Goal: Task Accomplishment & Management: Use online tool/utility

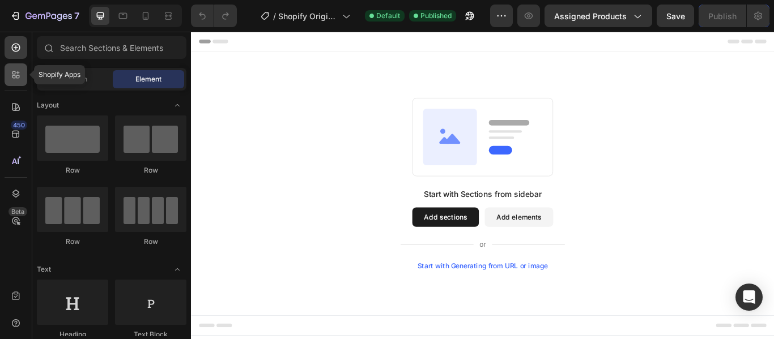
click at [18, 78] on icon at bounding box center [17, 76] width 3 height 3
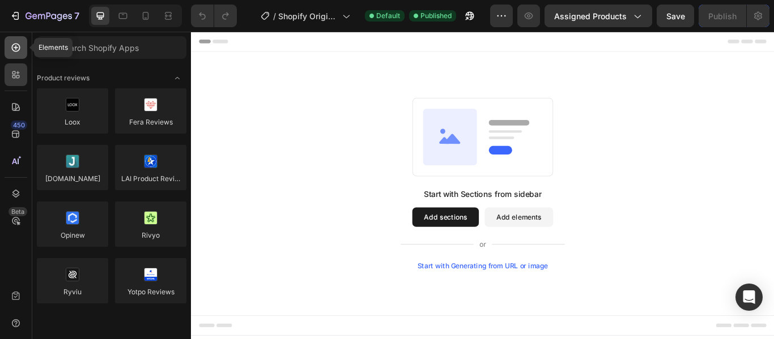
click at [18, 52] on icon at bounding box center [15, 47] width 11 height 11
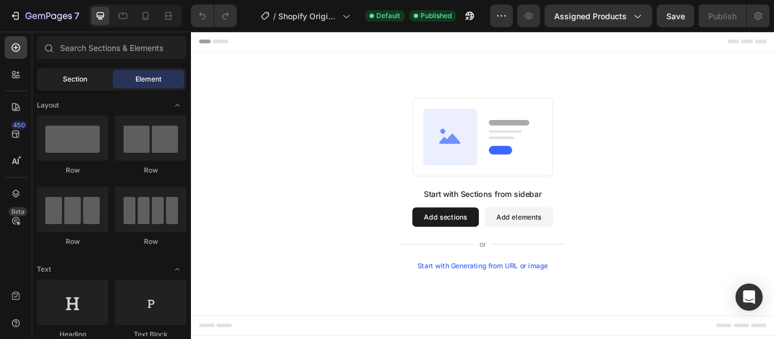
click at [64, 82] on span "Section" at bounding box center [75, 79] width 24 height 10
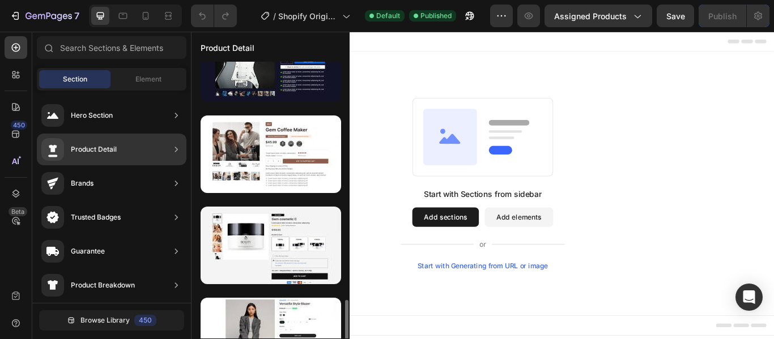
scroll to position [1248, 0]
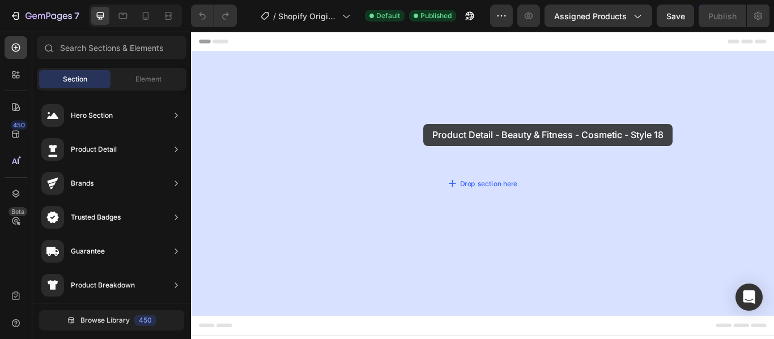
drag, startPoint x: 417, startPoint y: 173, endPoint x: 467, endPoint y: 138, distance: 61.4
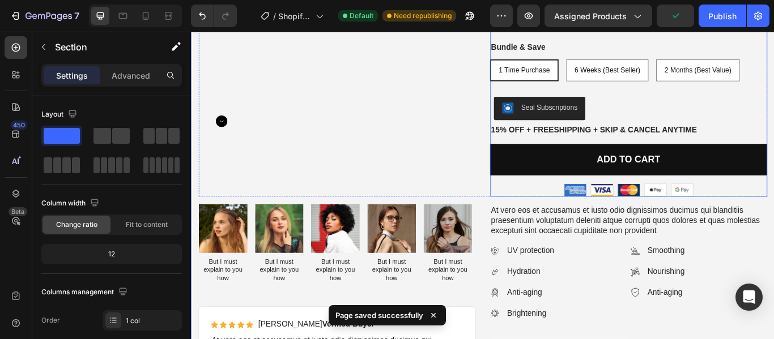
scroll to position [227, 0]
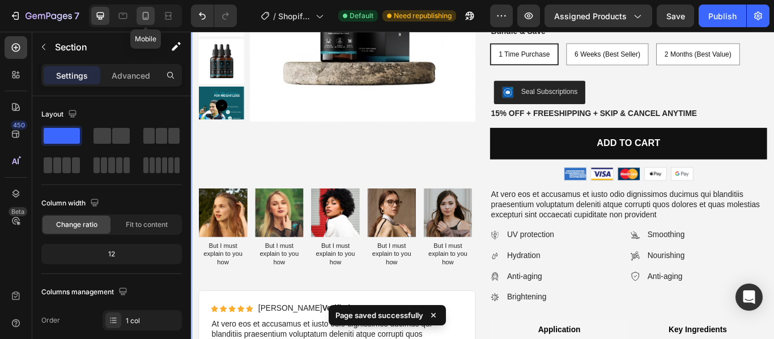
click at [148, 16] on icon at bounding box center [146, 16] width 6 height 8
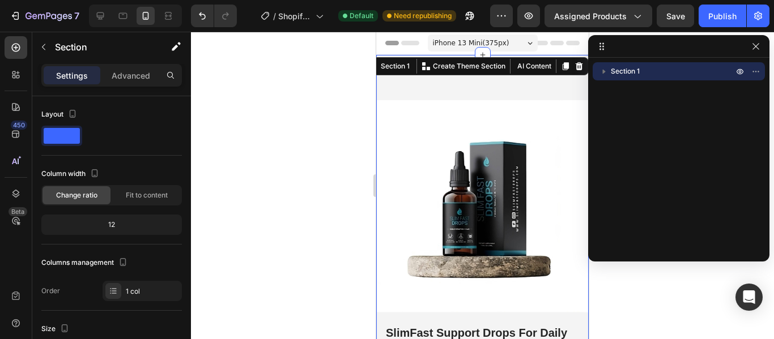
click at [424, 144] on img at bounding box center [482, 206] width 212 height 212
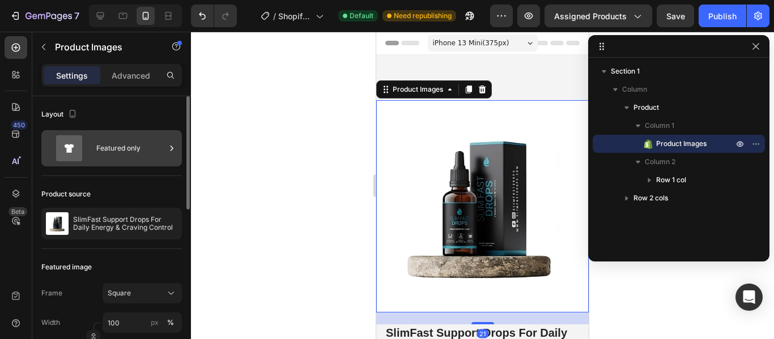
click at [70, 148] on icon at bounding box center [70, 148] width 10 height 8
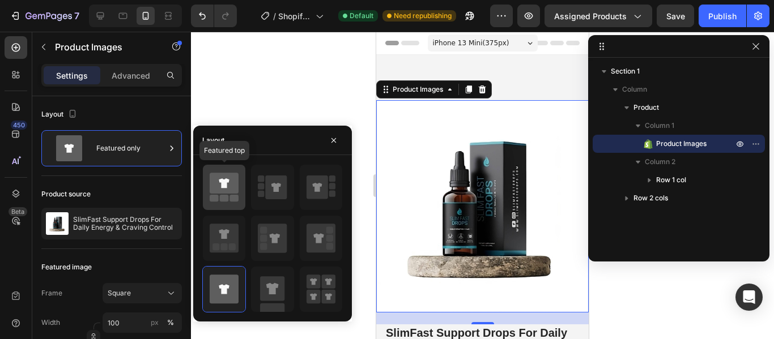
click at [240, 189] on div at bounding box center [224, 187] width 42 height 45
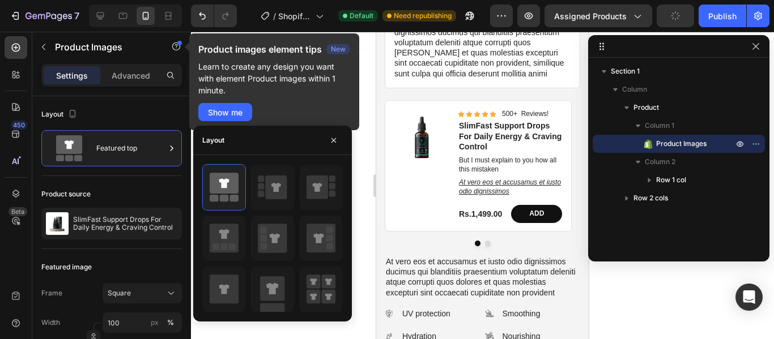
scroll to position [793, 0]
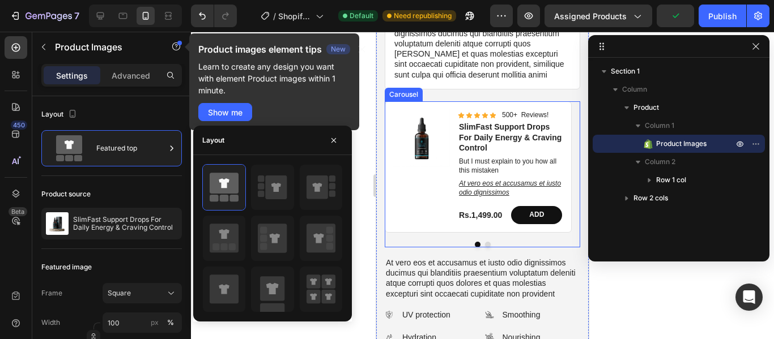
click at [482, 239] on div "Product Images Icon Icon Icon Icon Icon Icon List 500+ Reviews! Text Block Row …" at bounding box center [482, 178] width 195 height 155
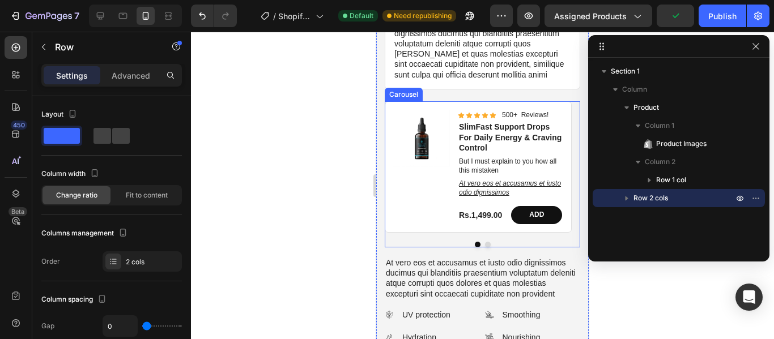
click at [485, 242] on button "Dot" at bounding box center [488, 245] width 6 height 6
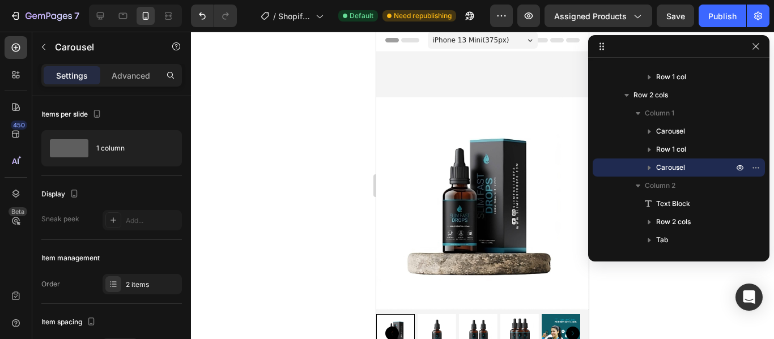
scroll to position [0, 0]
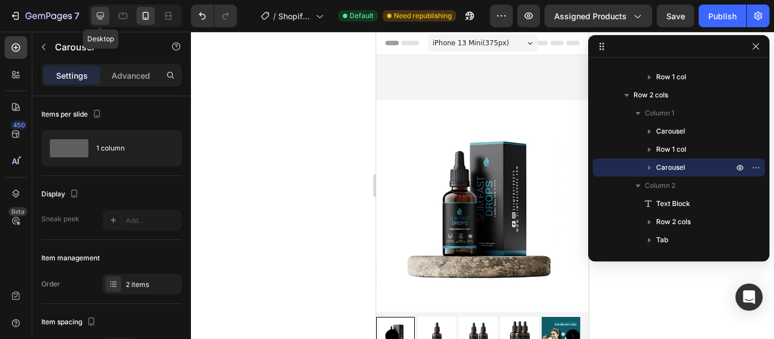
click at [95, 14] on icon at bounding box center [100, 15] width 11 height 11
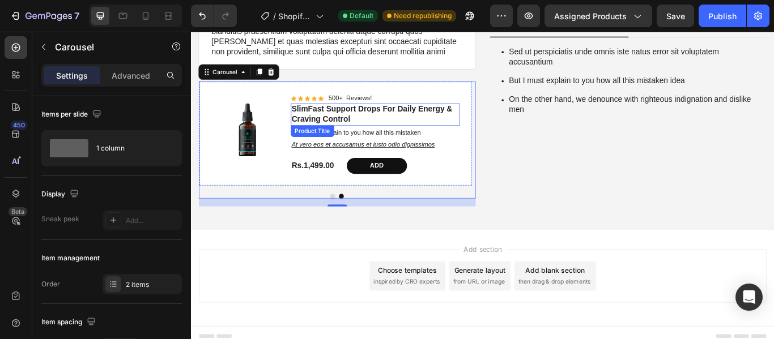
scroll to position [589, 0]
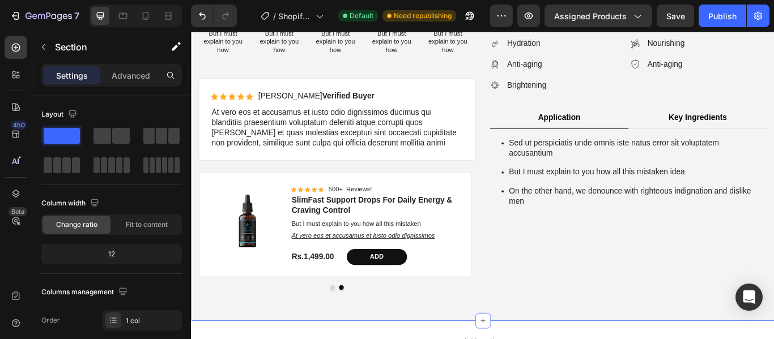
scroll to position [476, 0]
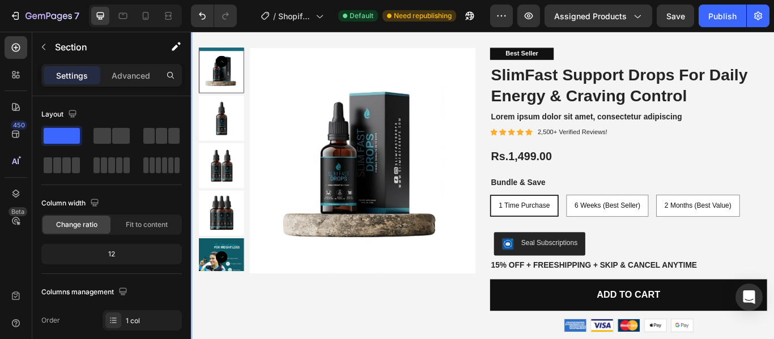
scroll to position [0, 0]
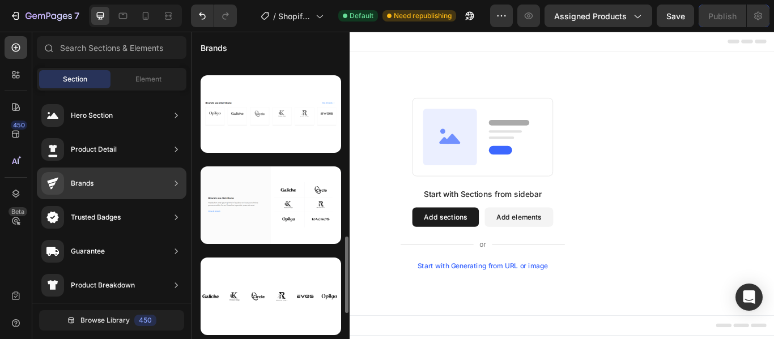
scroll to position [172, 0]
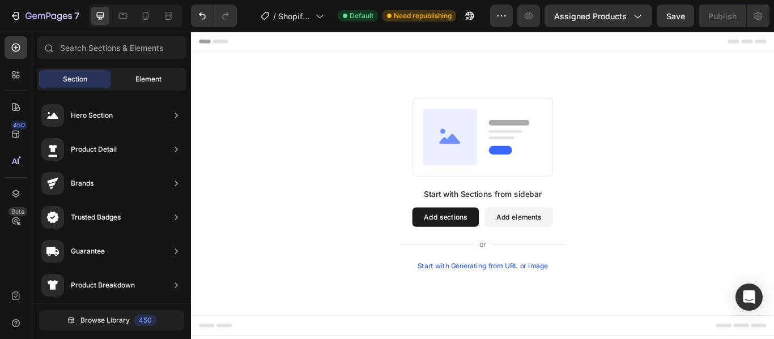
click at [140, 80] on span "Element" at bounding box center [148, 79] width 26 height 10
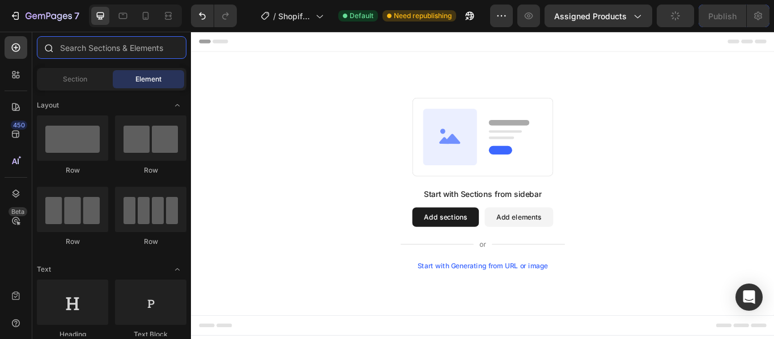
click at [96, 49] on input "text" at bounding box center [112, 47] width 150 height 23
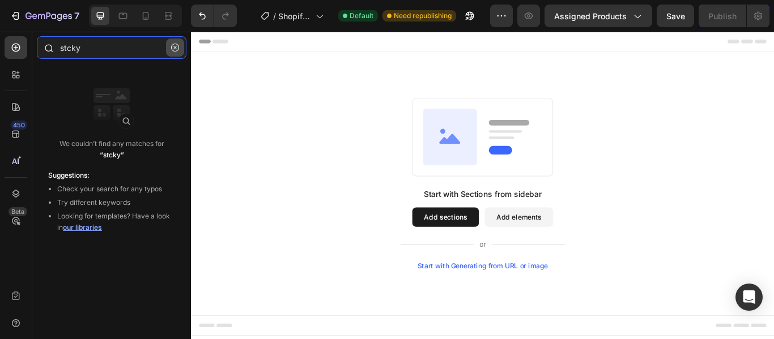
type input "stcky"
click at [177, 51] on icon "button" at bounding box center [175, 48] width 8 height 8
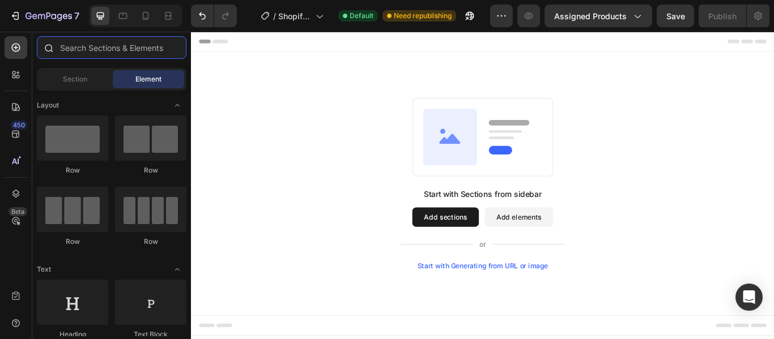
click at [120, 48] on input "text" at bounding box center [112, 47] width 150 height 23
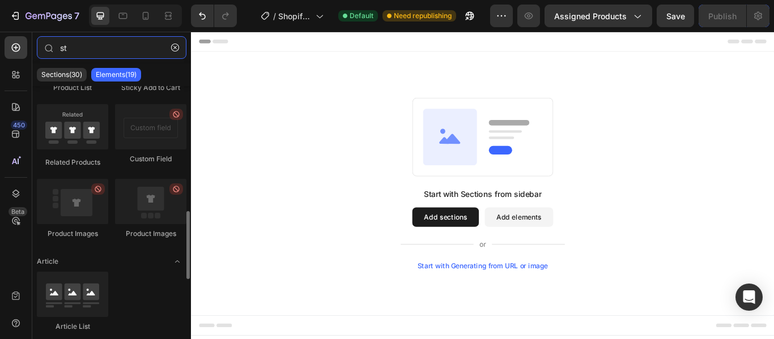
scroll to position [510, 0]
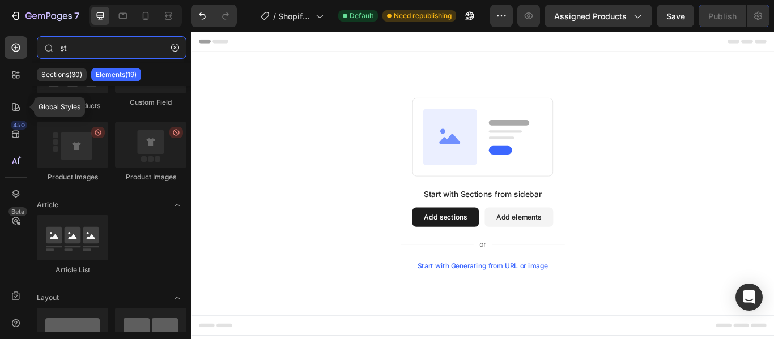
type input "st"
click at [17, 147] on div "450 Beta" at bounding box center [16, 160] width 23 height 249
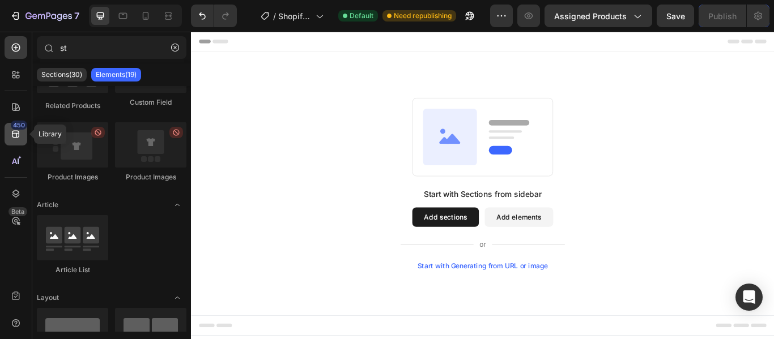
click at [26, 132] on div "450" at bounding box center [16, 134] width 23 height 23
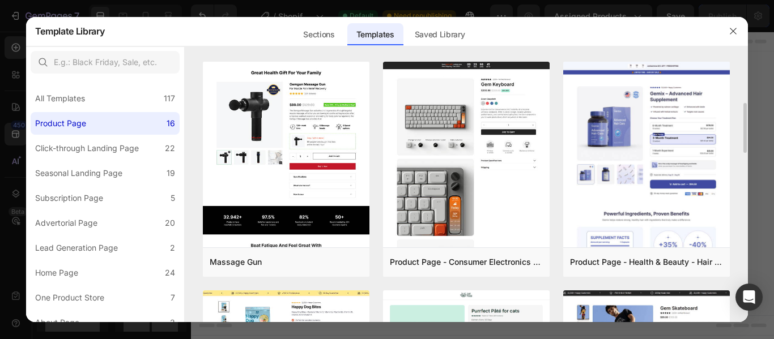
scroll to position [170, 0]
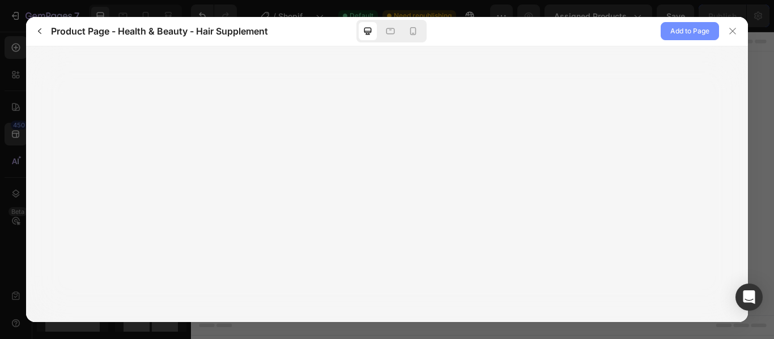
click at [693, 31] on span "Add to Page" at bounding box center [689, 31] width 39 height 14
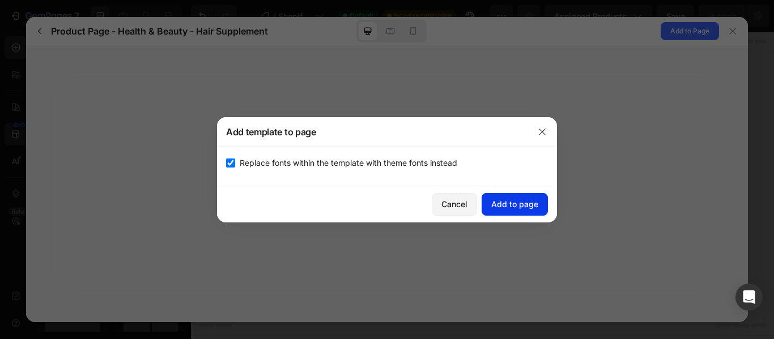
click at [528, 199] on div "Add to page" at bounding box center [514, 204] width 47 height 12
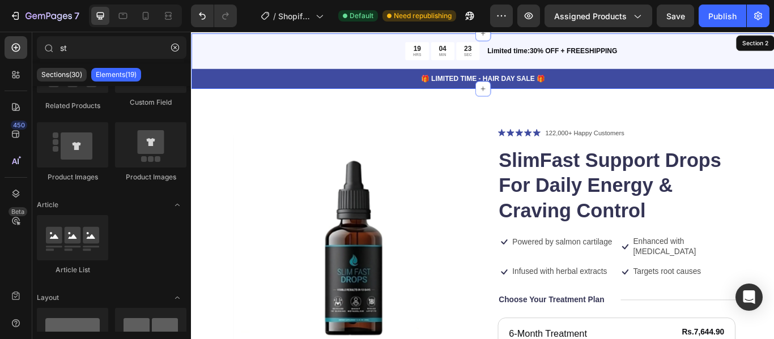
scroll to position [23, 0]
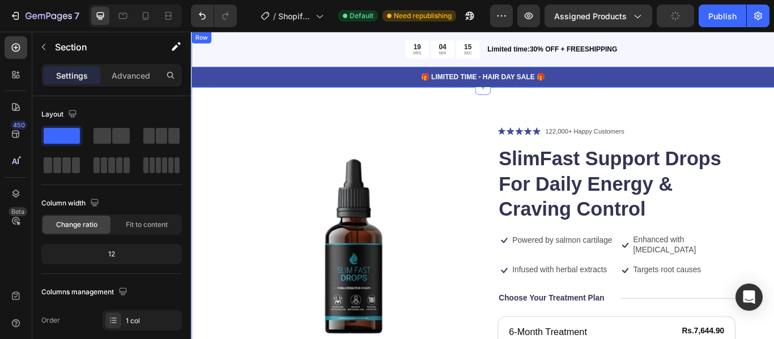
click at [329, 66] on div "19 HRS 04 MIN 15 SEC Countdown Timer Limited time:30% OFF + FREESHIPPING Text B…" at bounding box center [531, 52] width 680 height 41
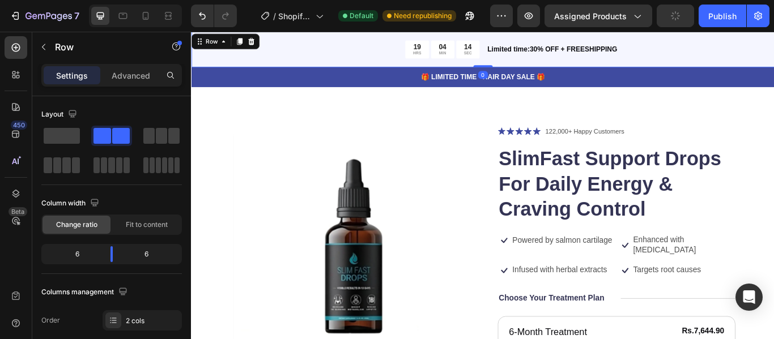
scroll to position [283, 0]
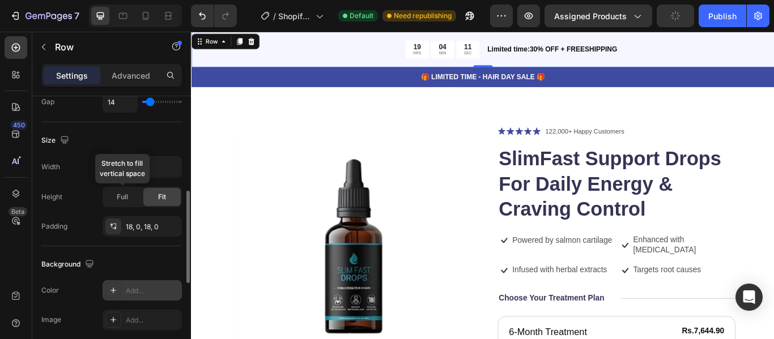
click at [130, 294] on div "Add..." at bounding box center [152, 291] width 53 height 10
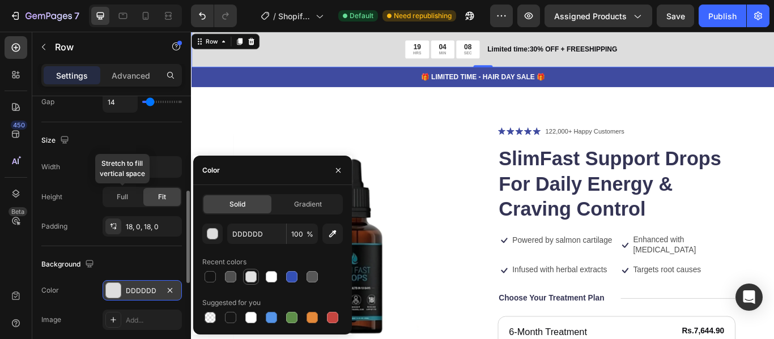
click at [252, 280] on div at bounding box center [250, 276] width 11 height 11
type input "E2E2E2"
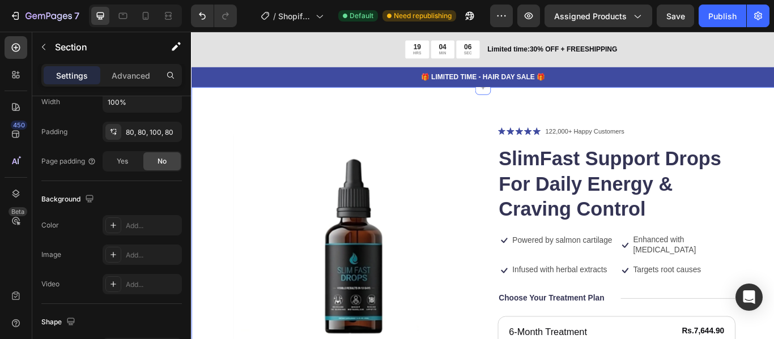
scroll to position [0, 0]
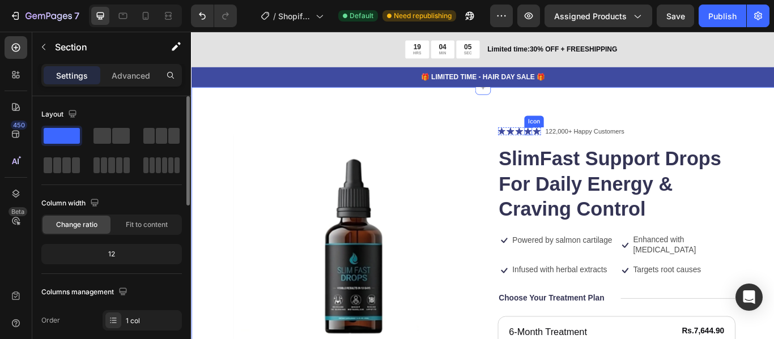
click at [579, 144] on icon at bounding box center [583, 147] width 9 height 9
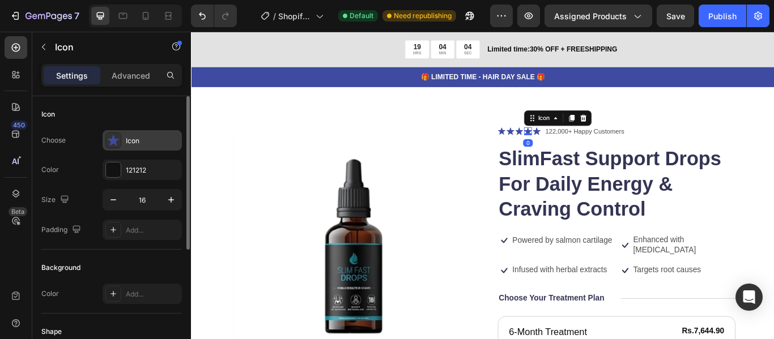
click at [136, 145] on div "Icon" at bounding box center [152, 141] width 53 height 10
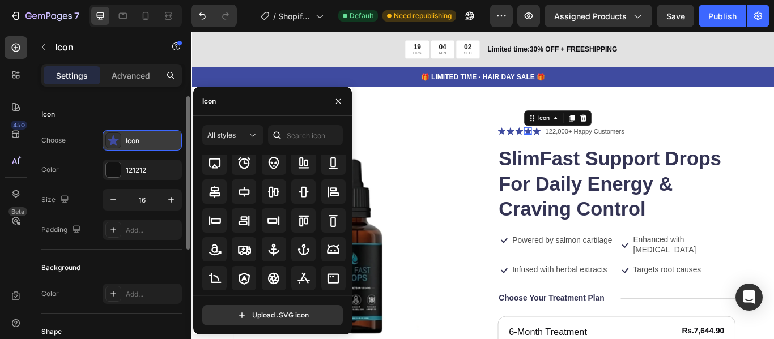
scroll to position [57, 0]
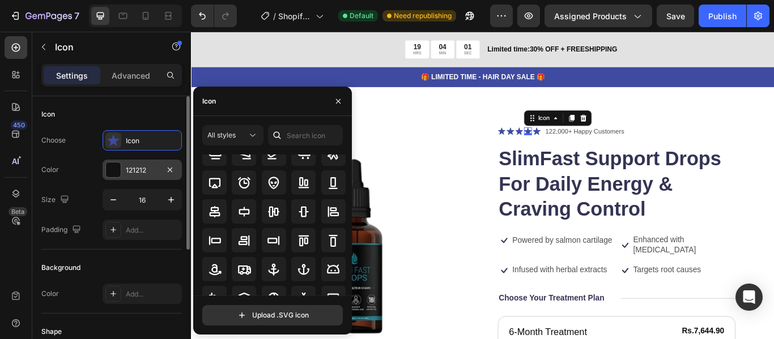
click at [120, 172] on div at bounding box center [113, 170] width 15 height 15
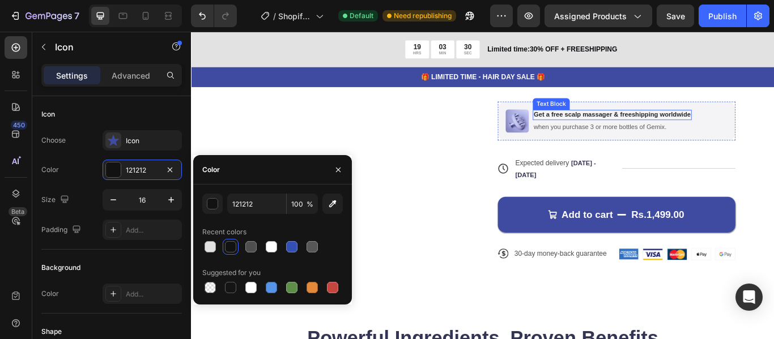
scroll to position [533, 0]
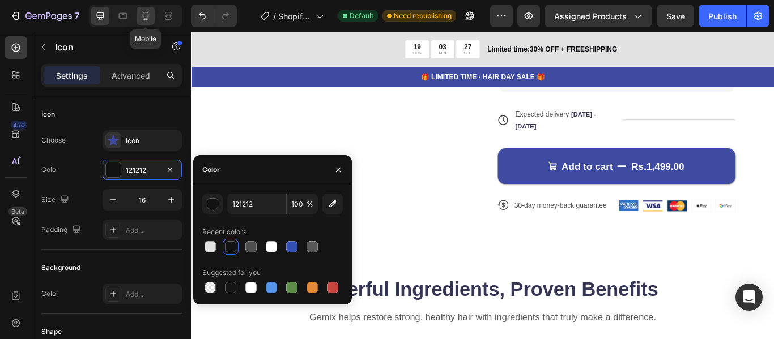
click at [146, 16] on icon at bounding box center [145, 15] width 11 height 11
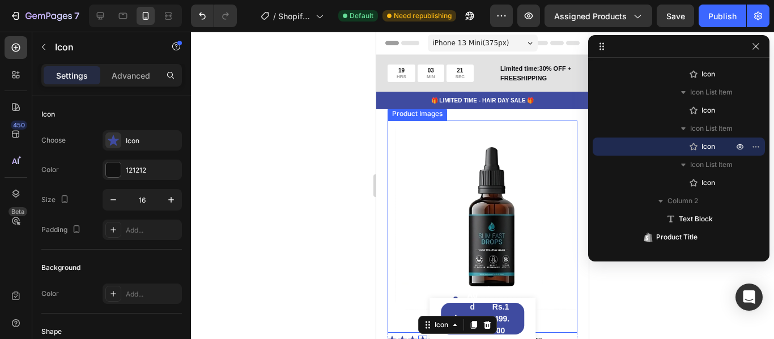
click at [465, 171] on img at bounding box center [491, 216] width 190 height 190
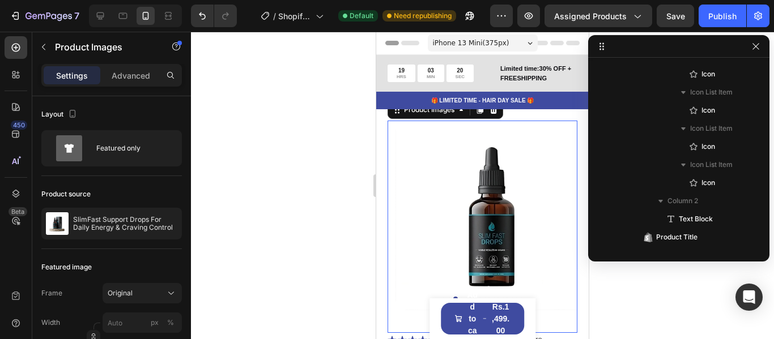
scroll to position [33, 0]
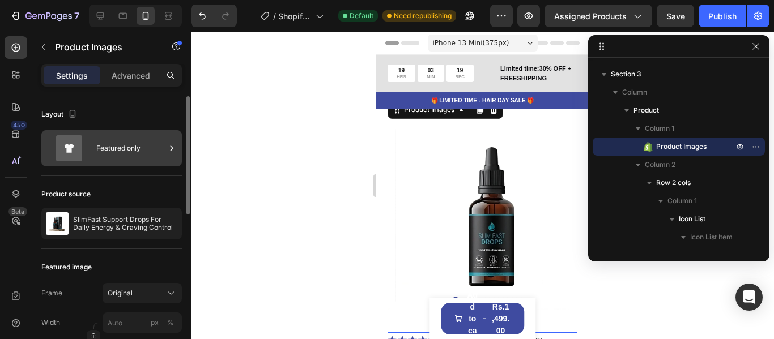
click at [118, 142] on div "Featured only" at bounding box center [130, 148] width 69 height 26
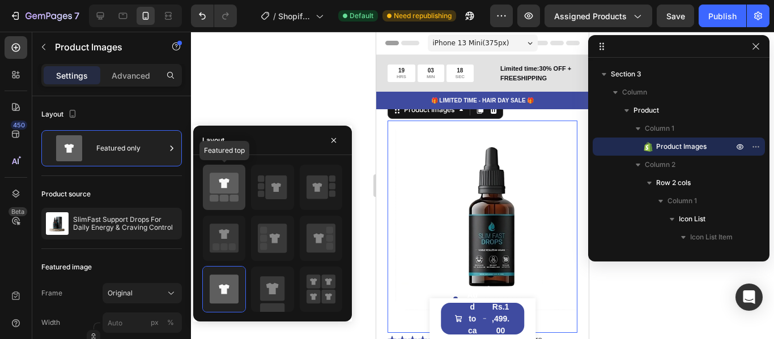
click at [225, 199] on rect at bounding box center [224, 198] width 9 height 7
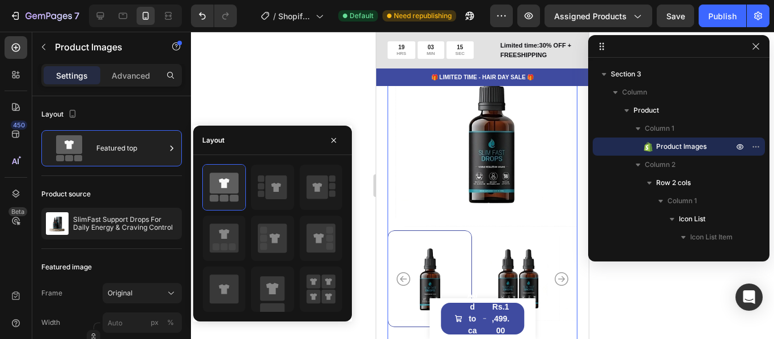
scroll to position [57, 0]
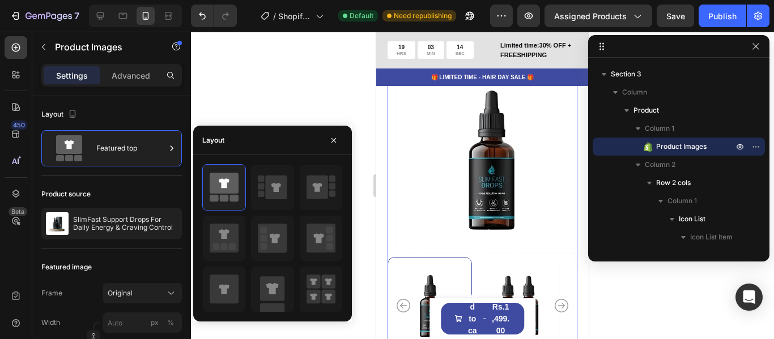
click at [555, 299] on icon "Carousel Next Arrow" at bounding box center [562, 306] width 14 height 14
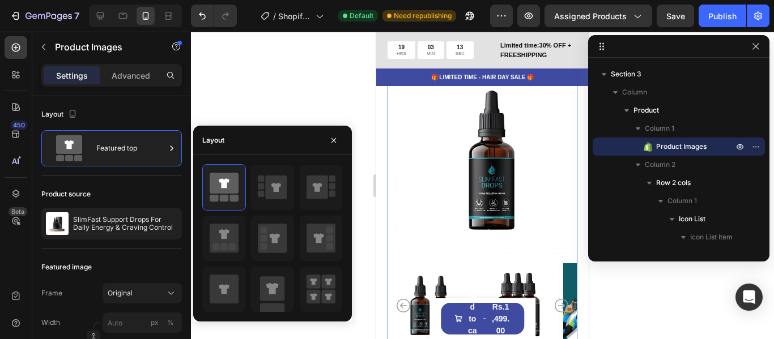
click at [555, 299] on icon "Carousel Next Arrow" at bounding box center [562, 306] width 14 height 14
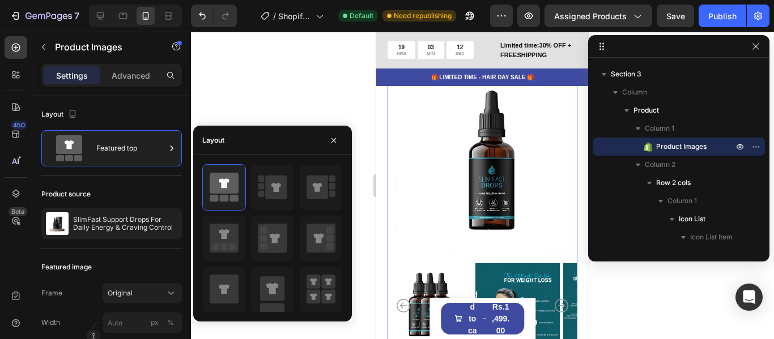
click at [555, 299] on icon "Carousel Next Arrow" at bounding box center [562, 306] width 14 height 14
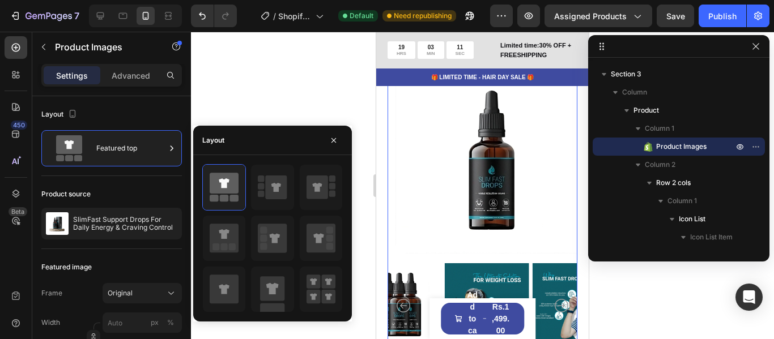
click at [555, 299] on icon "Carousel Next Arrow" at bounding box center [562, 306] width 14 height 14
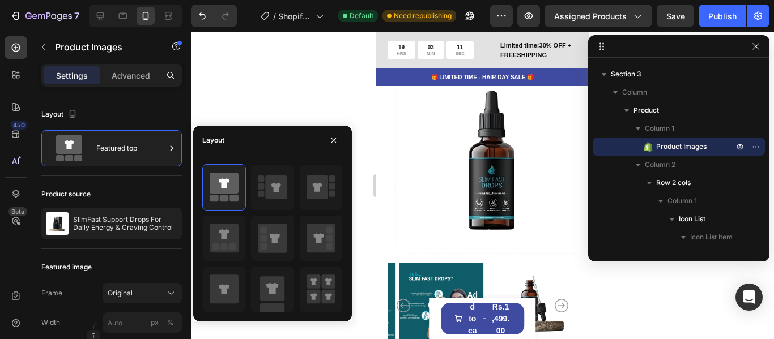
click at [555, 299] on icon "Carousel Next Arrow" at bounding box center [562, 306] width 14 height 14
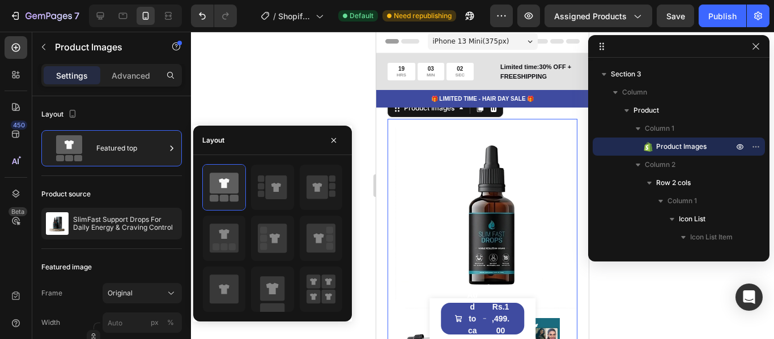
scroll to position [0, 0]
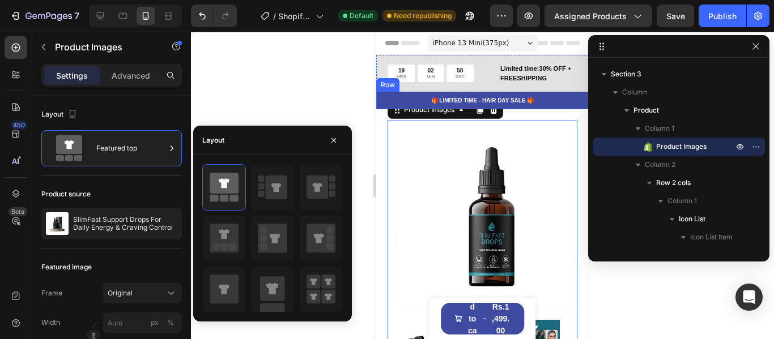
click at [380, 106] on div "🎁 LIMITED TIME - HAIR DAY SALE 🎁 Text Block Row" at bounding box center [482, 101] width 212 height 18
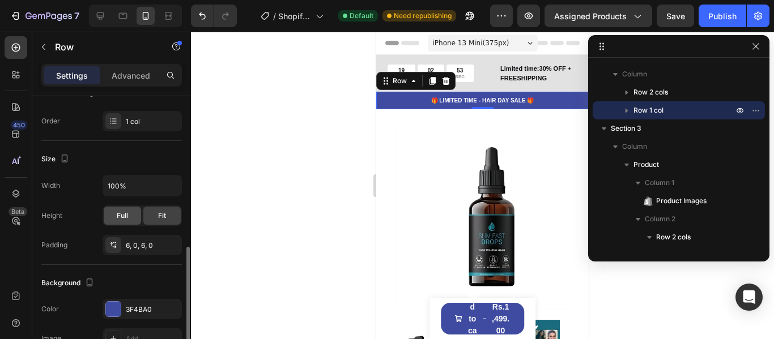
scroll to position [227, 0]
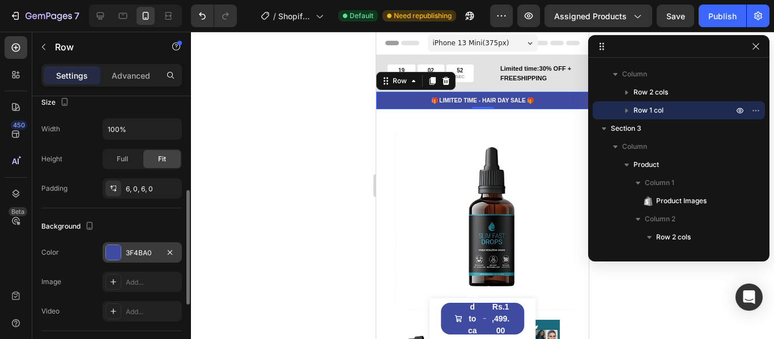
click at [123, 256] on div "3F4BA0" at bounding box center [142, 252] width 79 height 20
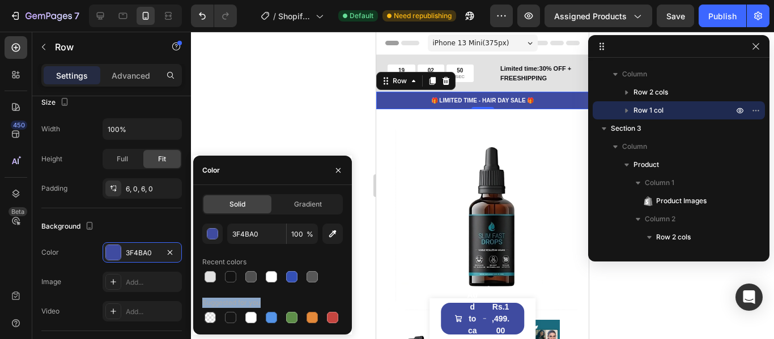
drag, startPoint x: 250, startPoint y: 275, endPoint x: 284, endPoint y: 303, distance: 44.7
click at [284, 306] on div "3F4BA0 100 % Recent colors Suggested for you" at bounding box center [272, 275] width 140 height 102
click at [235, 279] on div at bounding box center [230, 276] width 11 height 11
type input "121212"
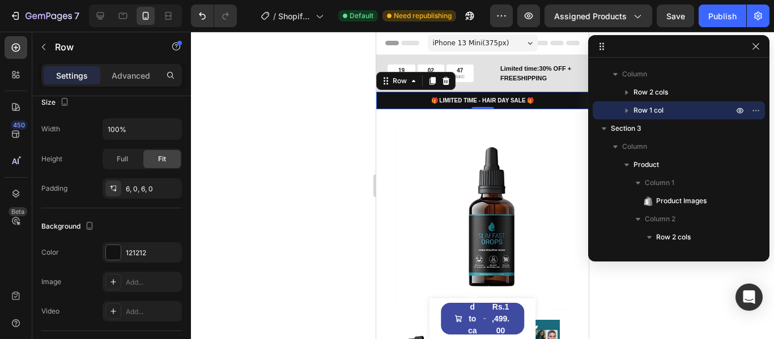
click at [327, 94] on div at bounding box center [482, 186] width 583 height 308
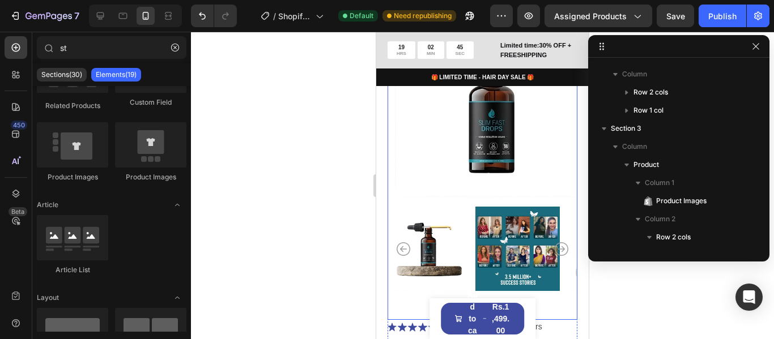
scroll to position [170, 0]
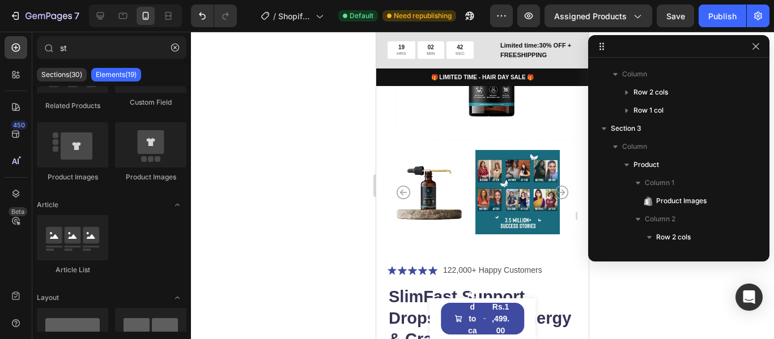
click at [625, 289] on div at bounding box center [482, 186] width 583 height 308
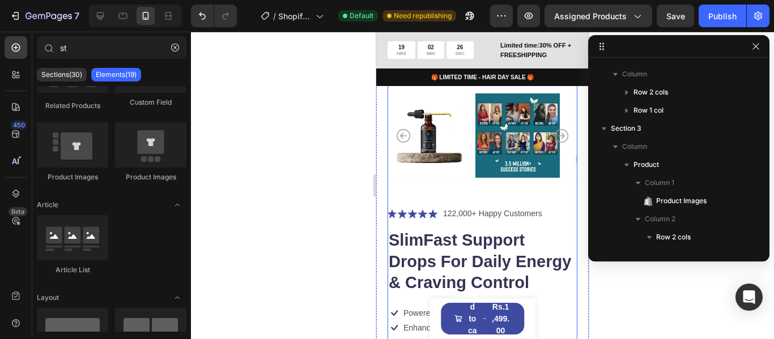
scroll to position [340, 0]
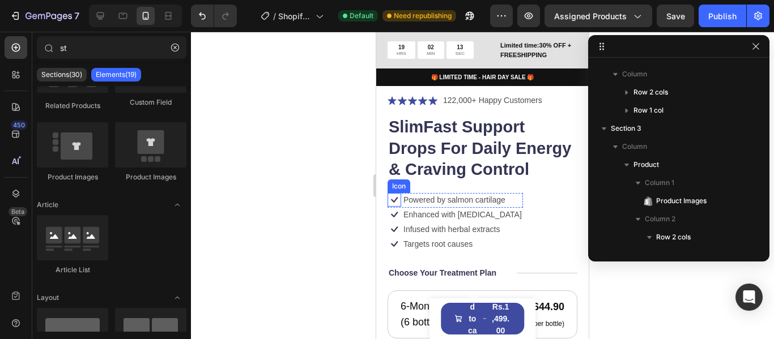
click at [393, 207] on icon at bounding box center [394, 200] width 14 height 14
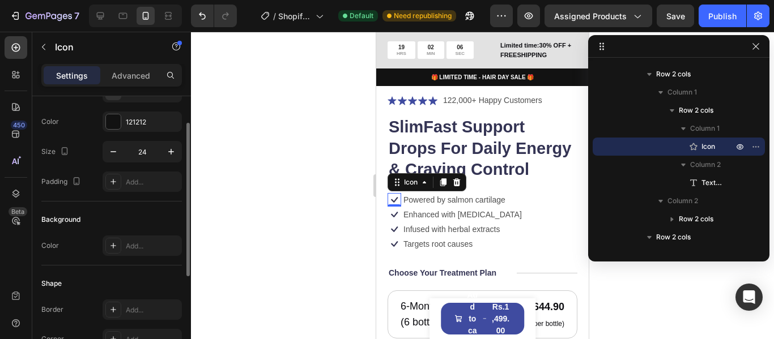
scroll to position [0, 0]
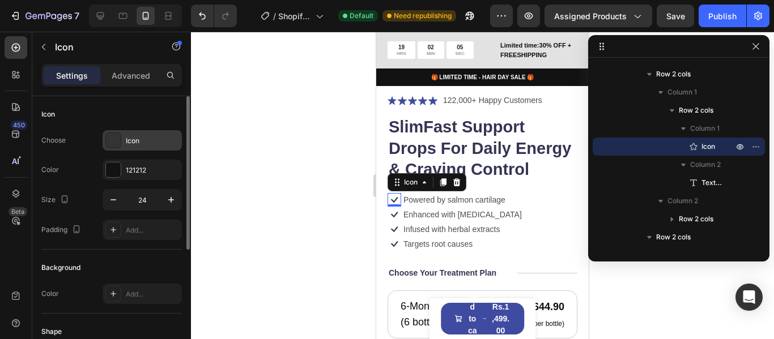
click at [120, 140] on div at bounding box center [113, 141] width 16 height 16
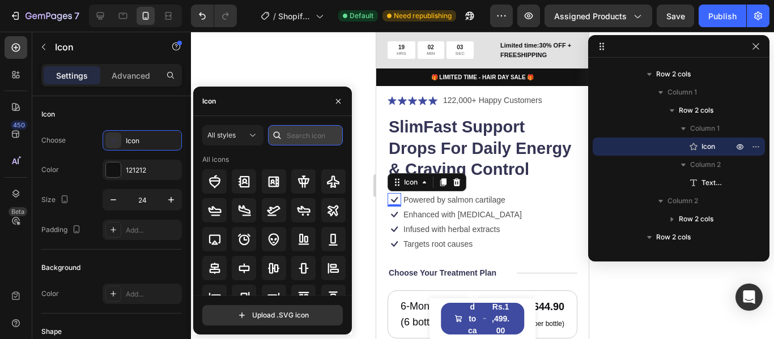
click at [302, 135] on input "text" at bounding box center [305, 135] width 75 height 20
type input "tick"
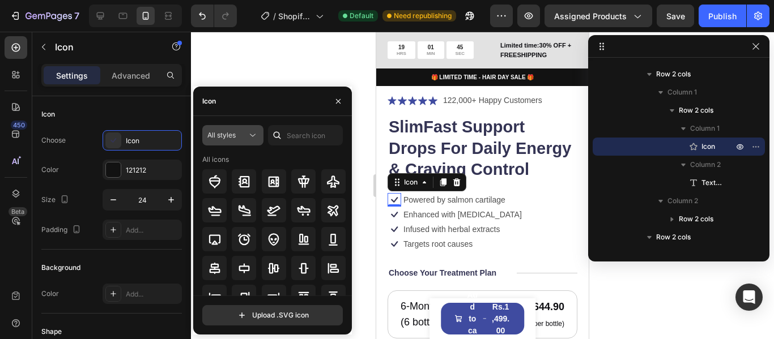
click at [238, 135] on div "All styles" at bounding box center [227, 135] width 40 height 10
click at [248, 106] on div "Icon" at bounding box center [272, 101] width 159 height 29
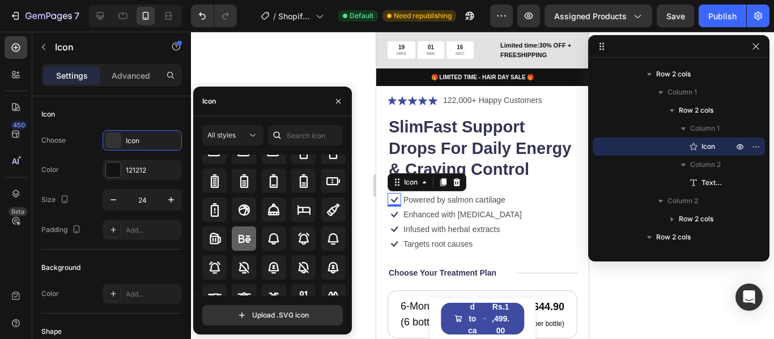
scroll to position [880, 0]
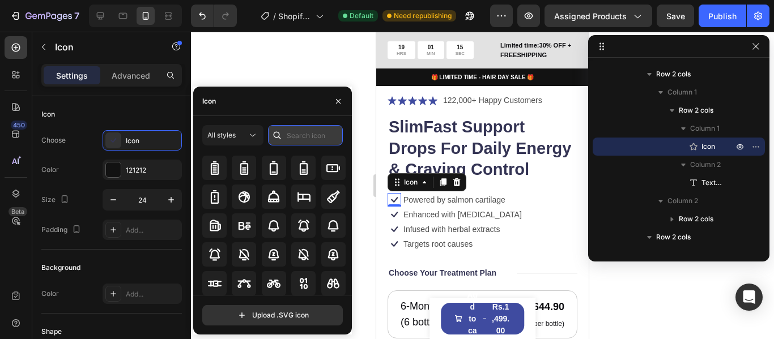
click at [302, 139] on input "text" at bounding box center [305, 135] width 75 height 20
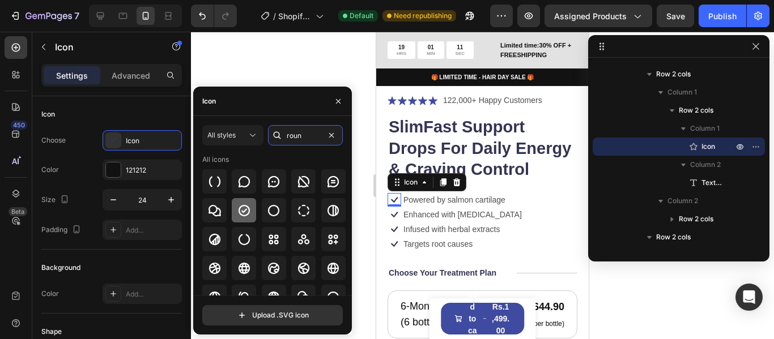
type input "roun"
click at [249, 213] on icon at bounding box center [244, 211] width 14 height 14
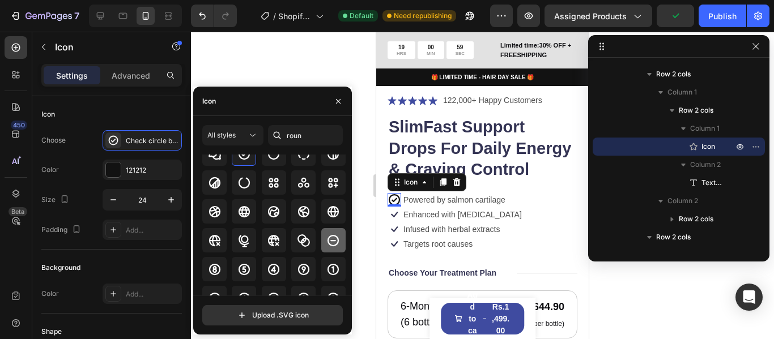
scroll to position [113, 0]
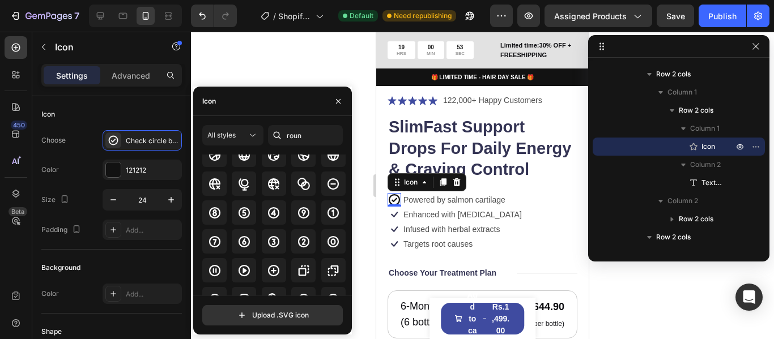
click at [300, 74] on div at bounding box center [482, 186] width 583 height 308
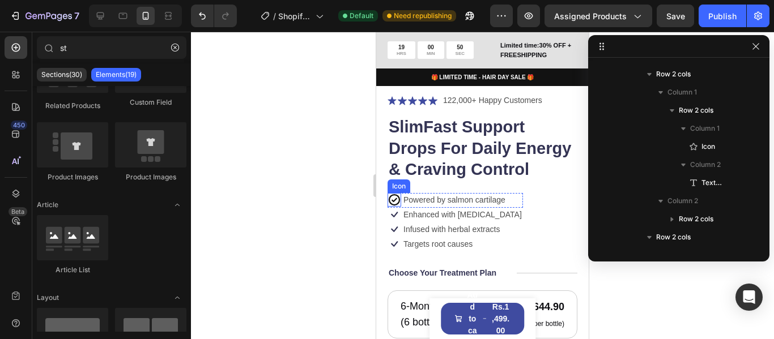
click at [393, 207] on icon at bounding box center [394, 200] width 14 height 14
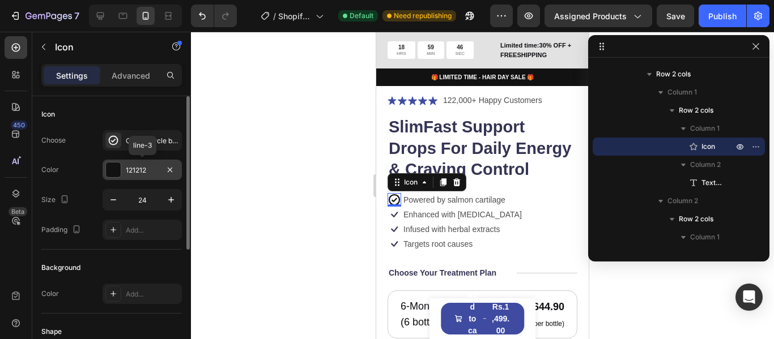
click at [150, 171] on div "121212" at bounding box center [142, 170] width 33 height 10
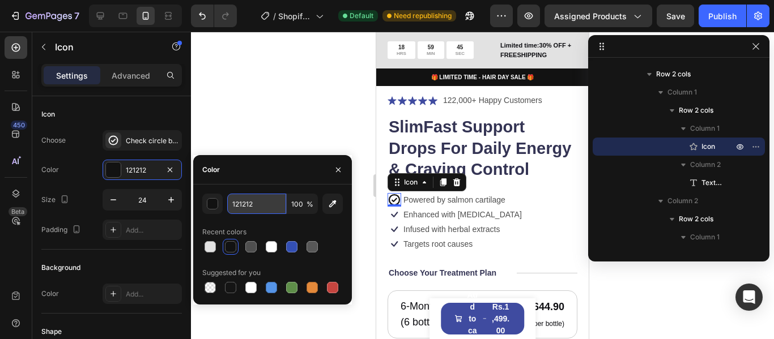
click at [274, 207] on input "121212" at bounding box center [256, 204] width 59 height 20
paste input "#10767d"
type input "#10767d"
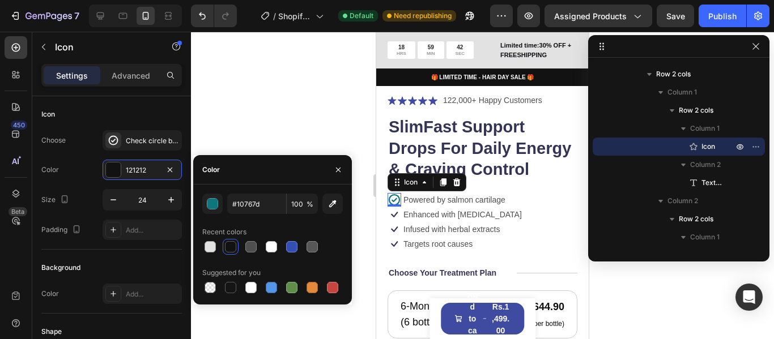
click at [277, 110] on div at bounding box center [482, 186] width 583 height 308
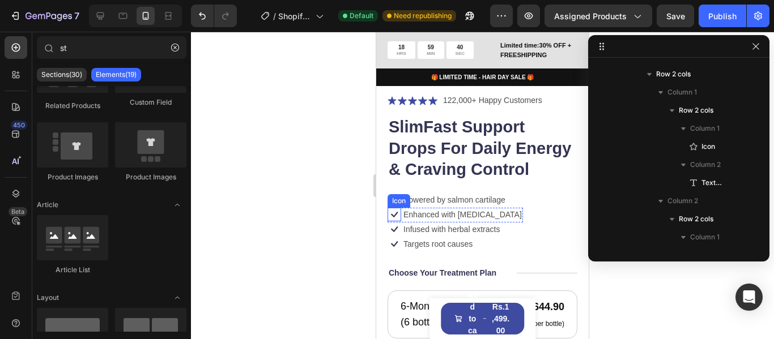
click at [394, 221] on icon at bounding box center [394, 215] width 14 height 14
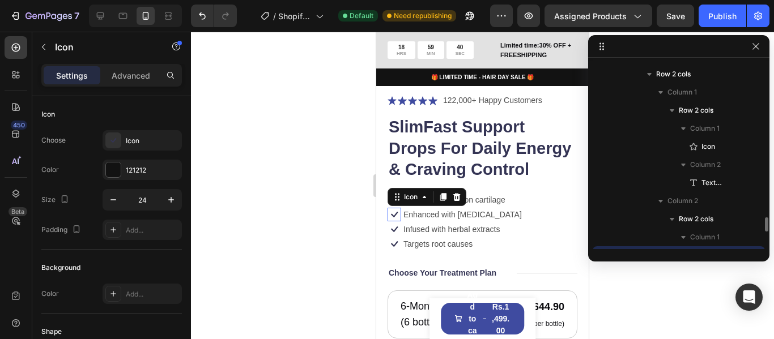
scroll to position [595, 0]
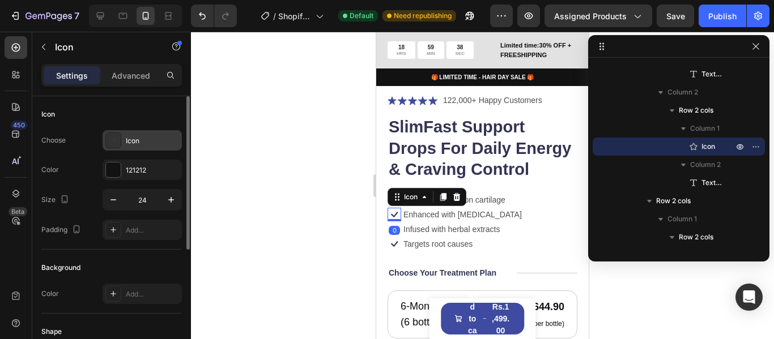
click at [131, 143] on div "Icon" at bounding box center [152, 141] width 53 height 10
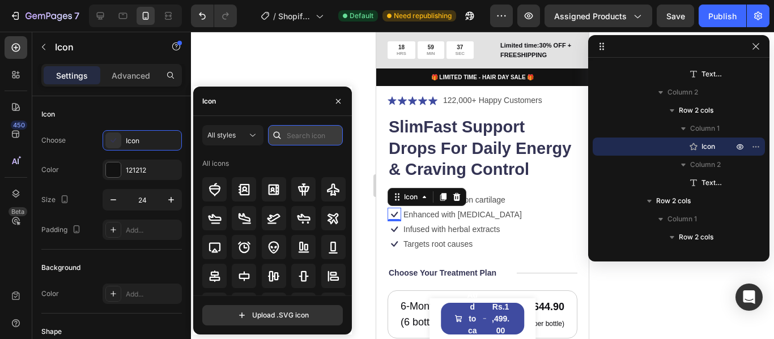
click at [299, 140] on input "text" at bounding box center [305, 135] width 75 height 20
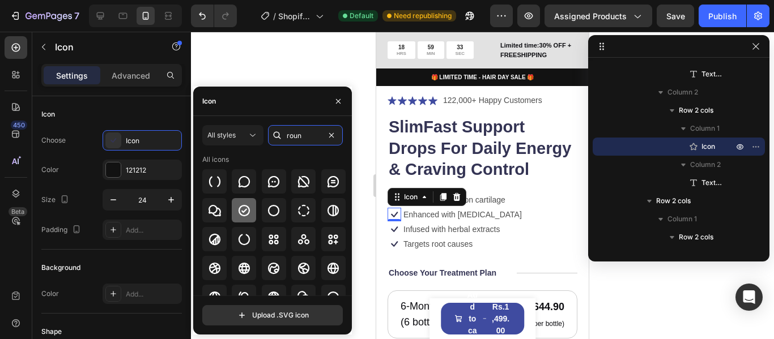
type input "roun"
click at [254, 214] on div at bounding box center [244, 210] width 24 height 24
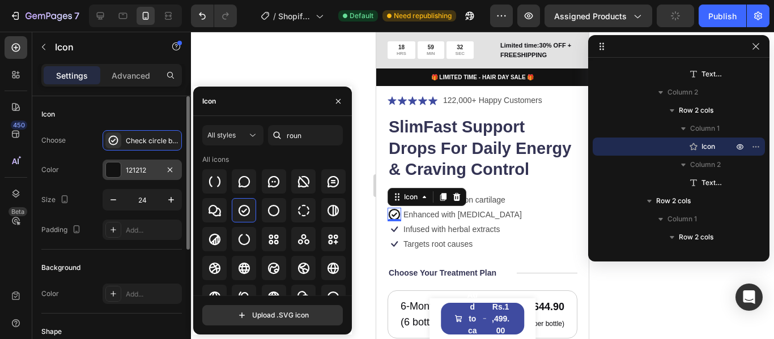
click at [119, 168] on div at bounding box center [113, 170] width 15 height 15
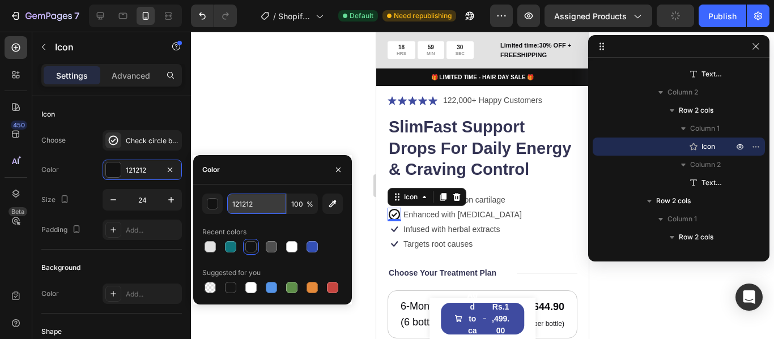
click at [261, 206] on input "121212" at bounding box center [256, 204] width 59 height 20
paste input "#10767d"
type input "#10767d"
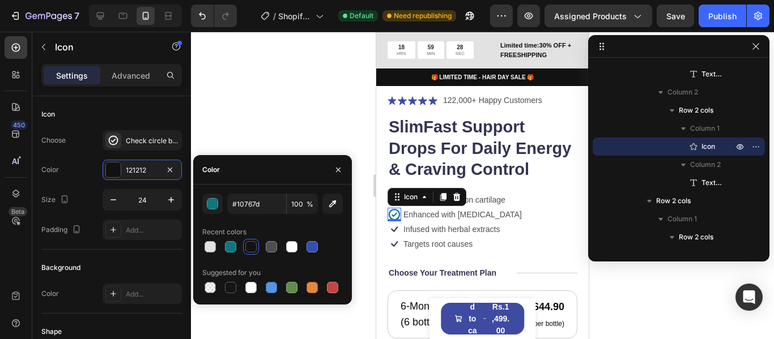
click at [398, 235] on div "0" at bounding box center [394, 230] width 11 height 9
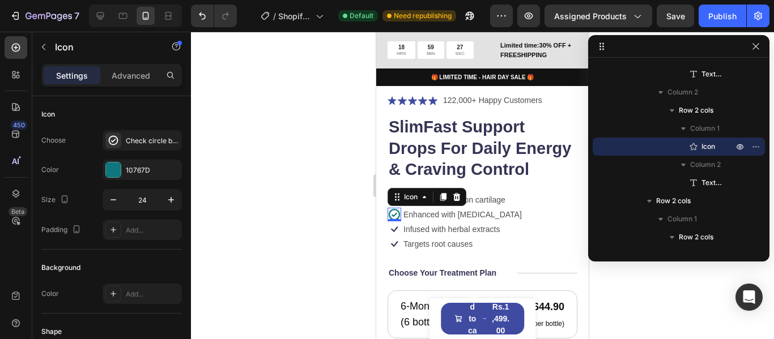
click at [397, 235] on div "0" at bounding box center [394, 230] width 11 height 9
click at [243, 211] on div at bounding box center [482, 186] width 583 height 308
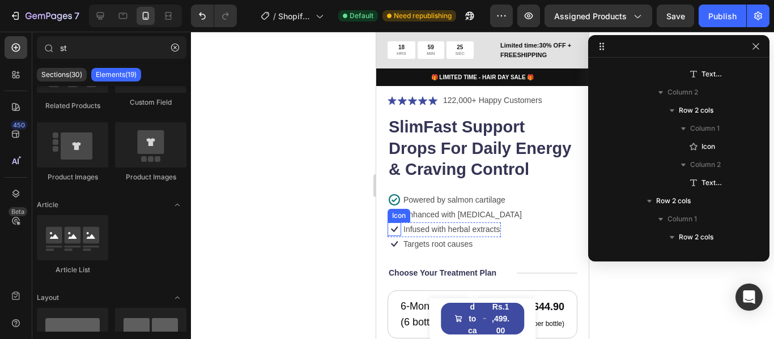
click at [390, 236] on icon at bounding box center [394, 230] width 14 height 14
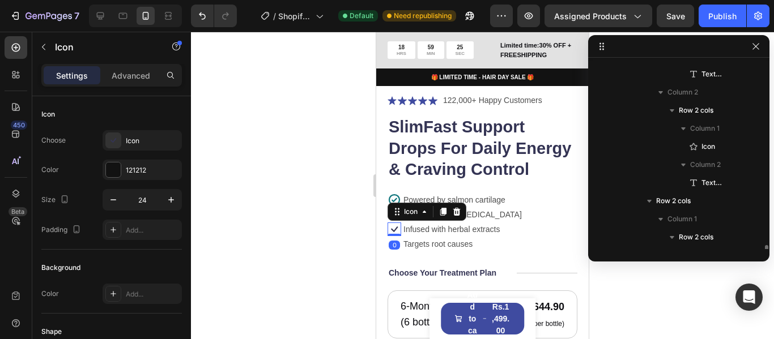
scroll to position [722, 0]
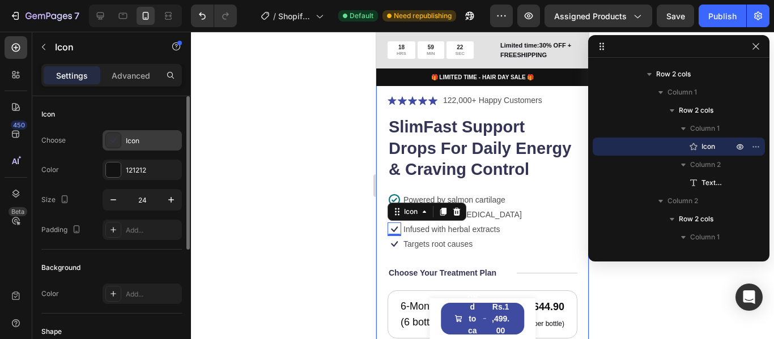
click at [116, 140] on icon at bounding box center [113, 140] width 11 height 11
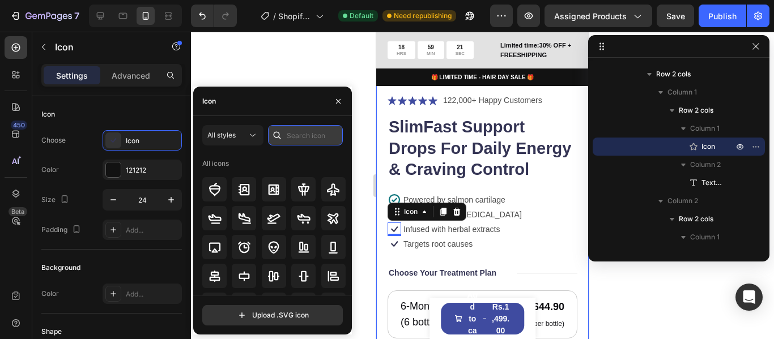
click at [299, 138] on input "text" at bounding box center [305, 135] width 75 height 20
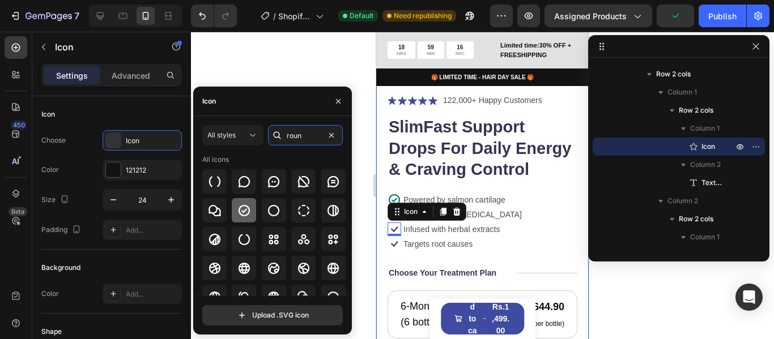
type input "roun"
click at [238, 212] on icon at bounding box center [243, 209] width 11 height 11
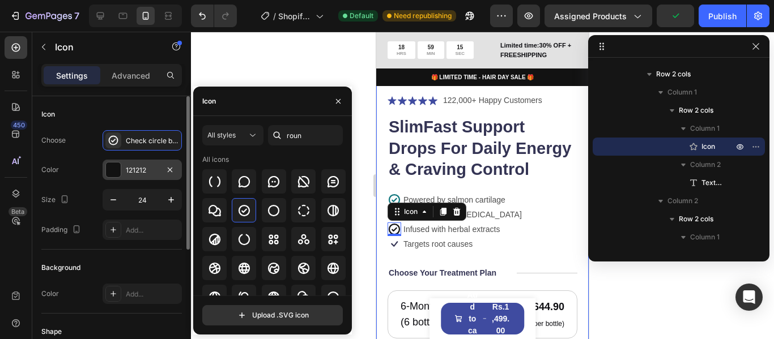
click at [107, 170] on div at bounding box center [113, 170] width 15 height 15
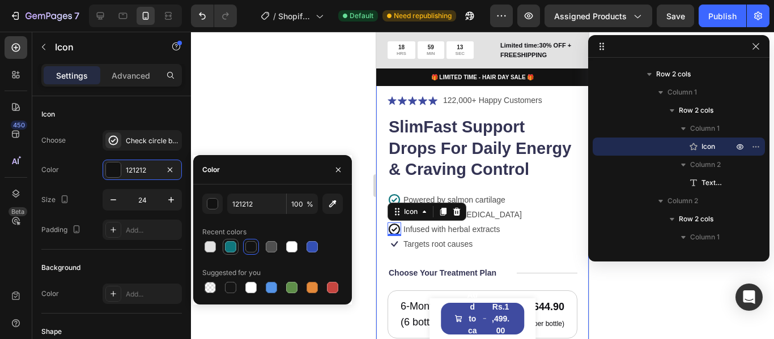
click at [233, 250] on div at bounding box center [230, 246] width 11 height 11
type input "10767D"
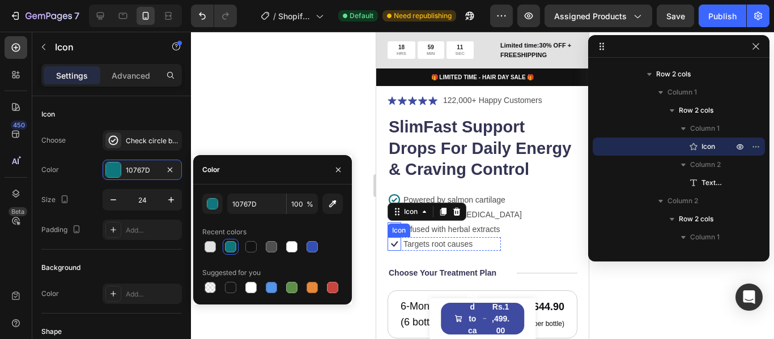
click at [394, 251] on icon at bounding box center [394, 244] width 14 height 14
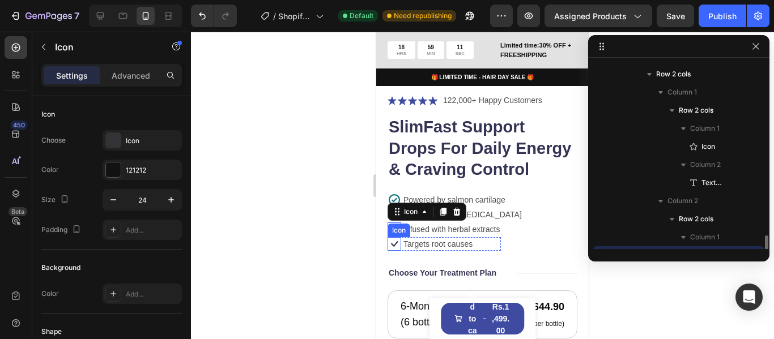
scroll to position [831, 0]
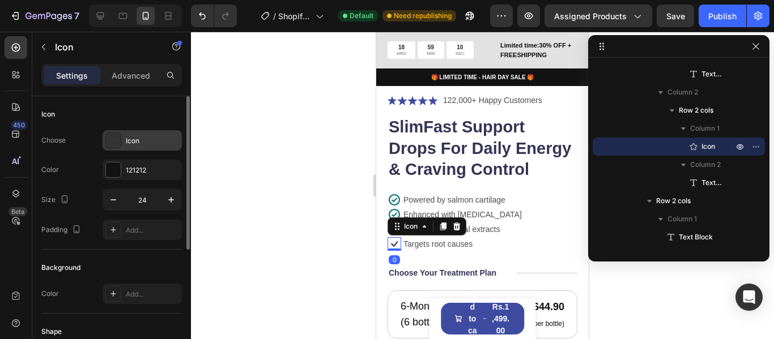
click at [129, 144] on div "Icon" at bounding box center [152, 141] width 53 height 10
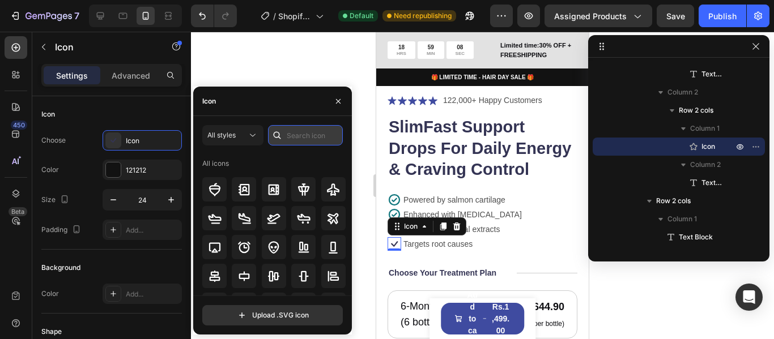
click at [290, 134] on input "text" at bounding box center [305, 135] width 75 height 20
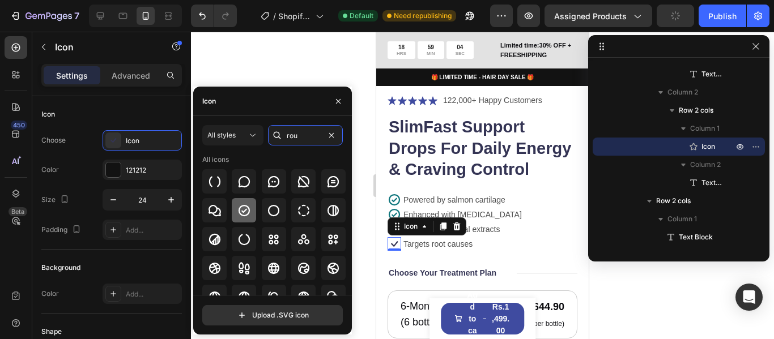
type input "rou"
click at [246, 211] on icon at bounding box center [244, 211] width 14 height 14
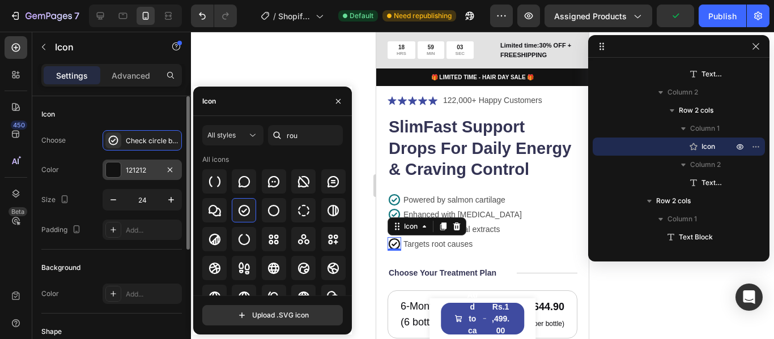
click at [121, 172] on div at bounding box center [113, 170] width 16 height 16
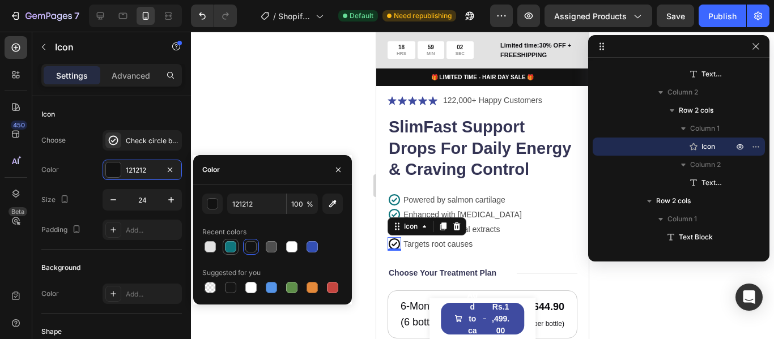
click at [231, 250] on div at bounding box center [230, 246] width 11 height 11
type input "10767D"
click at [263, 100] on div at bounding box center [482, 186] width 583 height 308
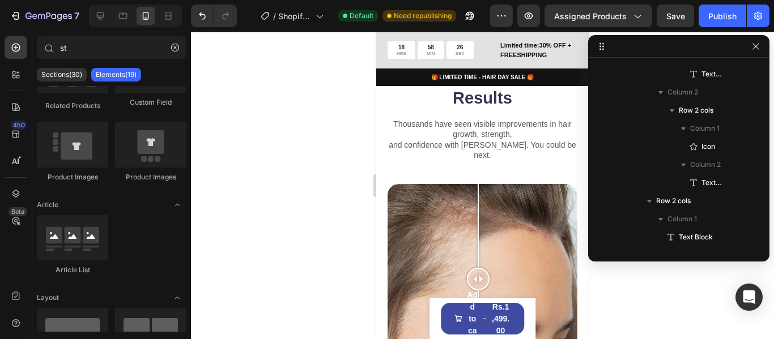
scroll to position [2776, 0]
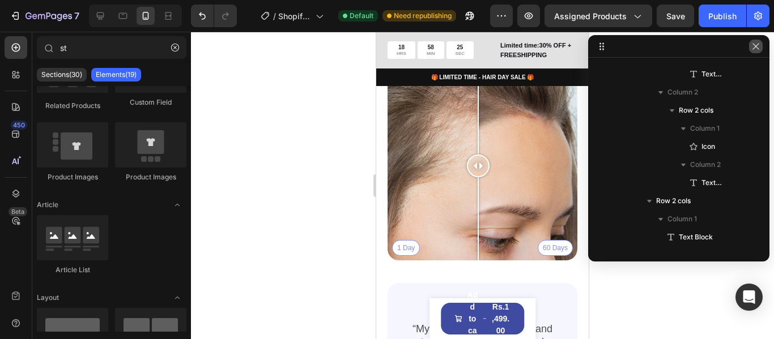
click at [754, 47] on icon "button" at bounding box center [755, 46] width 9 height 9
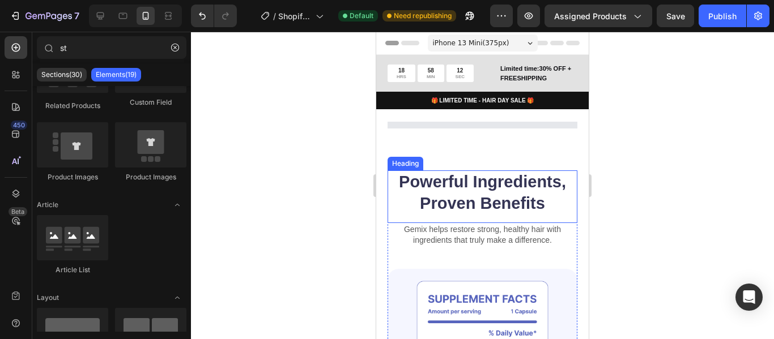
scroll to position [57, 0]
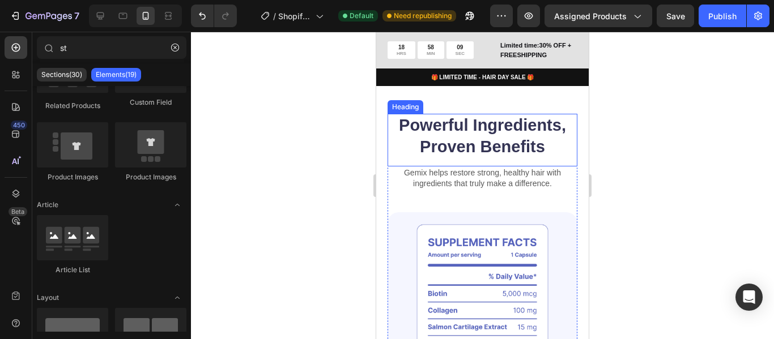
click at [561, 138] on h2 "Powerful Ingredients, Proven Benefits" at bounding box center [482, 136] width 190 height 45
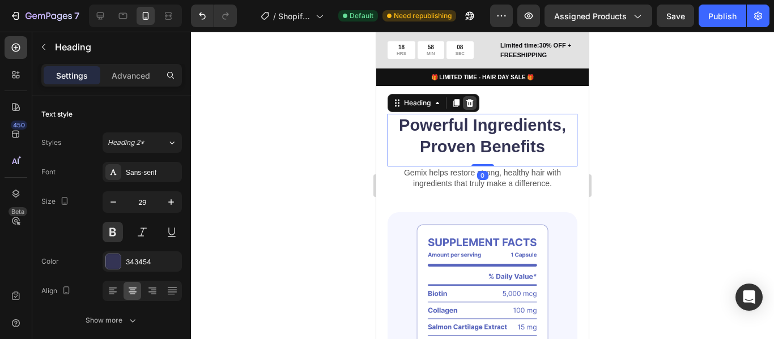
click at [471, 103] on icon at bounding box center [469, 103] width 9 height 9
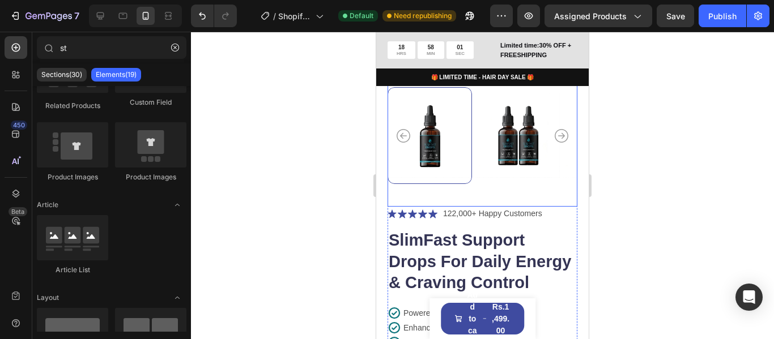
scroll to position [340, 0]
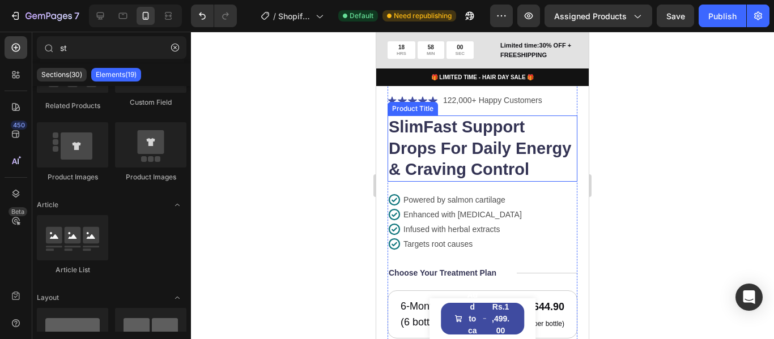
click at [553, 155] on h1 "SlimFast Support Drops For Daily Energy & Craving Control" at bounding box center [482, 149] width 190 height 66
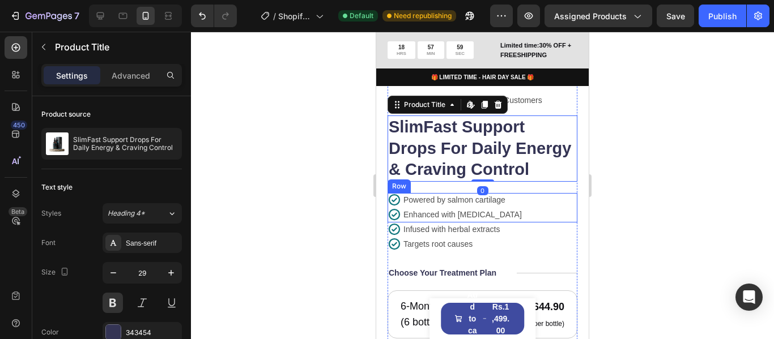
click at [564, 223] on div "Icon Powered by salmon cartilage Text Block Row Icon Enhanced with biotin Text …" at bounding box center [482, 207] width 190 height 29
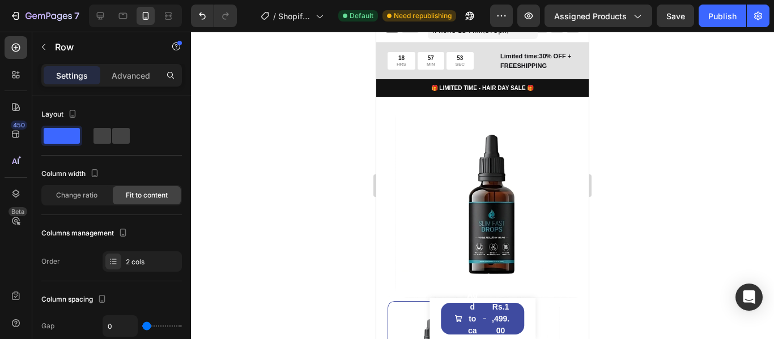
scroll to position [0, 0]
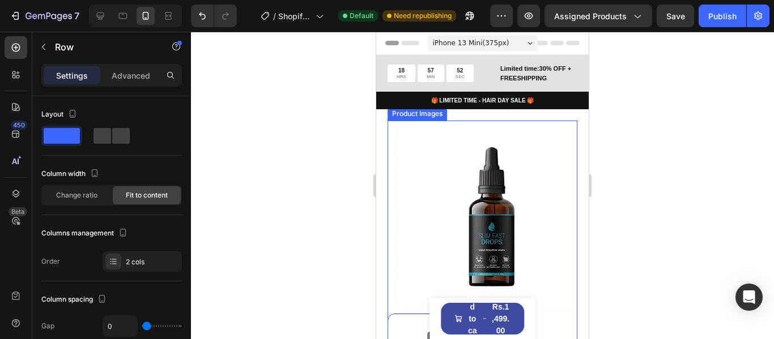
click at [527, 136] on img at bounding box center [491, 216] width 190 height 190
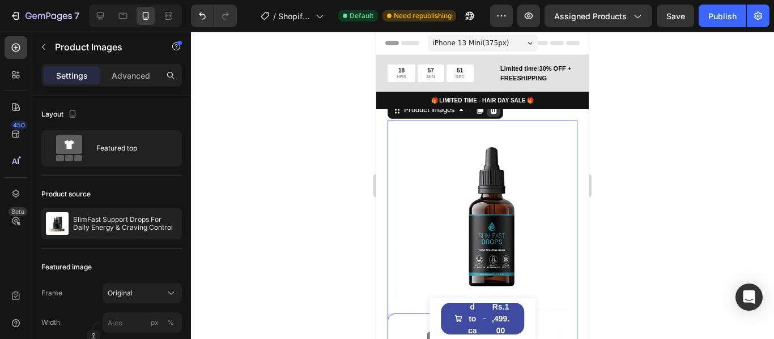
click at [493, 112] on icon at bounding box center [493, 110] width 7 height 8
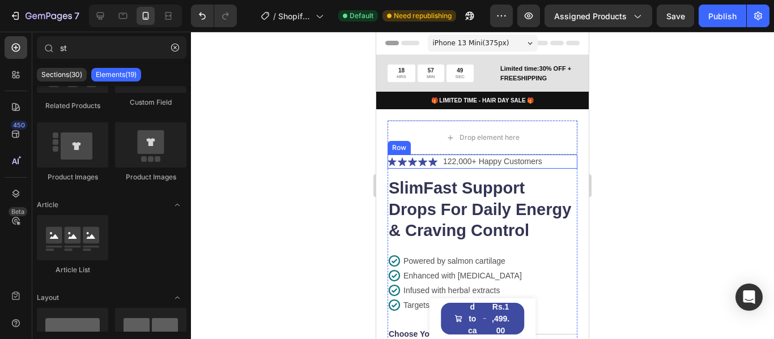
click at [559, 166] on div "Icon Icon Icon Icon Icon Icon List 122,000+ Happy Customers Text Block Row" at bounding box center [482, 162] width 190 height 14
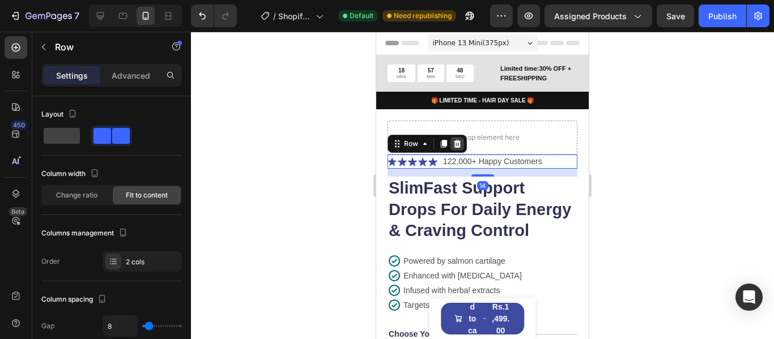
click at [457, 145] on icon at bounding box center [457, 144] width 7 height 8
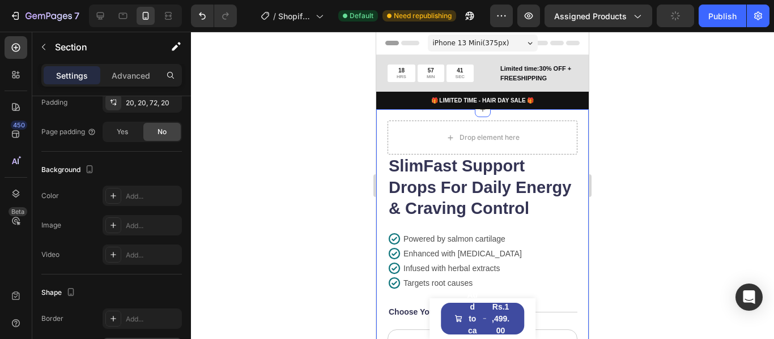
scroll to position [386, 0]
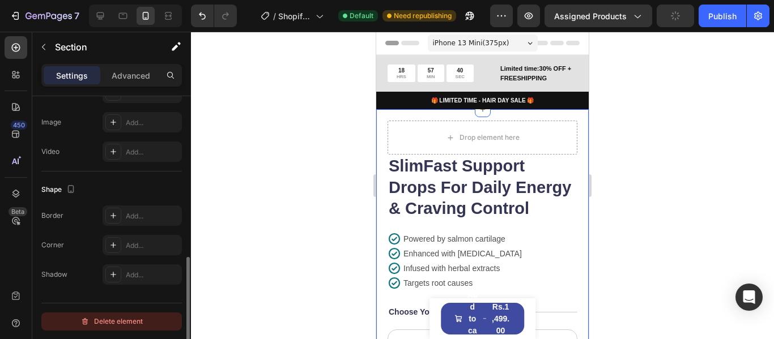
click at [121, 318] on div "Delete element" at bounding box center [111, 322] width 62 height 14
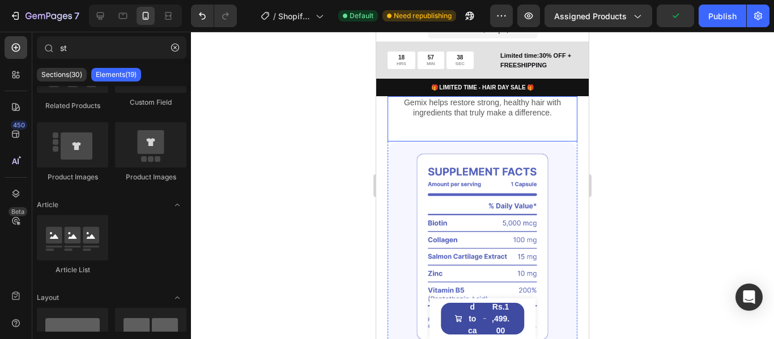
scroll to position [0, 0]
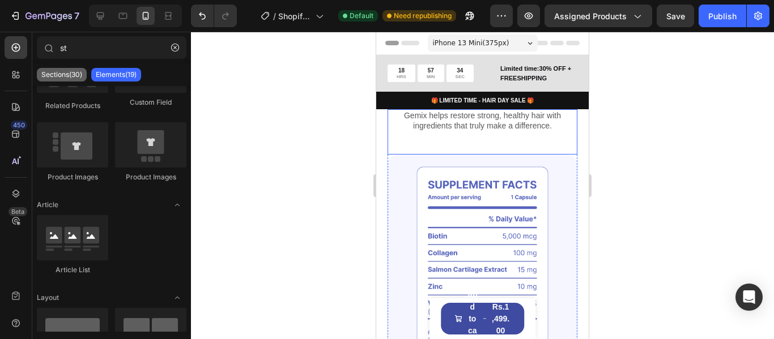
click at [78, 75] on p "Sections(30)" at bounding box center [61, 74] width 41 height 9
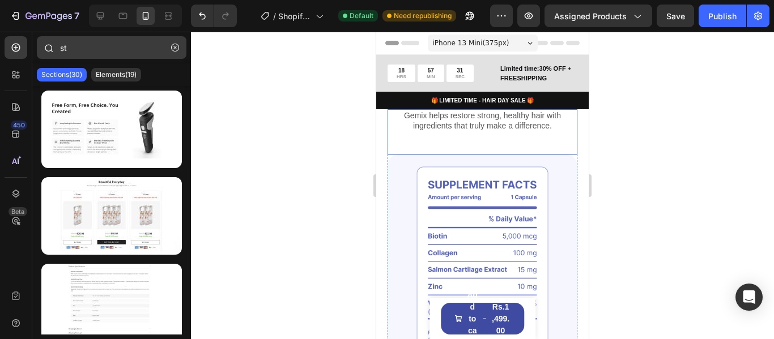
drag, startPoint x: 173, startPoint y: 47, endPoint x: 172, endPoint y: 58, distance: 10.8
click at [174, 47] on icon "button" at bounding box center [175, 48] width 8 height 8
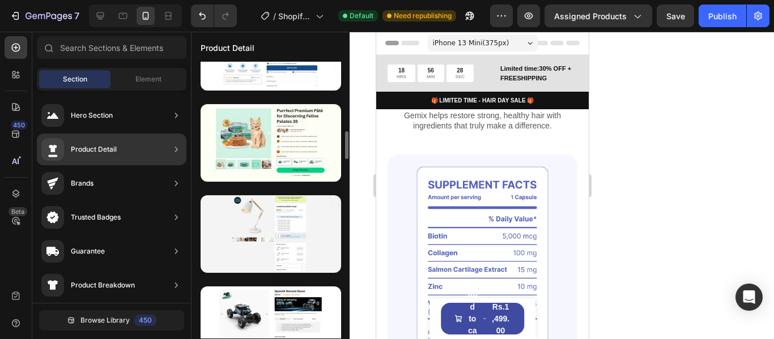
scroll to position [634, 0]
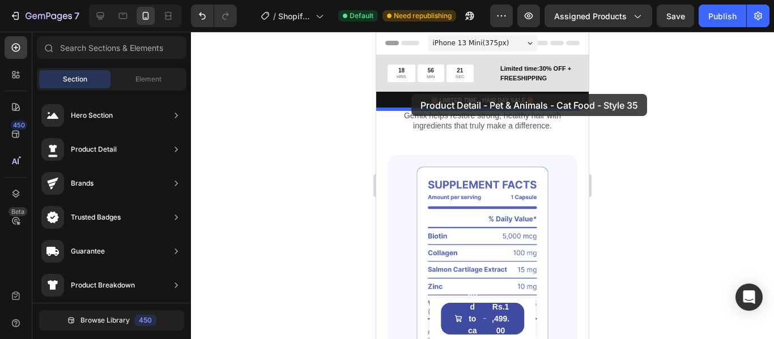
drag, startPoint x: 617, startPoint y: 236, endPoint x: 411, endPoint y: 94, distance: 250.1
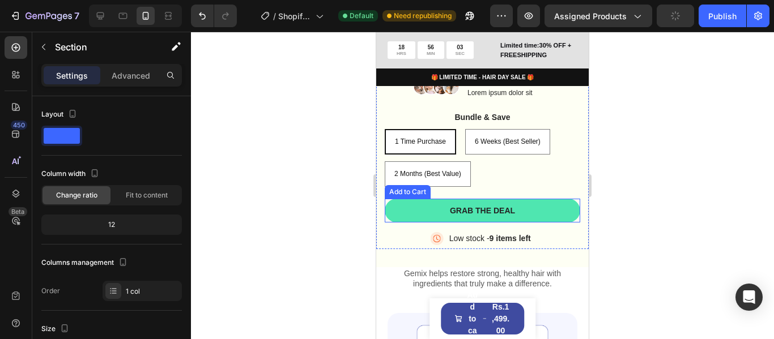
scroll to position [330, 0]
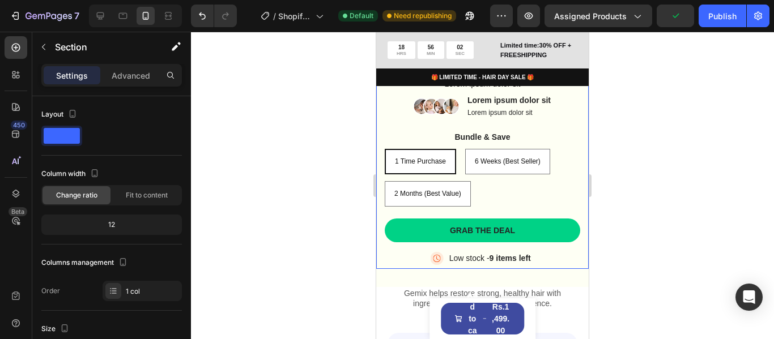
click at [572, 244] on div "SlimFast Support Drops For Daily Energy & Craving Control Product Title Lorem i…" at bounding box center [482, 142] width 212 height 253
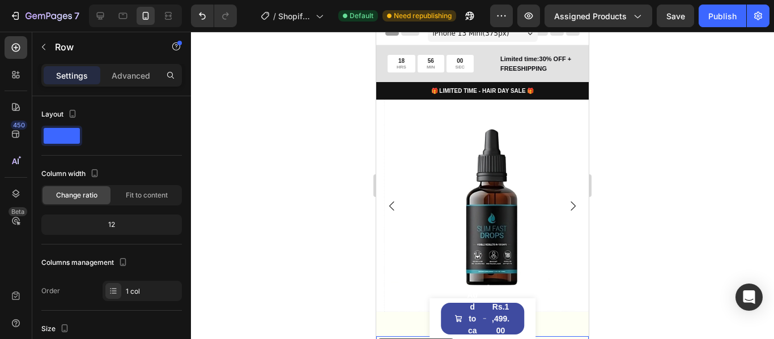
scroll to position [0, 0]
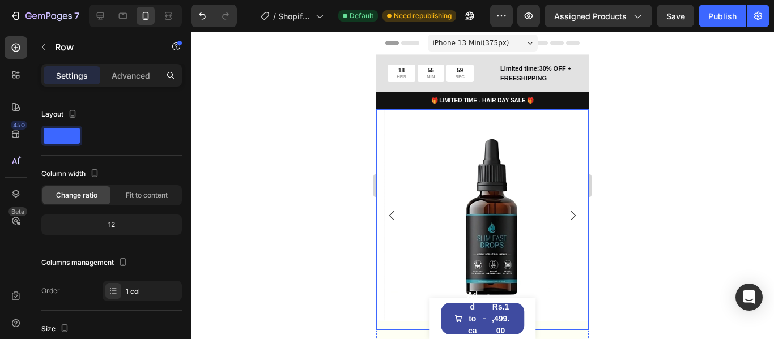
click at [551, 117] on img at bounding box center [491, 215] width 212 height 212
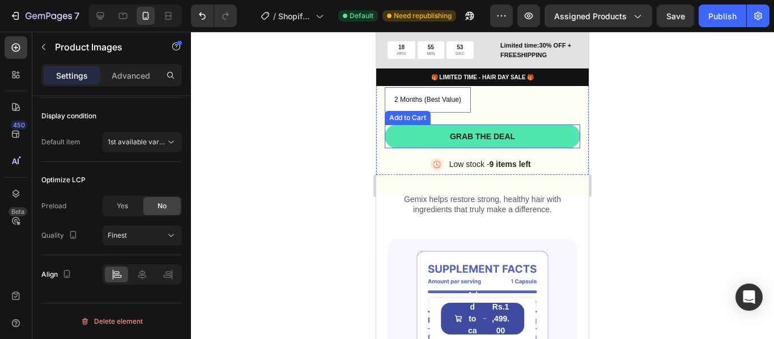
scroll to position [397, 0]
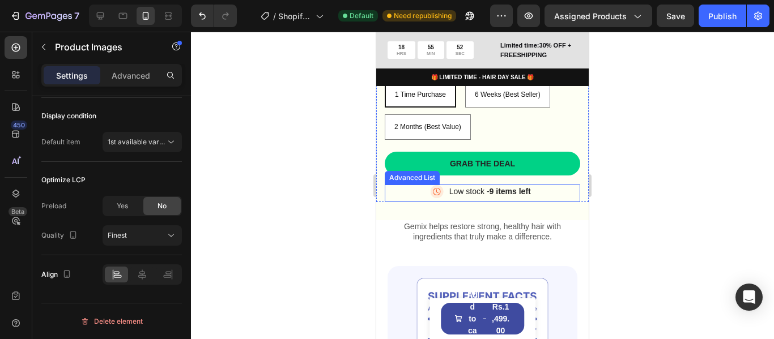
click at [570, 185] on div "Image Low stock - 9 items left Text Block" at bounding box center [482, 194] width 195 height 18
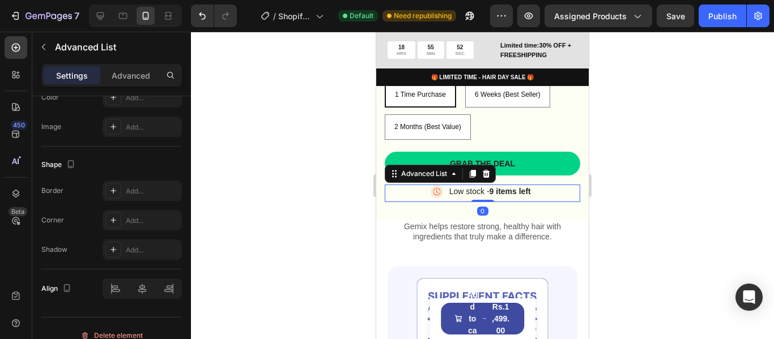
scroll to position [0, 0]
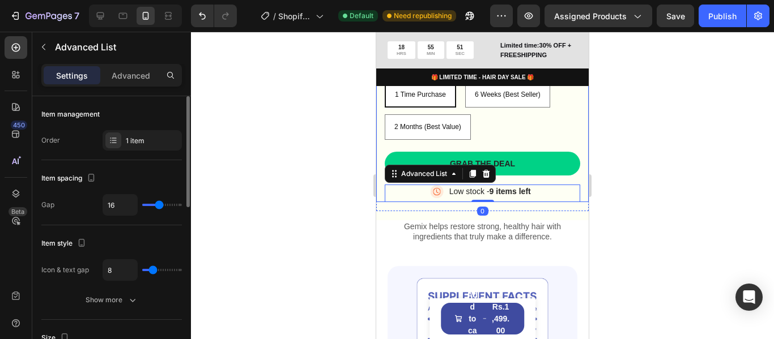
click at [573, 165] on div "SlimFast Support Drops For Daily Energy & Craving Control Product Title Lorem i…" at bounding box center [482, 76] width 212 height 253
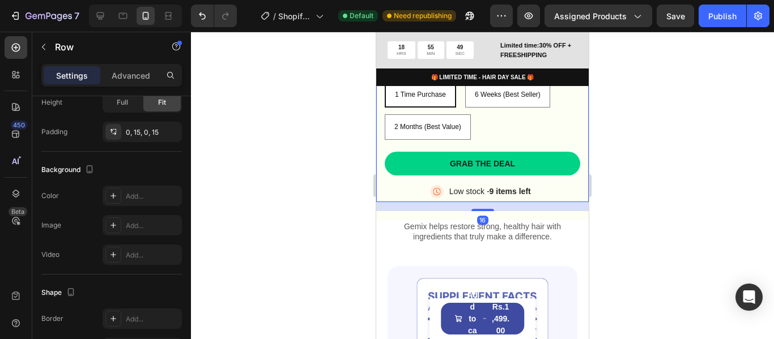
scroll to position [386, 0]
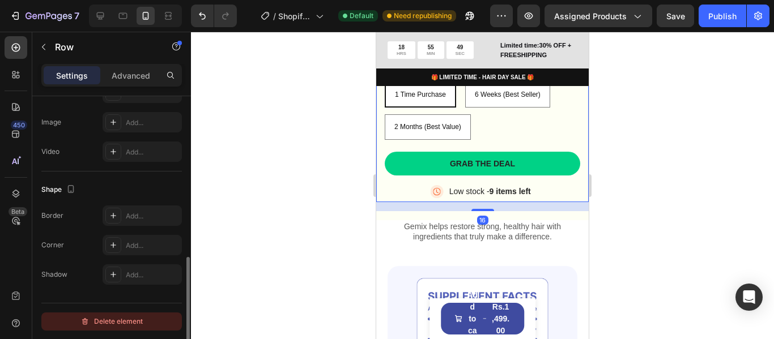
click at [97, 321] on div "Delete element" at bounding box center [111, 322] width 62 height 14
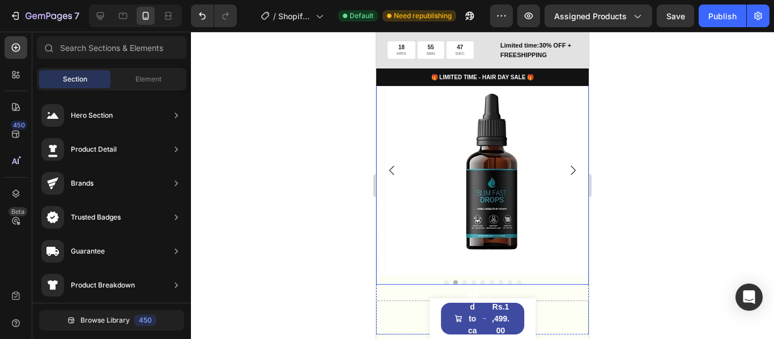
scroll to position [65, 0]
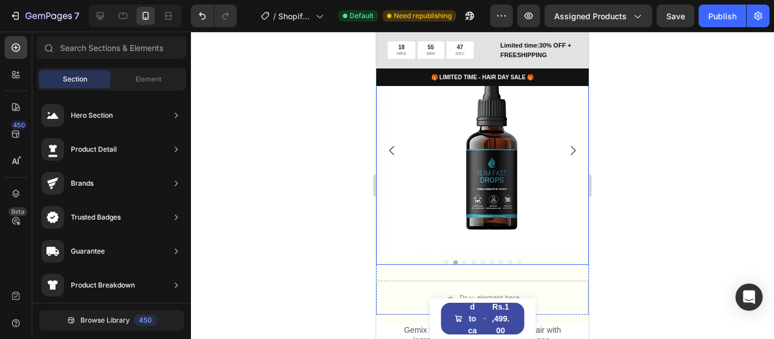
click at [559, 198] on img at bounding box center [491, 150] width 212 height 212
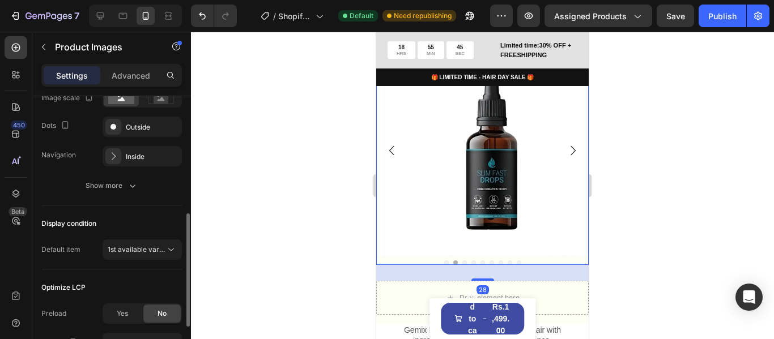
scroll to position [391, 0]
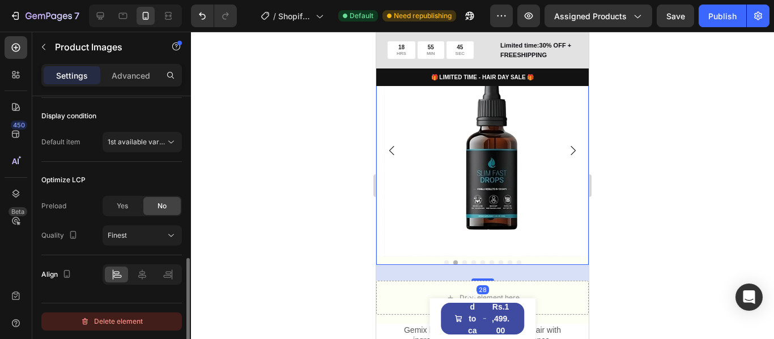
click at [113, 328] on div "Delete element" at bounding box center [111, 322] width 62 height 14
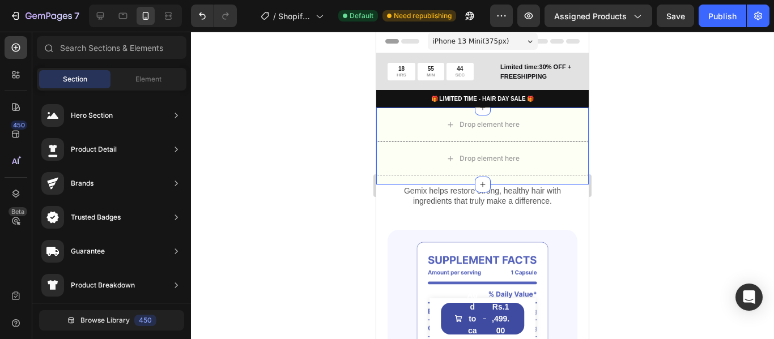
scroll to position [0, 0]
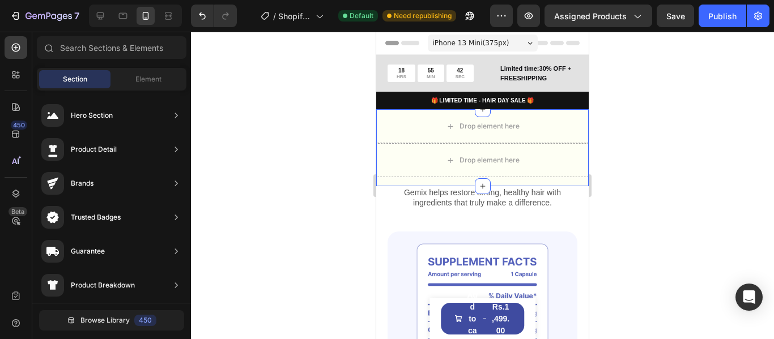
click at [572, 181] on div "Drop element here Drop element here Product" at bounding box center [482, 147] width 212 height 77
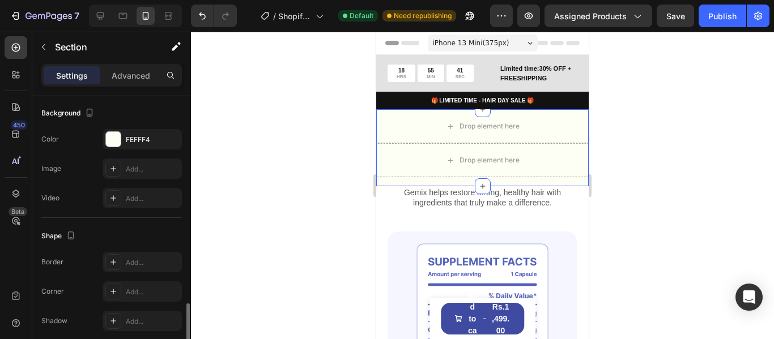
scroll to position [386, 0]
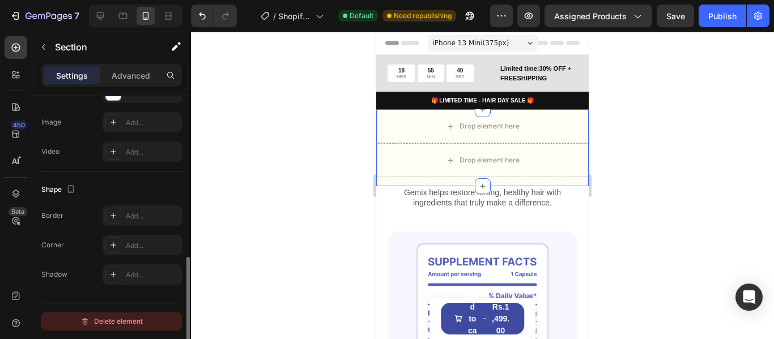
click at [110, 316] on div "Delete element" at bounding box center [111, 322] width 62 height 14
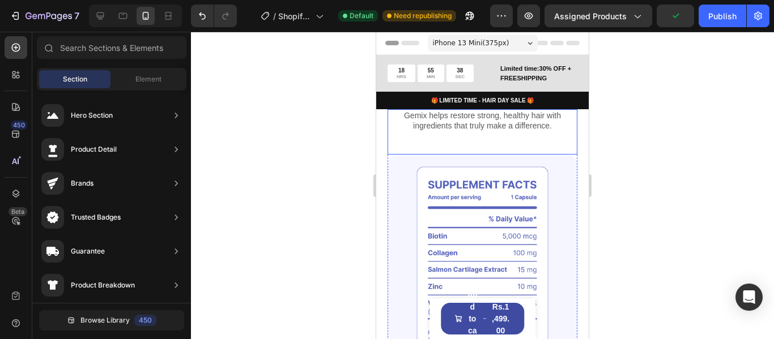
click at [518, 131] on div "Gemix helps restore strong, healthy hair with ingredients that truly make a dif…" at bounding box center [482, 120] width 190 height 23
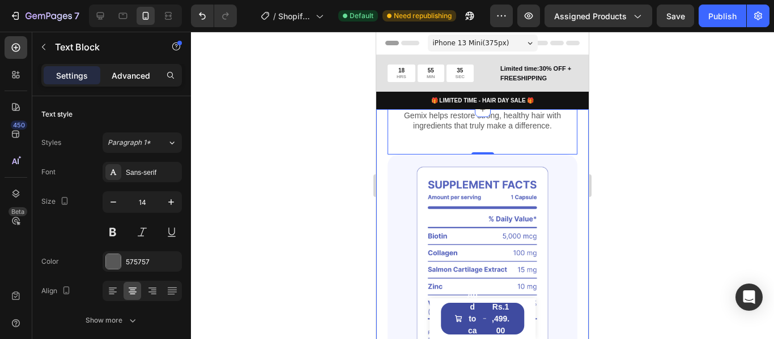
click at [121, 75] on p "Advanced" at bounding box center [131, 76] width 39 height 12
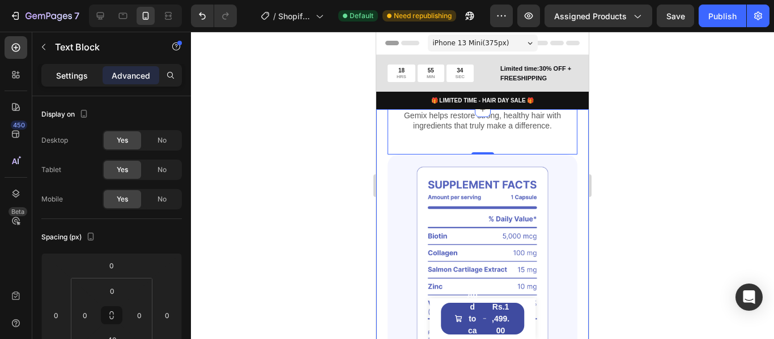
click at [65, 79] on p "Settings" at bounding box center [72, 76] width 32 height 12
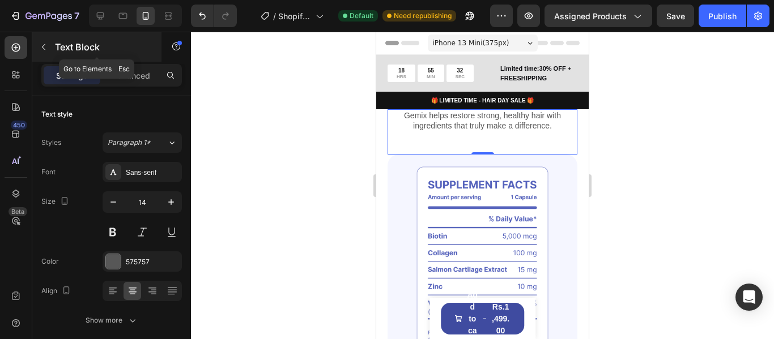
click at [40, 46] on icon "button" at bounding box center [43, 46] width 9 height 9
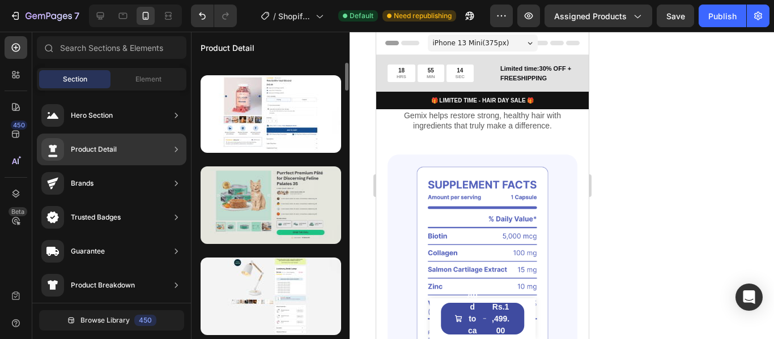
scroll to position [572, 0]
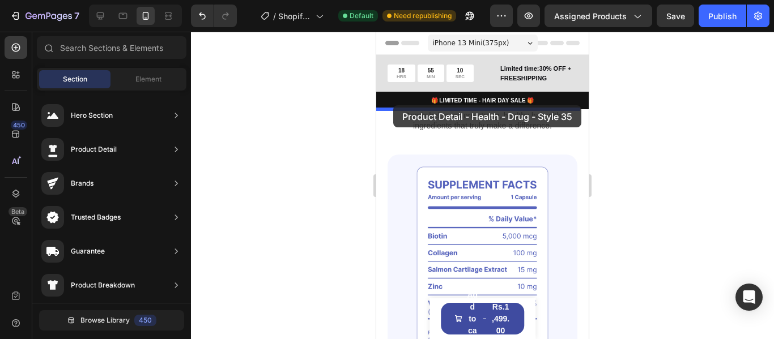
drag, startPoint x: 621, startPoint y: 230, endPoint x: 393, endPoint y: 105, distance: 259.6
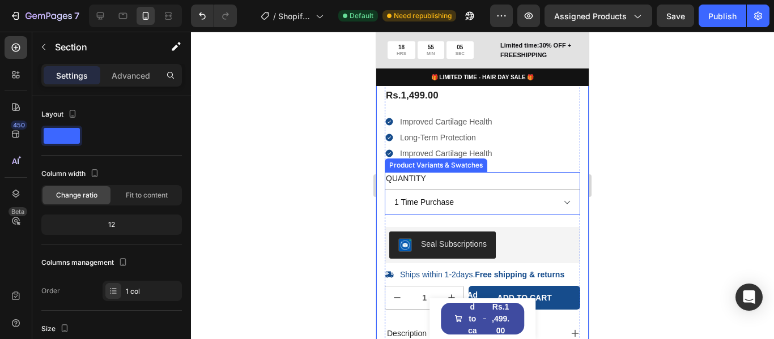
scroll to position [321, 0]
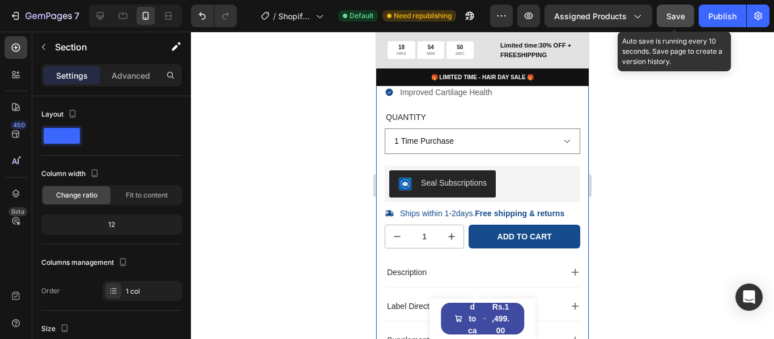
click at [669, 15] on span "Save" at bounding box center [675, 16] width 19 height 10
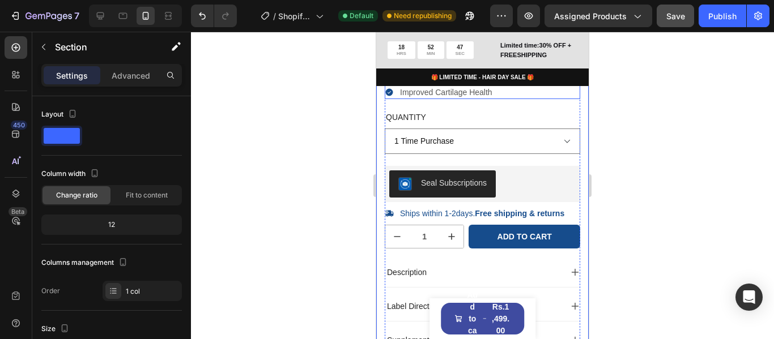
scroll to position [265, 0]
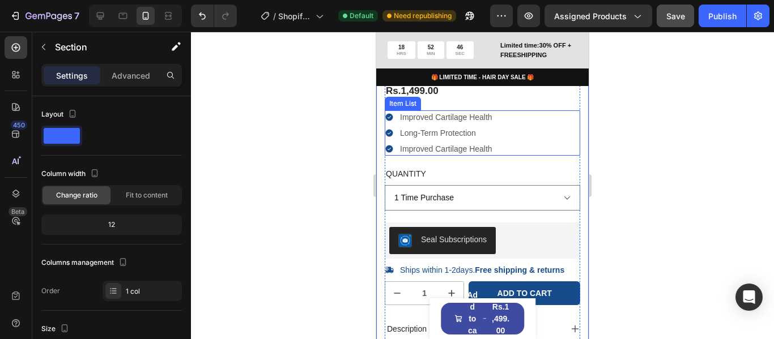
click at [390, 121] on icon at bounding box center [389, 116] width 7 height 7
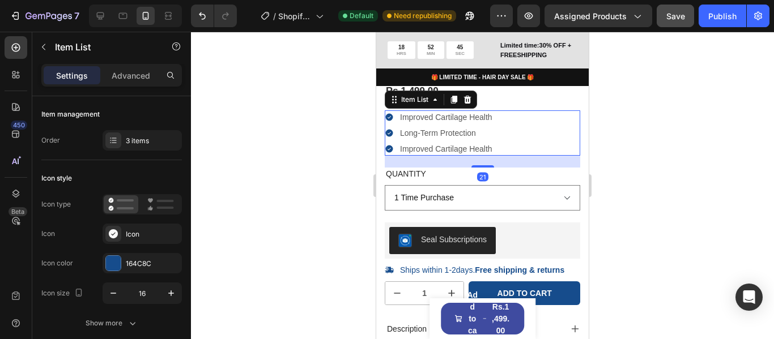
click at [390, 122] on icon at bounding box center [389, 117] width 9 height 9
click at [110, 264] on div at bounding box center [113, 263] width 15 height 15
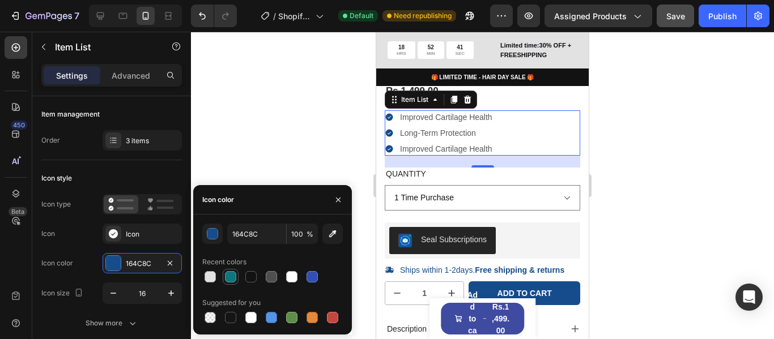
click at [236, 278] on div at bounding box center [231, 277] width 14 height 14
type input "10767D"
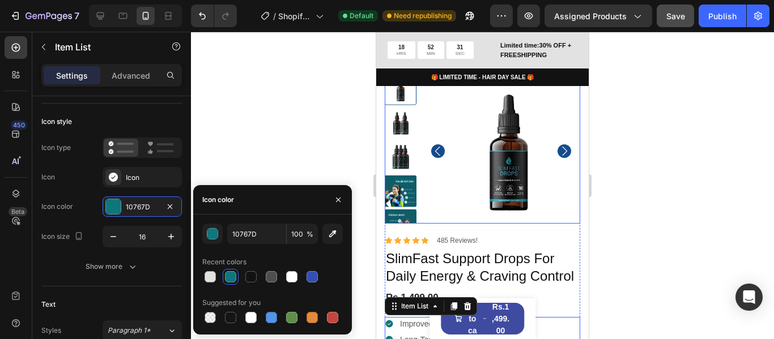
scroll to position [0, 0]
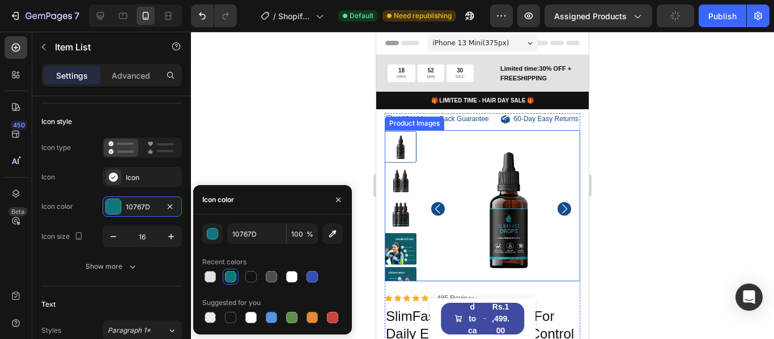
click at [436, 216] on icon "Carousel Back Arrow" at bounding box center [438, 209] width 14 height 14
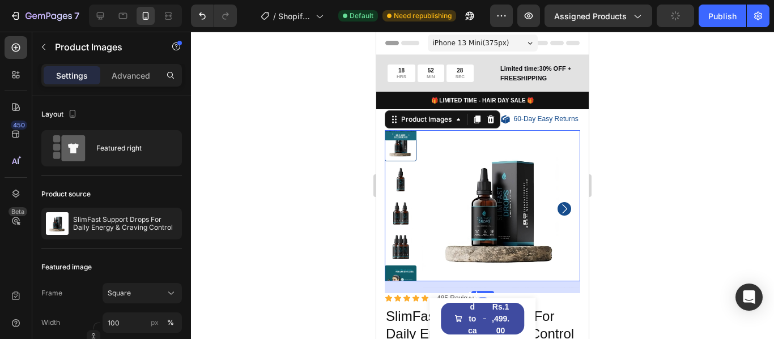
click at [557, 214] on icon "Carousel Next Arrow" at bounding box center [564, 209] width 14 height 14
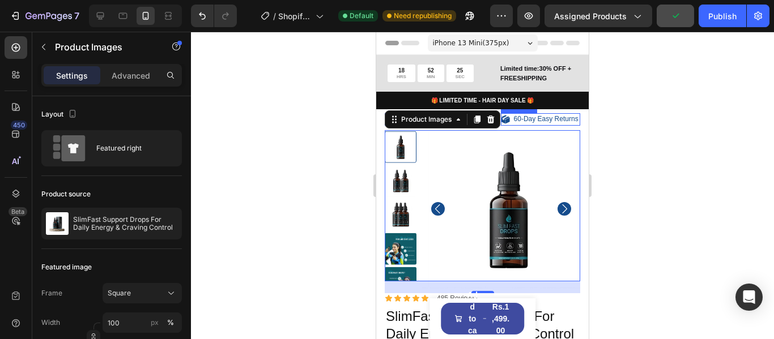
click at [551, 124] on p "60-Day Easy Returns" at bounding box center [546, 119] width 65 height 9
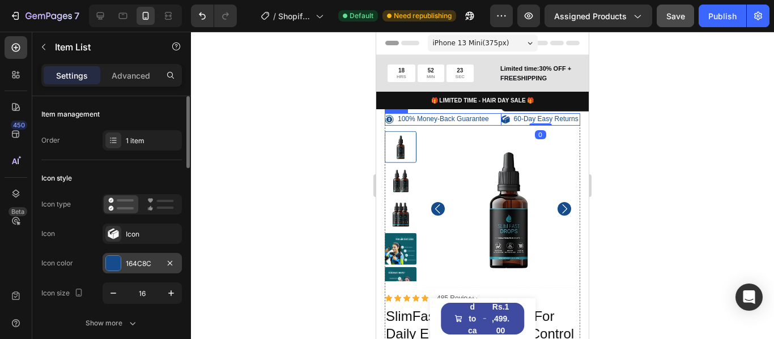
drag, startPoint x: 113, startPoint y: 267, endPoint x: 131, endPoint y: 247, distance: 27.3
click at [112, 267] on div at bounding box center [113, 263] width 15 height 15
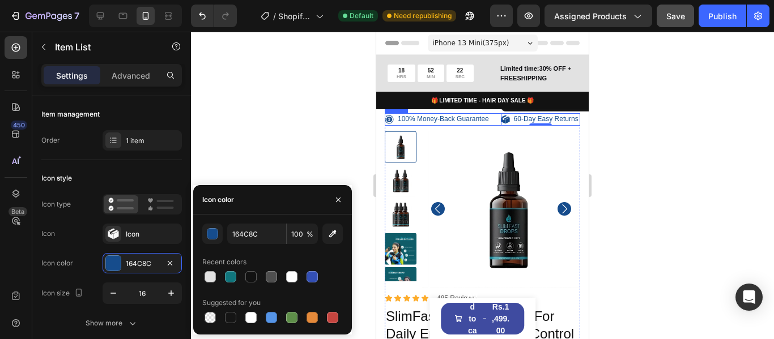
click at [230, 279] on div at bounding box center [230, 276] width 11 height 11
type input "10767D"
click at [453, 122] on p "100% Money-Back Guarantee" at bounding box center [443, 119] width 91 height 9
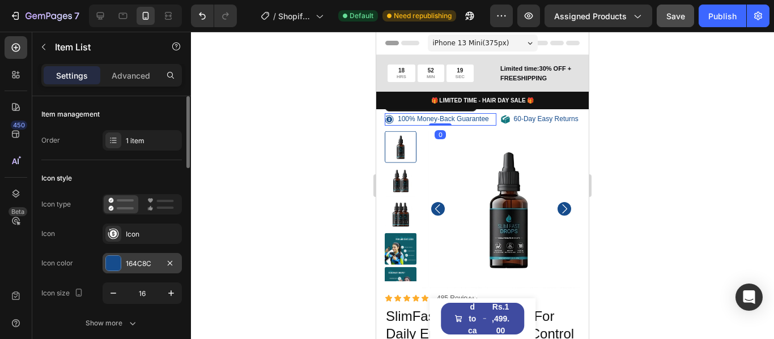
click at [133, 267] on div "164C8C" at bounding box center [142, 264] width 33 height 10
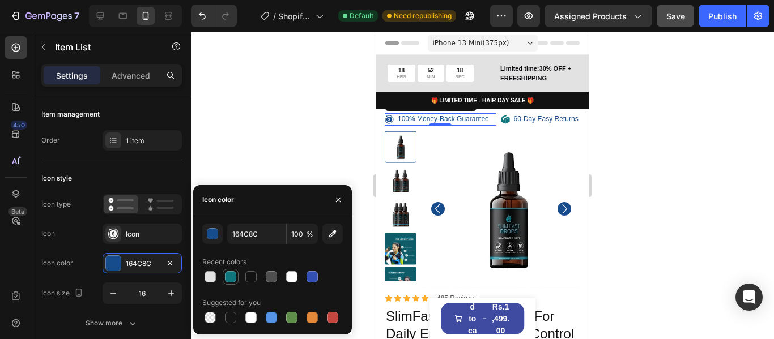
click at [227, 277] on div at bounding box center [230, 276] width 11 height 11
type input "10767D"
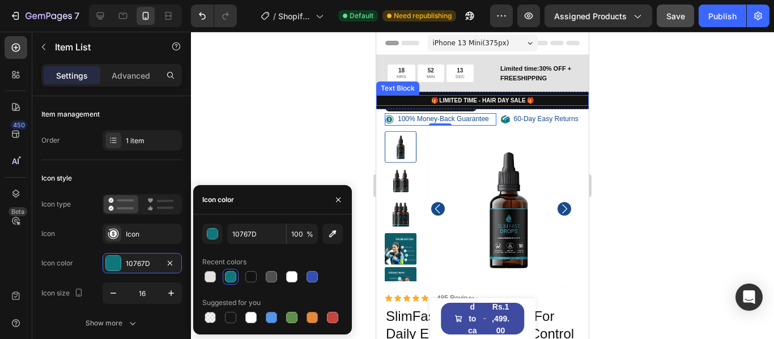
click at [492, 97] on p "🎁 LIMITED TIME - HAIR DAY SALE 🎁" at bounding box center [482, 100] width 210 height 8
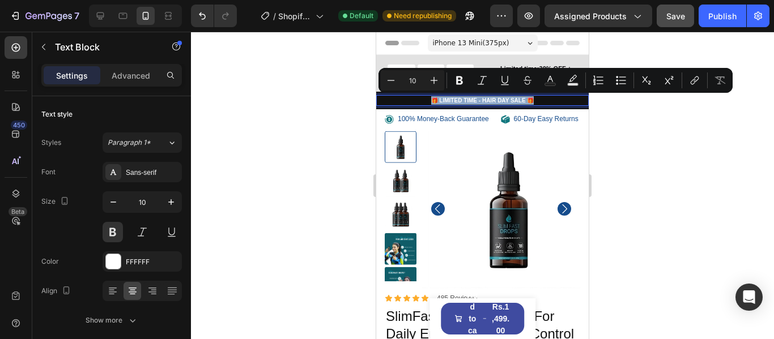
click at [492, 97] on p "🎁 LIMITED TIME - HAIR DAY SALE 🎁" at bounding box center [482, 100] width 210 height 8
click at [500, 103] on p "🎁 LIMITED TIME - HAIR DAY SALE 🎁" at bounding box center [482, 100] width 210 height 8
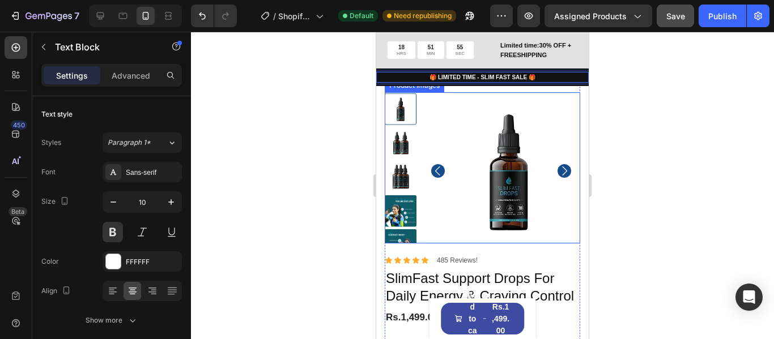
scroll to position [57, 0]
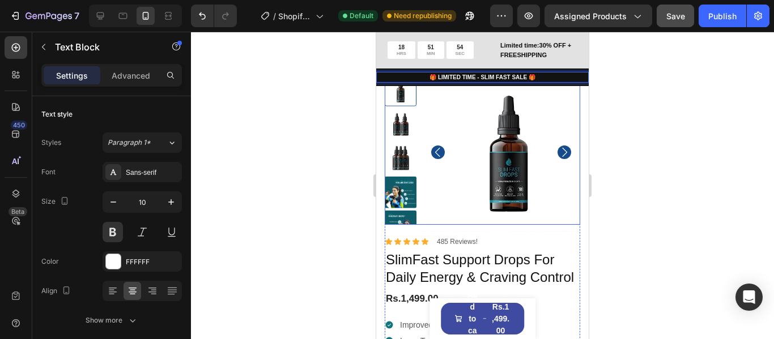
click at [440, 158] on icon "Carousel Back Arrow" at bounding box center [438, 153] width 14 height 14
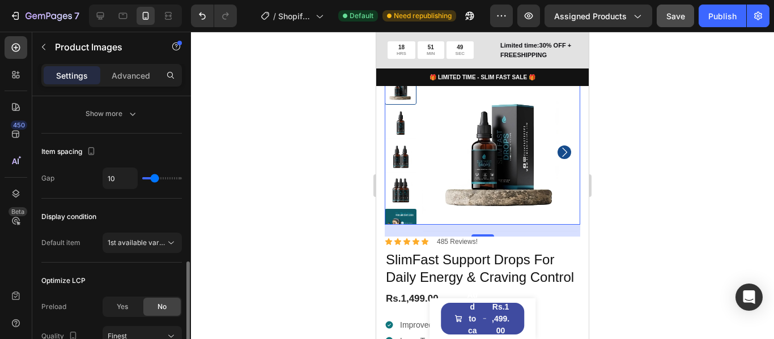
scroll to position [667, 0]
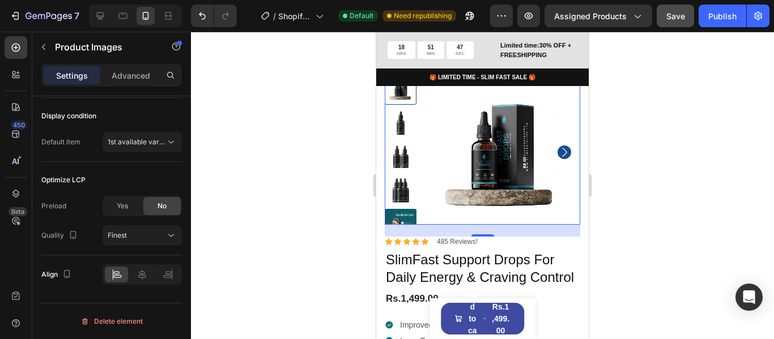
click at [449, 163] on img at bounding box center [501, 153] width 158 height 158
click at [560, 158] on icon "Carousel Next Arrow" at bounding box center [564, 153] width 14 height 14
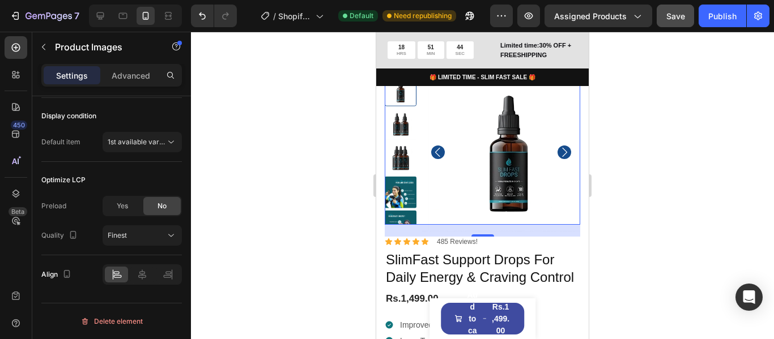
click at [454, 161] on img at bounding box center [508, 153] width 158 height 158
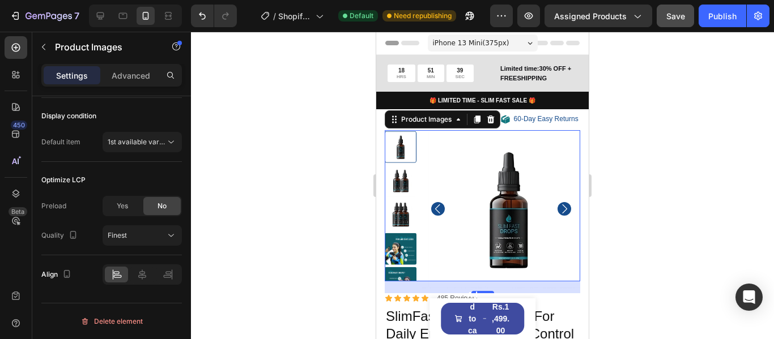
click at [130, 62] on div "Product Images" at bounding box center [96, 48] width 129 height 32
click at [138, 76] on p "Advanced" at bounding box center [131, 76] width 39 height 12
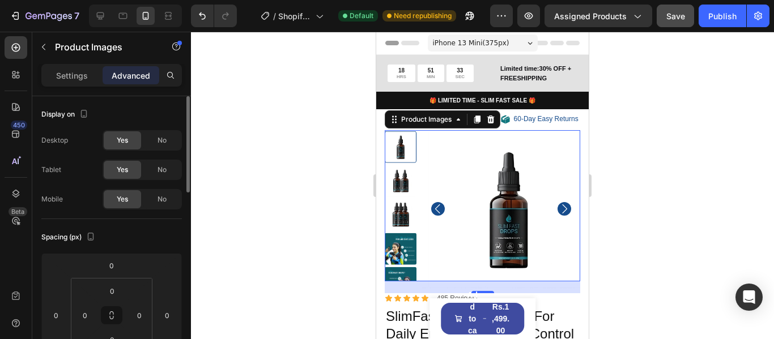
click at [448, 173] on div at bounding box center [501, 209] width 158 height 158
click at [434, 216] on icon "Carousel Back Arrow" at bounding box center [438, 209] width 14 height 14
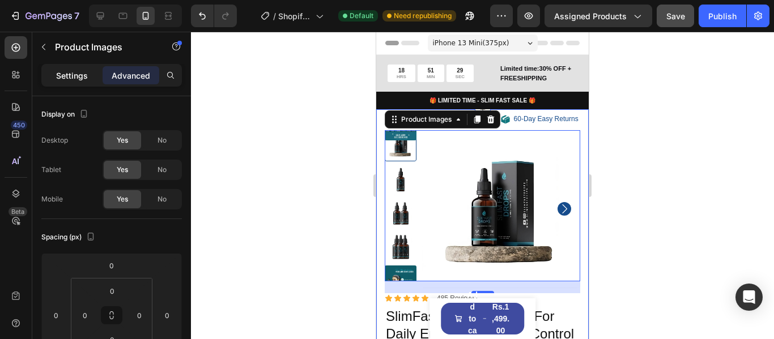
click at [86, 72] on p "Settings" at bounding box center [72, 76] width 32 height 12
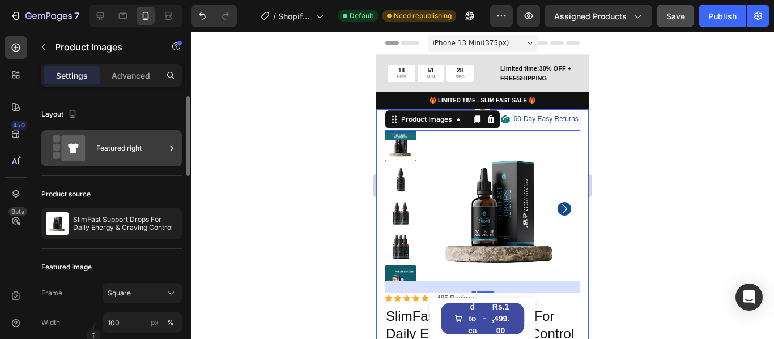
click at [118, 147] on div "Featured right" at bounding box center [130, 148] width 69 height 26
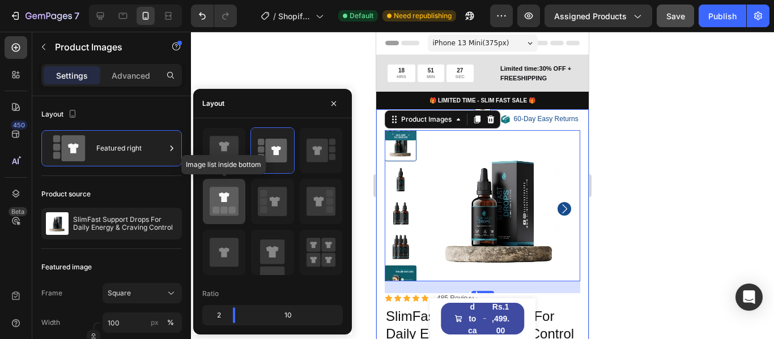
drag, startPoint x: 218, startPoint y: 197, endPoint x: 95, endPoint y: 210, distance: 124.1
click at [218, 197] on icon at bounding box center [224, 201] width 29 height 29
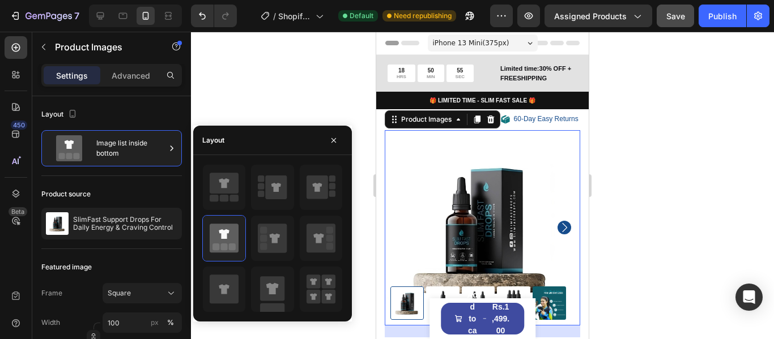
click at [562, 232] on icon "Carousel Next Arrow" at bounding box center [564, 227] width 5 height 9
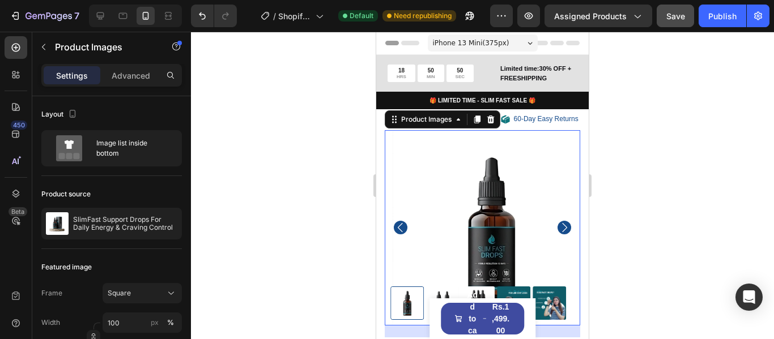
click at [420, 240] on img at bounding box center [490, 227] width 195 height 195
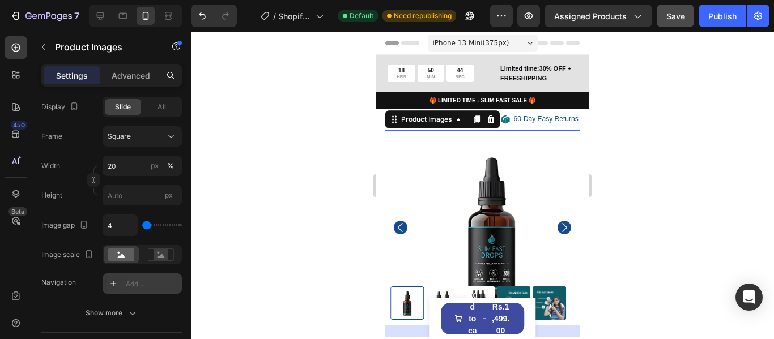
scroll to position [510, 0]
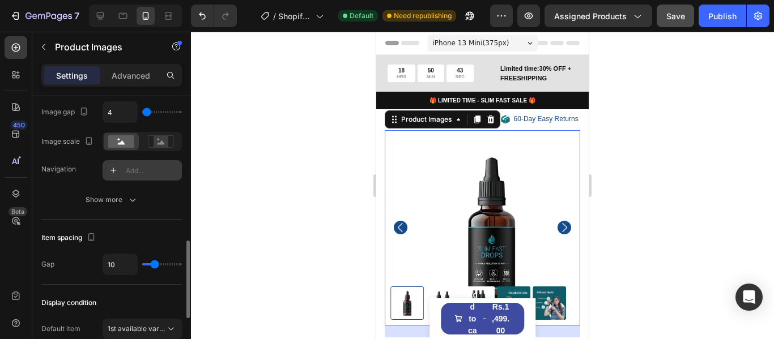
click at [142, 171] on div "Add..." at bounding box center [152, 171] width 53 height 10
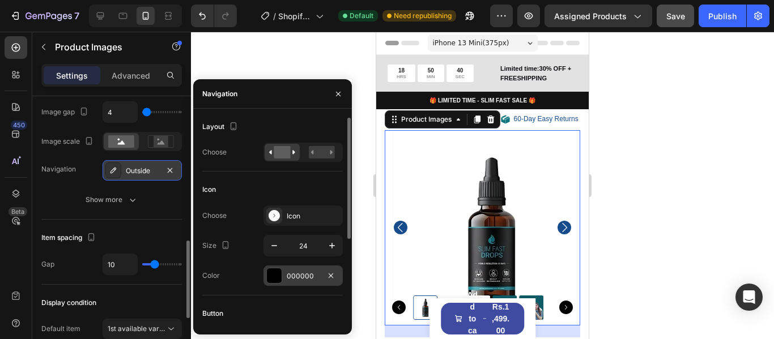
click at [275, 275] on div at bounding box center [274, 276] width 15 height 15
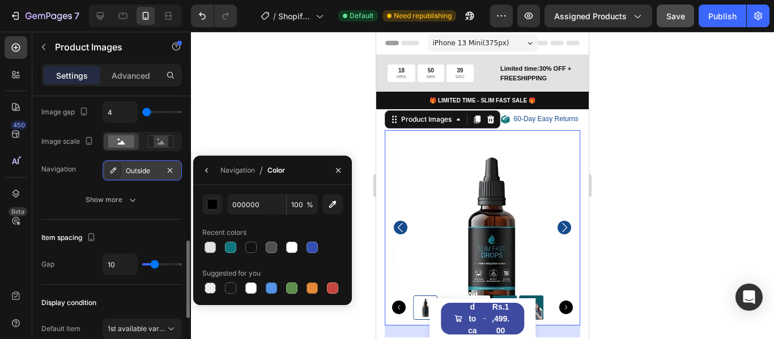
click at [297, 105] on div at bounding box center [482, 186] width 583 height 308
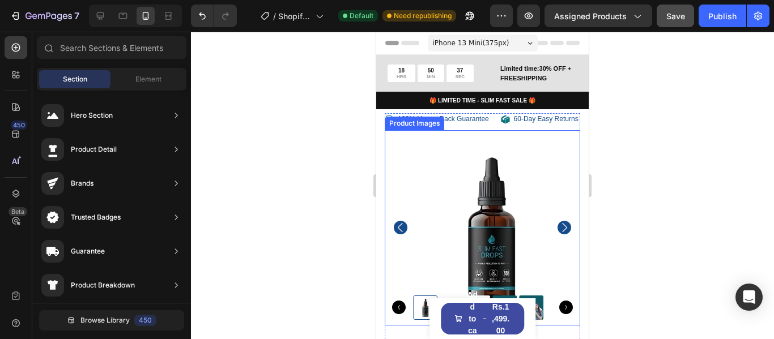
click at [399, 202] on img at bounding box center [490, 227] width 195 height 195
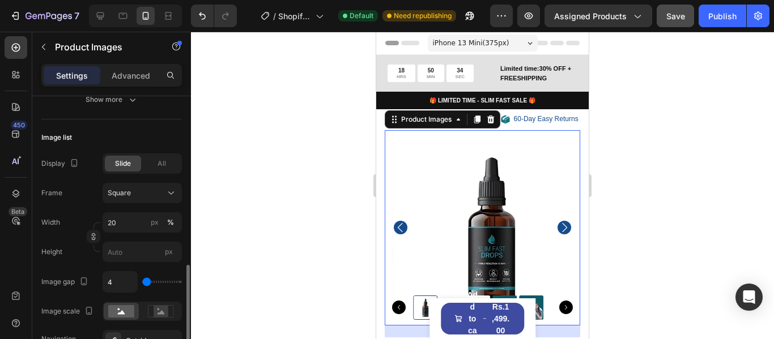
scroll to position [397, 0]
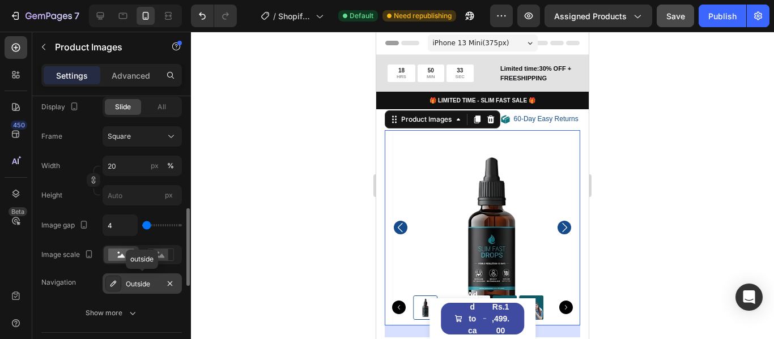
click at [137, 285] on div "Outside" at bounding box center [142, 284] width 33 height 10
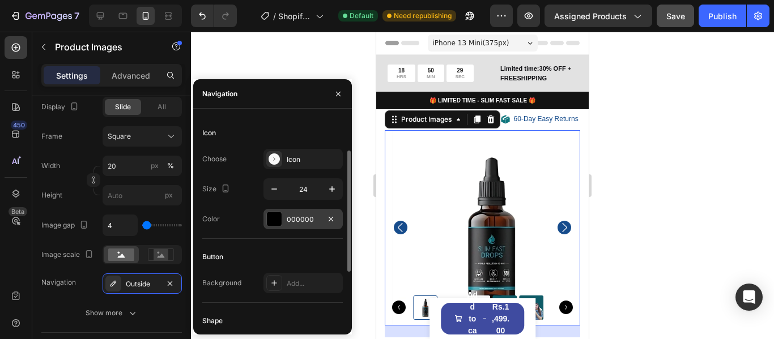
scroll to position [113, 0]
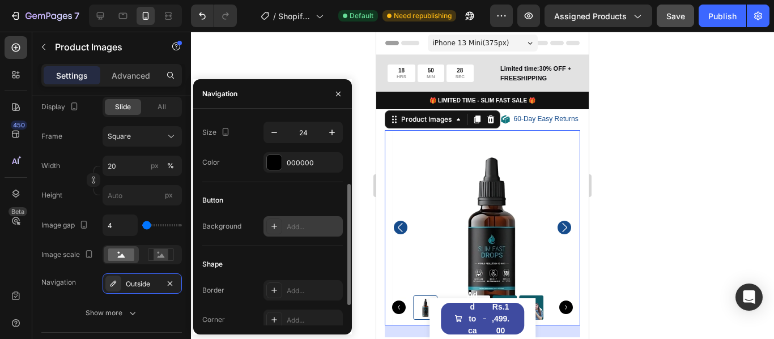
click at [305, 225] on div "Add..." at bounding box center [313, 227] width 53 height 10
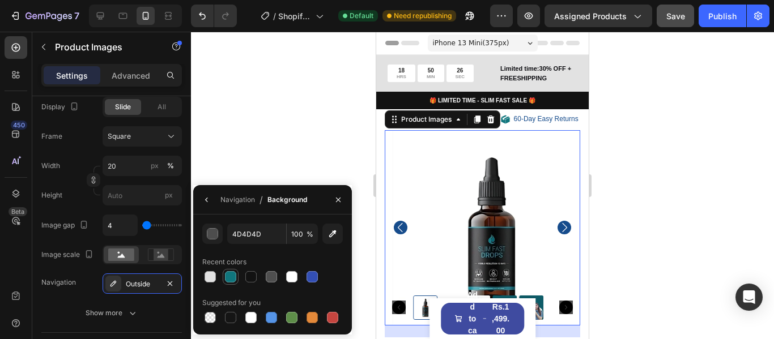
click at [230, 275] on div at bounding box center [230, 276] width 11 height 11
type input "10767D"
click at [244, 156] on div at bounding box center [482, 186] width 583 height 308
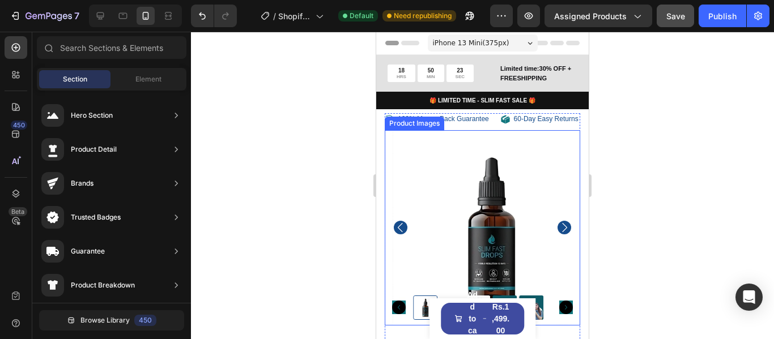
click at [503, 221] on img at bounding box center [490, 227] width 195 height 195
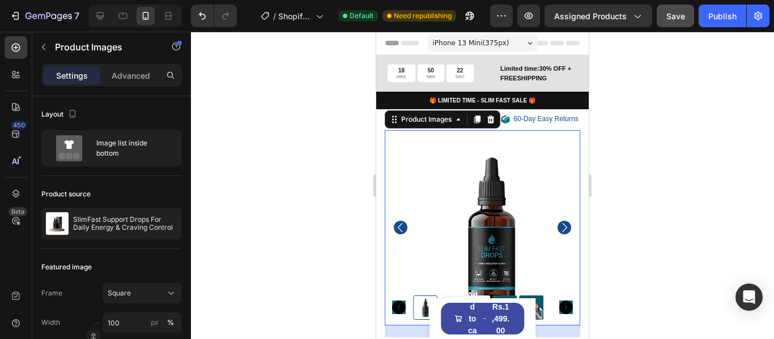
click at [436, 219] on img at bounding box center [490, 227] width 195 height 195
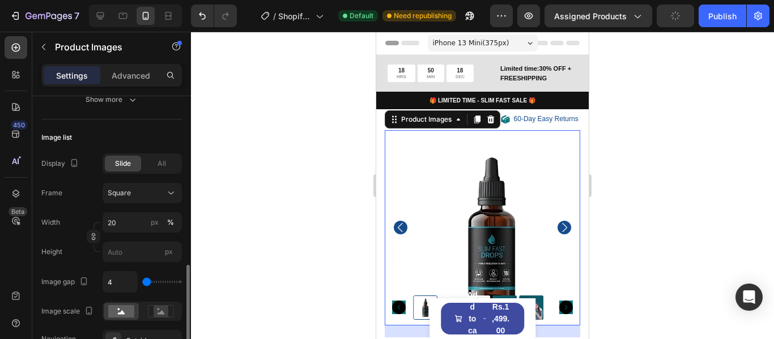
scroll to position [397, 0]
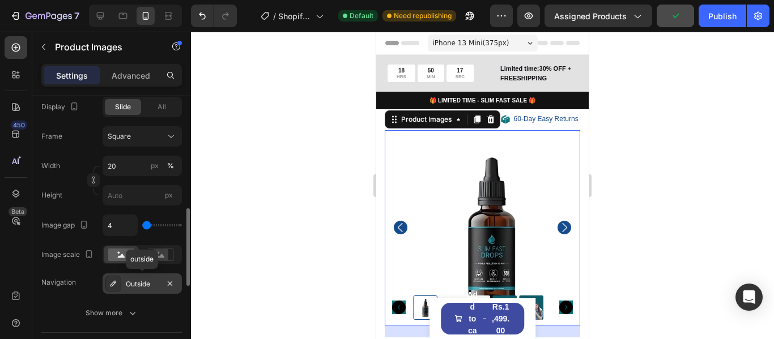
click at [142, 288] on div "Outside" at bounding box center [142, 284] width 33 height 10
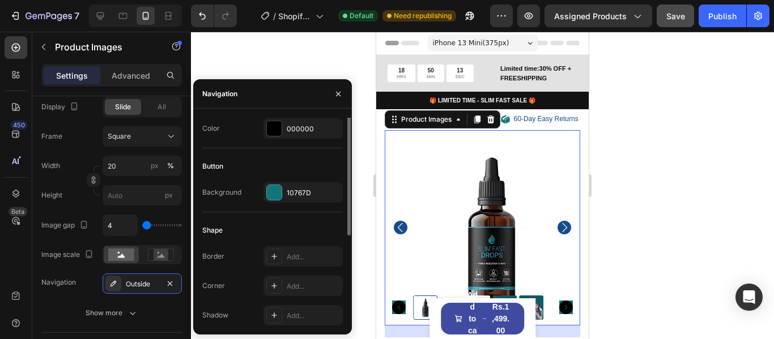
scroll to position [91, 0]
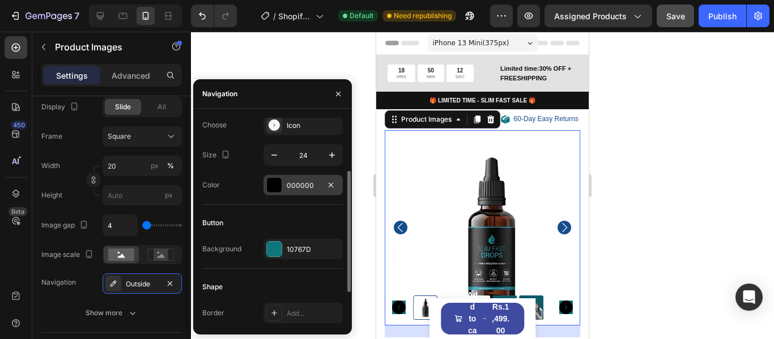
click at [274, 184] on div at bounding box center [274, 185] width 15 height 15
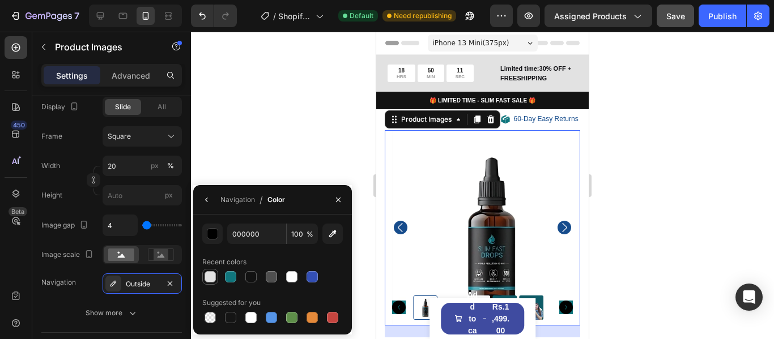
click at [210, 274] on div at bounding box center [209, 276] width 11 height 11
type input "E2E2E2"
click at [291, 122] on div at bounding box center [482, 186] width 583 height 308
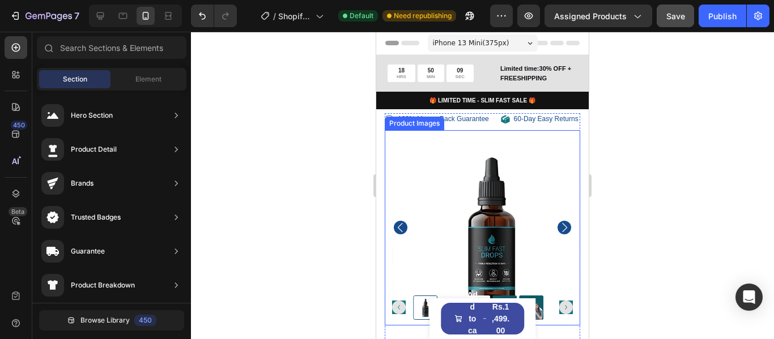
click at [541, 209] on img at bounding box center [490, 227] width 195 height 195
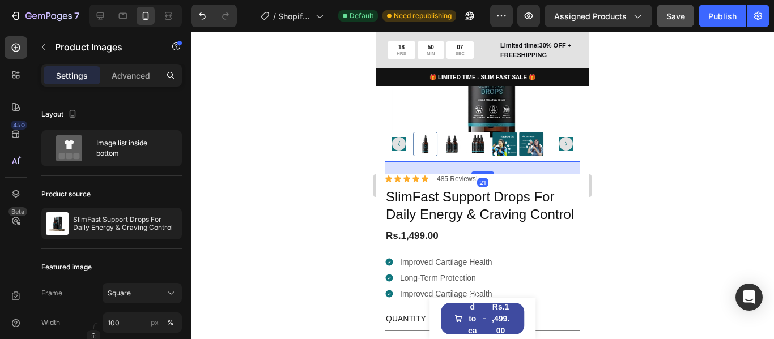
scroll to position [170, 0]
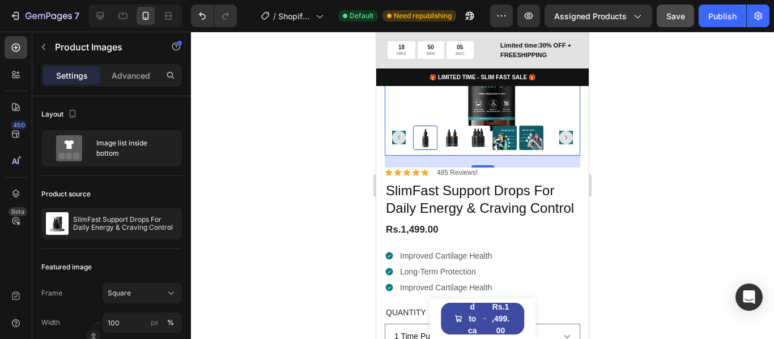
click at [396, 137] on icon "Carousel Back Arrow" at bounding box center [399, 138] width 14 height 14
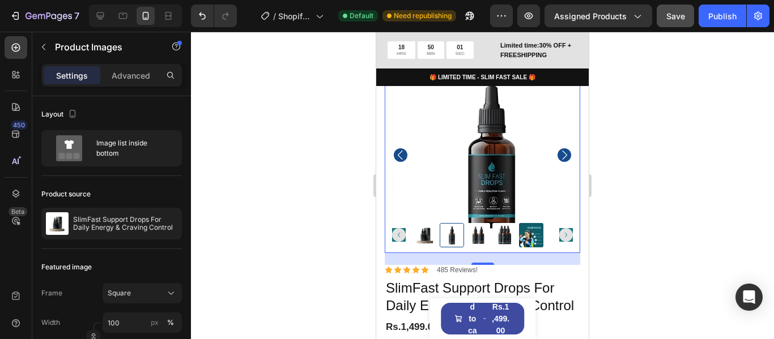
scroll to position [57, 0]
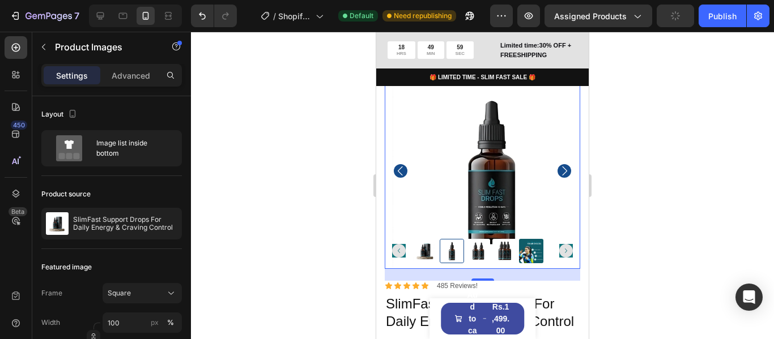
click at [559, 249] on icon "Carousel Next Arrow" at bounding box center [566, 251] width 14 height 14
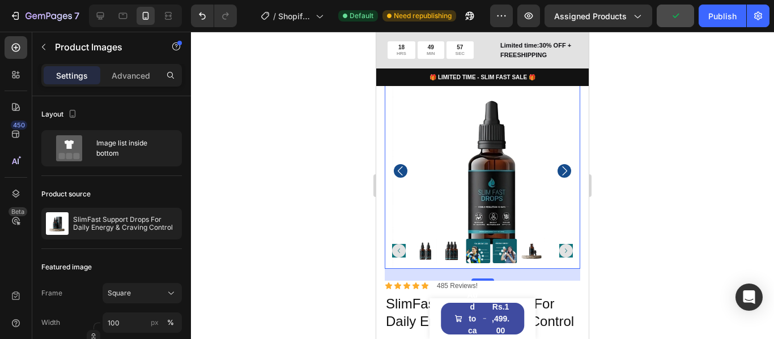
click at [521, 110] on img at bounding box center [490, 171] width 195 height 195
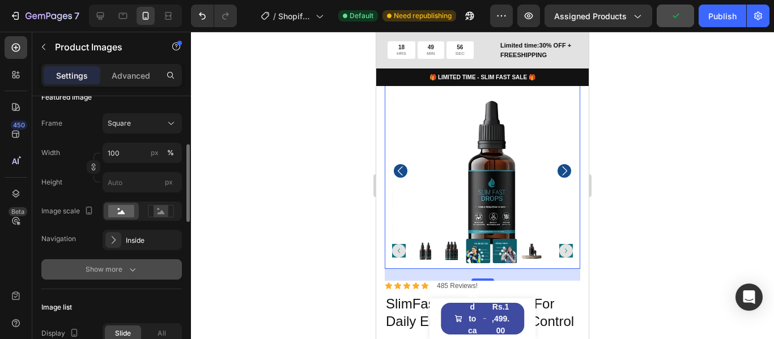
scroll to position [283, 0]
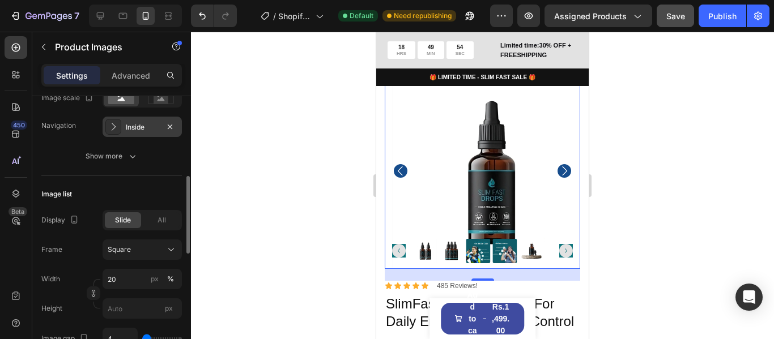
click at [113, 128] on icon at bounding box center [113, 126] width 11 height 11
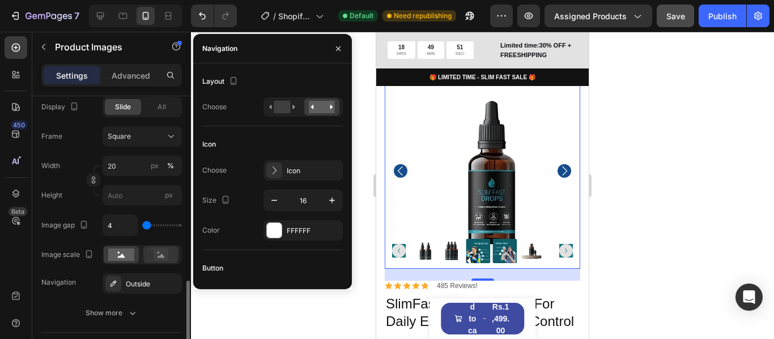
scroll to position [453, 0]
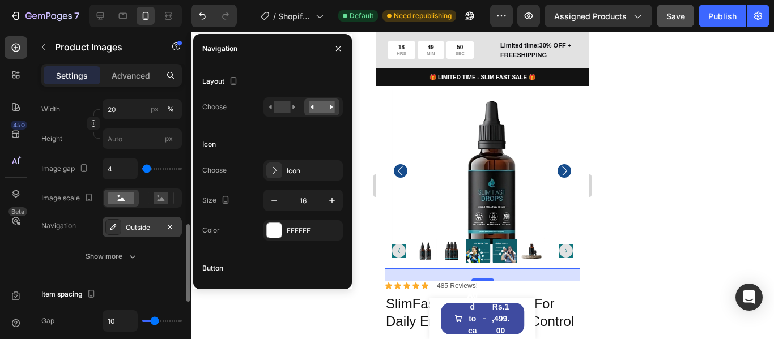
click at [142, 232] on div "Outside" at bounding box center [142, 228] width 33 height 10
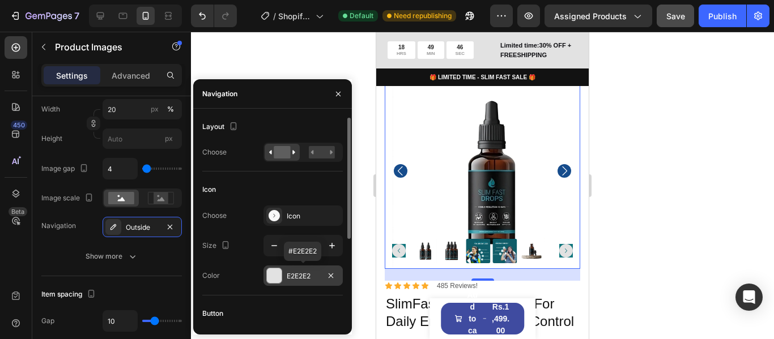
scroll to position [57, 0]
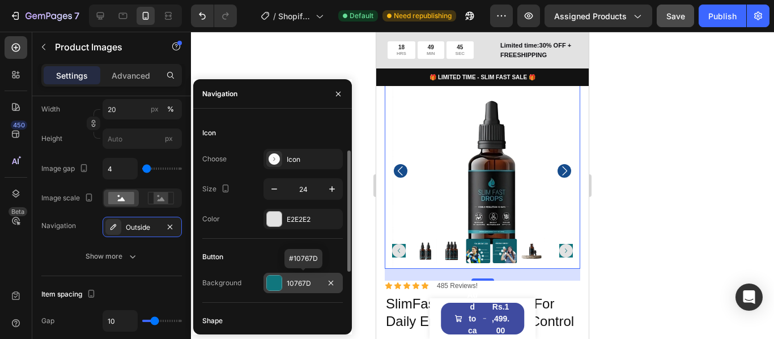
click at [278, 283] on div at bounding box center [274, 283] width 15 height 15
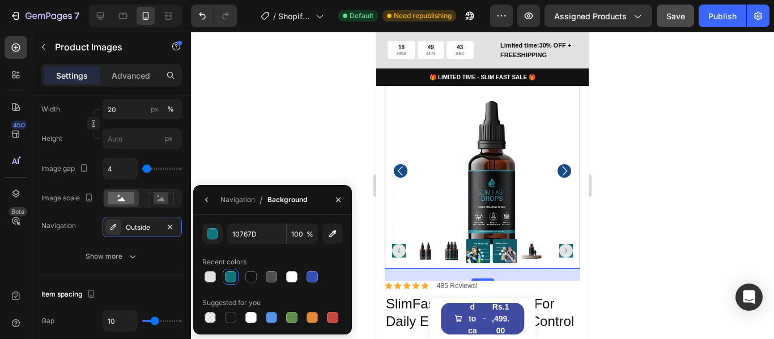
click at [215, 275] on div at bounding box center [210, 277] width 14 height 14
click at [228, 275] on div at bounding box center [230, 276] width 11 height 11
click at [215, 276] on div at bounding box center [209, 276] width 11 height 11
click at [227, 272] on div at bounding box center [230, 276] width 11 height 11
type input "10767D"
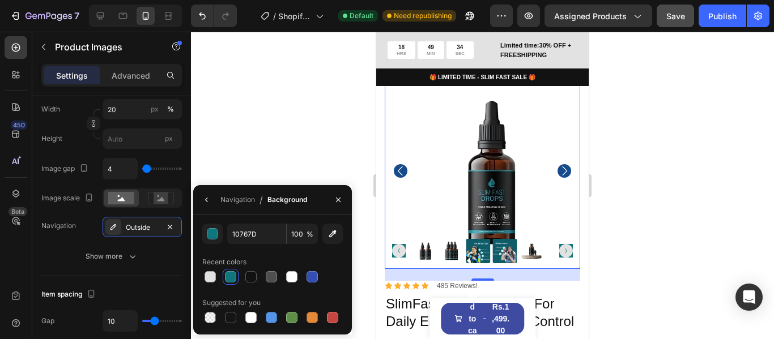
click at [233, 168] on div at bounding box center [482, 186] width 583 height 308
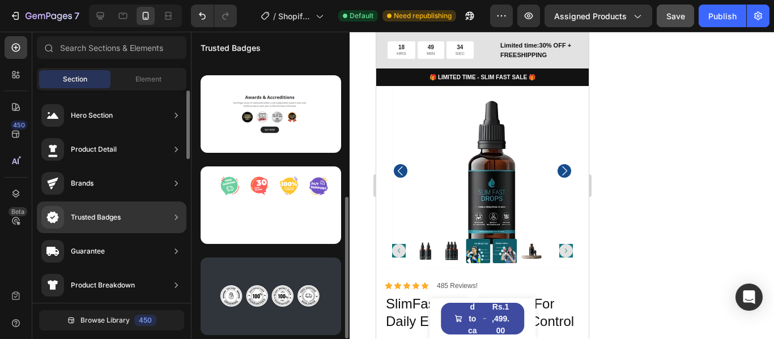
scroll to position [263, 0]
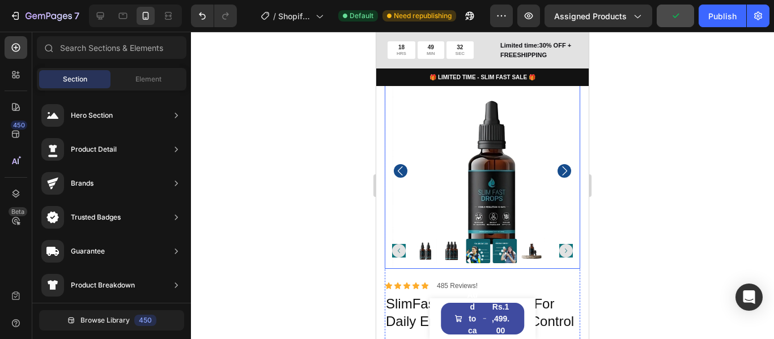
click at [437, 134] on img at bounding box center [490, 171] width 195 height 195
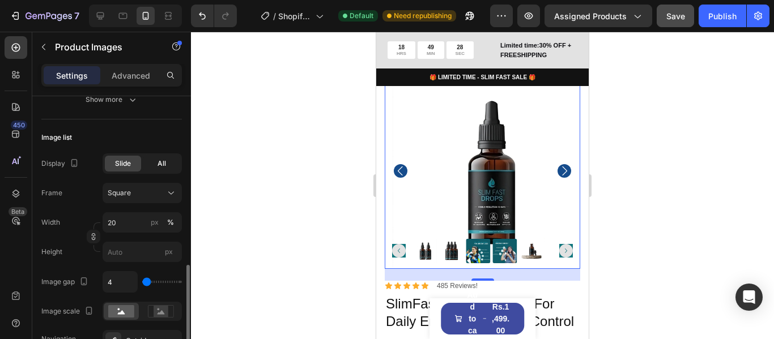
scroll to position [397, 0]
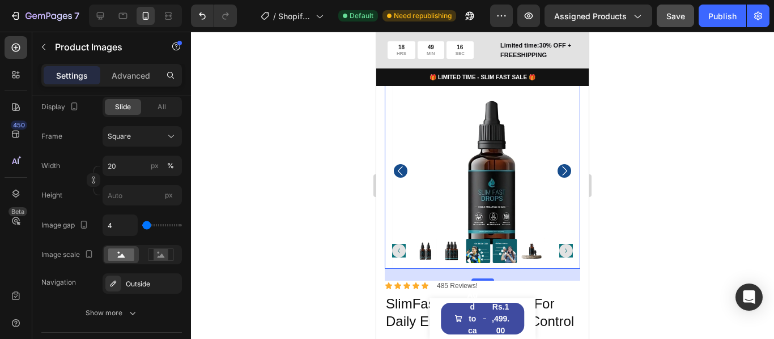
click at [448, 120] on img at bounding box center [490, 171] width 195 height 195
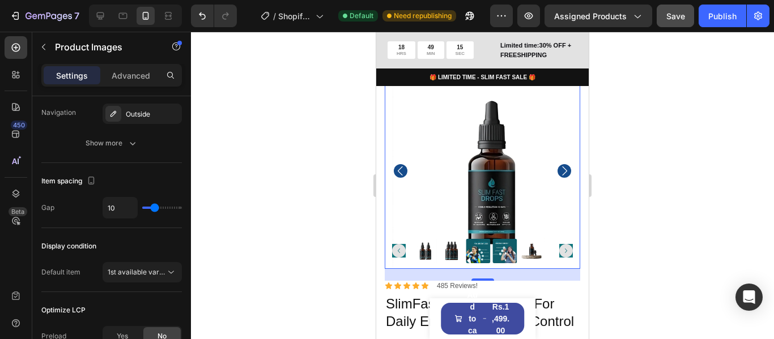
scroll to position [680, 0]
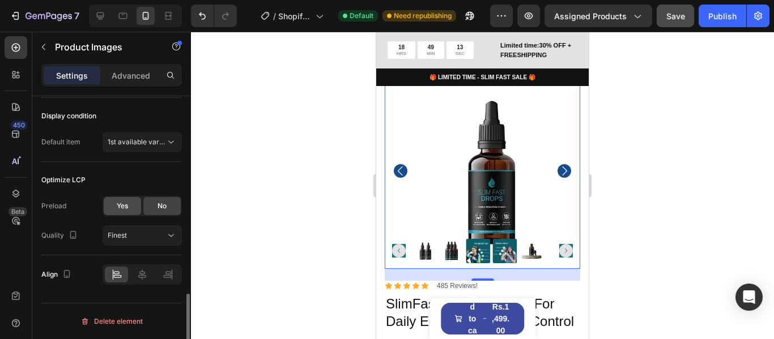
click at [129, 211] on div "Yes" at bounding box center [122, 206] width 37 height 18
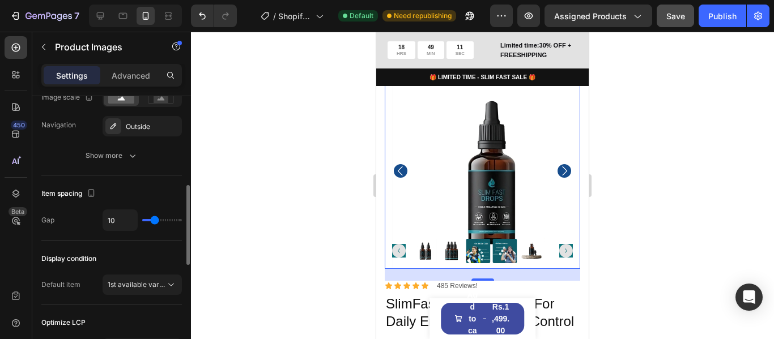
scroll to position [497, 0]
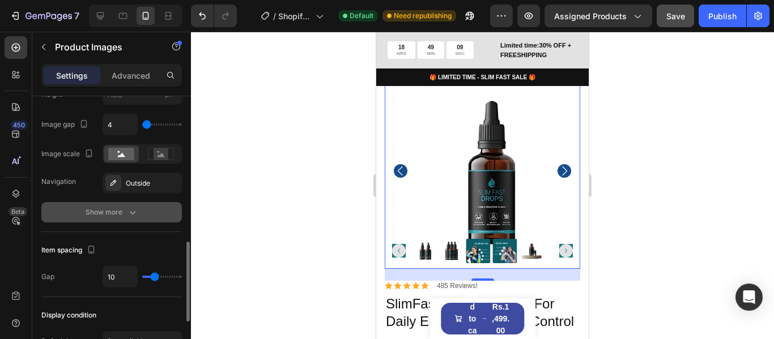
click at [116, 214] on div "Show more" at bounding box center [112, 212] width 53 height 11
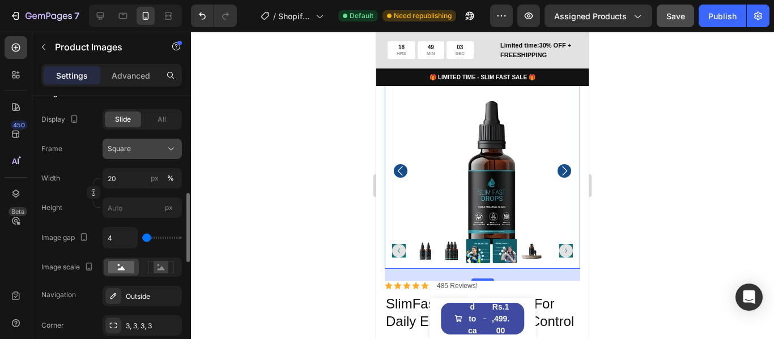
scroll to position [327, 0]
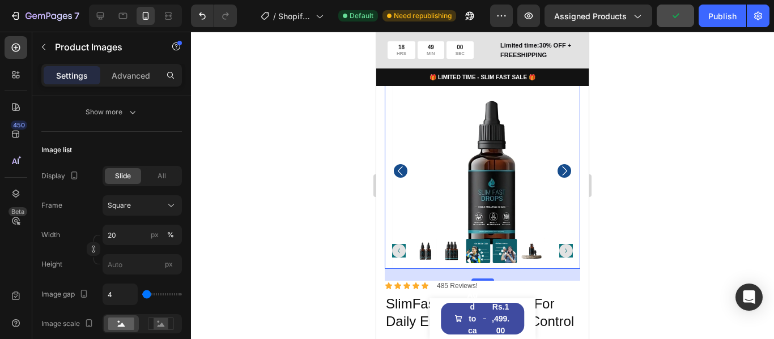
click at [404, 174] on icon "Carousel Back Arrow" at bounding box center [401, 171] width 14 height 14
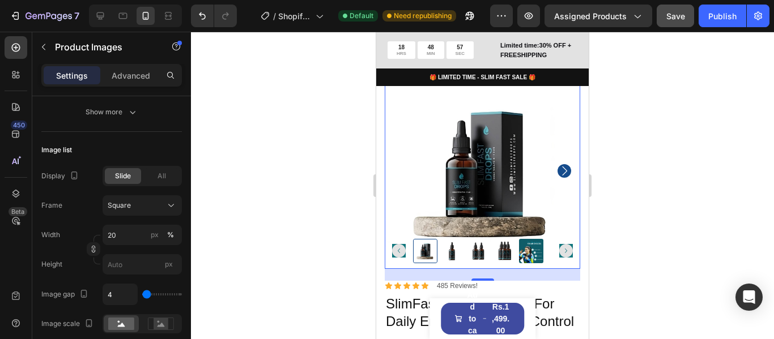
click at [557, 173] on icon "Carousel Next Arrow" at bounding box center [564, 171] width 14 height 14
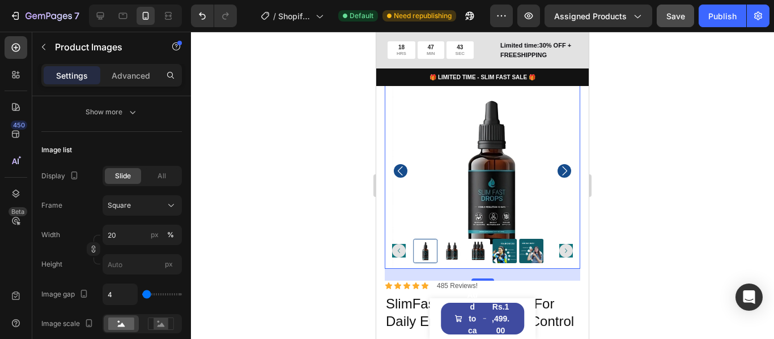
click at [435, 139] on img at bounding box center [490, 171] width 195 height 195
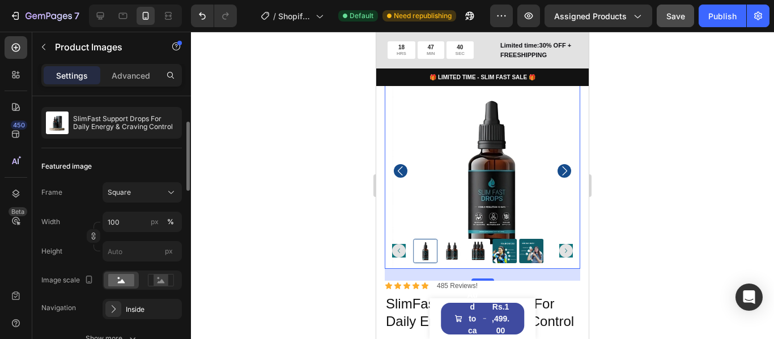
scroll to position [0, 0]
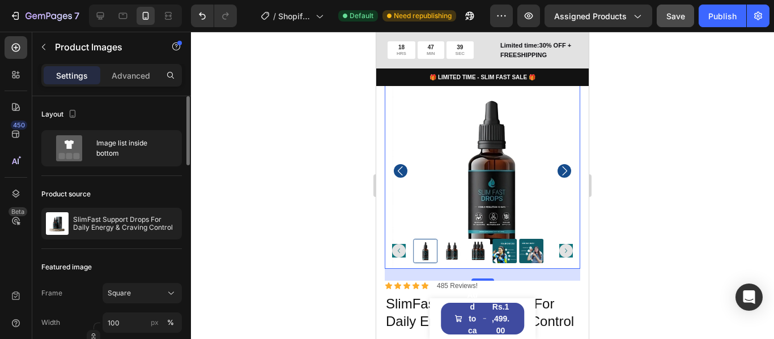
click at [436, 176] on img at bounding box center [490, 171] width 195 height 195
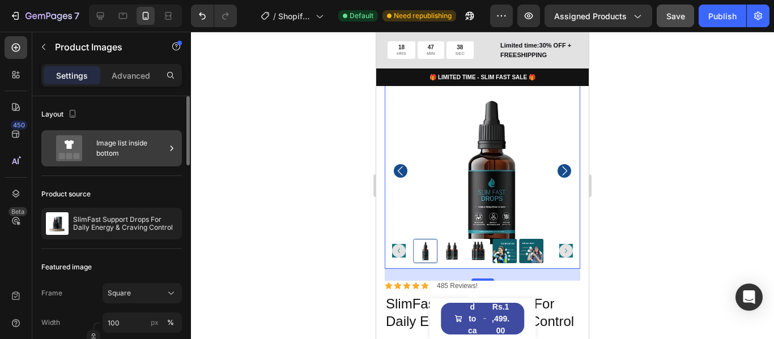
click at [61, 147] on icon at bounding box center [69, 148] width 26 height 26
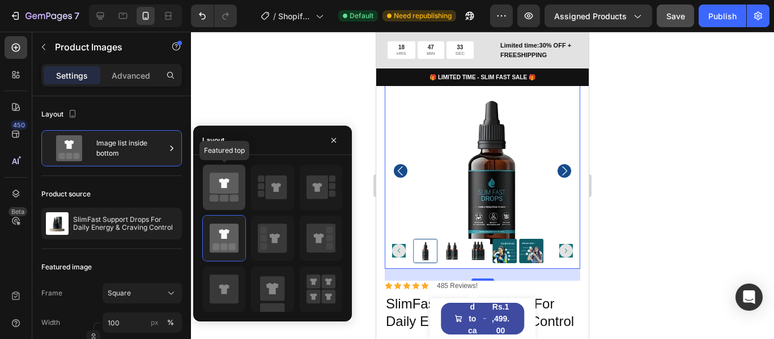
click at [229, 195] on icon at bounding box center [224, 188] width 29 height 32
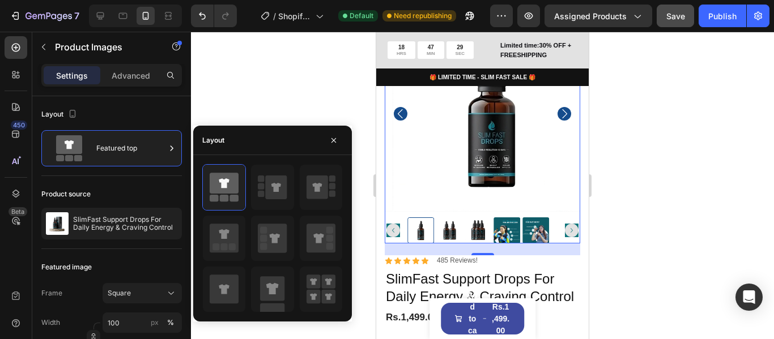
scroll to position [170, 0]
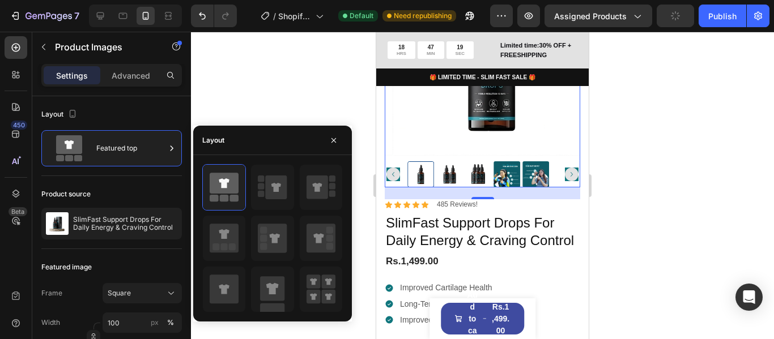
click at [394, 175] on icon "Carousel Back Arrow" at bounding box center [393, 175] width 14 height 14
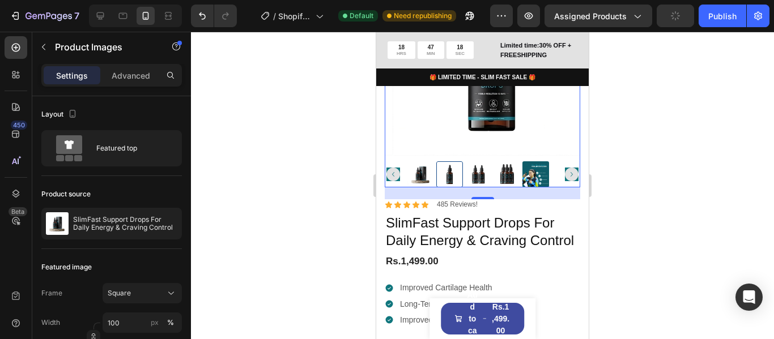
click at [394, 175] on icon "Carousel Back Arrow" at bounding box center [393, 175] width 14 height 14
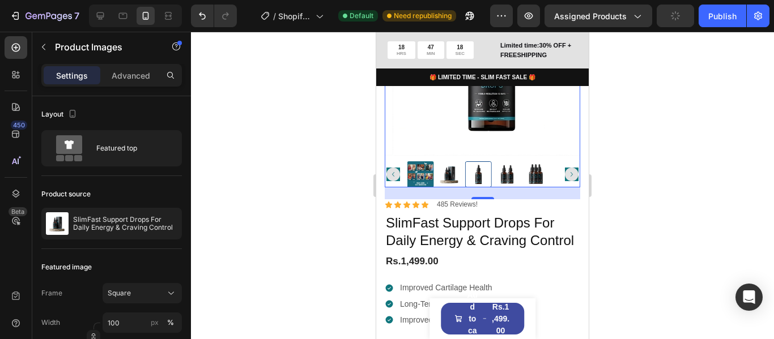
click at [394, 175] on icon "Carousel Back Arrow" at bounding box center [393, 175] width 14 height 14
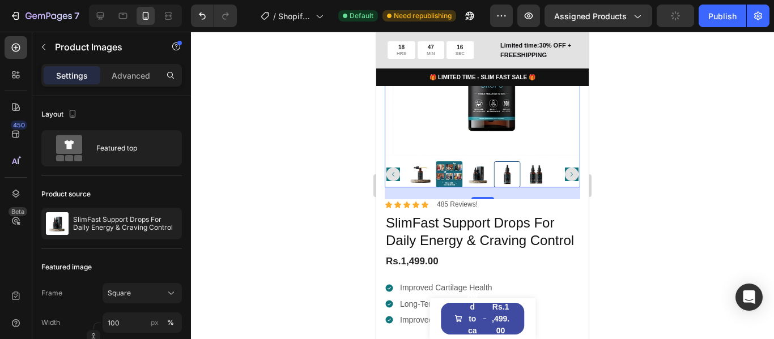
click at [531, 133] on img at bounding box center [490, 57] width 195 height 195
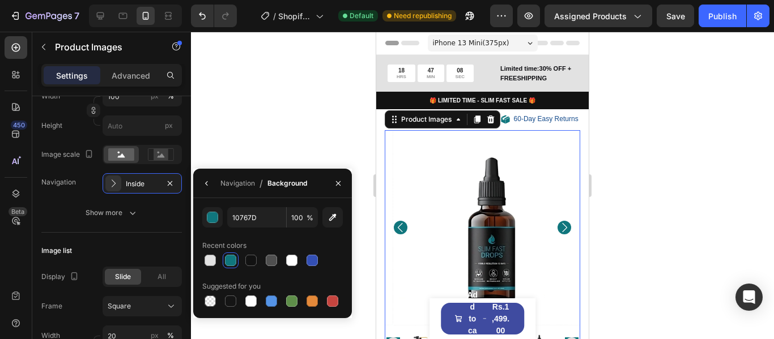
scroll to position [57, 0]
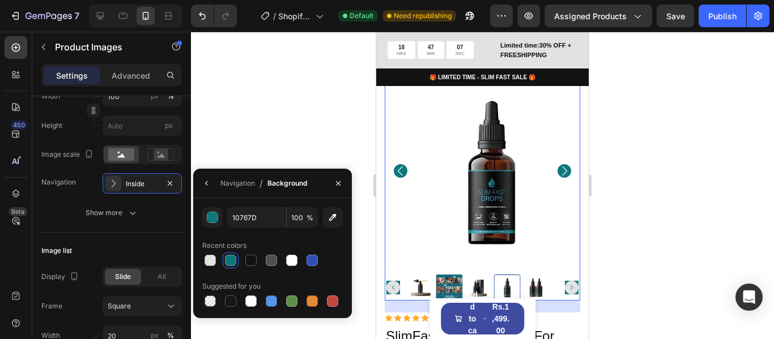
click at [282, 107] on div at bounding box center [482, 186] width 583 height 308
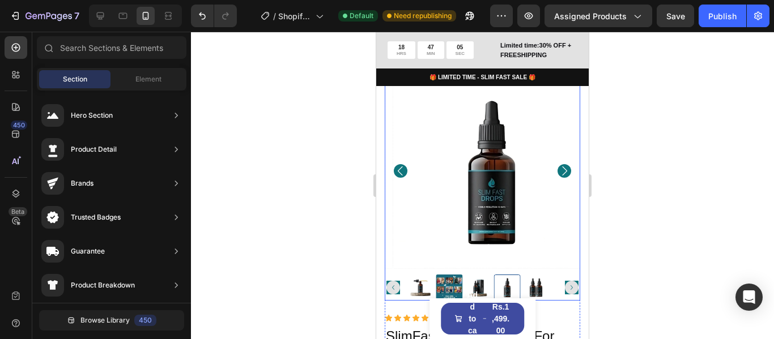
click at [498, 249] on img at bounding box center [490, 171] width 195 height 195
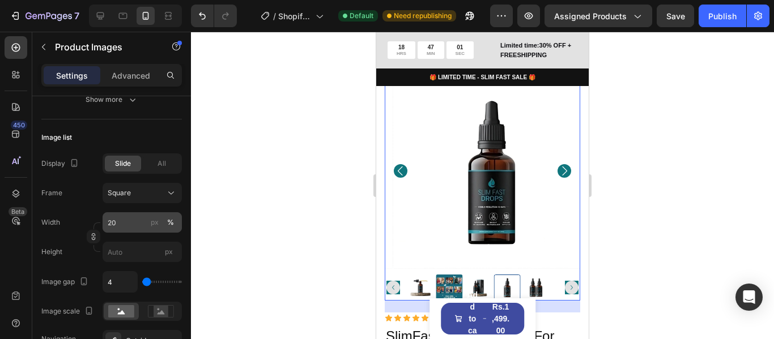
scroll to position [453, 0]
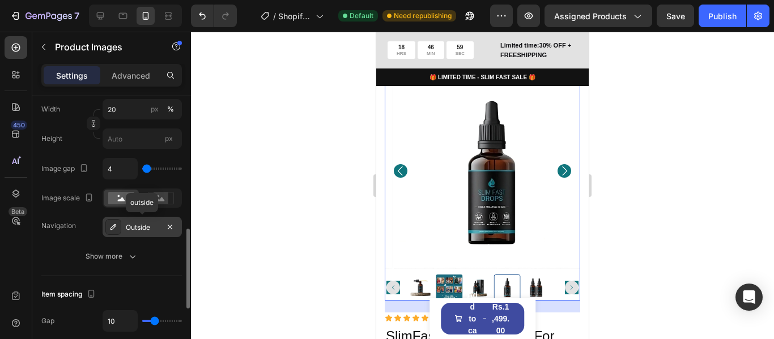
click at [146, 232] on div "Outside" at bounding box center [142, 228] width 33 height 10
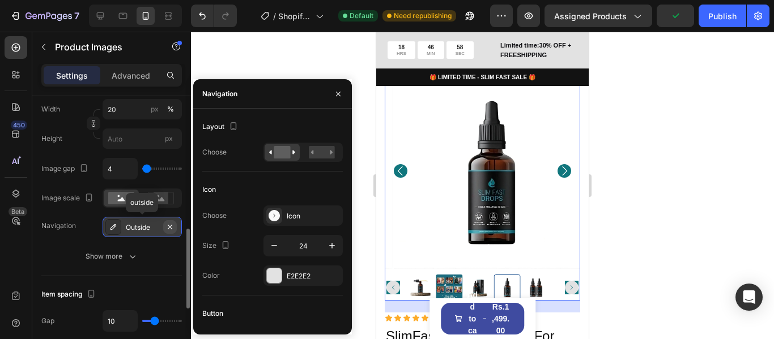
click at [169, 225] on icon "button" at bounding box center [169, 227] width 9 height 9
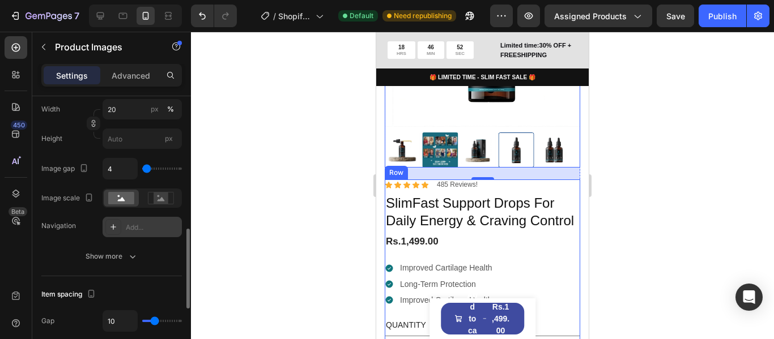
scroll to position [227, 0]
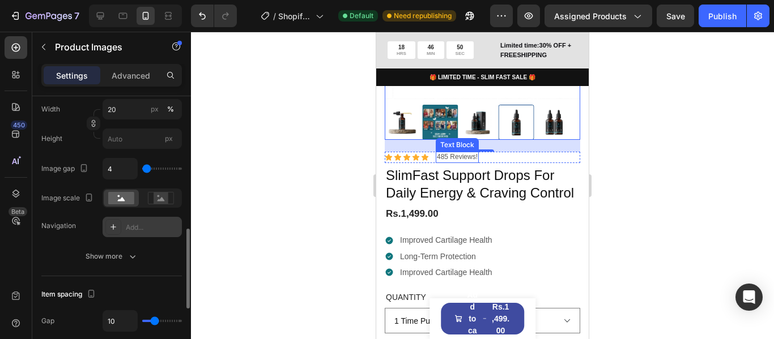
click at [451, 153] on p "485 Reviews!" at bounding box center [457, 157] width 41 height 9
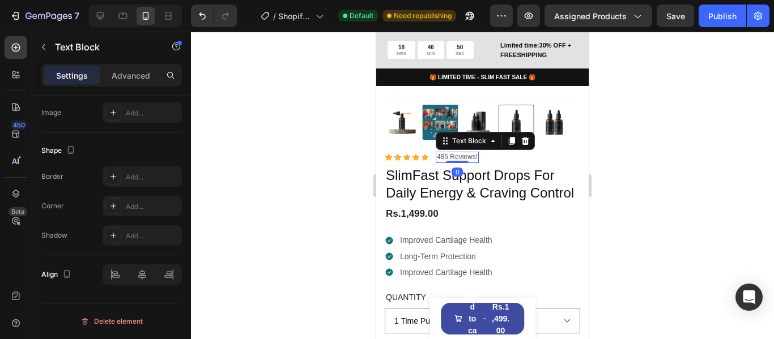
scroll to position [0, 0]
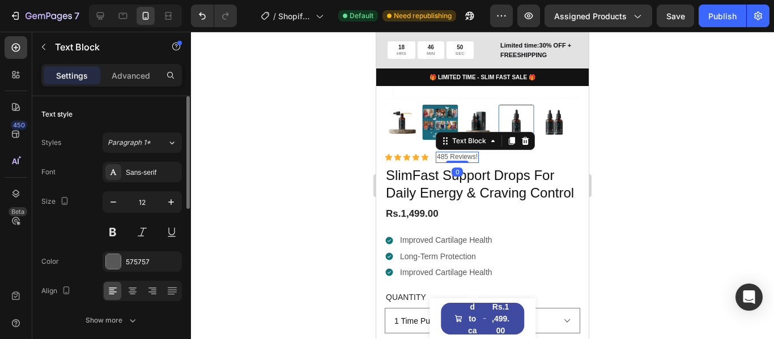
click at [445, 158] on p "485 Reviews!" at bounding box center [457, 157] width 41 height 9
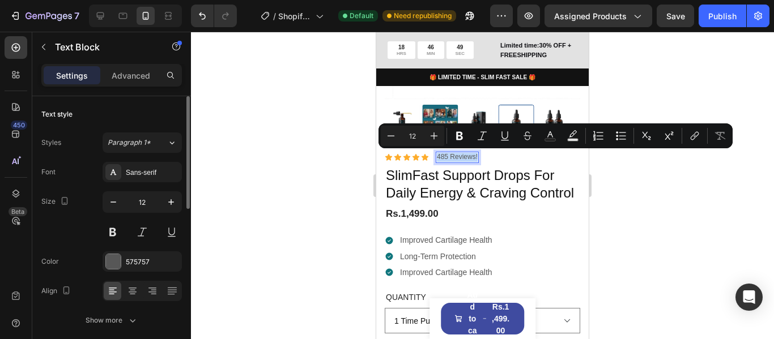
click at [445, 158] on p "485 Reviews!" at bounding box center [457, 157] width 41 height 9
click at [445, 157] on p "485 Reviews!" at bounding box center [457, 157] width 41 height 9
click at [451, 157] on p "485 Reviews!" at bounding box center [457, 157] width 41 height 9
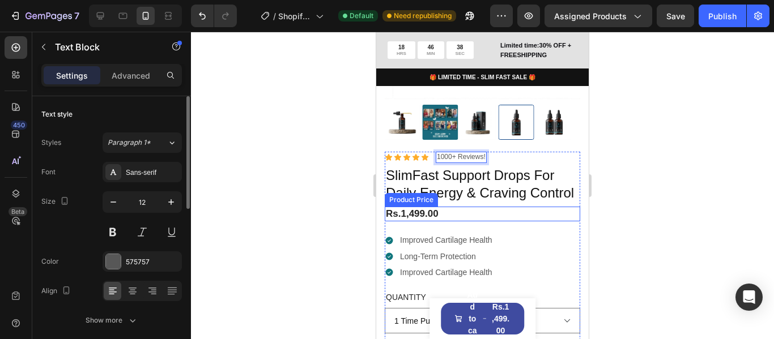
scroll to position [283, 0]
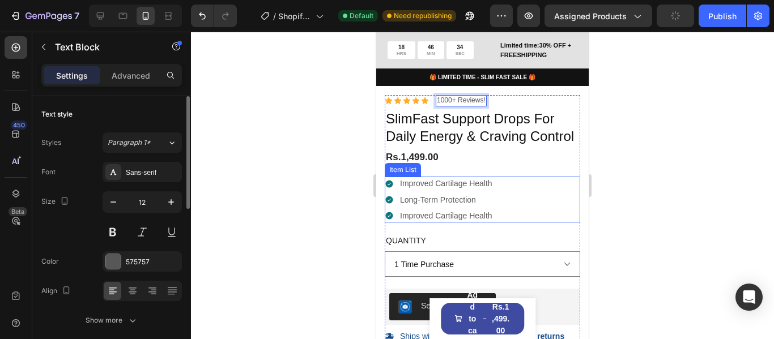
click at [429, 189] on p "Improved Cartilage Health" at bounding box center [446, 183] width 92 height 10
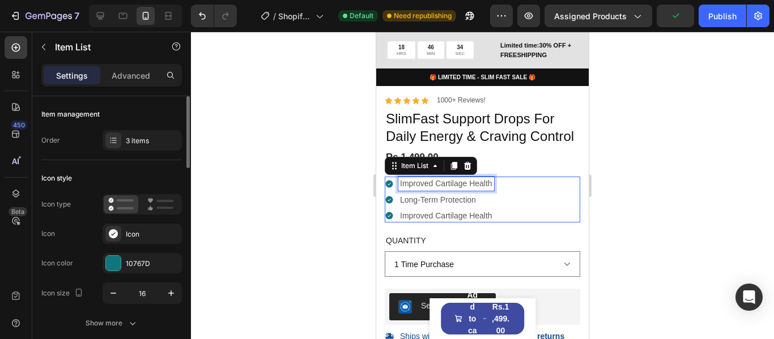
click at [429, 189] on p "Improved Cartilage Health" at bounding box center [446, 183] width 92 height 10
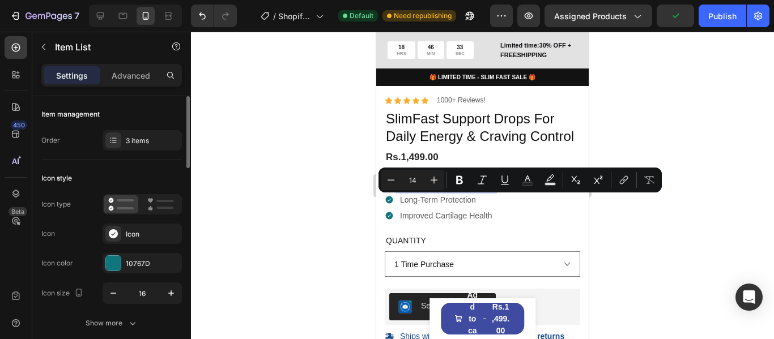
click at [429, 189] on p "Improved Cartilage Health" at bounding box center [446, 183] width 92 height 10
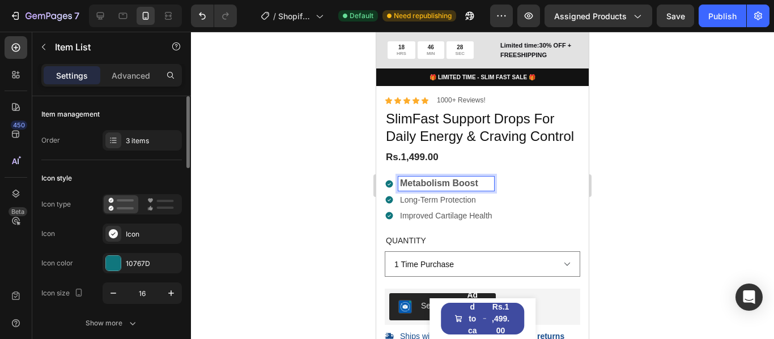
click at [442, 205] on p "Long-Term Protection" at bounding box center [446, 200] width 92 height 10
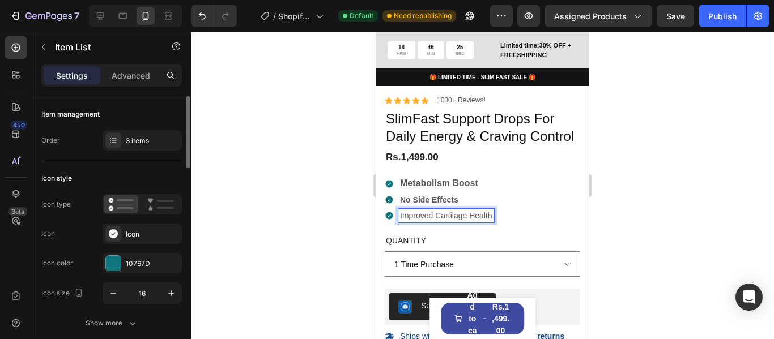
click at [428, 221] on p "Improved Cartilage Health" at bounding box center [446, 216] width 92 height 10
click at [506, 204] on div "Metabolism Boost No Side Effects Appetite Control" at bounding box center [482, 200] width 195 height 46
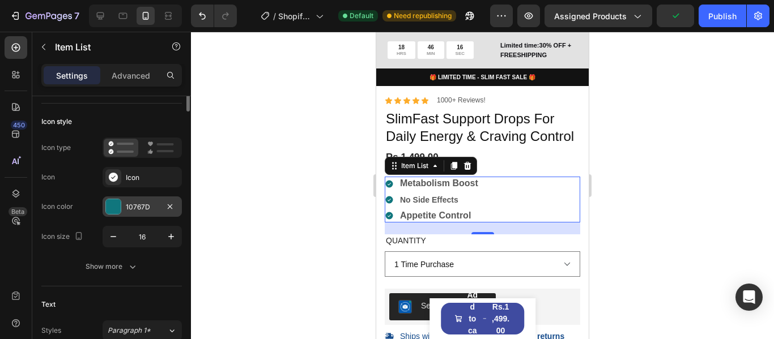
scroll to position [0, 0]
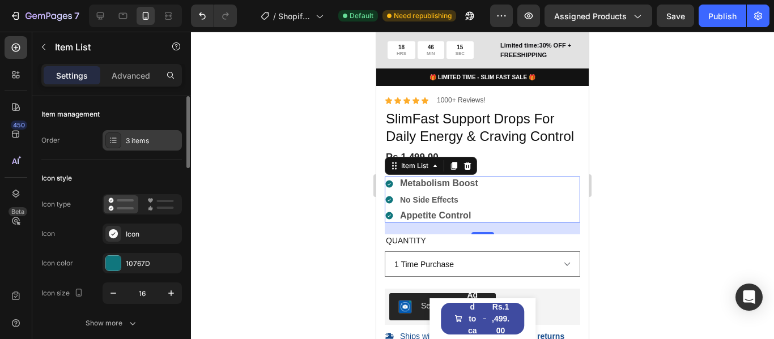
click at [138, 142] on div "3 items" at bounding box center [152, 141] width 53 height 10
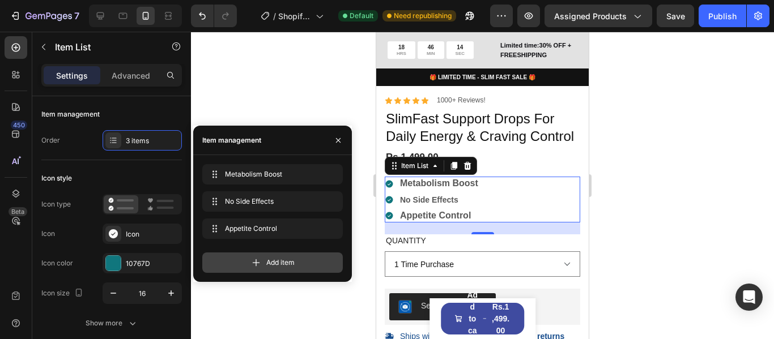
click at [257, 262] on icon at bounding box center [255, 262] width 11 height 11
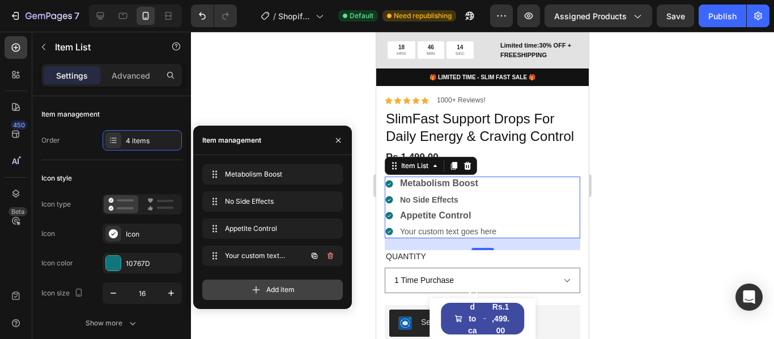
click at [257, 262] on div "Your custom text goes here Your custom text goes here" at bounding box center [257, 256] width 100 height 16
click at [273, 285] on span "Add item" at bounding box center [280, 290] width 28 height 10
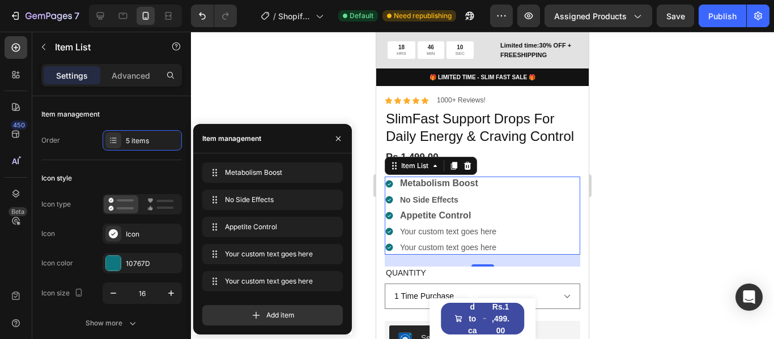
click at [441, 238] on div "Your custom text goes here" at bounding box center [448, 232] width 100 height 14
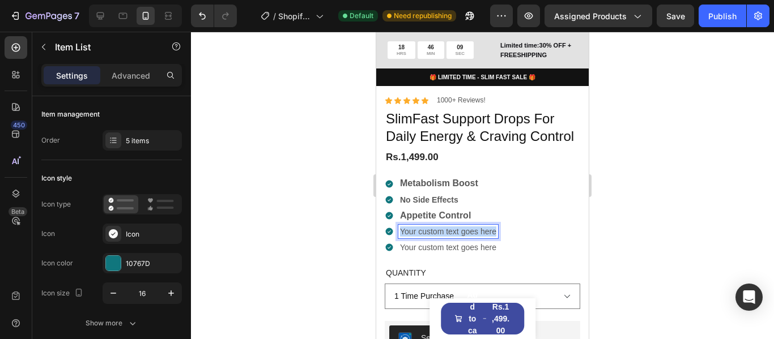
click at [441, 237] on p "Your custom text goes here" at bounding box center [448, 232] width 96 height 10
click at [449, 253] on p "Your custom text goes here" at bounding box center [448, 247] width 96 height 10
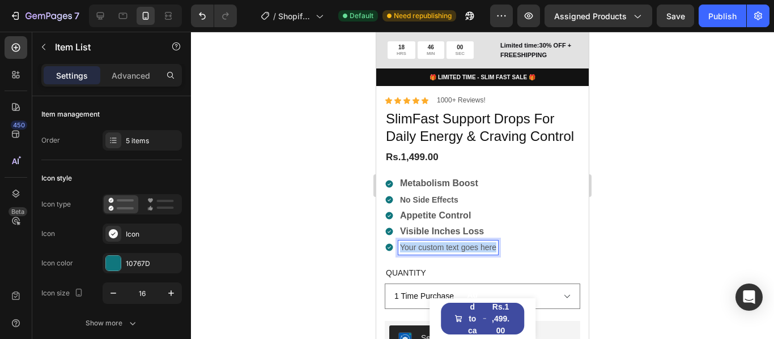
click at [449, 253] on p "Your custom text goes here" at bounding box center [448, 247] width 96 height 10
click at [679, 207] on div at bounding box center [482, 186] width 583 height 308
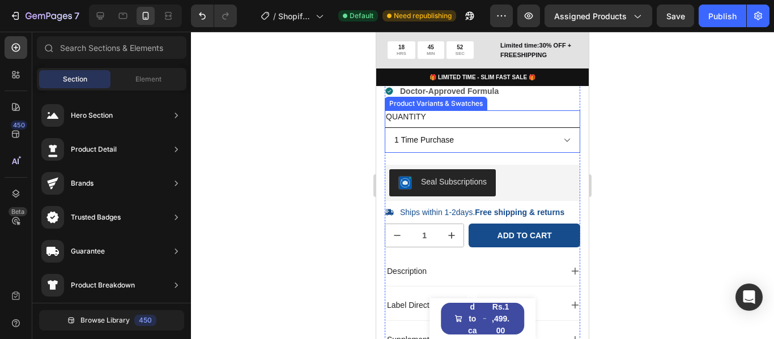
scroll to position [453, 0]
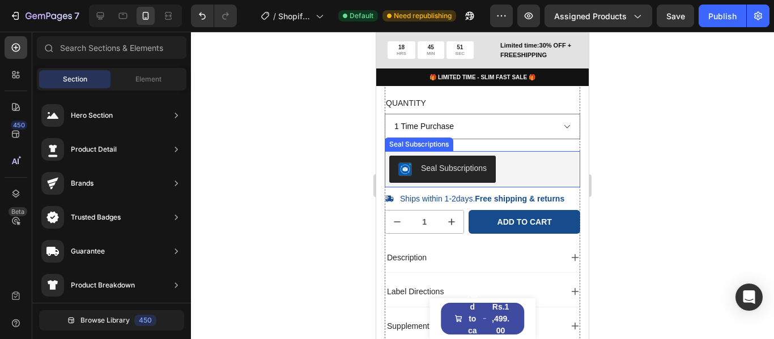
click at [513, 179] on div "Seal Subscriptions" at bounding box center [482, 169] width 186 height 27
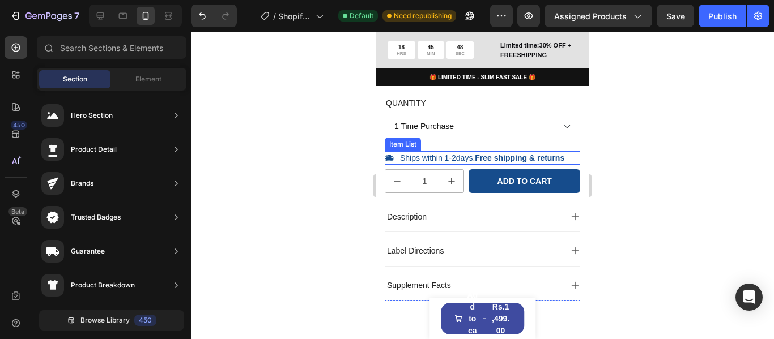
click at [478, 163] on strong "Free shipping & returns" at bounding box center [520, 158] width 90 height 9
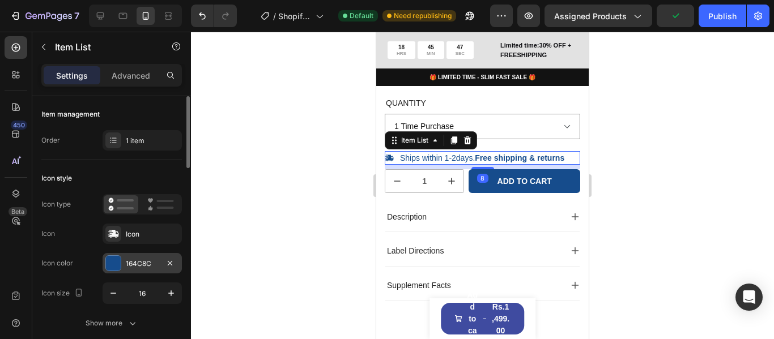
click at [116, 264] on div at bounding box center [113, 263] width 15 height 15
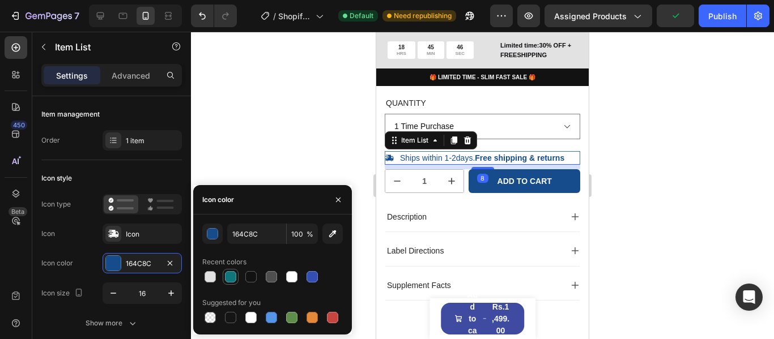
click at [228, 280] on div at bounding box center [230, 276] width 11 height 11
type input "10767D"
click at [318, 151] on div at bounding box center [482, 186] width 583 height 308
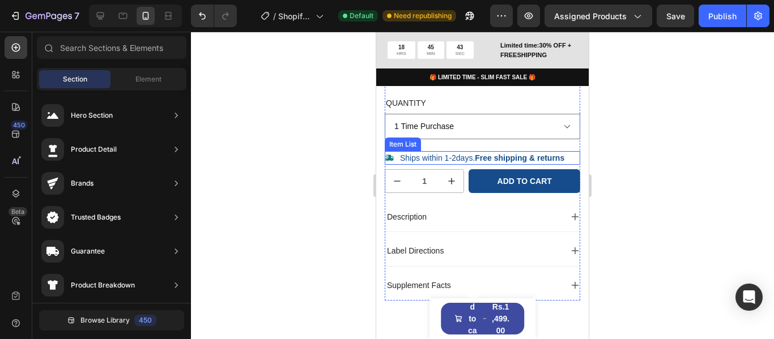
click at [516, 163] on strong "Free shipping & returns" at bounding box center [520, 158] width 90 height 9
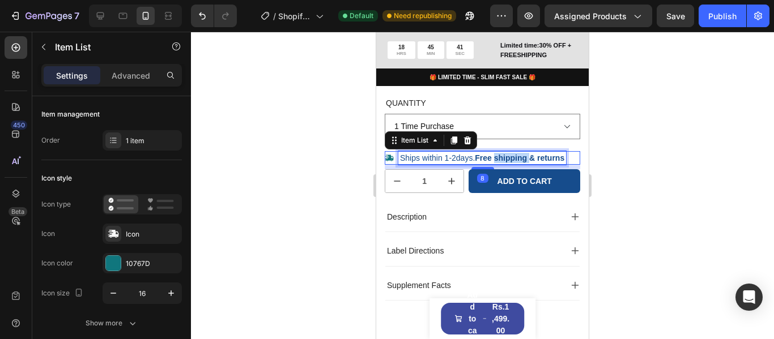
click at [511, 163] on strong "Free shipping & returns" at bounding box center [520, 158] width 90 height 9
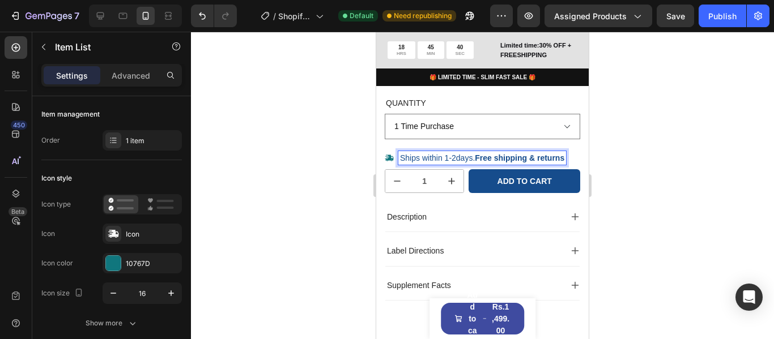
click at [479, 163] on strong "Free shipping & returns" at bounding box center [520, 158] width 90 height 9
drag, startPoint x: 477, startPoint y: 174, endPoint x: 571, endPoint y: 174, distance: 94.0
click at [571, 165] on div "Ships within 1-2days. Free shipping & returns" at bounding box center [482, 158] width 195 height 14
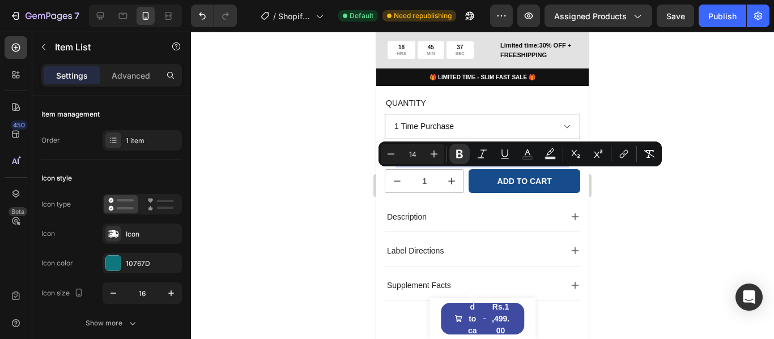
click at [727, 228] on div at bounding box center [482, 186] width 583 height 308
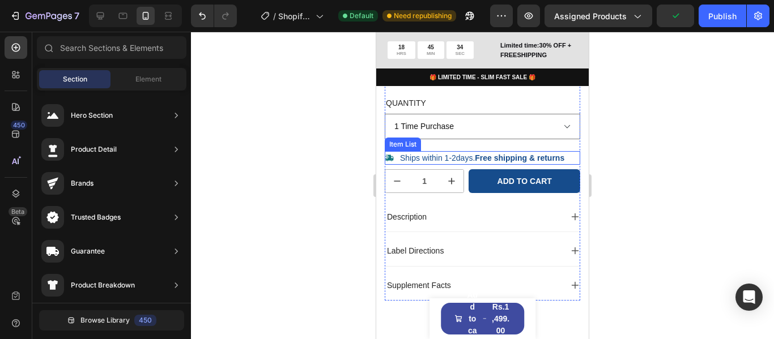
click at [444, 163] on p "Ships within 1-2days. Free shipping & returns" at bounding box center [482, 158] width 164 height 10
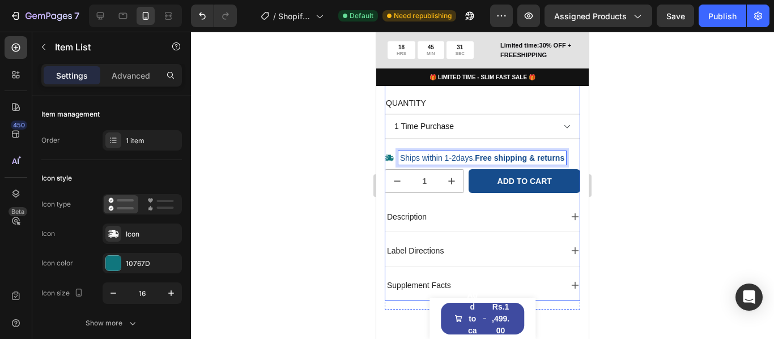
click at [549, 166] on div "Icon Icon Icon Icon Icon Icon List 1000+ Reviews! Text Block Row SlimFast Suppo…" at bounding box center [482, 112] width 195 height 375
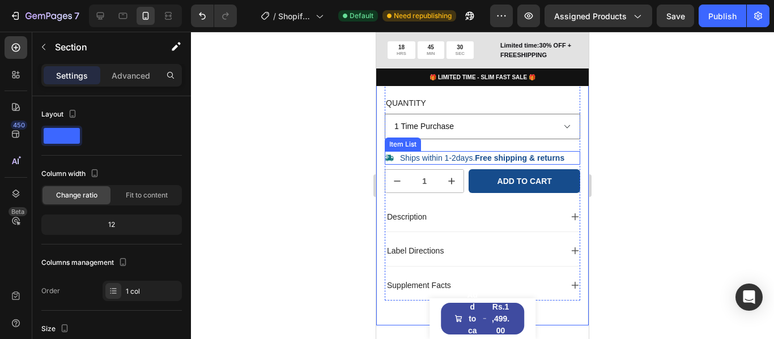
click at [385, 163] on icon at bounding box center [389, 158] width 9 height 9
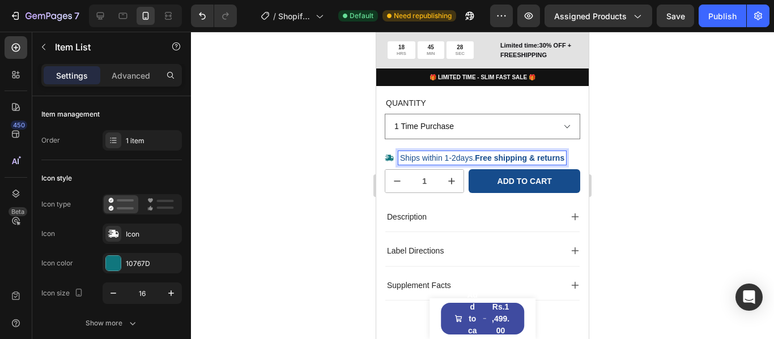
click at [511, 163] on strong "Free shipping & returns" at bounding box center [520, 158] width 90 height 9
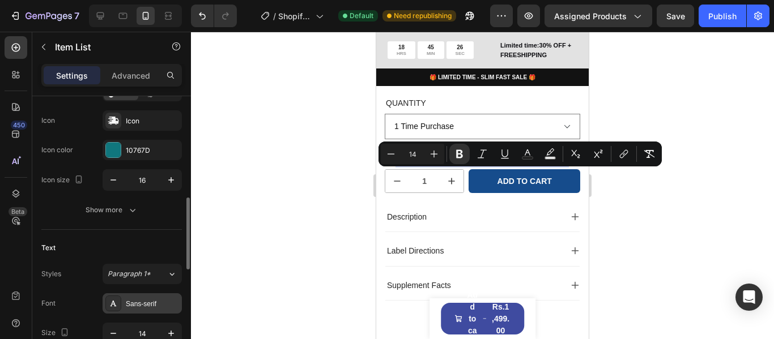
scroll to position [227, 0]
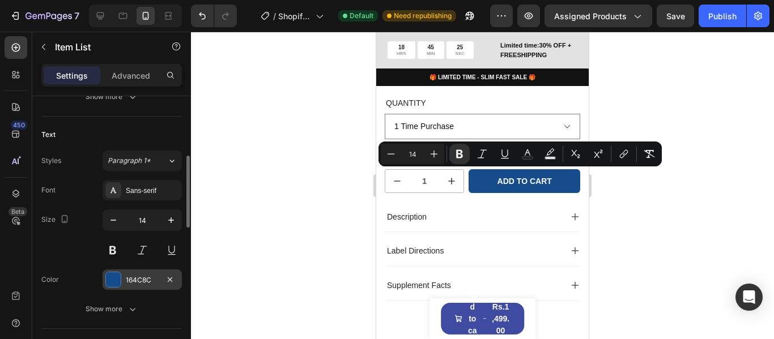
click at [136, 280] on div "164C8C" at bounding box center [142, 280] width 33 height 10
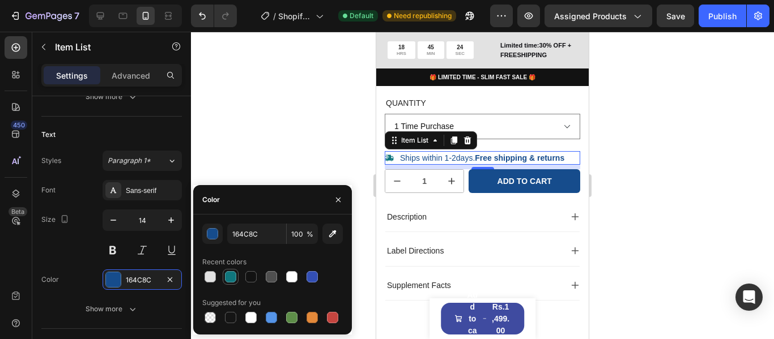
click at [228, 278] on div at bounding box center [230, 276] width 11 height 11
type input "10767D"
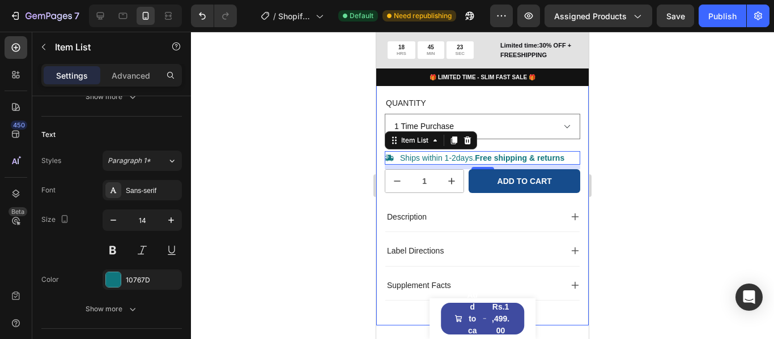
click at [657, 167] on div at bounding box center [482, 186] width 583 height 308
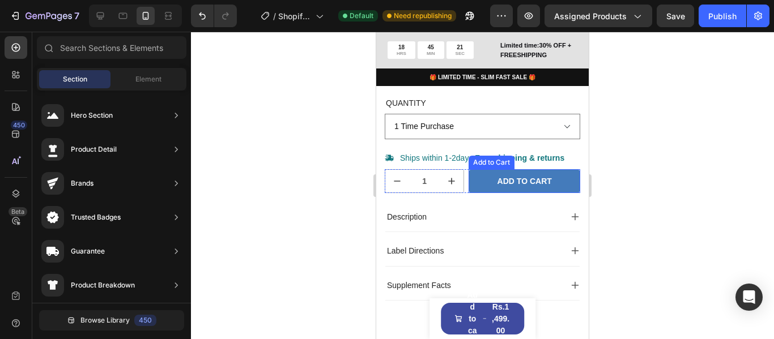
click at [548, 193] on button "Add to cart" at bounding box center [524, 181] width 112 height 24
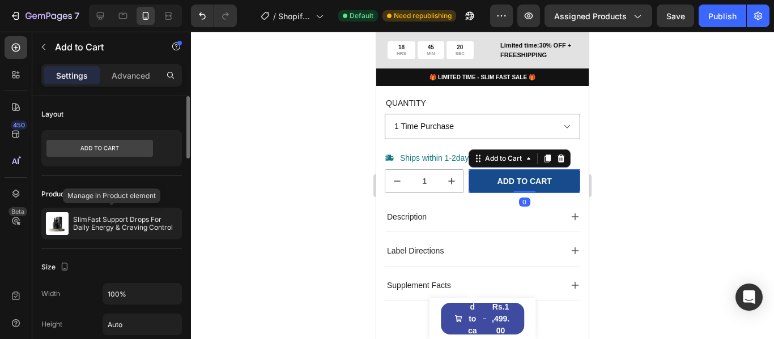
scroll to position [113, 0]
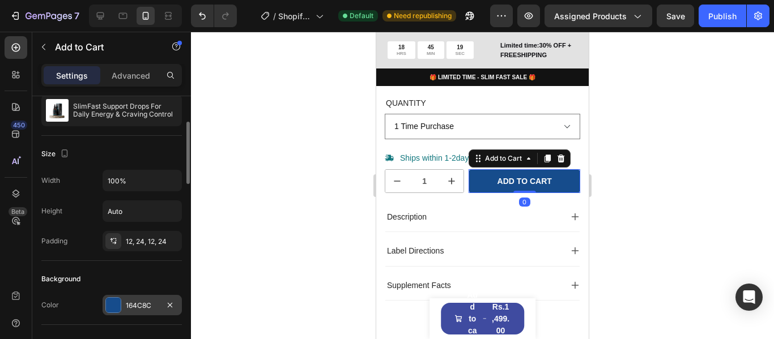
click at [117, 305] on div at bounding box center [113, 305] width 15 height 15
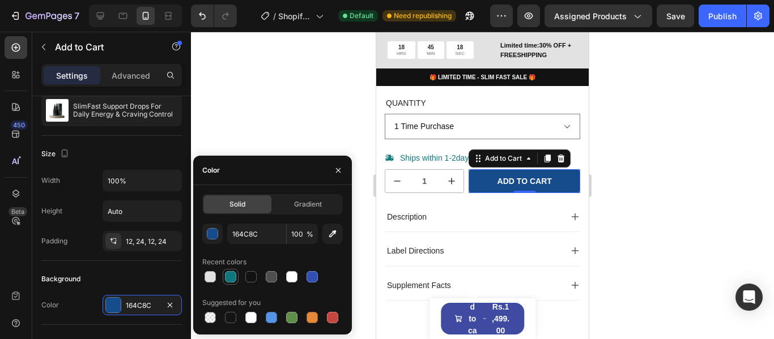
click at [233, 280] on div at bounding box center [230, 276] width 11 height 11
type input "10767D"
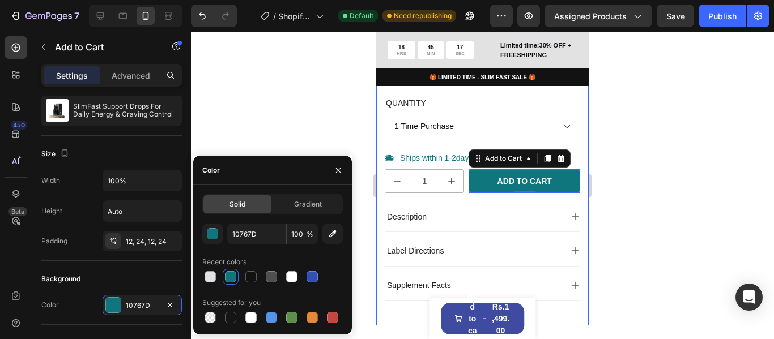
click at [674, 174] on div at bounding box center [482, 186] width 583 height 308
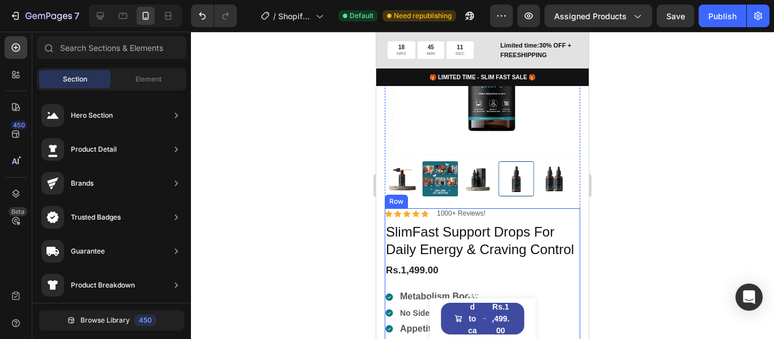
scroll to position [227, 0]
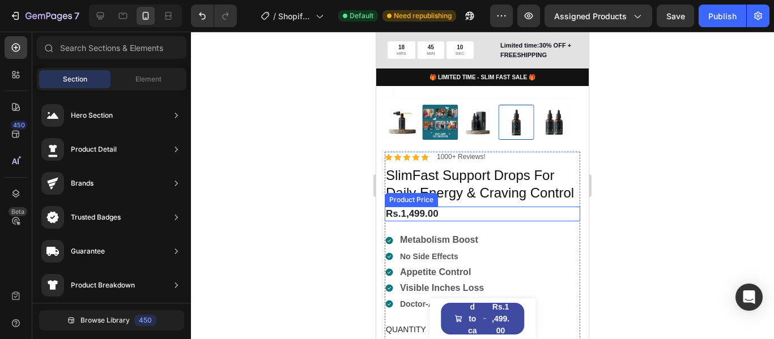
click at [420, 221] on div "Rs.1,499.00" at bounding box center [482, 214] width 195 height 15
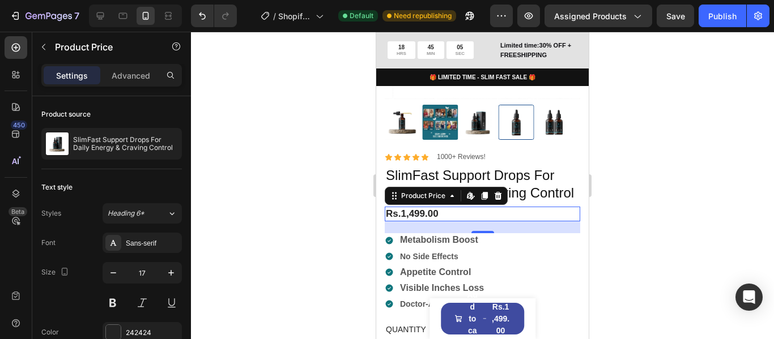
click at [633, 196] on div at bounding box center [482, 186] width 583 height 308
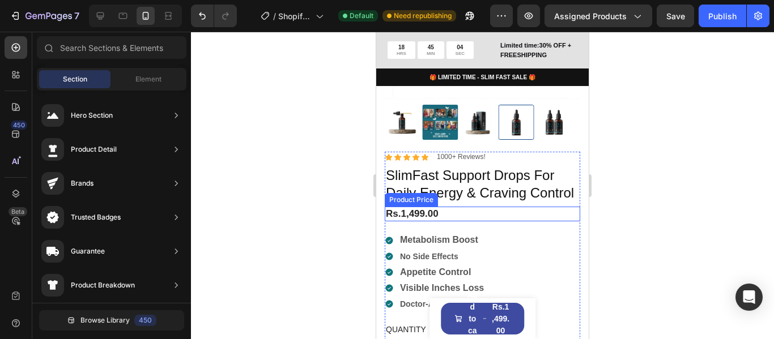
click at [423, 221] on div "Rs.1,499.00" at bounding box center [482, 214] width 195 height 15
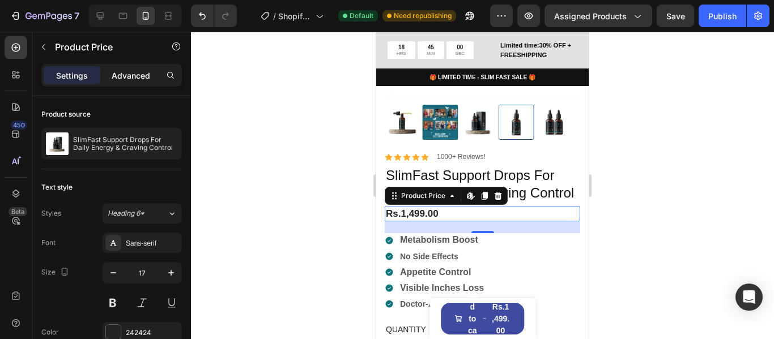
click at [114, 73] on p "Advanced" at bounding box center [131, 76] width 39 height 12
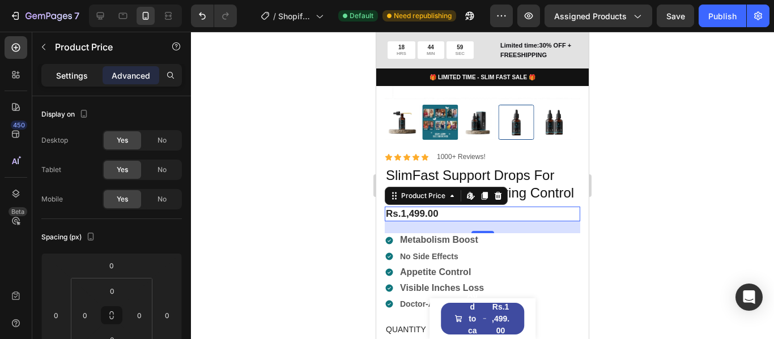
click at [57, 73] on p "Settings" at bounding box center [72, 76] width 32 height 12
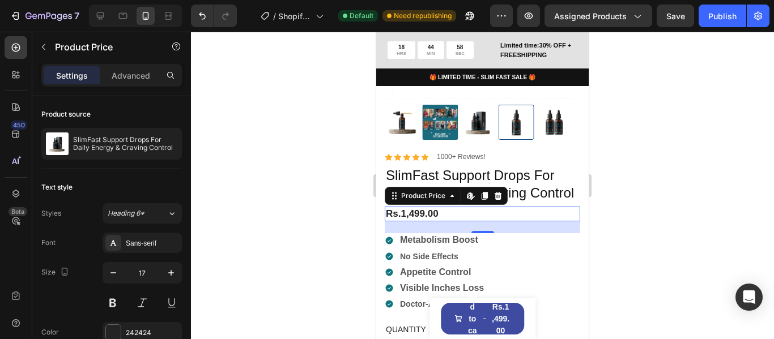
click at [474, 221] on div "Rs.1,499.00" at bounding box center [482, 214] width 195 height 15
click at [683, 231] on div at bounding box center [482, 186] width 583 height 308
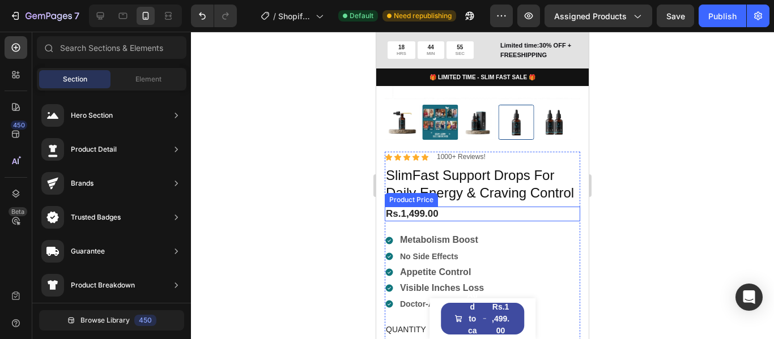
click at [449, 221] on div "Rs.1,499.00" at bounding box center [482, 214] width 195 height 15
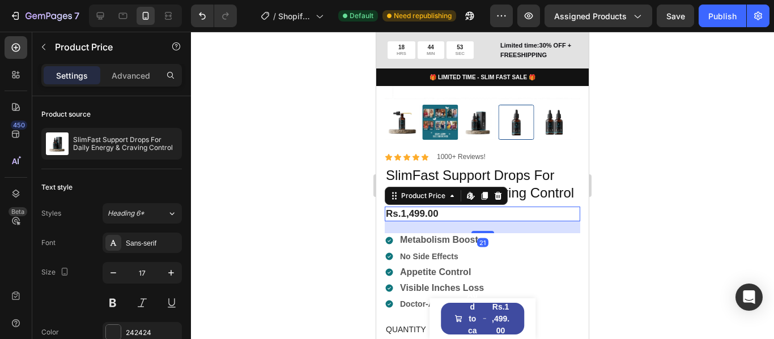
click at [672, 236] on div at bounding box center [482, 186] width 583 height 308
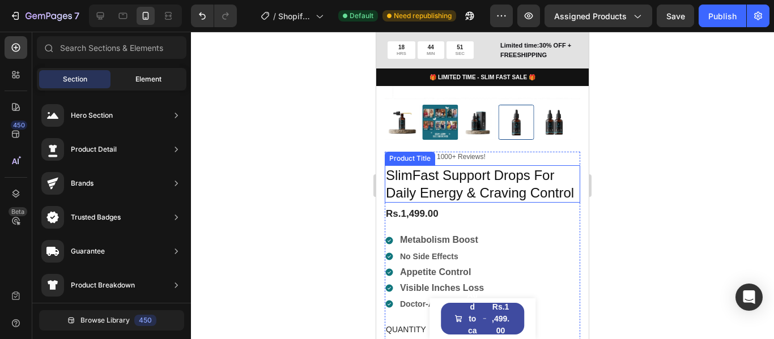
click at [137, 79] on span "Element" at bounding box center [148, 79] width 26 height 10
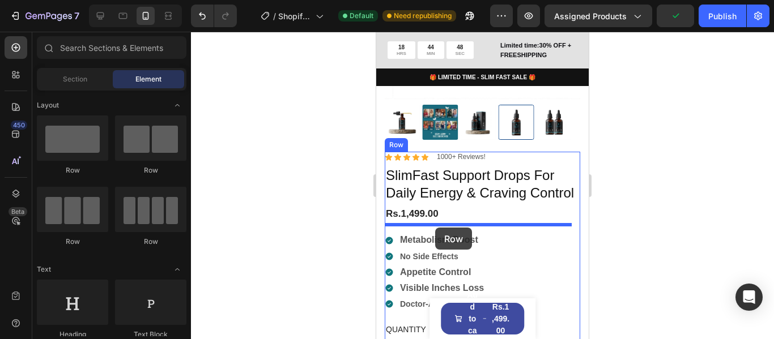
drag, startPoint x: 521, startPoint y: 181, endPoint x: 435, endPoint y: 228, distance: 98.1
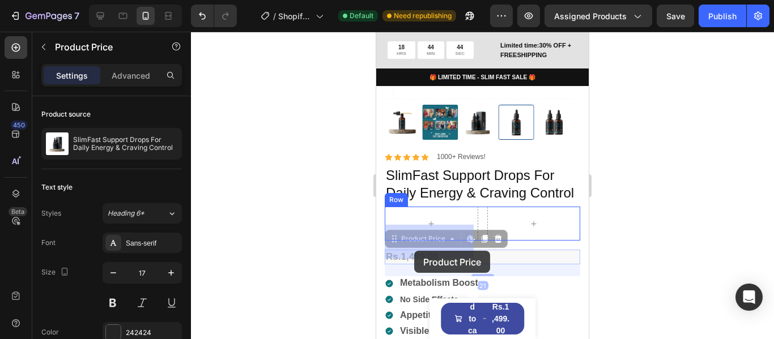
drag, startPoint x: 417, startPoint y: 279, endPoint x: 414, endPoint y: 248, distance: 30.7
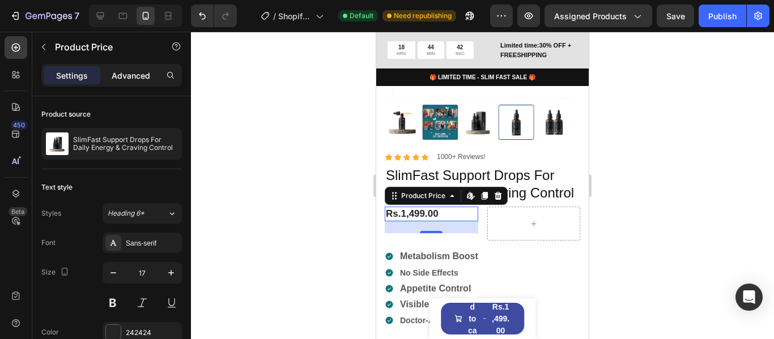
click at [143, 76] on p "Advanced" at bounding box center [131, 76] width 39 height 12
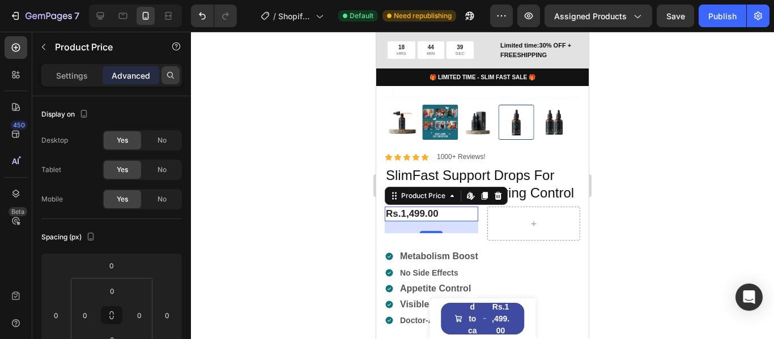
click at [174, 74] on icon at bounding box center [170, 75] width 9 height 9
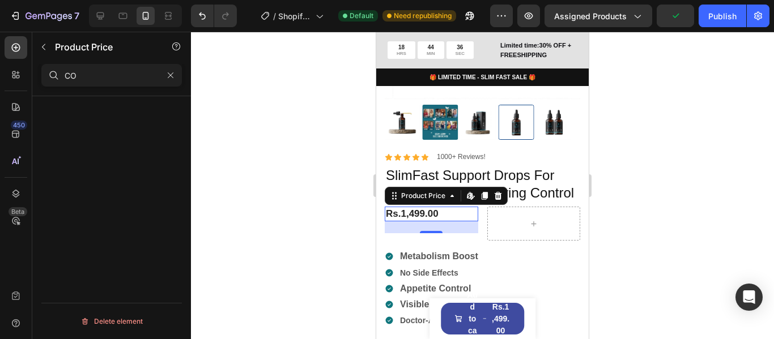
type input "C"
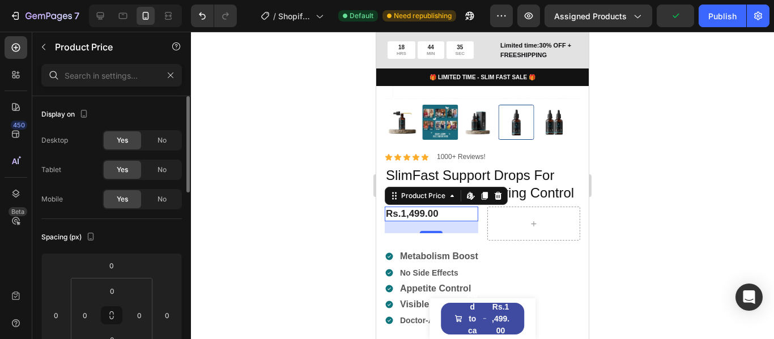
scroll to position [57, 0]
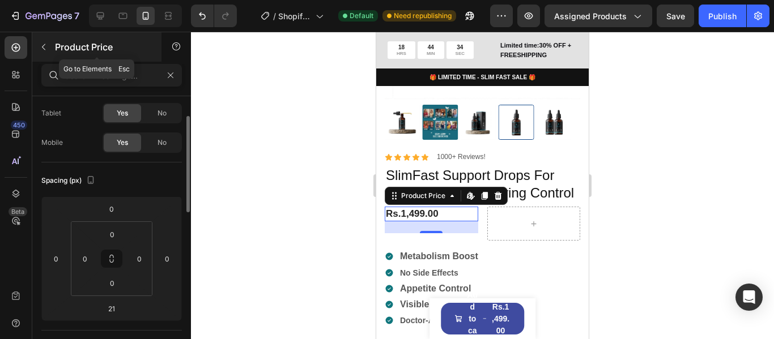
click at [45, 54] on button "button" at bounding box center [44, 47] width 18 height 18
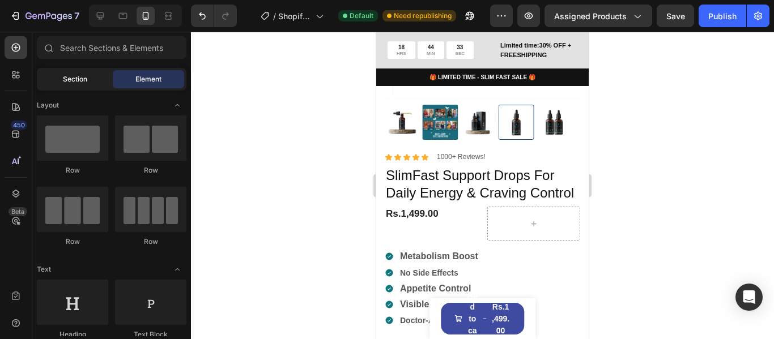
click at [46, 80] on div "Section" at bounding box center [74, 79] width 71 height 18
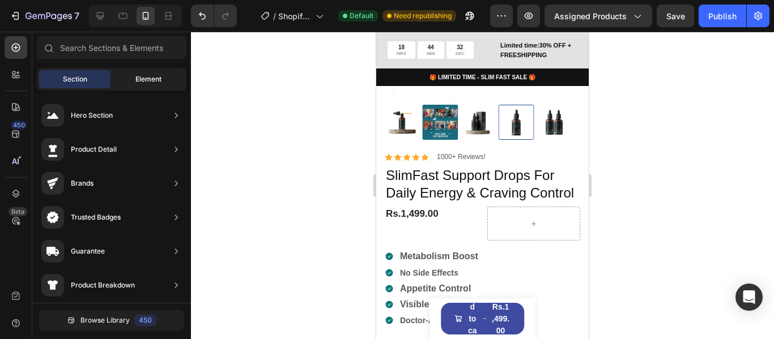
click at [135, 75] on span "Element" at bounding box center [148, 79] width 26 height 10
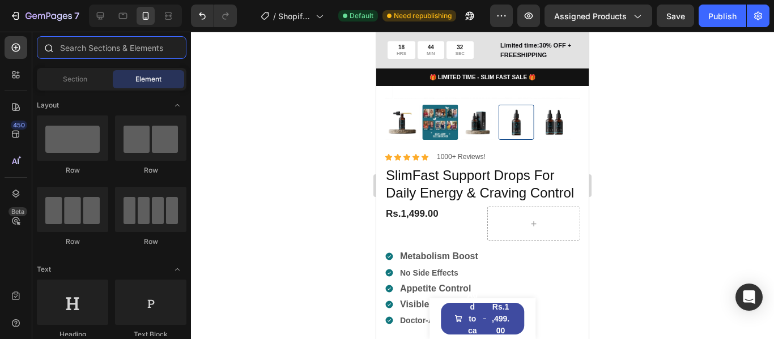
click at [138, 58] on input "text" at bounding box center [112, 47] width 150 height 23
click at [138, 51] on input "text" at bounding box center [112, 47] width 150 height 23
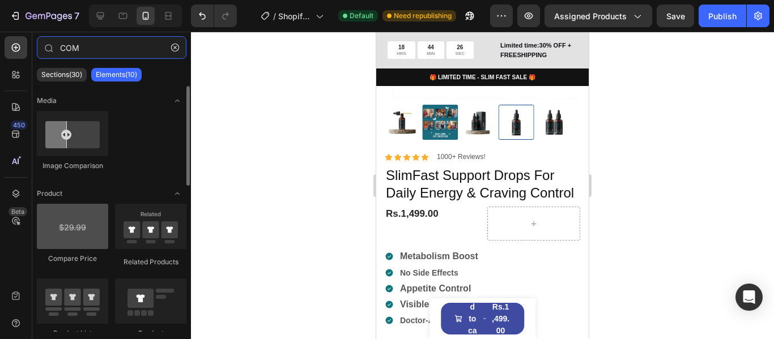
type input "COM"
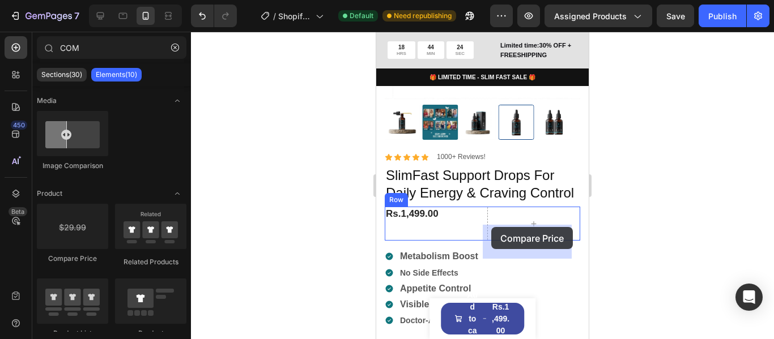
drag, startPoint x: 452, startPoint y: 280, endPoint x: 491, endPoint y: 227, distance: 65.6
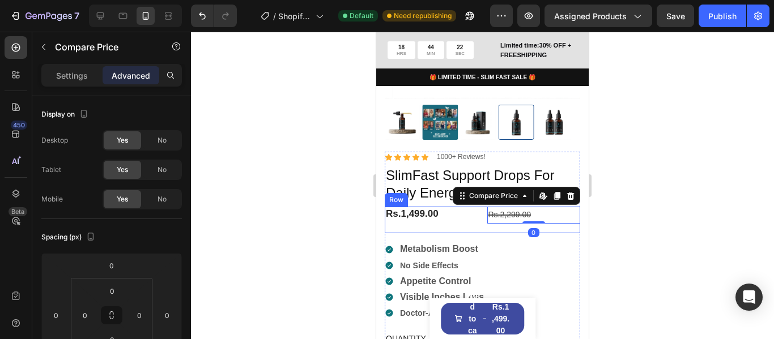
click at [411, 233] on div "Rs.1,499.00 Product Price Product Price" at bounding box center [431, 220] width 93 height 27
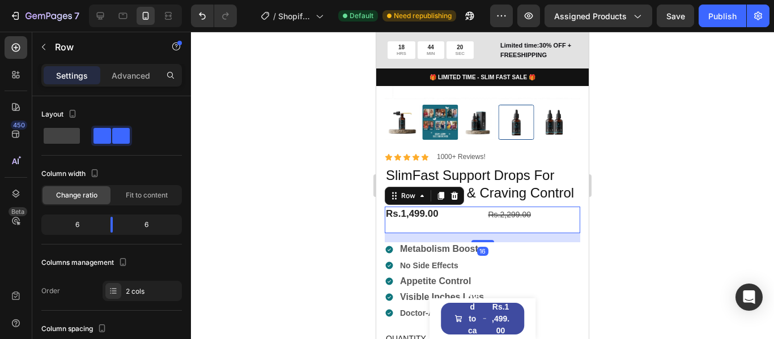
click at [442, 233] on div "Rs.1,499.00 Product Price Product Price" at bounding box center [431, 220] width 93 height 27
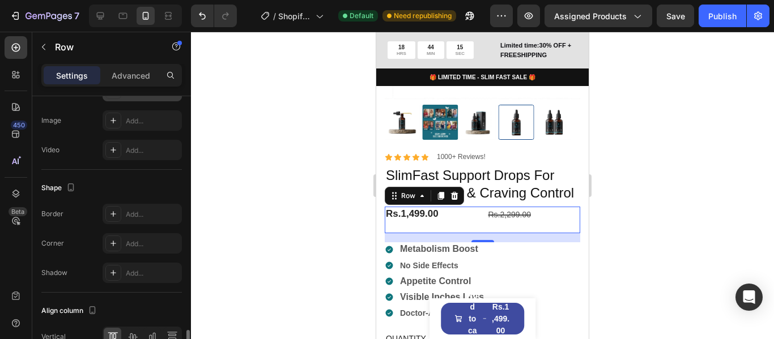
scroll to position [510, 0]
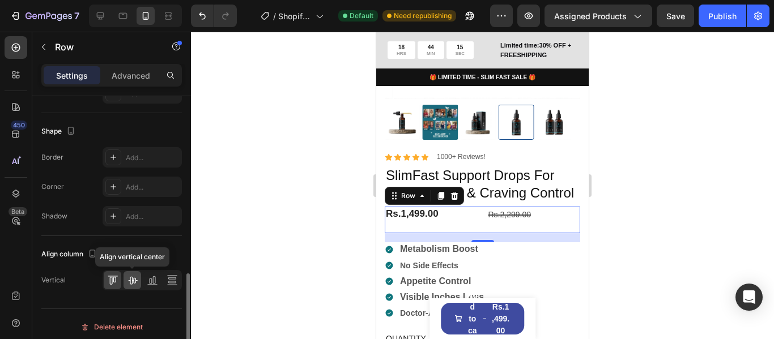
click at [132, 277] on icon at bounding box center [132, 280] width 11 height 11
click at [120, 278] on div at bounding box center [113, 280] width 18 height 18
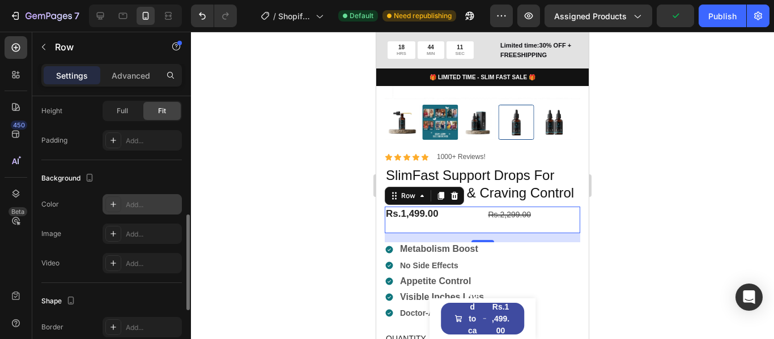
scroll to position [227, 0]
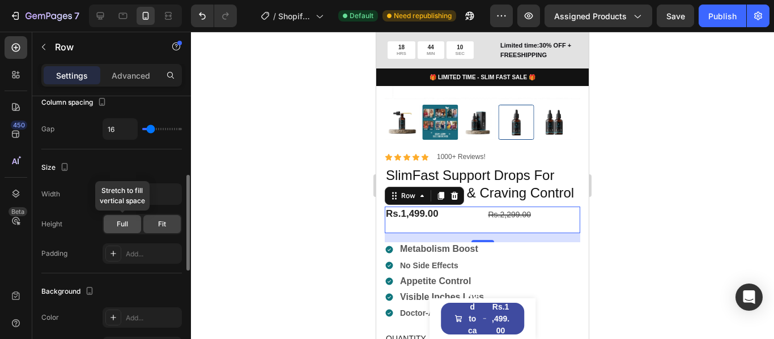
click at [113, 224] on div "Full" at bounding box center [122, 224] width 37 height 18
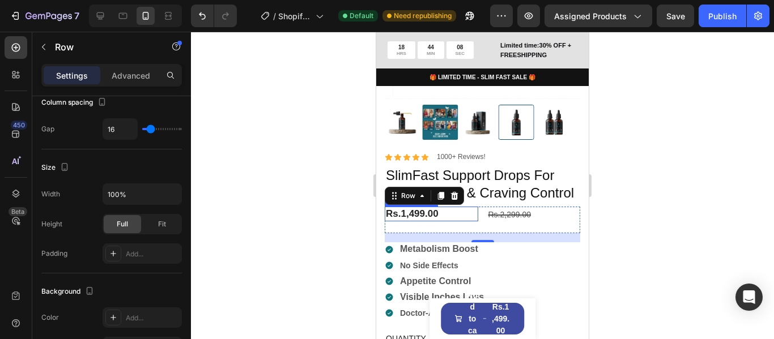
click at [460, 221] on div "Rs.1,499.00" at bounding box center [431, 214] width 93 height 15
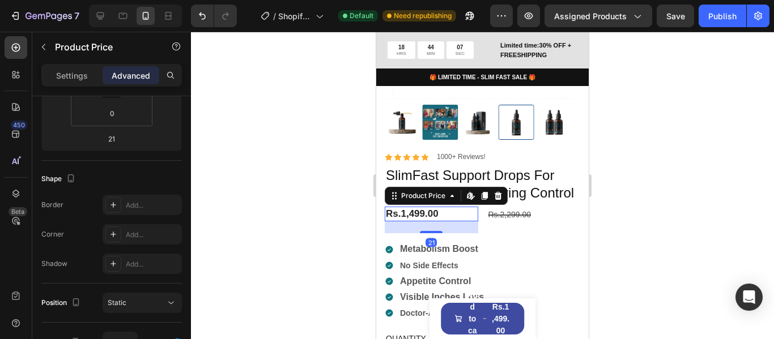
scroll to position [0, 0]
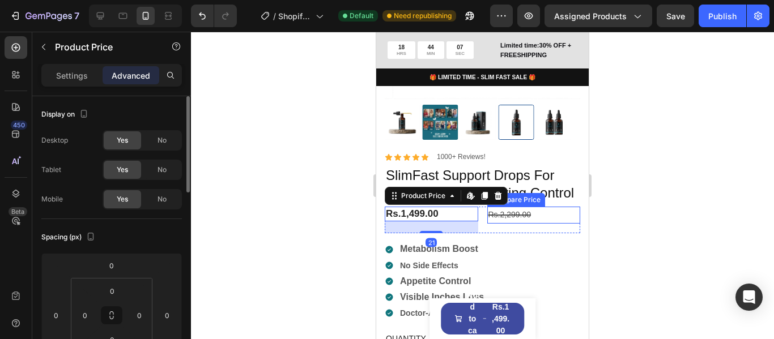
click at [566, 223] on div "Rs.2,299.00" at bounding box center [533, 215] width 93 height 16
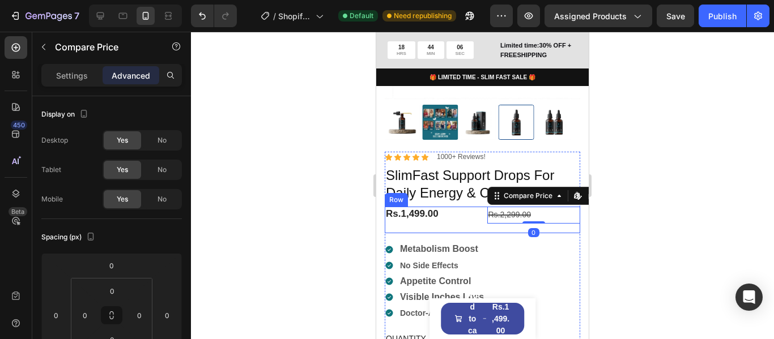
click at [546, 233] on div "Rs.2,299.00 Compare Price Edit content in Shopify 0 Compare Price Edit content …" at bounding box center [533, 220] width 93 height 27
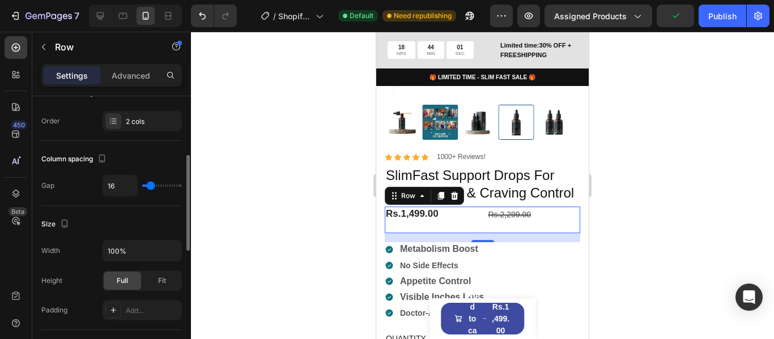
scroll to position [113, 0]
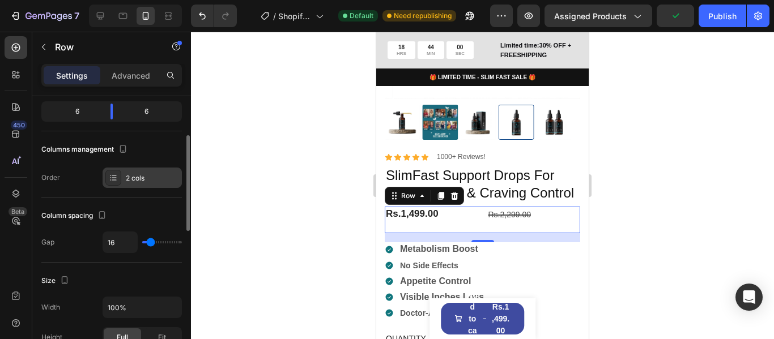
click at [124, 180] on div "2 cols" at bounding box center [142, 178] width 79 height 20
click at [148, 153] on div "Columns management" at bounding box center [111, 149] width 140 height 18
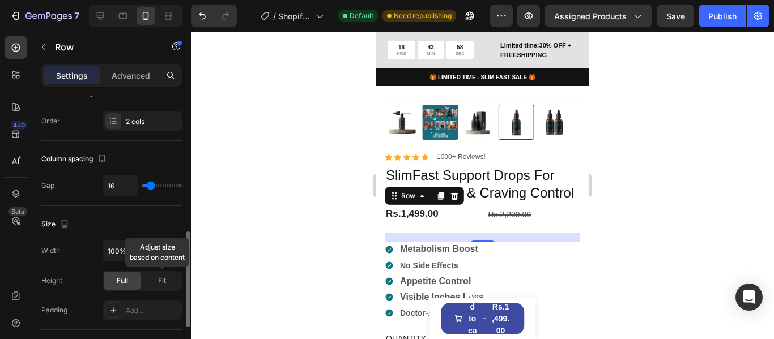
scroll to position [227, 0]
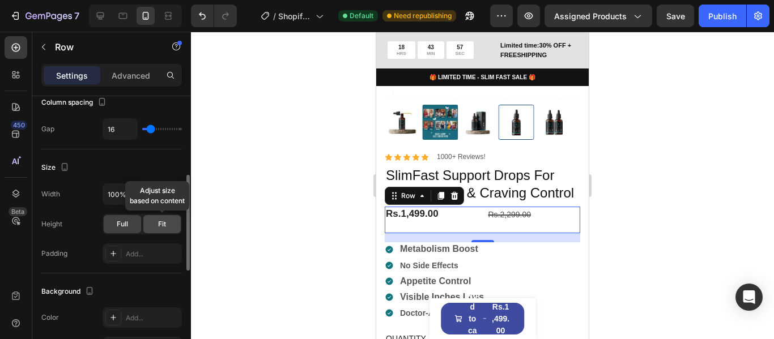
click at [152, 221] on div "Fit" at bounding box center [161, 224] width 37 height 18
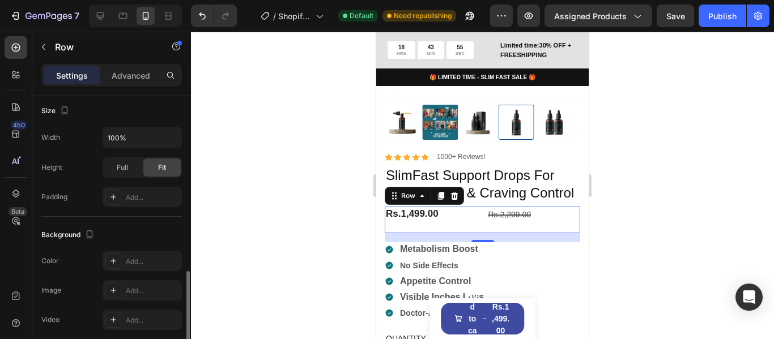
scroll to position [340, 0]
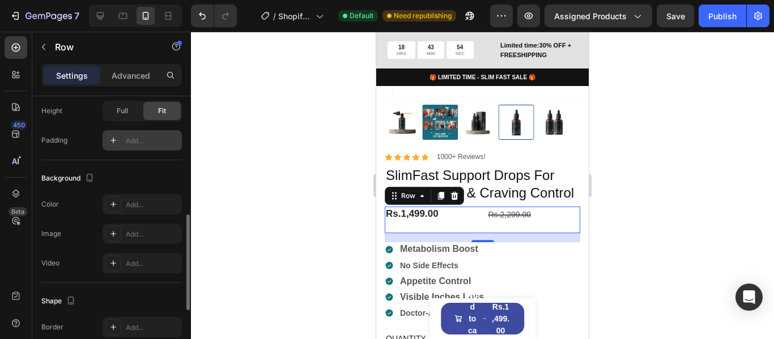
click at [140, 143] on div "Add..." at bounding box center [152, 141] width 53 height 10
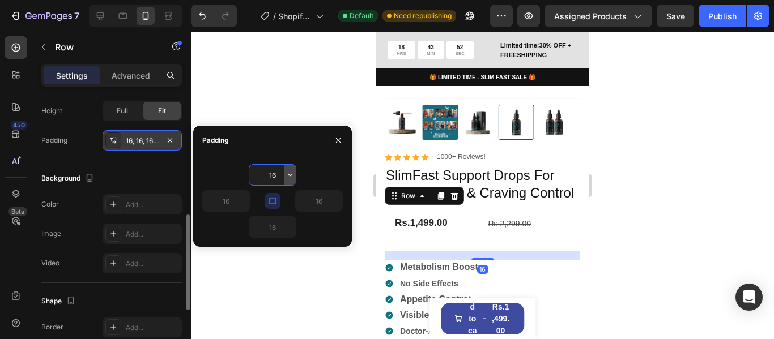
click at [290, 173] on icon "button" at bounding box center [289, 175] width 9 height 9
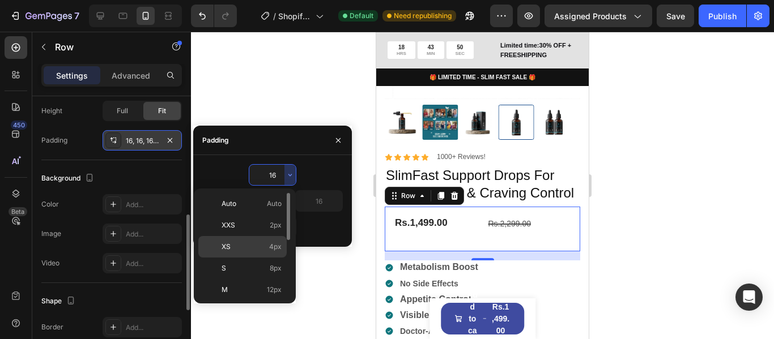
click at [255, 258] on div "XS 4px" at bounding box center [242, 269] width 88 height 22
type input "4"
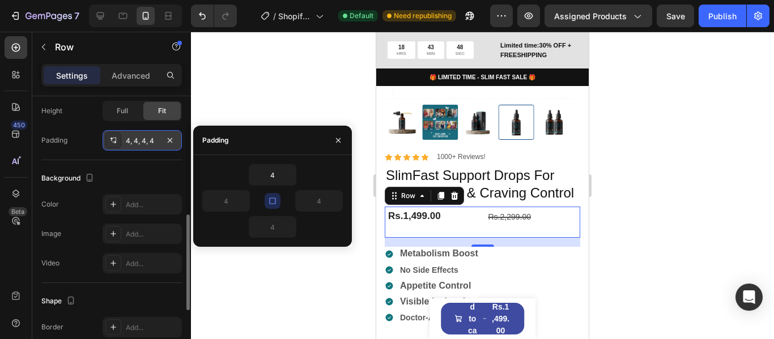
click at [253, 103] on div at bounding box center [482, 186] width 583 height 308
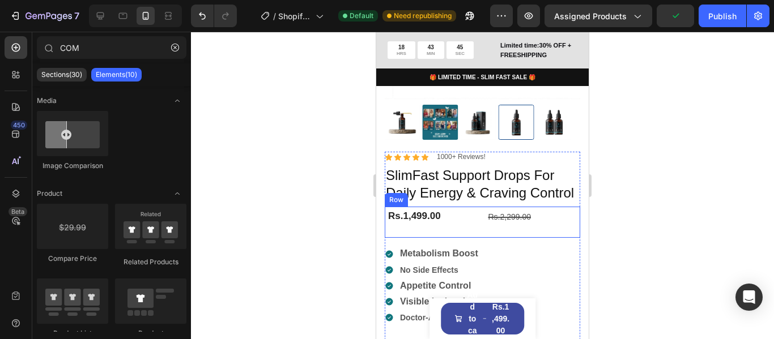
click at [455, 236] on div "Rs.1,499.00 Product Price Product Price" at bounding box center [432, 222] width 91 height 27
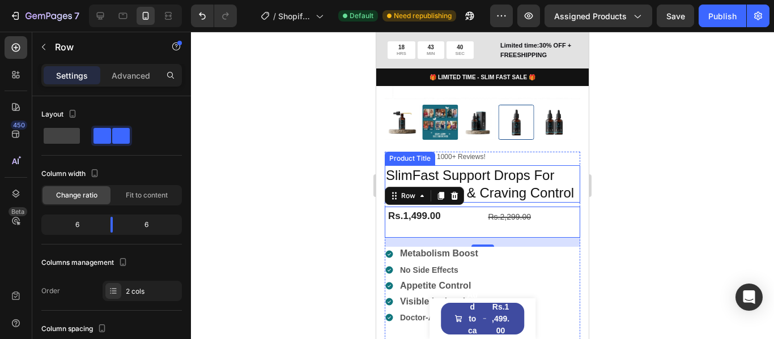
click at [510, 203] on h1 "SlimFast Support Drops For Daily Energy & Craving Control" at bounding box center [482, 183] width 195 height 37
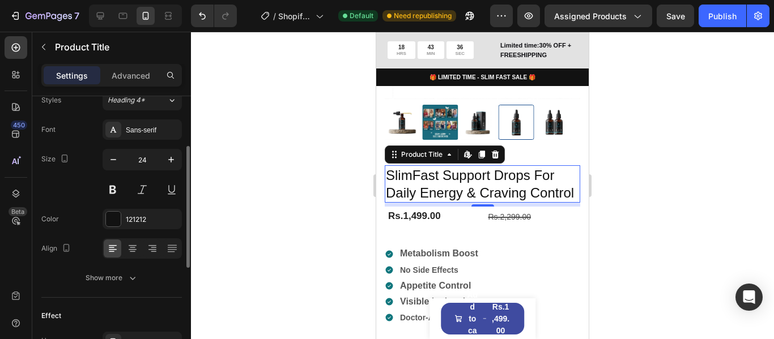
scroll to position [170, 0]
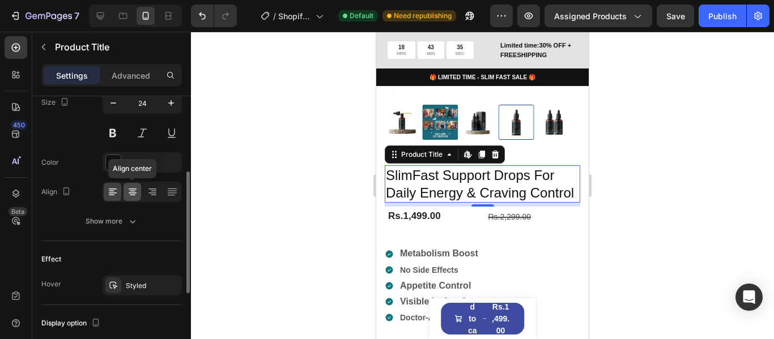
click at [130, 194] on icon at bounding box center [132, 191] width 11 height 11
click at [117, 193] on icon at bounding box center [112, 191] width 11 height 11
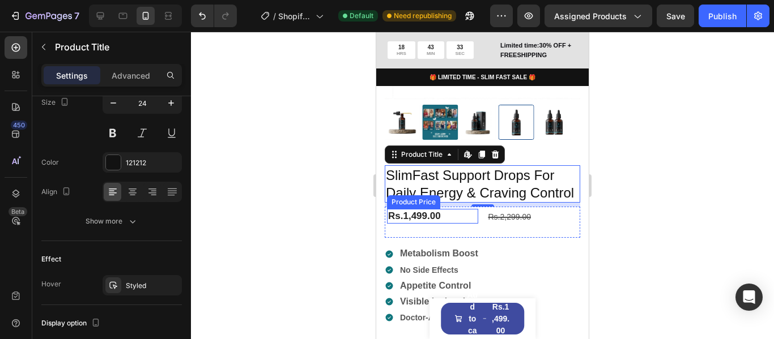
click at [431, 224] on div "Rs.1,499.00" at bounding box center [432, 216] width 91 height 15
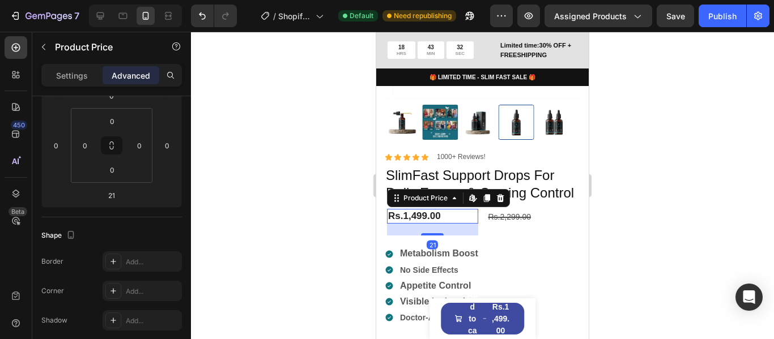
scroll to position [0, 0]
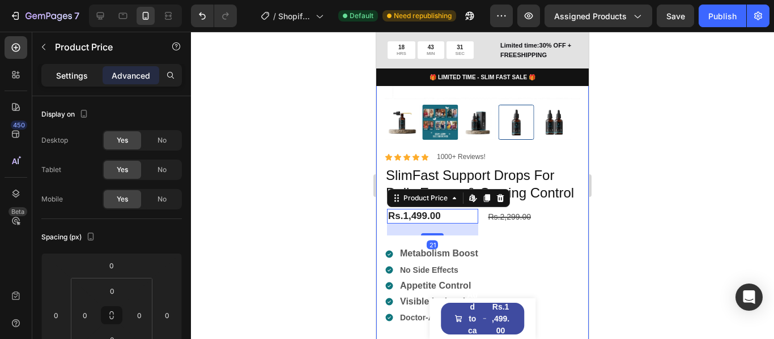
click at [72, 72] on p "Settings" at bounding box center [72, 76] width 32 height 12
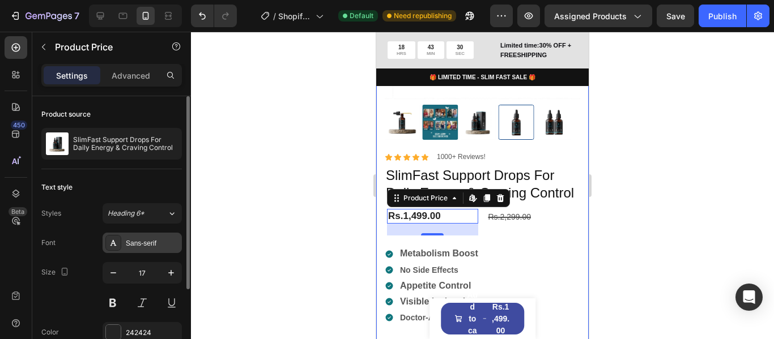
scroll to position [57, 0]
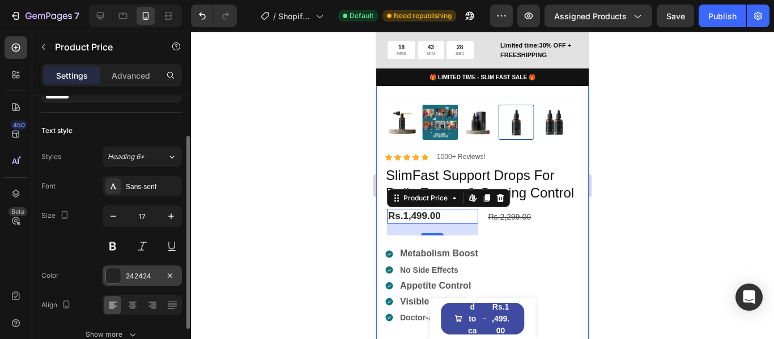
click at [115, 270] on div at bounding box center [113, 276] width 15 height 15
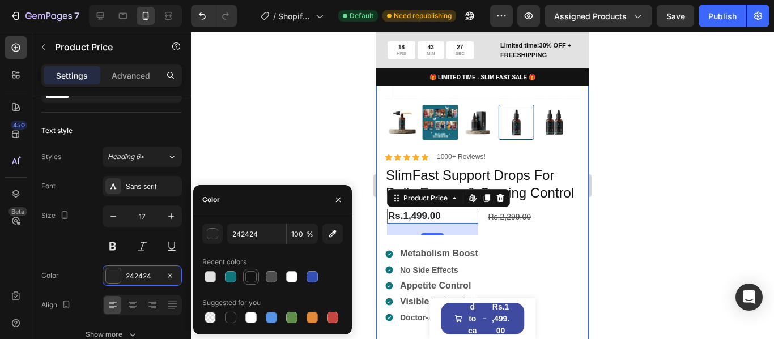
click at [255, 276] on div at bounding box center [250, 276] width 11 height 11
type input "121212"
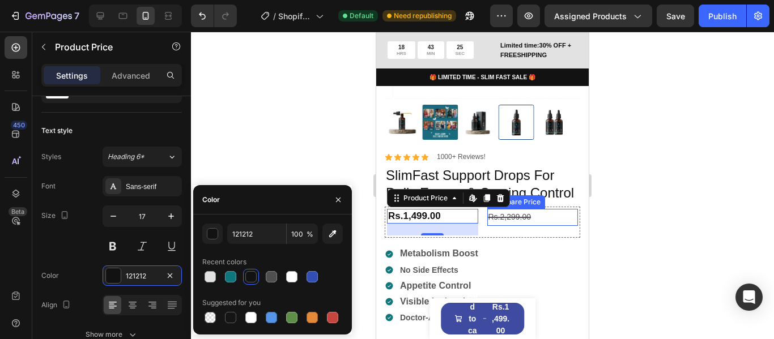
click at [513, 225] on div "Rs.2,299.00" at bounding box center [532, 217] width 91 height 16
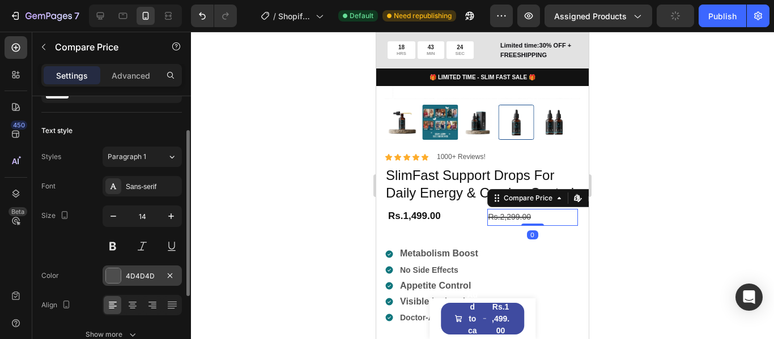
click at [149, 272] on div "4D4D4D" at bounding box center [142, 276] width 33 height 10
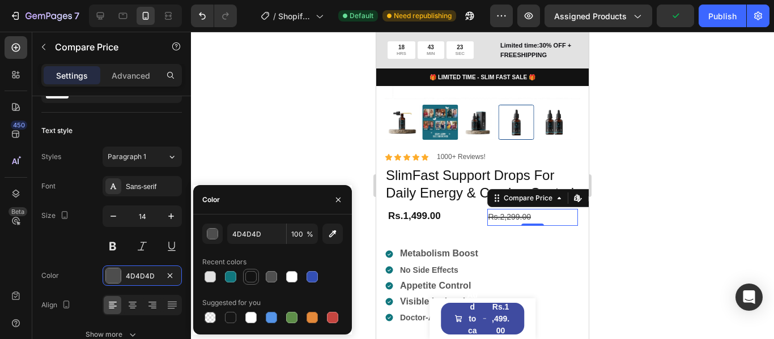
click at [256, 276] on div at bounding box center [250, 276] width 11 height 11
click at [272, 275] on div at bounding box center [271, 276] width 11 height 11
type input "4F4F4F"
click at [232, 134] on div at bounding box center [482, 186] width 583 height 308
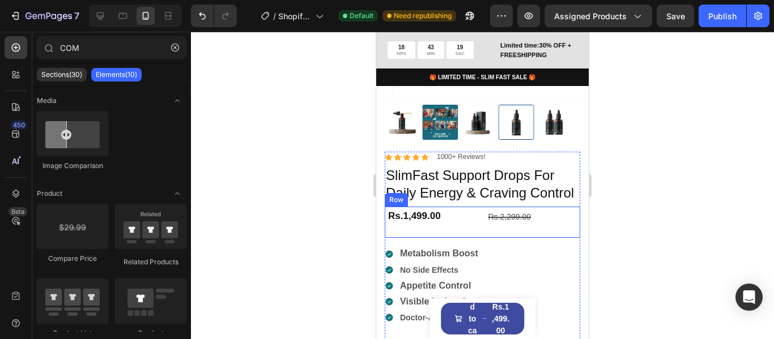
click at [479, 233] on div "Rs.1,499.00 Product Price Product Price Rs.2,299.00 Compare Price Compare Price…" at bounding box center [482, 222] width 195 height 31
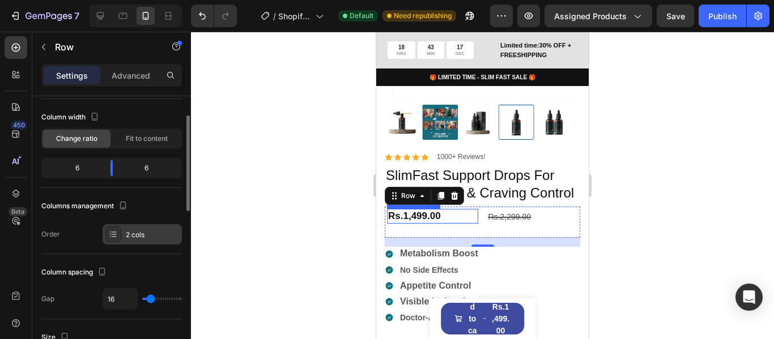
scroll to position [113, 0]
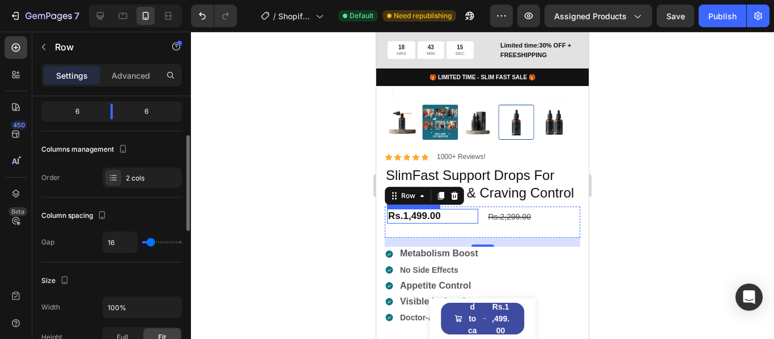
type input "13"
type input "0"
drag, startPoint x: 151, startPoint y: 242, endPoint x: 117, endPoint y: 242, distance: 33.4
type input "0"
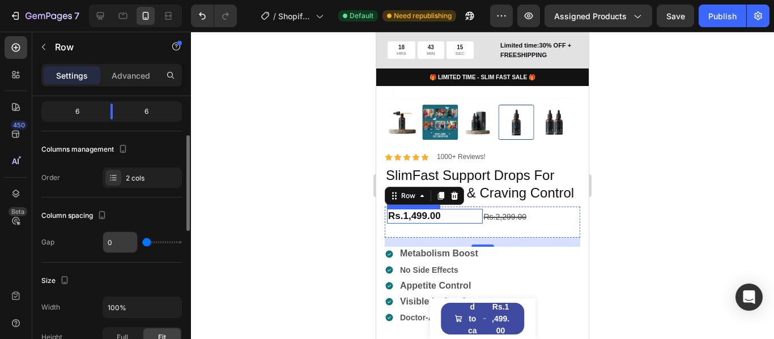
click at [142, 242] on input "range" at bounding box center [162, 242] width 40 height 2
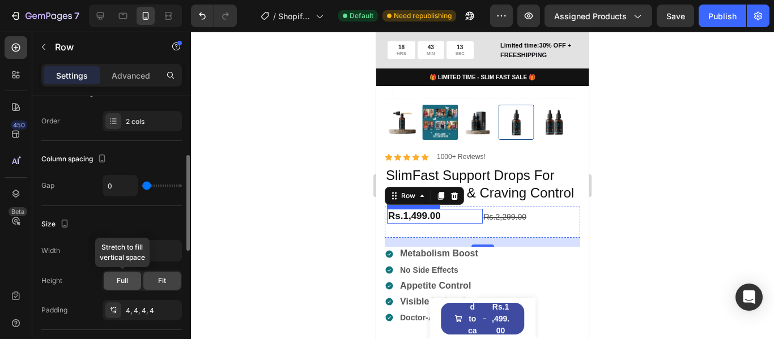
click at [127, 284] on span "Full" at bounding box center [122, 281] width 11 height 10
click at [161, 280] on span "Fit" at bounding box center [162, 281] width 8 height 10
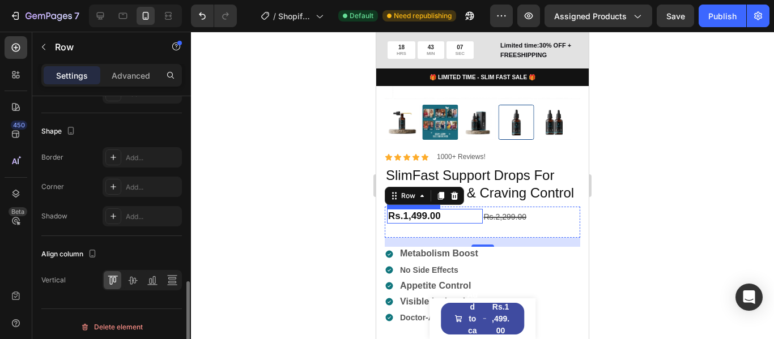
scroll to position [515, 0]
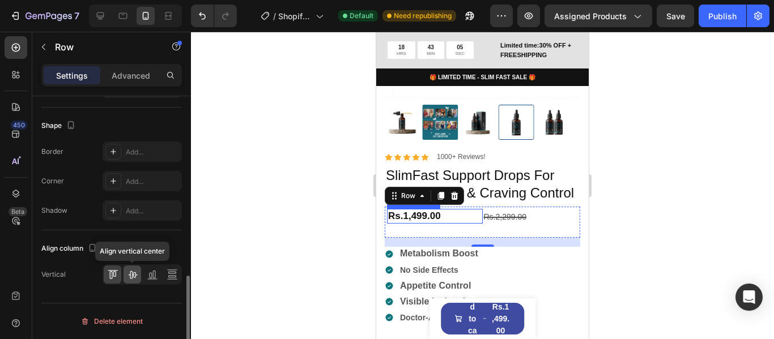
click at [133, 275] on icon at bounding box center [132, 275] width 9 height 8
click at [107, 275] on icon at bounding box center [112, 274] width 11 height 11
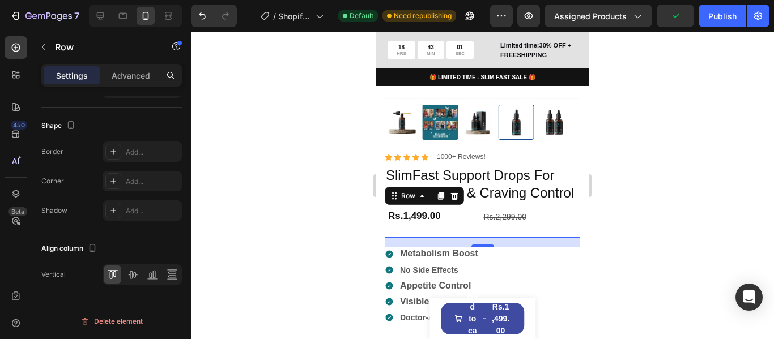
click at [456, 236] on div "Rs.1,499.00 Product Price Product Price" at bounding box center [435, 222] width 96 height 27
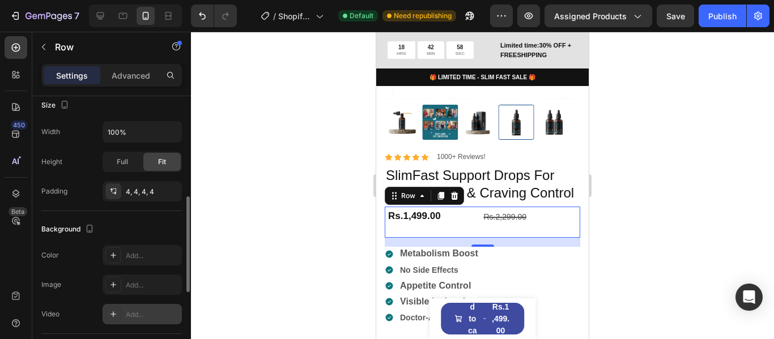
scroll to position [232, 0]
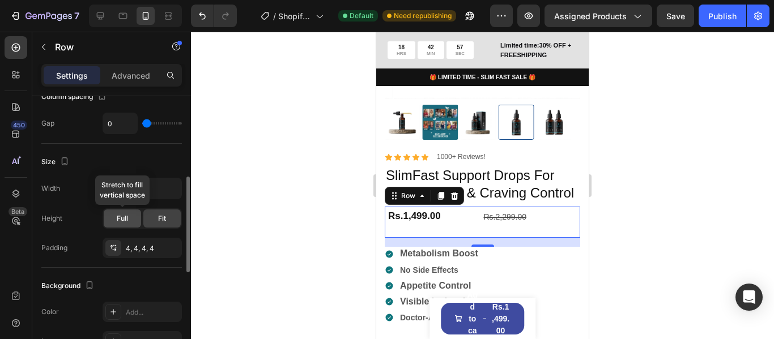
click at [126, 219] on span "Full" at bounding box center [122, 219] width 11 height 10
click at [157, 216] on div "Fit" at bounding box center [161, 219] width 37 height 18
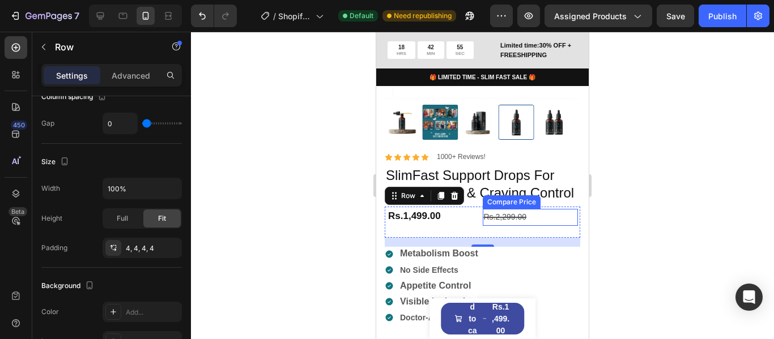
click at [498, 225] on div "Rs.2,299.00" at bounding box center [531, 217] width 96 height 16
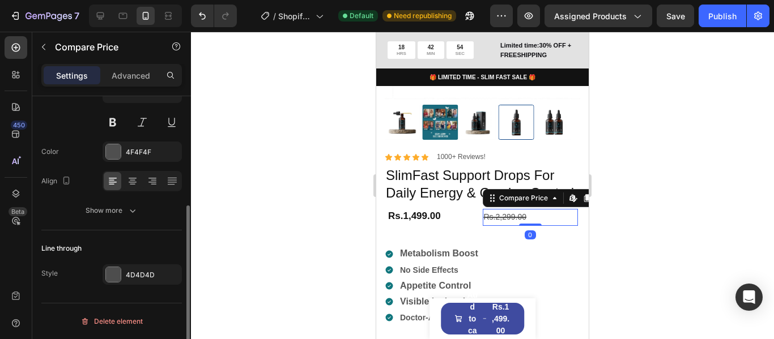
scroll to position [0, 0]
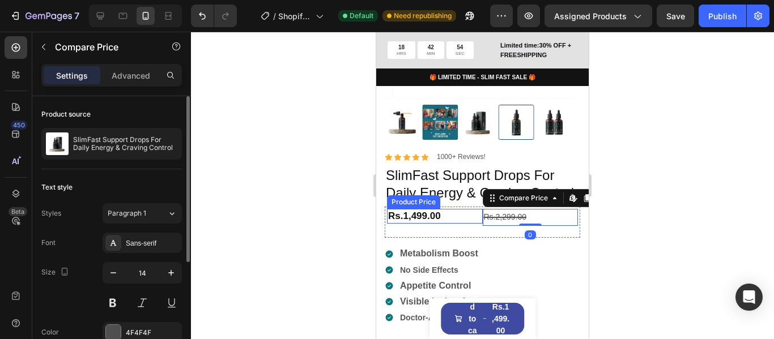
click at [441, 224] on div "Rs.1,499.00" at bounding box center [435, 216] width 96 height 15
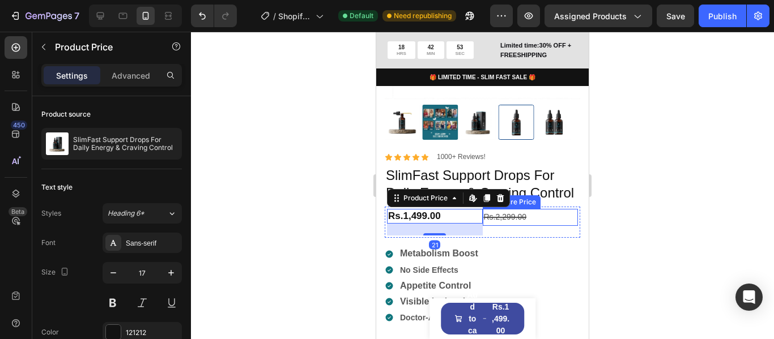
click at [509, 225] on div "Rs.2,299.00" at bounding box center [531, 217] width 96 height 16
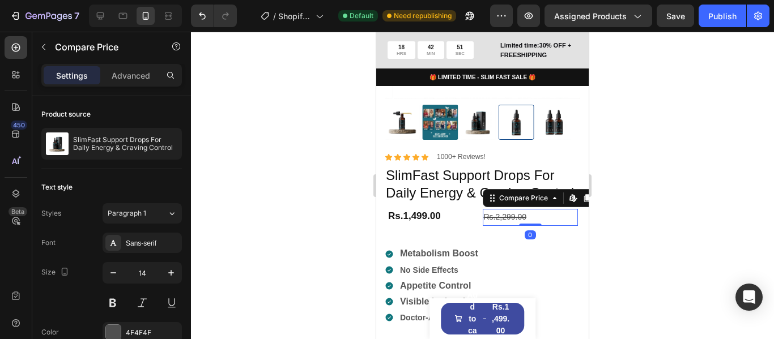
click at [502, 225] on div "Rs.2,299.00" at bounding box center [531, 217] width 96 height 16
click at [445, 236] on div "Rs.1,499.00 Product Price Product Price" at bounding box center [435, 222] width 96 height 27
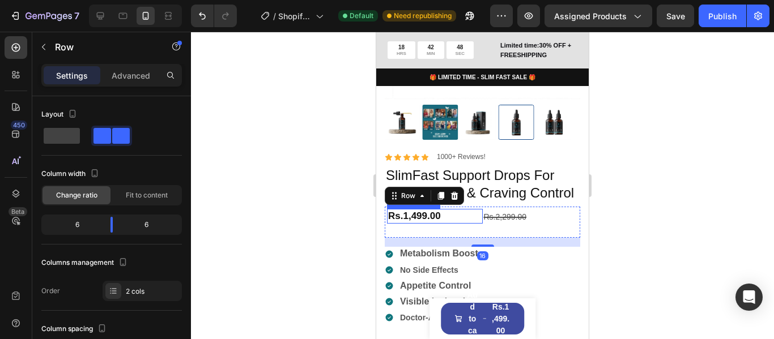
click at [428, 224] on div "Rs.1,499.00" at bounding box center [435, 216] width 96 height 15
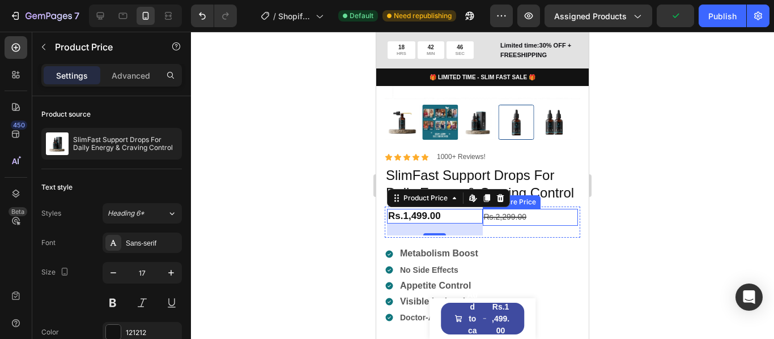
click at [505, 225] on div "Rs.2,299.00" at bounding box center [531, 217] width 96 height 16
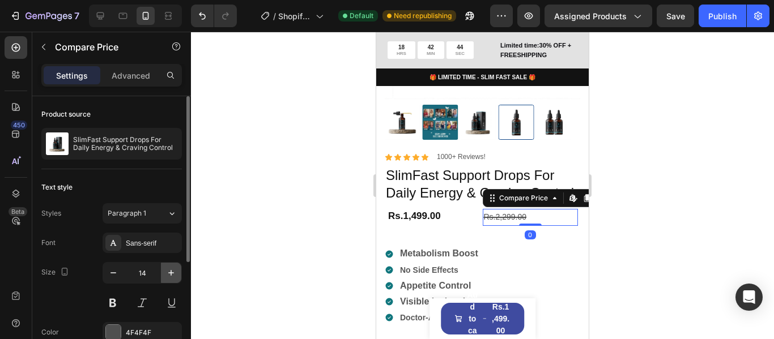
click at [169, 268] on icon "button" at bounding box center [170, 272] width 11 height 11
click at [115, 271] on icon "button" at bounding box center [113, 272] width 11 height 11
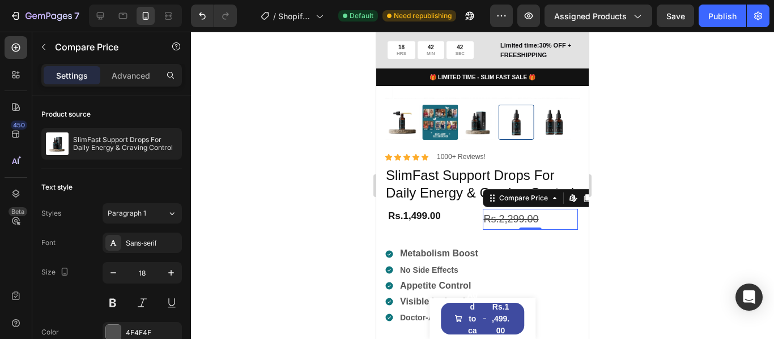
type input "17"
click at [437, 224] on div "Rs.1,499.00" at bounding box center [435, 216] width 96 height 15
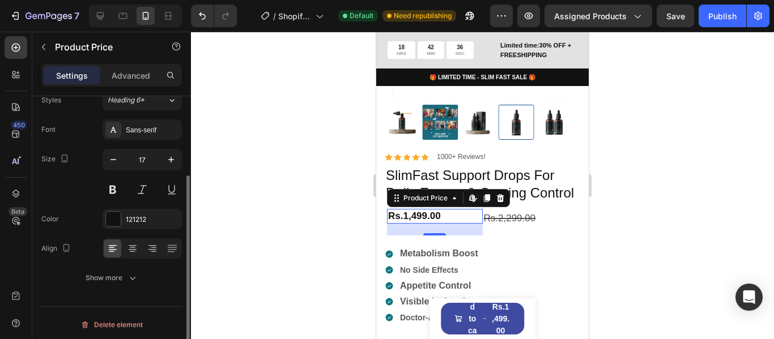
scroll to position [117, 0]
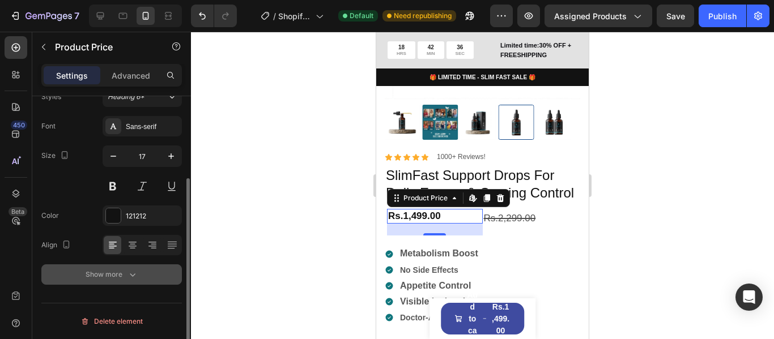
click at [127, 274] on icon "button" at bounding box center [132, 274] width 11 height 11
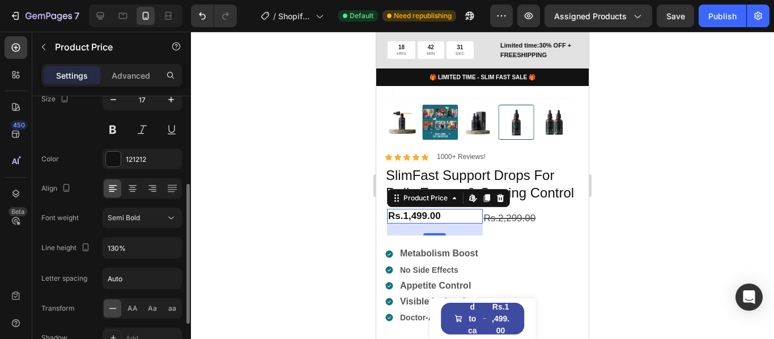
scroll to position [230, 0]
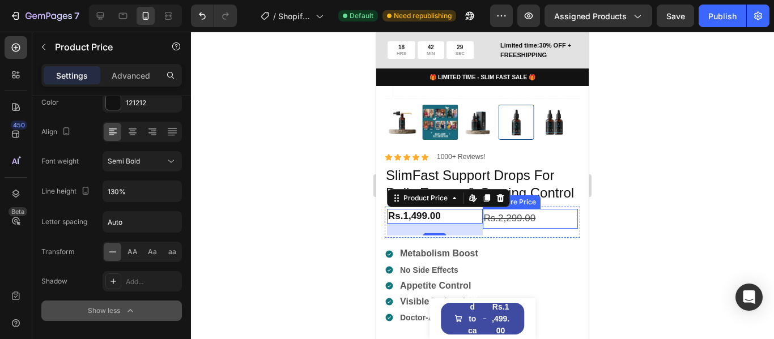
click at [501, 229] on div "Rs.2,299.00" at bounding box center [531, 219] width 96 height 20
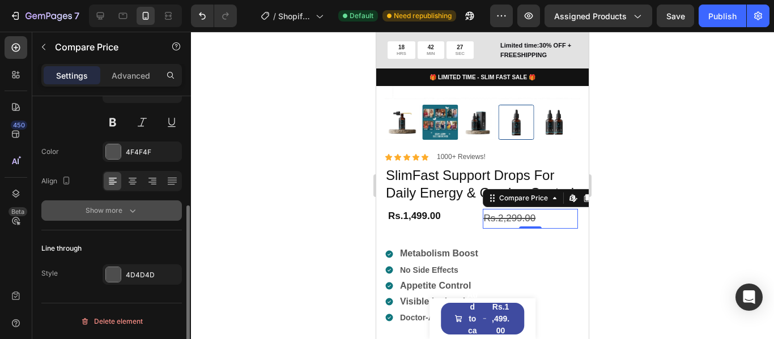
click at [127, 211] on icon "button" at bounding box center [132, 210] width 11 height 11
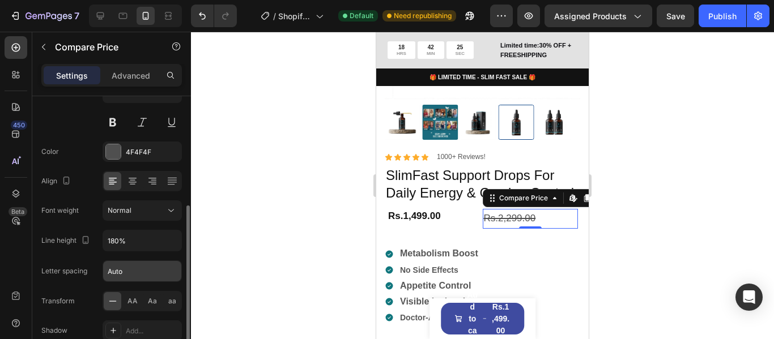
scroll to position [237, 0]
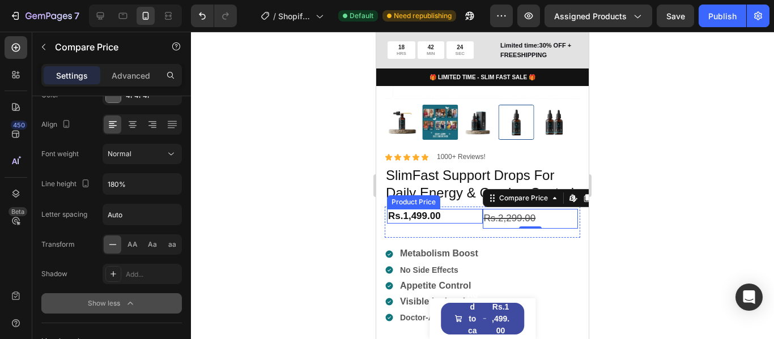
click at [416, 224] on div "Rs.1,499.00" at bounding box center [435, 216] width 96 height 15
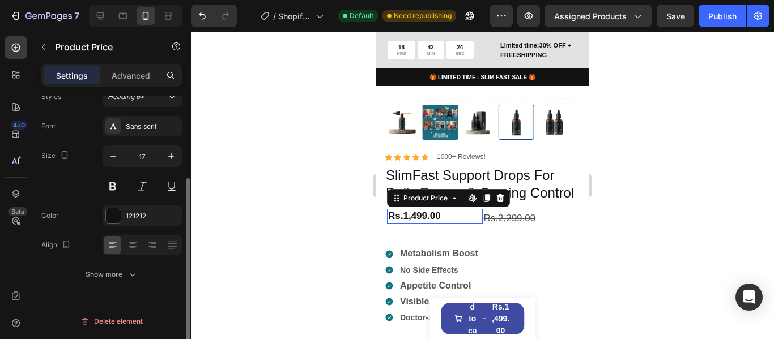
scroll to position [117, 0]
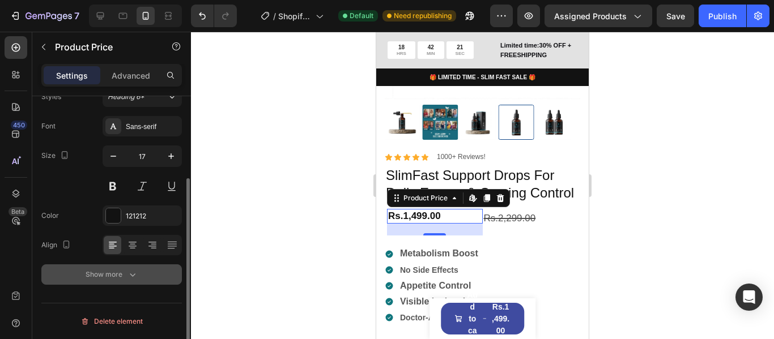
click at [127, 272] on icon "button" at bounding box center [132, 274] width 11 height 11
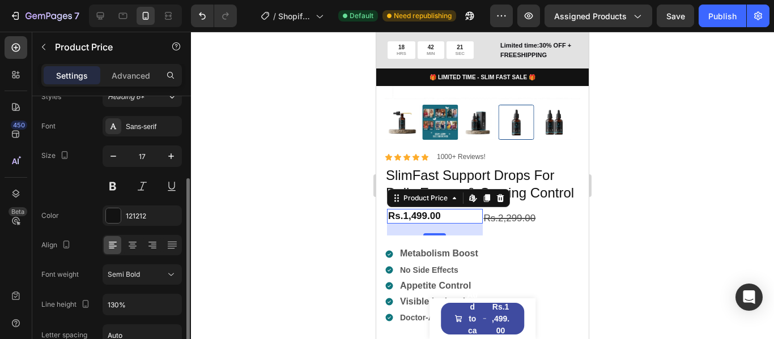
scroll to position [173, 0]
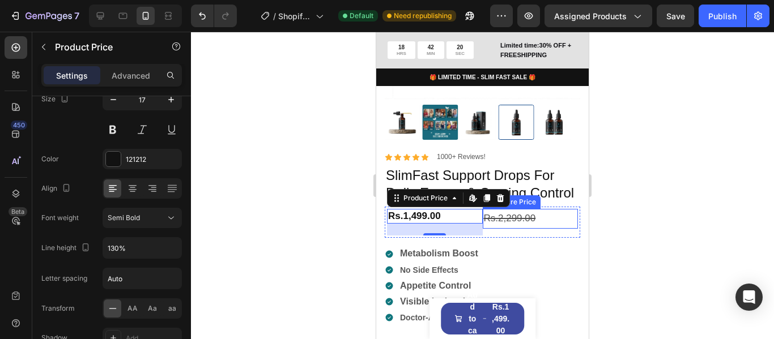
click at [511, 229] on div "Rs.2,299.00" at bounding box center [531, 219] width 96 height 20
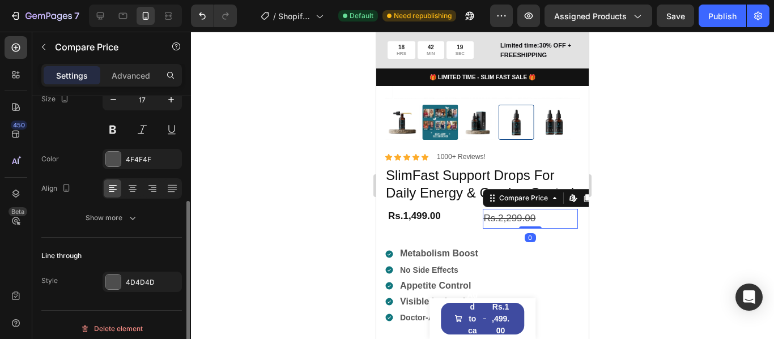
scroll to position [181, 0]
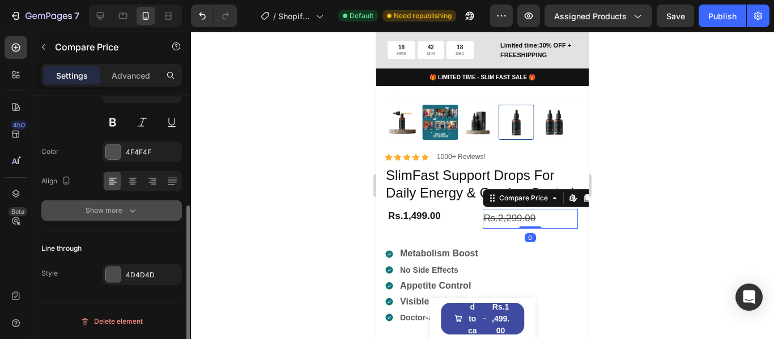
click at [136, 214] on icon "button" at bounding box center [132, 210] width 11 height 11
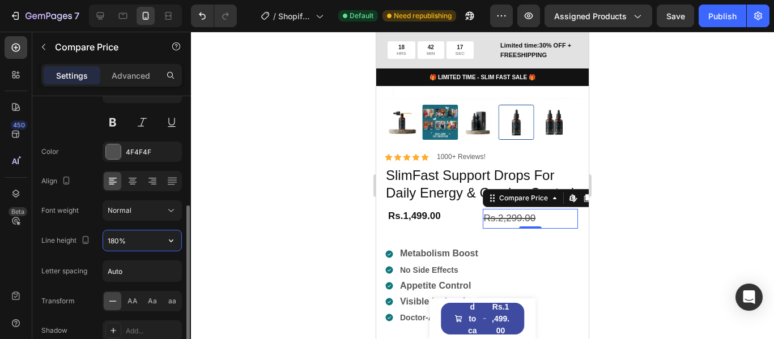
click at [113, 241] on input "180%" at bounding box center [142, 241] width 78 height 20
click at [112, 238] on input "180%" at bounding box center [142, 241] width 78 height 20
click at [114, 240] on input "180%" at bounding box center [142, 241] width 78 height 20
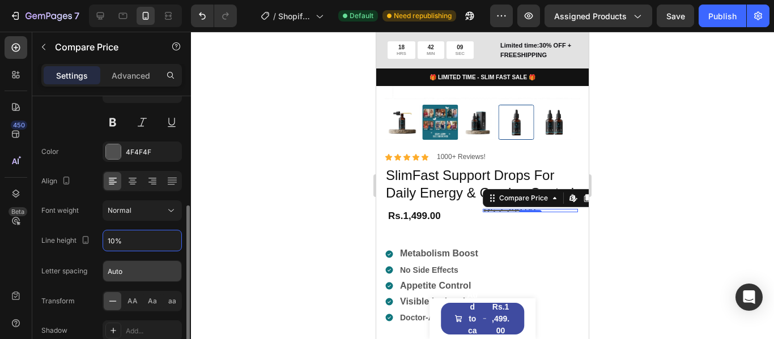
type input "110%"
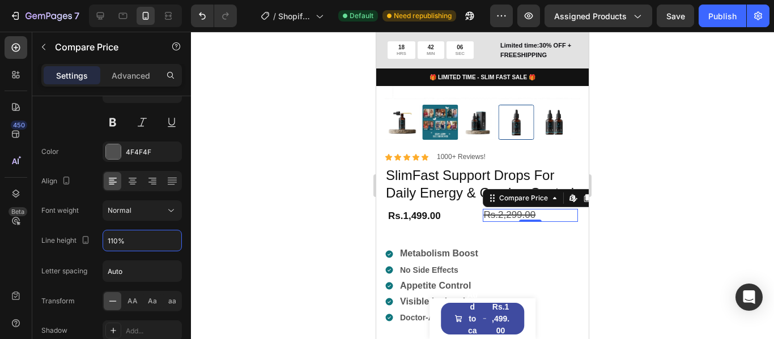
click at [256, 228] on div at bounding box center [482, 186] width 583 height 308
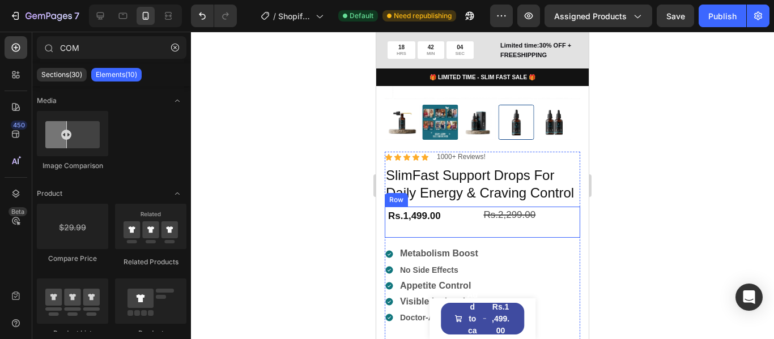
click at [472, 236] on div "Rs.1,499.00 Product Price Product Price" at bounding box center [435, 222] width 96 height 27
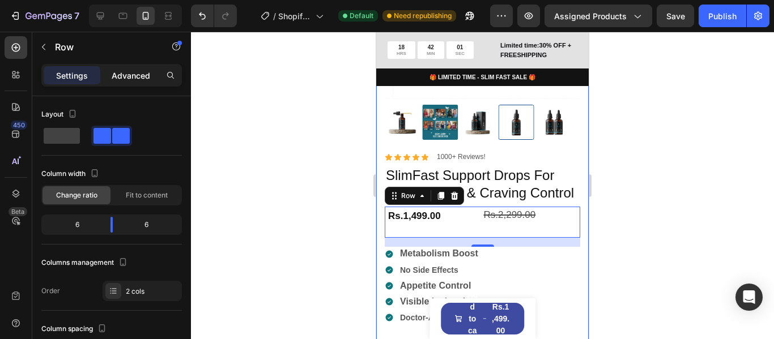
click at [121, 83] on div "Advanced" at bounding box center [131, 75] width 57 height 18
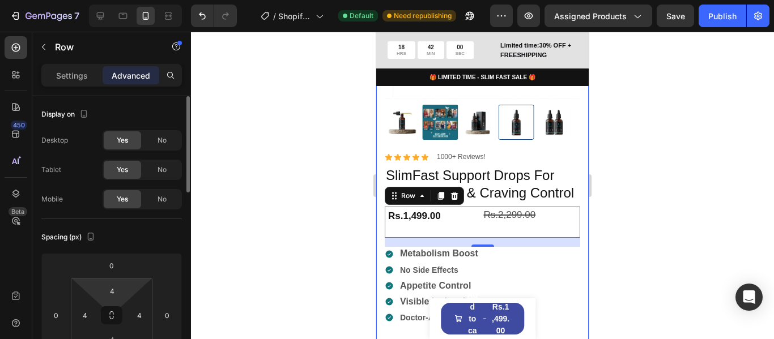
scroll to position [57, 0]
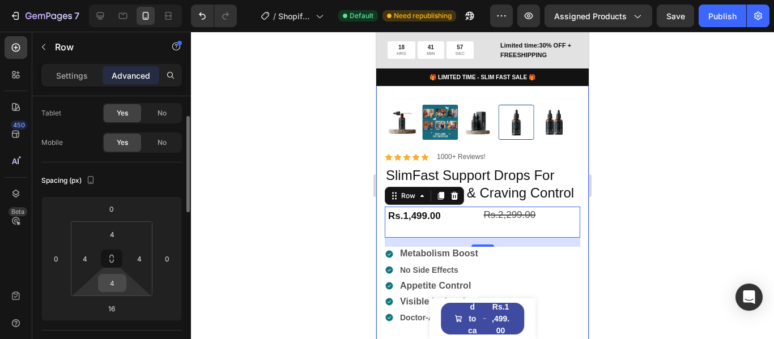
click at [116, 285] on input "4" at bounding box center [112, 283] width 23 height 17
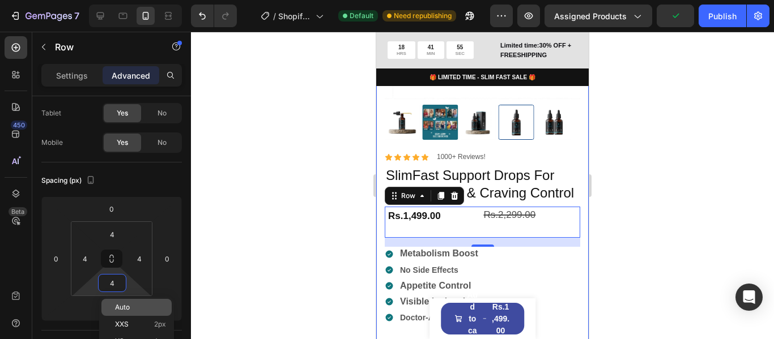
click at [133, 310] on p "Auto" at bounding box center [140, 308] width 51 height 8
type input "Auto"
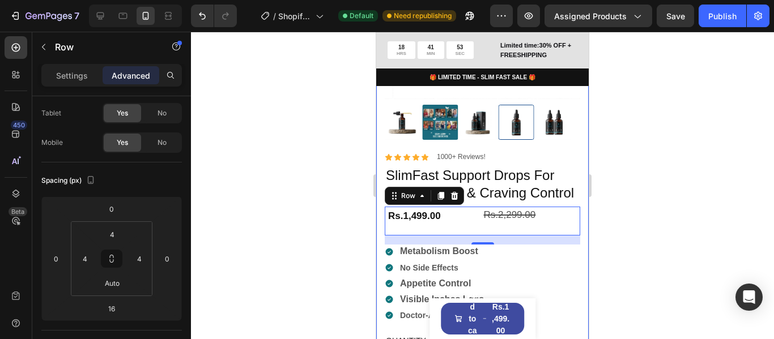
click at [297, 211] on div at bounding box center [482, 186] width 583 height 308
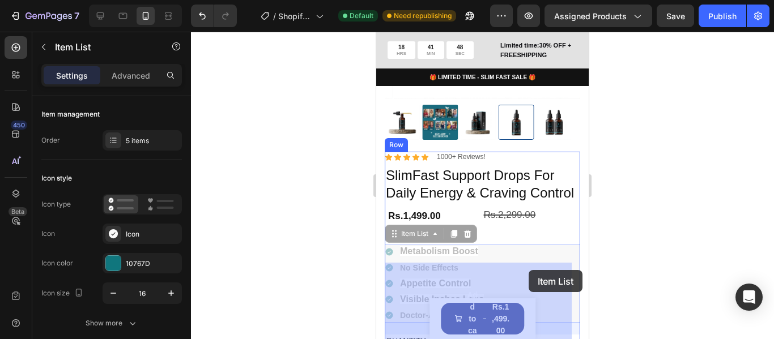
drag, startPoint x: 530, startPoint y: 279, endPoint x: 529, endPoint y: 270, distance: 9.1
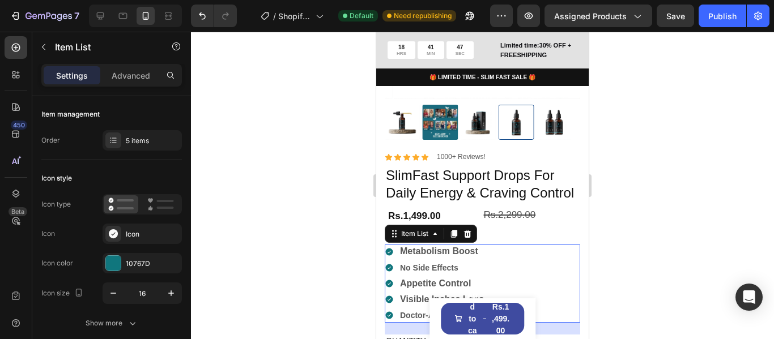
click at [663, 250] on div at bounding box center [482, 186] width 583 height 308
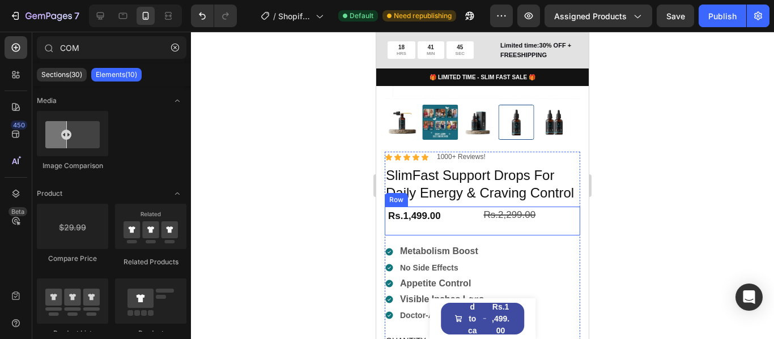
click at [466, 236] on div "Rs.1,499.00 Product Price Product Price" at bounding box center [435, 222] width 96 height 27
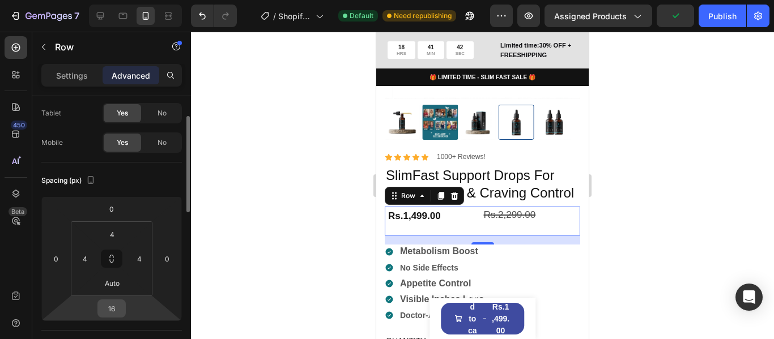
click at [117, 307] on input "16" at bounding box center [111, 308] width 23 height 17
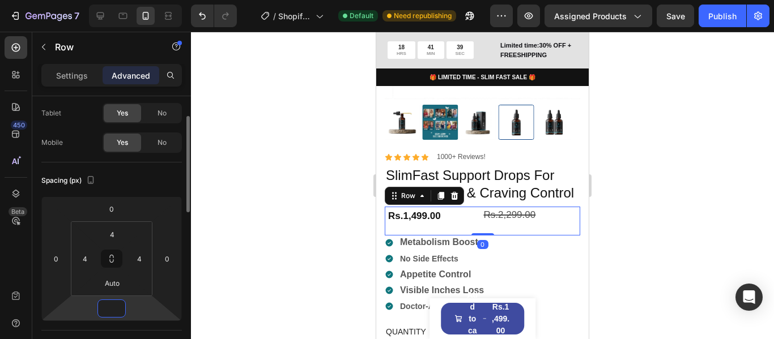
type input "0"
click at [225, 223] on div at bounding box center [482, 186] width 583 height 308
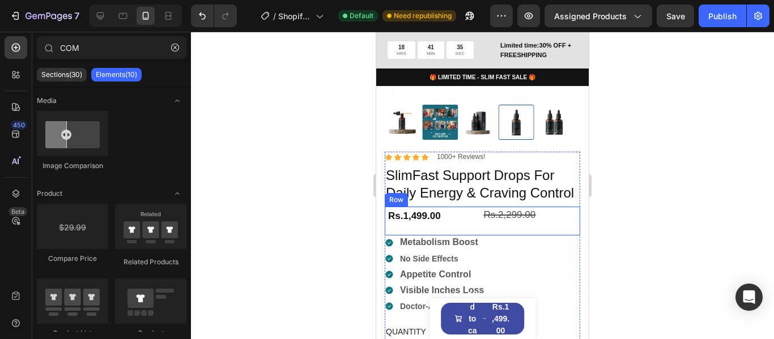
click at [535, 236] on div "Rs.2,299.00 Compare Price Compare Price" at bounding box center [531, 222] width 96 height 27
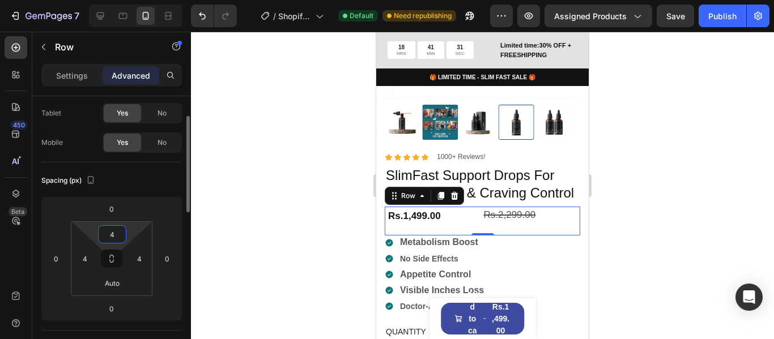
click at [118, 237] on input "4" at bounding box center [112, 234] width 23 height 17
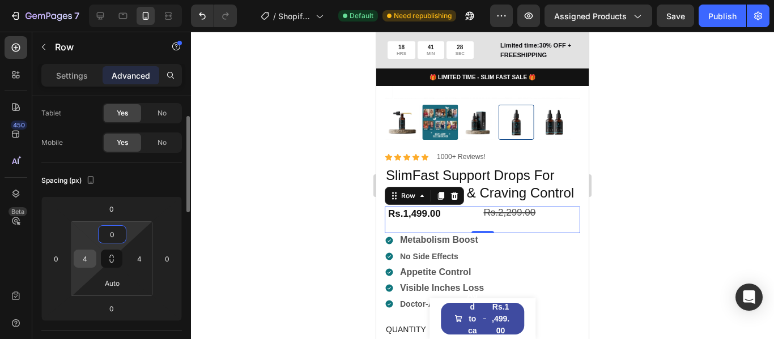
type input "0"
click at [87, 258] on input "4" at bounding box center [84, 258] width 17 height 17
type input "0"
click at [133, 257] on input "4" at bounding box center [139, 258] width 17 height 17
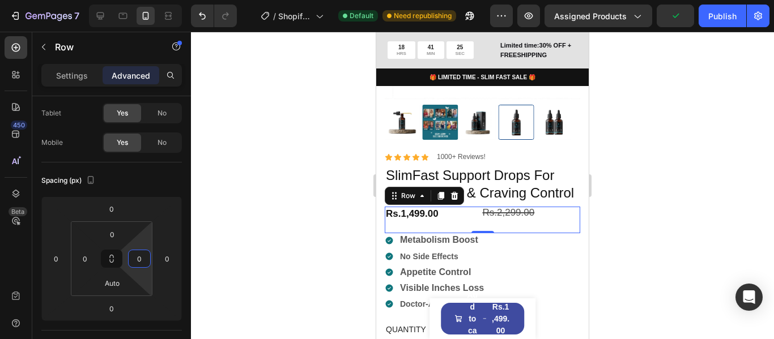
click at [206, 218] on div at bounding box center [482, 186] width 583 height 308
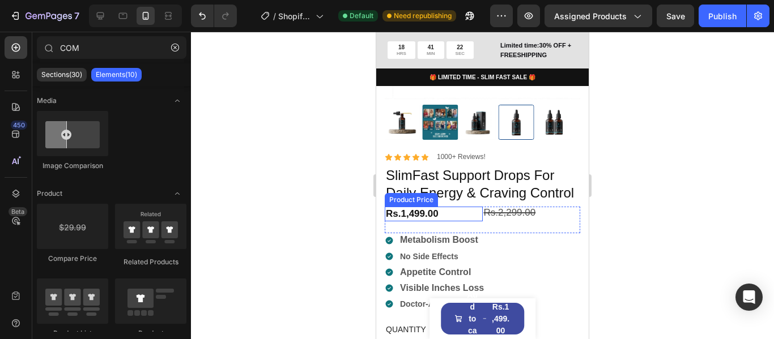
click at [471, 221] on div "Rs.1,499.00" at bounding box center [434, 214] width 98 height 15
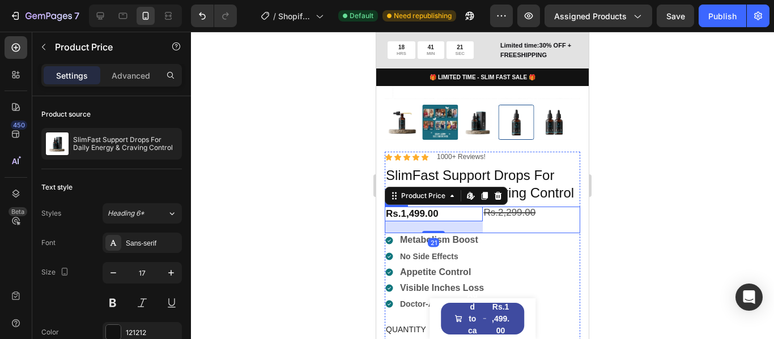
click at [488, 233] on div "Rs.2,299.00 Compare Price Compare Price" at bounding box center [532, 220] width 98 height 27
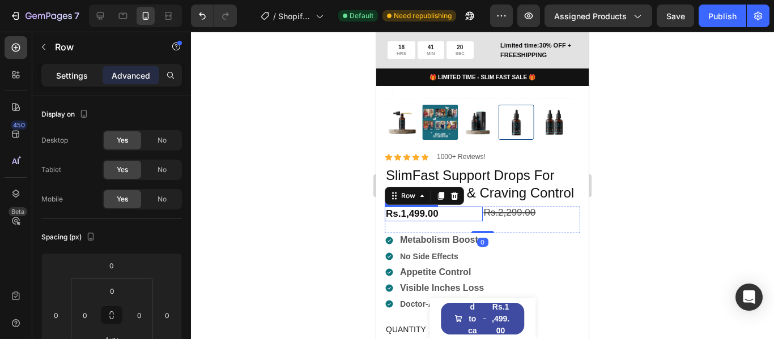
click at [65, 74] on p "Settings" at bounding box center [72, 76] width 32 height 12
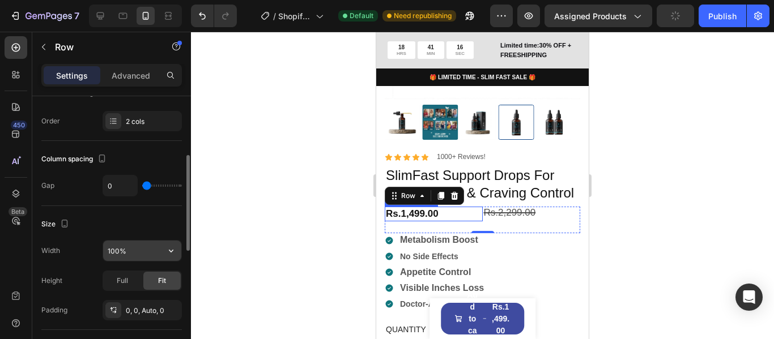
scroll to position [227, 0]
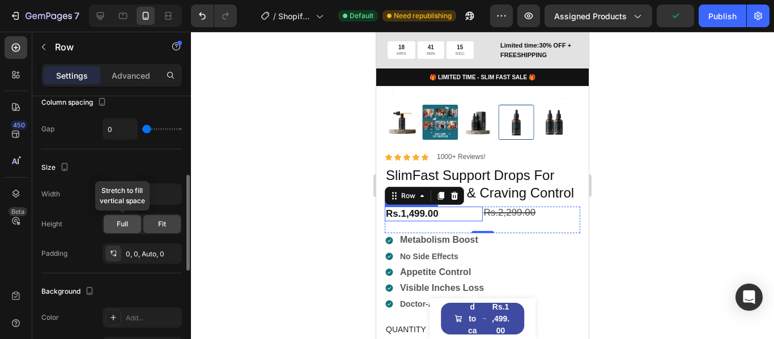
click at [130, 223] on div "Full" at bounding box center [122, 224] width 37 height 18
click at [156, 223] on div "Fit" at bounding box center [161, 224] width 37 height 18
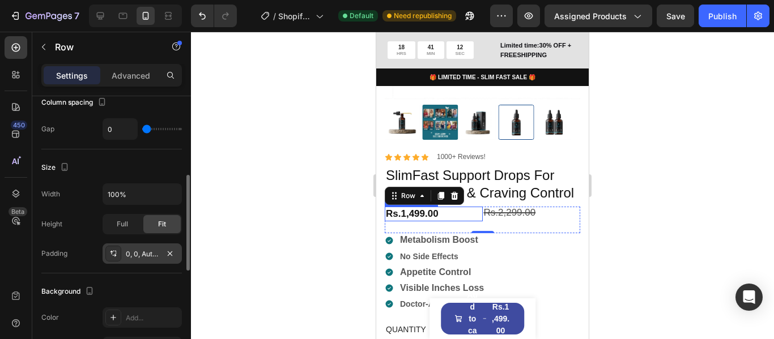
click at [140, 252] on div "0, 0, Auto, 0" at bounding box center [142, 254] width 33 height 10
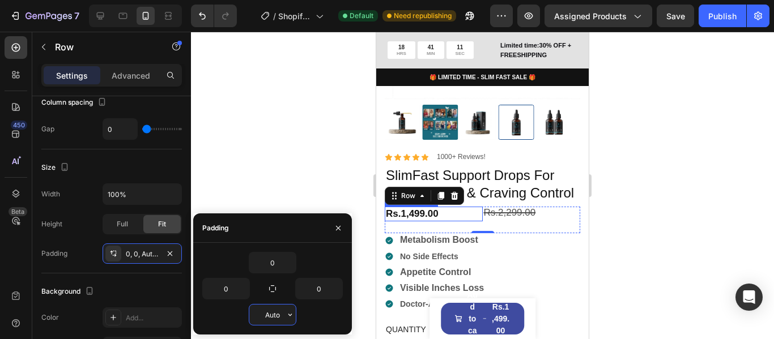
click at [282, 312] on input "Auto" at bounding box center [272, 315] width 46 height 20
click at [290, 317] on icon "button" at bounding box center [289, 314] width 9 height 9
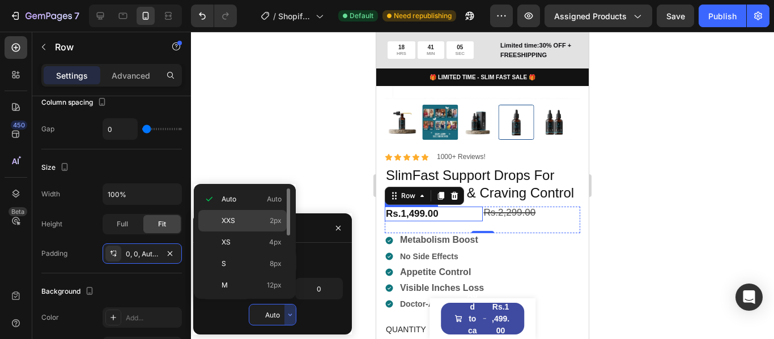
click at [266, 222] on p "XXS 2px" at bounding box center [251, 221] width 60 height 10
type input "2"
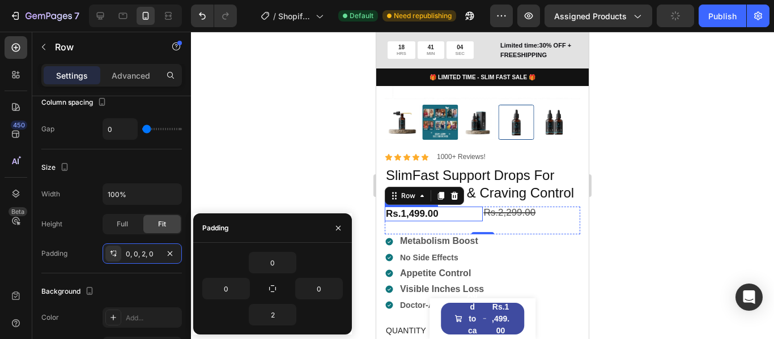
click at [268, 155] on div at bounding box center [482, 186] width 583 height 308
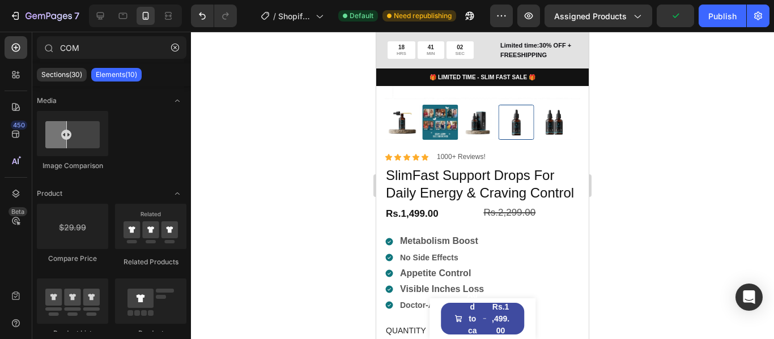
click at [741, 203] on div at bounding box center [482, 186] width 583 height 308
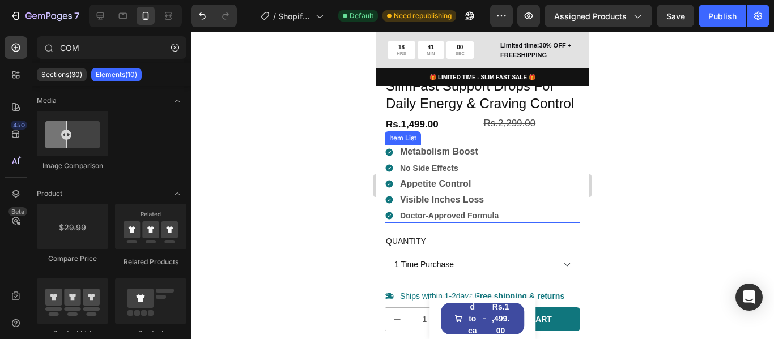
scroll to position [340, 0]
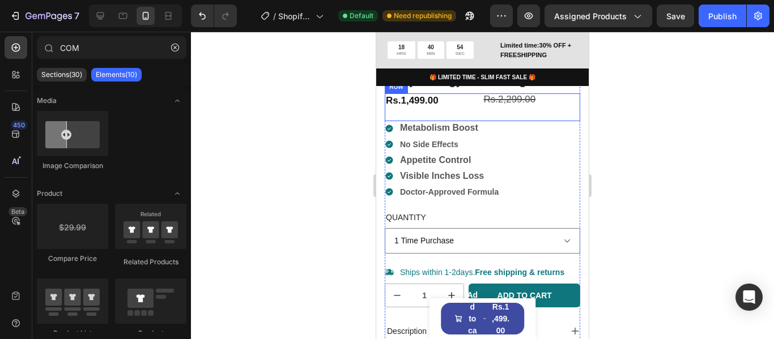
click at [467, 120] on div "Rs.1,499.00 Product Price Product Price" at bounding box center [434, 106] width 98 height 27
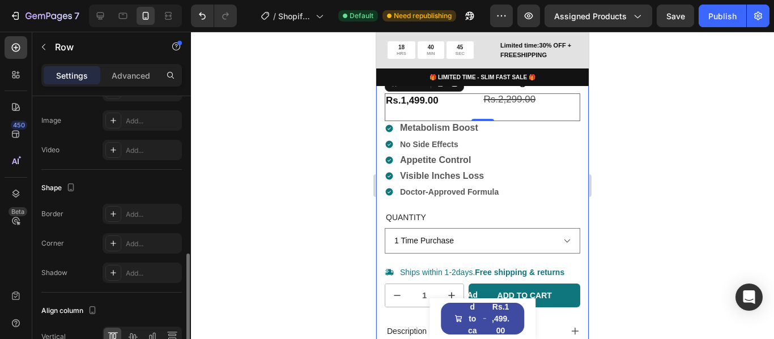
scroll to position [510, 0]
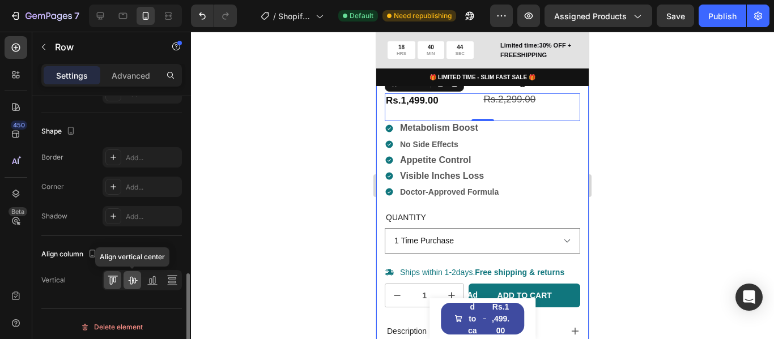
click at [135, 281] on icon at bounding box center [132, 280] width 11 height 11
click at [116, 280] on icon at bounding box center [112, 280] width 11 height 11
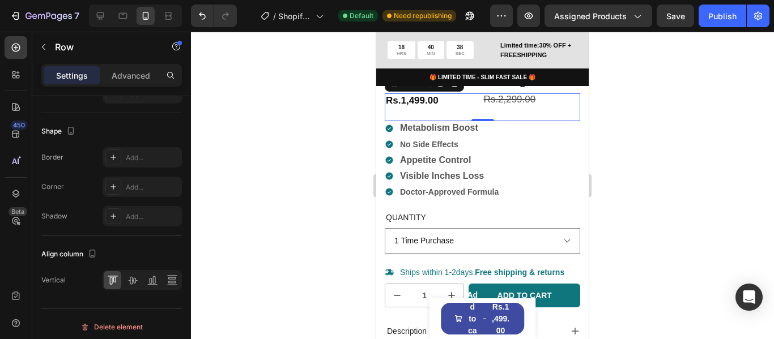
click at [440, 120] on div "Rs.1,499.00 Product Price Product Price" at bounding box center [434, 106] width 98 height 27
click at [508, 106] on div "Rs.2,299.00" at bounding box center [532, 99] width 98 height 13
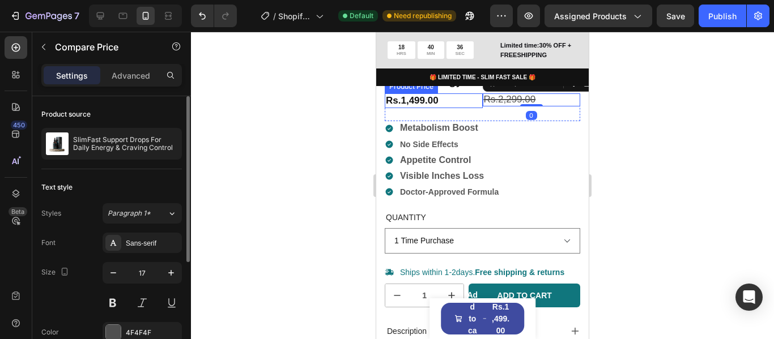
click at [433, 108] on div "Rs.1,499.00" at bounding box center [434, 100] width 98 height 15
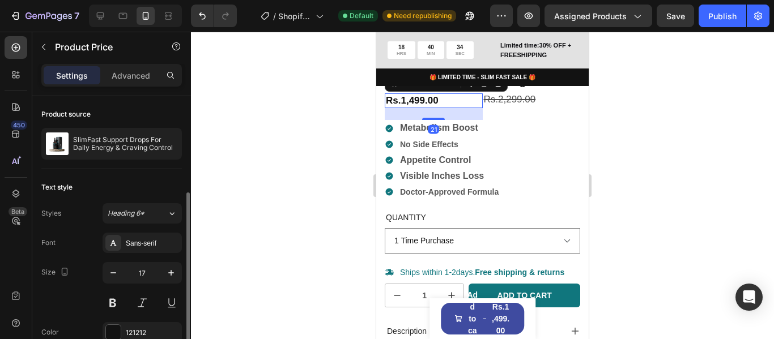
scroll to position [57, 0]
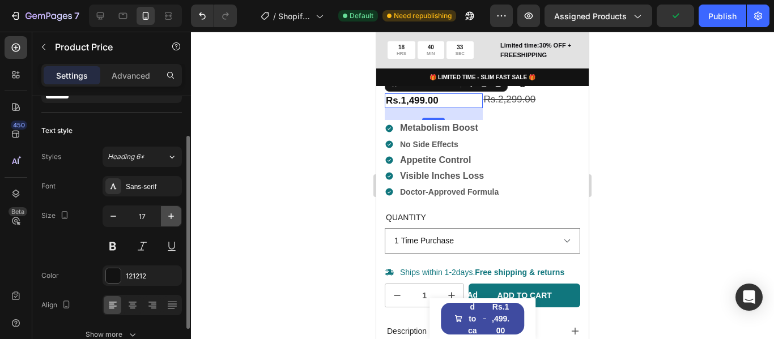
click at [174, 211] on icon "button" at bounding box center [170, 216] width 11 height 11
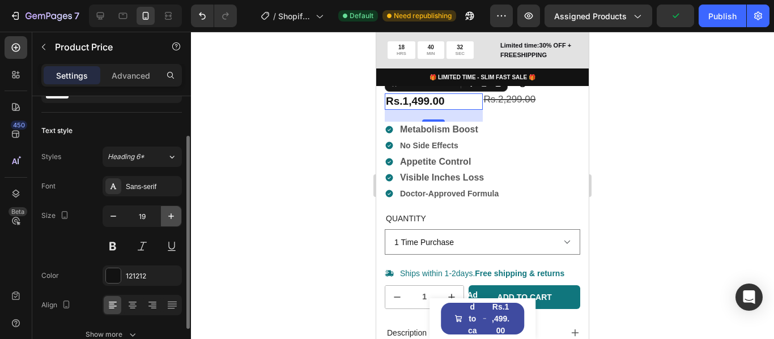
type input "20"
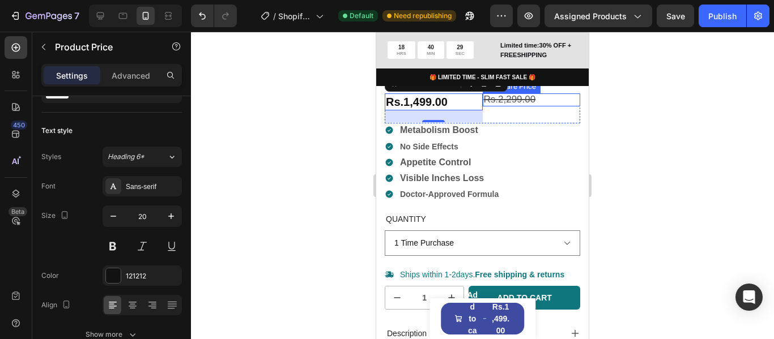
click at [503, 106] on div "Rs.2,299.00" at bounding box center [532, 99] width 98 height 13
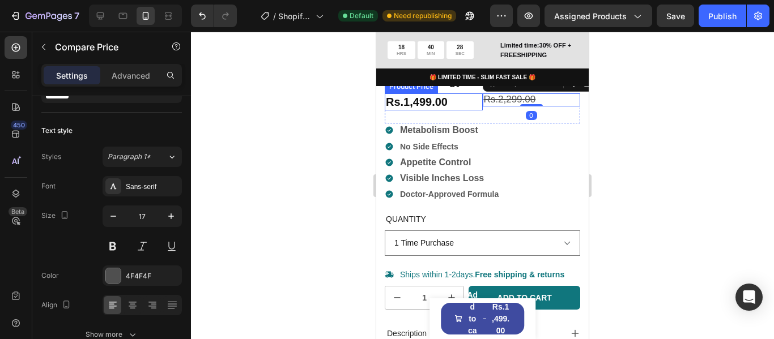
click at [414, 110] on div "Rs.1,499.00" at bounding box center [434, 101] width 98 height 17
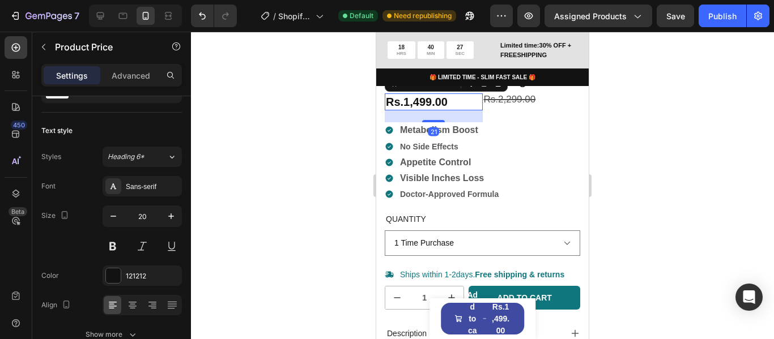
click at [689, 130] on div at bounding box center [482, 186] width 583 height 308
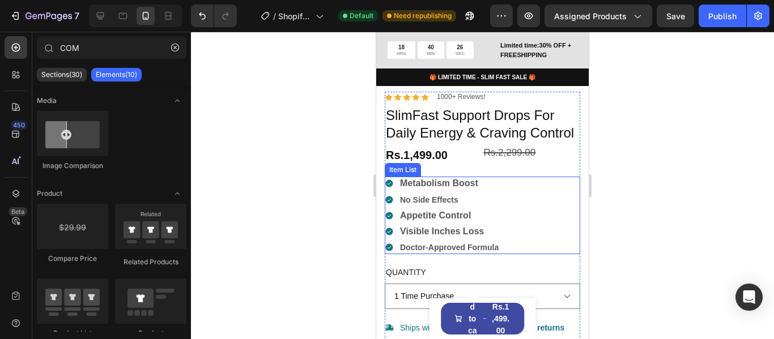
scroll to position [283, 0]
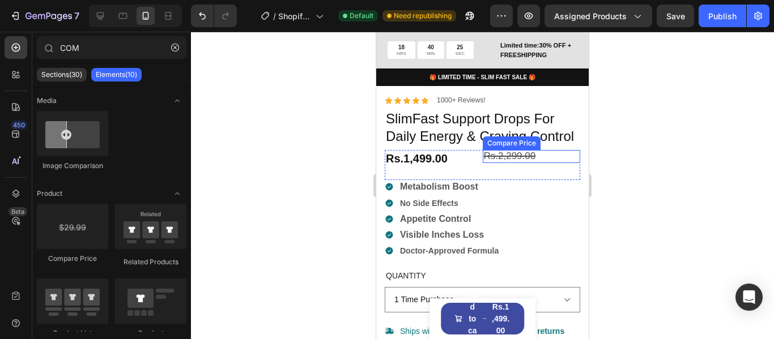
click at [508, 163] on div "Rs.2,299.00" at bounding box center [532, 156] width 98 height 13
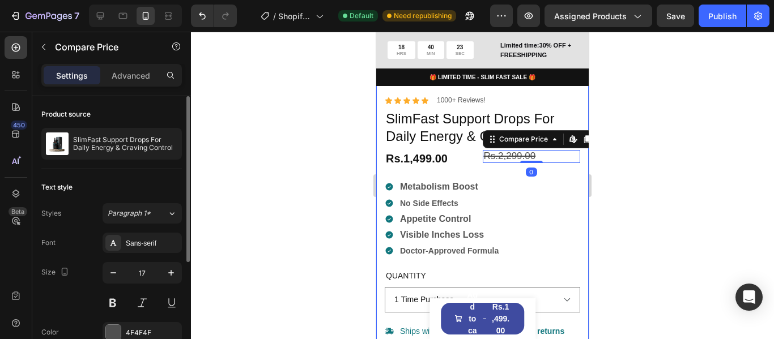
click at [101, 272] on div "Size 17" at bounding box center [111, 287] width 140 height 51
click at [110, 271] on icon "button" at bounding box center [113, 272] width 11 height 11
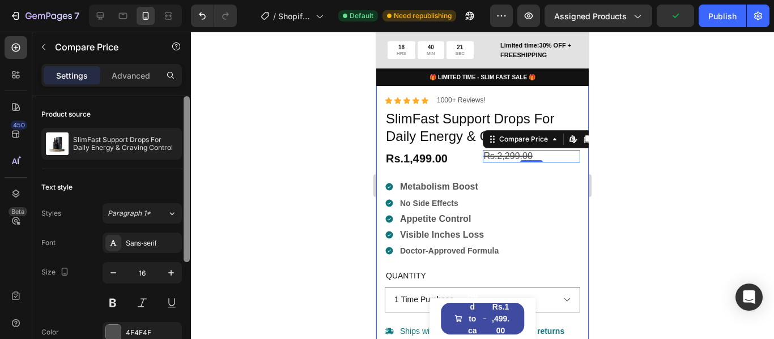
type input "15"
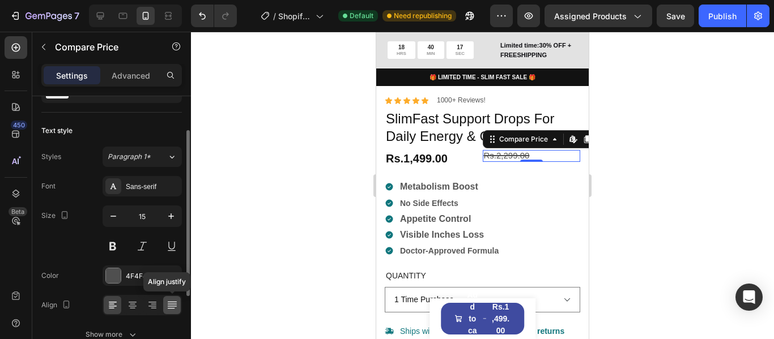
scroll to position [113, 0]
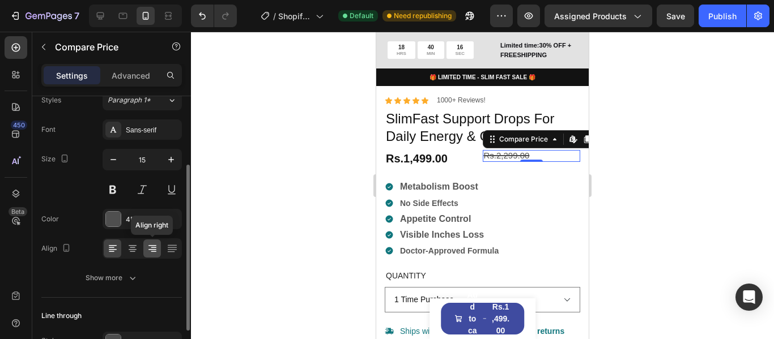
click at [154, 248] on icon at bounding box center [154, 248] width 6 height 1
click at [167, 251] on icon at bounding box center [172, 248] width 11 height 11
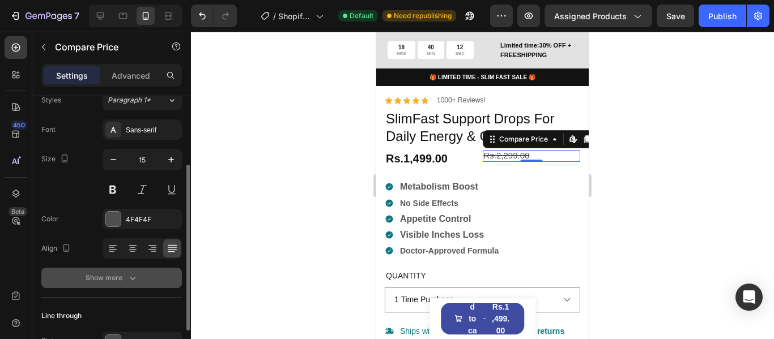
click at [138, 282] on button "Show more" at bounding box center [111, 278] width 140 height 20
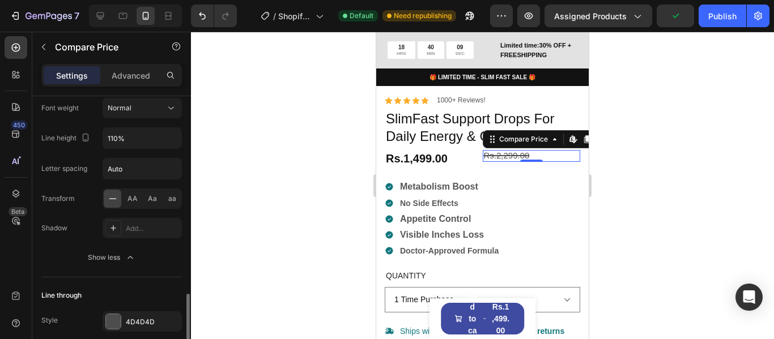
scroll to position [330, 0]
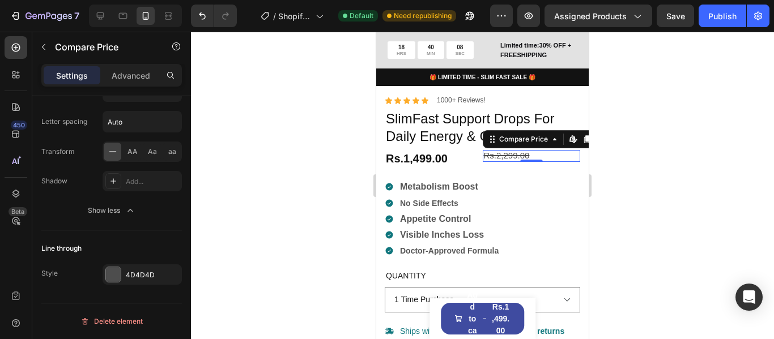
click at [257, 227] on div at bounding box center [482, 186] width 583 height 308
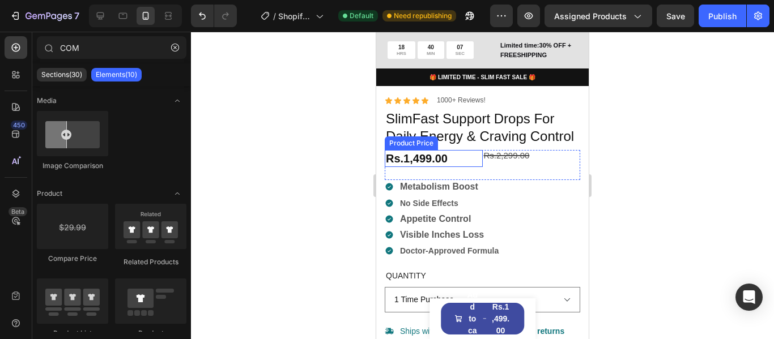
click at [459, 167] on div "Rs.1,499.00" at bounding box center [434, 158] width 98 height 17
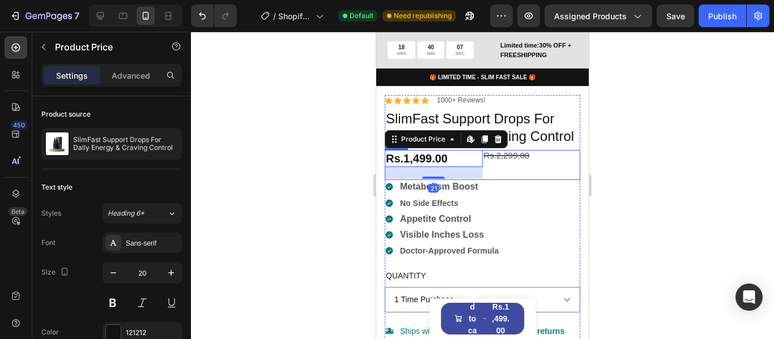
click at [493, 179] on div "Rs.2,299.00 Compare Price Compare Price" at bounding box center [532, 164] width 98 height 29
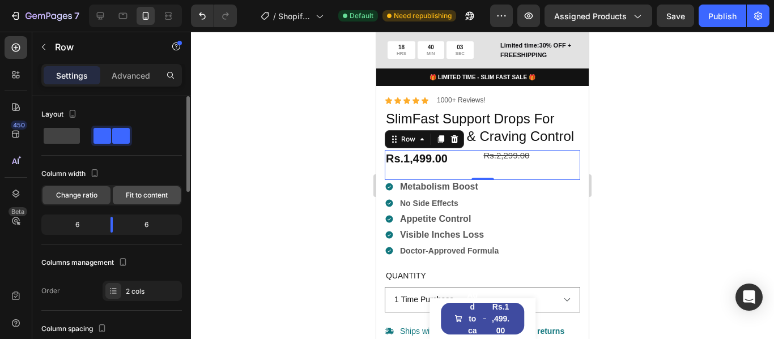
click at [143, 201] on div "Fit to content" at bounding box center [147, 195] width 68 height 18
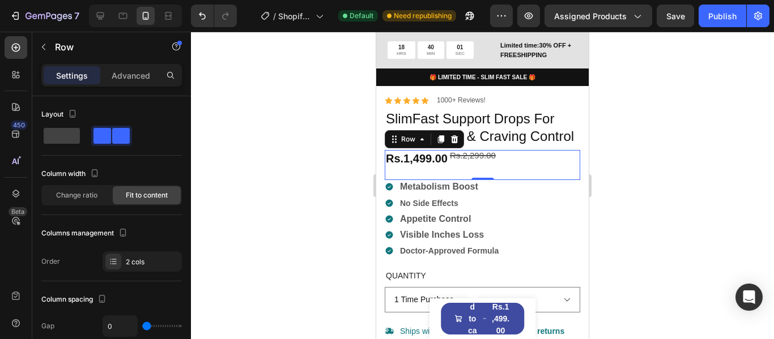
click at [301, 173] on div at bounding box center [482, 186] width 583 height 308
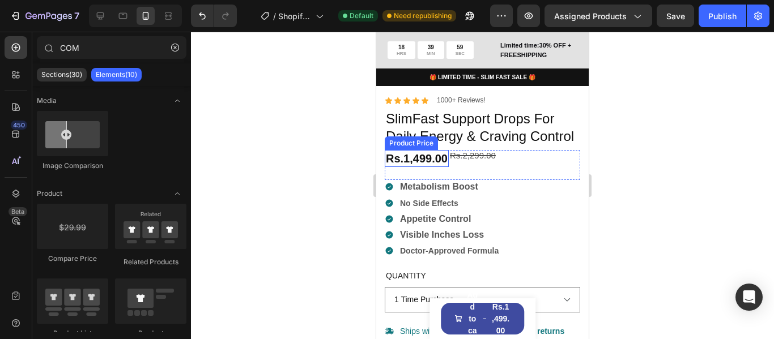
click at [424, 167] on div "Rs.1,499.00" at bounding box center [417, 158] width 64 height 17
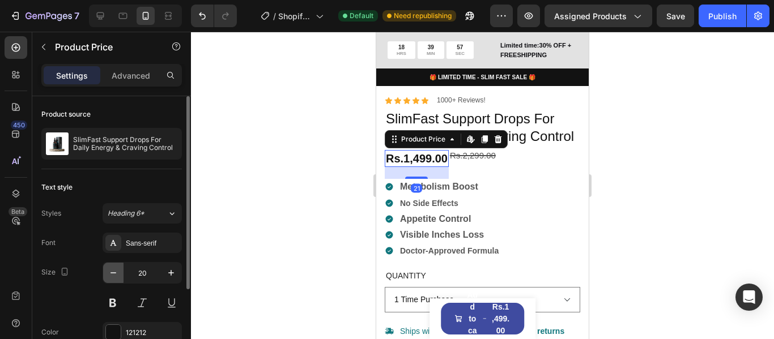
click at [112, 271] on icon "button" at bounding box center [113, 272] width 11 height 11
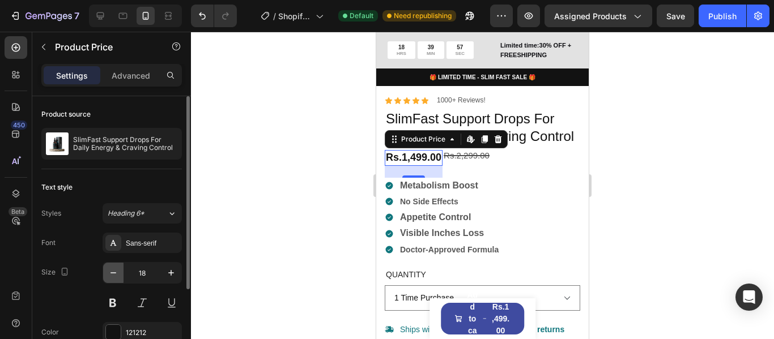
type input "17"
click at [653, 147] on div at bounding box center [482, 186] width 583 height 308
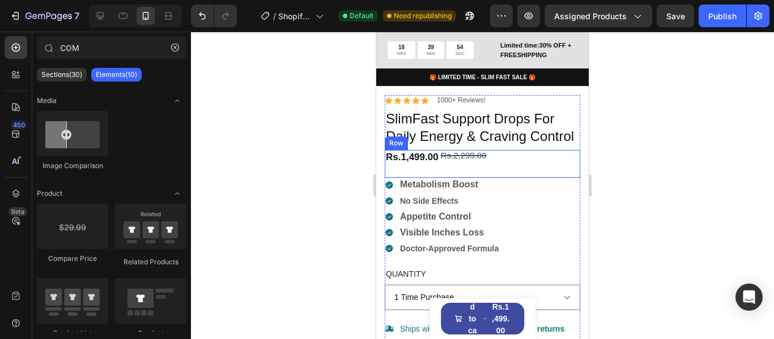
scroll to position [340, 0]
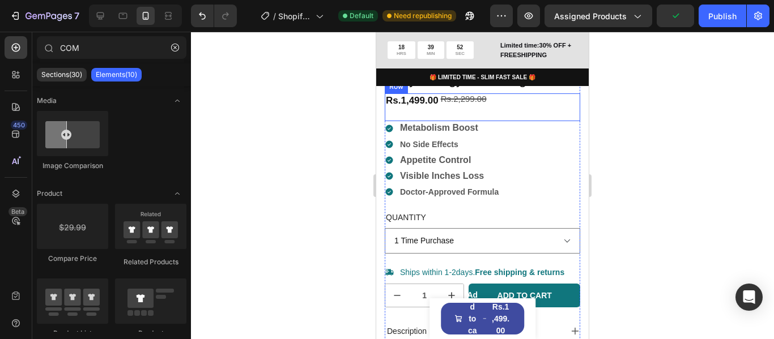
click at [446, 120] on div "Rs.2,299.00 Compare Price Compare Price" at bounding box center [464, 106] width 48 height 27
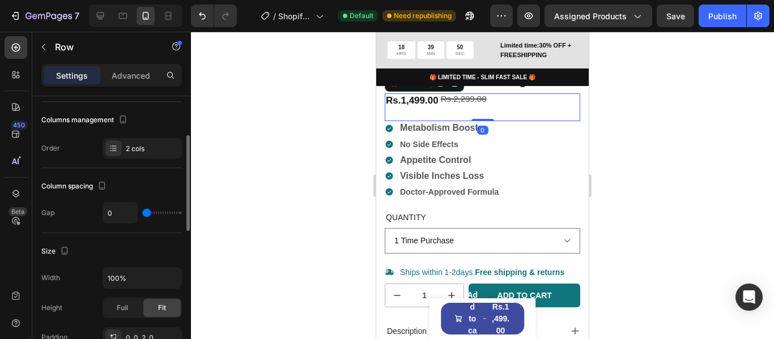
scroll to position [170, 0]
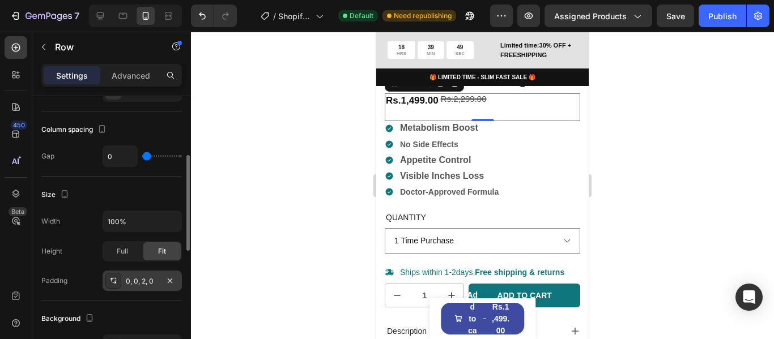
click at [145, 288] on div "0, 0, 2, 0" at bounding box center [142, 281] width 79 height 20
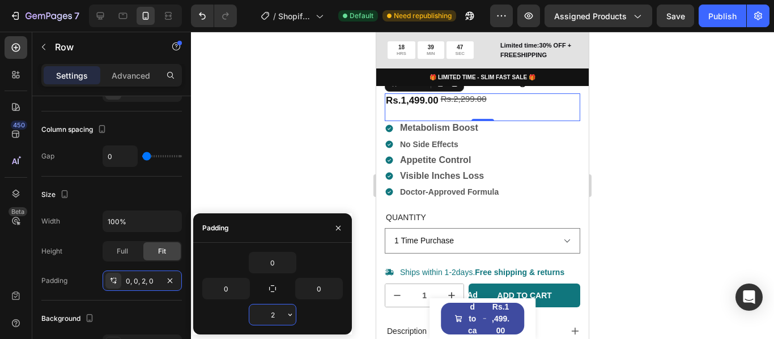
click at [274, 318] on input "2" at bounding box center [272, 315] width 46 height 20
type input "0"
click at [271, 150] on div at bounding box center [482, 186] width 583 height 308
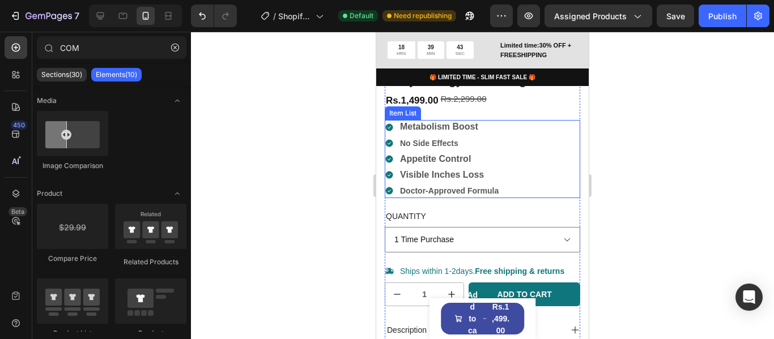
click at [509, 162] on div "Metabolism Boost No Side Effects Appetite Control Visible Inches Loss Doctor-Ap…" at bounding box center [482, 159] width 195 height 78
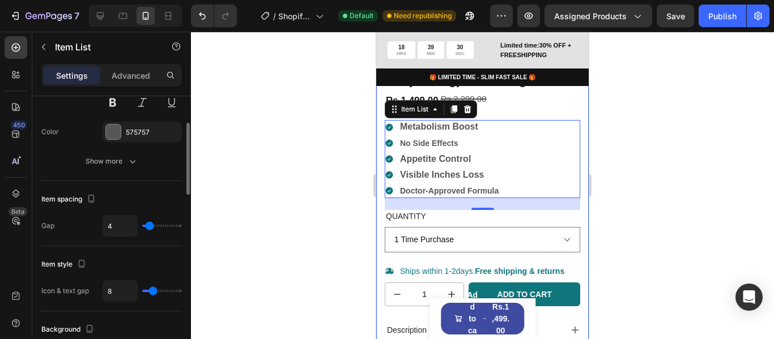
scroll to position [204, 0]
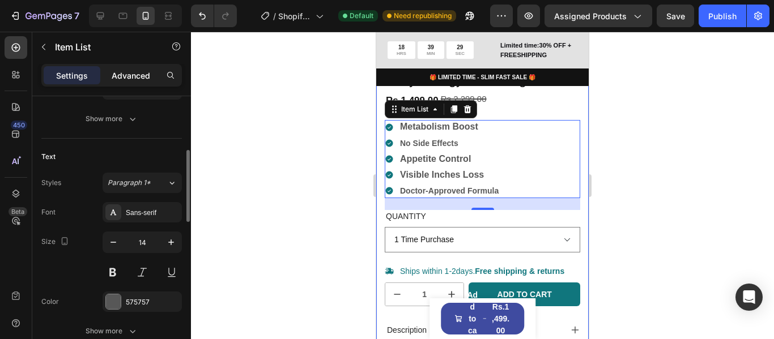
click at [126, 72] on p "Advanced" at bounding box center [131, 76] width 39 height 12
type input "100%"
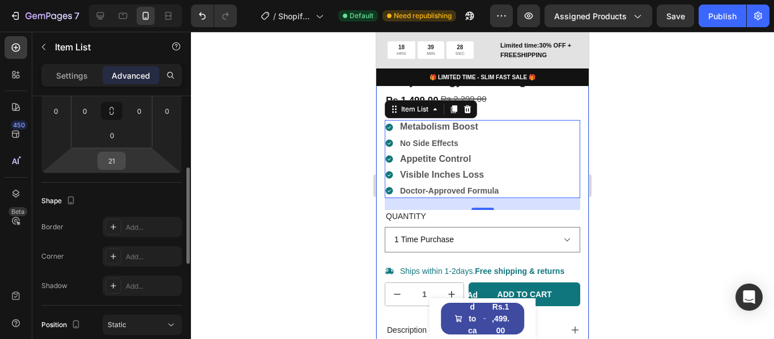
click at [119, 162] on input "21" at bounding box center [111, 160] width 23 height 17
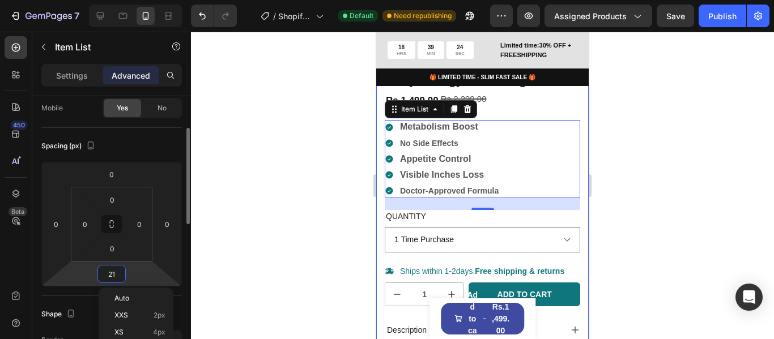
click at [118, 275] on input "21" at bounding box center [111, 274] width 23 height 17
type input "2"
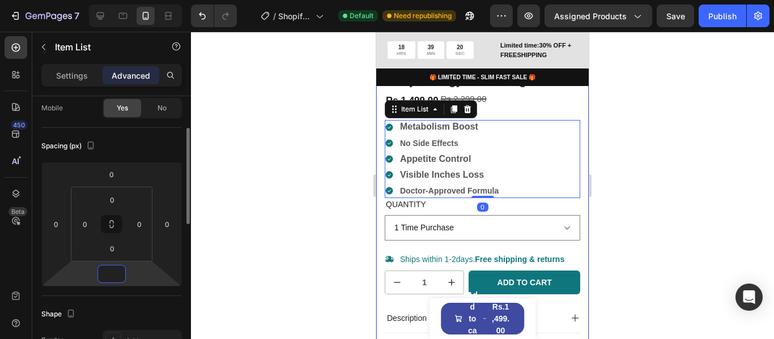
type input "6"
type input "4"
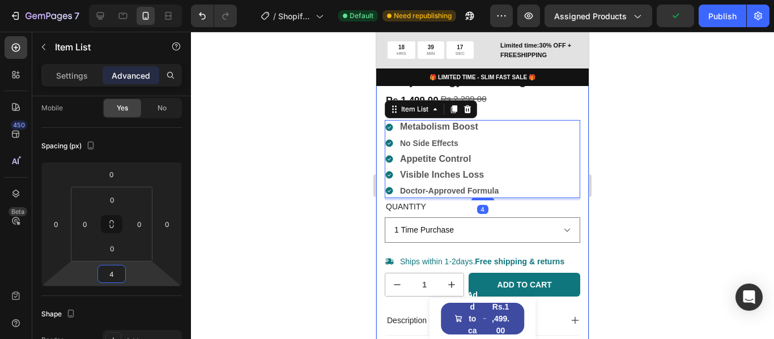
click at [254, 146] on div at bounding box center [482, 186] width 583 height 308
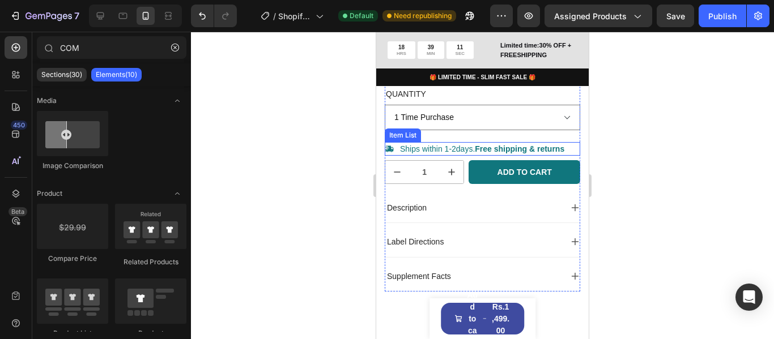
scroll to position [453, 0]
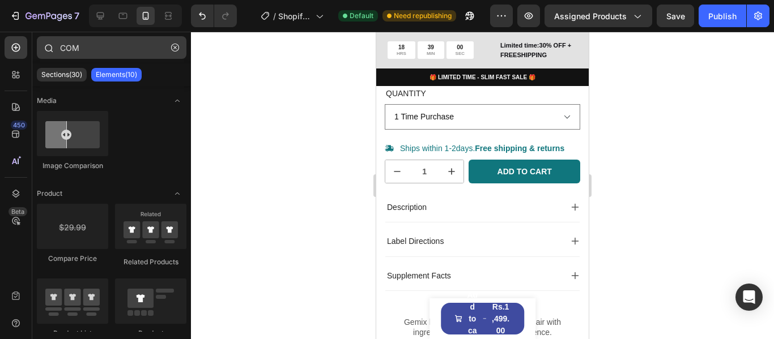
click at [180, 48] on button "button" at bounding box center [175, 48] width 18 height 18
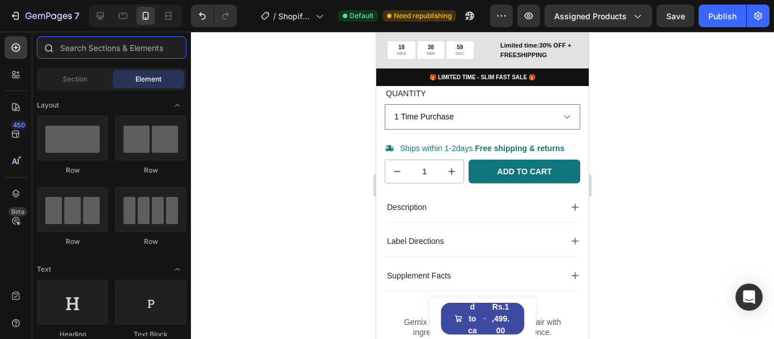
click at [117, 51] on input "text" at bounding box center [112, 47] width 150 height 23
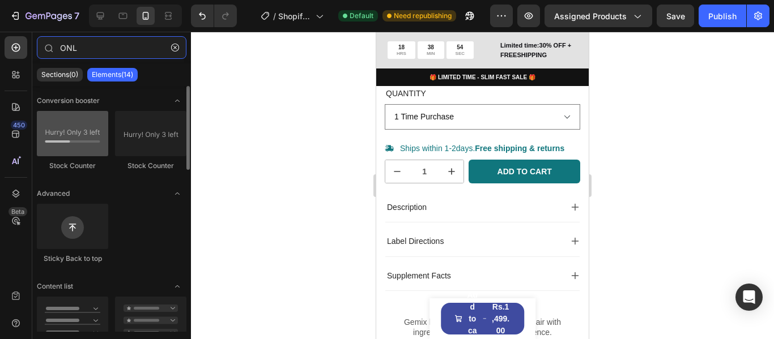
type input "ONL"
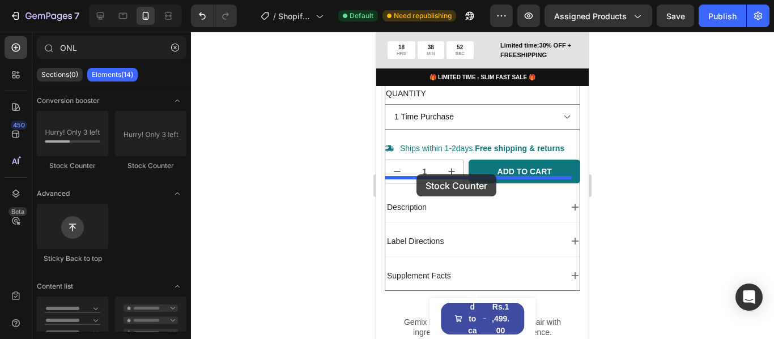
drag, startPoint x: 434, startPoint y: 169, endPoint x: 416, endPoint y: 174, distance: 19.0
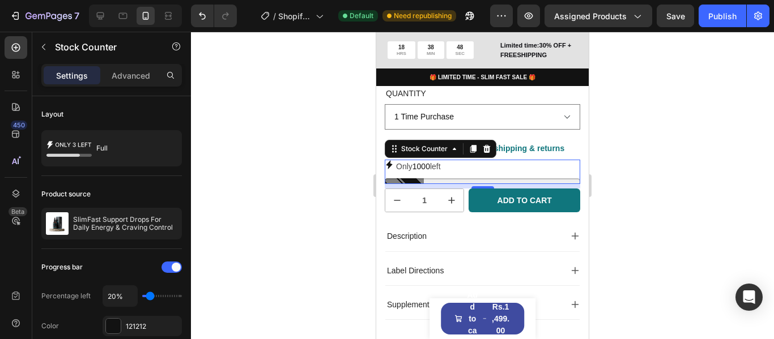
click at [480, 174] on div "Only 1000 left" at bounding box center [482, 167] width 195 height 14
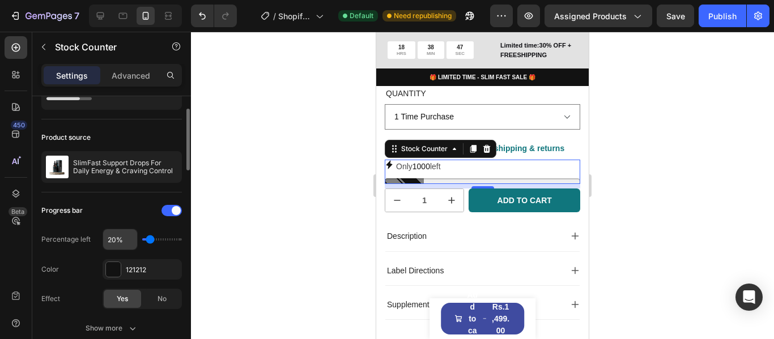
scroll to position [113, 0]
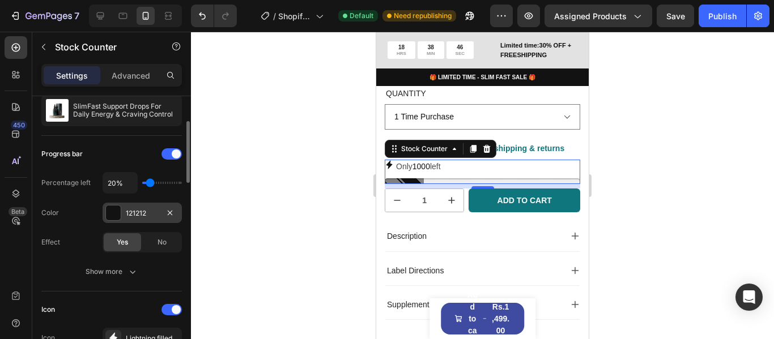
click at [120, 214] on div at bounding box center [113, 213] width 15 height 15
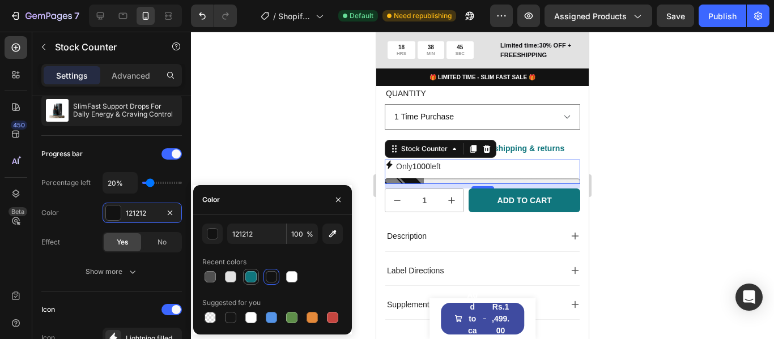
click at [252, 276] on div at bounding box center [250, 276] width 11 height 11
type input "10767D"
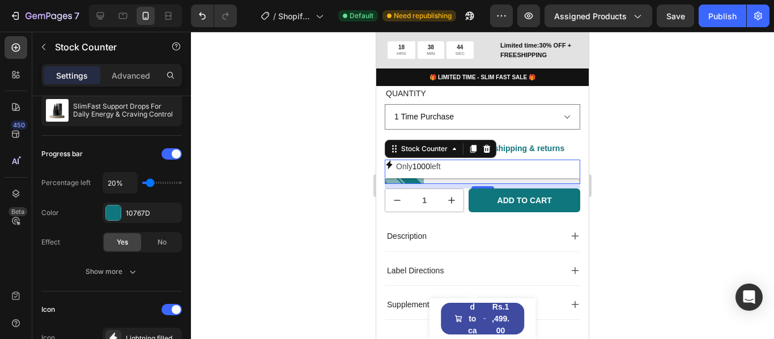
click at [394, 174] on div "Only 1000 left" at bounding box center [482, 167] width 195 height 14
click at [454, 174] on div "Only 1000 left" at bounding box center [482, 167] width 195 height 14
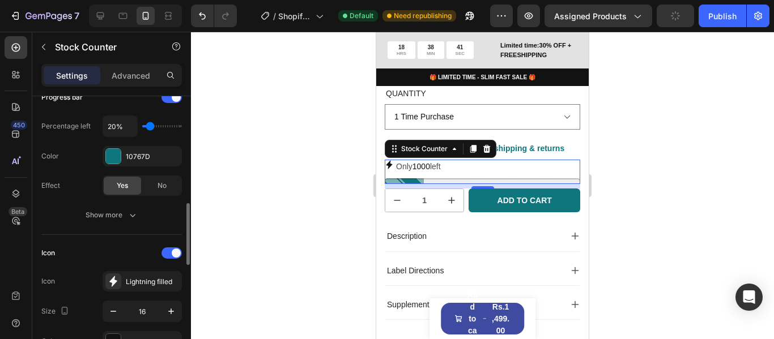
scroll to position [227, 0]
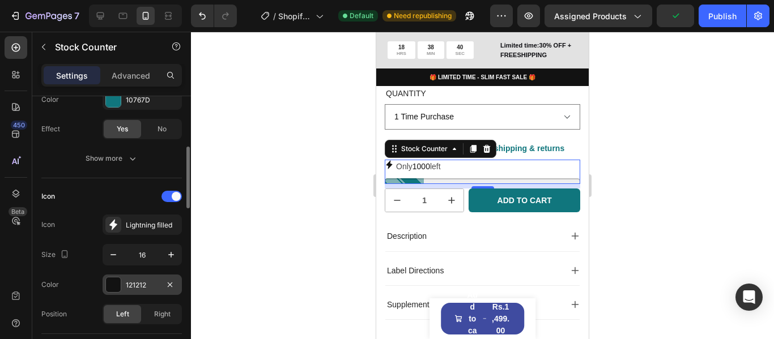
click at [117, 286] on div at bounding box center [113, 285] width 15 height 15
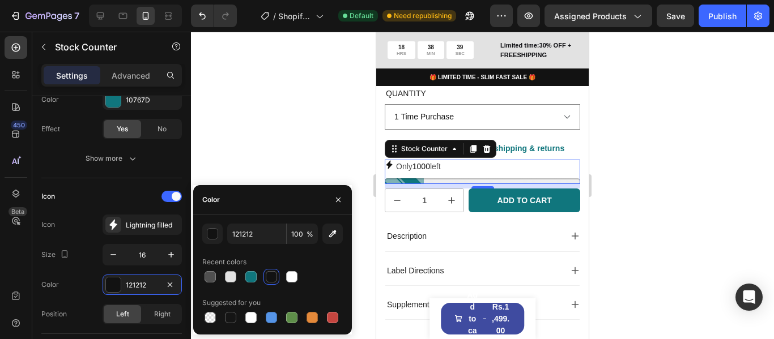
drag, startPoint x: 252, startPoint y: 276, endPoint x: 259, endPoint y: 272, distance: 8.6
click at [252, 276] on div at bounding box center [250, 276] width 11 height 11
type input "10767D"
click at [241, 138] on div at bounding box center [482, 186] width 583 height 308
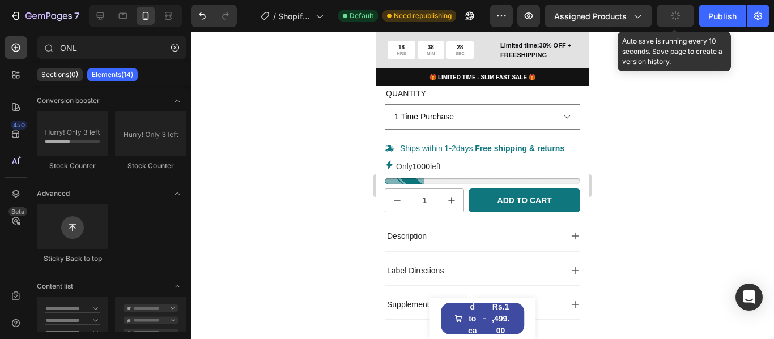
click at [679, 16] on icon "button" at bounding box center [675, 16] width 10 height 10
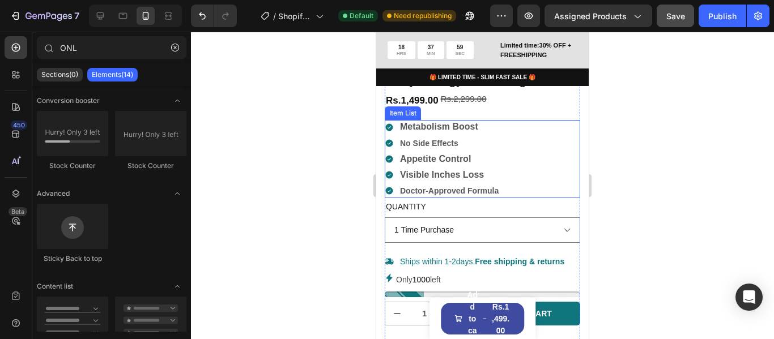
scroll to position [397, 0]
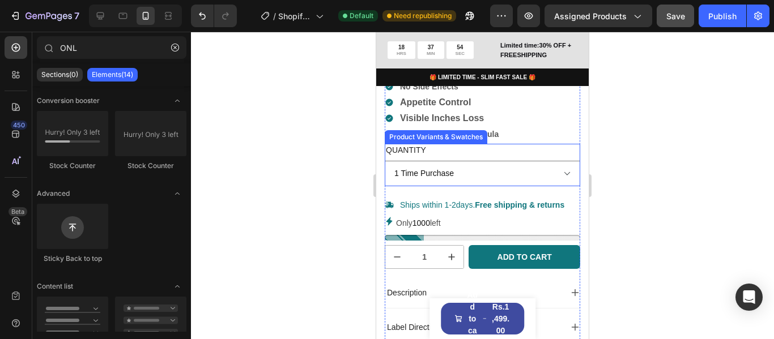
click at [523, 166] on div "Quantity 1 Time Purchase 6 Weeks (Best Seller) 2 Months (Best Value)" at bounding box center [482, 165] width 195 height 42
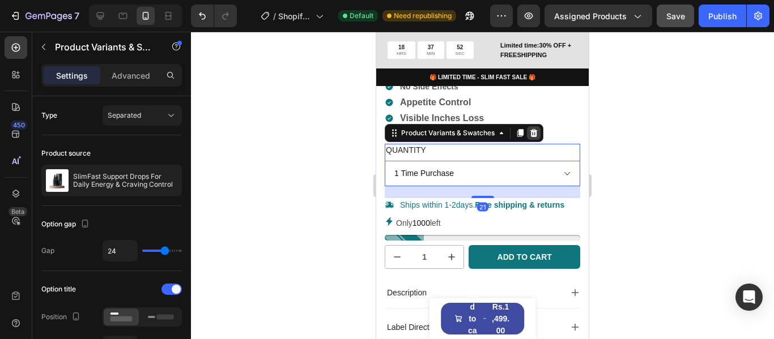
click at [531, 138] on icon at bounding box center [533, 133] width 9 height 9
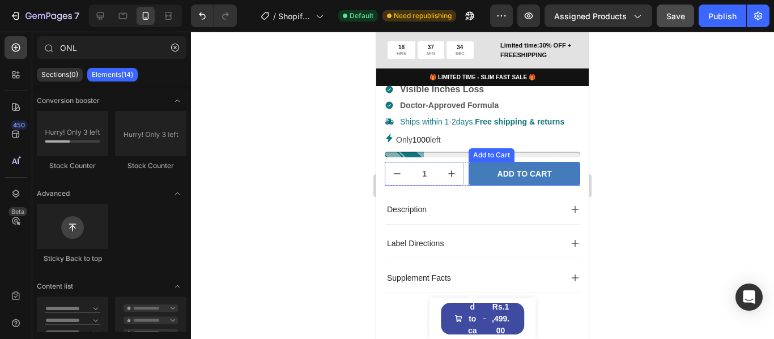
scroll to position [453, 0]
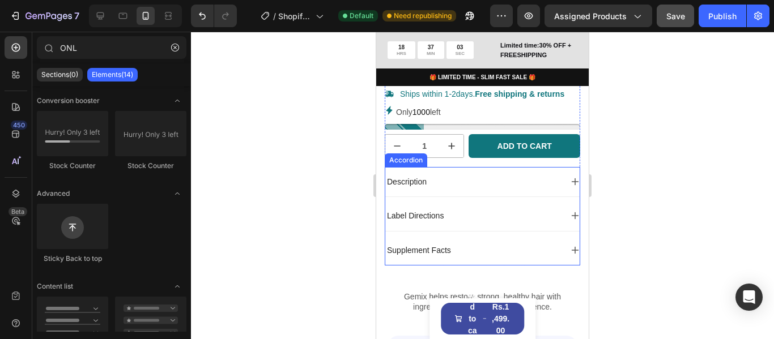
click at [515, 189] on div "Description" at bounding box center [473, 182] width 176 height 14
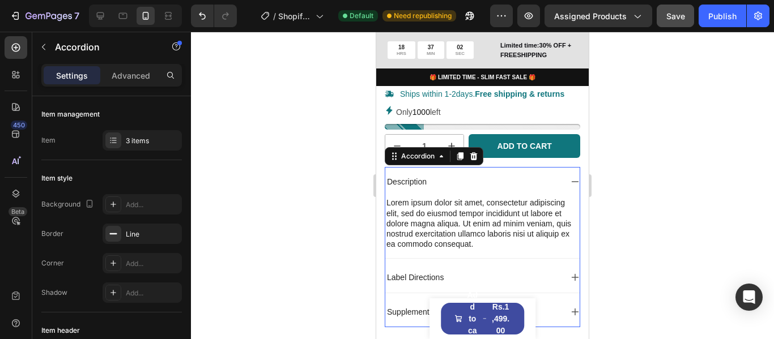
click at [409, 187] on p "Description" at bounding box center [407, 182] width 40 height 10
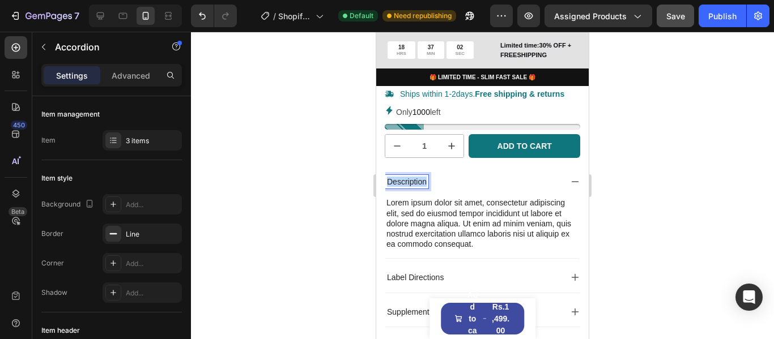
click at [409, 187] on p "Description" at bounding box center [407, 182] width 40 height 10
click at [427, 197] on div "Text Block" at bounding box center [407, 190] width 44 height 14
click at [427, 195] on div "Text Block" at bounding box center [407, 190] width 39 height 10
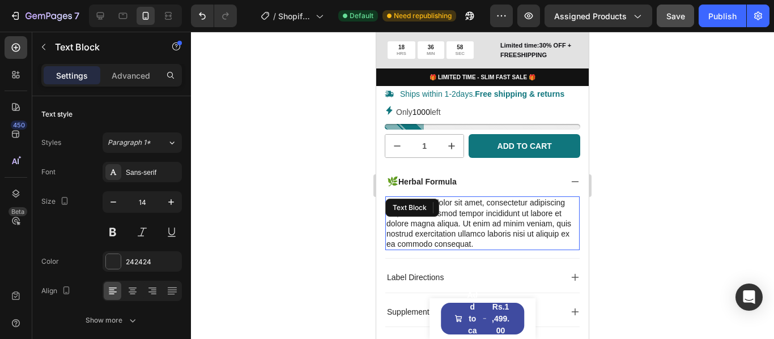
click at [427, 213] on div "Text Block" at bounding box center [409, 208] width 39 height 10
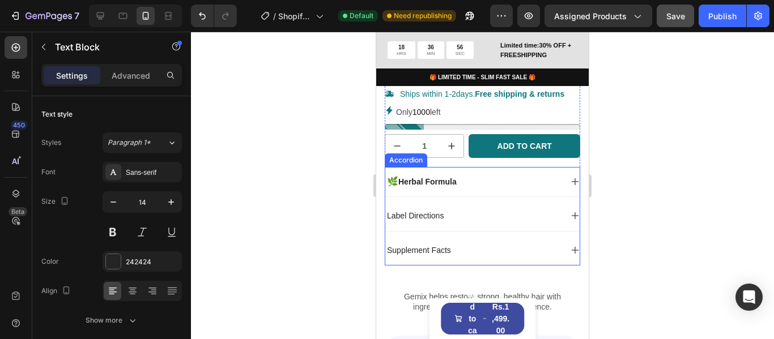
click at [525, 189] on div "🌿 Herbal Formula" at bounding box center [473, 182] width 176 height 14
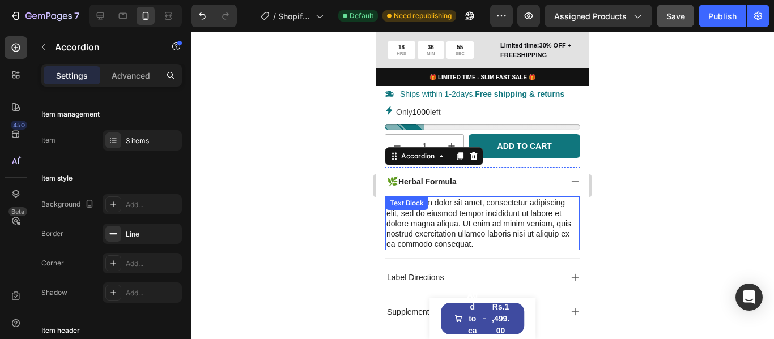
click at [518, 237] on div "Lorem ipsum dolor sit amet, consectetur adipiscing elit, sed do eiusmod tempor …" at bounding box center [482, 224] width 194 height 54
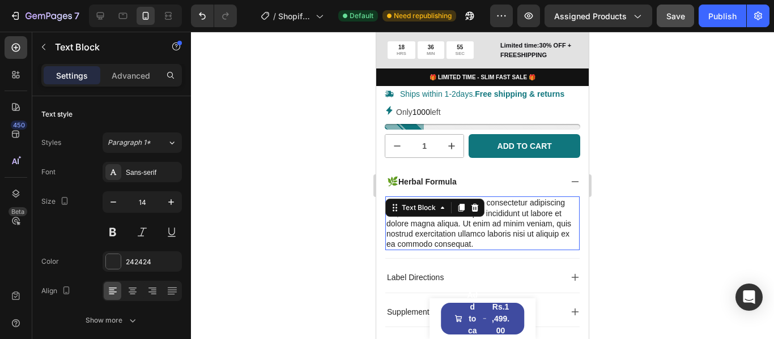
click at [518, 237] on div "Lorem ipsum dolor sit amet, consectetur adipiscing elit, sed do eiusmod tempor …" at bounding box center [482, 224] width 194 height 54
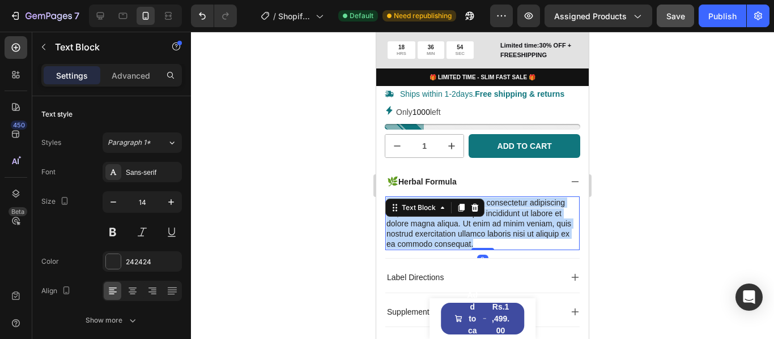
click at [518, 237] on p "Lorem ipsum dolor sit amet, consectetur adipiscing elit, sed do eiusmod tempor …" at bounding box center [482, 224] width 192 height 52
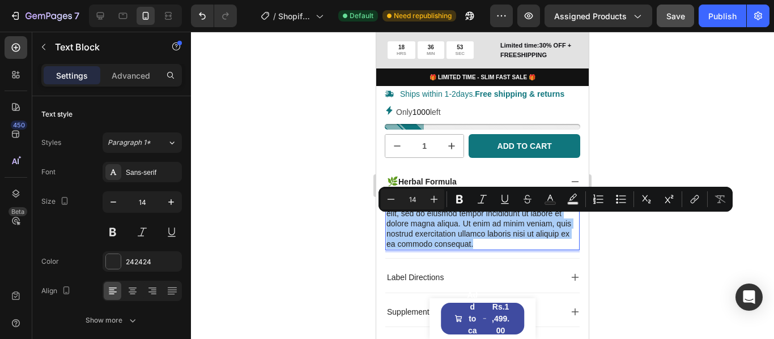
click at [765, 144] on div at bounding box center [482, 186] width 583 height 308
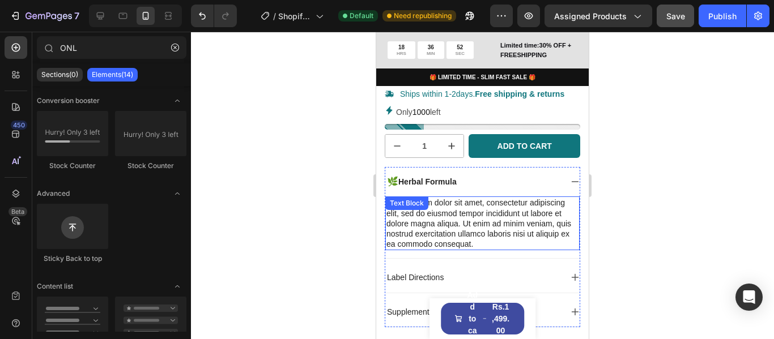
click at [552, 236] on p "Lorem ipsum dolor sit amet, consectetur adipiscing elit, sed do eiusmod tempor …" at bounding box center [482, 224] width 192 height 52
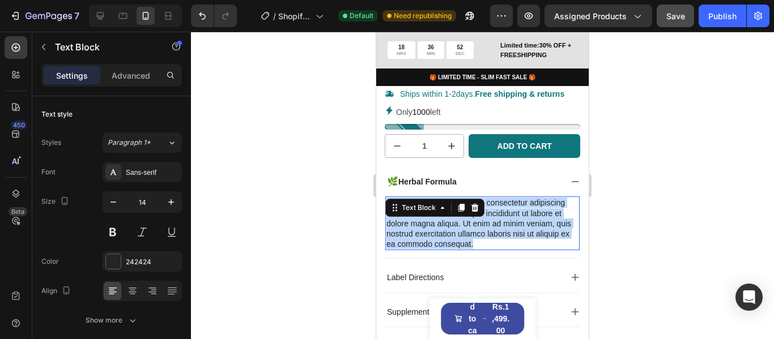
click at [552, 236] on p "Lorem ipsum dolor sit amet, consectetur adipiscing elit, sed do eiusmod tempor …" at bounding box center [482, 224] width 192 height 52
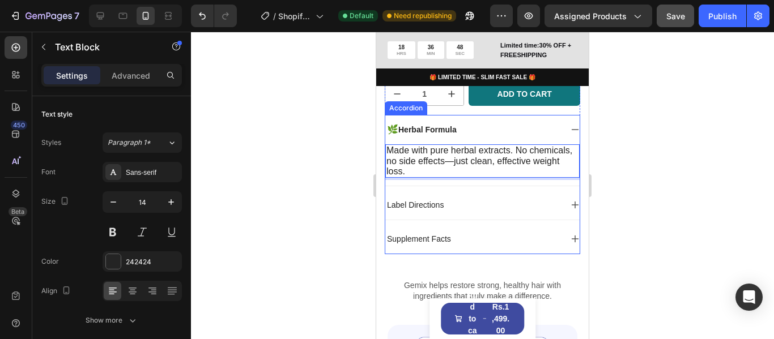
scroll to position [510, 0]
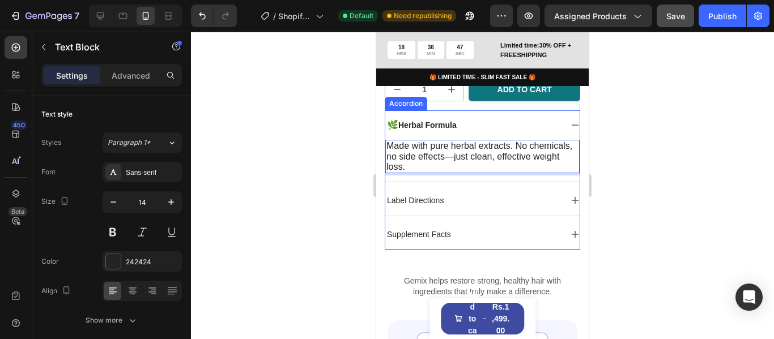
click at [454, 207] on div "Label Directions" at bounding box center [473, 201] width 176 height 14
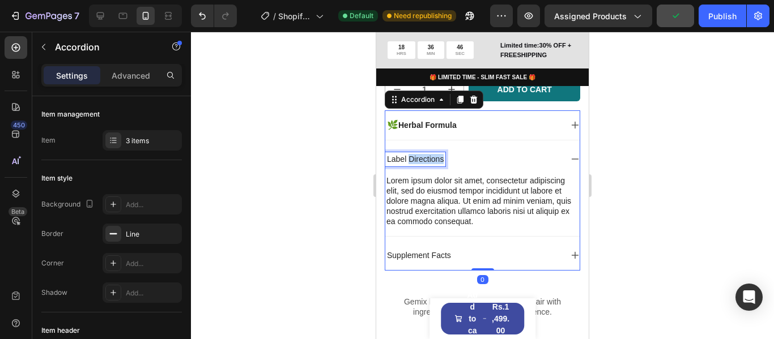
click at [426, 164] on p "Label Directions" at bounding box center [415, 159] width 57 height 10
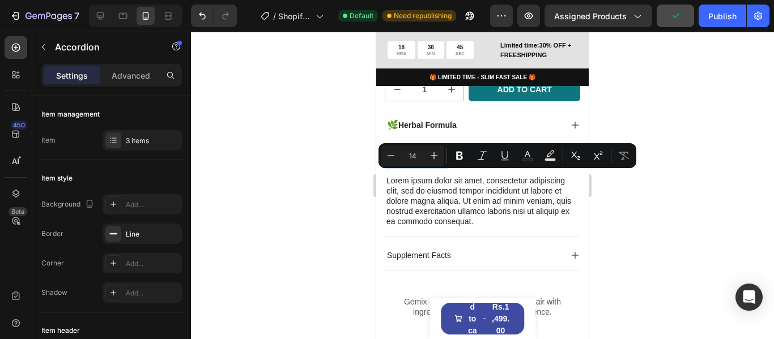
click at [426, 164] on p "Label Directions" at bounding box center [415, 159] width 57 height 10
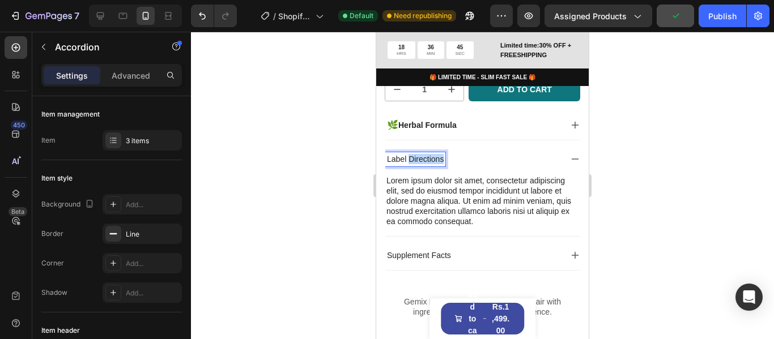
click at [426, 164] on p "Label Directions" at bounding box center [415, 159] width 57 height 10
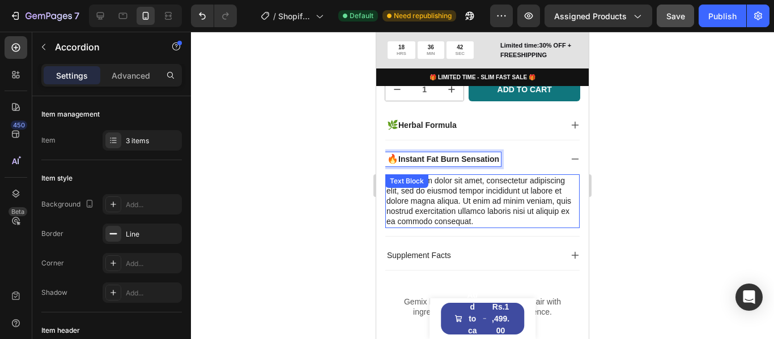
click at [532, 207] on div "Lorem ipsum dolor sit amet, consectetur adipiscing elit, sed do eiusmod tempor …" at bounding box center [482, 201] width 194 height 54
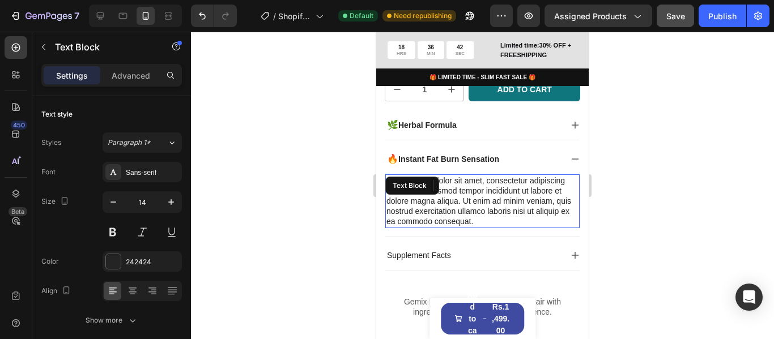
click at [532, 207] on p "Lorem ipsum dolor sit amet, consectetur adipiscing elit, sed do eiusmod tempor …" at bounding box center [482, 202] width 192 height 52
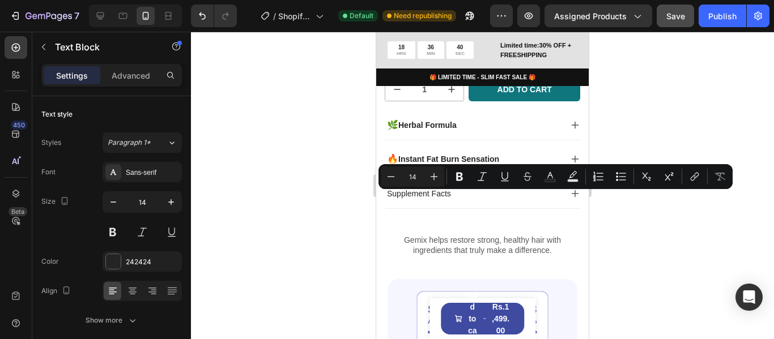
type input "16"
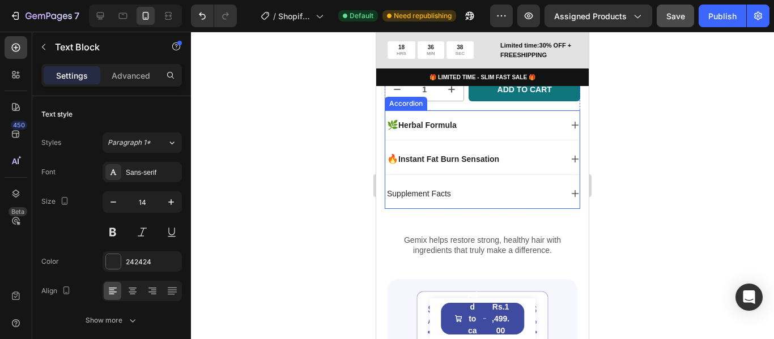
click at [479, 174] on div "🔥 Instant Fat Burn Sensation" at bounding box center [482, 158] width 194 height 29
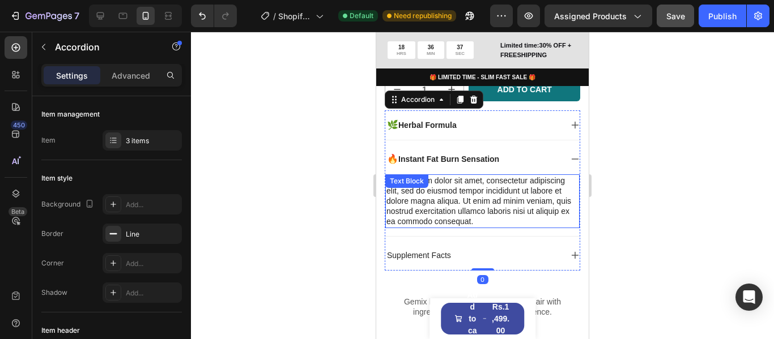
click at [532, 212] on div "Lorem ipsum dolor sit amet, consectetur adipiscing elit, sed do eiusmod tempor …" at bounding box center [482, 201] width 194 height 54
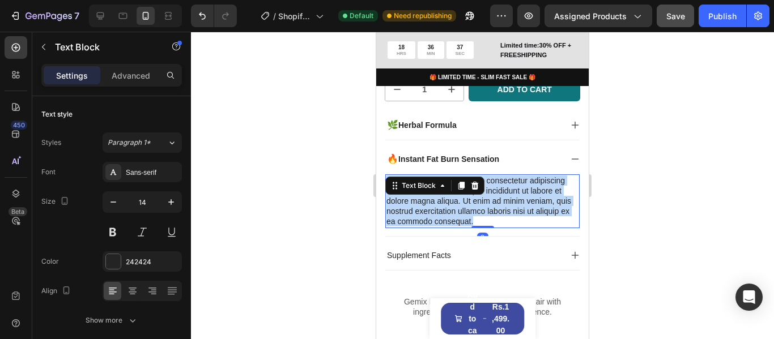
click at [532, 212] on p "Lorem ipsum dolor sit amet, consectetur adipiscing elit, sed do eiusmod tempor …" at bounding box center [482, 202] width 192 height 52
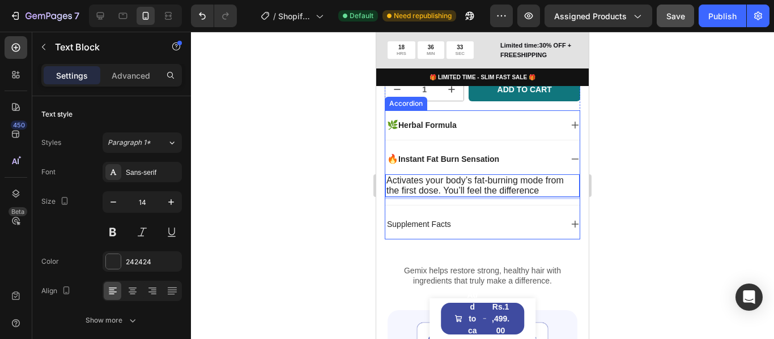
click at [476, 231] on div "Supplement Facts" at bounding box center [473, 225] width 176 height 14
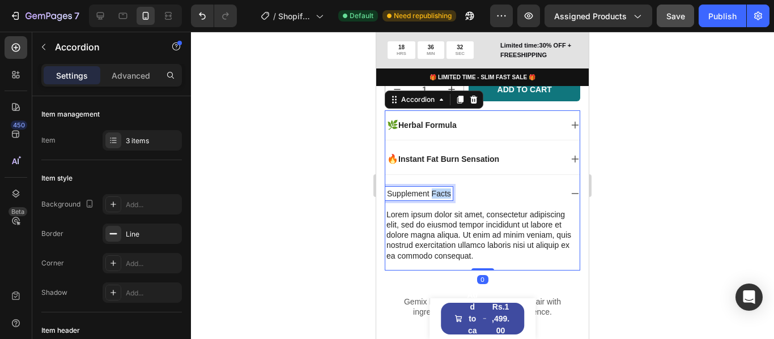
click at [431, 199] on p "Supplement Facts" at bounding box center [419, 194] width 64 height 10
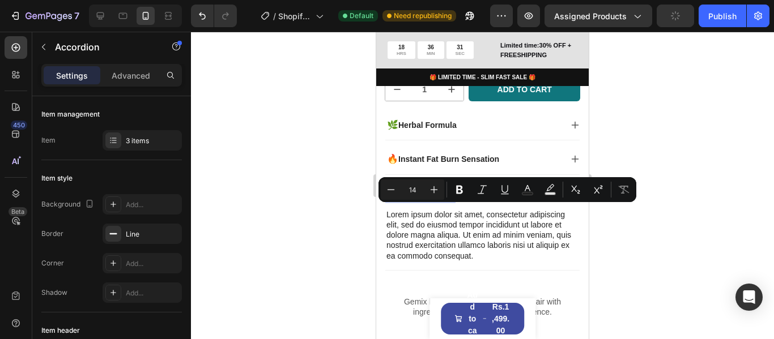
click at [431, 199] on p "Supplement Facts" at bounding box center [419, 194] width 64 height 10
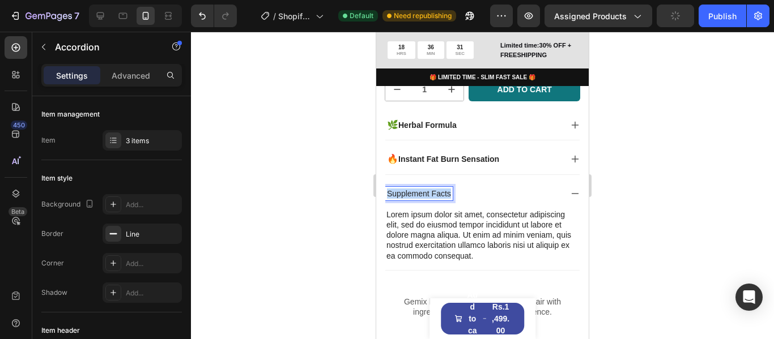
click at [431, 199] on p "Supplement Facts" at bounding box center [419, 194] width 64 height 10
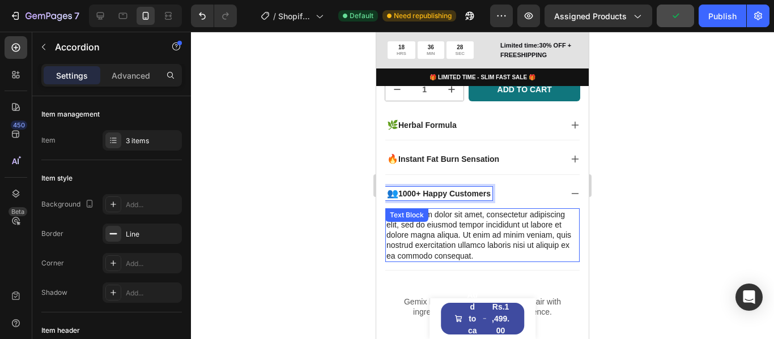
click at [526, 240] on div "Lorem ipsum dolor sit amet, consectetur adipiscing elit, sed do eiusmod tempor …" at bounding box center [482, 235] width 194 height 54
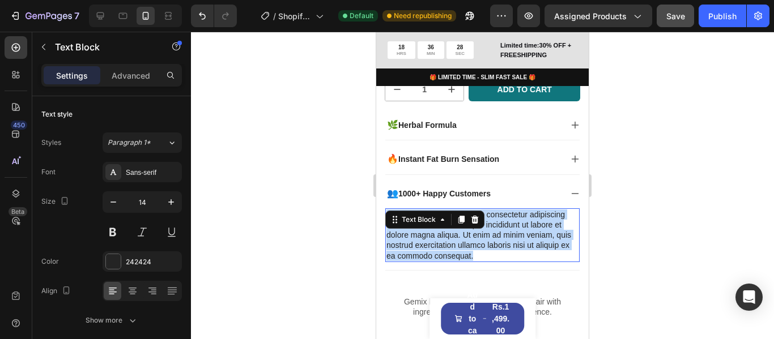
click at [526, 240] on p "Lorem ipsum dolor sit amet, consectetur adipiscing elit, sed do eiusmod tempor …" at bounding box center [482, 236] width 192 height 52
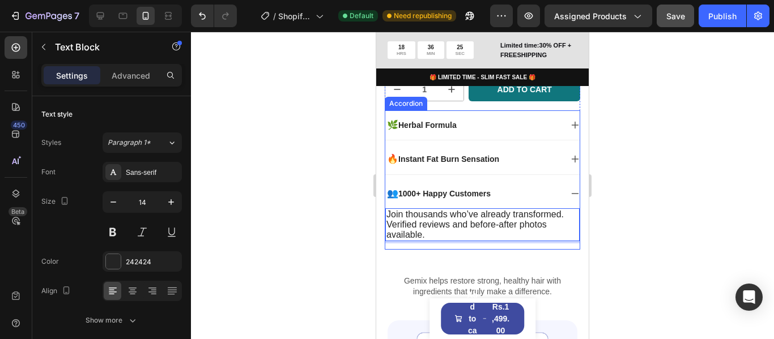
click at [509, 201] on div "👥 1000+ Happy Customers" at bounding box center [473, 194] width 176 height 14
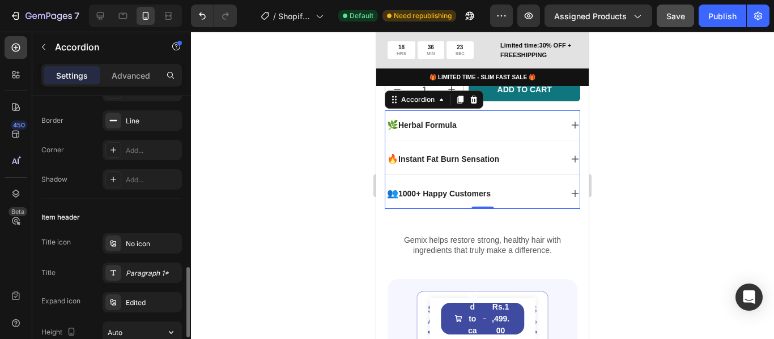
scroll to position [227, 0]
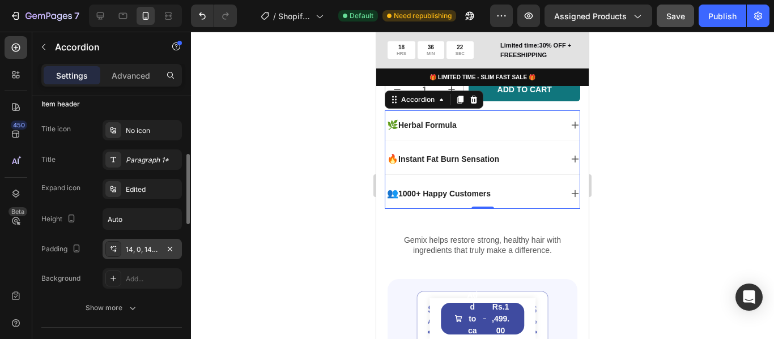
click at [137, 243] on div "14, 0, 14, 0" at bounding box center [142, 249] width 79 height 20
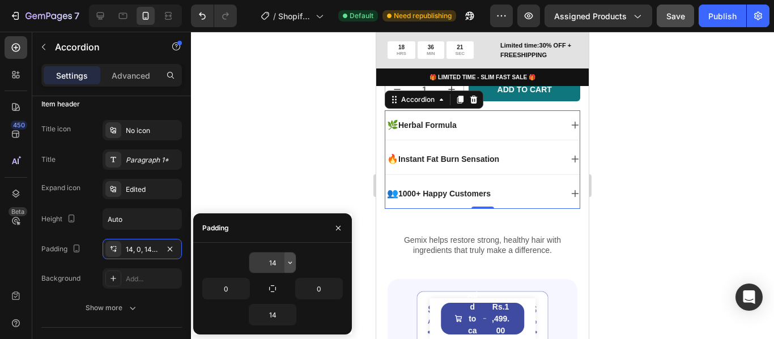
click at [288, 260] on icon "button" at bounding box center [289, 262] width 9 height 9
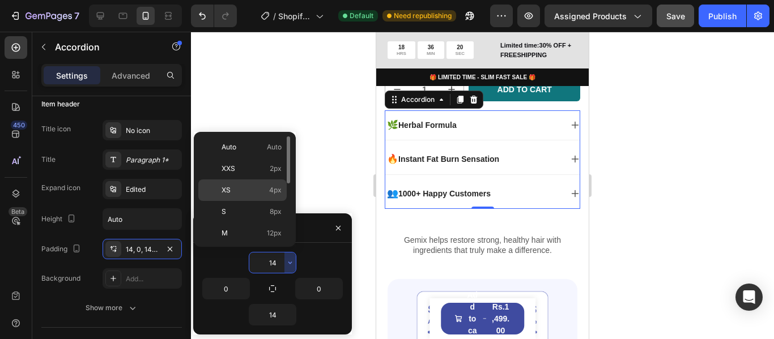
click at [259, 186] on p "XS 4px" at bounding box center [251, 190] width 60 height 10
type input "4"
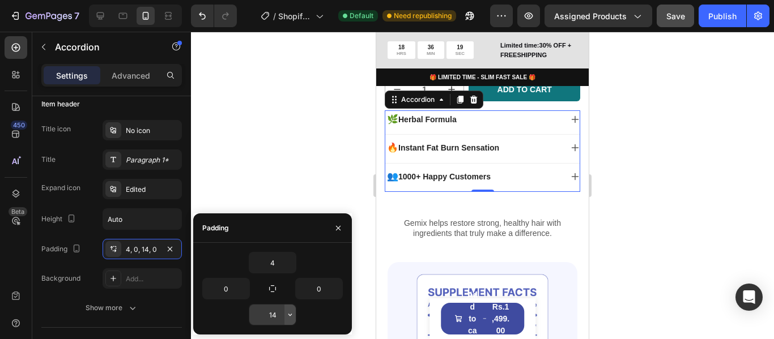
click at [293, 316] on icon "button" at bounding box center [289, 314] width 9 height 9
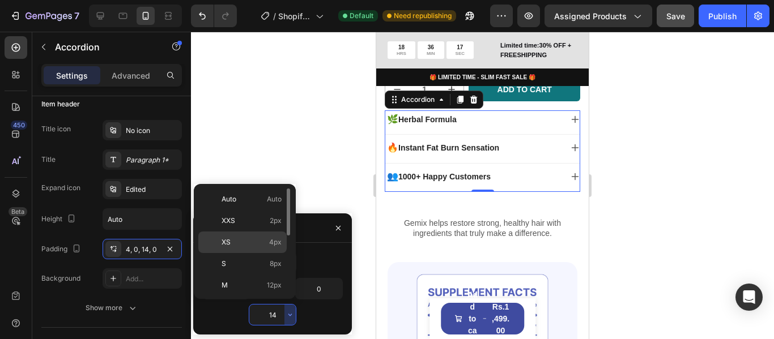
click at [264, 238] on p "XS 4px" at bounding box center [251, 242] width 60 height 10
type input "4"
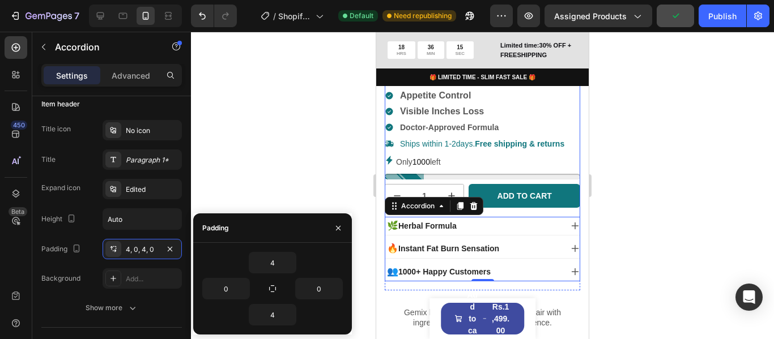
scroll to position [397, 0]
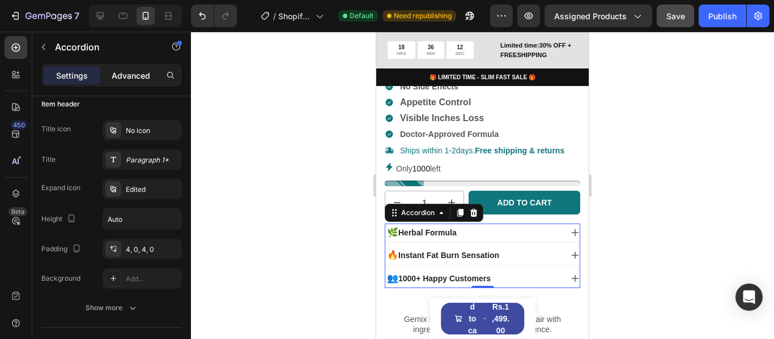
click at [143, 78] on p "Advanced" at bounding box center [131, 76] width 39 height 12
type input "100%"
type input "100"
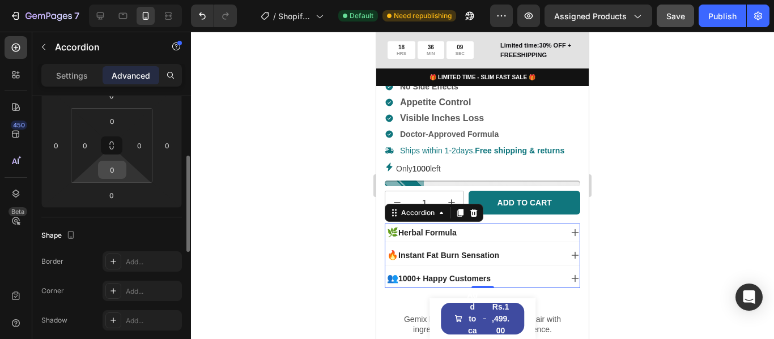
scroll to position [113, 0]
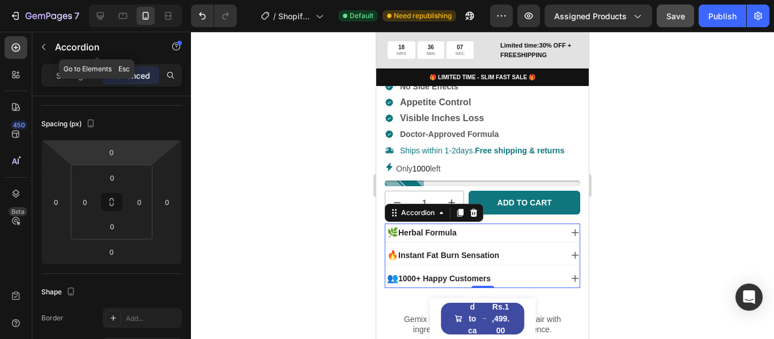
click at [45, 45] on icon "button" at bounding box center [43, 46] width 9 height 9
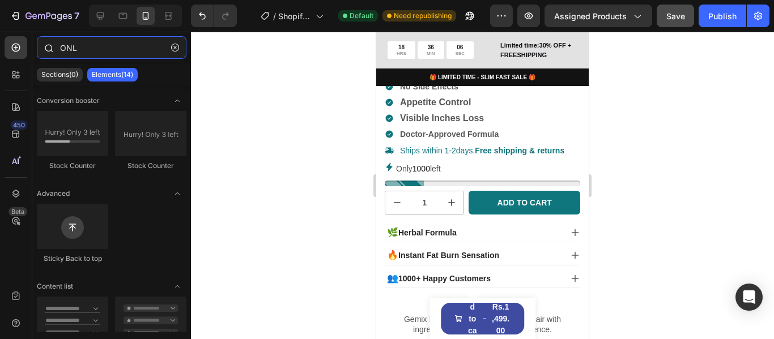
click at [117, 50] on input "ONL" at bounding box center [112, 47] width 150 height 23
click at [171, 41] on button "button" at bounding box center [175, 48] width 18 height 18
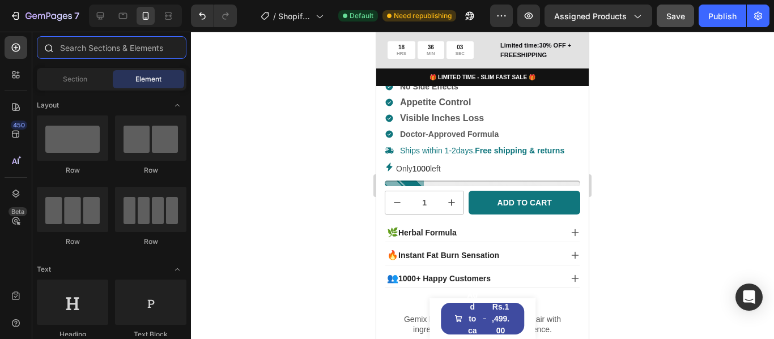
click at [120, 50] on input "text" at bounding box center [112, 47] width 150 height 23
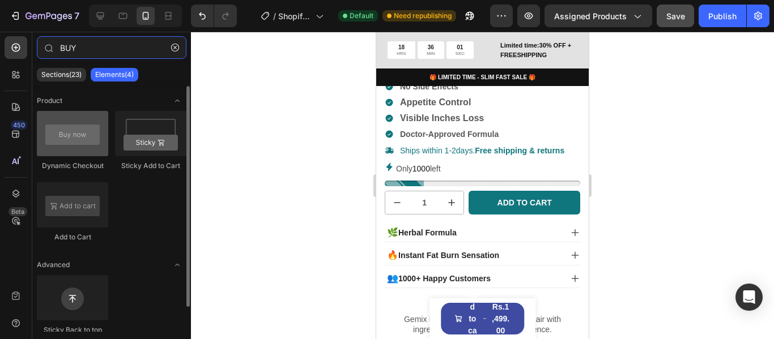
type input "BUY"
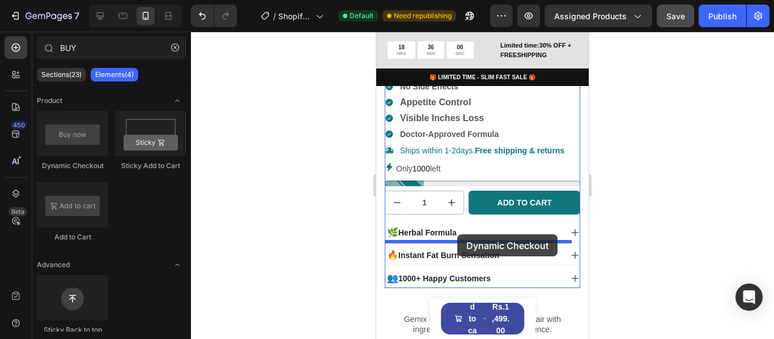
drag, startPoint x: 442, startPoint y: 169, endPoint x: 1099, endPoint y: 310, distance: 671.4
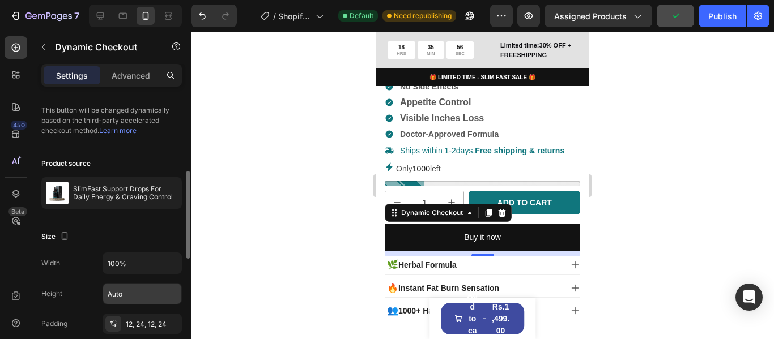
scroll to position [57, 0]
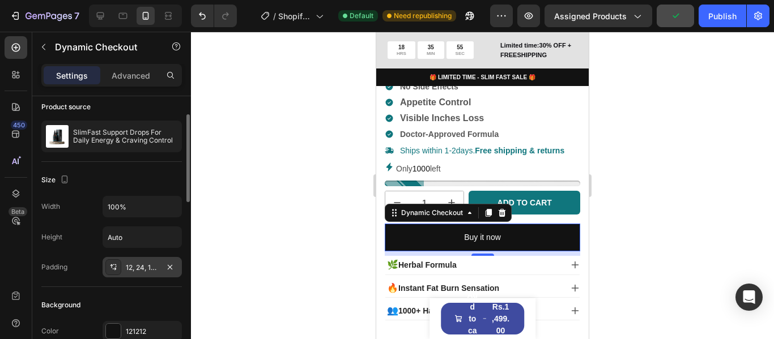
click at [147, 265] on div "12, 24, 12, 24" at bounding box center [142, 268] width 33 height 10
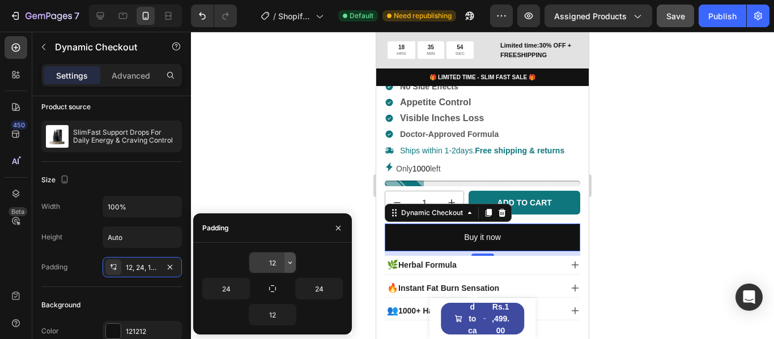
click at [287, 266] on icon "button" at bounding box center [289, 262] width 9 height 9
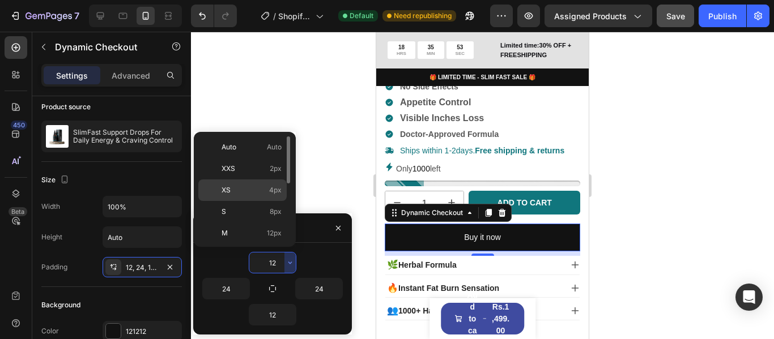
click at [267, 189] on p "XS 4px" at bounding box center [251, 190] width 60 height 10
type input "4"
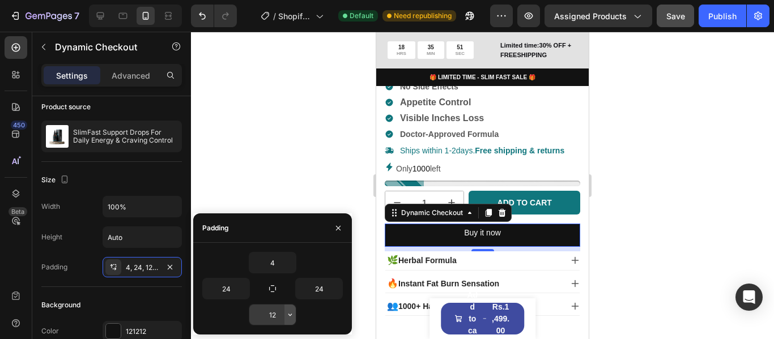
click at [291, 317] on icon "button" at bounding box center [289, 314] width 9 height 9
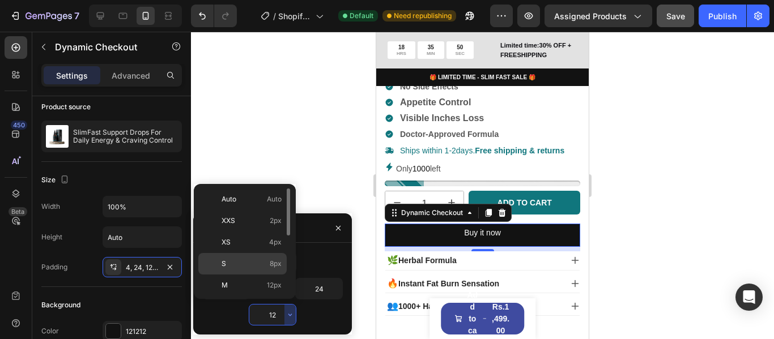
click at [274, 259] on span "8px" at bounding box center [276, 264] width 12 height 10
type input "8"
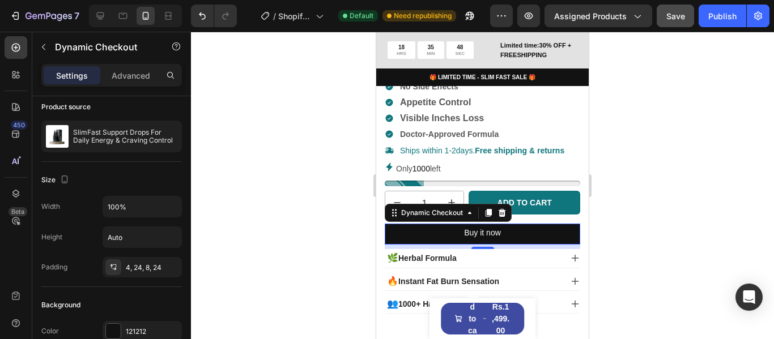
click at [619, 220] on div at bounding box center [482, 186] width 583 height 308
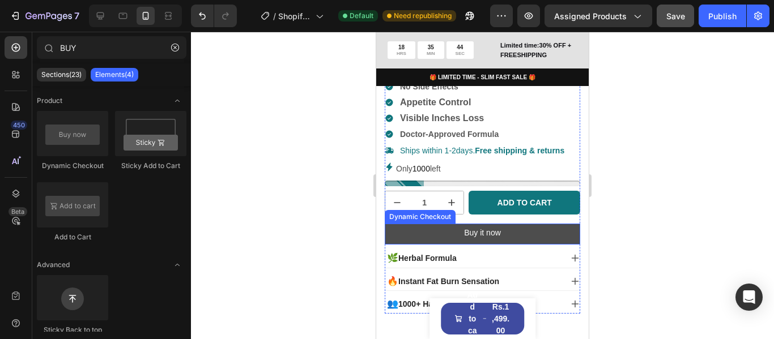
click at [404, 245] on button "Buy it now" at bounding box center [482, 234] width 195 height 21
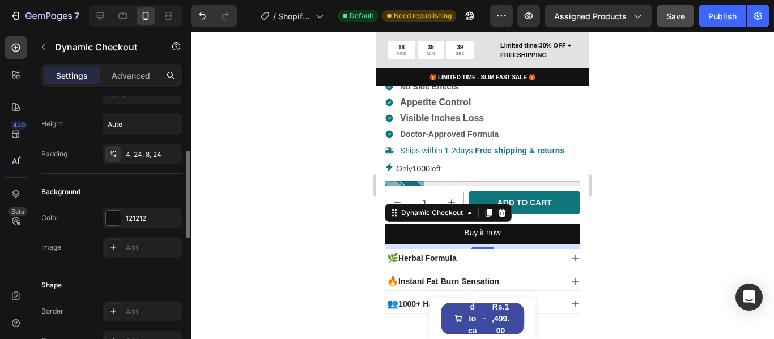
scroll to position [227, 0]
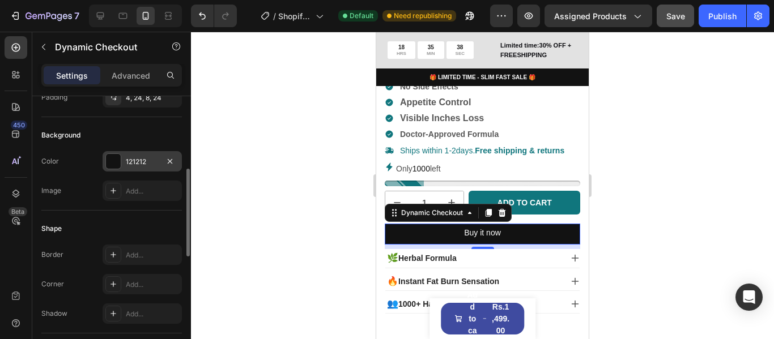
click at [114, 164] on div at bounding box center [113, 161] width 15 height 15
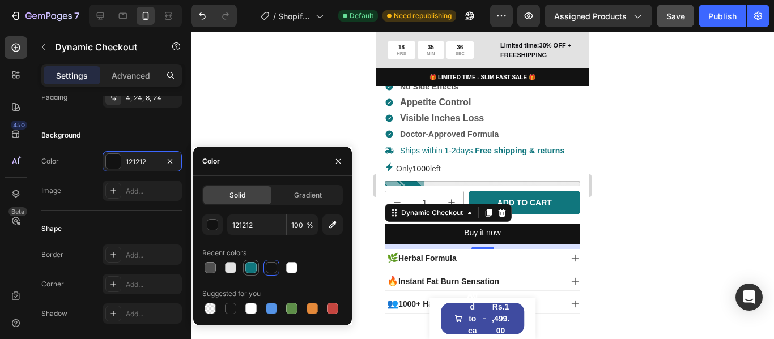
click at [249, 269] on div at bounding box center [250, 267] width 11 height 11
type input "10767D"
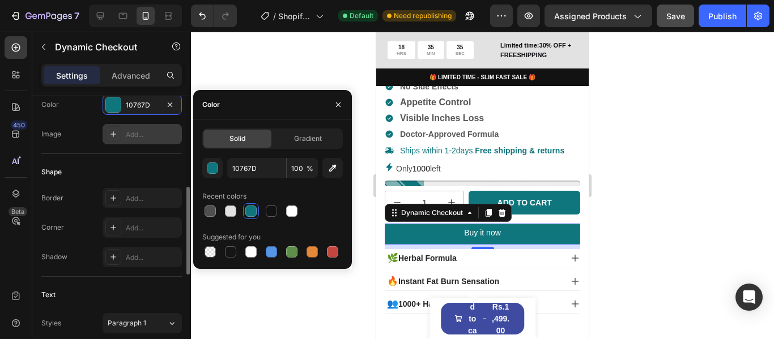
scroll to position [340, 0]
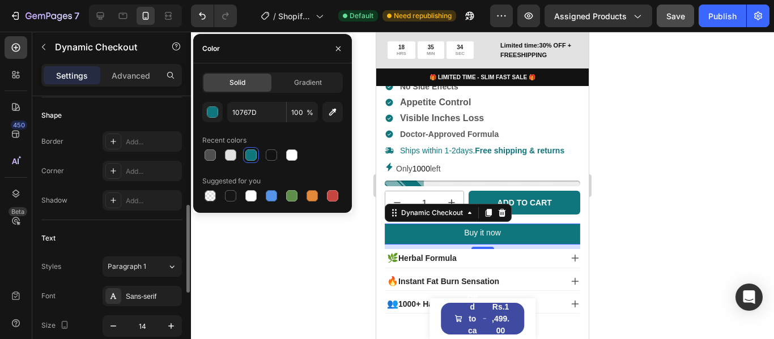
click at [145, 232] on div "Text" at bounding box center [111, 238] width 140 height 18
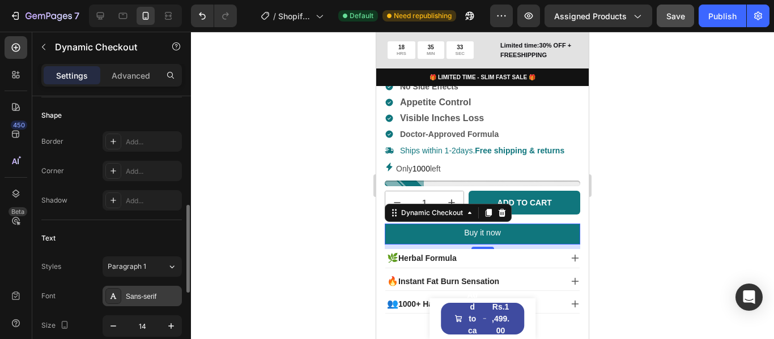
click at [146, 296] on div "Sans-serif" at bounding box center [152, 297] width 53 height 10
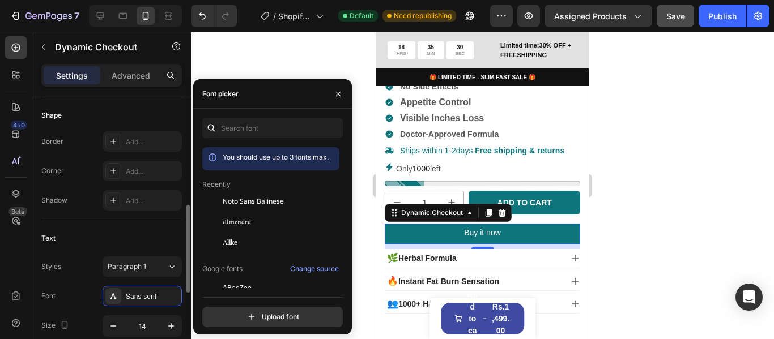
click at [121, 223] on div "Text Styles Paragraph 1 Font Sans-serif Size 14 Color FFFFFF Show more" at bounding box center [111, 327] width 140 height 215
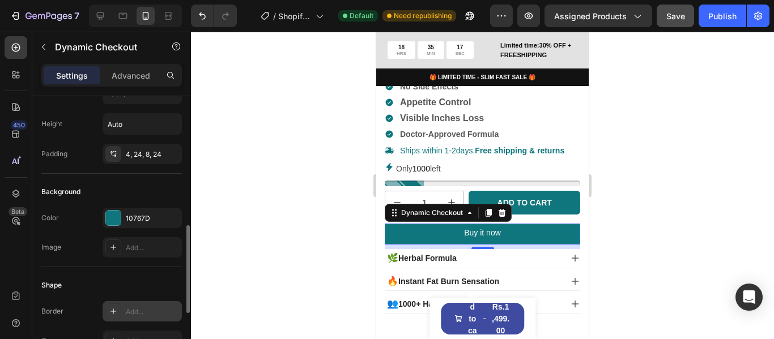
scroll to position [227, 0]
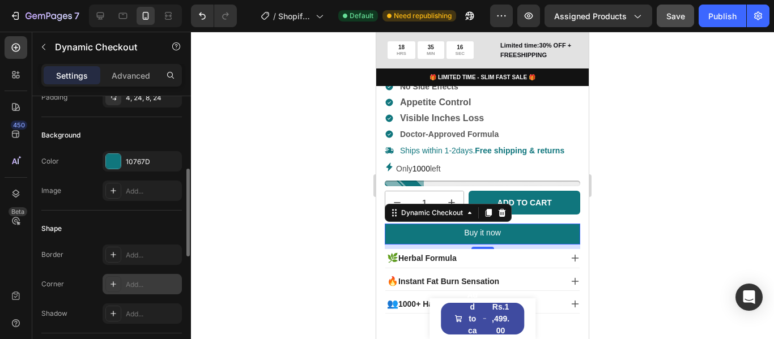
click at [142, 281] on div "Add..." at bounding box center [152, 285] width 53 height 10
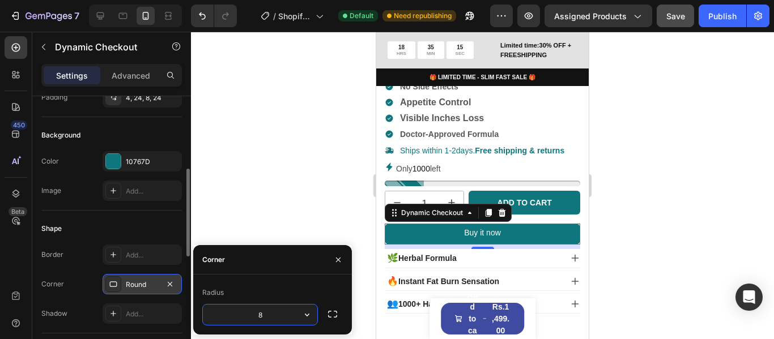
click at [266, 314] on input "8" at bounding box center [260, 315] width 114 height 20
click at [268, 316] on input "8" at bounding box center [260, 315] width 114 height 20
type input "28"
click at [242, 212] on div at bounding box center [482, 186] width 583 height 308
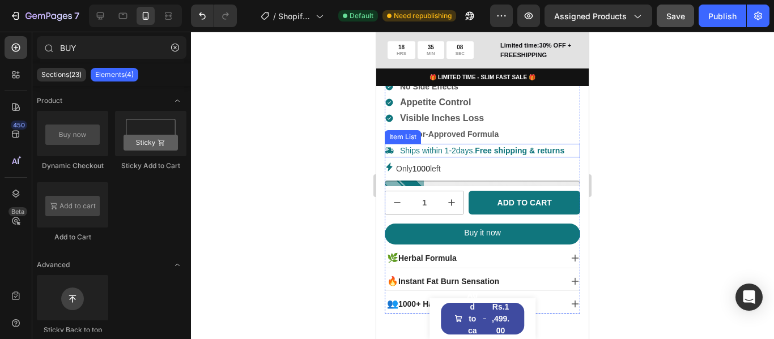
scroll to position [453, 0]
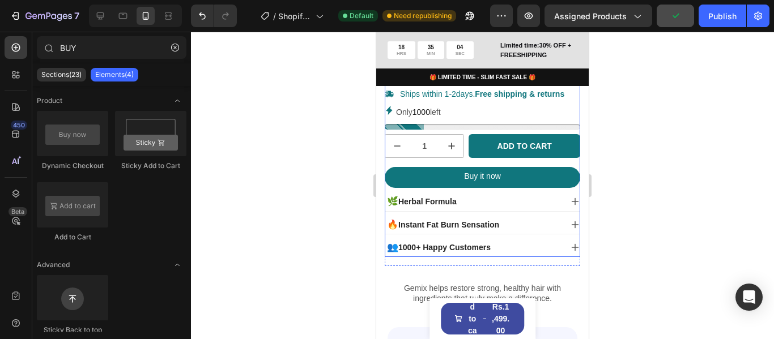
click at [411, 181] on div "Icon Icon Icon Icon Icon Icon List 1000+ Reviews! Text Block Row SlimFast Suppo…" at bounding box center [482, 91] width 195 height 332
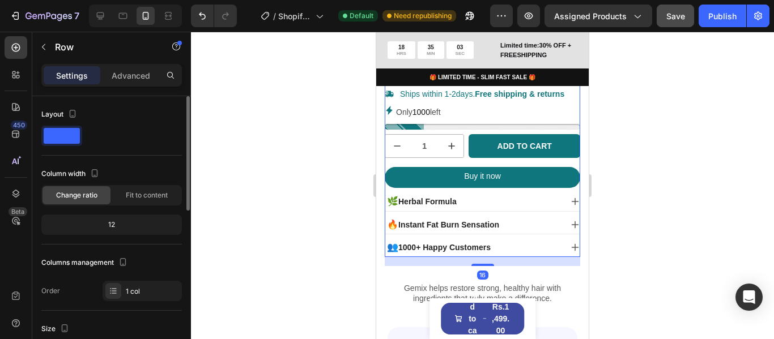
scroll to position [57, 0]
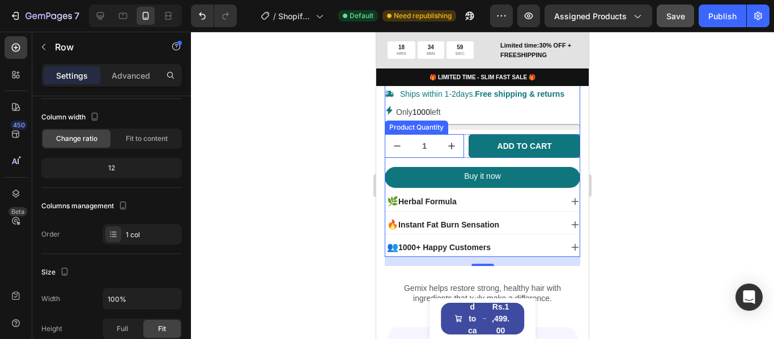
click at [459, 157] on button "increment" at bounding box center [452, 146] width 24 height 23
type input "2"
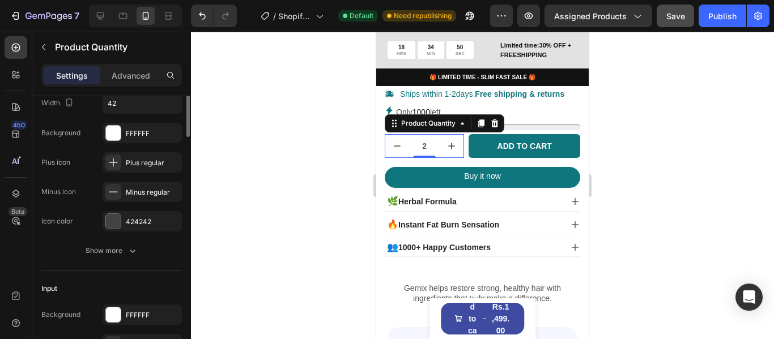
scroll to position [0, 0]
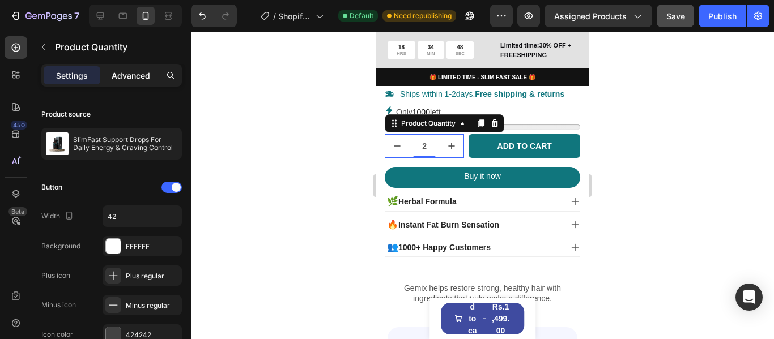
click at [114, 78] on p "Advanced" at bounding box center [131, 76] width 39 height 12
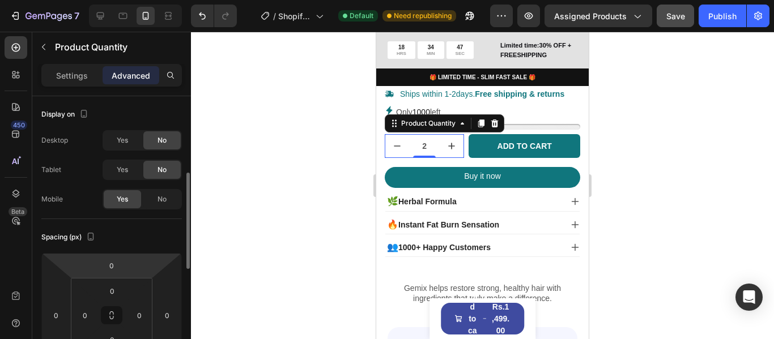
scroll to position [113, 0]
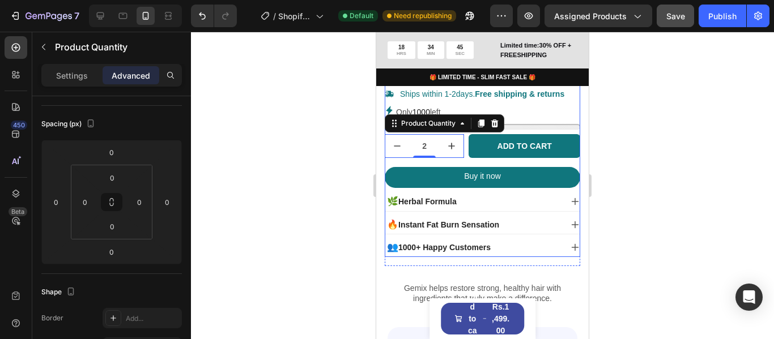
click at [521, 179] on div "Icon Icon Icon Icon Icon Icon List 1000+ Reviews! Text Block Row SlimFast Suppo…" at bounding box center [482, 91] width 195 height 332
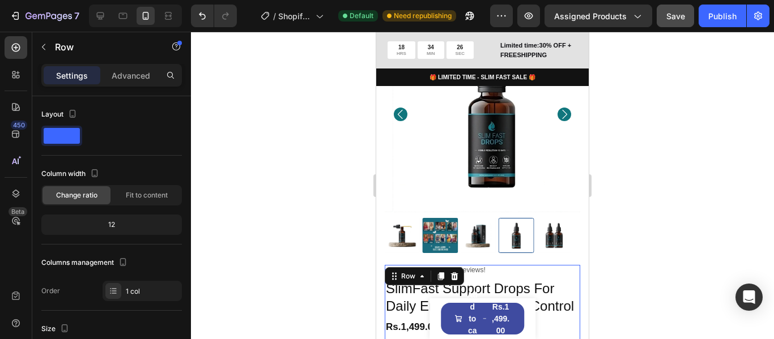
scroll to position [0, 0]
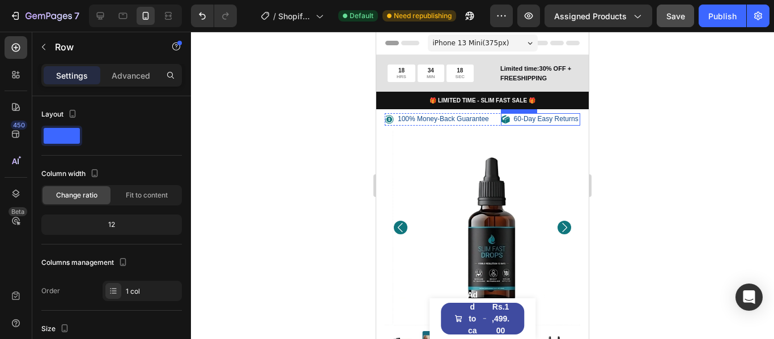
click at [526, 121] on p "60-Day Easy Returns" at bounding box center [546, 119] width 65 height 9
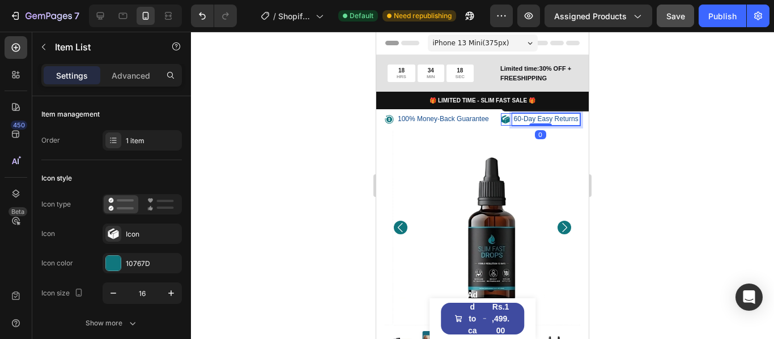
click at [526, 121] on p "60-Day Easy Returns" at bounding box center [546, 119] width 65 height 9
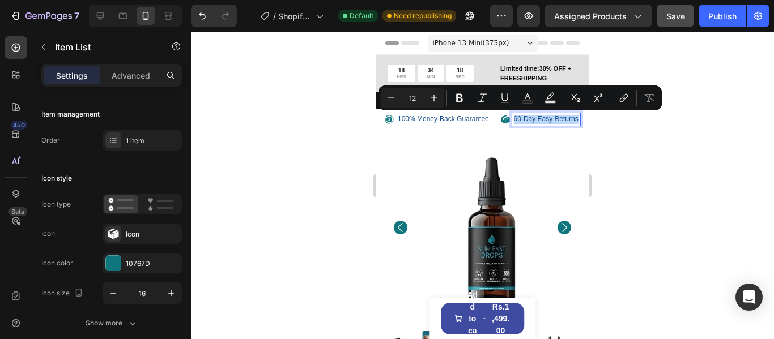
click at [525, 121] on p "60-Day Easy Returns" at bounding box center [546, 119] width 65 height 9
click at [521, 120] on p "60-Day Easy Returns" at bounding box center [546, 119] width 65 height 9
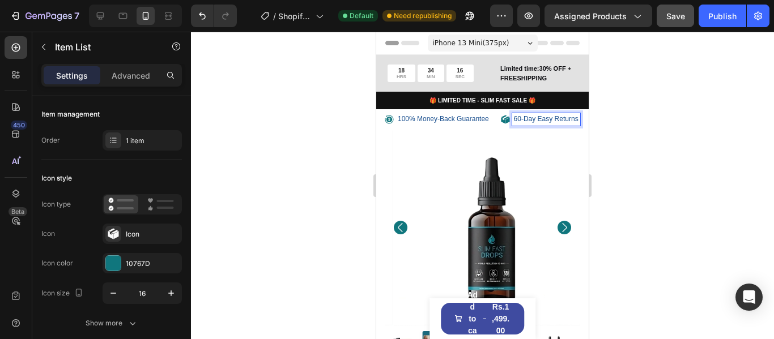
click at [517, 116] on p "60-Day Easy Returns" at bounding box center [546, 119] width 65 height 9
click at [540, 124] on p "30 Day Easy Returns" at bounding box center [546, 119] width 64 height 9
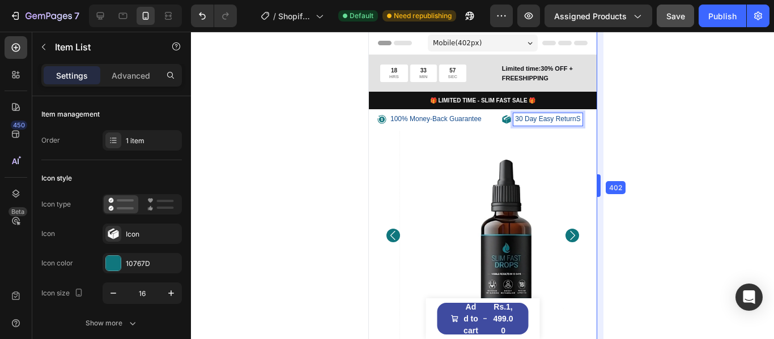
drag, startPoint x: 591, startPoint y: 181, endPoint x: 628, endPoint y: 179, distance: 36.9
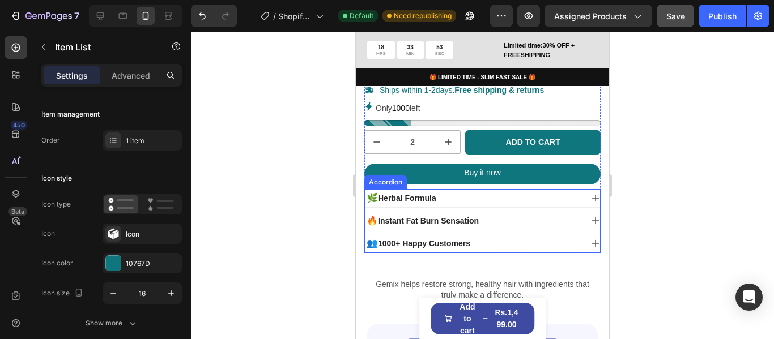
scroll to position [566, 0]
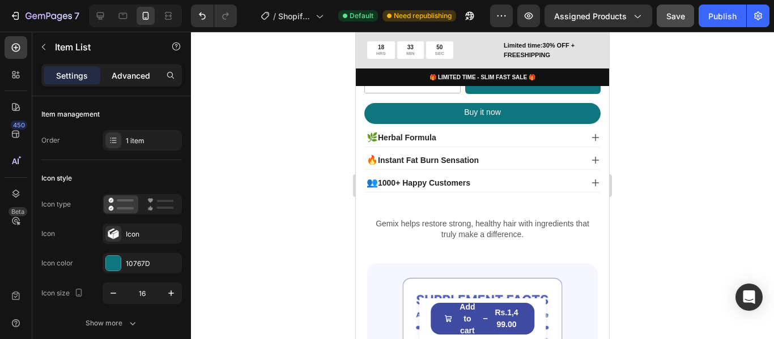
click at [141, 72] on p "Advanced" at bounding box center [131, 76] width 39 height 12
type input "100%"
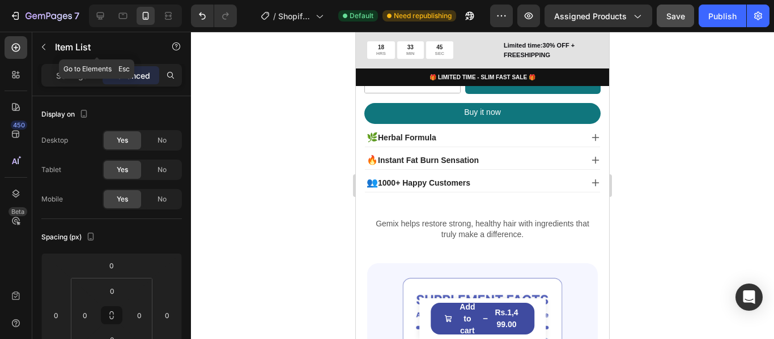
click at [44, 42] on button "button" at bounding box center [44, 47] width 18 height 18
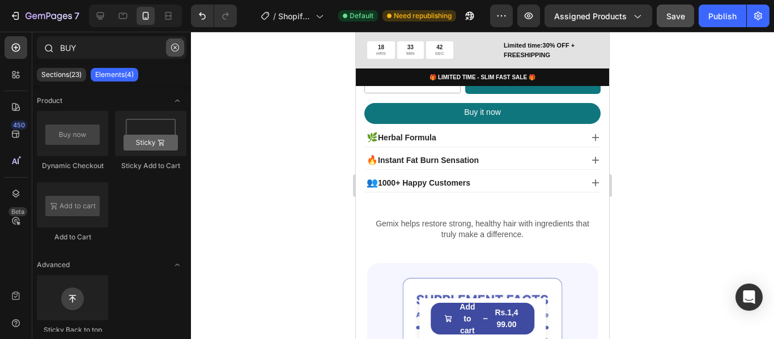
click at [173, 44] on icon "button" at bounding box center [175, 48] width 8 height 8
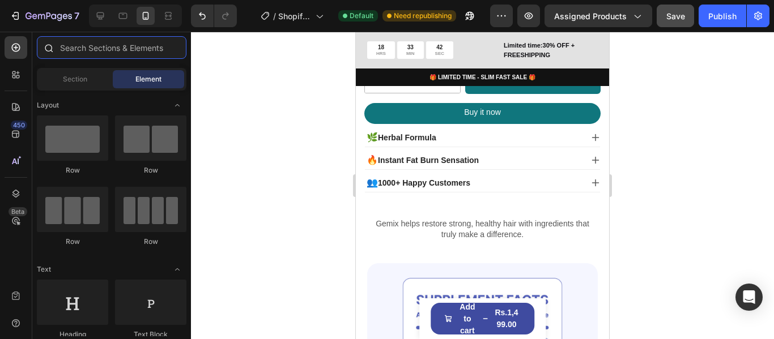
click at [118, 46] on input "text" at bounding box center [112, 47] width 150 height 23
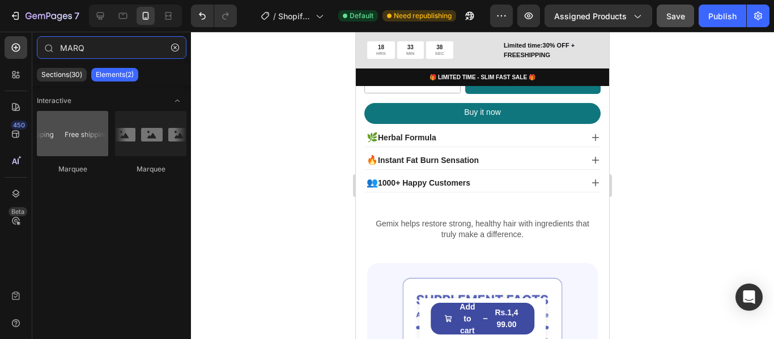
type input "MARQ"
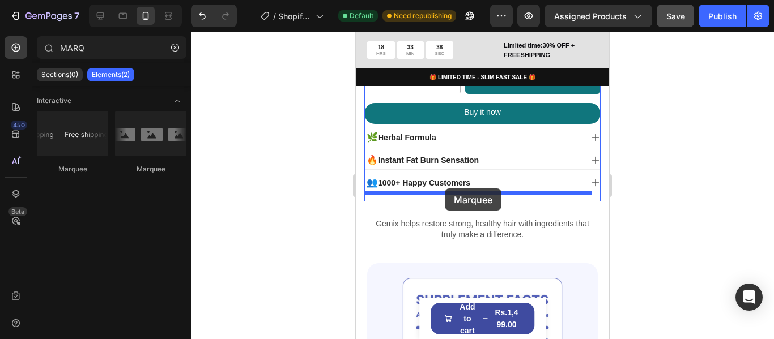
drag, startPoint x: 412, startPoint y: 176, endPoint x: 597, endPoint y: 202, distance: 187.1
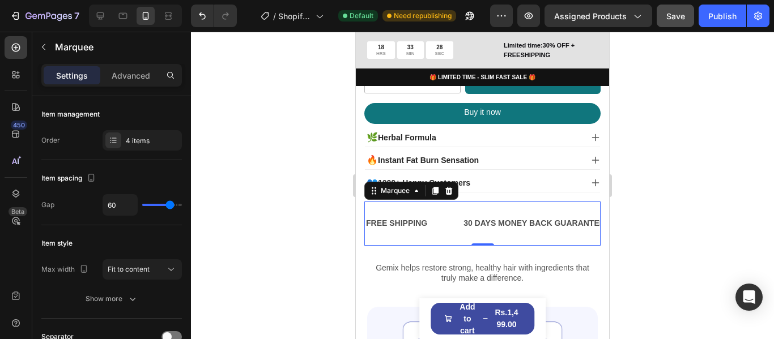
click at [438, 211] on div "FREE SHIPPING Text Block" at bounding box center [413, 223] width 97 height 25
click at [404, 219] on div "FREE SHIPPING" at bounding box center [396, 223] width 63 height 16
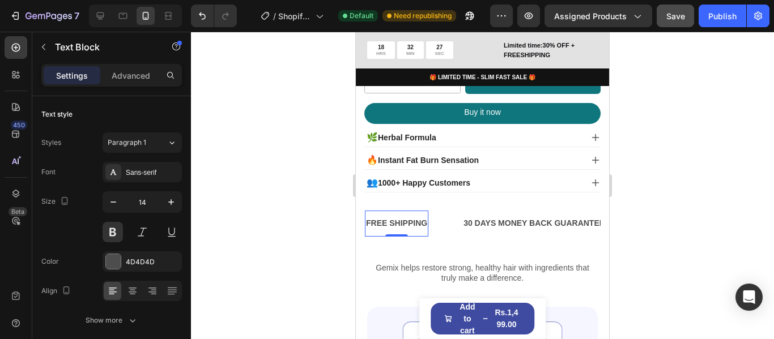
click at [393, 215] on div "FREE SHIPPING" at bounding box center [396, 223] width 63 height 16
click at [393, 216] on p "FREE SHIPPING" at bounding box center [396, 223] width 61 height 14
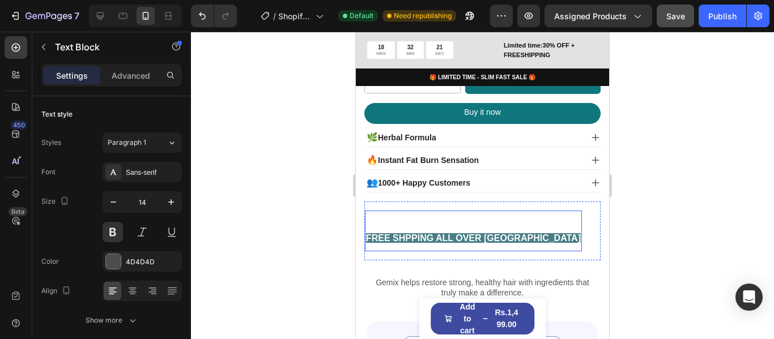
click at [616, 223] on div "30 DAYS MONEY BACK GUARANTEE" at bounding box center [687, 231] width 143 height 16
click at [484, 216] on p "FREE SHPPING ALL OVER PAKISTAN" at bounding box center [473, 230] width 215 height 29
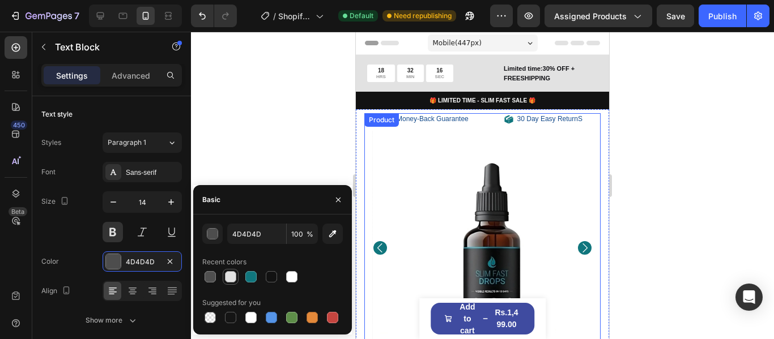
scroll to position [566, 0]
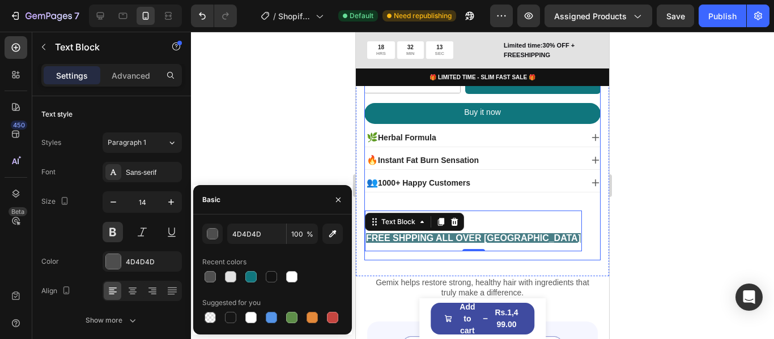
click at [242, 123] on div at bounding box center [482, 186] width 583 height 308
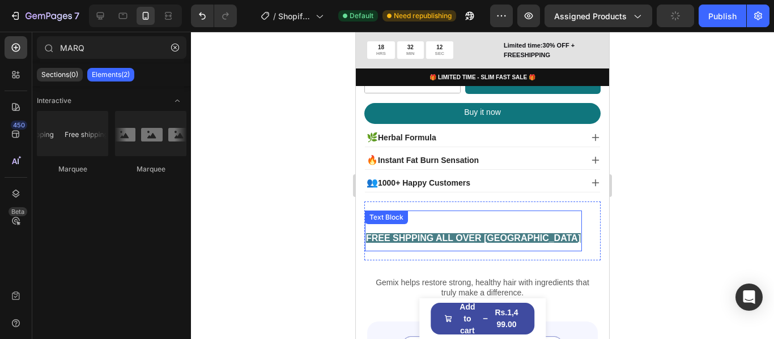
click at [436, 216] on p "FREE SHPPING ALL OVER PAKISTAN" at bounding box center [473, 230] width 215 height 29
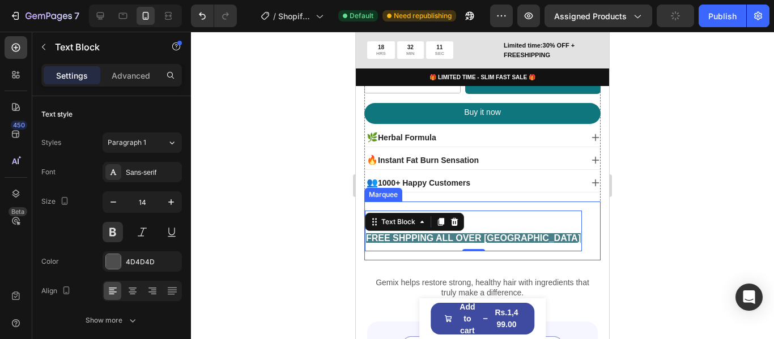
click at [549, 211] on div "FREE SHPPING ALL OVER PAKISTAN Text Block 0" at bounding box center [490, 231] width 251 height 40
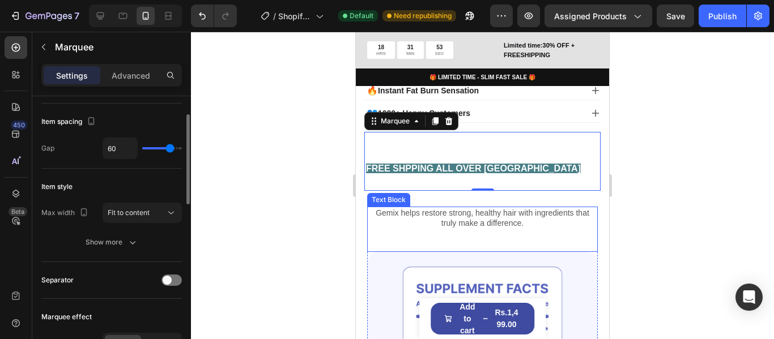
scroll to position [680, 0]
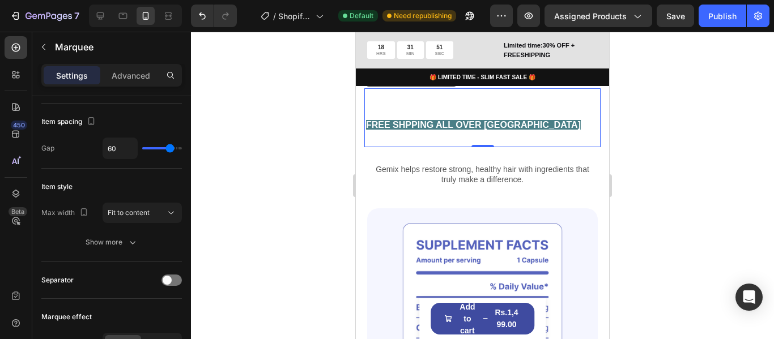
click at [537, 98] on div "FREE SHPPING ALL OVER PAKISTAN Text Block" at bounding box center [490, 117] width 251 height 40
click at [162, 211] on div "Fit to content" at bounding box center [137, 213] width 58 height 10
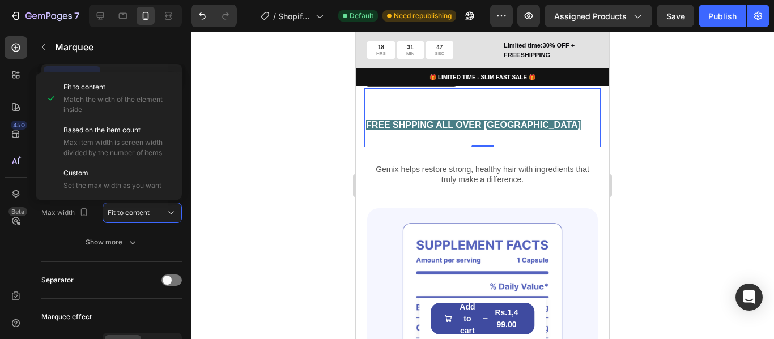
click at [246, 108] on div at bounding box center [482, 186] width 583 height 308
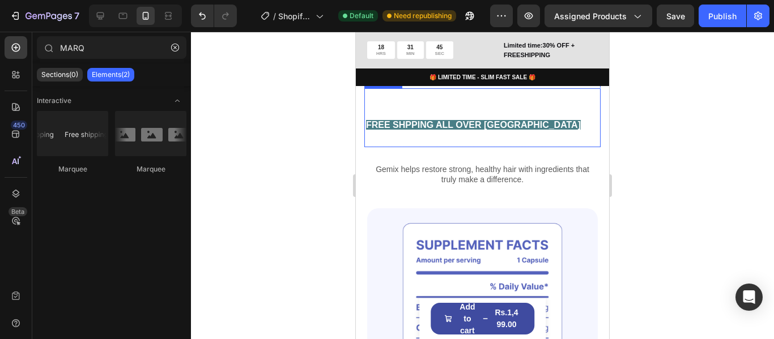
click at [504, 134] on div "FREE SHPPING ALL OVER PAKISTAN Text Block 30 DAYS MONEY BACK GUARANTEE Text Blo…" at bounding box center [482, 117] width 236 height 58
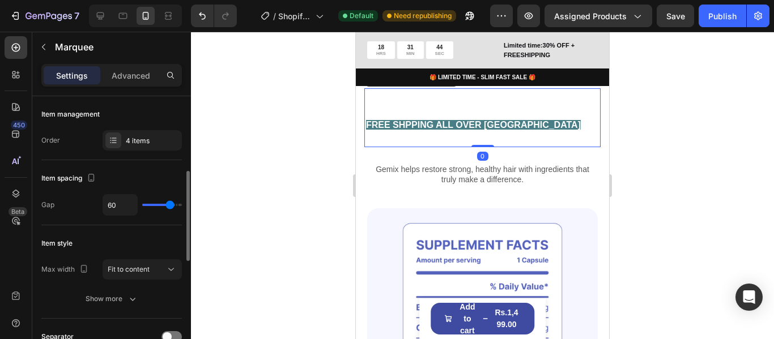
scroll to position [57, 0]
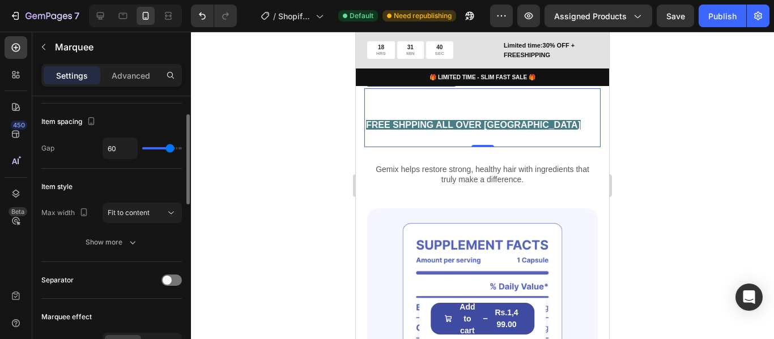
type input "50"
type input "47"
type input "44"
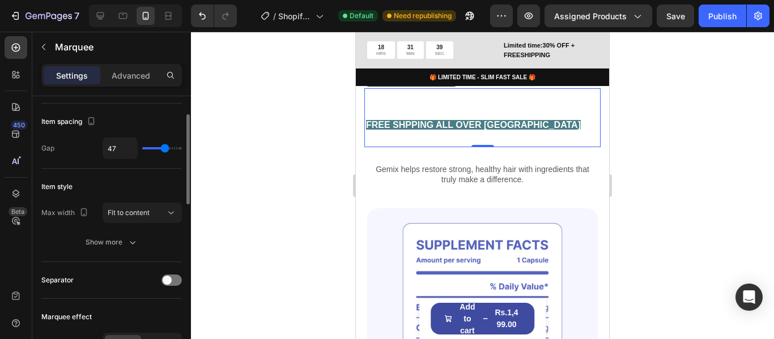
type input "44"
type input "46"
type input "49"
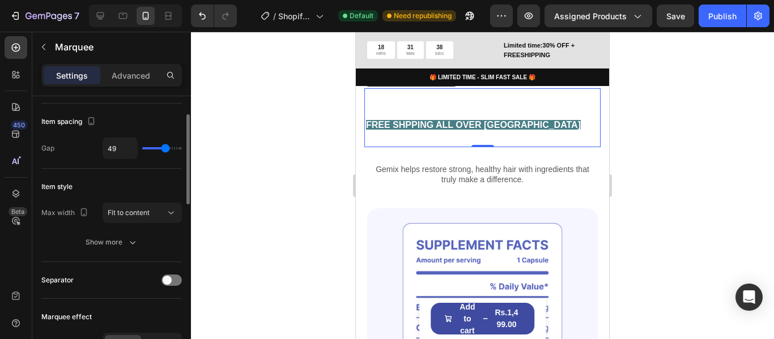
type input "50"
type input "52"
click at [167, 147] on input "range" at bounding box center [162, 148] width 40 height 2
type input "52"
click at [611, 109] on div "30 DAYS MONEY BACK GUARANTEE" at bounding box center [682, 117] width 143 height 16
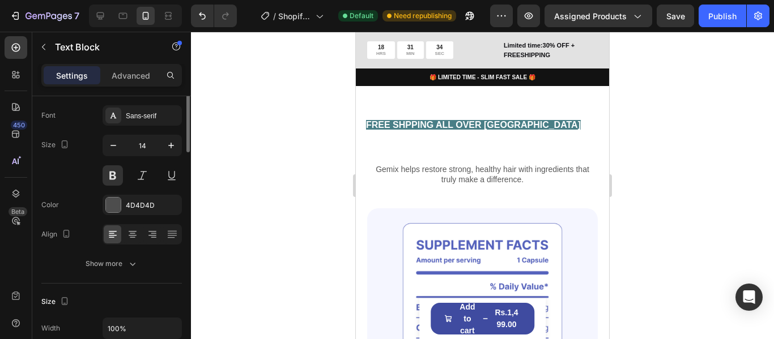
click at [611, 109] on div "30 DAYS MONEY BACK GUARANTEE" at bounding box center [682, 117] width 143 height 16
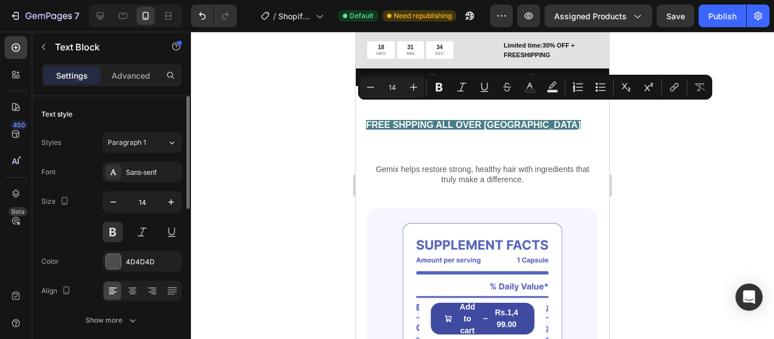
click at [612, 110] on p "30 DAYS MONEY BACK GUARANTEE" at bounding box center [682, 117] width 141 height 14
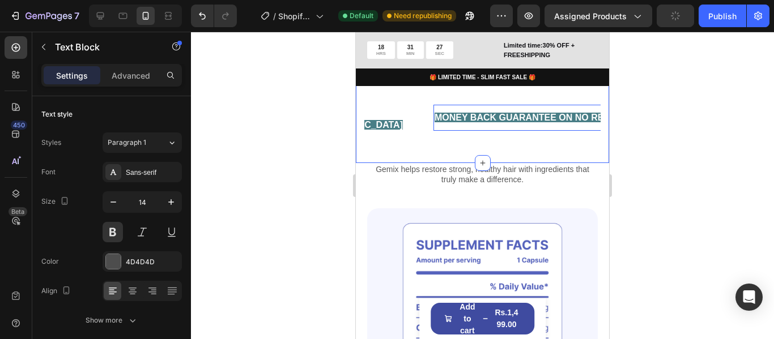
scroll to position [623, 0]
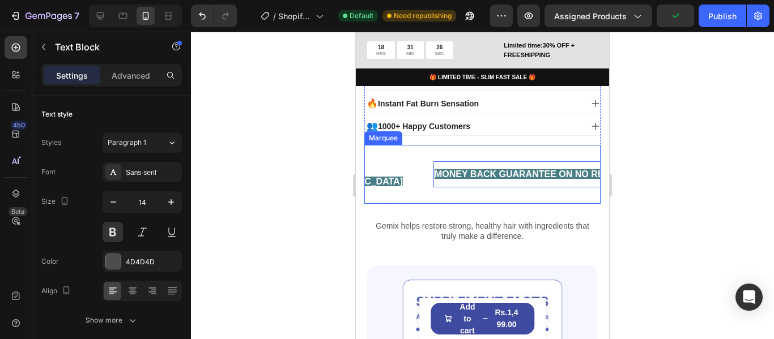
click at [497, 181] on div "FREE SHPPING ALL OVER PAKISTAN Text Block MONEY BACK GUARANTEE ON NO RESULTS Te…" at bounding box center [556, 174] width 738 height 40
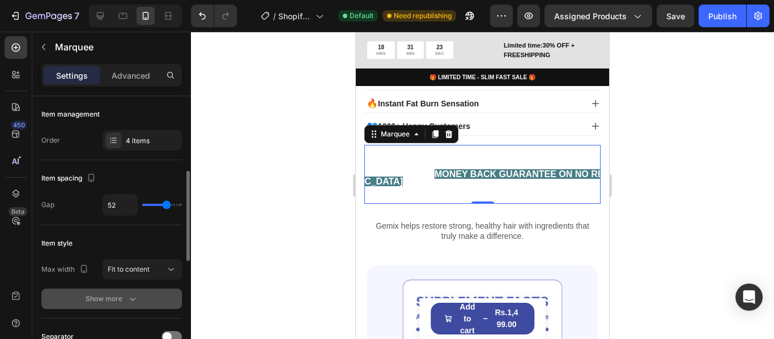
scroll to position [57, 0]
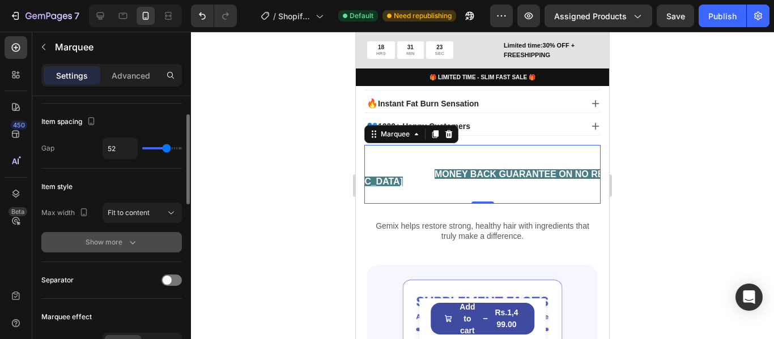
click at [146, 240] on button "Show more" at bounding box center [111, 242] width 140 height 20
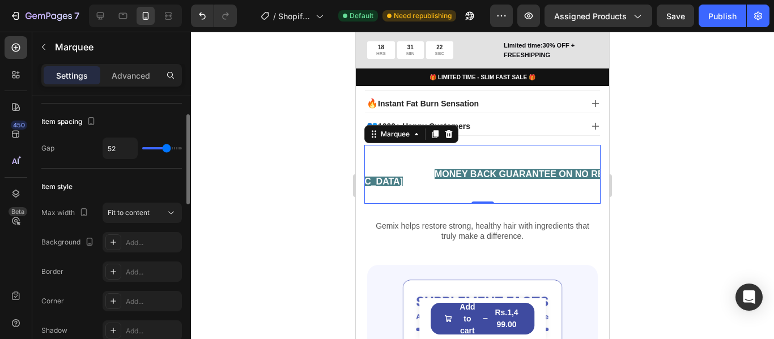
scroll to position [113, 0]
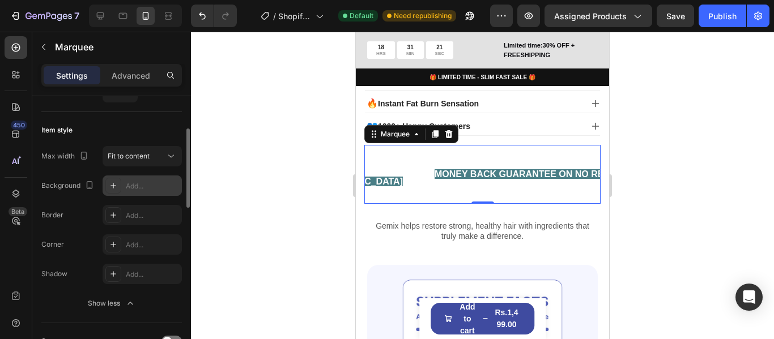
click at [143, 184] on div "Add..." at bounding box center [152, 186] width 53 height 10
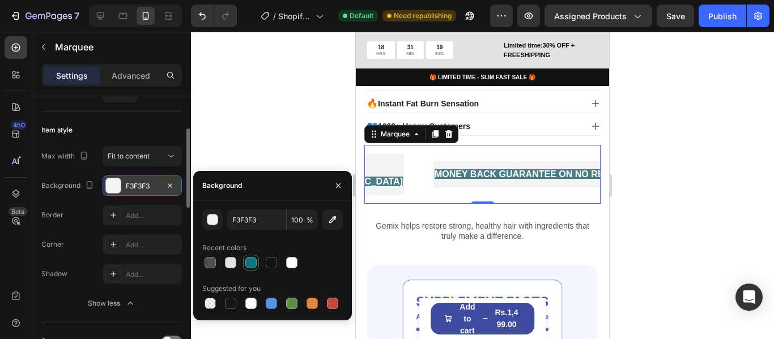
click at [250, 262] on div at bounding box center [250, 262] width 11 height 11
type input "10767D"
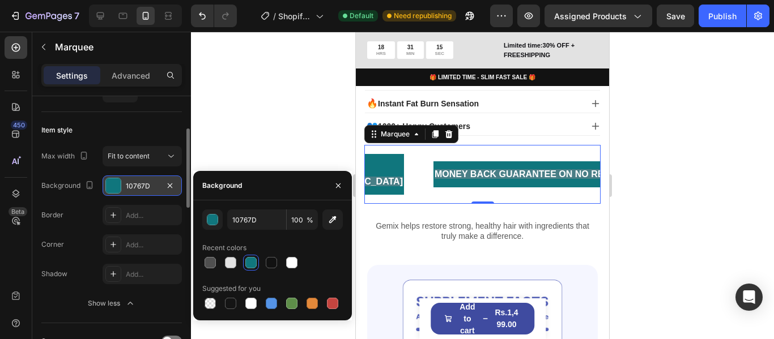
click at [285, 137] on div at bounding box center [482, 186] width 583 height 308
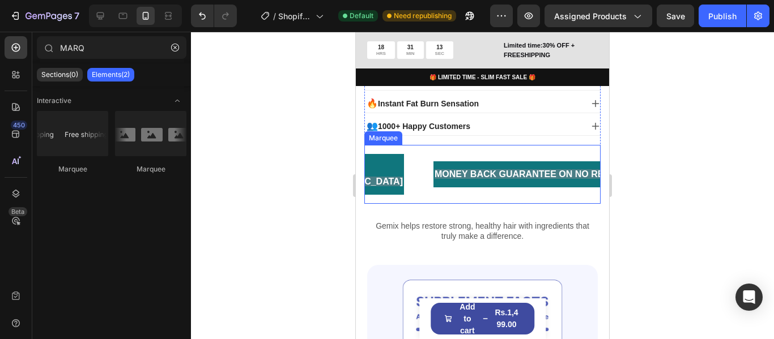
click at [553, 186] on div "FREE SHPPING ALL OVER PAKISTAN Text Block MONEY BACK GUARANTEE ON NO RESULTS Te…" at bounding box center [556, 174] width 738 height 40
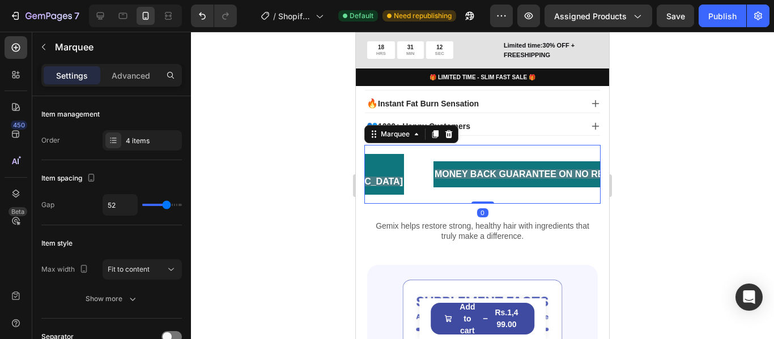
click at [519, 145] on div "FREE SHPPING ALL OVER PAKISTAN Text Block MONEY BACK GUARANTEE ON NO RESULTS Te…" at bounding box center [482, 174] width 236 height 58
click at [663, 175] on div at bounding box center [482, 186] width 583 height 308
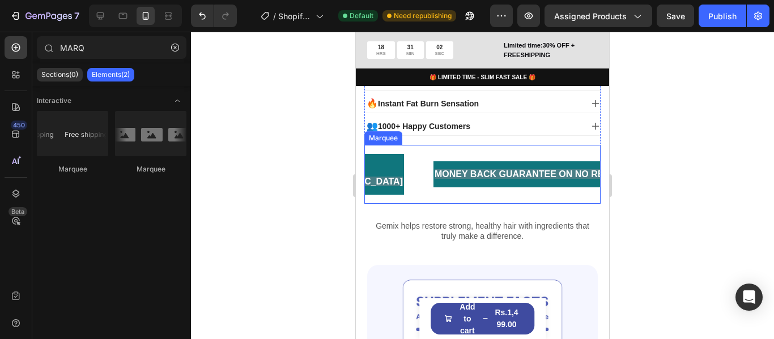
click at [427, 154] on div "FREE SHPPING ALL OVER PAKISTAN Text Block MONEY BACK GUARANTEE ON NO RESULTS Te…" at bounding box center [556, 174] width 738 height 40
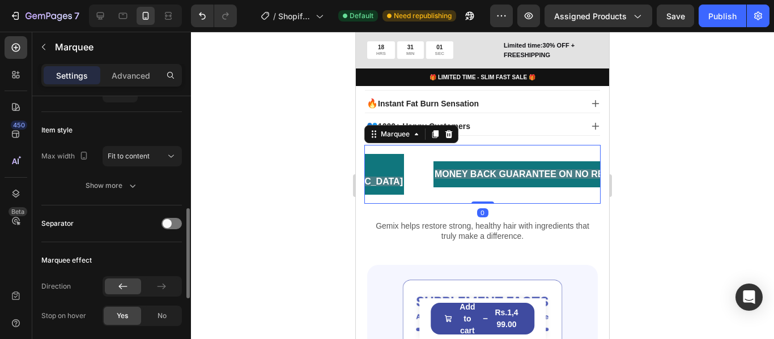
scroll to position [170, 0]
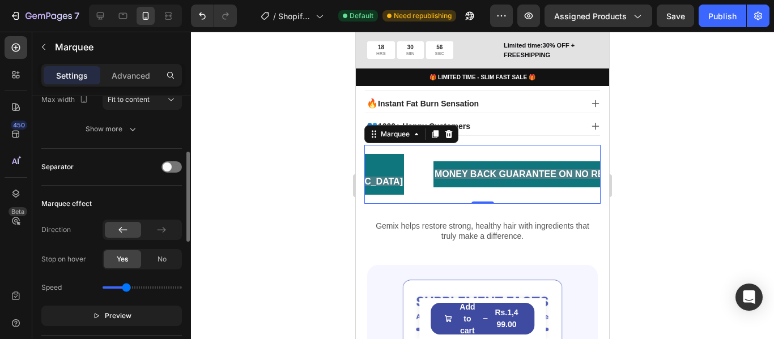
type input "1.1"
click at [126, 287] on input "range" at bounding box center [142, 288] width 79 height 2
click at [660, 172] on div "LIMITED TIME 50% OFF SALE" at bounding box center [717, 174] width 114 height 16
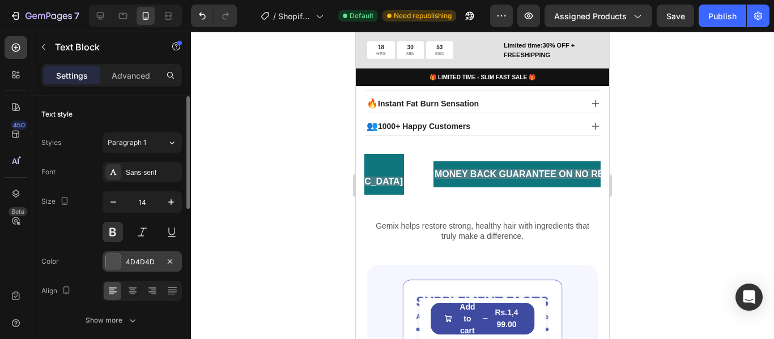
scroll to position [0, 0]
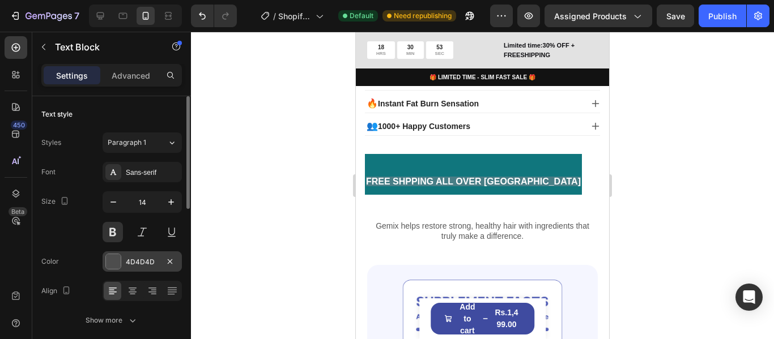
click at [144, 267] on div "4D4D4D" at bounding box center [142, 262] width 33 height 10
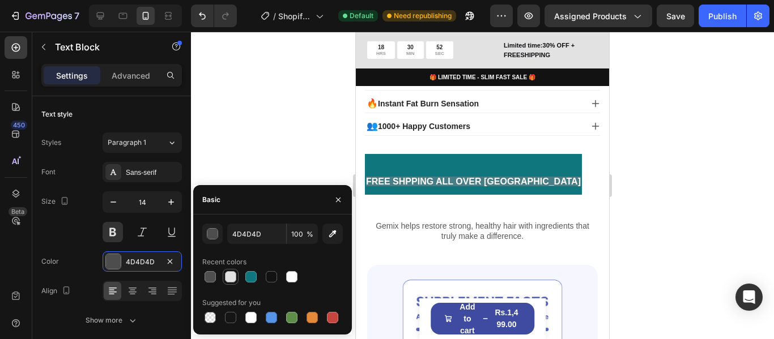
click at [229, 275] on div at bounding box center [230, 276] width 11 height 11
type input "E2E2E2"
click at [495, 164] on p "FREE SHPPING ALL OVER PAKISTAN" at bounding box center [472, 174] width 215 height 29
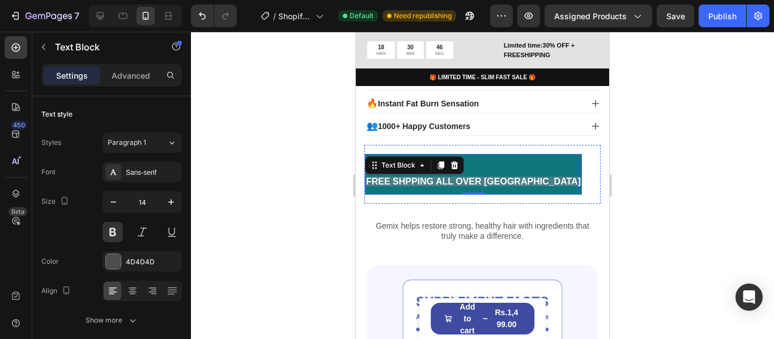
click at [610, 171] on p "MONEY BACK GUARANTEE ON NO RESULTS" at bounding box center [709, 174] width 198 height 15
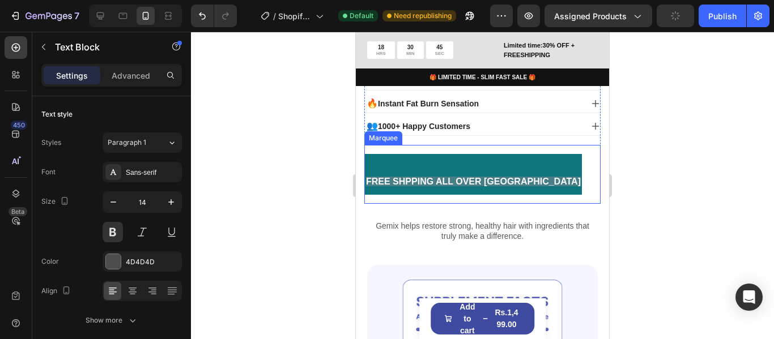
click at [502, 160] on p "FREE SHPPING ALL OVER PAKISTAN" at bounding box center [471, 174] width 215 height 29
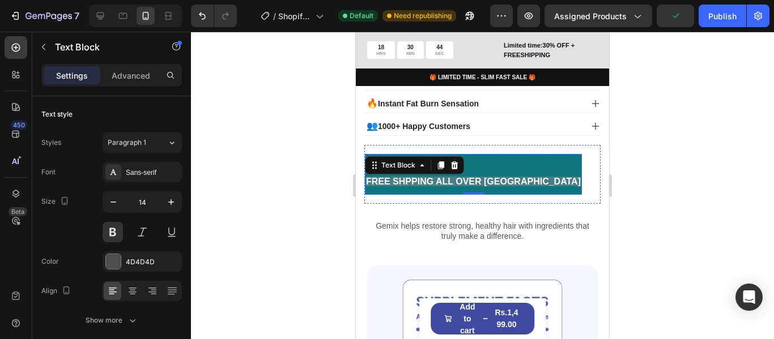
click at [611, 169] on strong "MONEY BACK GUARANTEE ON NO RESULTS" at bounding box center [710, 174] width 198 height 10
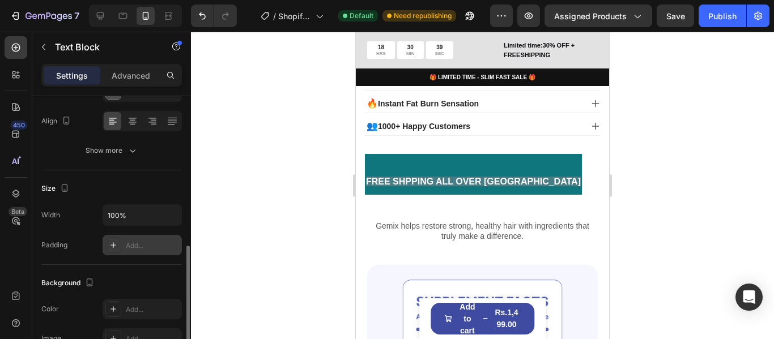
scroll to position [227, 0]
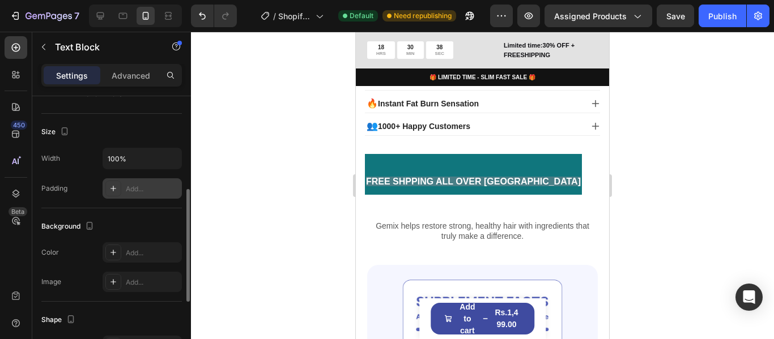
click at [148, 194] on div "Add..." at bounding box center [152, 189] width 53 height 10
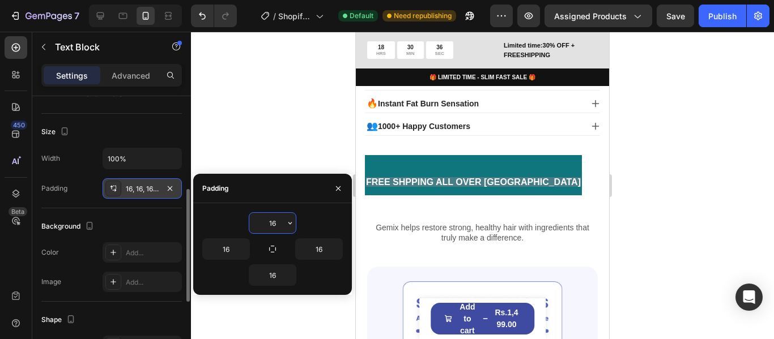
click at [291, 221] on icon "button" at bounding box center [289, 223] width 9 height 9
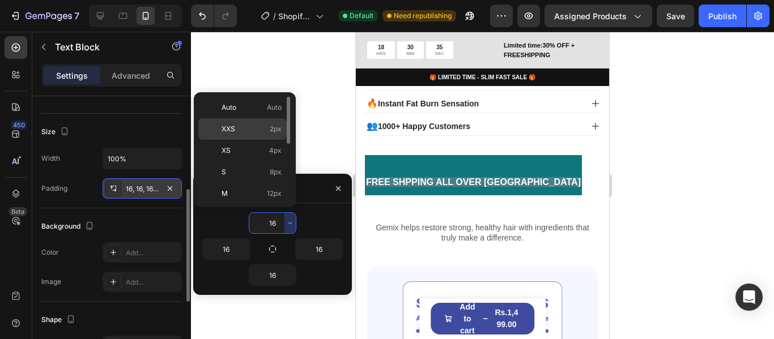
click at [267, 131] on p "XXS 2px" at bounding box center [251, 129] width 60 height 10
type input "2"
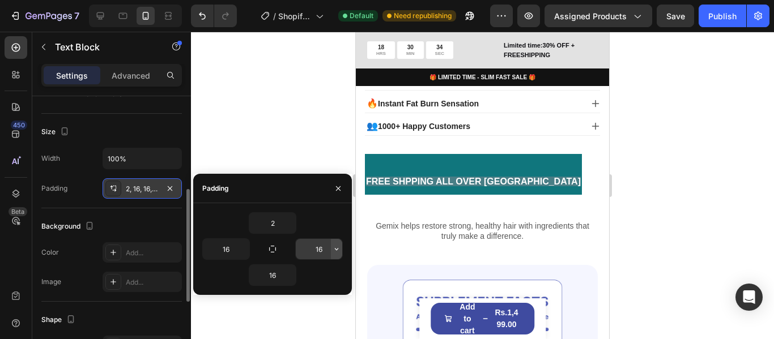
click at [338, 243] on button "button" at bounding box center [336, 249] width 11 height 20
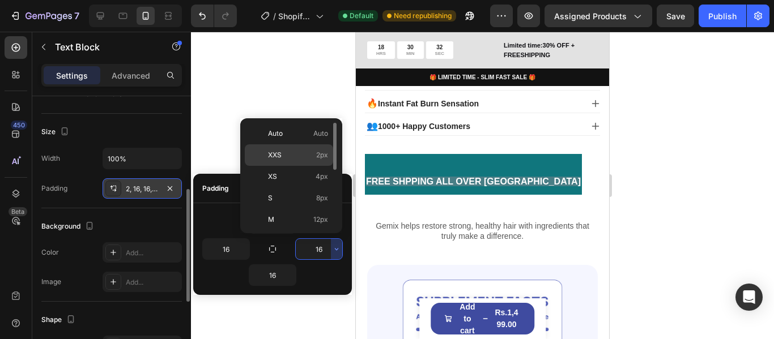
click at [292, 157] on p "XXS 2px" at bounding box center [298, 155] width 60 height 10
type input "2"
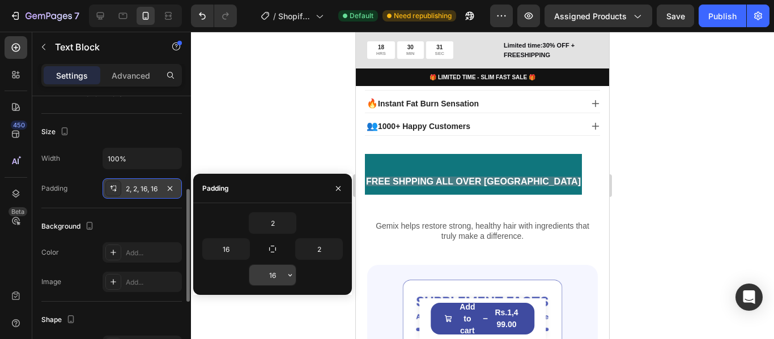
click at [283, 280] on input "16" at bounding box center [272, 275] width 46 height 20
click at [290, 279] on icon "button" at bounding box center [289, 275] width 9 height 9
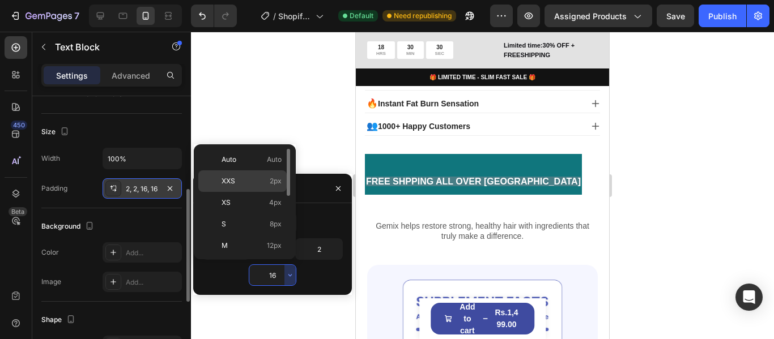
click at [270, 181] on span "2px" at bounding box center [276, 181] width 12 height 10
type input "2"
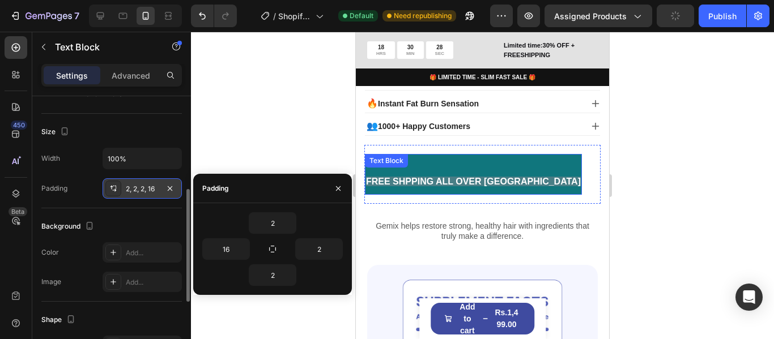
click at [434, 154] on div "FREE SHPPING ALL OVER PAKISTAN Text Block" at bounding box center [472, 174] width 217 height 40
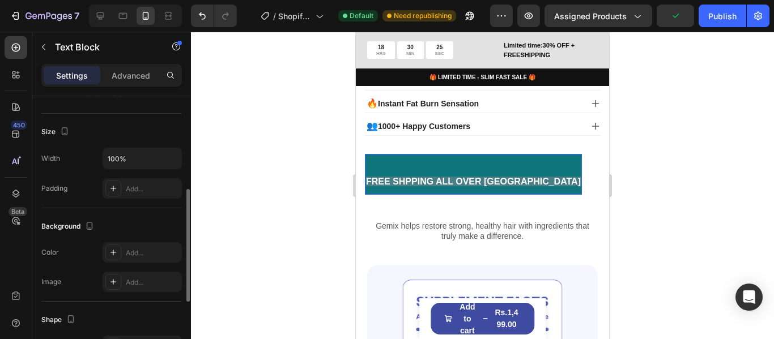
click at [458, 165] on p "⁠⁠⁠⁠⁠⁠⁠ FREE SHPPING ALL OVER PAKISTAN" at bounding box center [472, 174] width 215 height 29
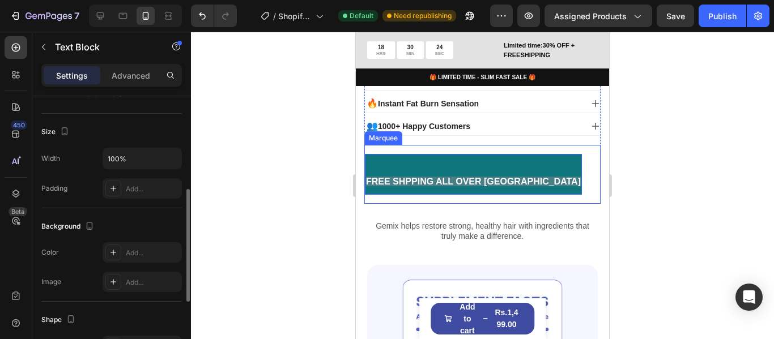
click at [534, 161] on div "⁠⁠⁠⁠⁠⁠⁠ FREE SHPPING ALL OVER PAKISTAN Text Block 0" at bounding box center [484, 174] width 246 height 40
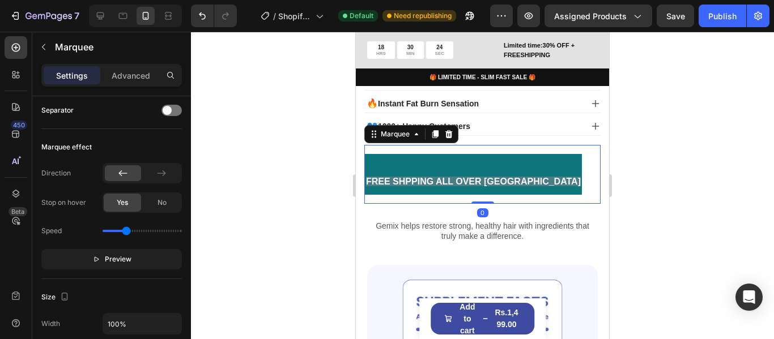
scroll to position [0, 0]
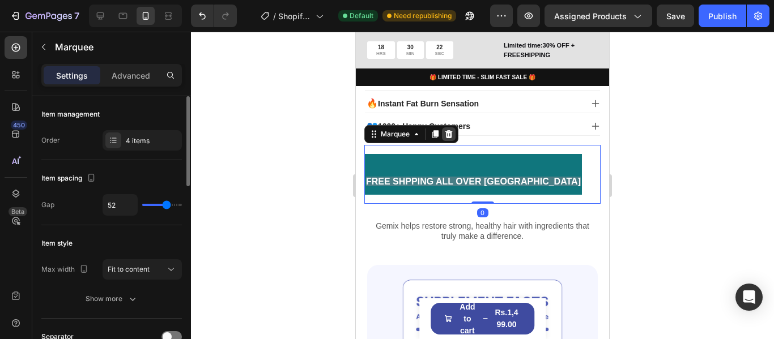
click at [453, 130] on icon at bounding box center [448, 134] width 9 height 9
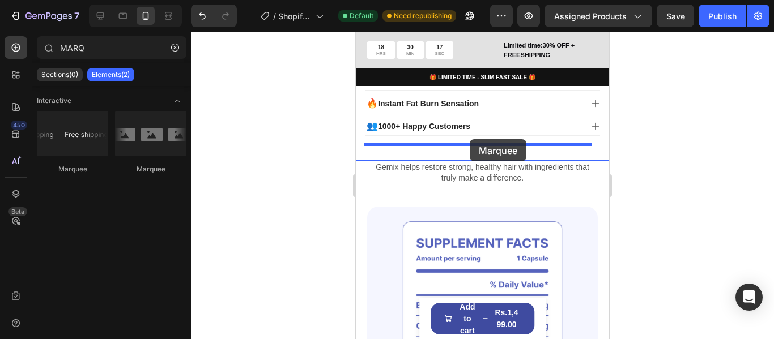
drag, startPoint x: 515, startPoint y: 191, endPoint x: 470, endPoint y: 139, distance: 69.4
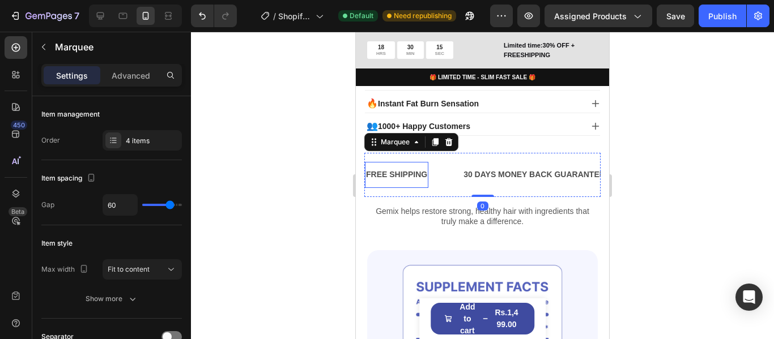
click at [419, 167] on div "FREE SHIPPING" at bounding box center [396, 175] width 63 height 16
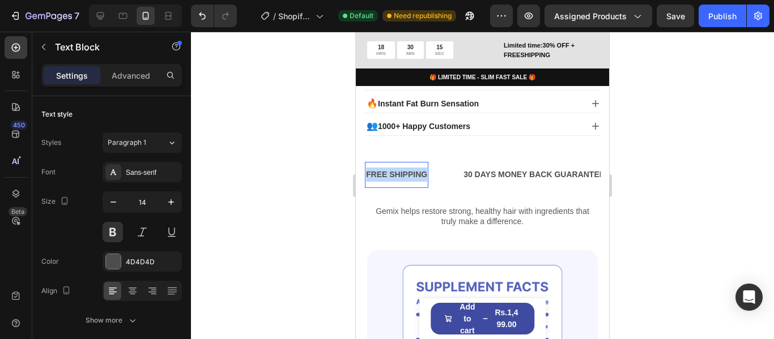
click at [419, 168] on p "FREE SHIPPING" at bounding box center [396, 175] width 61 height 14
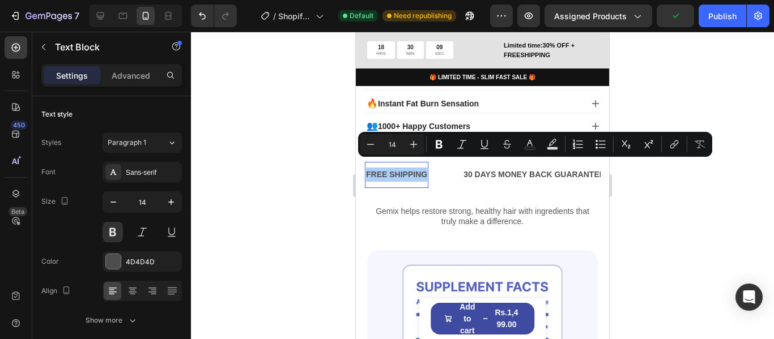
click at [343, 161] on div at bounding box center [482, 186] width 583 height 308
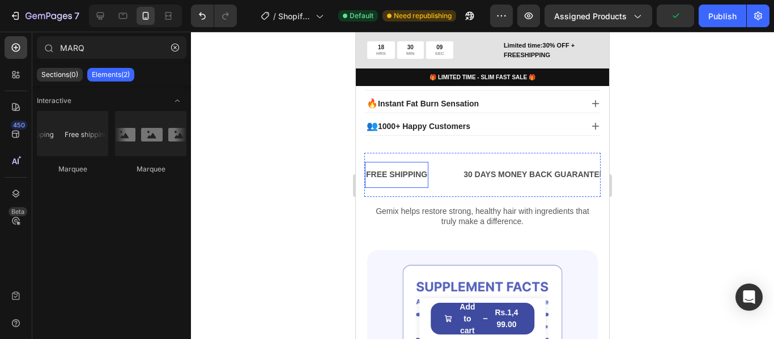
click at [391, 171] on p "FREE SHIPPING" at bounding box center [396, 175] width 61 height 14
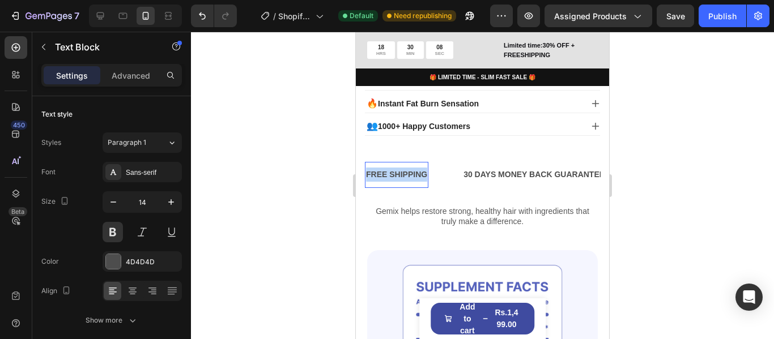
click at [391, 171] on p "FREE SHIPPING" at bounding box center [396, 175] width 61 height 14
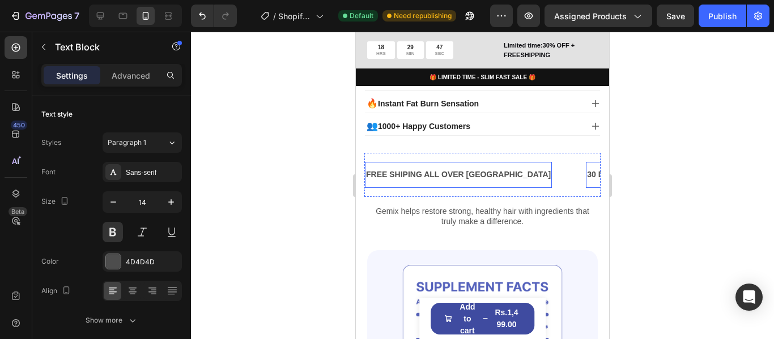
click at [586, 170] on div "30 DAYS MONEY BACK GUARANTEE" at bounding box center [657, 175] width 143 height 16
click at [586, 167] on div "30 DAYS MONEY BACK GUARANTEE" at bounding box center [657, 175] width 143 height 16
click at [587, 168] on p "30 DAYS MONEY BACK GUARANTEE" at bounding box center [657, 175] width 141 height 14
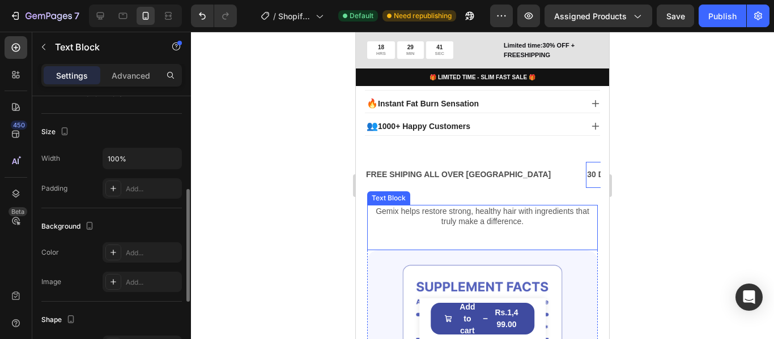
scroll to position [283, 0]
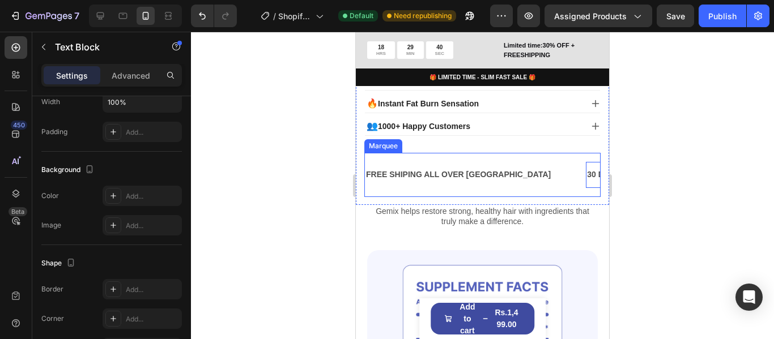
click at [527, 162] on div "FREE SHIPING ALL OVER PAKISTAN Text Block" at bounding box center [475, 174] width 221 height 25
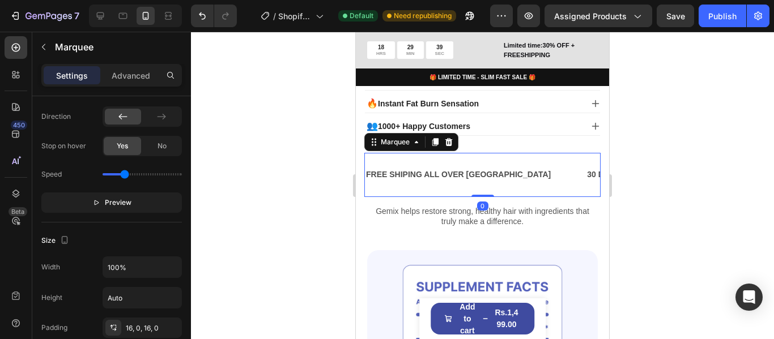
scroll to position [0, 0]
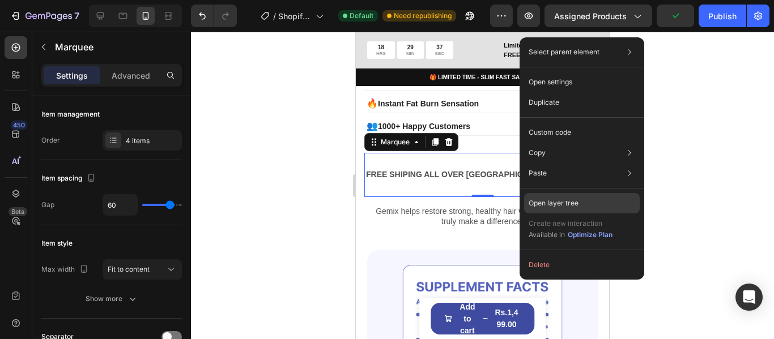
click at [572, 203] on p "Open layer tree" at bounding box center [554, 203] width 50 height 10
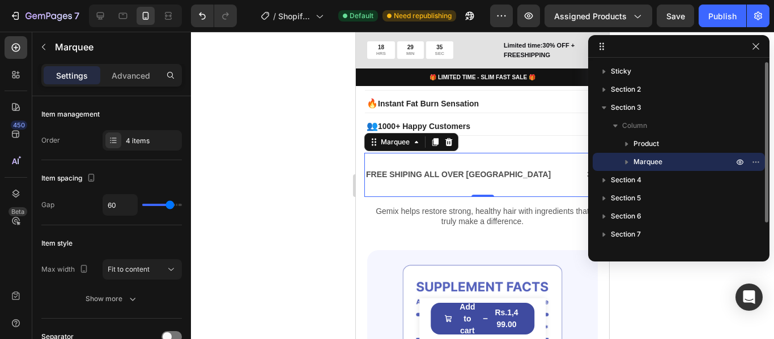
click at [665, 160] on p "Marquee" at bounding box center [684, 161] width 102 height 11
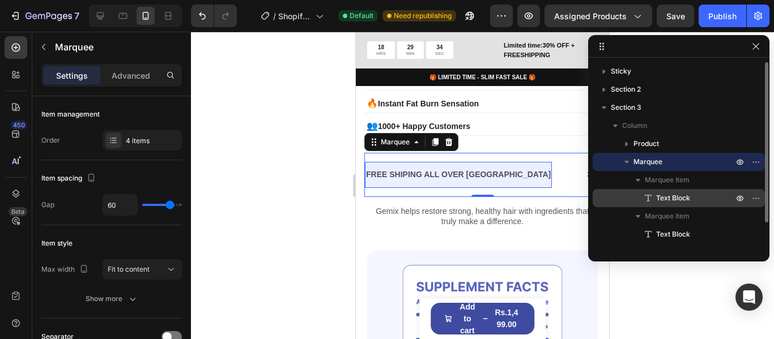
click at [676, 201] on span "Text Block" at bounding box center [673, 198] width 34 height 11
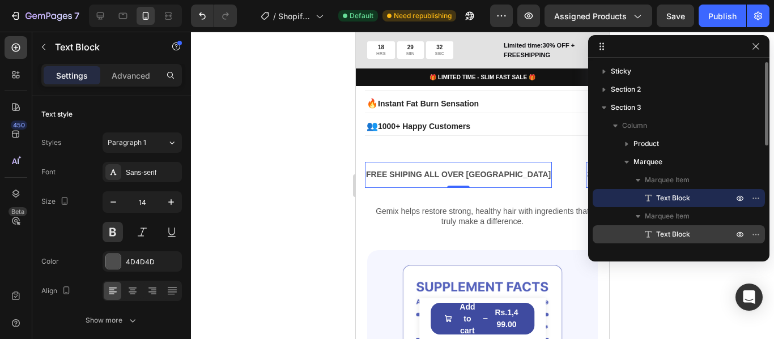
click at [679, 234] on span "Text Block" at bounding box center [673, 234] width 34 height 11
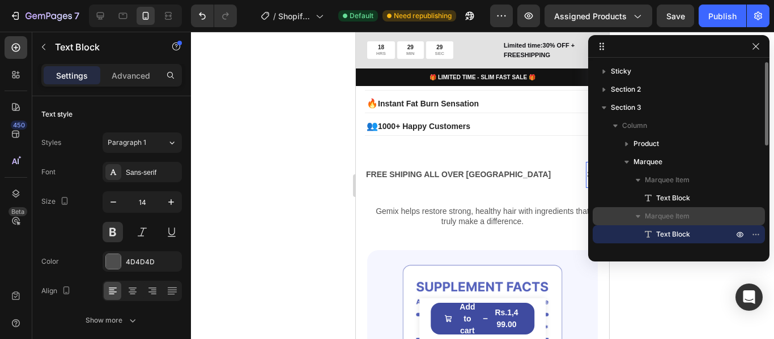
scroll to position [57, 0]
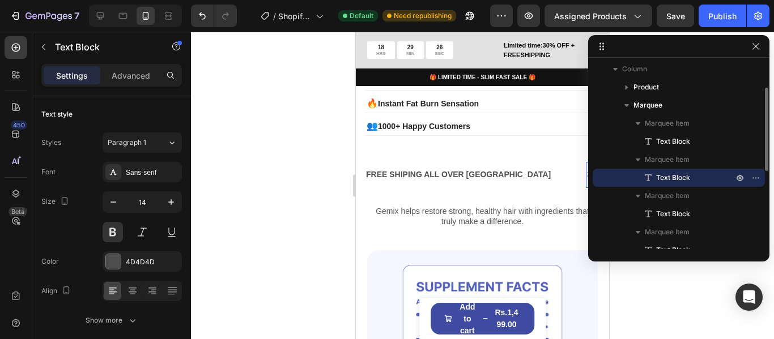
click at [666, 173] on span "Text Block" at bounding box center [673, 177] width 34 height 11
click at [587, 168] on p "30 DAYS MONEY BACK GUARANTEE" at bounding box center [657, 175] width 141 height 14
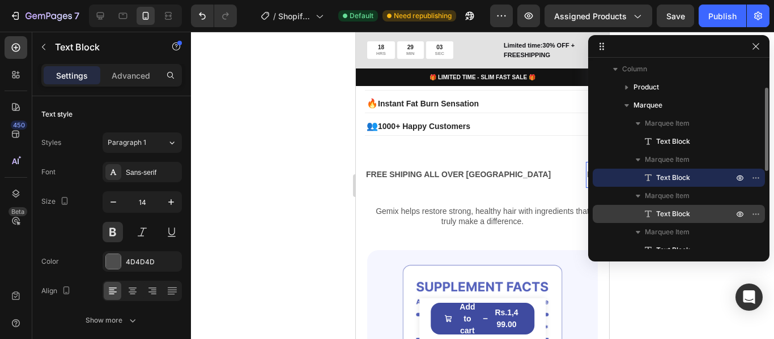
click at [681, 206] on div "Text Block" at bounding box center [678, 214] width 163 height 18
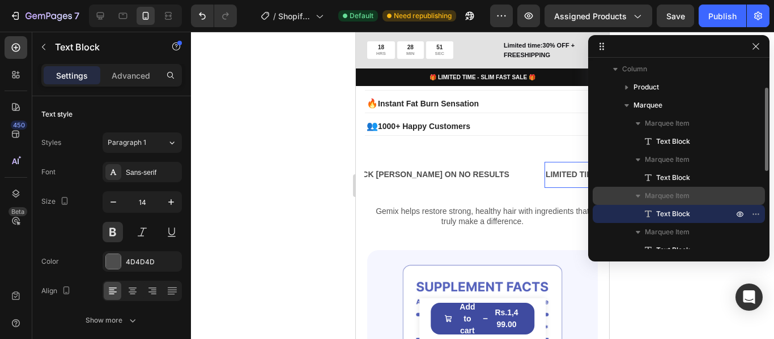
scroll to position [113, 0]
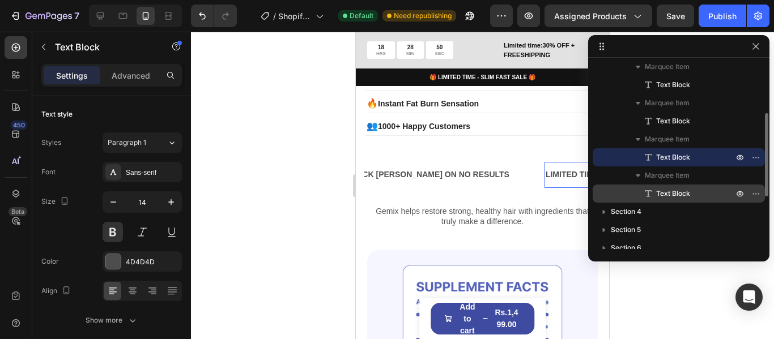
click at [694, 193] on p "Text Block" at bounding box center [681, 193] width 79 height 11
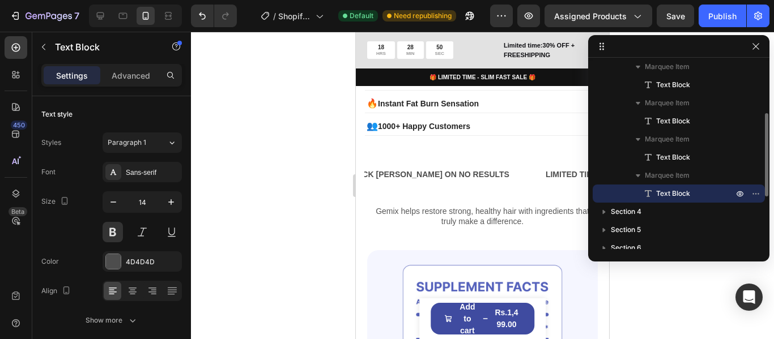
scroll to position [0, 416]
click at [545, 169] on p "LIFE TIME WARRANTY" at bounding box center [588, 175] width 86 height 14
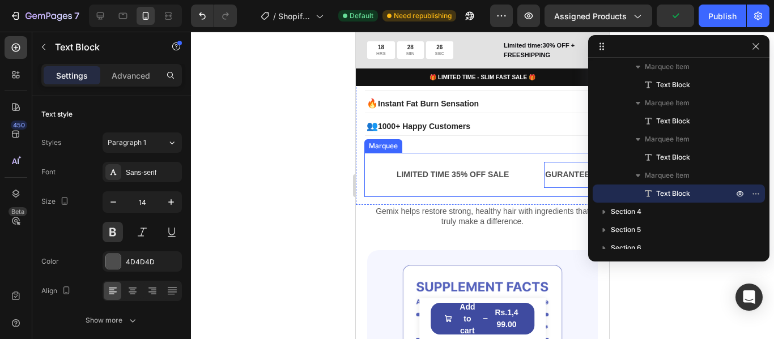
click at [471, 153] on div "FREE SHIPING ALL OVER PAKISTAN Text Block MONEY BACK GURANTEE ON NO RESULTS Tex…" at bounding box center [482, 175] width 236 height 44
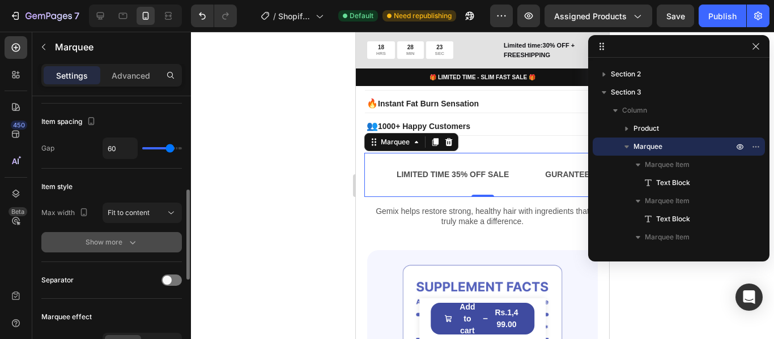
scroll to position [113, 0]
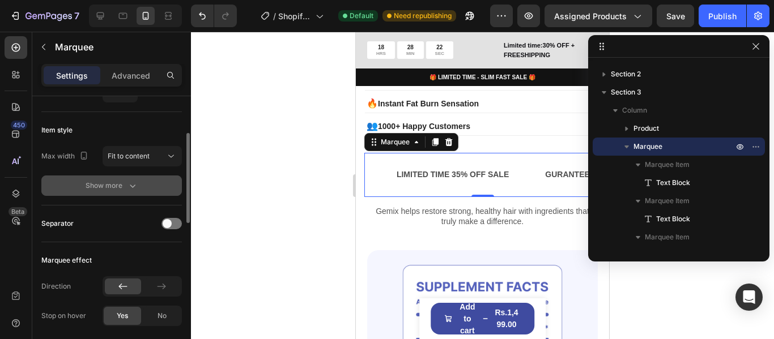
click at [109, 181] on div "Show more" at bounding box center [112, 185] width 53 height 11
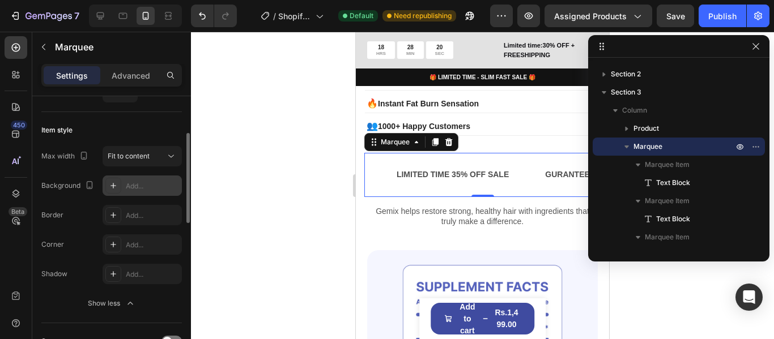
click at [126, 185] on div "Add..." at bounding box center [152, 186] width 53 height 10
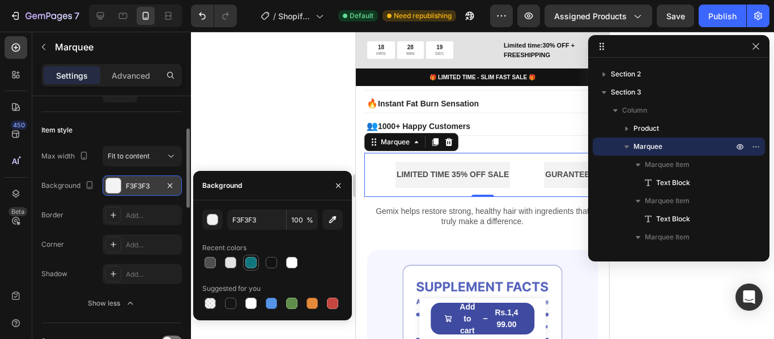
click at [254, 263] on div at bounding box center [250, 262] width 11 height 11
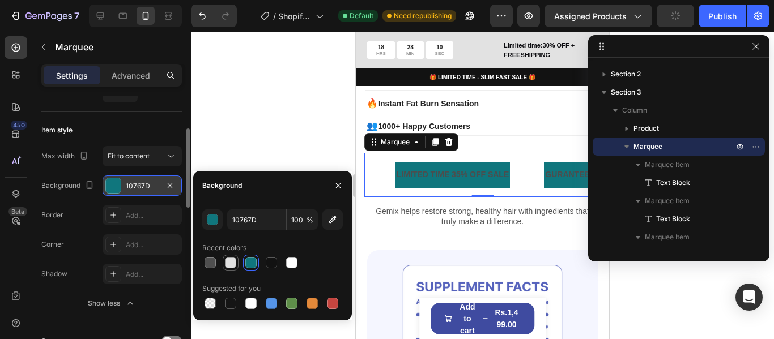
click at [235, 259] on div at bounding box center [230, 262] width 11 height 11
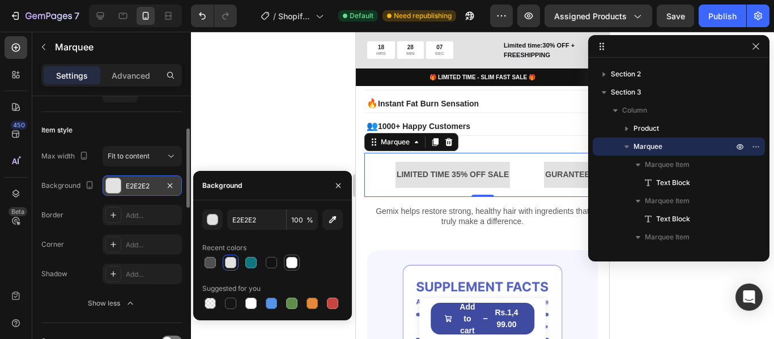
click at [287, 262] on div at bounding box center [291, 262] width 11 height 11
type input "FFFFFF"
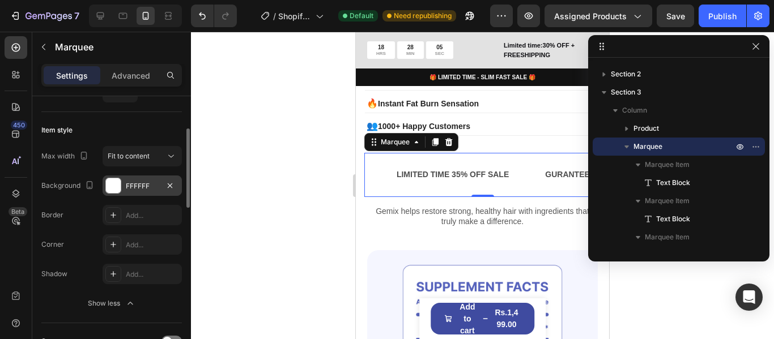
click at [205, 130] on div at bounding box center [482, 186] width 583 height 308
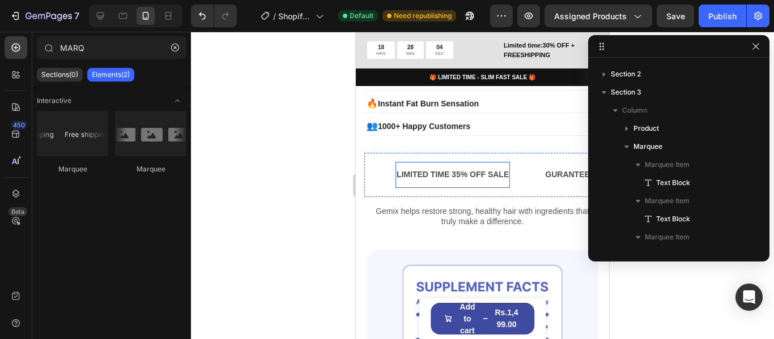
click at [397, 168] on p "LIMITED TIME 35% OFF SALE" at bounding box center [453, 175] width 112 height 14
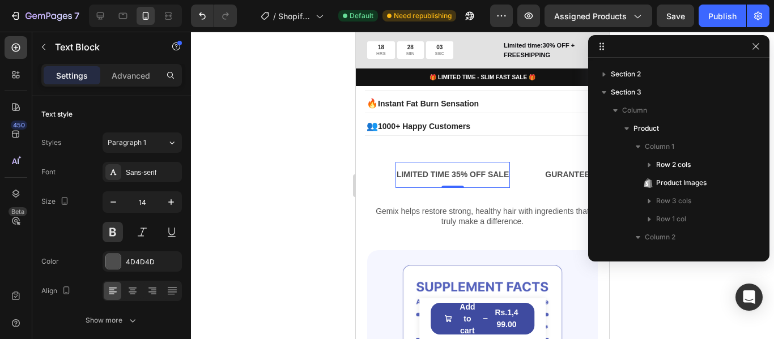
scroll to position [251, 0]
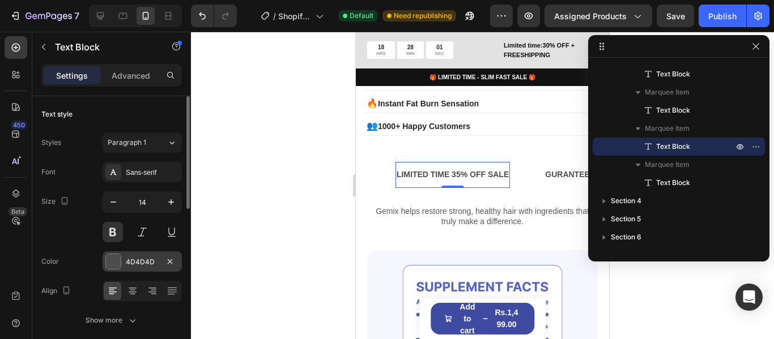
click at [112, 264] on div at bounding box center [113, 261] width 15 height 15
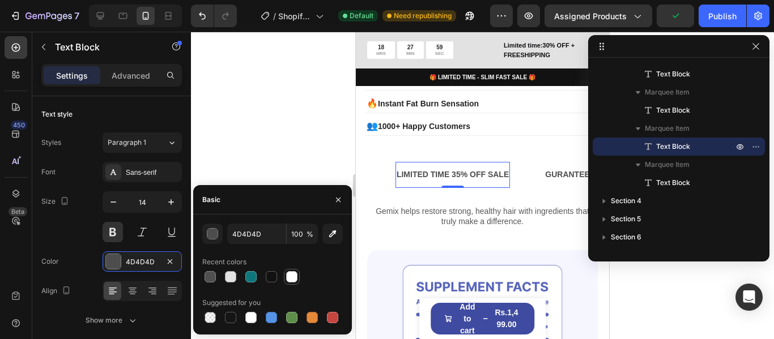
click at [298, 282] on div at bounding box center [292, 277] width 14 height 14
type input "FFFFFF"
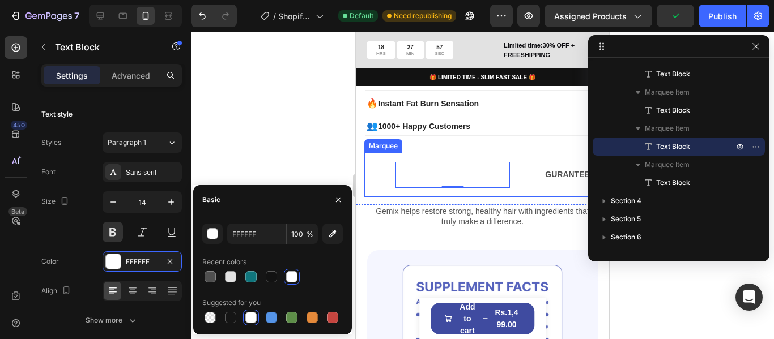
click at [459, 153] on div "FREE SHIPING ALL OVER PAKISTAN Text Block MONEY BACK GURANTEE ON NO RESULTS Tex…" at bounding box center [482, 175] width 236 height 44
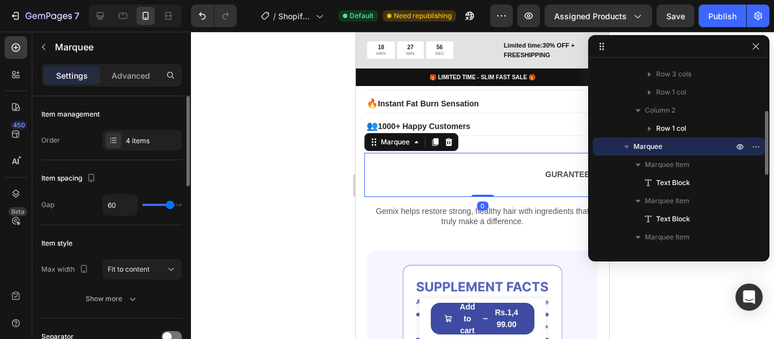
scroll to position [57, 0]
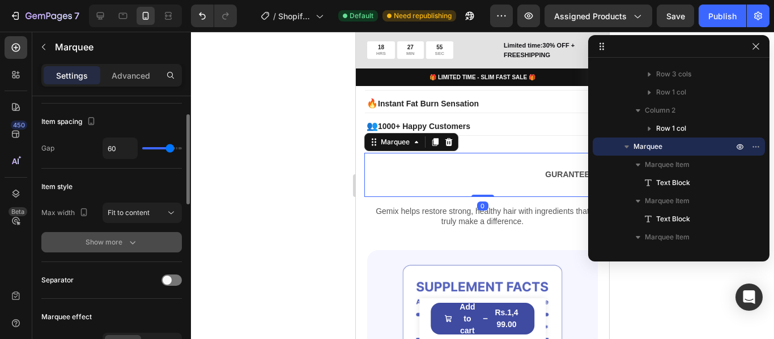
click at [132, 237] on icon "button" at bounding box center [132, 242] width 11 height 11
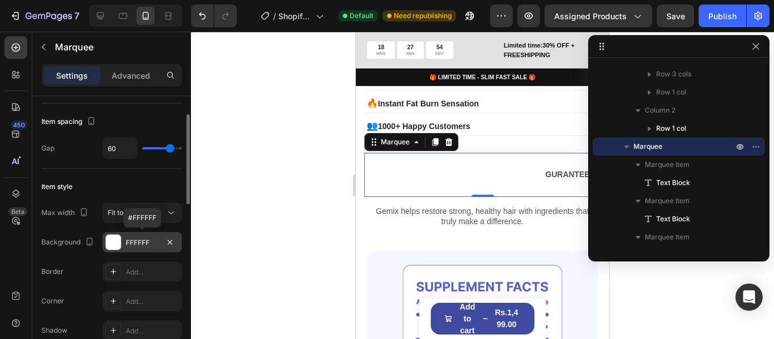
click at [137, 244] on div "FFFFFF" at bounding box center [142, 243] width 33 height 10
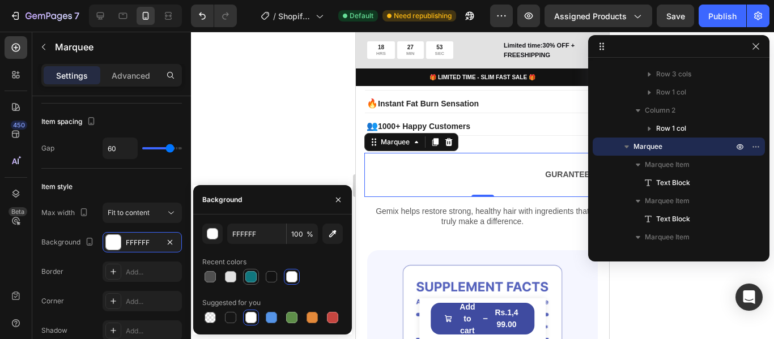
click at [253, 276] on div at bounding box center [250, 276] width 11 height 11
type input "10767D"
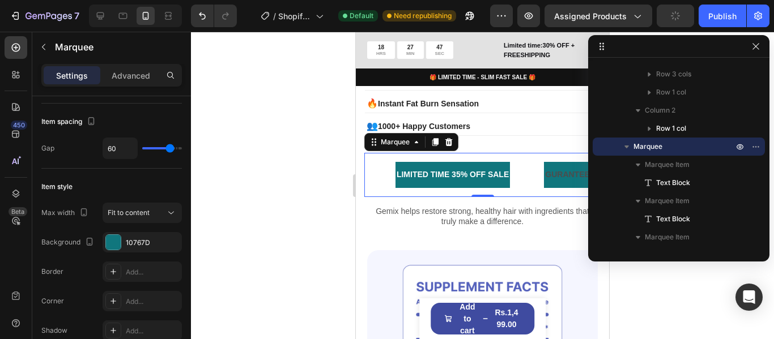
click at [459, 162] on div "LIMITED TIME 35% OFF SALE Text Block" at bounding box center [469, 174] width 148 height 25
click at [755, 50] on icon "button" at bounding box center [755, 46] width 9 height 9
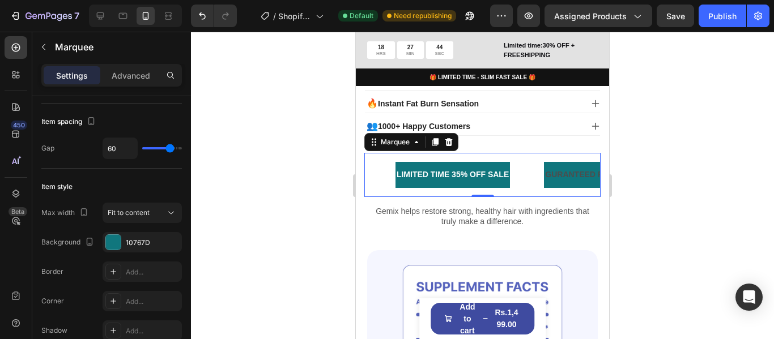
click at [581, 168] on div "GURANTEED RESULTS Text Block" at bounding box center [606, 174] width 125 height 25
click at [545, 168] on p "GURANTEED RESULTS" at bounding box center [589, 175] width 89 height 14
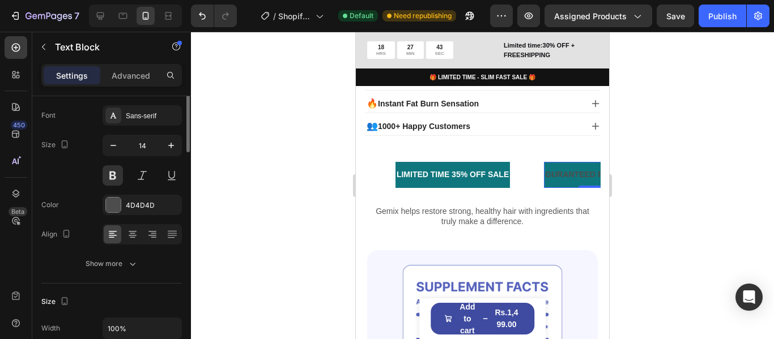
scroll to position [0, 0]
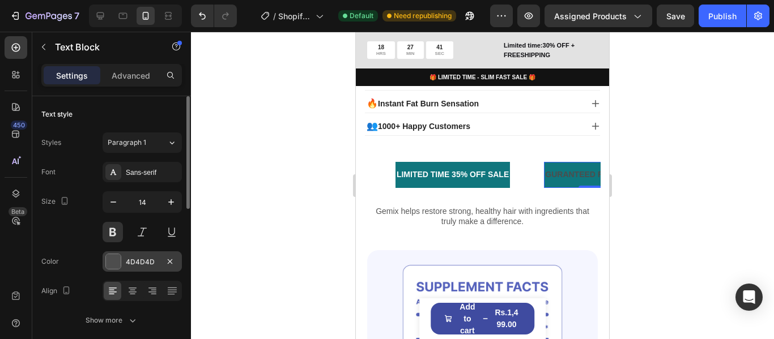
click at [118, 261] on div at bounding box center [113, 261] width 15 height 15
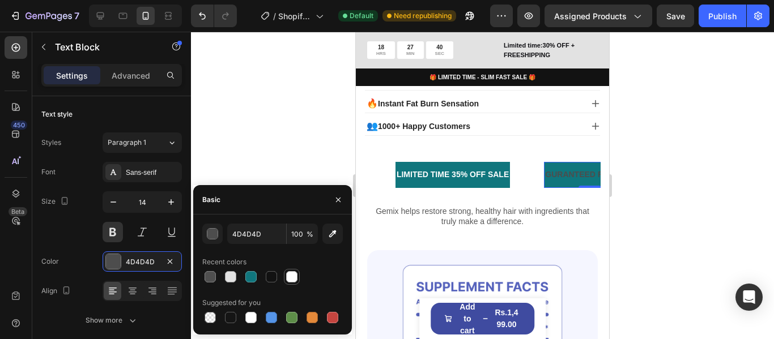
click at [290, 274] on div at bounding box center [291, 276] width 11 height 11
type input "FFFFFF"
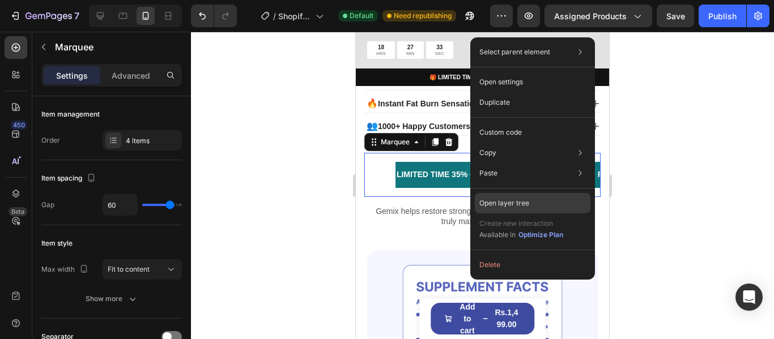
drag, startPoint x: 525, startPoint y: 201, endPoint x: 170, endPoint y: 169, distance: 356.6
click at [525, 201] on p "Open layer tree" at bounding box center [504, 203] width 50 height 10
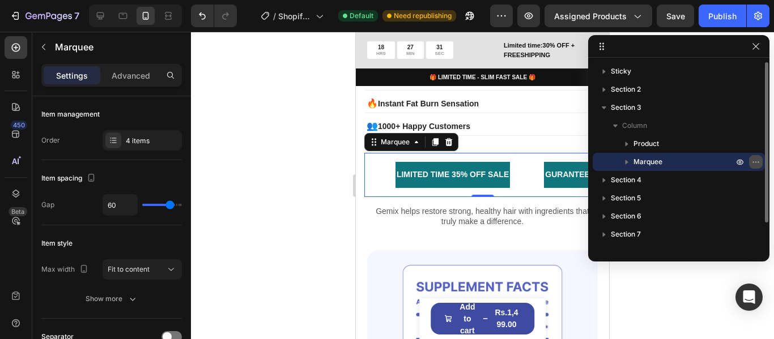
click at [756, 160] on icon "button" at bounding box center [755, 161] width 9 height 9
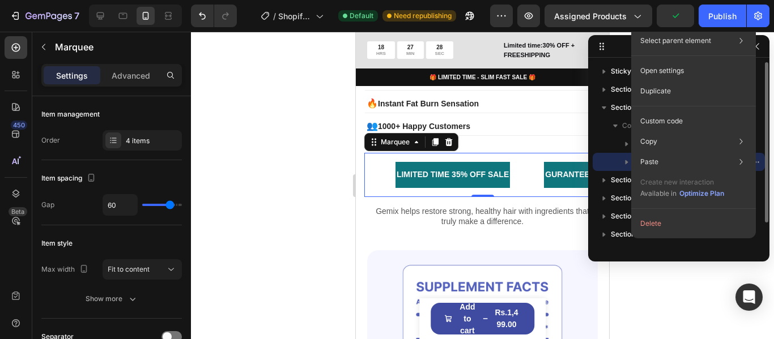
click at [606, 157] on div "Marquee" at bounding box center [678, 162] width 163 height 18
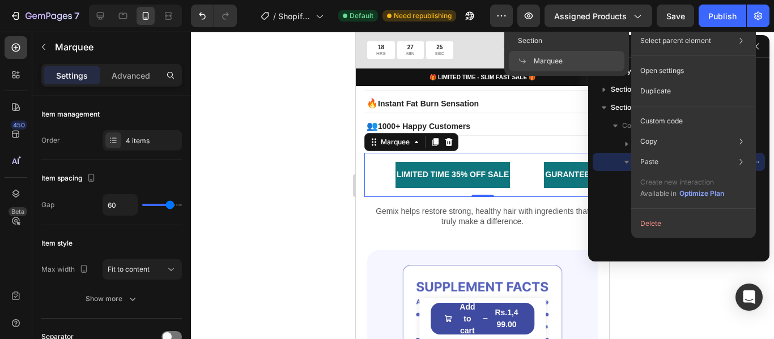
click at [744, 41] on icon at bounding box center [740, 40] width 11 height 11
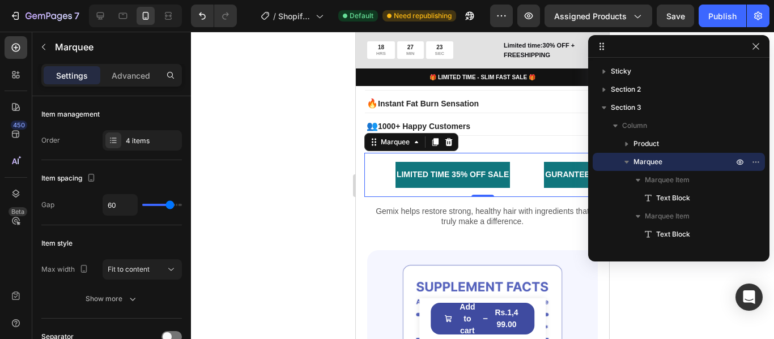
click at [225, 110] on div at bounding box center [482, 186] width 583 height 308
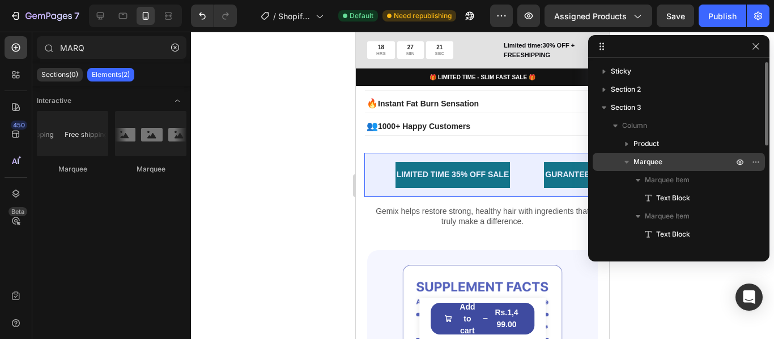
click at [671, 167] on p "Marquee" at bounding box center [684, 161] width 102 height 11
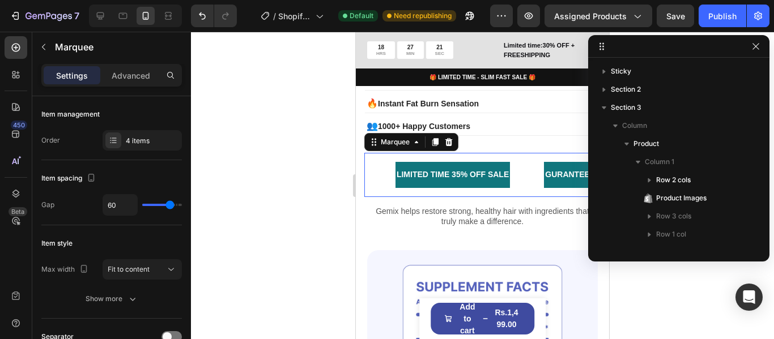
scroll to position [142, 0]
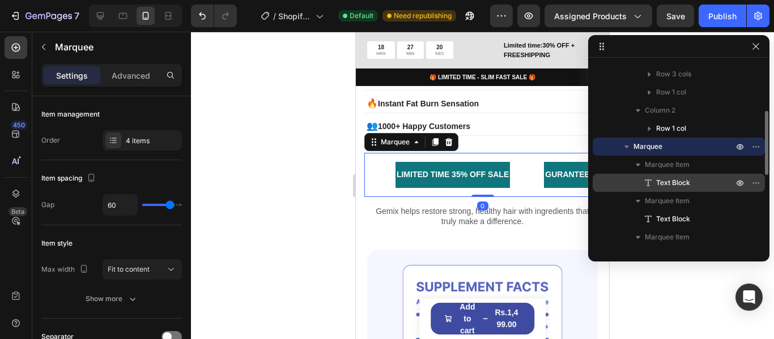
click at [685, 184] on span "Text Block" at bounding box center [673, 182] width 34 height 11
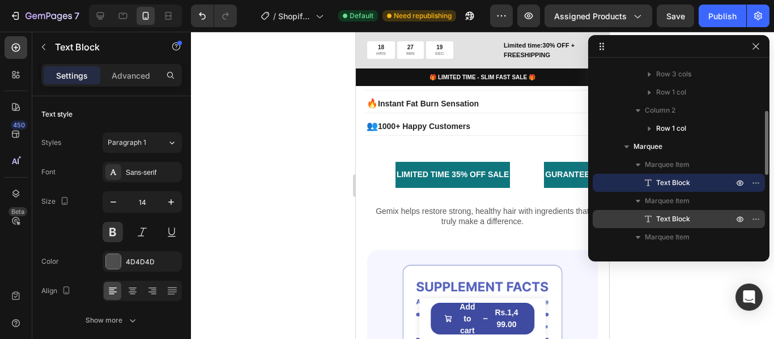
click at [679, 213] on div "Text Block" at bounding box center [678, 219] width 163 height 18
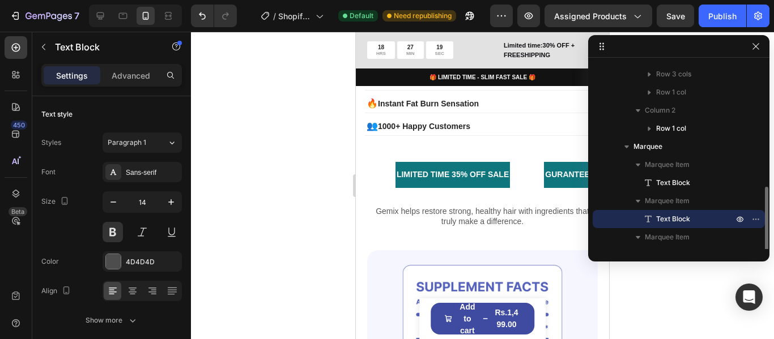
scroll to position [199, 0]
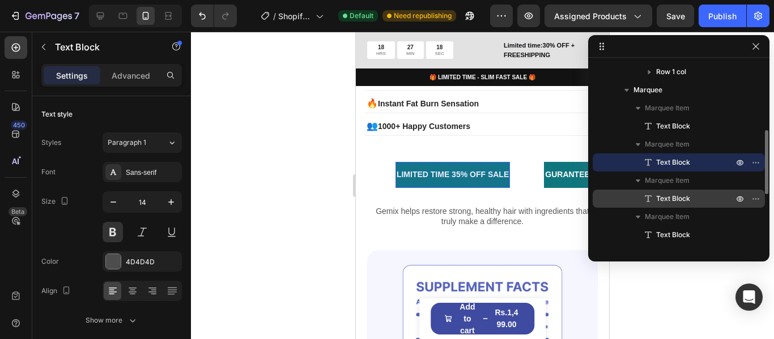
click at [679, 199] on span "Text Block" at bounding box center [673, 198] width 34 height 11
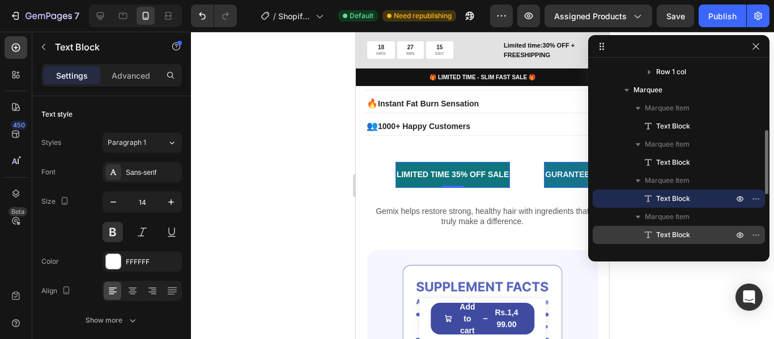
click at [670, 232] on span "Text Block" at bounding box center [673, 234] width 34 height 11
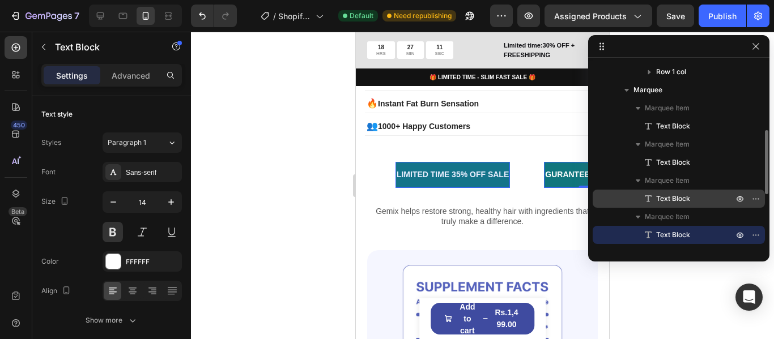
click at [685, 199] on span "Text Block" at bounding box center [673, 198] width 34 height 11
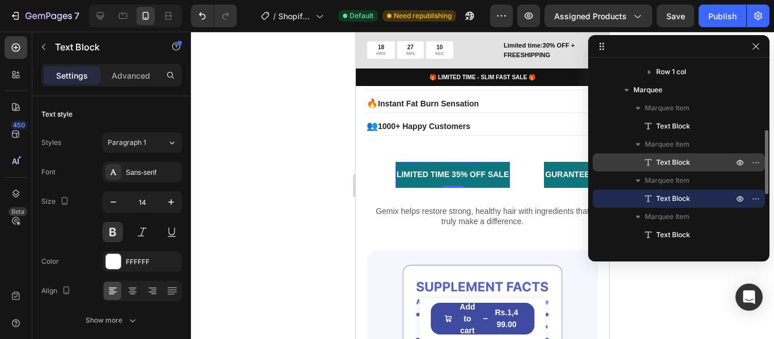
click at [689, 158] on span "Text Block" at bounding box center [673, 162] width 34 height 11
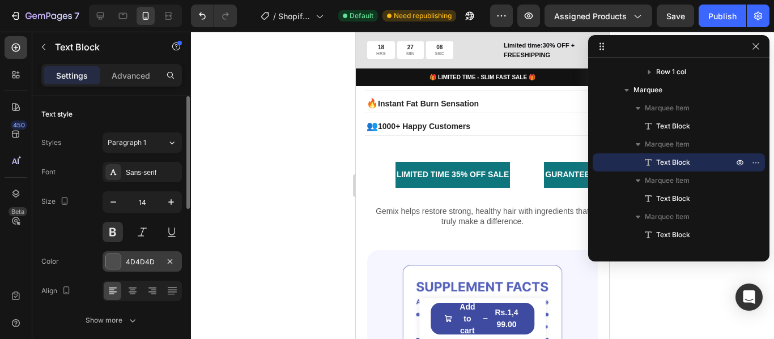
click at [113, 256] on div at bounding box center [113, 261] width 15 height 15
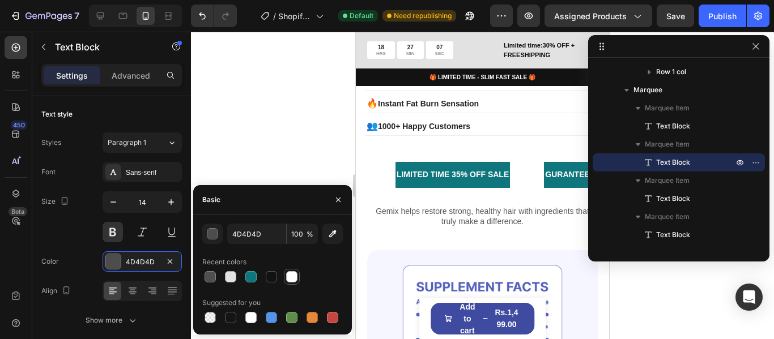
drag, startPoint x: 290, startPoint y: 276, endPoint x: 194, endPoint y: 126, distance: 178.8
click at [290, 276] on div at bounding box center [291, 276] width 11 height 11
type input "FFFFFF"
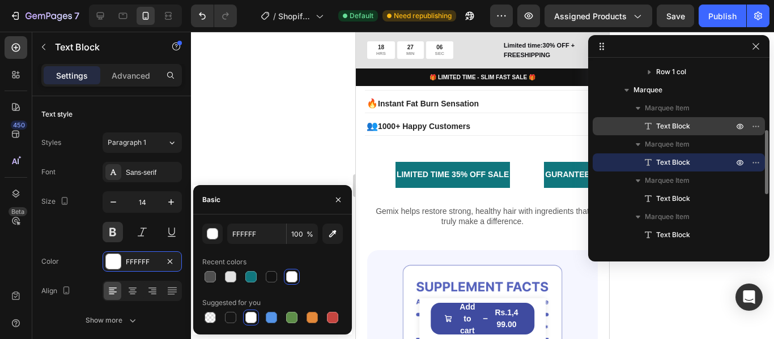
click at [680, 123] on span "Text Block" at bounding box center [673, 126] width 34 height 11
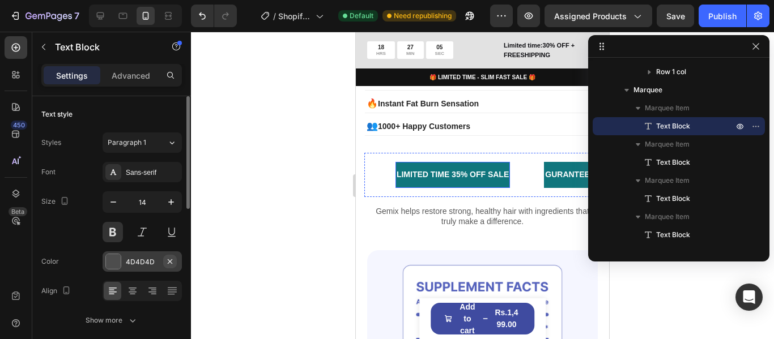
drag, startPoint x: 148, startPoint y: 259, endPoint x: 167, endPoint y: 257, distance: 18.3
click at [148, 259] on div "4D4D4D" at bounding box center [142, 262] width 33 height 10
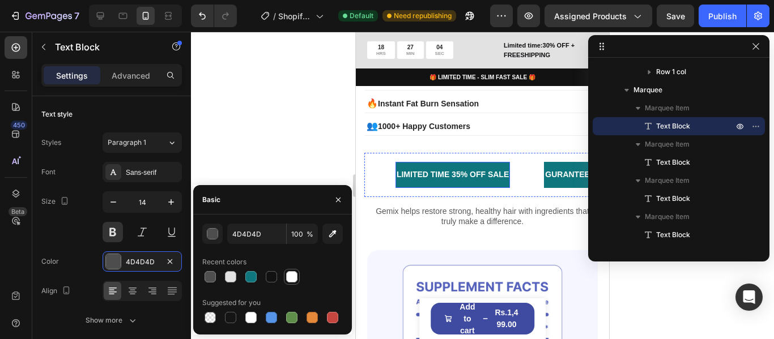
click at [292, 273] on div at bounding box center [291, 276] width 11 height 11
type input "FFFFFF"
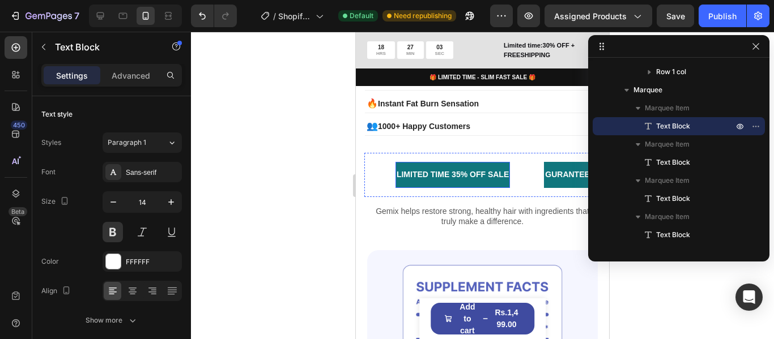
click at [262, 120] on div at bounding box center [482, 186] width 583 height 308
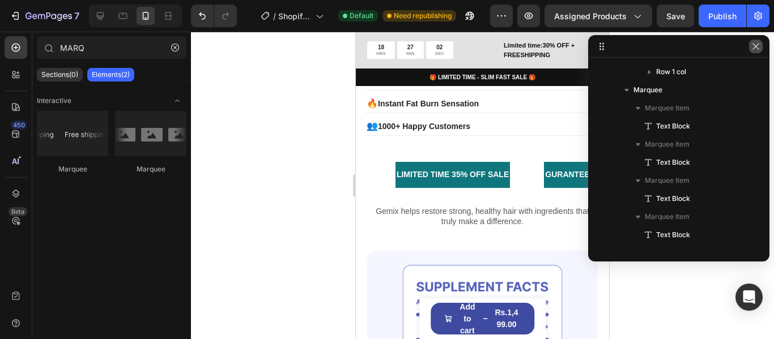
click at [760, 48] on icon "button" at bounding box center [755, 46] width 9 height 9
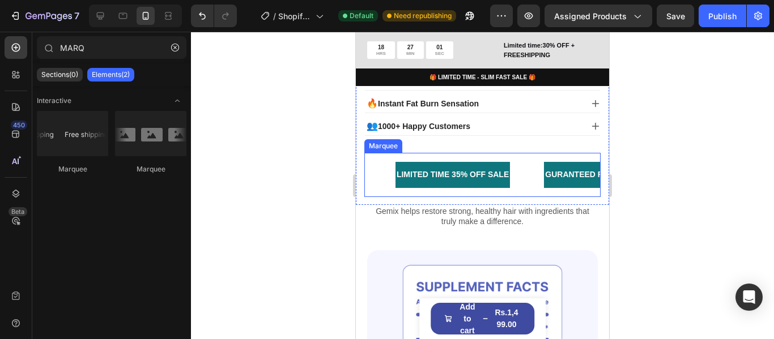
click at [573, 167] on div "GURANTEED RESULTS Text Block" at bounding box center [606, 174] width 125 height 25
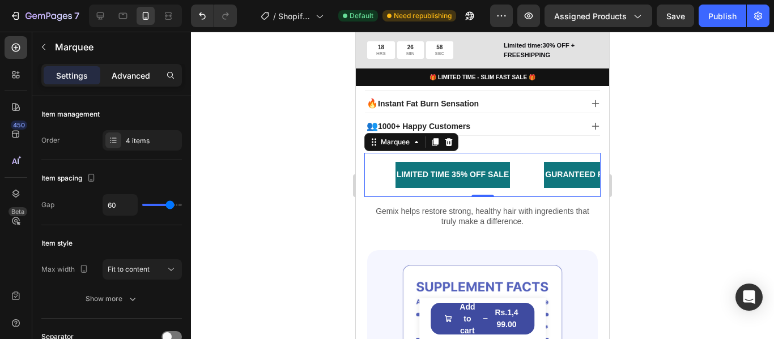
click at [130, 74] on p "Advanced" at bounding box center [131, 76] width 39 height 12
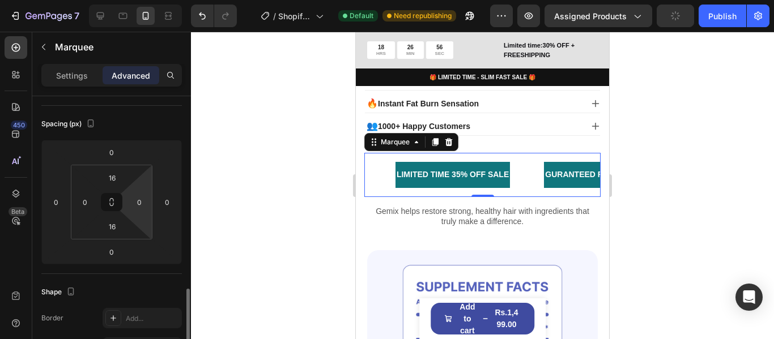
scroll to position [227, 0]
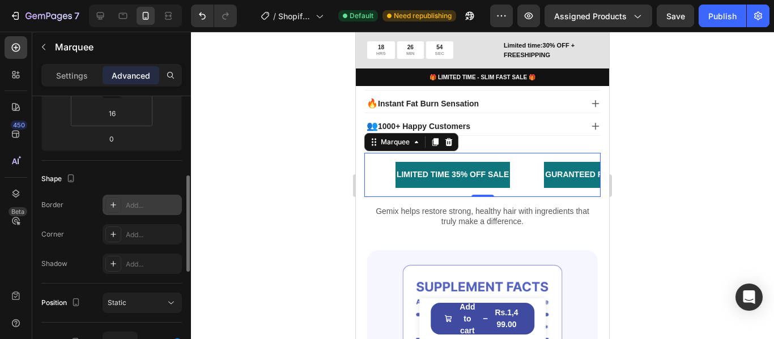
click at [140, 204] on div "Add..." at bounding box center [152, 206] width 53 height 10
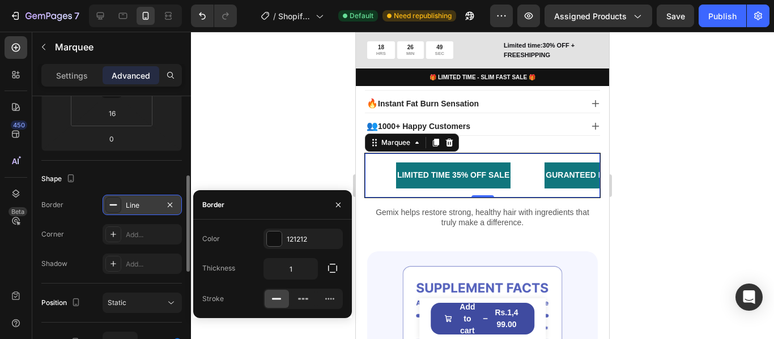
click at [127, 174] on div "Shape" at bounding box center [111, 179] width 140 height 18
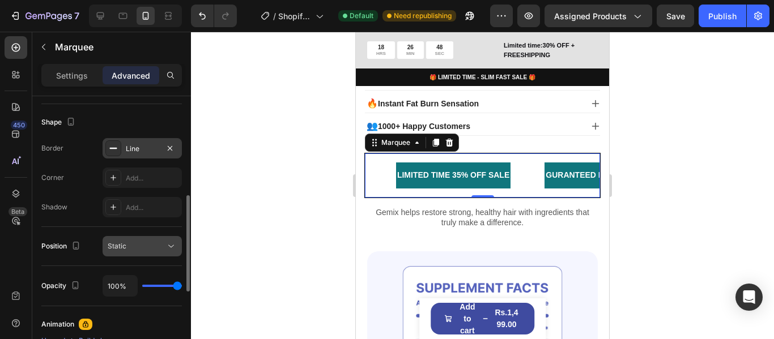
scroll to position [340, 0]
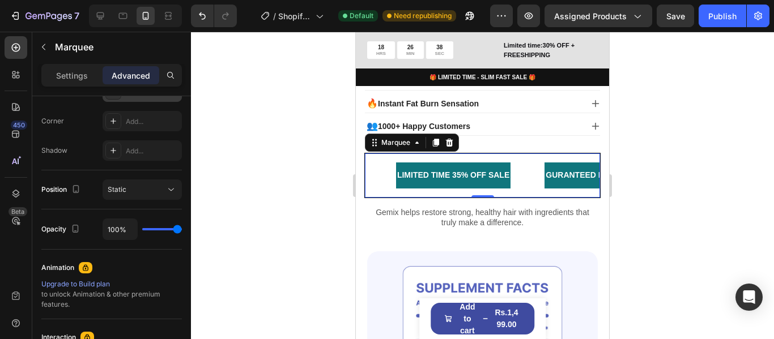
click at [695, 18] on div "Preview Assigned Products Save Publish" at bounding box center [629, 16] width 279 height 23
click at [691, 18] on button "Save" at bounding box center [675, 16] width 37 height 23
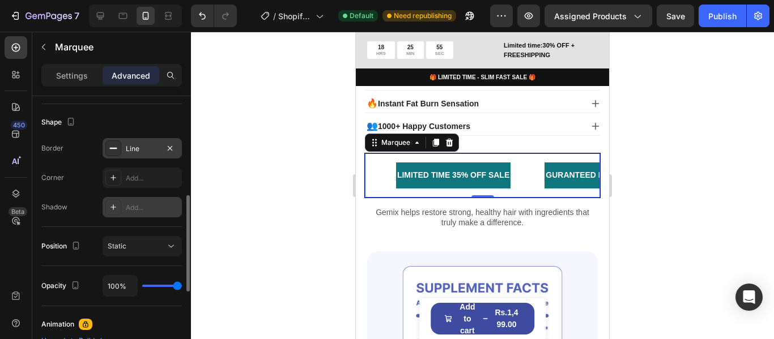
scroll to position [113, 0]
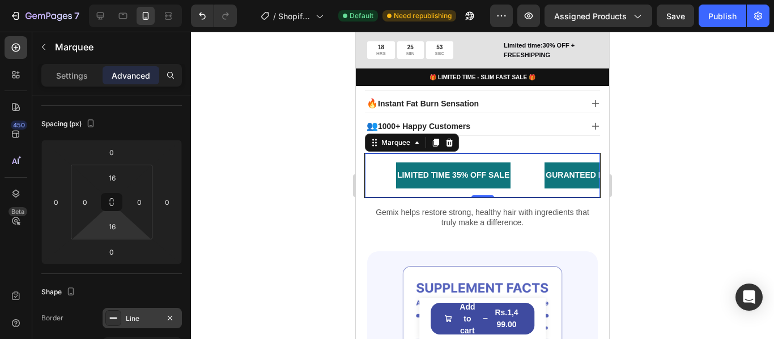
click at [133, 0] on html "7 / Shopify Original Product Template Default Need republishing Preview Assigne…" at bounding box center [387, 0] width 774 height 0
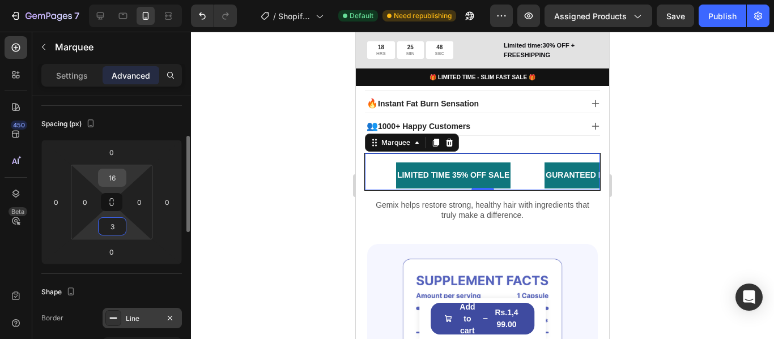
type input "3"
click at [118, 178] on input "16" at bounding box center [112, 177] width 23 height 17
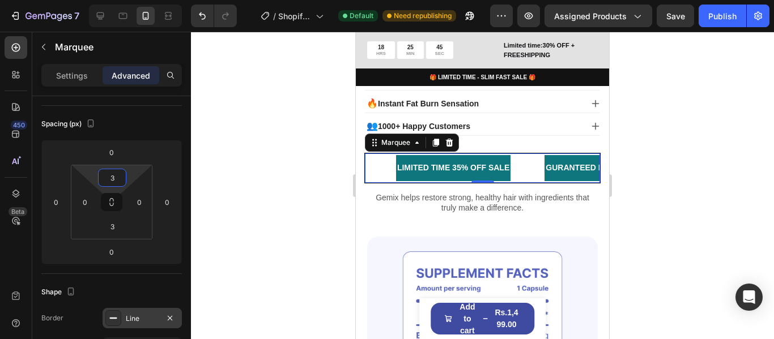
type input "3"
click at [453, 160] on div "LIMITED TIME 35% OFF SALE Text Block" at bounding box center [470, 167] width 148 height 25
click at [59, 80] on p "Settings" at bounding box center [72, 76] width 32 height 12
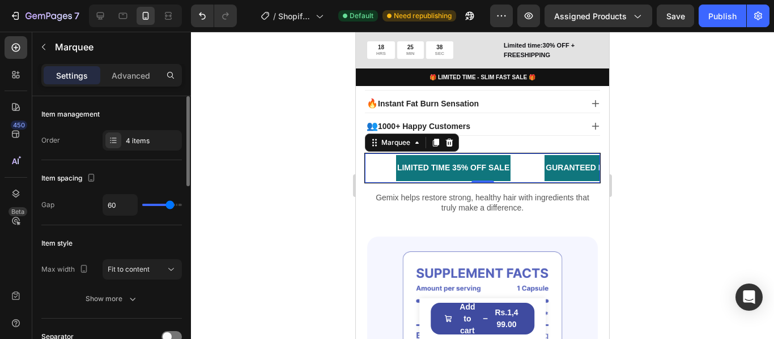
scroll to position [57, 0]
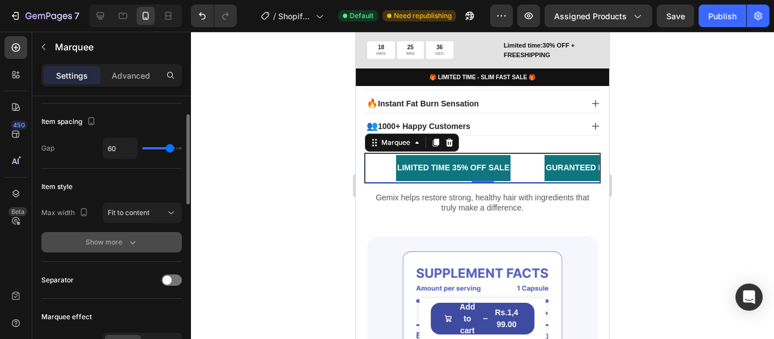
click at [134, 240] on icon "button" at bounding box center [132, 242] width 11 height 11
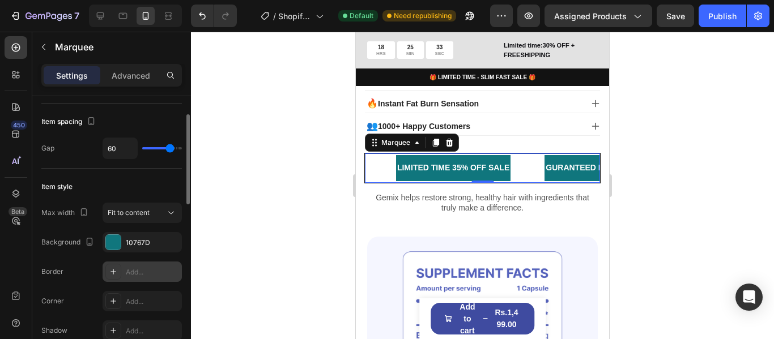
click at [140, 275] on div "Add..." at bounding box center [152, 272] width 53 height 10
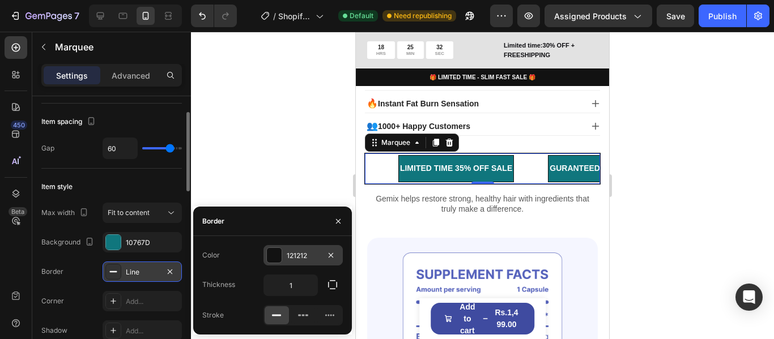
click at [278, 257] on div at bounding box center [274, 255] width 15 height 15
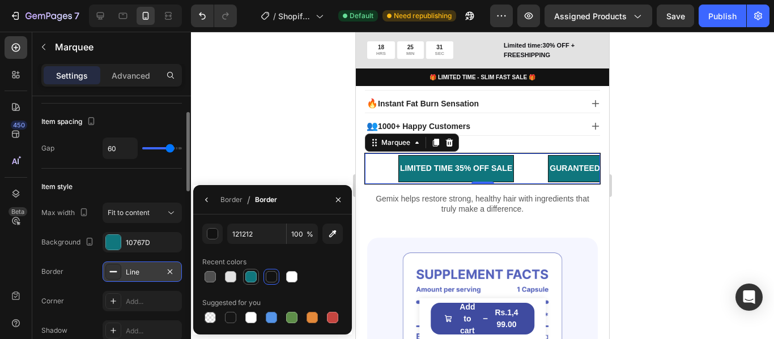
click at [254, 276] on div at bounding box center [250, 276] width 11 height 11
type input "10767D"
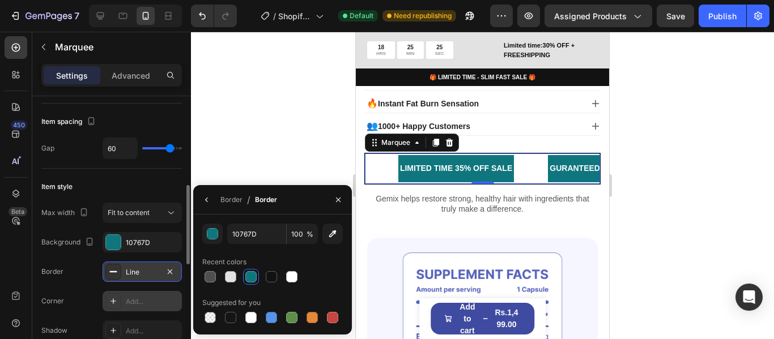
scroll to position [113, 0]
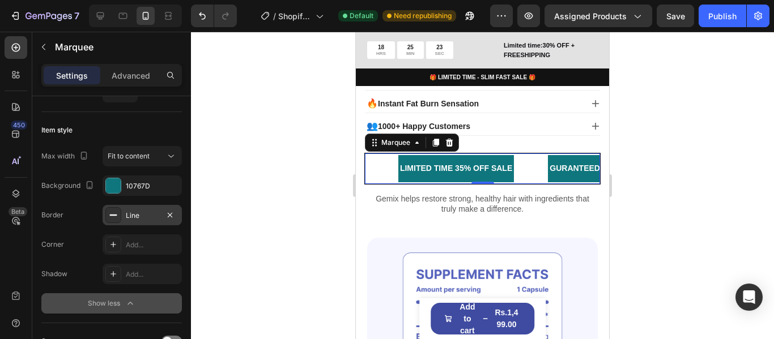
click at [131, 301] on icon "button" at bounding box center [130, 303] width 11 height 11
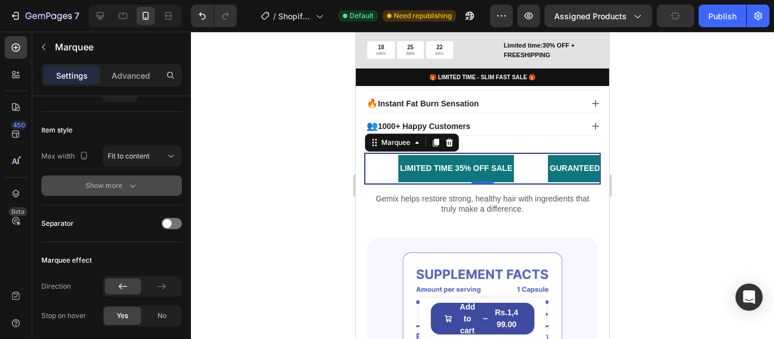
click at [118, 186] on div "Show more" at bounding box center [112, 185] width 53 height 11
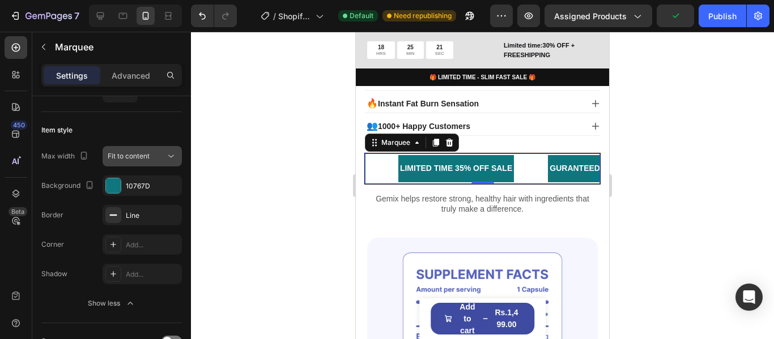
click at [127, 147] on button "Fit to content" at bounding box center [142, 156] width 79 height 20
click at [123, 125] on div "Item style" at bounding box center [111, 130] width 140 height 18
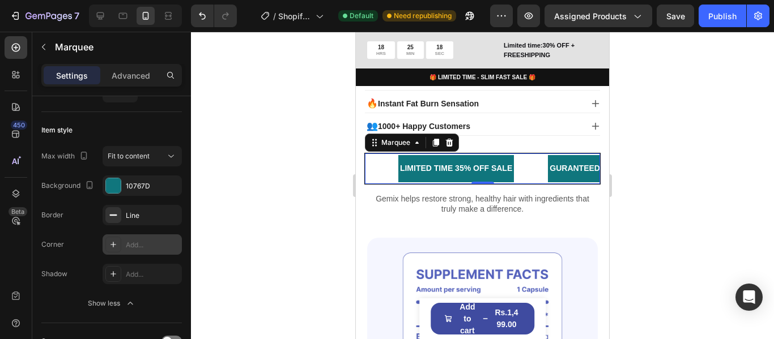
scroll to position [227, 0]
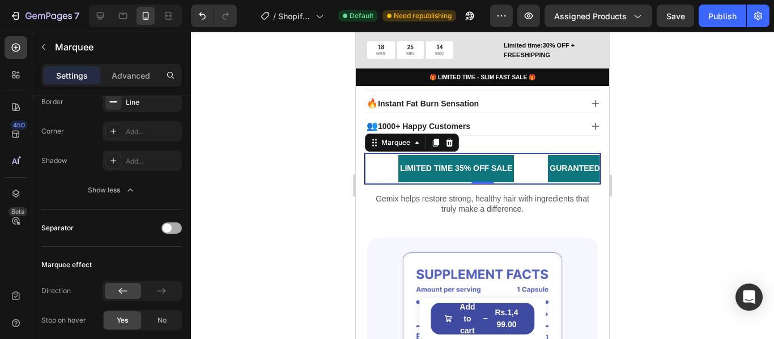
click at [177, 228] on div at bounding box center [171, 228] width 20 height 11
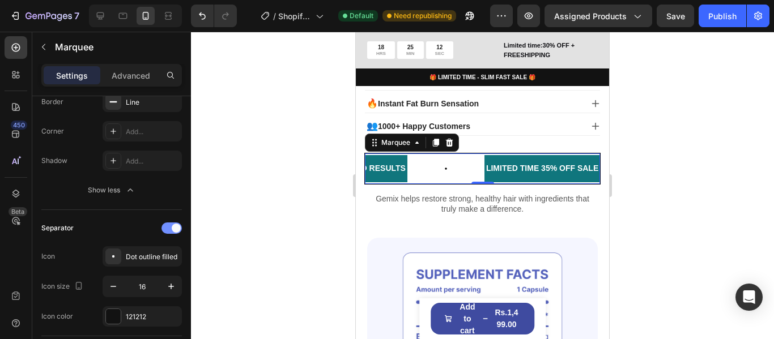
click at [167, 229] on div at bounding box center [171, 228] width 20 height 11
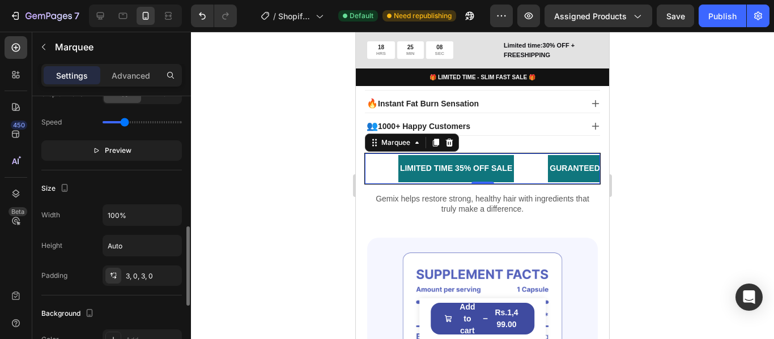
scroll to position [510, 0]
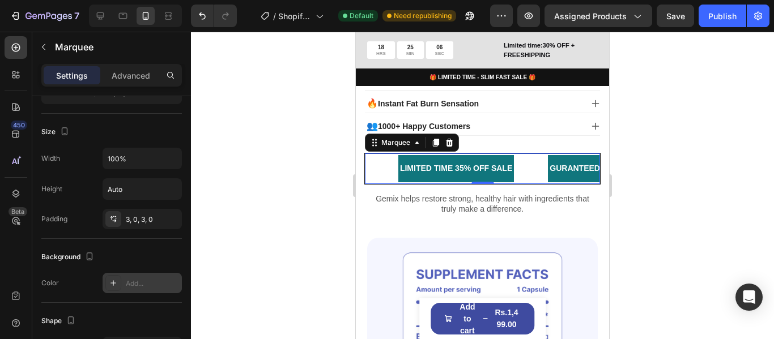
click at [128, 280] on div "Add..." at bounding box center [152, 284] width 53 height 10
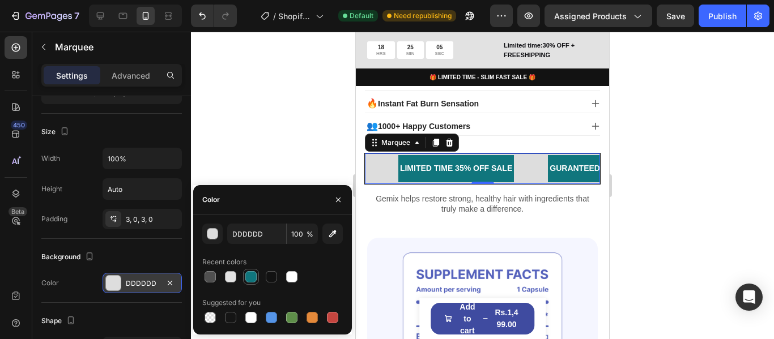
click at [246, 283] on div at bounding box center [251, 277] width 14 height 14
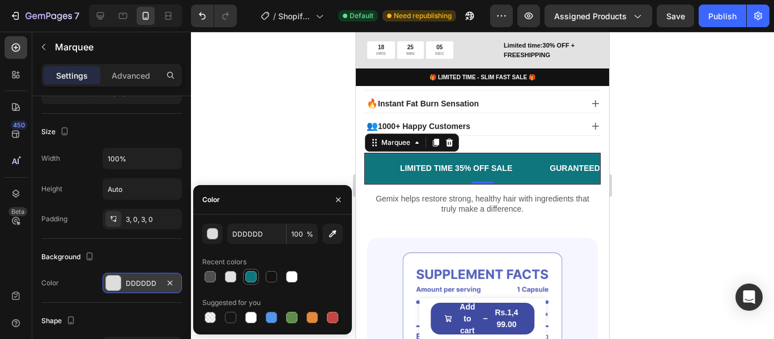
type input "10767D"
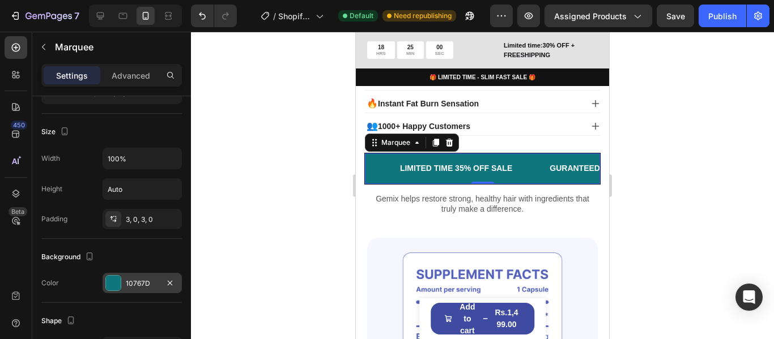
click at [261, 139] on div at bounding box center [482, 186] width 583 height 308
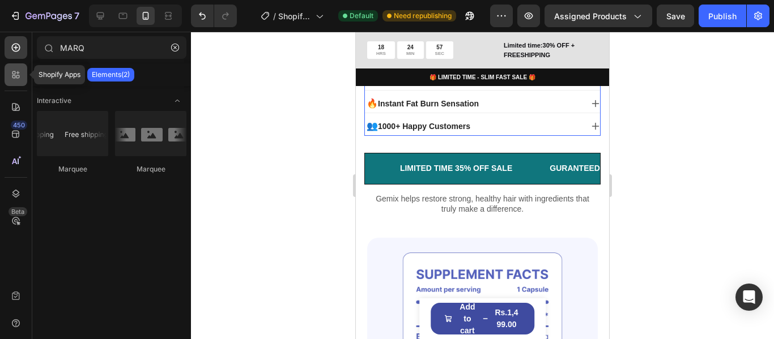
click at [19, 67] on div at bounding box center [16, 74] width 23 height 23
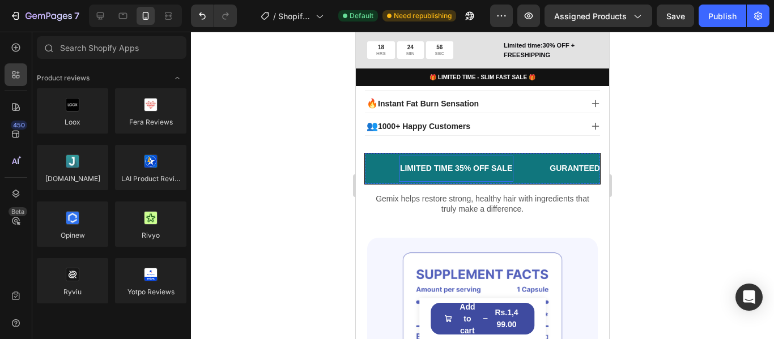
drag, startPoint x: 451, startPoint y: 153, endPoint x: 408, endPoint y: 167, distance: 45.1
click at [451, 155] on div "LIMITED TIME 35% OFF SALE Text Block" at bounding box center [473, 168] width 150 height 27
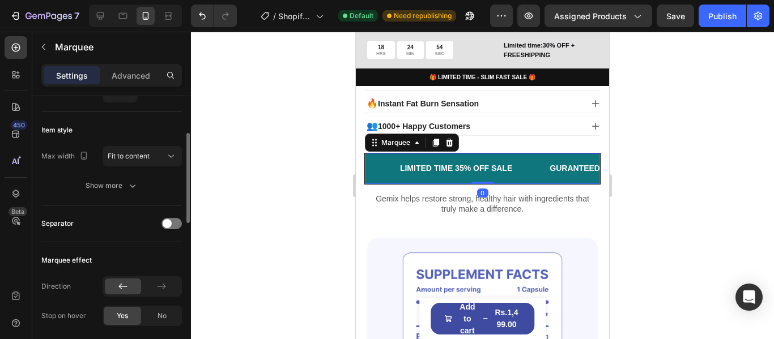
scroll to position [57, 0]
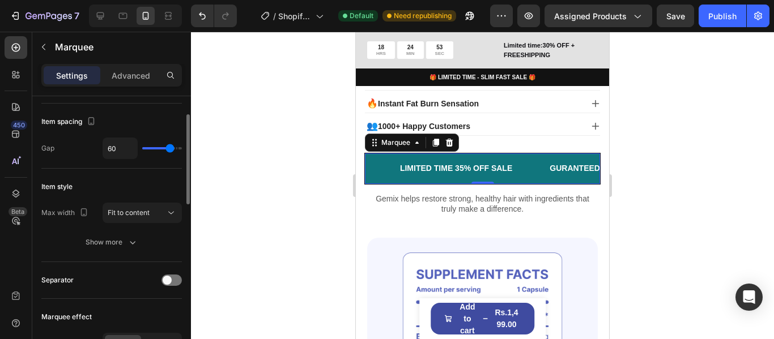
type input "50"
type input "47"
click at [165, 147] on input "range" at bounding box center [162, 148] width 40 height 2
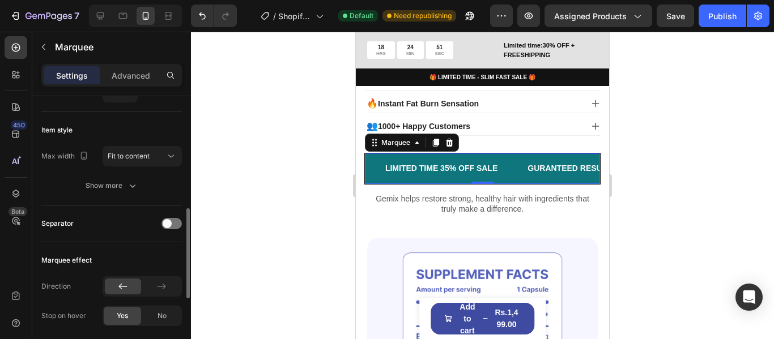
scroll to position [170, 0]
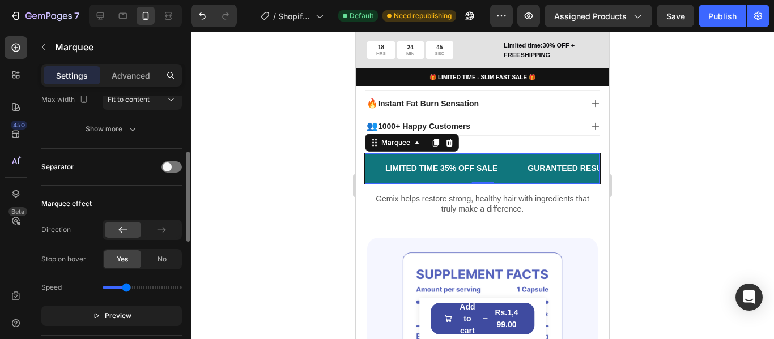
type input "1.1"
click at [126, 287] on input "range" at bounding box center [142, 288] width 79 height 2
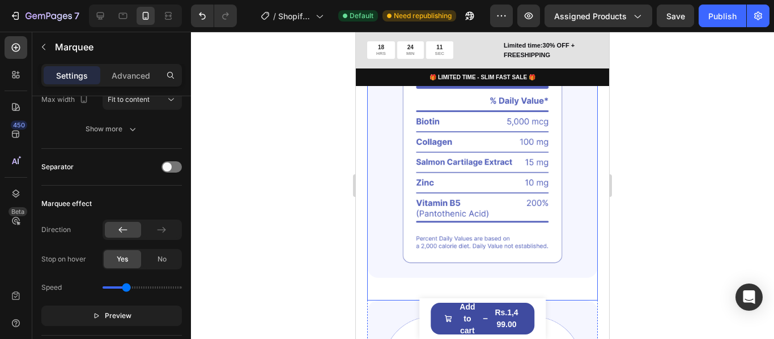
scroll to position [850, 0]
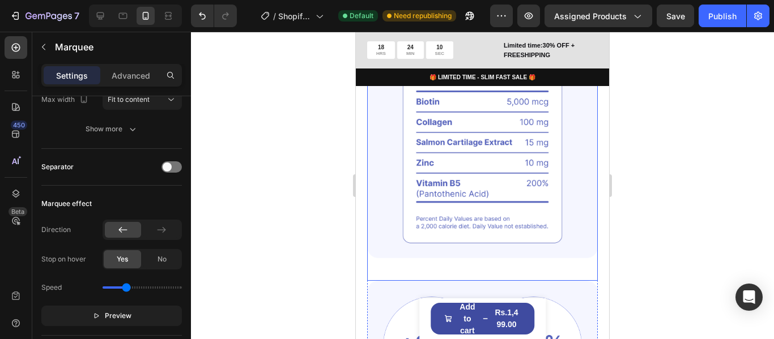
click at [563, 202] on img at bounding box center [482, 131] width 231 height 256
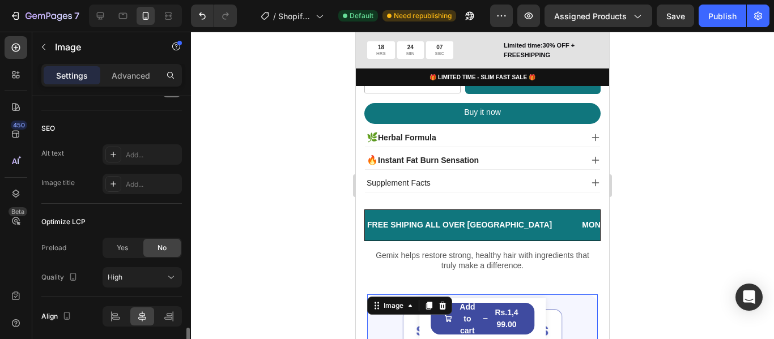
scroll to position [608, 0]
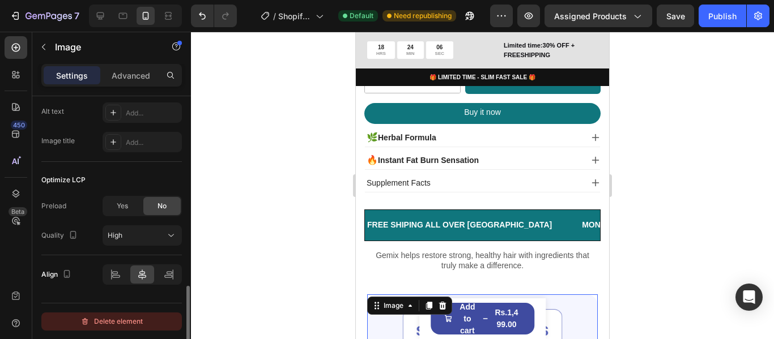
click at [127, 325] on div "Delete element" at bounding box center [111, 322] width 62 height 14
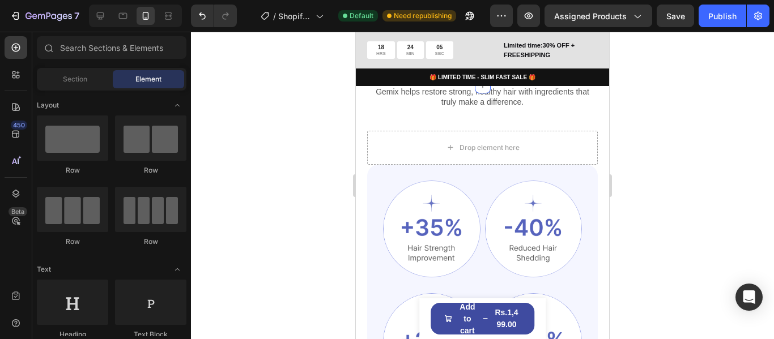
scroll to position [736, 0]
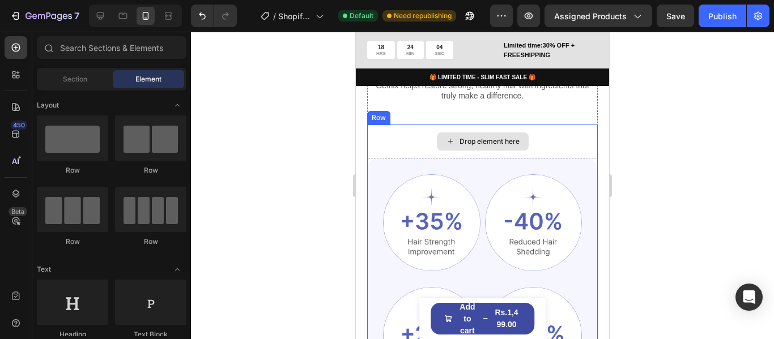
click at [544, 136] on div "Drop element here" at bounding box center [482, 142] width 231 height 34
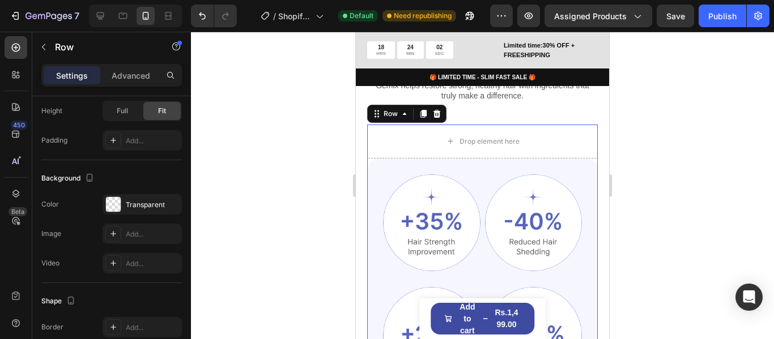
scroll to position [451, 0]
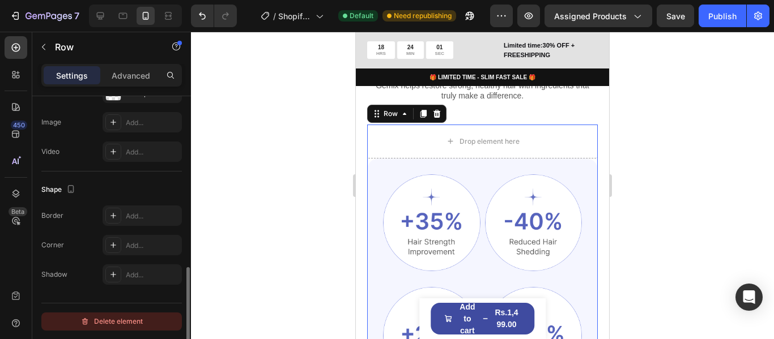
click at [111, 321] on div "Delete element" at bounding box center [111, 322] width 62 height 14
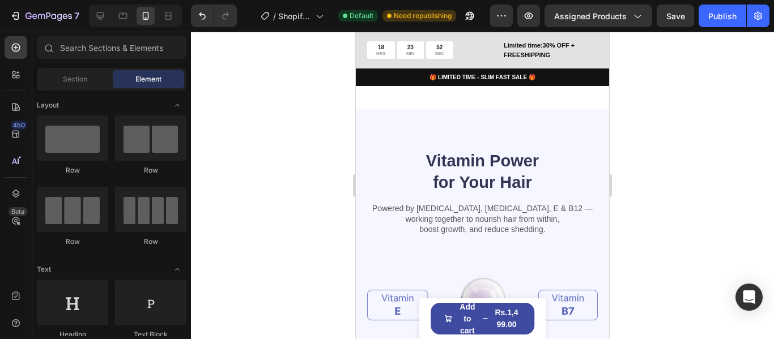
scroll to position [736, 0]
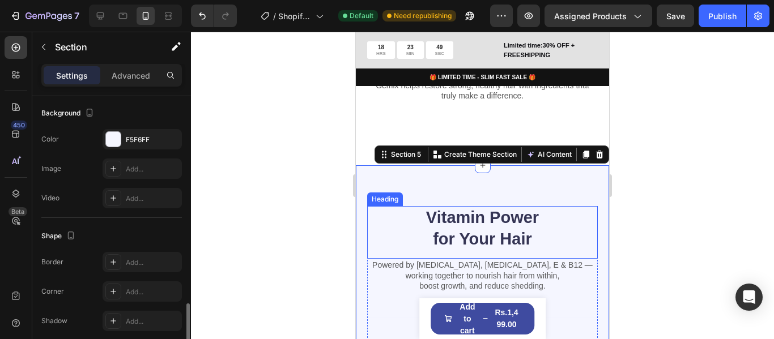
scroll to position [386, 0]
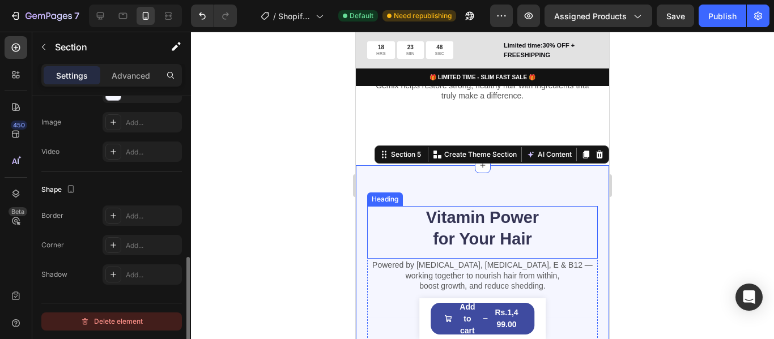
click at [130, 320] on div "Delete element" at bounding box center [111, 322] width 62 height 14
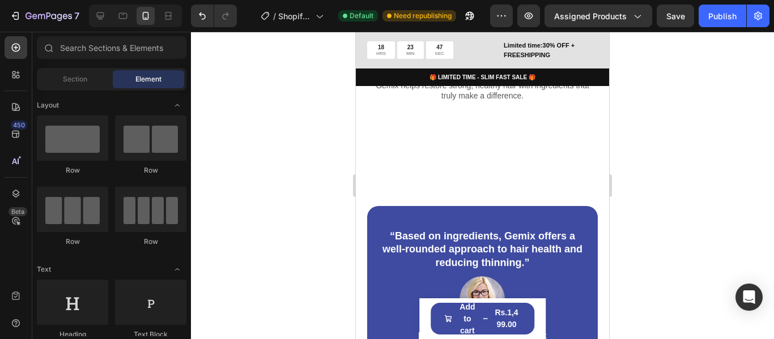
scroll to position [680, 0]
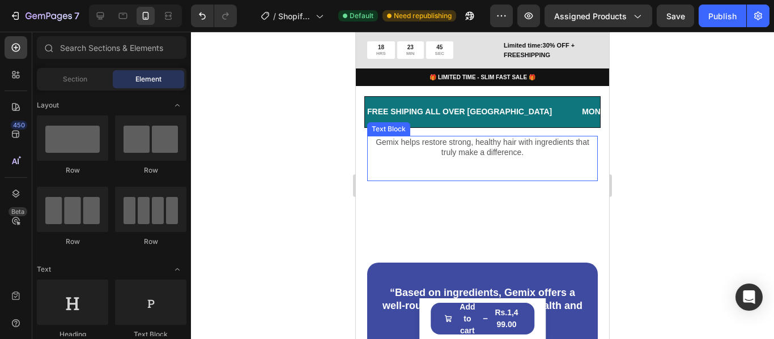
click at [522, 153] on div "Gemix helps restore strong, healthy hair with ingredients that truly make a dif…" at bounding box center [482, 158] width 231 height 45
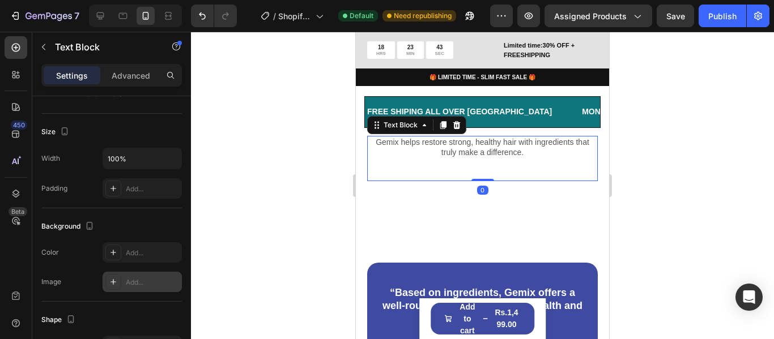
scroll to position [396, 0]
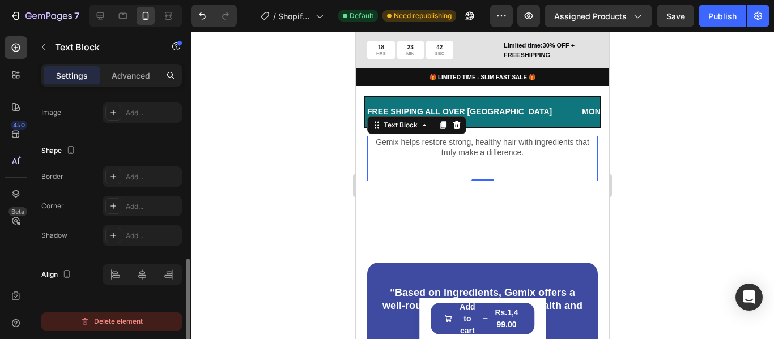
click at [126, 314] on button "Delete element" at bounding box center [111, 322] width 140 height 18
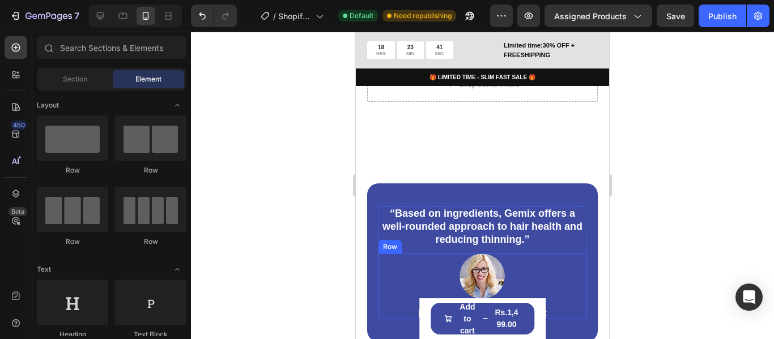
scroll to position [793, 0]
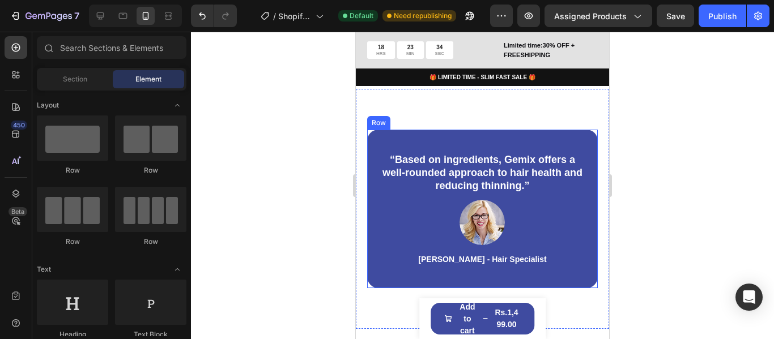
click at [582, 276] on div "“Based on ingredients, Gemix offers a well-rounded approach to hair health and …" at bounding box center [482, 209] width 231 height 159
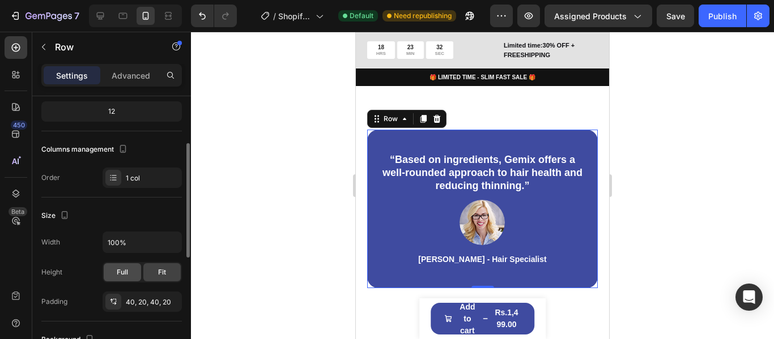
scroll to position [227, 0]
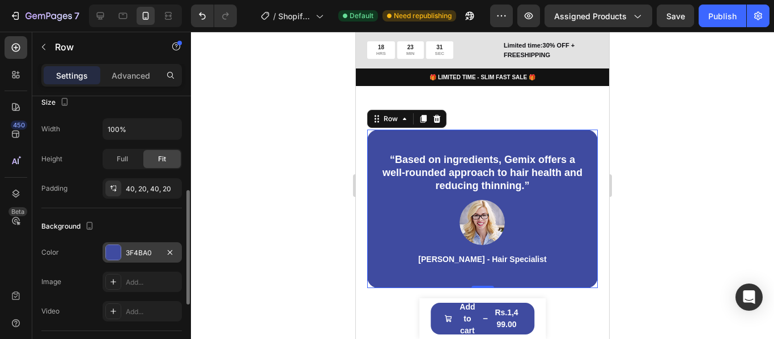
click at [120, 255] on div at bounding box center [113, 252] width 15 height 15
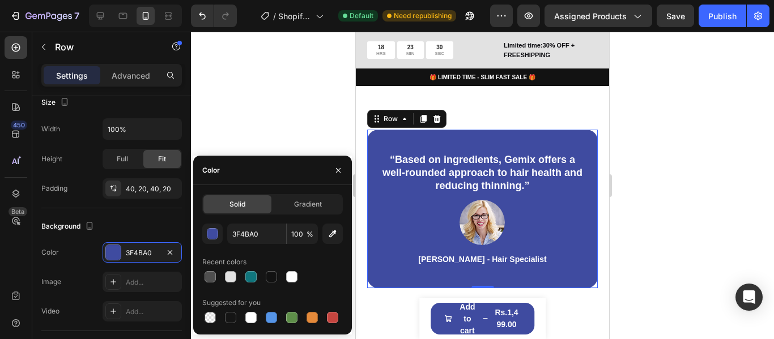
drag, startPoint x: 255, startPoint y: 276, endPoint x: 328, endPoint y: 263, distance: 73.7
click at [255, 276] on div at bounding box center [250, 276] width 11 height 11
type input "10767D"
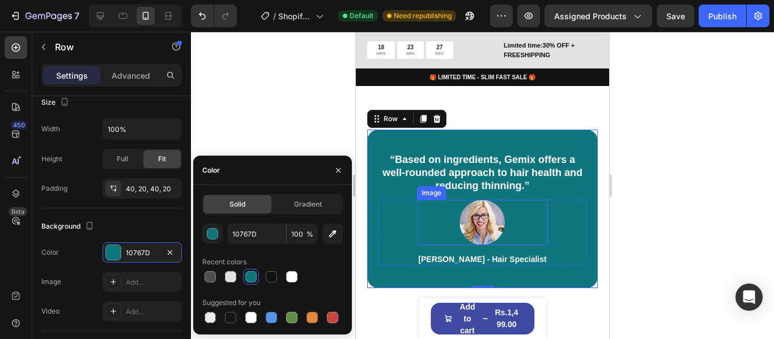
click at [480, 233] on img at bounding box center [481, 222] width 45 height 45
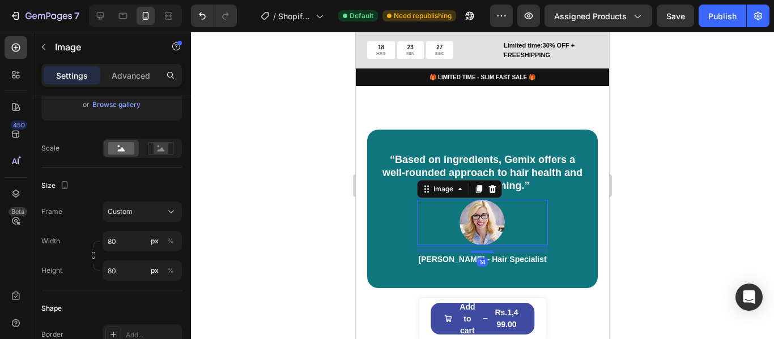
scroll to position [0, 0]
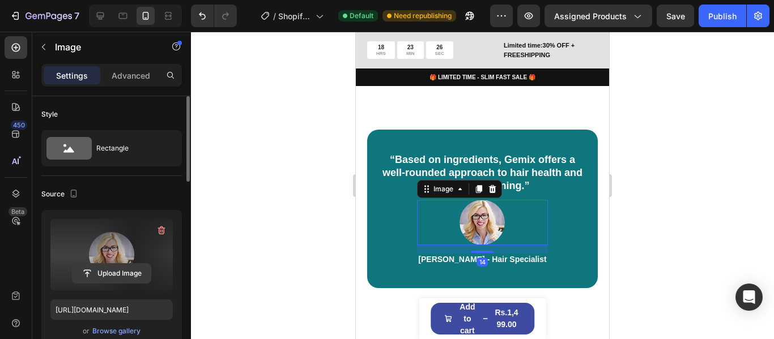
click at [112, 280] on input "file" at bounding box center [112, 273] width 78 height 19
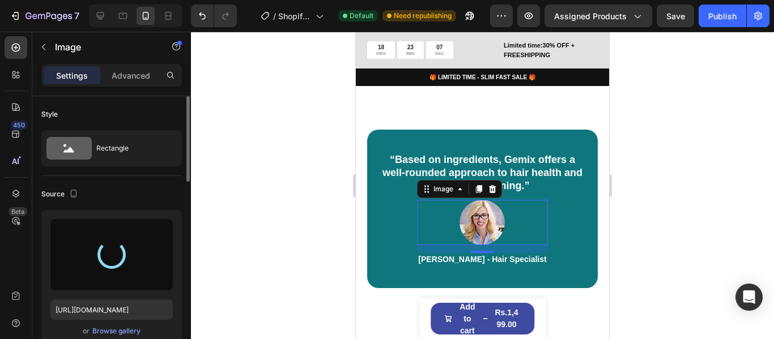
type input "https://cdn.shopify.com/s/files/1/0711/7016/2862/files/gempages_581705365507277…"
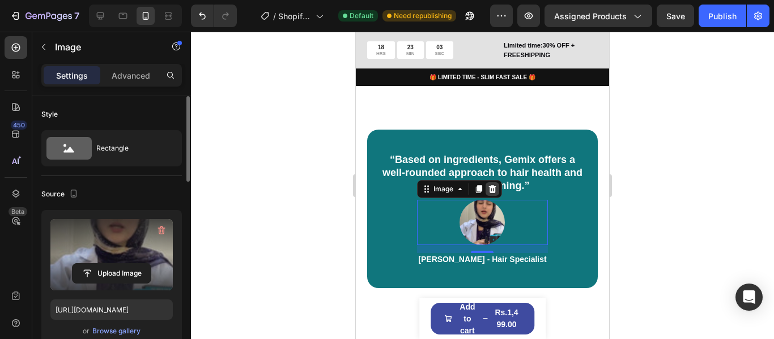
click at [497, 190] on icon at bounding box center [492, 189] width 9 height 9
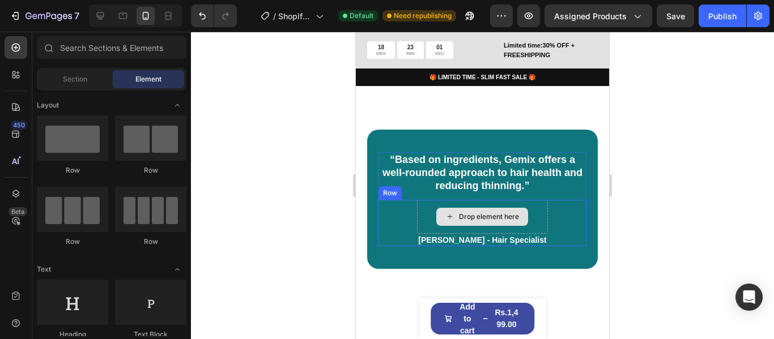
click at [479, 219] on div "Drop element here" at bounding box center [489, 216] width 60 height 9
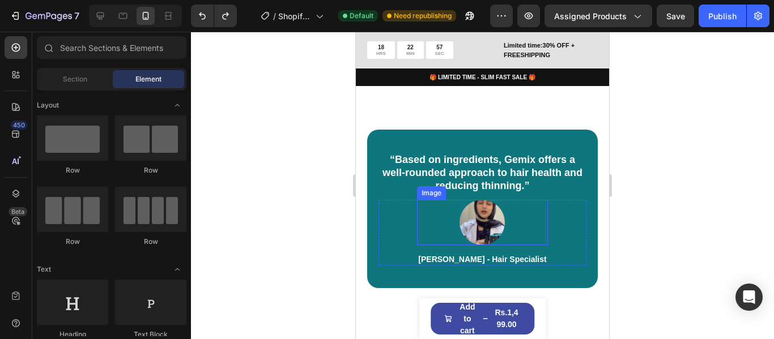
click at [492, 214] on img at bounding box center [481, 222] width 45 height 45
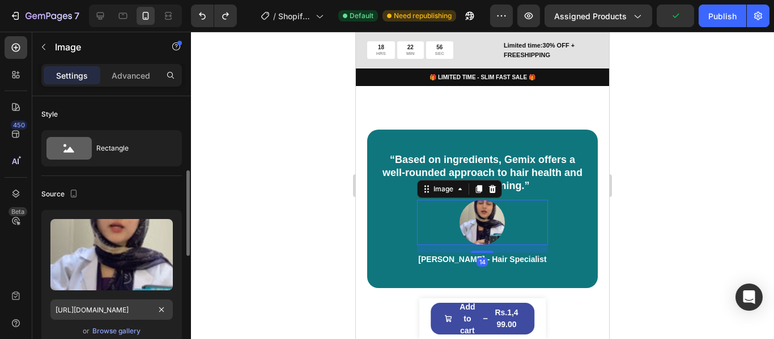
scroll to position [57, 0]
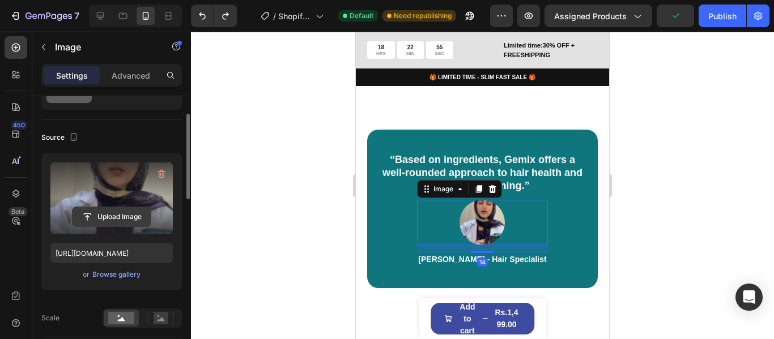
click at [122, 214] on input "file" at bounding box center [112, 216] width 78 height 19
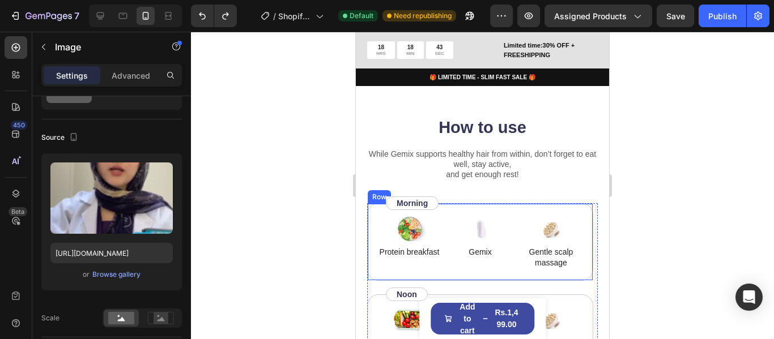
scroll to position [906, 0]
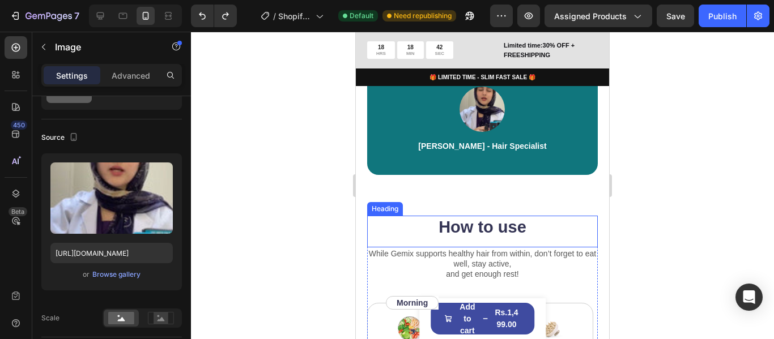
click at [556, 235] on h2 "How to use" at bounding box center [482, 228] width 231 height 24
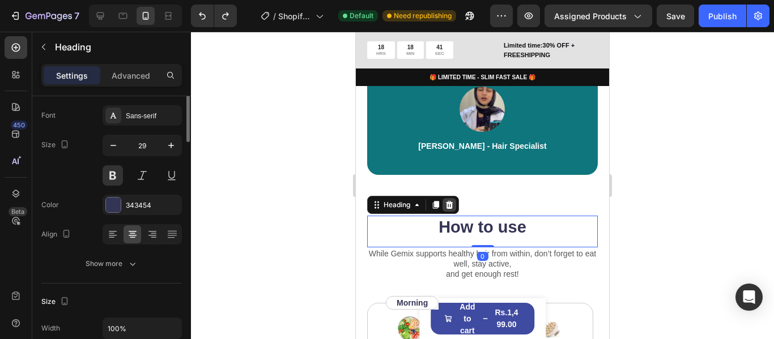
scroll to position [0, 0]
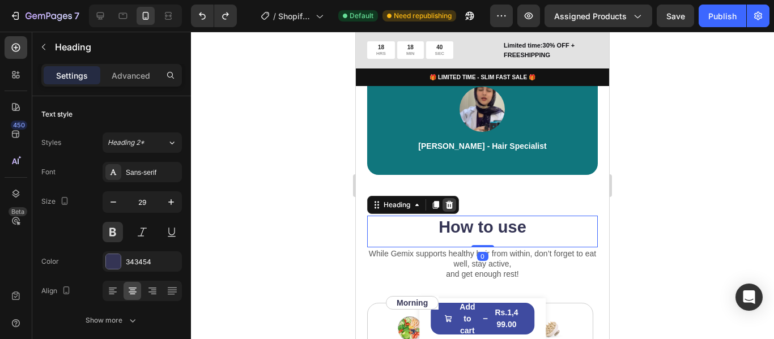
click at [450, 203] on icon at bounding box center [449, 205] width 7 height 8
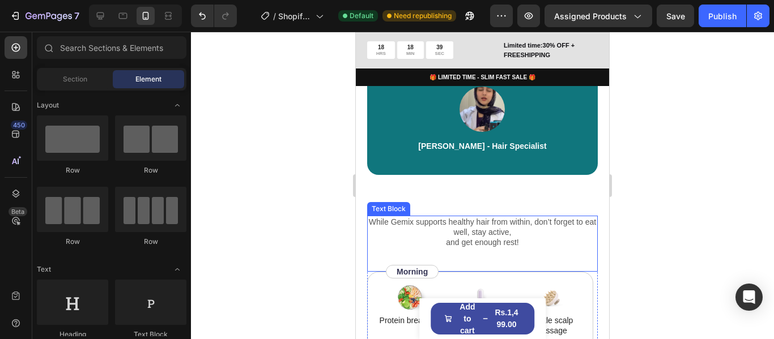
click at [542, 236] on p "While Gemix supports healthy hair from within, don’t forget to eat well, stay a…" at bounding box center [482, 232] width 228 height 31
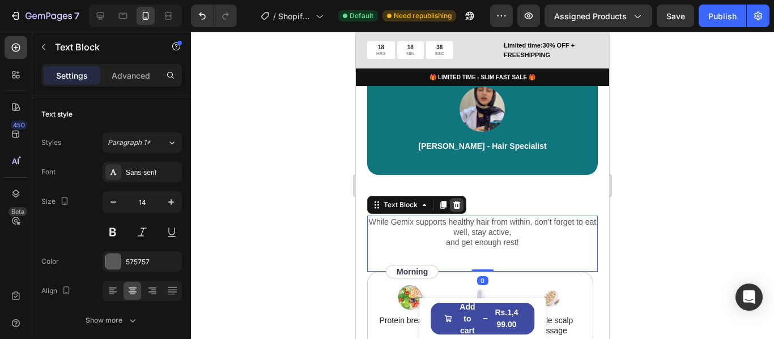
click at [453, 204] on icon at bounding box center [456, 205] width 9 height 9
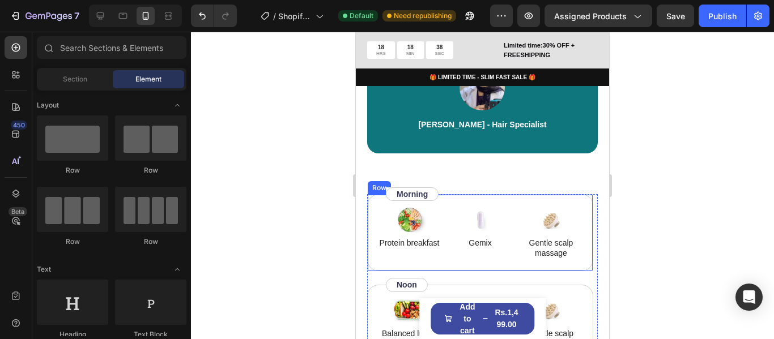
scroll to position [963, 0]
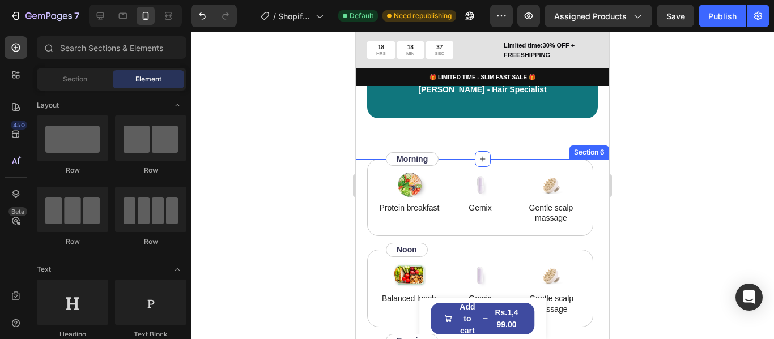
click at [596, 232] on div "Image Protein breakfast Text Block Image Gemix Text Block Image Gentle scalp ma…" at bounding box center [482, 320] width 253 height 322
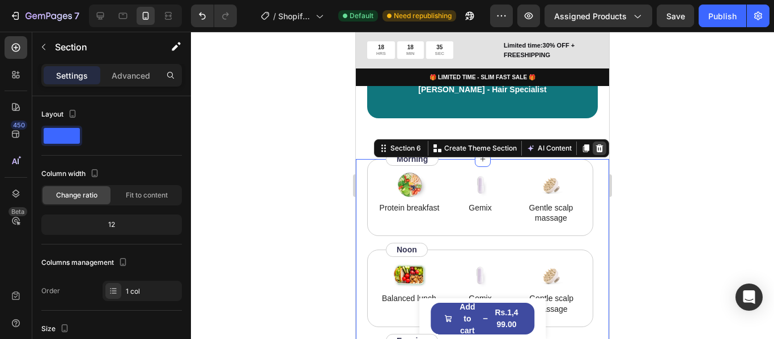
click at [596, 148] on icon at bounding box center [599, 148] width 7 height 8
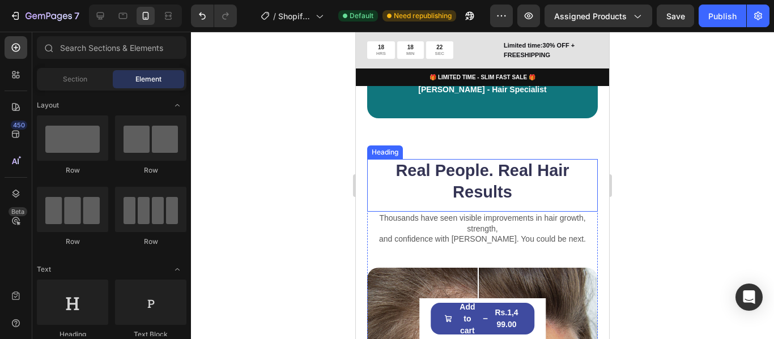
click at [443, 168] on h2 "Real People. Real Hair Results" at bounding box center [482, 181] width 231 height 45
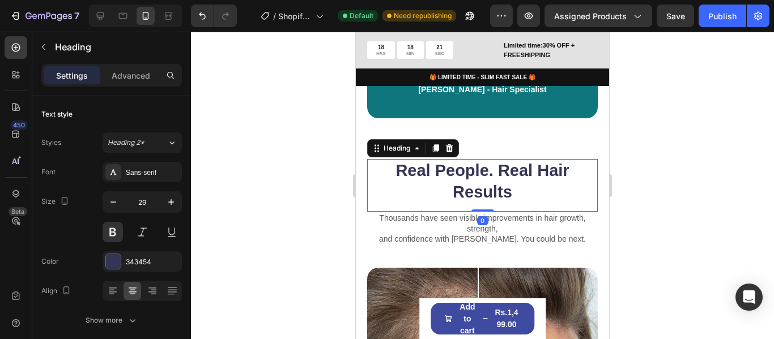
click at [443, 168] on h2 "Real People. Real Hair Results" at bounding box center [482, 181] width 231 height 45
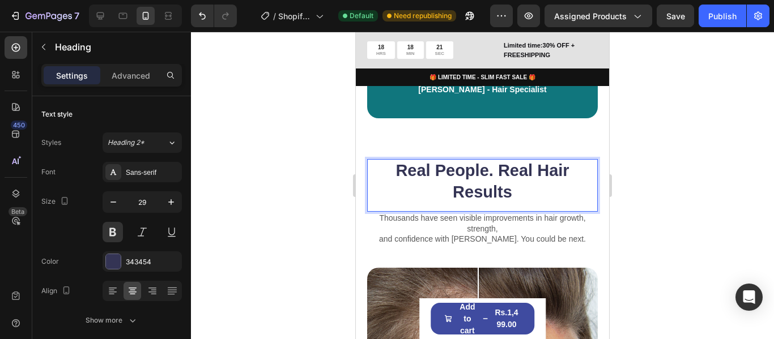
click at [443, 168] on p "Real People. Real Hair Results" at bounding box center [482, 181] width 228 height 42
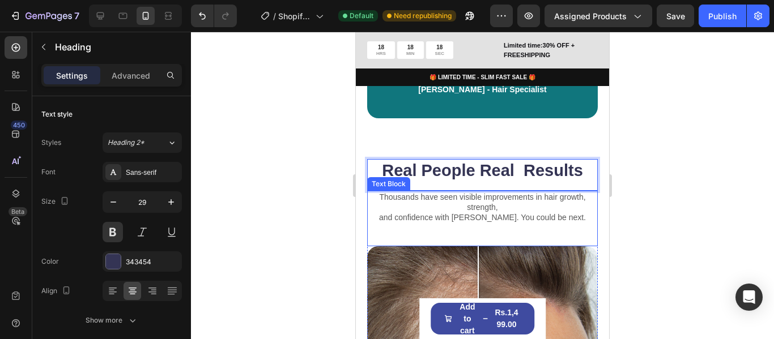
click at [458, 198] on p "Thousands have seen visible improvements in hair growth, strength," at bounding box center [482, 202] width 228 height 20
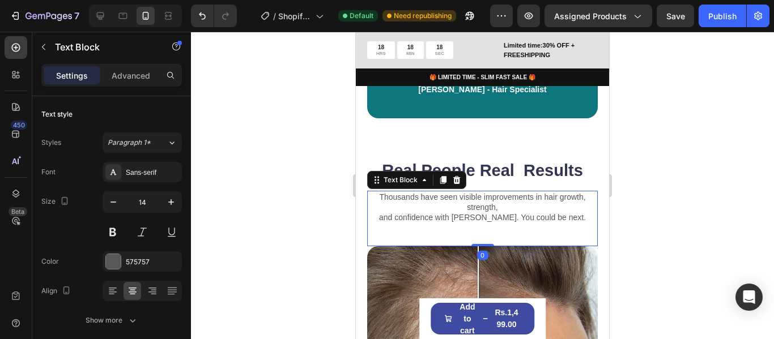
click at [458, 198] on p "Thousands have seen visible improvements in hair growth, strength," at bounding box center [482, 202] width 228 height 20
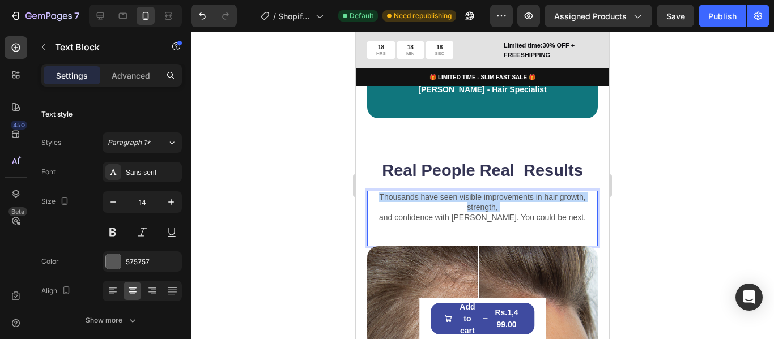
click at [458, 198] on p "Thousands have seen visible improvements in hair growth, strength," at bounding box center [482, 202] width 228 height 20
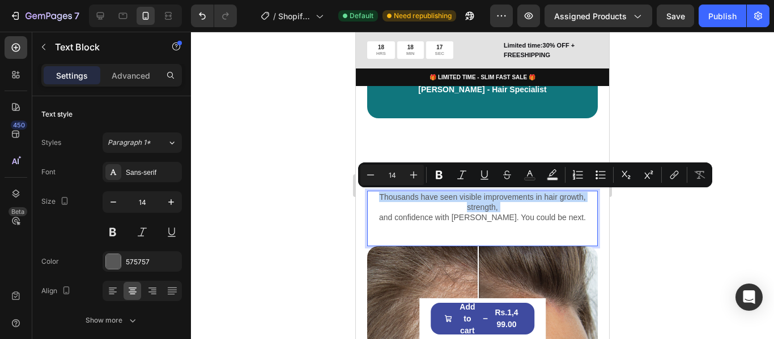
click at [458, 198] on p "Thousands have seen visible improvements in hair growth, strength," at bounding box center [482, 202] width 228 height 20
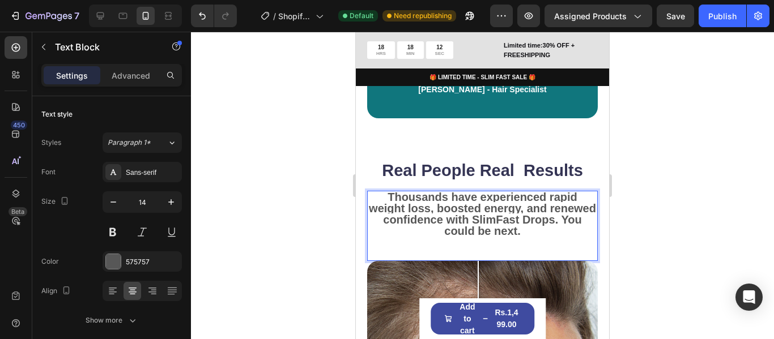
click at [435, 218] on strong "Thousands have experienced rapid weight loss, boosted energy, and renewed confi…" at bounding box center [482, 214] width 227 height 47
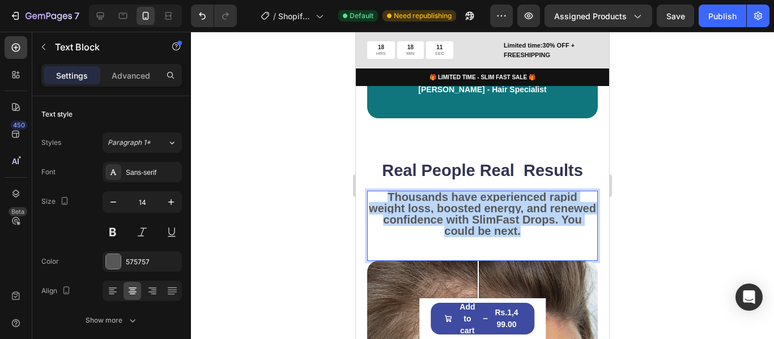
click at [435, 218] on strong "Thousands have experienced rapid weight loss, boosted energy, and renewed confi…" at bounding box center [482, 214] width 227 height 47
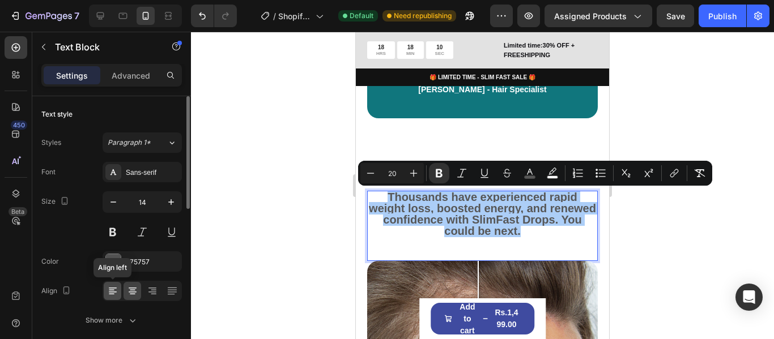
click at [114, 291] on icon at bounding box center [112, 290] width 11 height 11
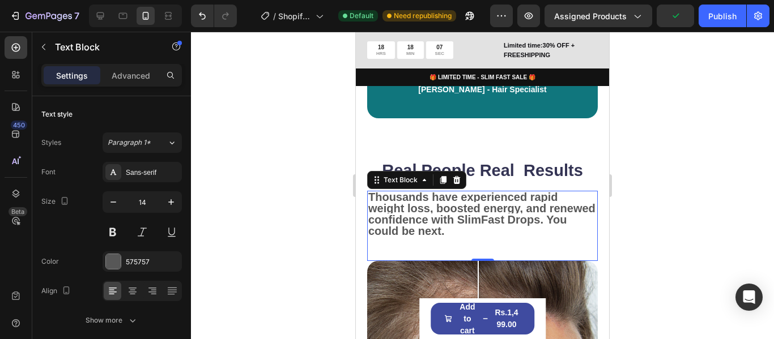
click at [559, 203] on p "Thousands have experienced rapid weight loss, boosted energy, and renewed confi…" at bounding box center [482, 215] width 228 height 46
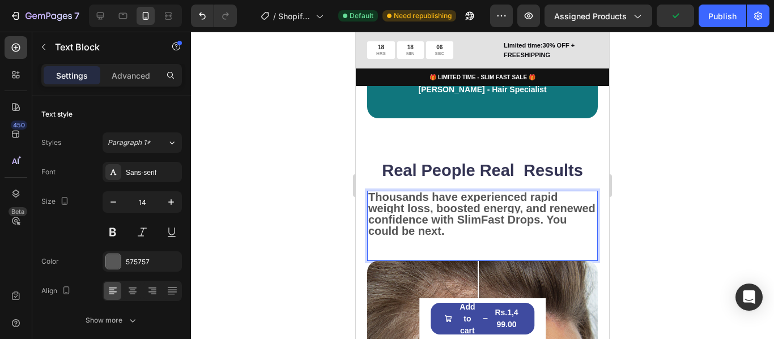
click at [681, 181] on div at bounding box center [482, 186] width 583 height 308
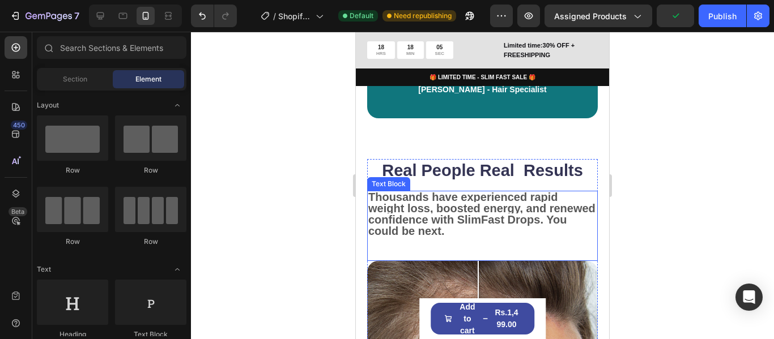
scroll to position [1020, 0]
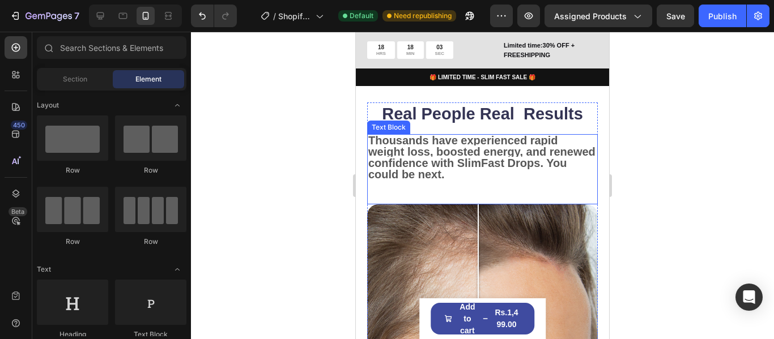
click at [512, 154] on strong "Thousands have experienced rapid weight loss, boosted energy, and renewed confi…" at bounding box center [481, 157] width 227 height 47
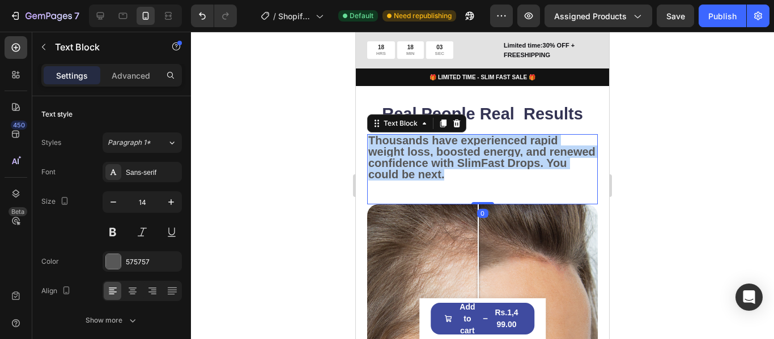
click at [512, 154] on strong "Thousands have experienced rapid weight loss, boosted energy, and renewed confi…" at bounding box center [481, 157] width 227 height 47
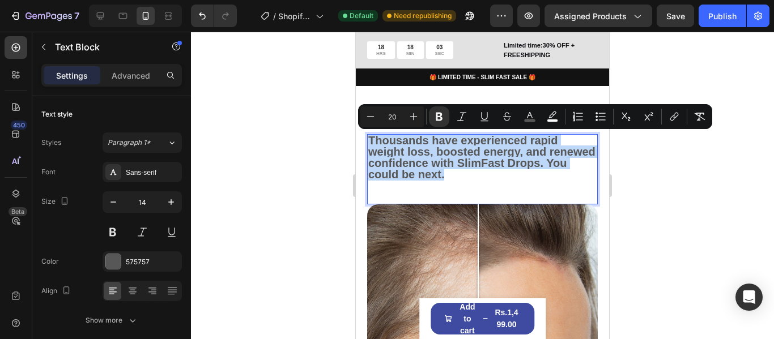
click at [512, 154] on strong "Thousands have experienced rapid weight loss, boosted energy, and renewed confi…" at bounding box center [481, 157] width 227 height 47
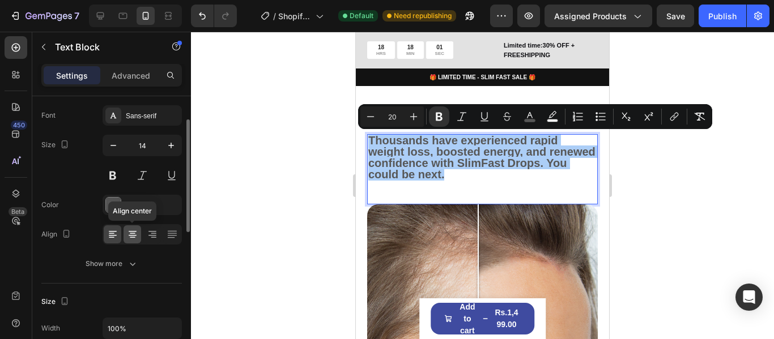
click at [136, 233] on icon at bounding box center [132, 234] width 11 height 11
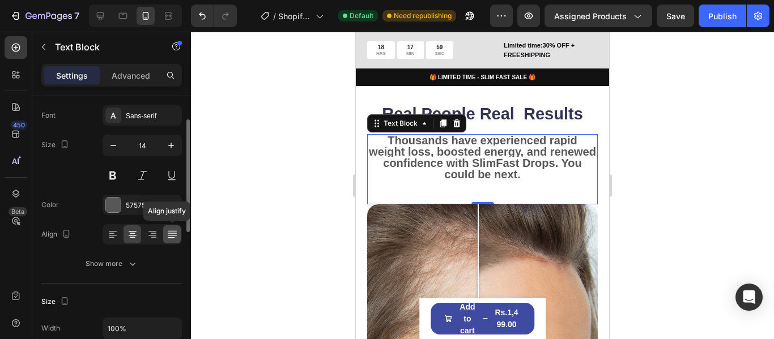
click at [164, 233] on div at bounding box center [172, 234] width 18 height 18
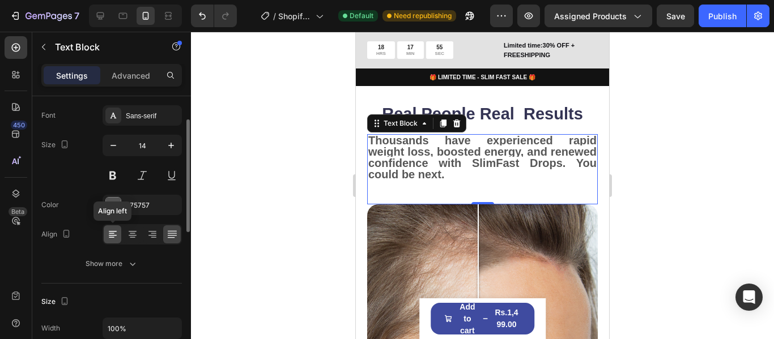
click at [113, 239] on icon at bounding box center [112, 234] width 11 height 11
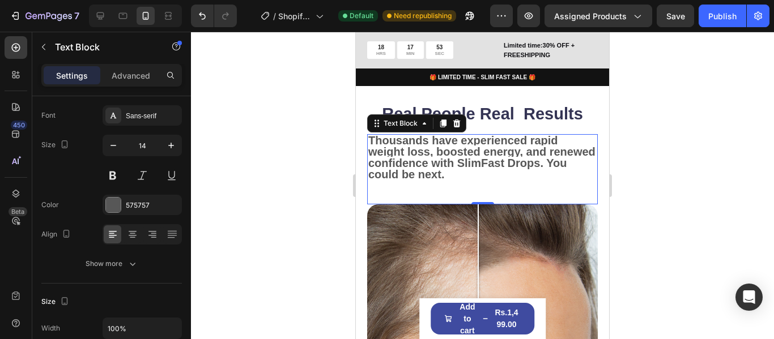
scroll to position [1076, 0]
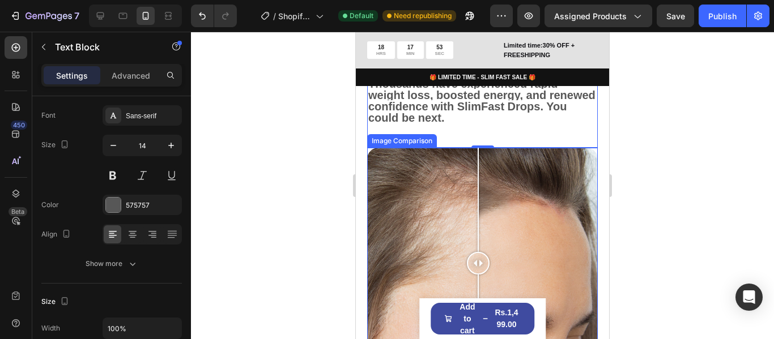
click at [496, 206] on div "1 Day 60 Days" at bounding box center [482, 263] width 231 height 231
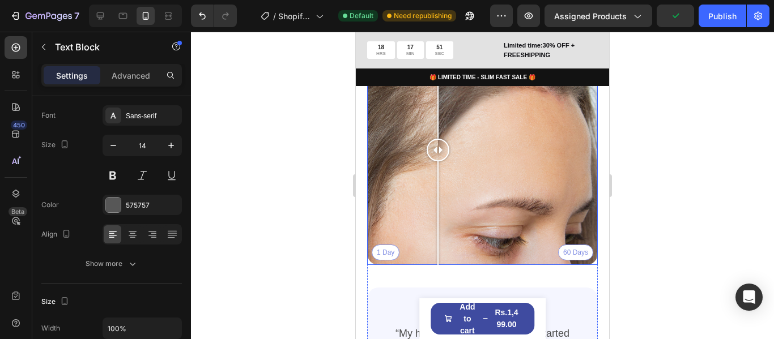
click at [438, 214] on div "1 Day 60 Days" at bounding box center [482, 150] width 231 height 231
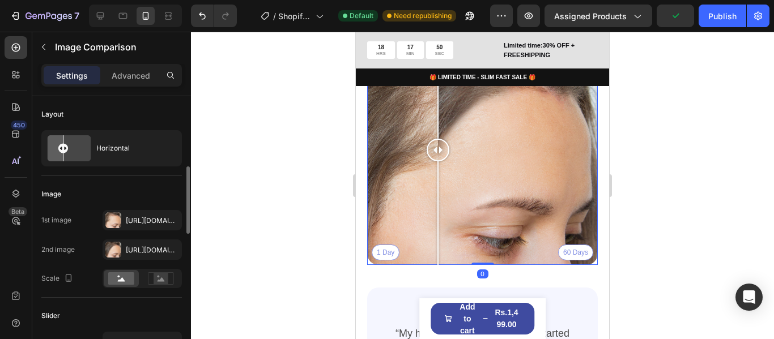
scroll to position [57, 0]
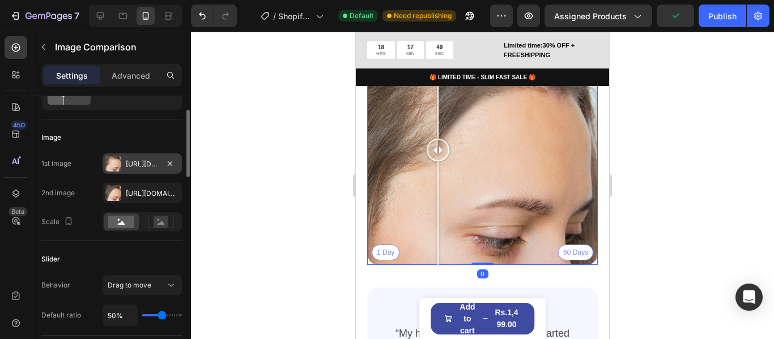
click at [116, 166] on div at bounding box center [113, 164] width 16 height 16
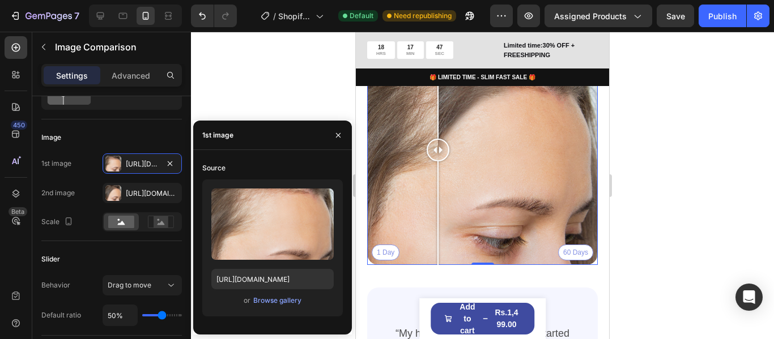
click at [273, 308] on div "Upload Image https://cdn.shopify.com/s/files/1/0711/7016/2862/files/gempages_58…" at bounding box center [272, 248] width 140 height 137
click at [270, 296] on div "Browse gallery" at bounding box center [277, 301] width 48 height 10
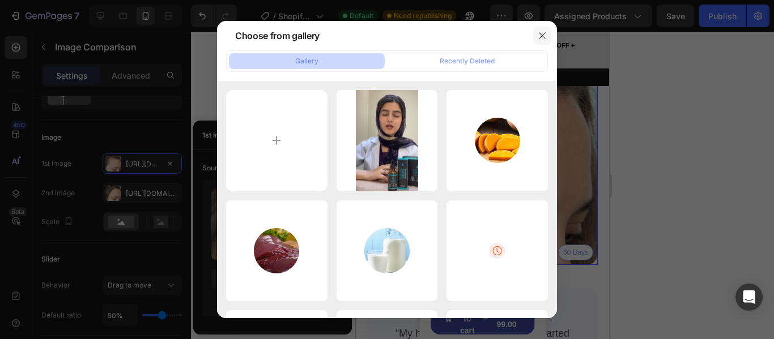
click at [539, 40] on button "button" at bounding box center [542, 36] width 18 height 18
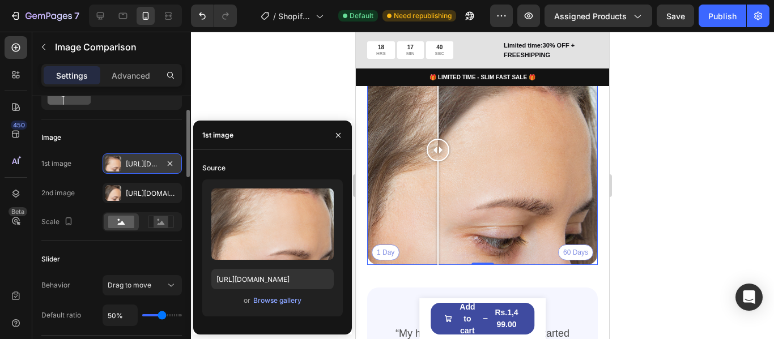
click at [110, 168] on div at bounding box center [113, 164] width 16 height 16
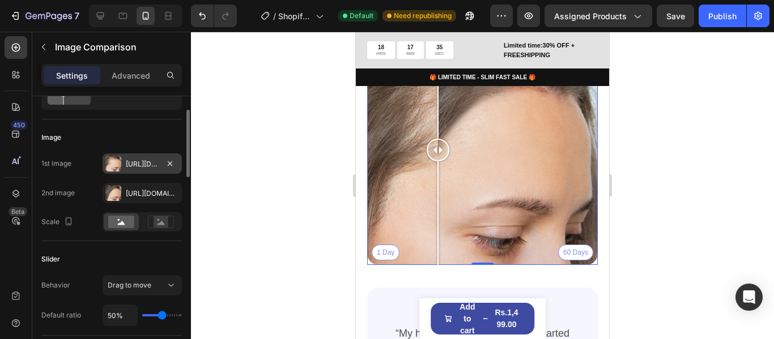
click at [115, 169] on div at bounding box center [113, 164] width 16 height 16
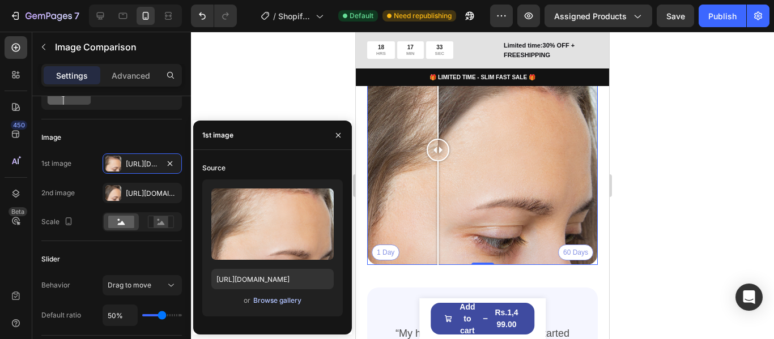
click at [262, 297] on div "Browse gallery" at bounding box center [277, 301] width 48 height 10
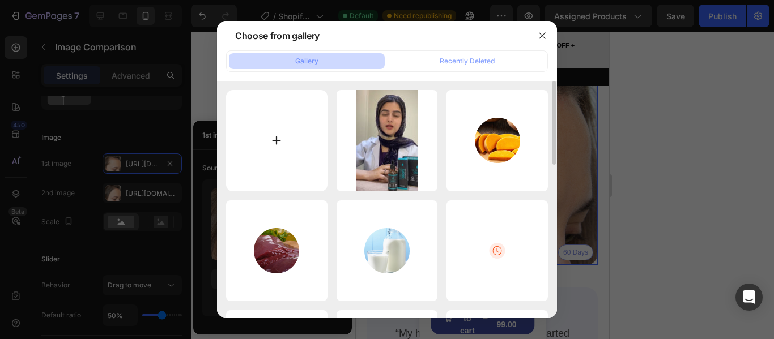
click at [295, 155] on input "file" at bounding box center [276, 140] width 101 height 101
type input "C:\fakepath\Untitled design (3).png"
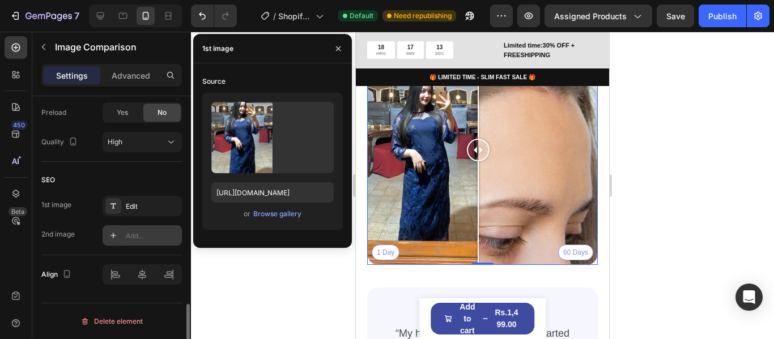
scroll to position [787, 0]
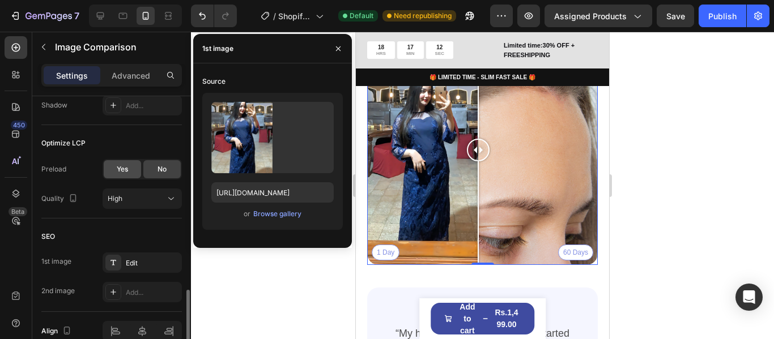
click at [125, 168] on span "Yes" at bounding box center [122, 169] width 11 height 10
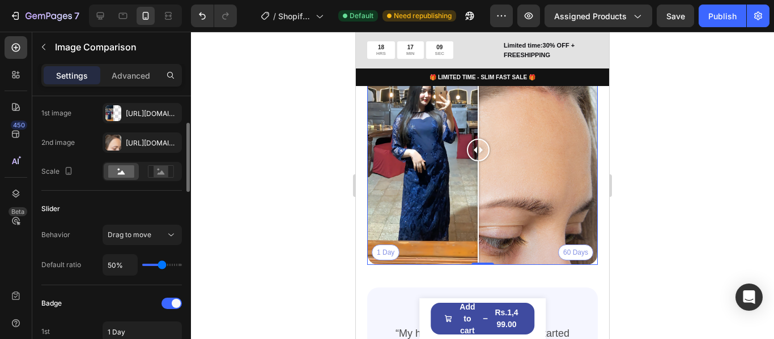
scroll to position [50, 0]
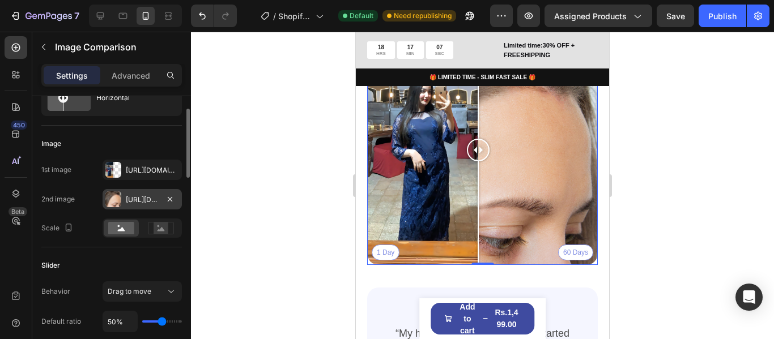
click at [117, 203] on div at bounding box center [113, 199] width 16 height 16
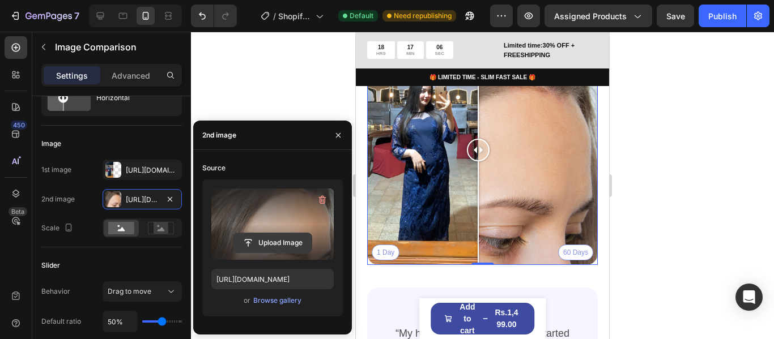
click at [259, 245] on input "file" at bounding box center [272, 242] width 78 height 19
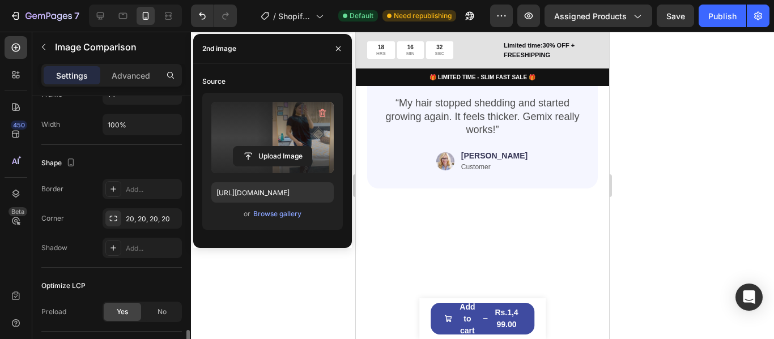
scroll to position [757, 0]
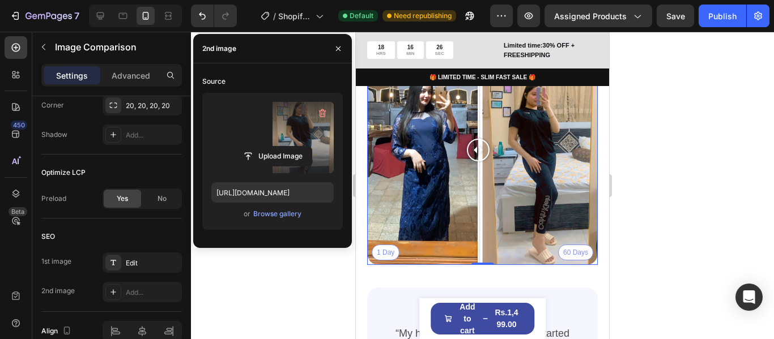
click at [283, 263] on div at bounding box center [482, 186] width 583 height 308
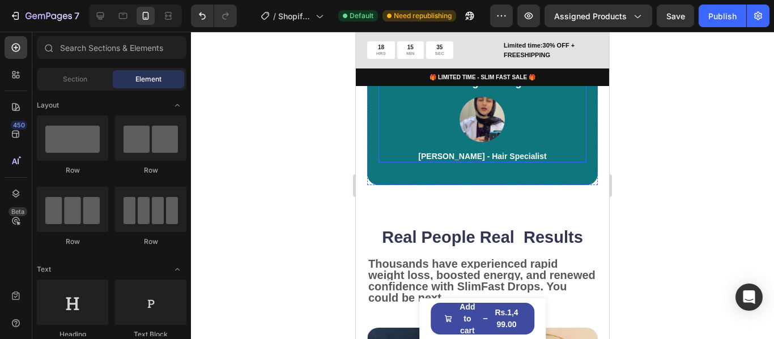
scroll to position [906, 0]
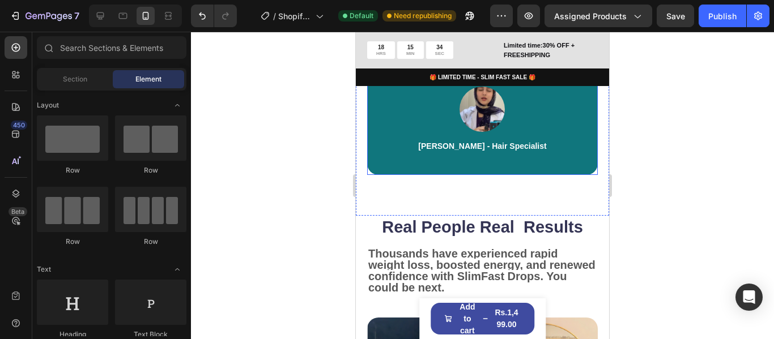
click at [467, 146] on p "Rachel Lin - Hair Specialist" at bounding box center [482, 146] width 128 height 10
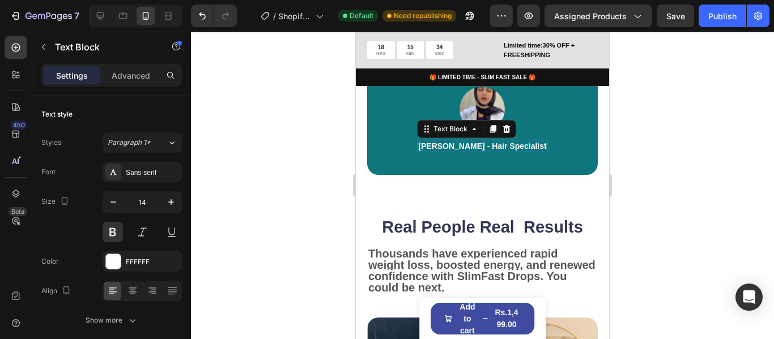
click at [467, 146] on p "Rachel Lin - Hair Specialist" at bounding box center [482, 146] width 128 height 10
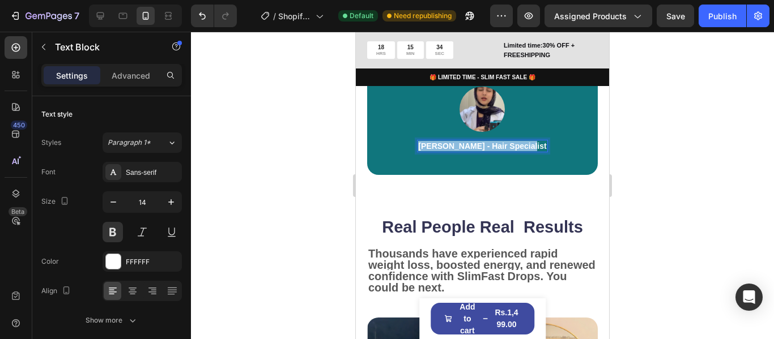
click at [467, 146] on p "Rachel Lin - Hair Specialist" at bounding box center [482, 146] width 128 height 10
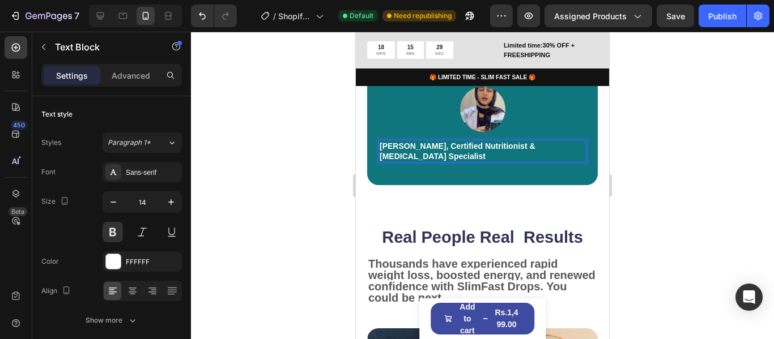
click at [510, 146] on p "Dr. Sana Qureshi, Certified Nutritionist & Weight Management Specialist" at bounding box center [483, 151] width 206 height 20
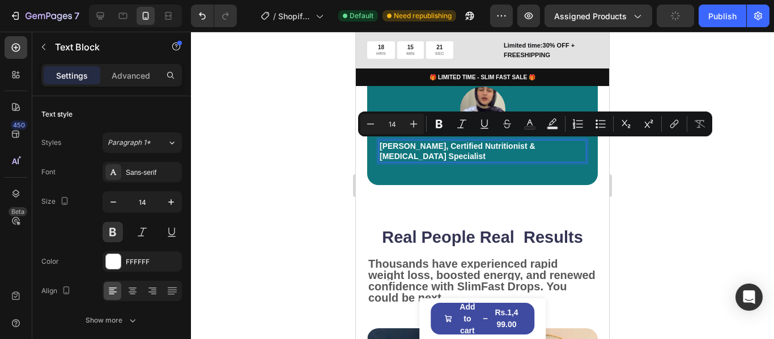
drag, startPoint x: 529, startPoint y: 141, endPoint x: 533, endPoint y: 160, distance: 19.8
click at [533, 160] on p "Dr. Sana Qureshi, Certified Nutritionist & Weight Management Specialist" at bounding box center [483, 151] width 206 height 20
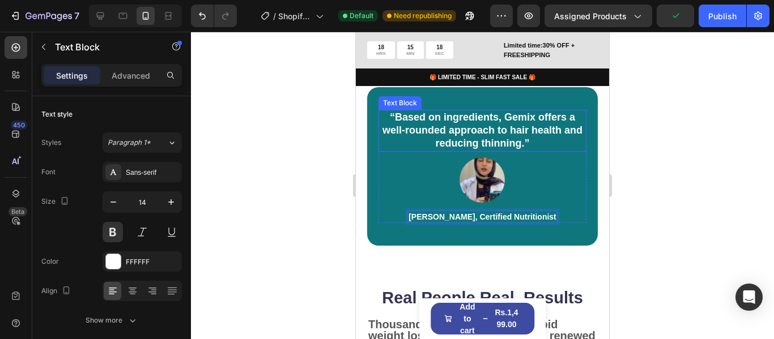
scroll to position [793, 0]
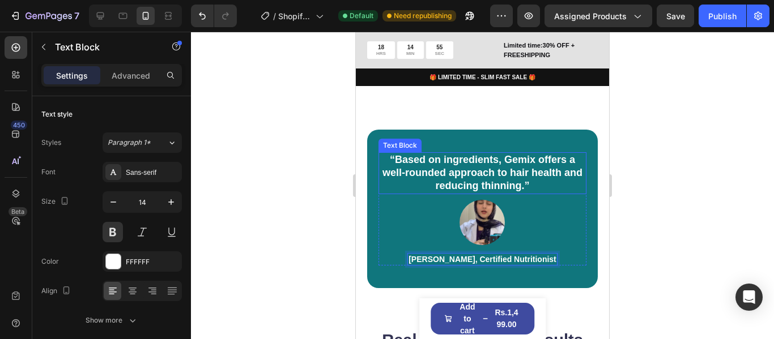
click at [448, 165] on p "“Based on ingredients, Gemix offers a well-rounded approach to hair health and …" at bounding box center [483, 174] width 206 height 40
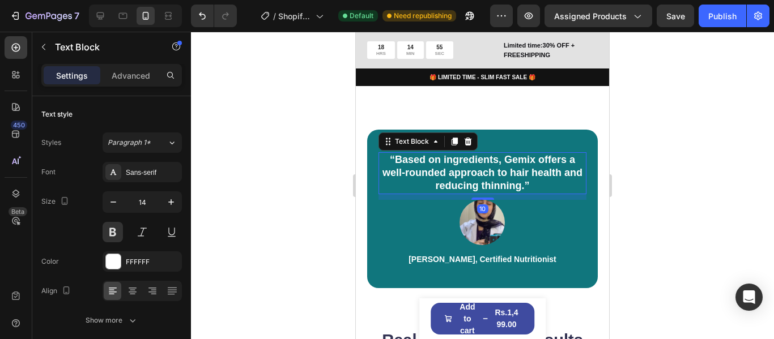
scroll to position [396, 0]
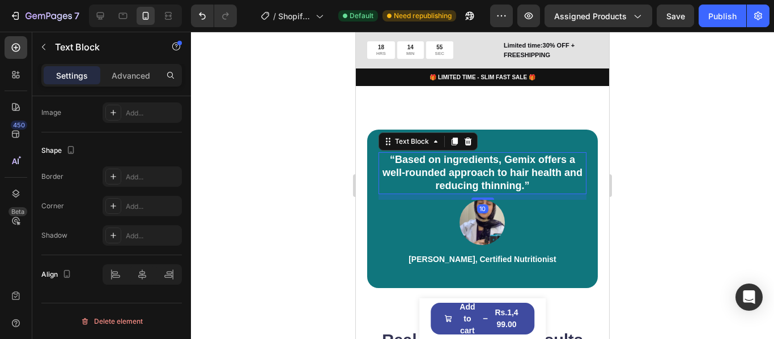
click at [448, 165] on p "“Based on ingredients, Gemix offers a well-rounded approach to hair health and …" at bounding box center [483, 174] width 206 height 40
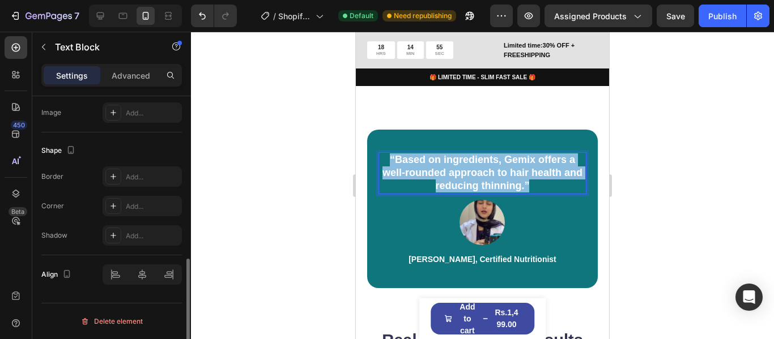
click at [448, 165] on p "“Based on ingredients, Gemix offers a well-rounded approach to hair health and …" at bounding box center [483, 174] width 206 height 40
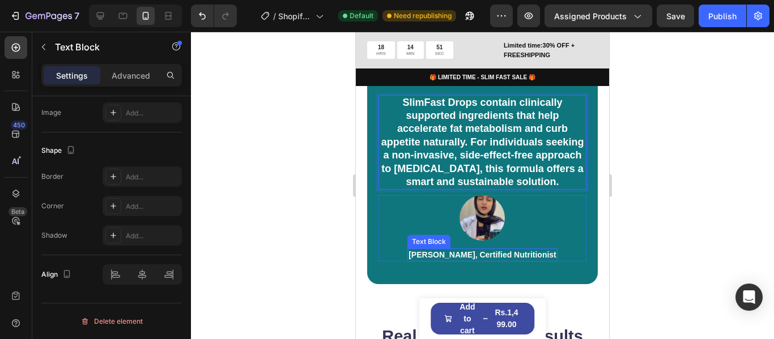
scroll to position [850, 0]
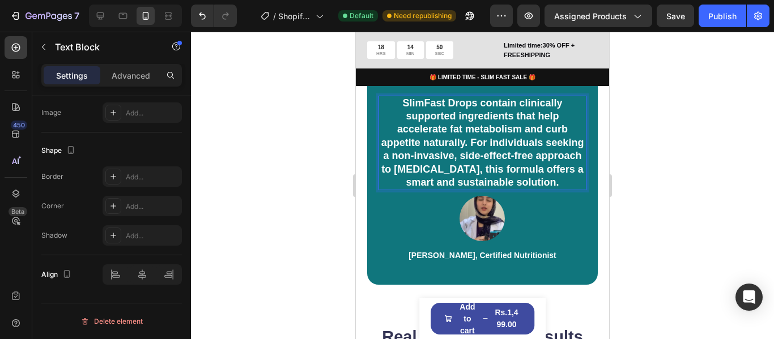
click at [417, 110] on p "SlimFast Drops contain clinically supported ingredients that help accelerate fa…" at bounding box center [483, 143] width 206 height 93
click at [417, 111] on p "SlimFast Drops contain clinically supported ingredients that help accelerate fa…" at bounding box center [483, 143] width 206 height 93
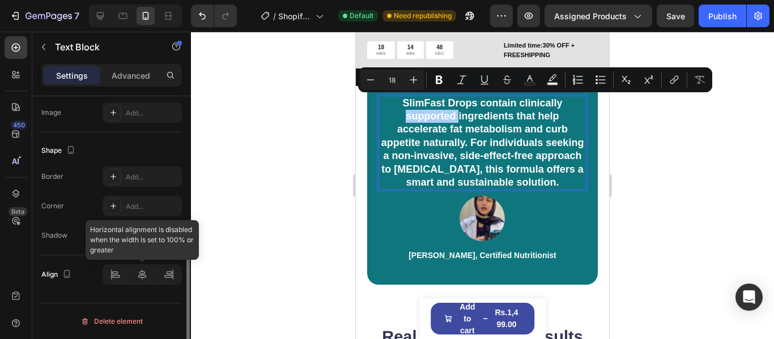
click at [138, 276] on div at bounding box center [142, 275] width 79 height 20
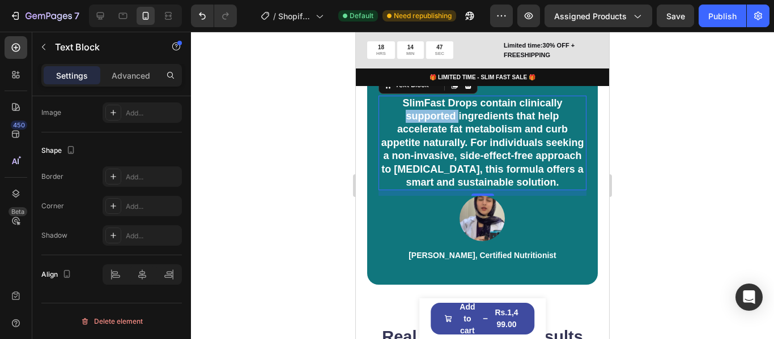
click at [431, 120] on p "SlimFast Drops contain clinically supported ingredients that help accelerate fa…" at bounding box center [483, 143] width 206 height 93
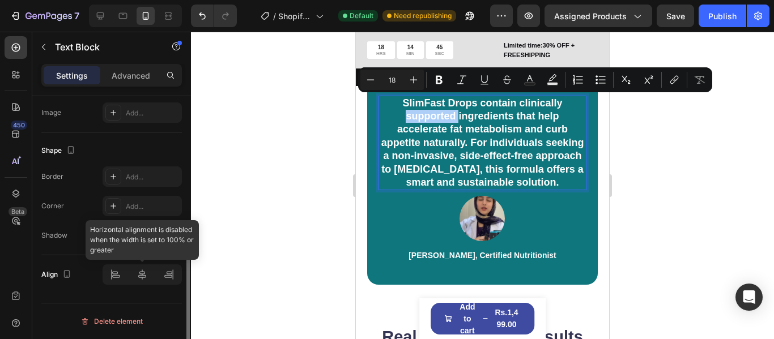
click at [122, 269] on div at bounding box center [142, 275] width 79 height 20
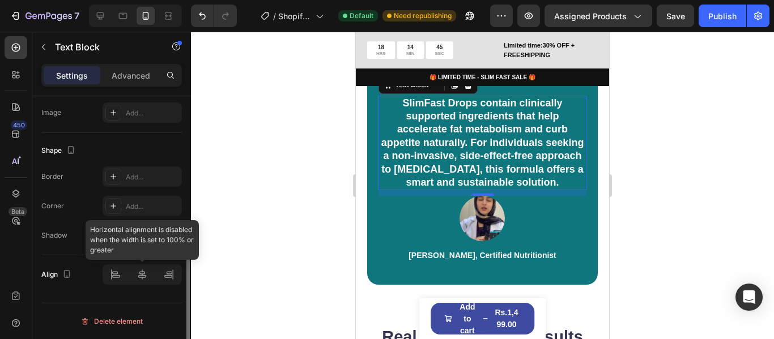
click at [120, 273] on div at bounding box center [142, 275] width 79 height 20
click at [119, 279] on div at bounding box center [142, 275] width 79 height 20
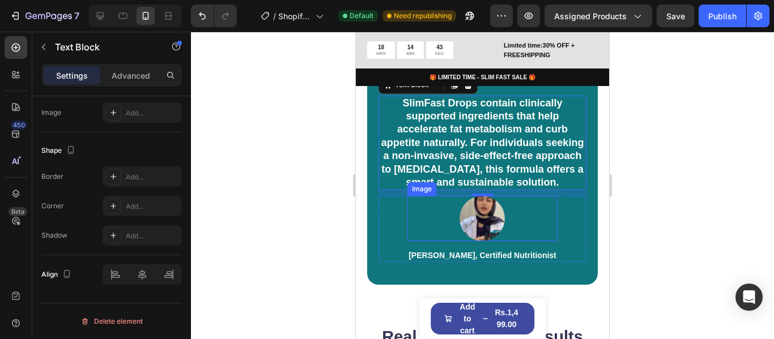
click at [537, 241] on div at bounding box center [482, 218] width 150 height 45
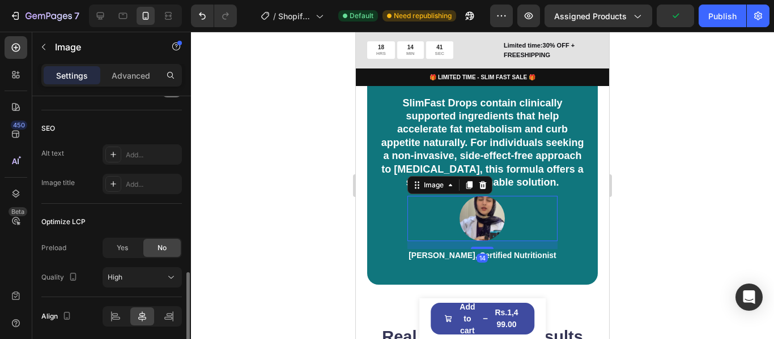
scroll to position [608, 0]
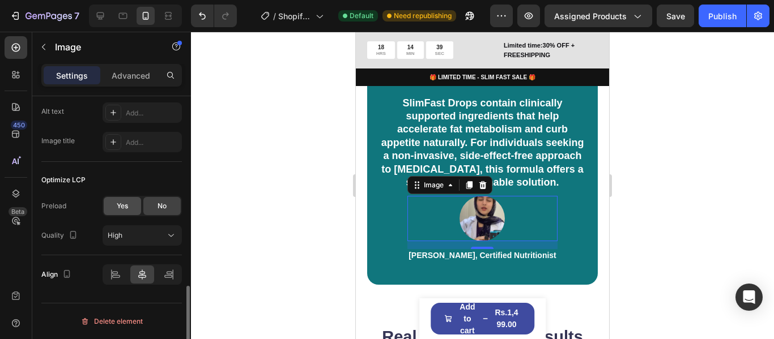
click at [125, 203] on span "Yes" at bounding box center [122, 206] width 11 height 10
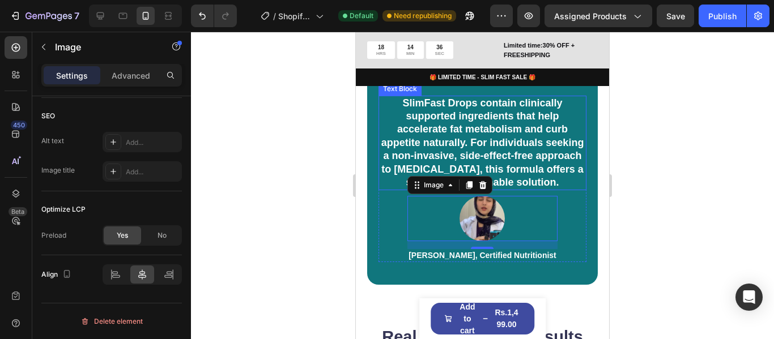
click at [386, 137] on p "SlimFast Drops contain clinically supported ingredients that help accelerate fa…" at bounding box center [483, 143] width 206 height 93
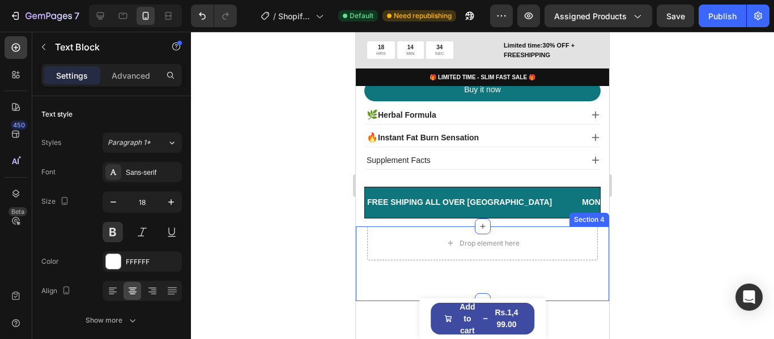
scroll to position [623, 0]
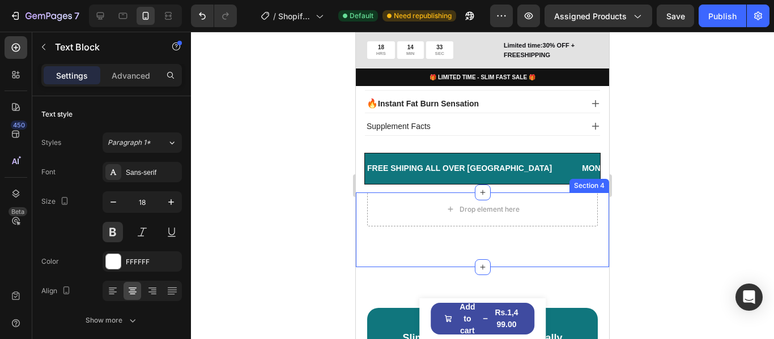
click at [562, 236] on div "Drop element here Row Section 4" at bounding box center [482, 230] width 253 height 75
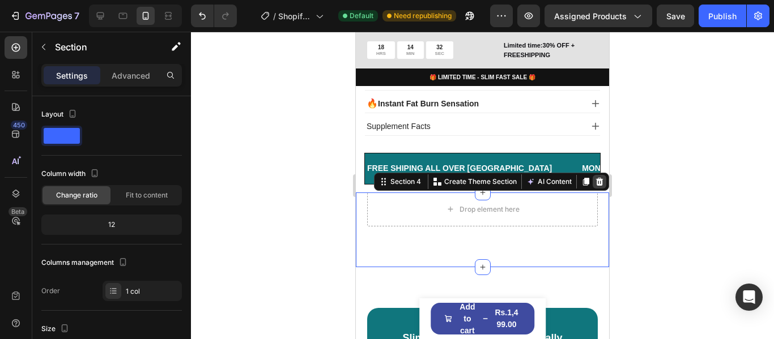
click at [593, 175] on div at bounding box center [600, 182] width 14 height 14
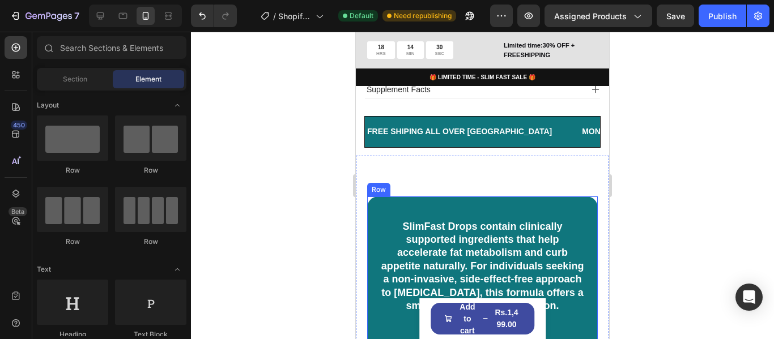
scroll to position [680, 0]
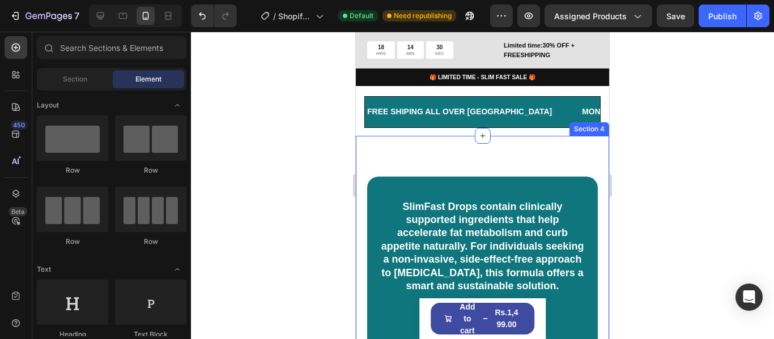
click at [508, 151] on div "SlimFast Drops contain clinically supported ingredients that help accelerate fa…" at bounding box center [482, 282] width 253 height 293
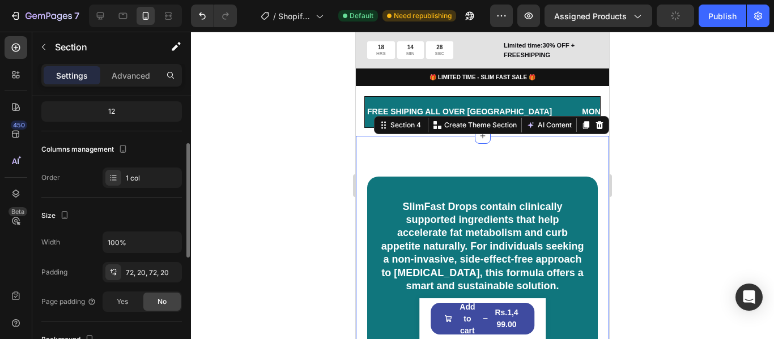
scroll to position [170, 0]
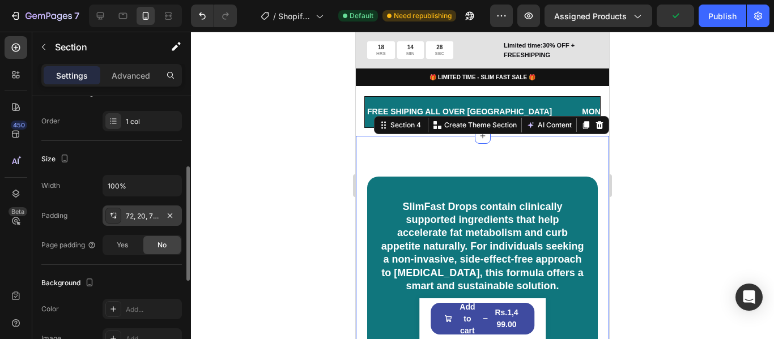
click at [137, 218] on div "72, 20, 72, 20" at bounding box center [142, 216] width 33 height 10
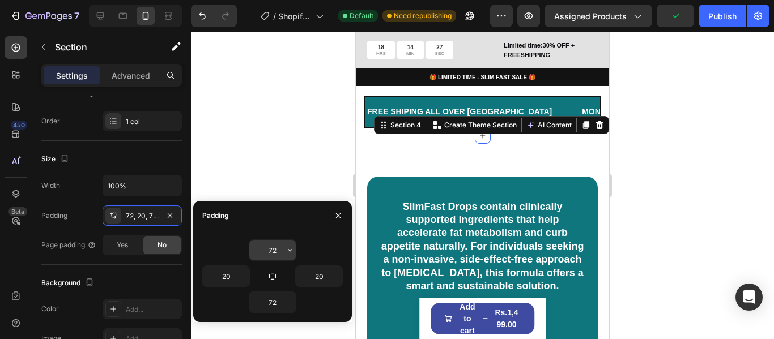
click at [287, 252] on icon "button" at bounding box center [289, 250] width 9 height 9
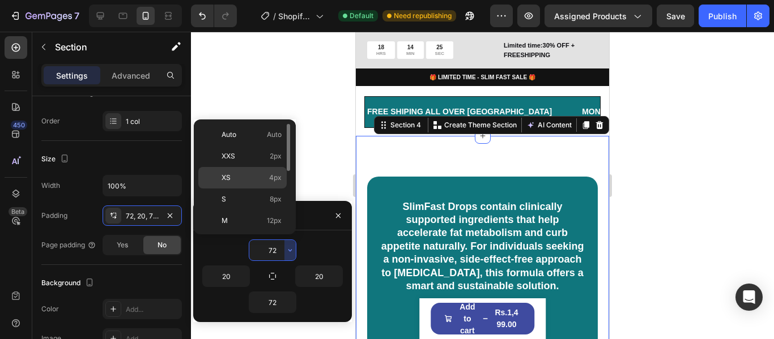
click at [265, 177] on p "XS 4px" at bounding box center [251, 178] width 60 height 10
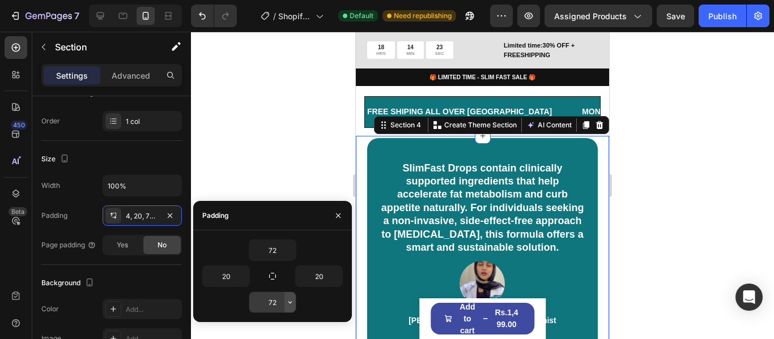
click at [285, 305] on icon "button" at bounding box center [289, 302] width 9 height 9
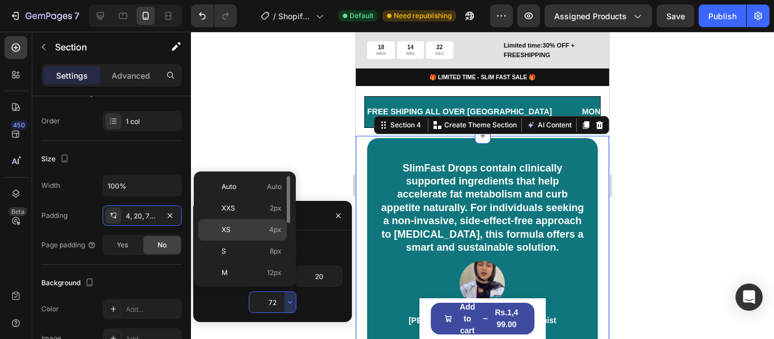
click at [280, 227] on span "4px" at bounding box center [275, 230] width 12 height 10
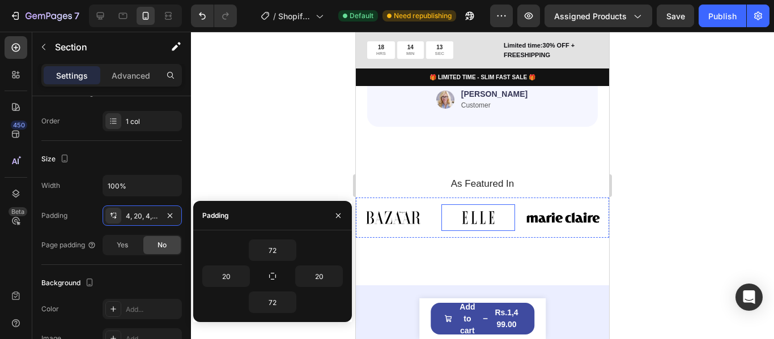
scroll to position [1416, 0]
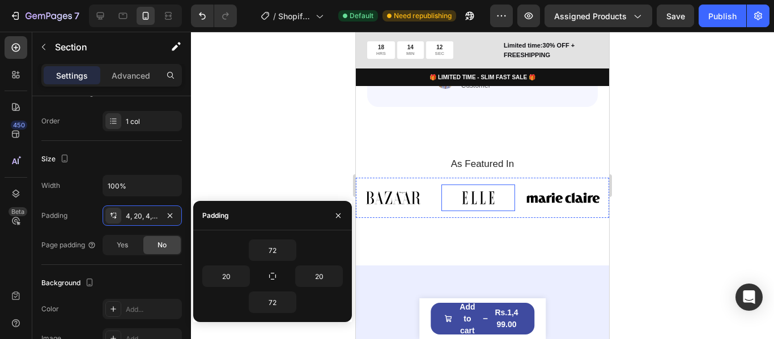
click at [457, 203] on div "Image" at bounding box center [478, 198] width 74 height 27
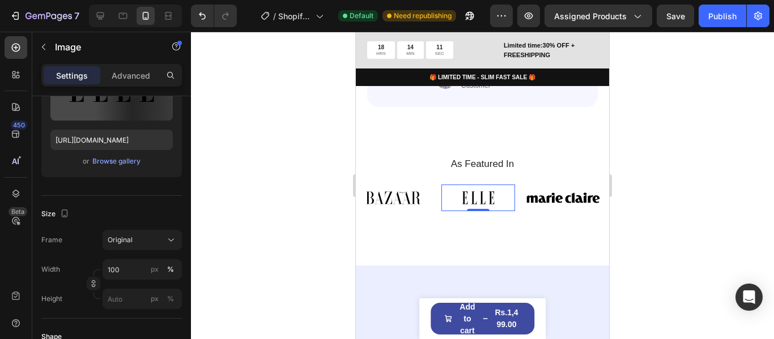
scroll to position [0, 0]
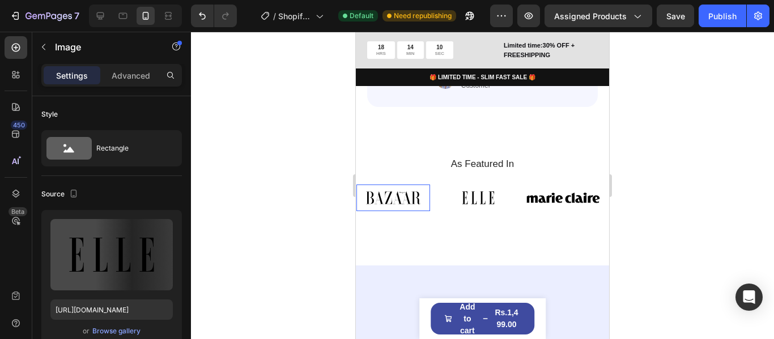
click at [406, 187] on img at bounding box center [393, 198] width 74 height 27
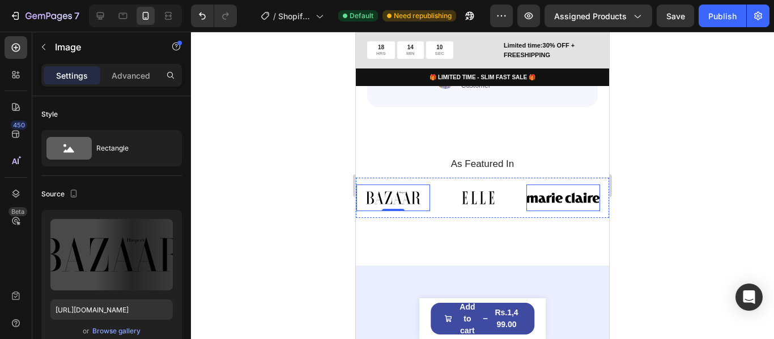
click at [530, 191] on img at bounding box center [563, 198] width 74 height 27
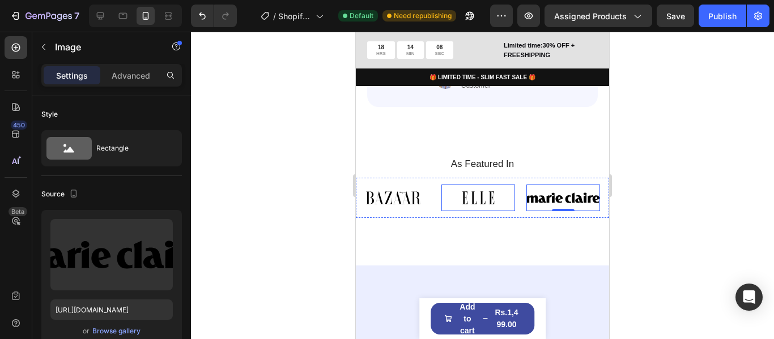
click at [472, 192] on img at bounding box center [478, 198] width 74 height 27
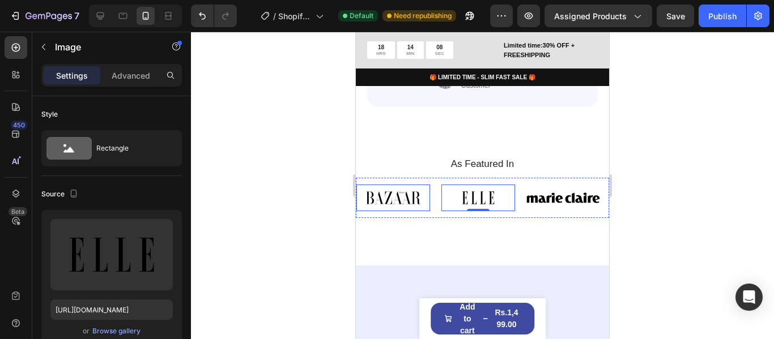
click at [414, 191] on img at bounding box center [393, 198] width 74 height 27
click at [500, 191] on img at bounding box center [478, 198] width 74 height 27
click at [474, 190] on img at bounding box center [478, 198] width 74 height 27
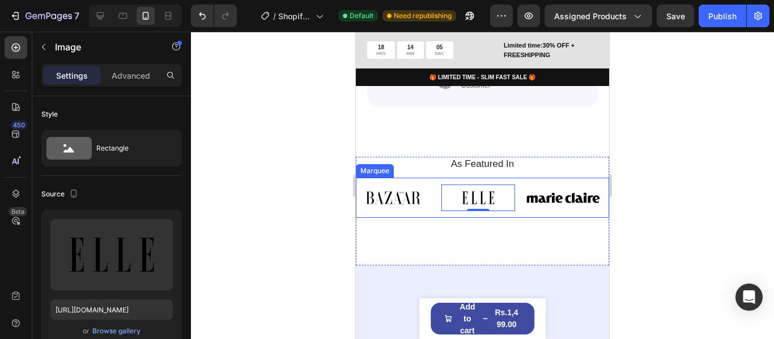
click at [530, 178] on div "Image Image 0 Image Image Image Image Image Image 0 Image Image Image Image Mar…" at bounding box center [482, 198] width 253 height 41
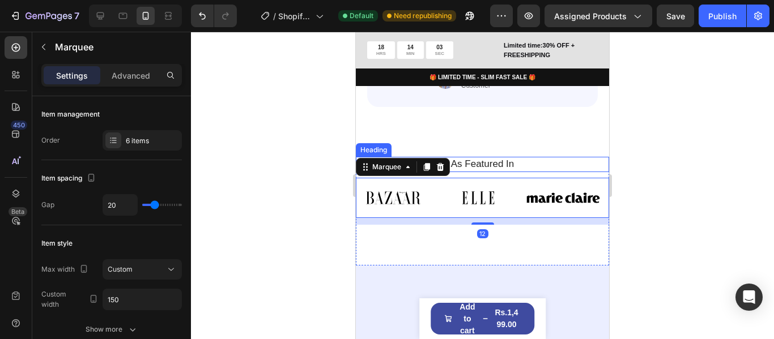
click at [510, 157] on h2 "As Featured In" at bounding box center [482, 164] width 236 height 15
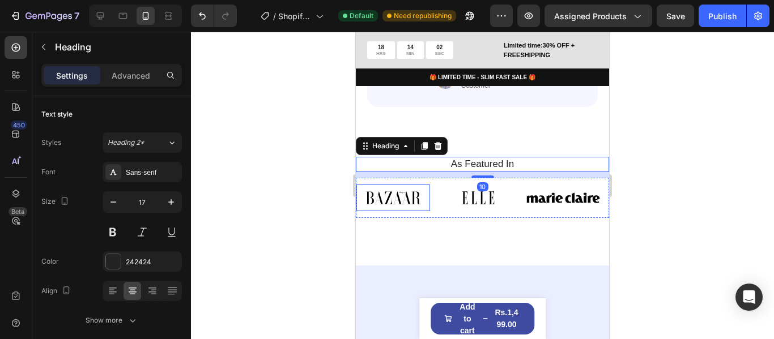
click at [416, 187] on img at bounding box center [393, 198] width 74 height 27
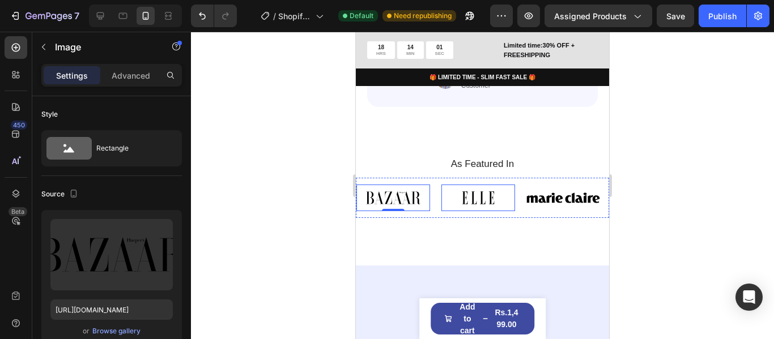
click at [442, 198] on img at bounding box center [478, 198] width 74 height 27
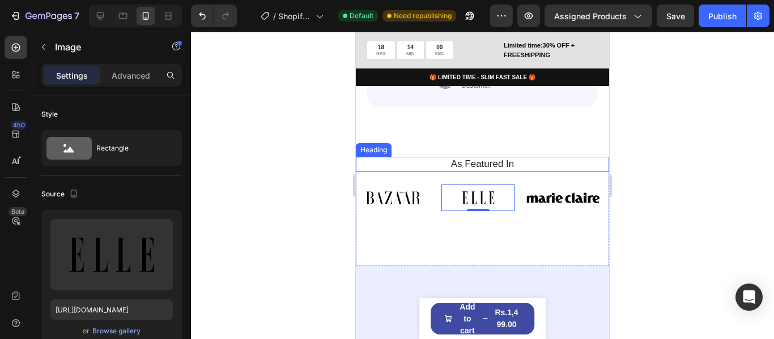
click at [483, 163] on h2 "As Featured In" at bounding box center [482, 164] width 236 height 15
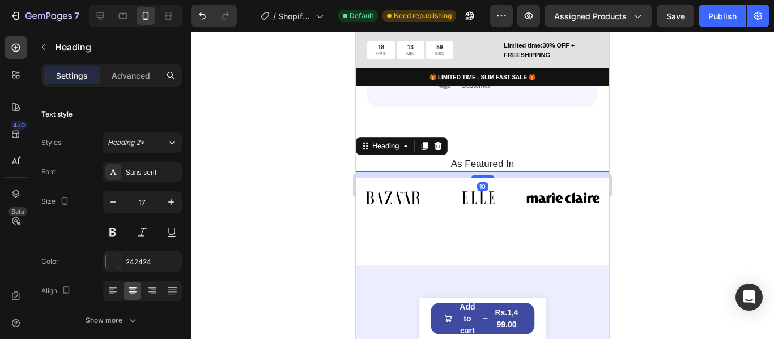
click at [546, 178] on div "Image Image Image Image Image Image Image Image Image Image Image Image Marquee" at bounding box center [482, 198] width 253 height 41
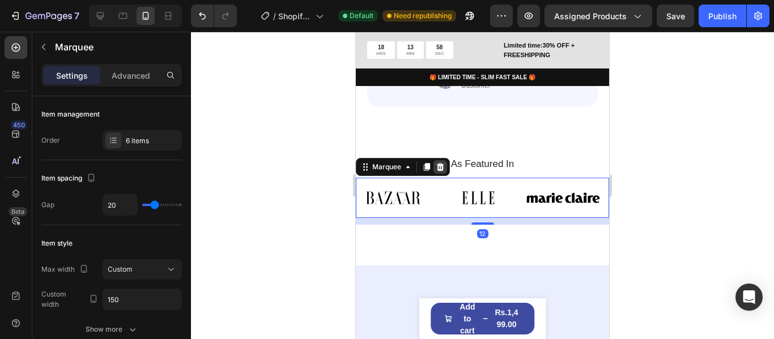
click at [439, 163] on icon at bounding box center [440, 167] width 9 height 9
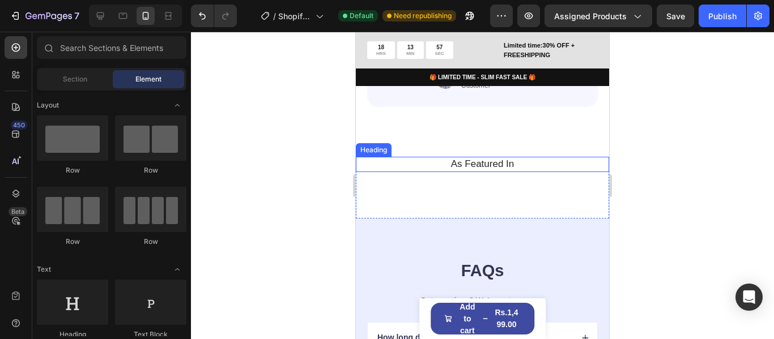
click at [480, 159] on h2 "As Featured In" at bounding box center [482, 164] width 236 height 15
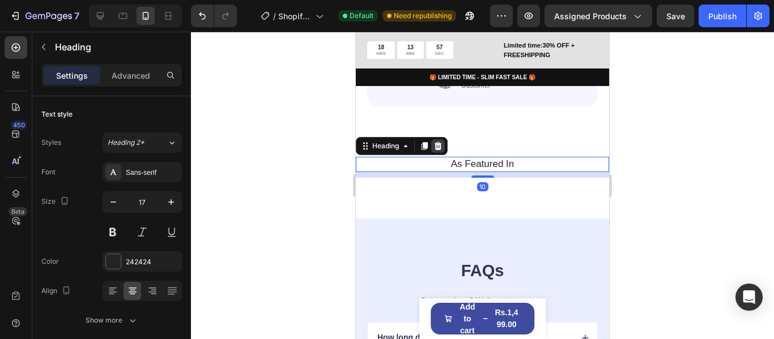
click at [436, 142] on icon at bounding box center [437, 146] width 9 height 9
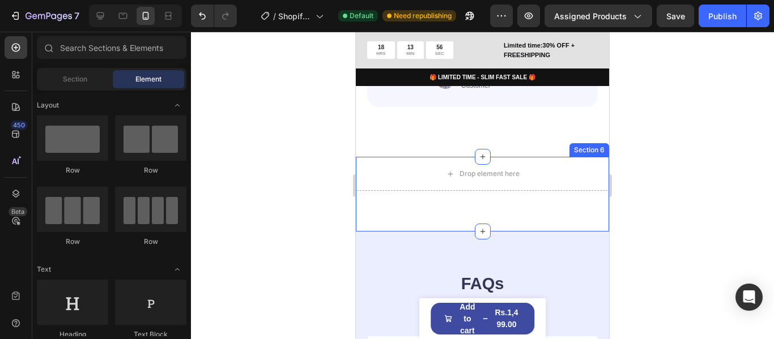
click at [505, 200] on div "Drop element here Section 6" at bounding box center [482, 194] width 253 height 75
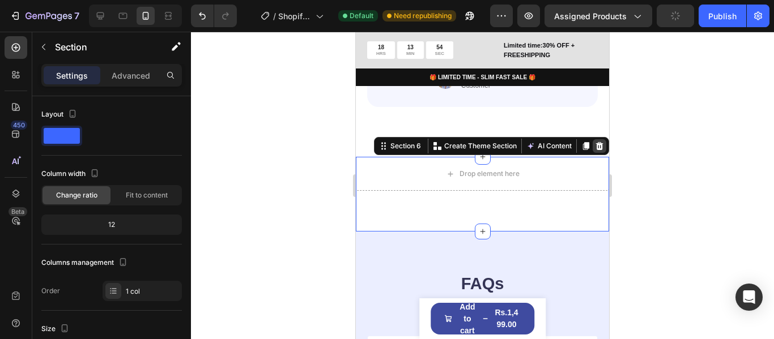
click at [596, 142] on icon at bounding box center [599, 146] width 7 height 8
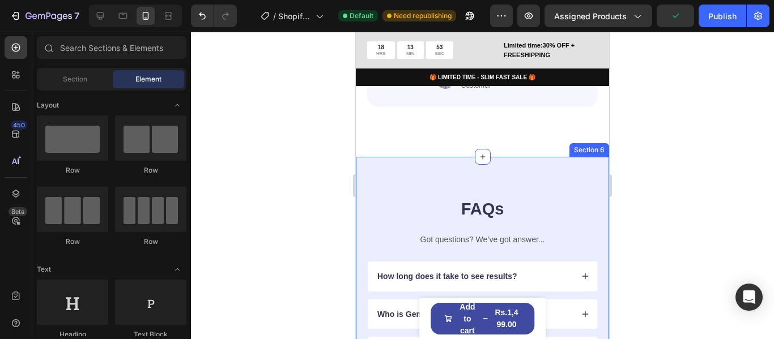
click at [535, 178] on div "FAQs Heading Got questions? We’ve got answer... Text Block How long does it tak…" at bounding box center [482, 343] width 253 height 373
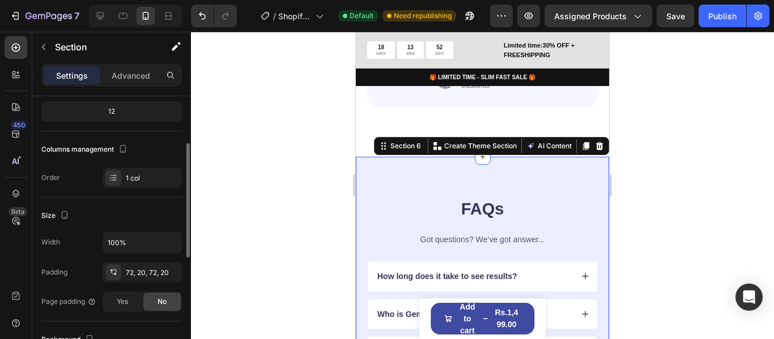
scroll to position [227, 0]
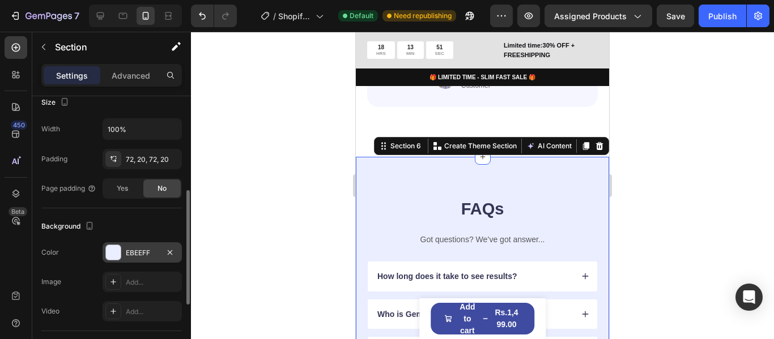
click at [114, 253] on div at bounding box center [113, 252] width 15 height 15
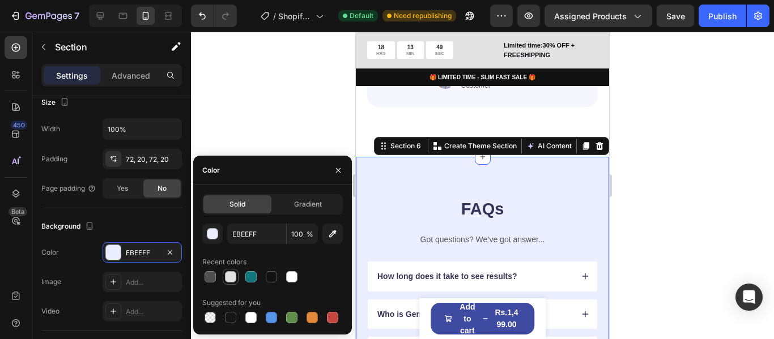
click at [230, 275] on div at bounding box center [230, 276] width 11 height 11
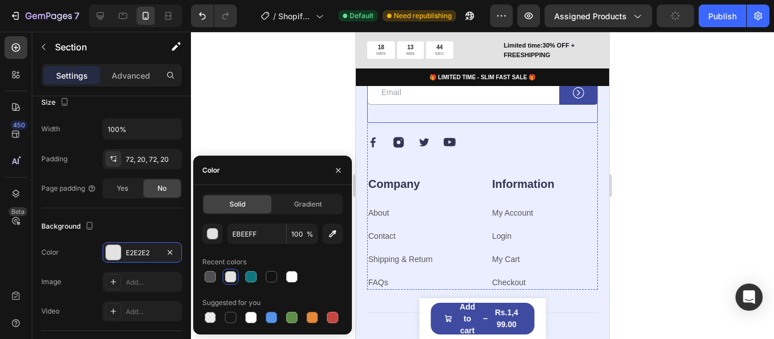
scroll to position [2039, 0]
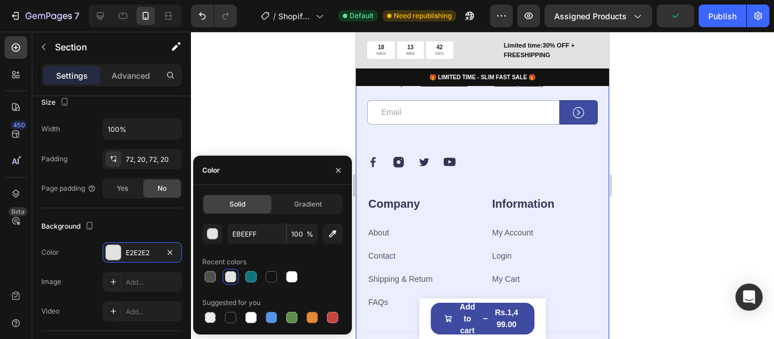
click at [552, 62] on h2 "Our emails are plastic-free too." at bounding box center [482, 53] width 231 height 17
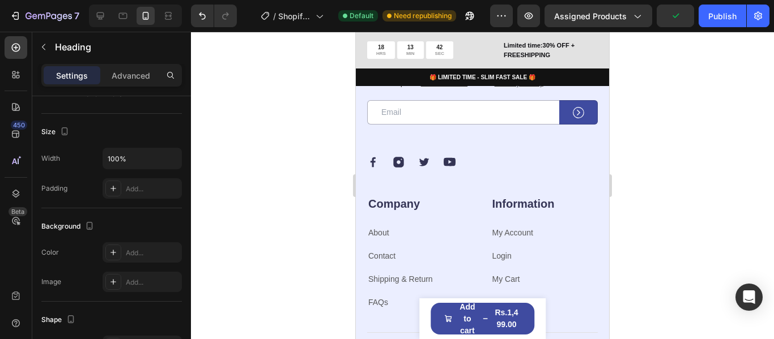
scroll to position [0, 0]
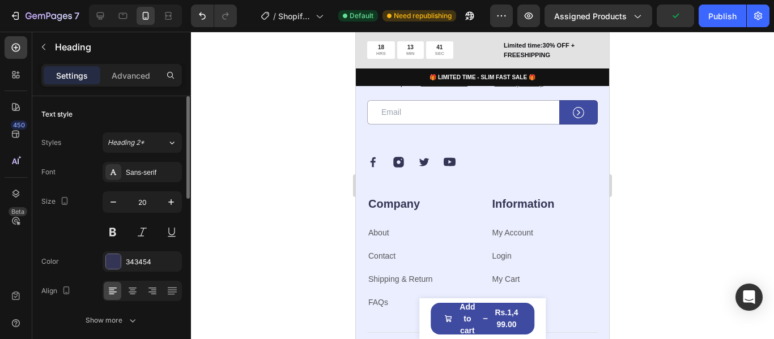
click at [453, 39] on icon at bounding box center [449, 33] width 9 height 9
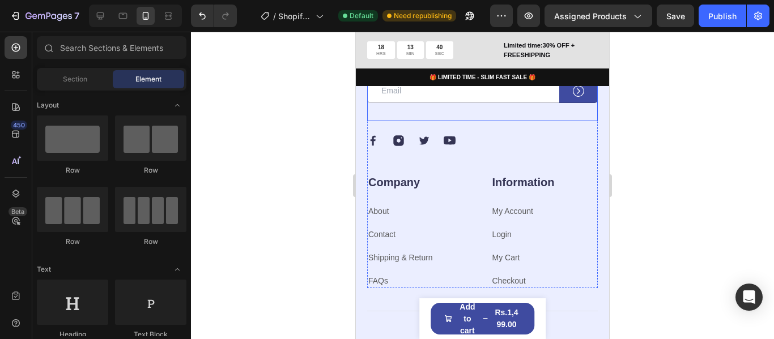
click at [576, 121] on div "By submitting your email, you agree to receive emails from Leaf and accept our …" at bounding box center [482, 83] width 231 height 76
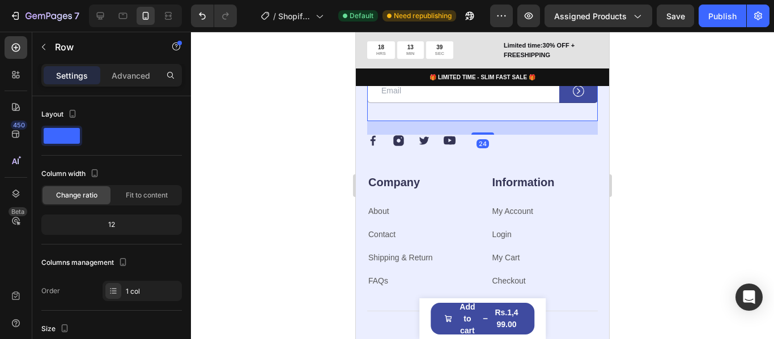
click at [441, 39] on icon at bounding box center [436, 33] width 9 height 9
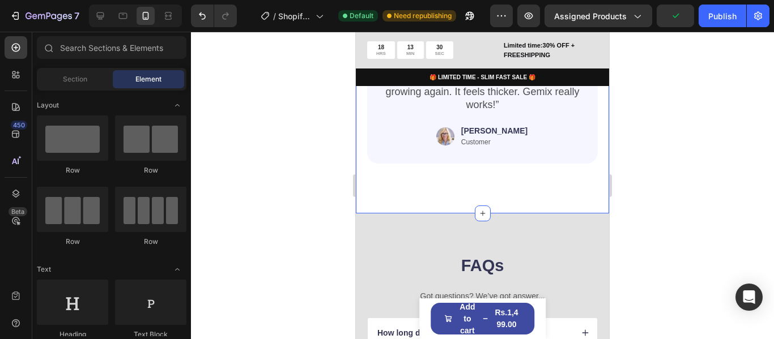
scroll to position [1416, 0]
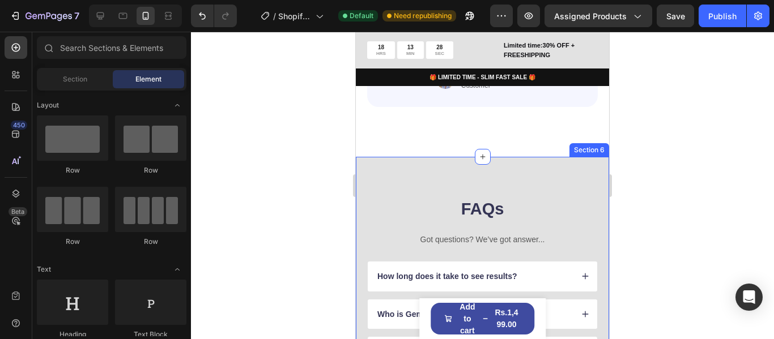
click at [517, 169] on div "FAQs Heading Got questions? We’ve got answer... Text Block How long does it tak…" at bounding box center [482, 343] width 253 height 373
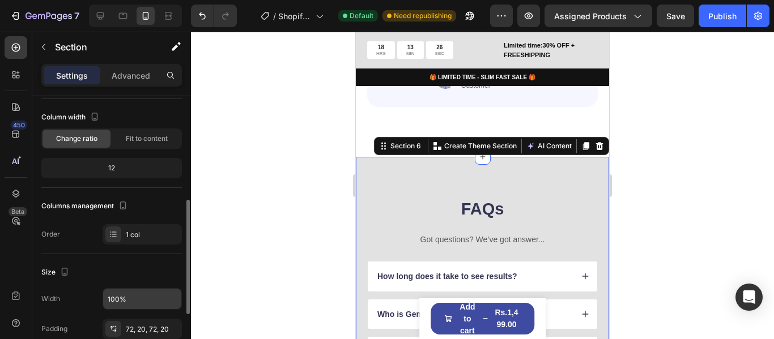
scroll to position [113, 0]
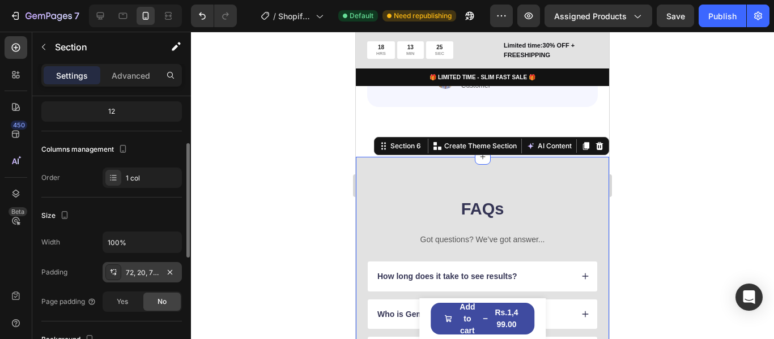
click at [143, 278] on div "72, 20, 72, 20" at bounding box center [142, 272] width 79 height 20
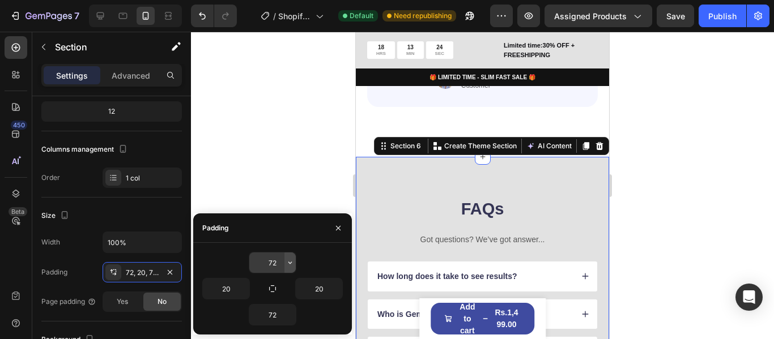
click at [287, 267] on icon "button" at bounding box center [289, 262] width 9 height 9
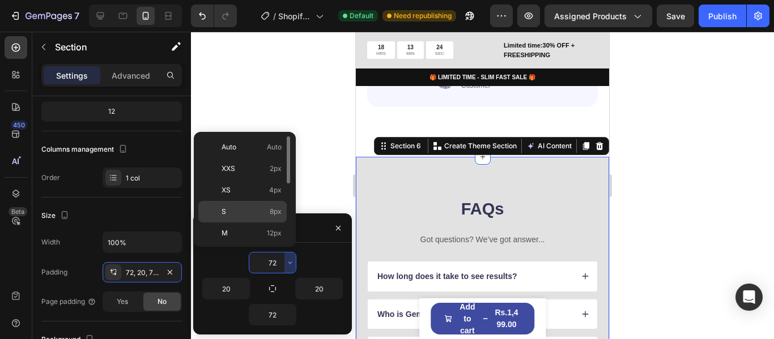
click at [267, 223] on div "S 8px" at bounding box center [242, 234] width 88 height 22
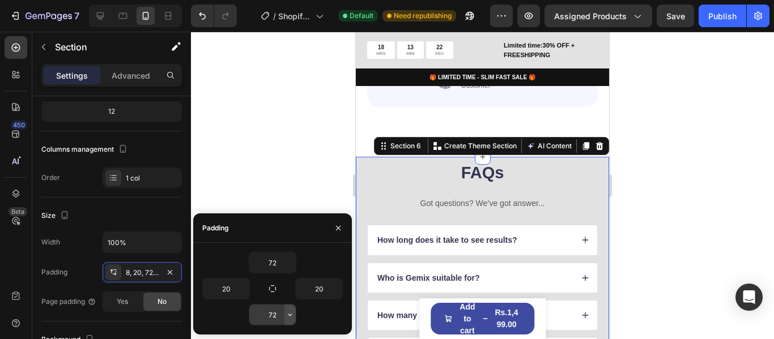
click at [290, 317] on icon "button" at bounding box center [289, 314] width 9 height 9
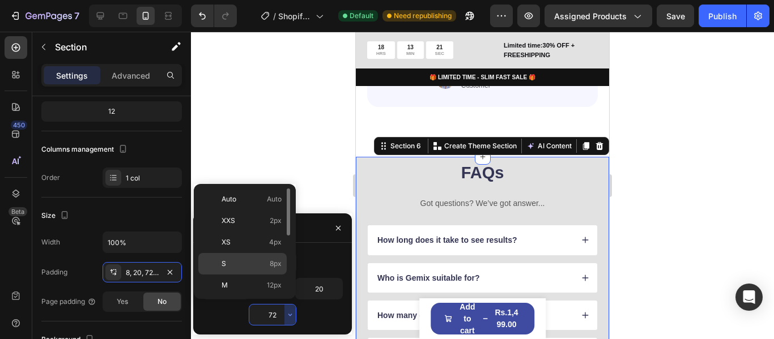
click at [268, 267] on p "S 8px" at bounding box center [251, 264] width 60 height 10
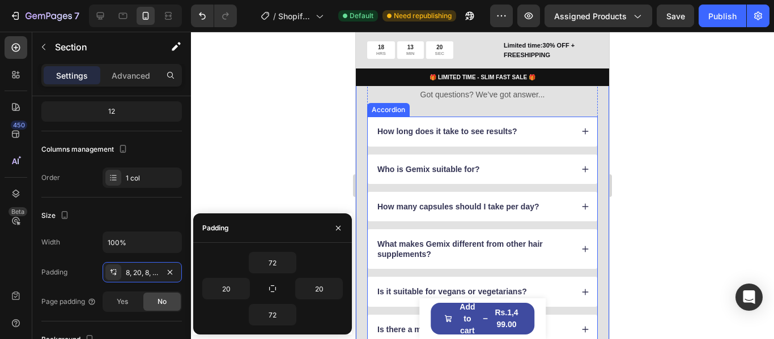
scroll to position [1529, 0]
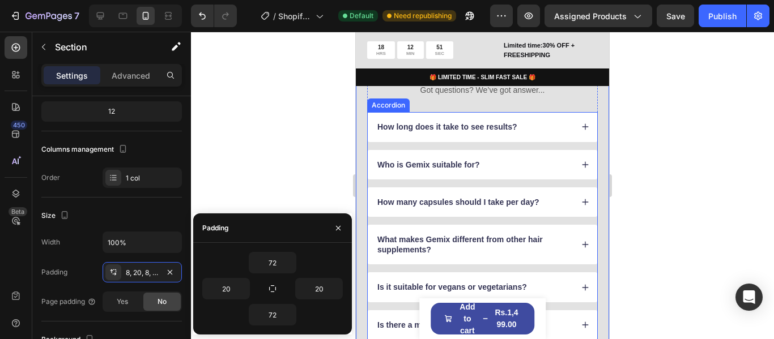
click at [420, 122] on p "How long does it take to see results?" at bounding box center [447, 127] width 140 height 10
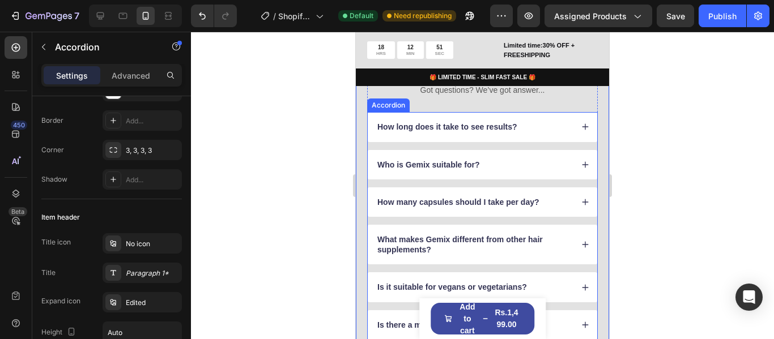
click at [420, 122] on p "How long does it take to see results?" at bounding box center [447, 127] width 140 height 10
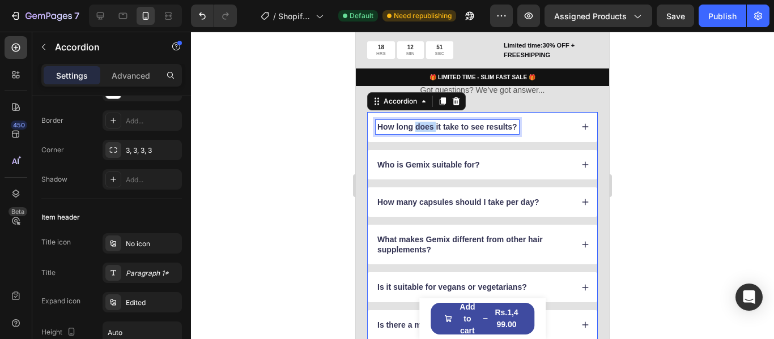
scroll to position [0, 0]
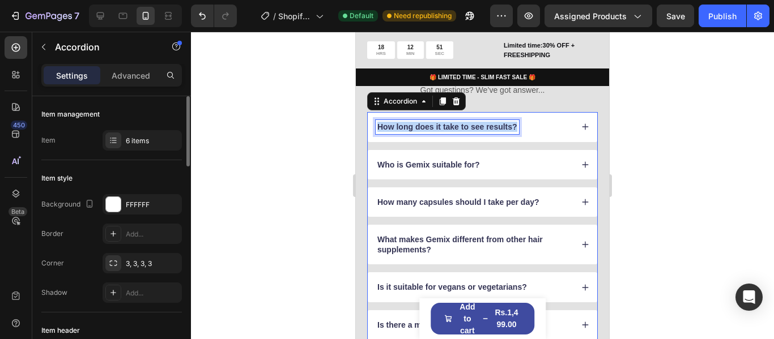
click at [420, 122] on p "How long does it take to see results?" at bounding box center [447, 127] width 140 height 10
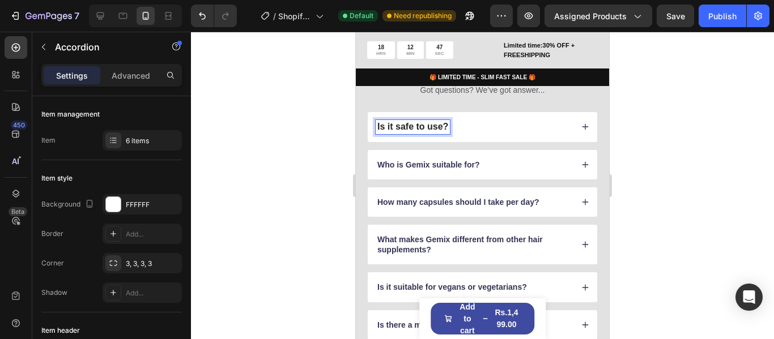
click at [570, 117] on div "Is it safe to use?" at bounding box center [482, 126] width 229 height 29
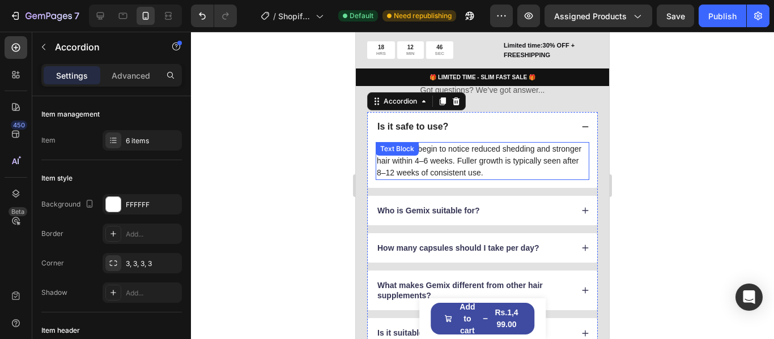
click at [472, 143] on p "Most users begin to notice reduced shedding and stronger hair within 4–6 weeks.…" at bounding box center [482, 161] width 211 height 36
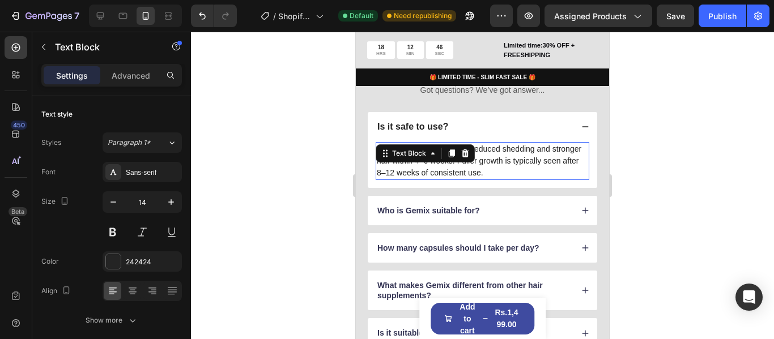
click at [472, 144] on div "Text Block" at bounding box center [425, 153] width 99 height 18
click at [491, 143] on p "Most users begin to notice reduced shedding and stronger hair within 4–6 weeks.…" at bounding box center [482, 161] width 211 height 36
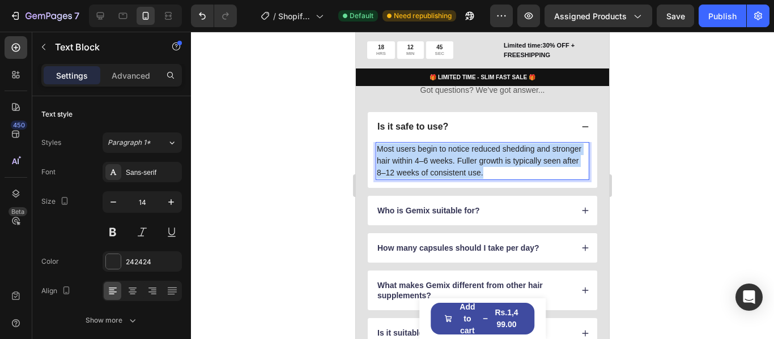
click at [497, 149] on p "Most users begin to notice reduced shedding and stronger hair within 4–6 weeks.…" at bounding box center [482, 161] width 211 height 36
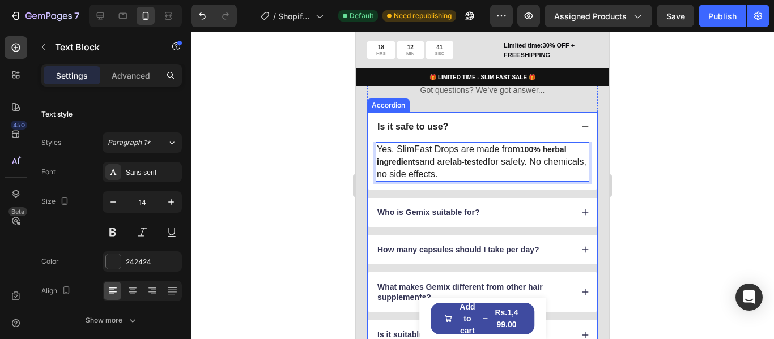
click at [452, 207] on p "Who is Gemix suitable for?" at bounding box center [428, 212] width 102 height 10
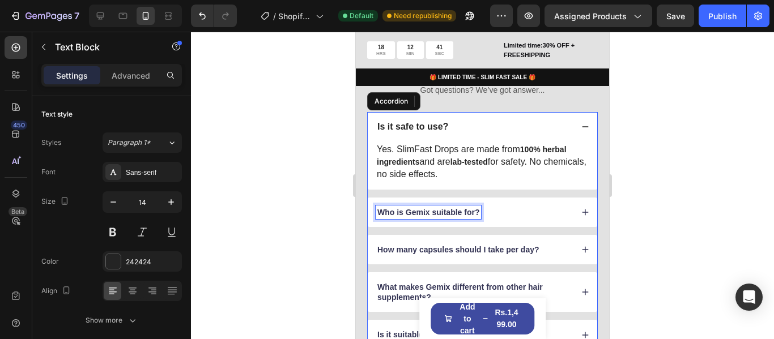
click at [451, 207] on p "Who is Gemix suitable for?" at bounding box center [428, 212] width 102 height 10
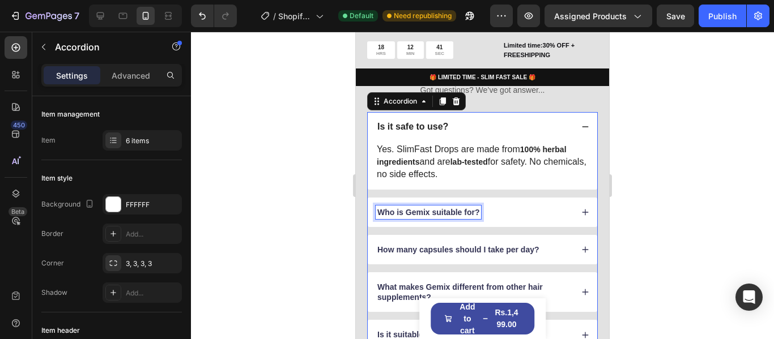
click at [451, 207] on p "Who is Gemix suitable for?" at bounding box center [428, 212] width 102 height 10
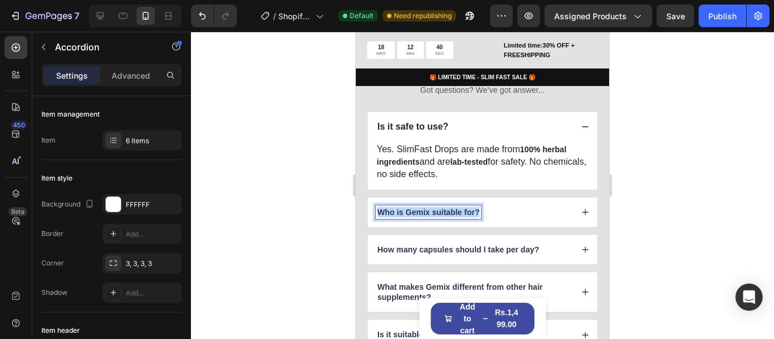
click at [451, 207] on p "Who is Gemix suitable for?" at bounding box center [428, 212] width 102 height 10
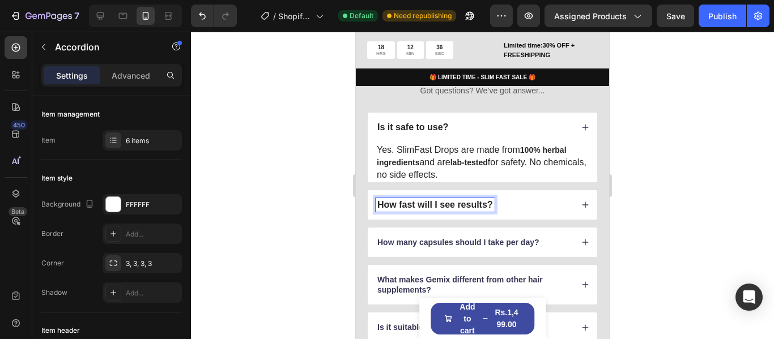
scroll to position [1526, 0]
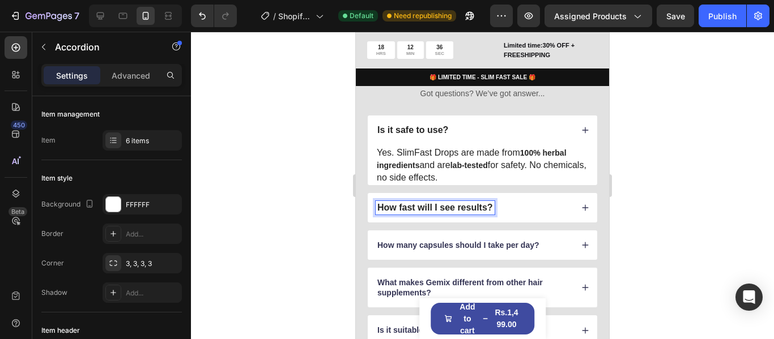
click at [576, 202] on div "Is it safe to use? Yes. SlimFast Drops are made from 100% herbal ingredients an…" at bounding box center [482, 249] width 231 height 267
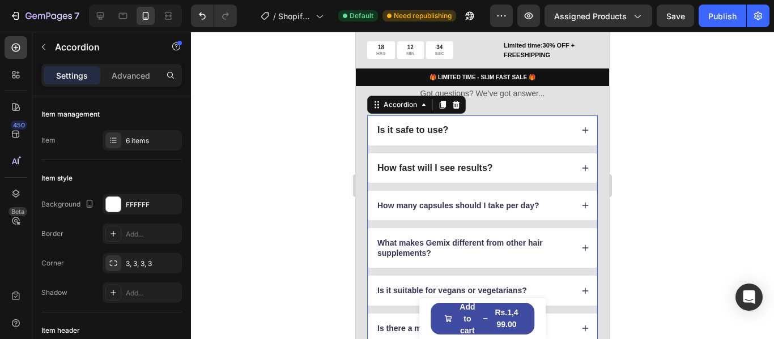
click at [463, 163] on strong "How fast will I see results?" at bounding box center [435, 168] width 116 height 10
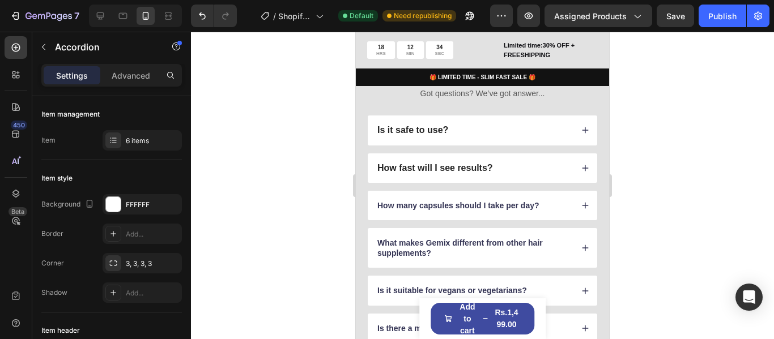
click at [537, 162] on div "How fast will I see results?" at bounding box center [474, 168] width 197 height 14
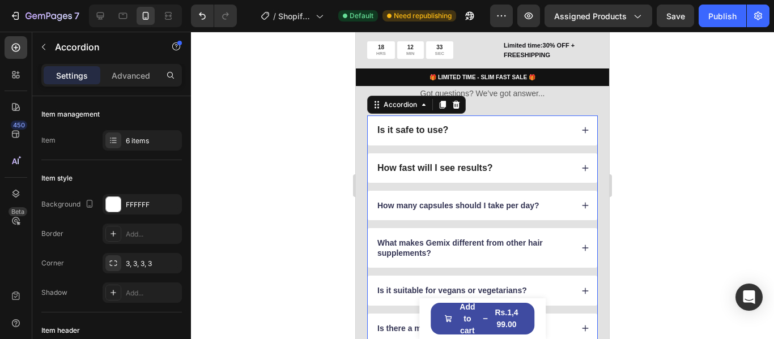
click at [521, 166] on div "How fast will I see results?" at bounding box center [474, 168] width 197 height 14
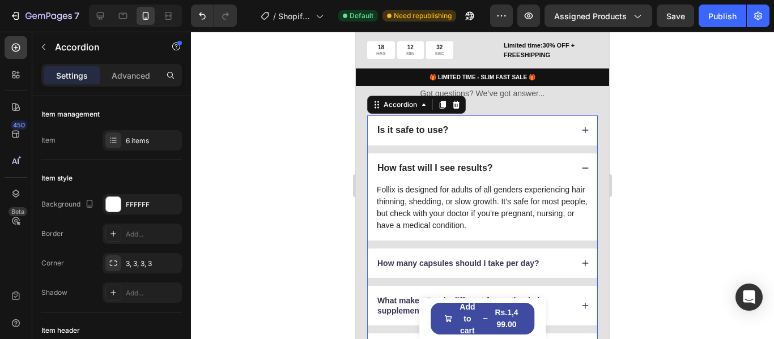
click at [498, 187] on p "Follix is designed for adults of all genders experiencing hair thinning, sheddi…" at bounding box center [482, 208] width 211 height 48
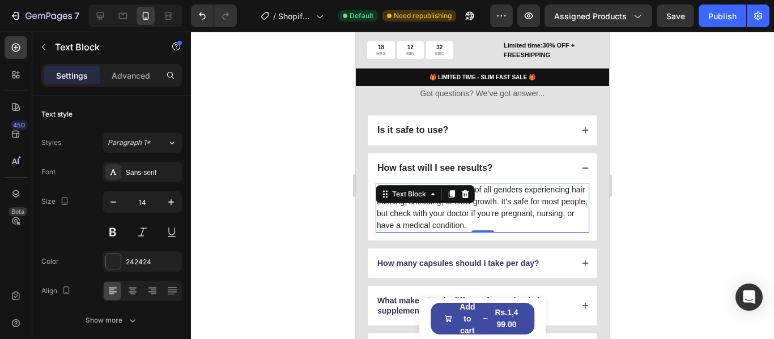
click at [498, 187] on p "Follix is designed for adults of all genders experiencing hair thinning, sheddi…" at bounding box center [482, 208] width 211 height 48
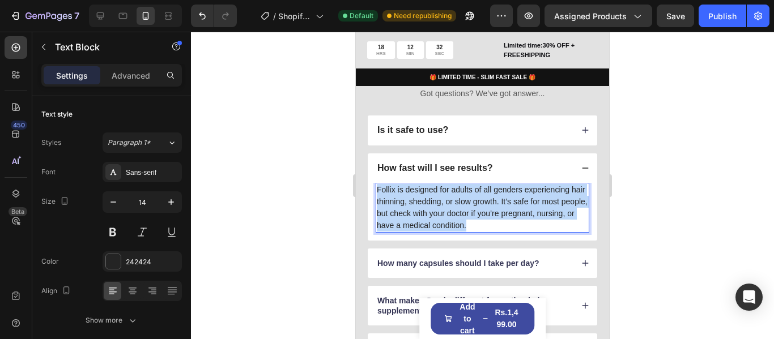
click at [498, 187] on p "Follix is designed for adults of all genders experiencing hair thinning, sheddi…" at bounding box center [482, 208] width 211 height 48
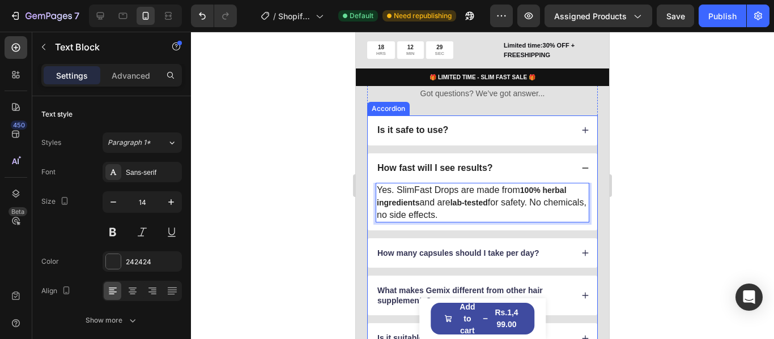
click at [529, 161] on div "How fast will I see results?" at bounding box center [474, 168] width 197 height 14
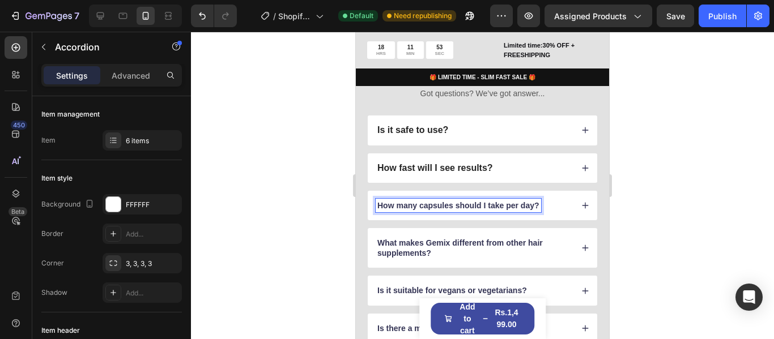
click at [472, 201] on p "How many capsules should I take per day?" at bounding box center [458, 206] width 162 height 10
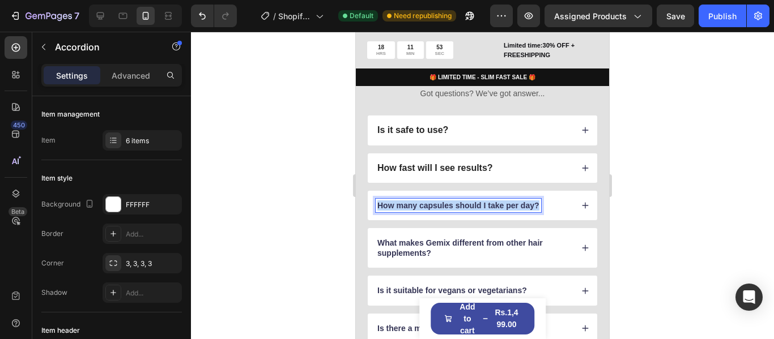
click at [472, 201] on p "How many capsules should I take per day?" at bounding box center [458, 206] width 162 height 10
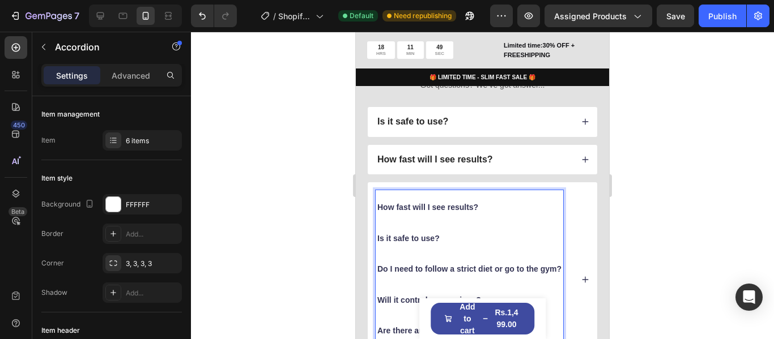
scroll to position [1565, 0]
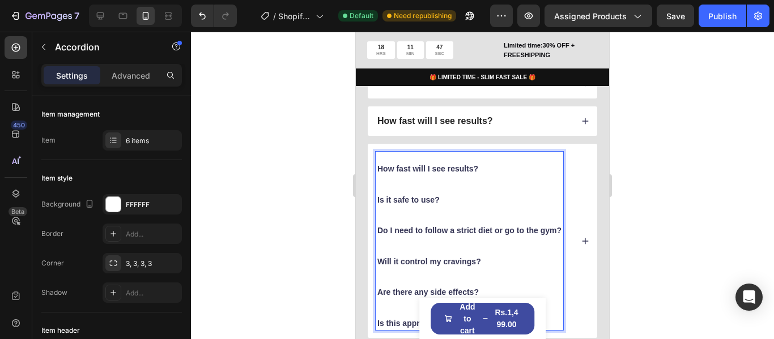
click at [300, 162] on div at bounding box center [482, 186] width 583 height 308
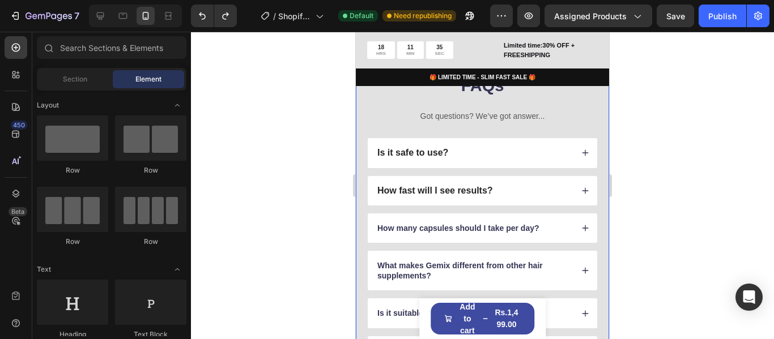
scroll to position [1508, 0]
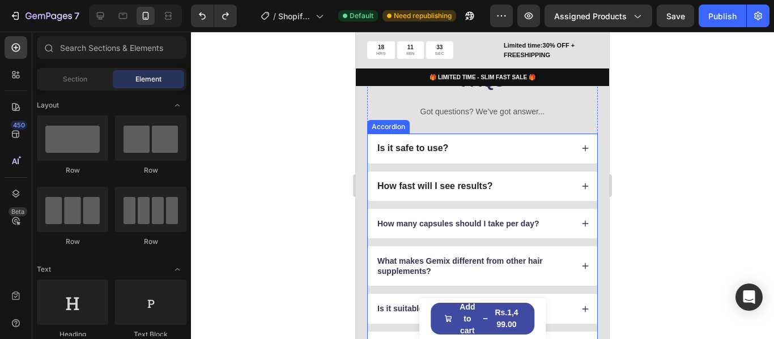
click at [484, 219] on p "How many capsules should I take per day?" at bounding box center [458, 224] width 162 height 10
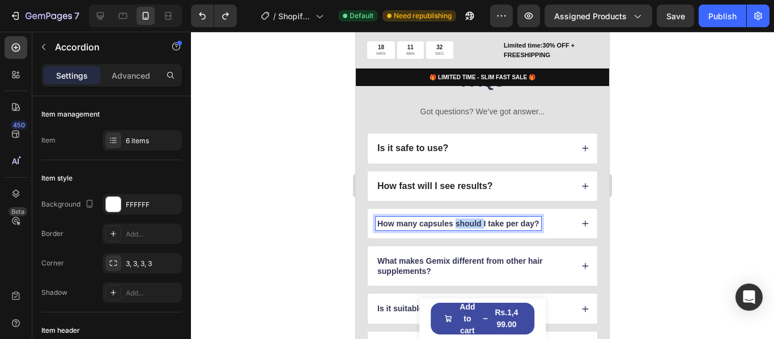
click at [465, 219] on p "How many capsules should I take per day?" at bounding box center [458, 224] width 162 height 10
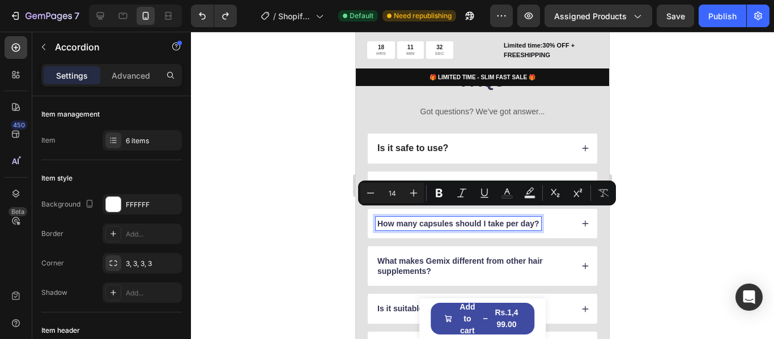
click at [512, 219] on p "How many capsules should I take per day?" at bounding box center [458, 224] width 162 height 10
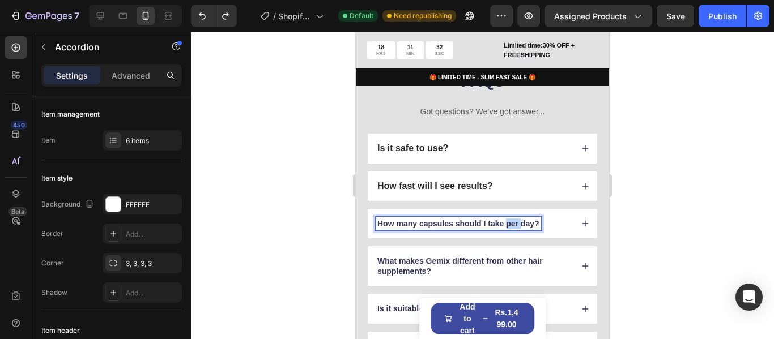
click at [512, 219] on p "How many capsules should I take per day?" at bounding box center [458, 224] width 162 height 10
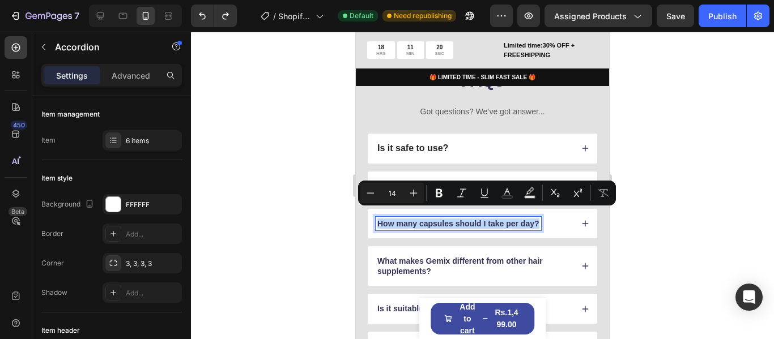
click at [446, 219] on p "How many capsules should I take per day?" at bounding box center [458, 224] width 162 height 10
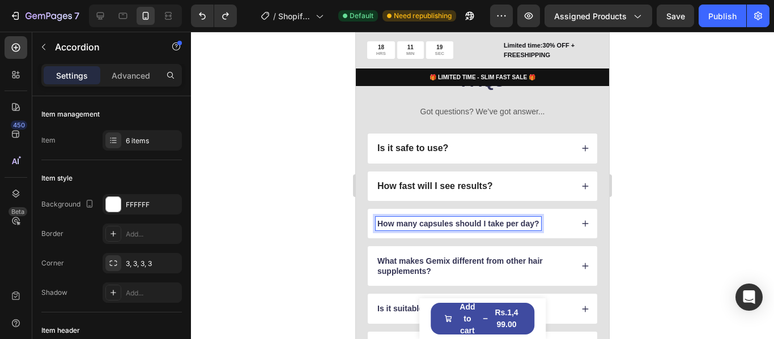
click at [446, 219] on p "How many capsules should I take per day?" at bounding box center [458, 224] width 162 height 10
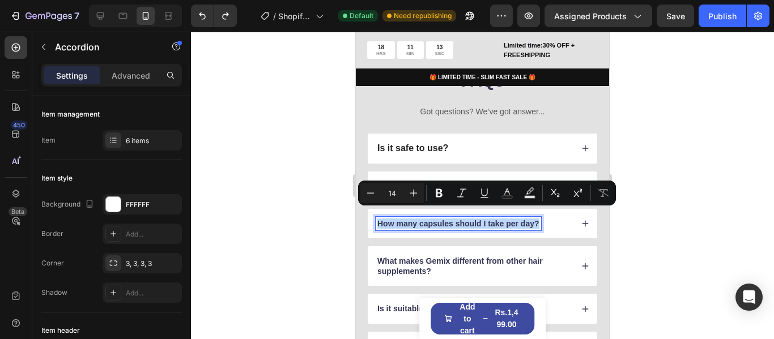
click at [463, 220] on p "How many capsules should I take per day?" at bounding box center [458, 224] width 162 height 10
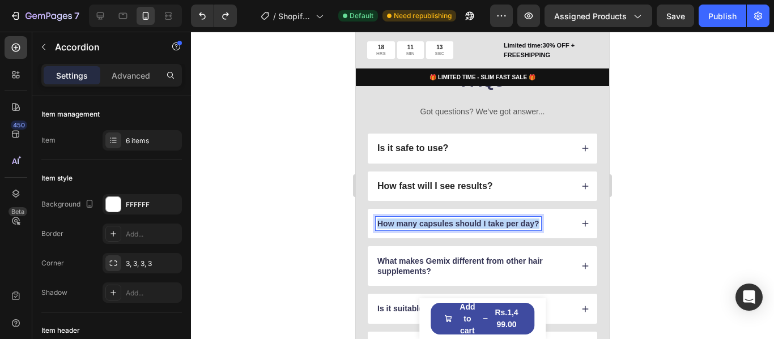
click at [463, 220] on p "How many capsules should I take per day?" at bounding box center [458, 224] width 162 height 10
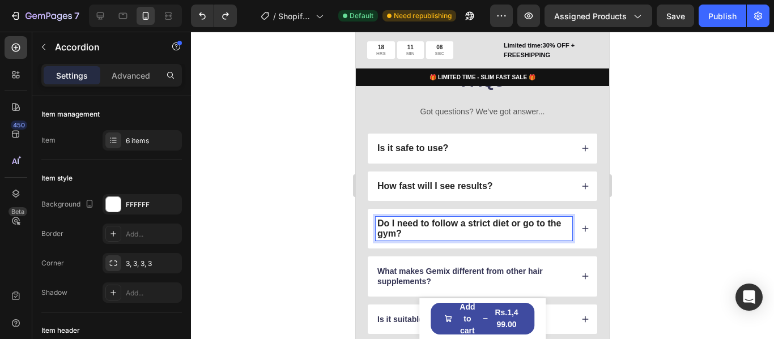
click at [582, 226] on icon at bounding box center [585, 229] width 6 height 6
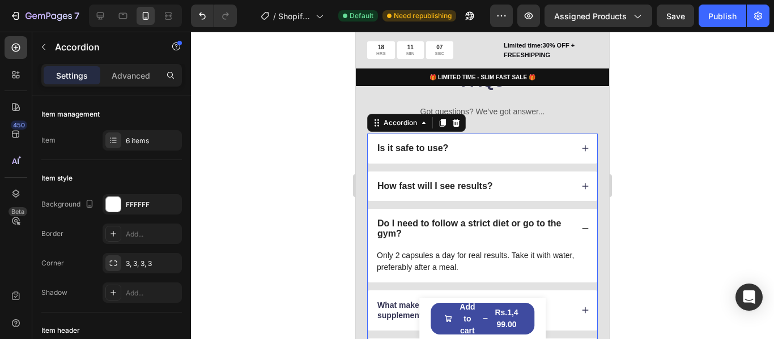
click at [581, 225] on icon at bounding box center [585, 229] width 8 height 8
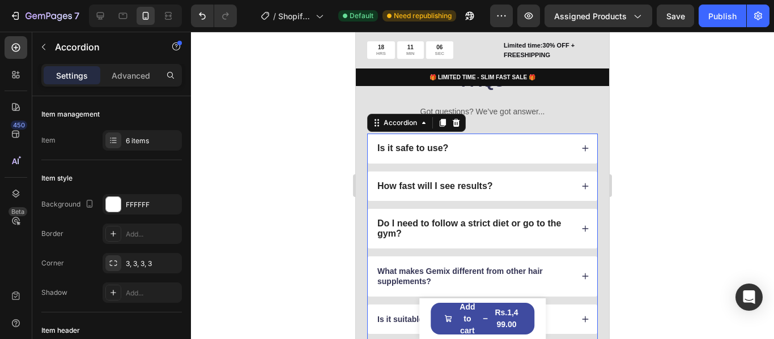
click at [581, 225] on icon at bounding box center [585, 229] width 8 height 8
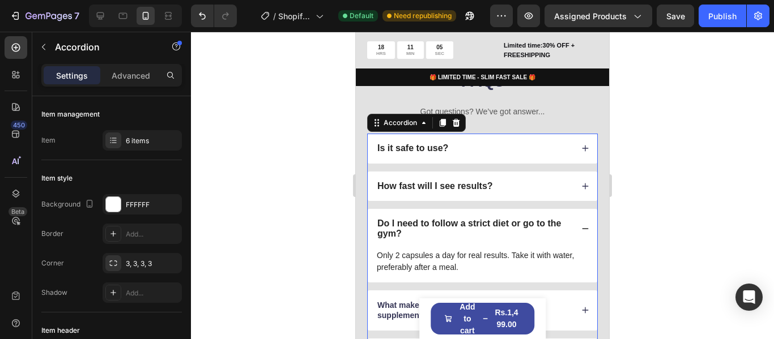
click at [473, 250] on p "Only 2 capsules a day for real results. Take it with water, preferably after a …" at bounding box center [482, 262] width 211 height 24
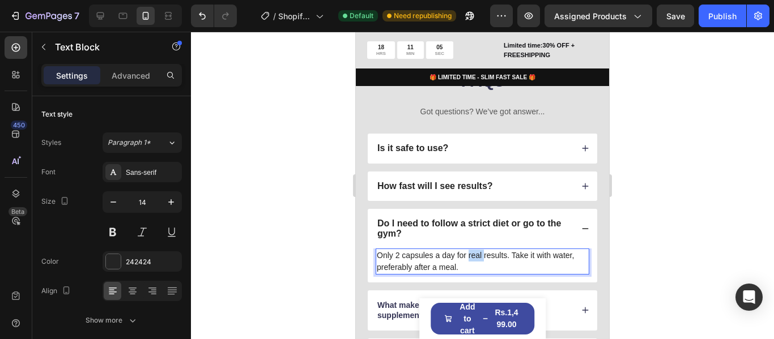
click at [473, 250] on p "Only 2 capsules a day for real results. Take it with water, preferably after a …" at bounding box center [482, 262] width 211 height 24
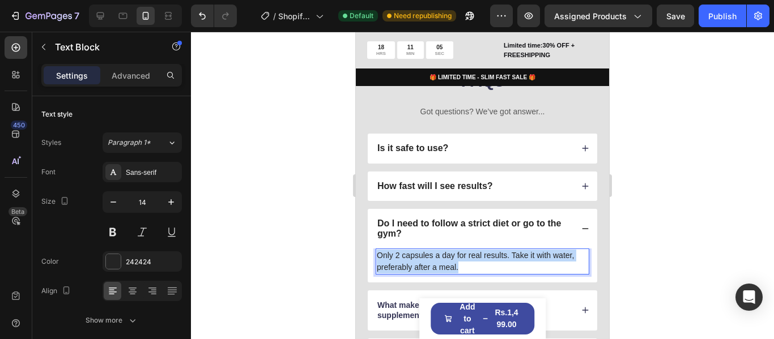
click at [473, 250] on p "Only 2 capsules a day for real results. Take it with water, preferably after a …" at bounding box center [482, 262] width 211 height 24
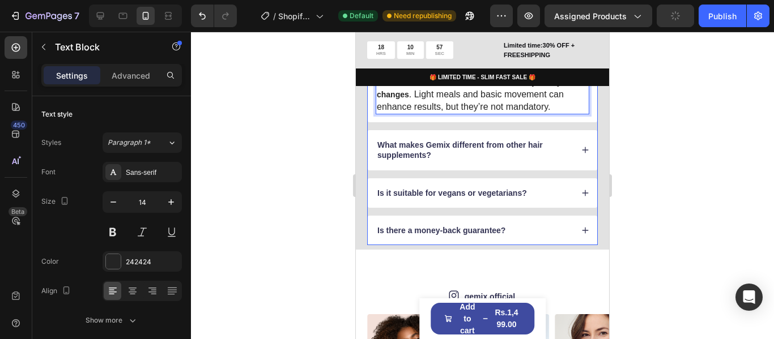
scroll to position [1678, 0]
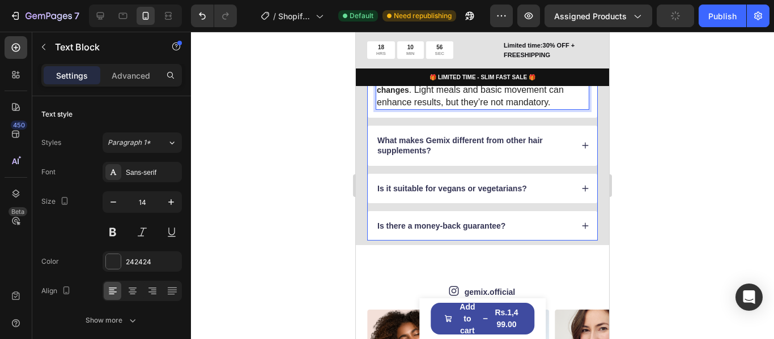
click at [507, 139] on p "What makes Gemix different from other hair supplements?" at bounding box center [473, 145] width 193 height 20
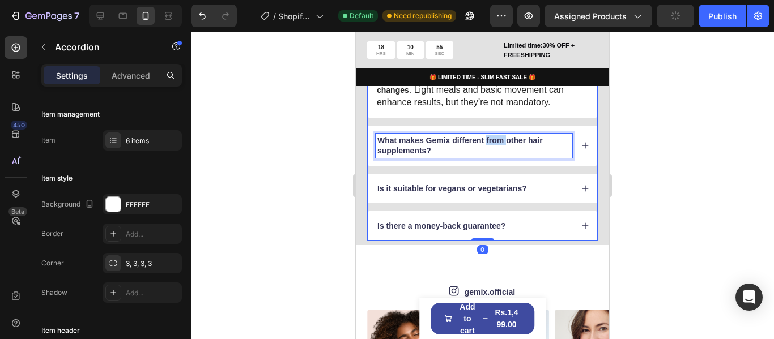
click at [500, 140] on p "What makes Gemix different from other hair supplements?" at bounding box center [473, 145] width 193 height 20
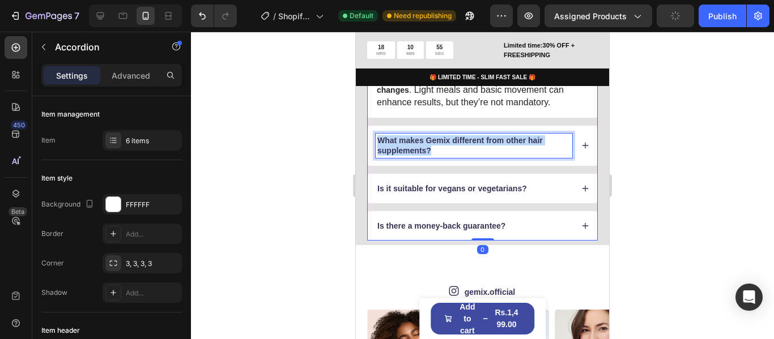
click at [500, 140] on p "What makes Gemix different from other hair supplements?" at bounding box center [473, 145] width 193 height 20
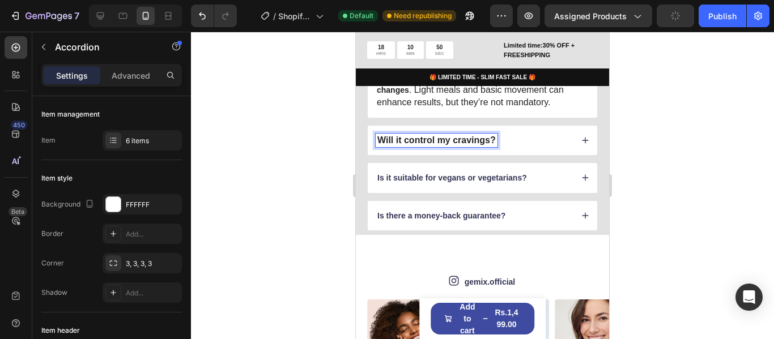
click at [581, 138] on icon at bounding box center [585, 141] width 8 height 8
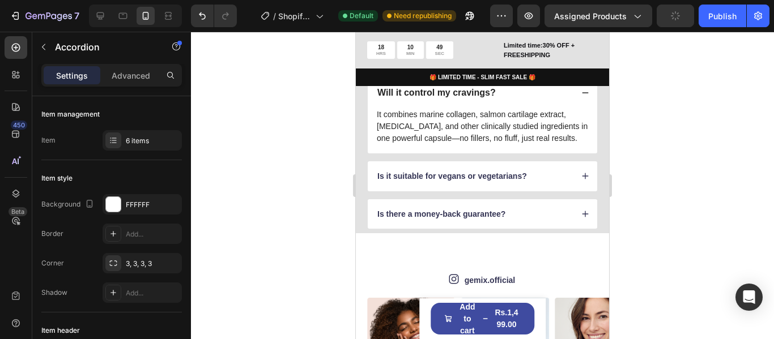
click at [577, 140] on p "It combines marine collagen, salmon cartilage extract, biotin, and other clinic…" at bounding box center [482, 127] width 211 height 36
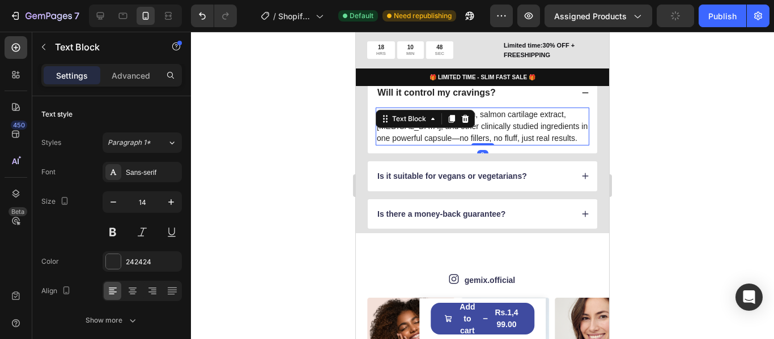
click at [551, 130] on p "It combines marine collagen, salmon cartilage extract, biotin, and other clinic…" at bounding box center [482, 127] width 211 height 36
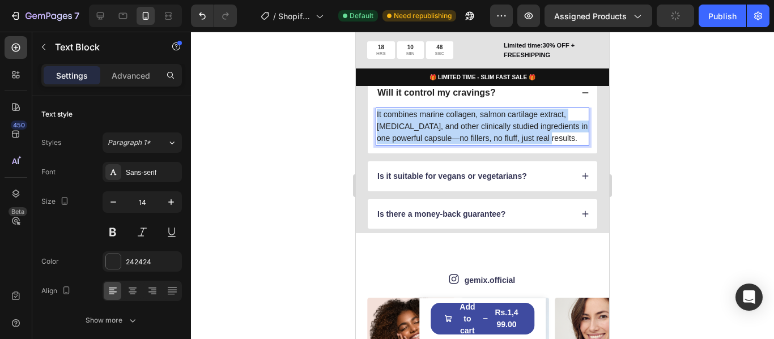
click at [551, 130] on p "It combines marine collagen, salmon cartilage extract, biotin, and other clinic…" at bounding box center [482, 127] width 211 height 36
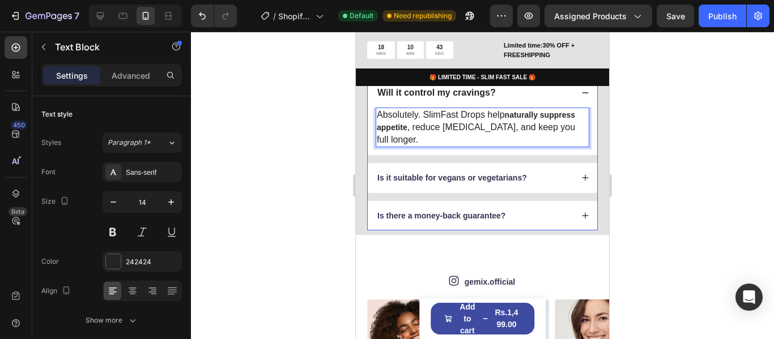
click at [496, 172] on div "Is it suitable for vegans or vegetarians?" at bounding box center [452, 178] width 153 height 14
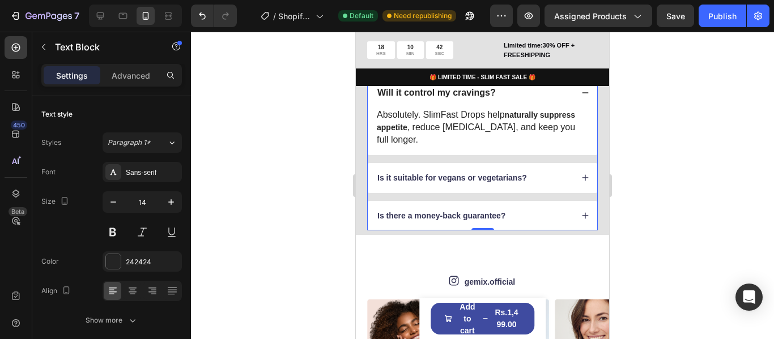
click at [496, 172] on div "Is it suitable for vegans or vegetarians?" at bounding box center [452, 178] width 153 height 14
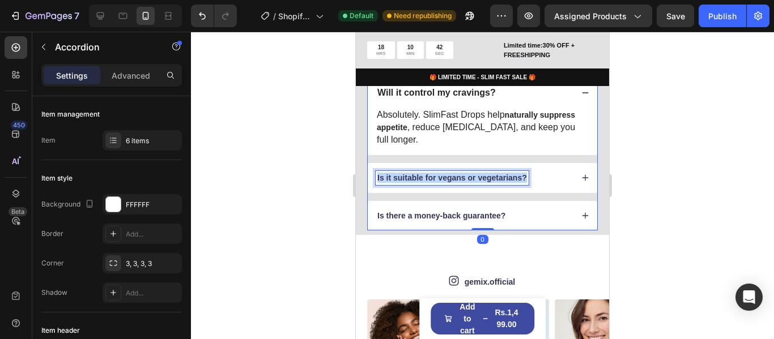
click at [496, 172] on div "Is it suitable for vegans or vegetarians?" at bounding box center [452, 178] width 153 height 14
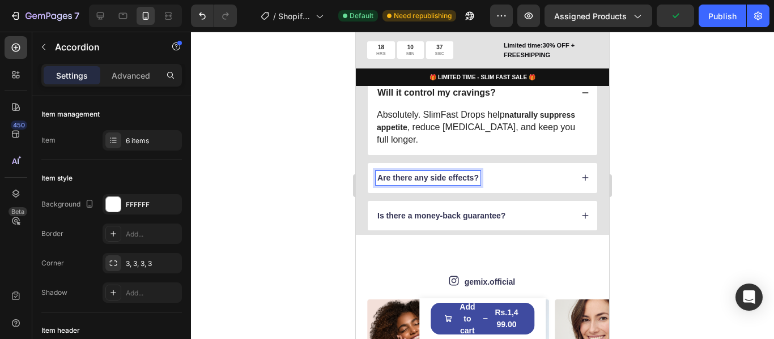
click at [582, 176] on div "Are there any side effects?" at bounding box center [482, 177] width 229 height 29
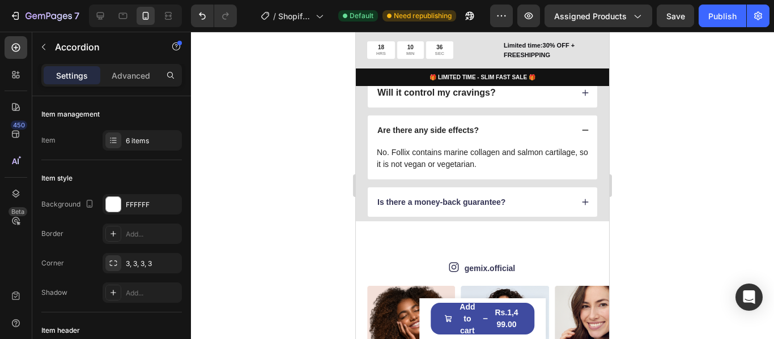
click at [574, 178] on div "Are there any side effects? No. Follix contains marine collagen and salmon cart…" at bounding box center [482, 147] width 229 height 63
click at [529, 156] on p "No. Follix contains marine collagen and salmon cartilage, so it is not vegan or…" at bounding box center [482, 159] width 211 height 24
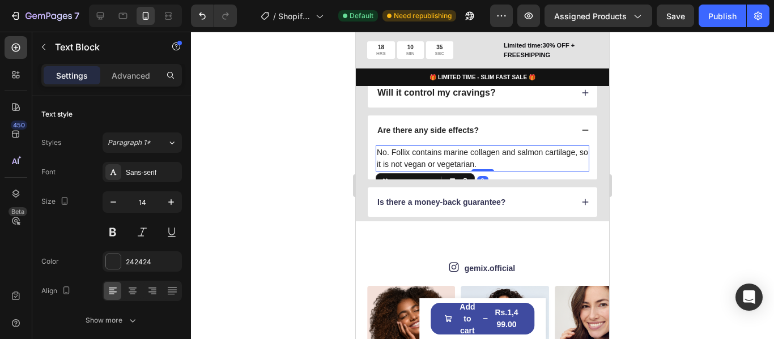
click at [529, 156] on p "No. Follix contains marine collagen and salmon cartilage, so it is not vegan or…" at bounding box center [482, 159] width 211 height 24
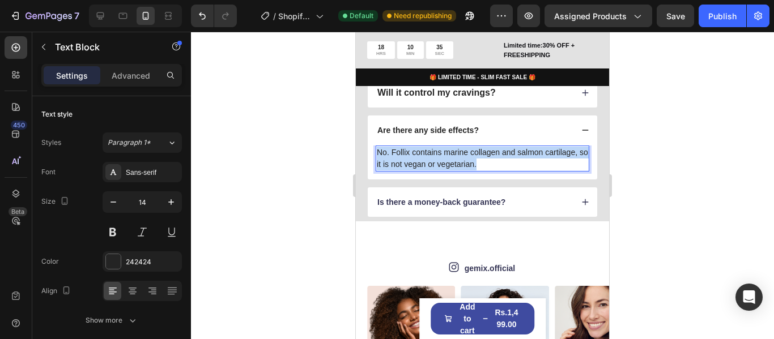
click at [529, 156] on p "No. Follix contains marine collagen and salmon cartilage, so it is not vegan or…" at bounding box center [482, 159] width 211 height 24
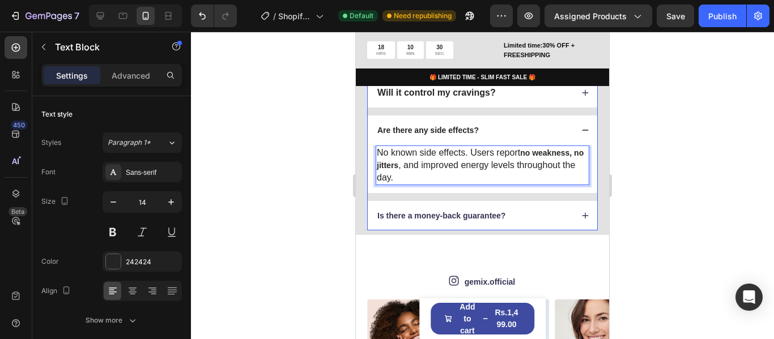
click at [572, 212] on div "Is there a money-back guarantee?" at bounding box center [482, 215] width 229 height 29
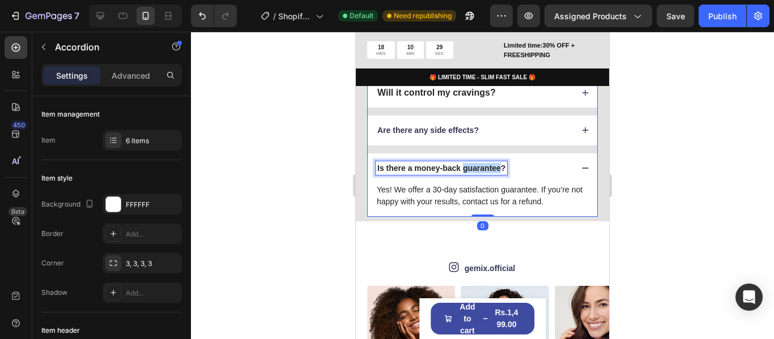
click at [467, 168] on p "Is there a money-back guarantee?" at bounding box center [441, 168] width 128 height 10
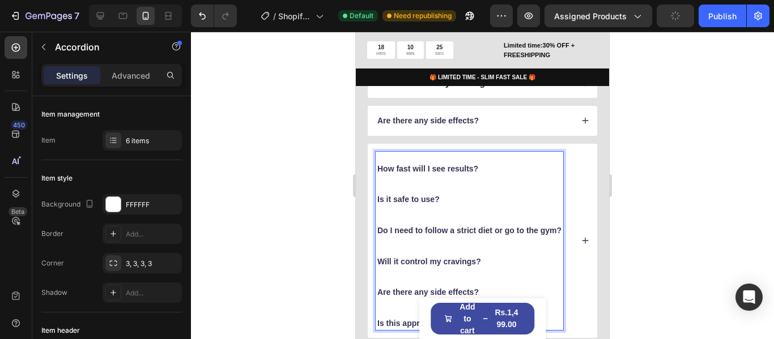
scroll to position [1801, 0]
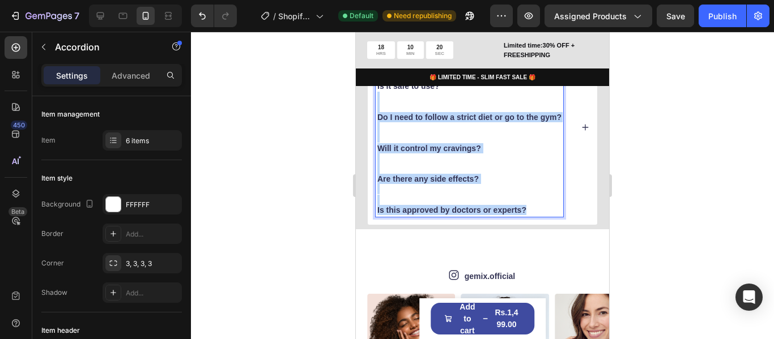
drag, startPoint x: 527, startPoint y: 208, endPoint x: 381, endPoint y: 96, distance: 184.1
click at [381, 96] on div "How fast will I see results? Is it safe to use? Do I need to follow a strict di…" at bounding box center [469, 128] width 187 height 178
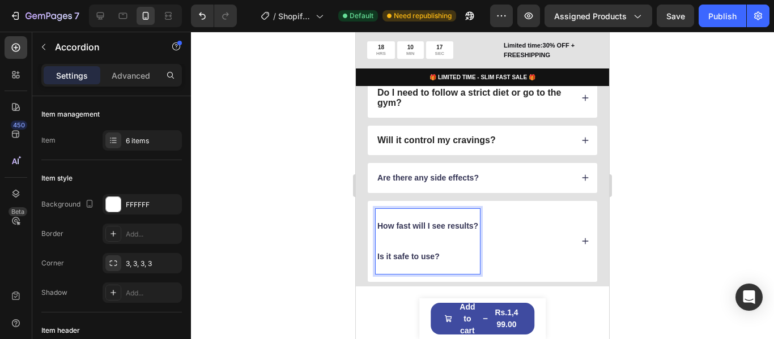
scroll to position [1631, 0]
drag, startPoint x: 446, startPoint y: 254, endPoint x: 378, endPoint y: 216, distance: 77.9
click at [378, 216] on div "How fast will I see results? Is it safe to use?" at bounding box center [428, 240] width 104 height 65
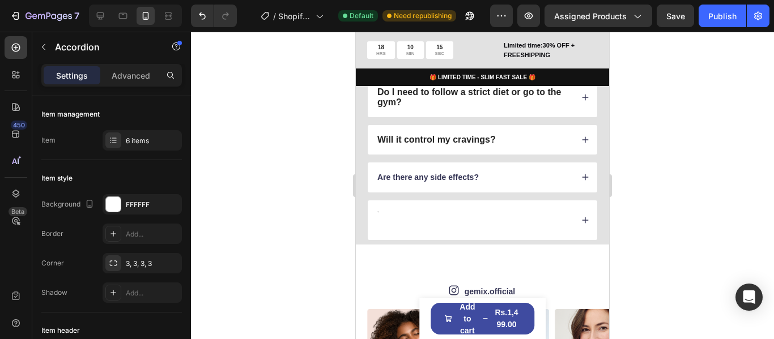
scroll to position [1629, 0]
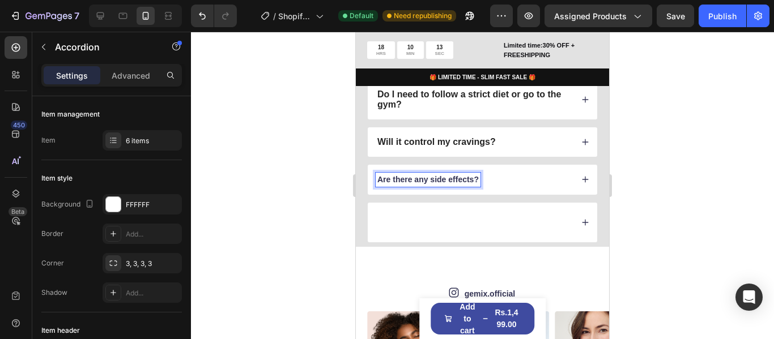
click at [451, 182] on strong "Are there any side effects?" at bounding box center [427, 179] width 101 height 9
click at [536, 176] on div "Are there any side effects?" at bounding box center [474, 180] width 197 height 14
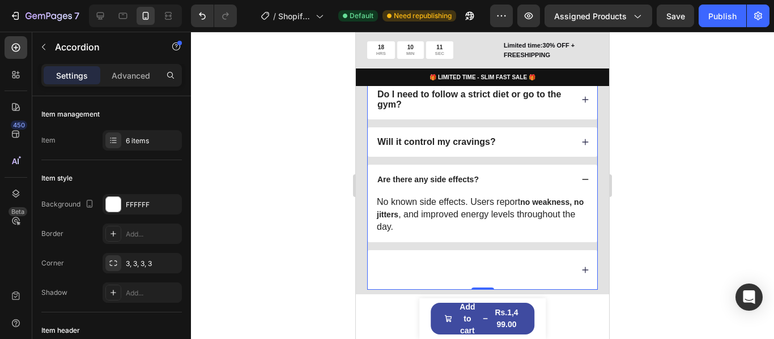
click at [567, 182] on div "Are there any side effects?" at bounding box center [482, 179] width 229 height 29
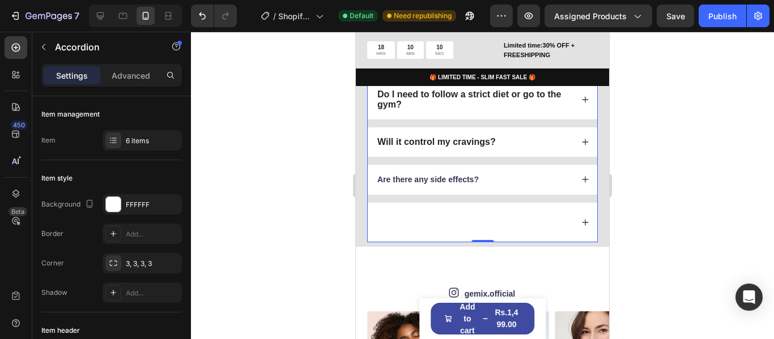
click at [455, 219] on div at bounding box center [474, 223] width 197 height 24
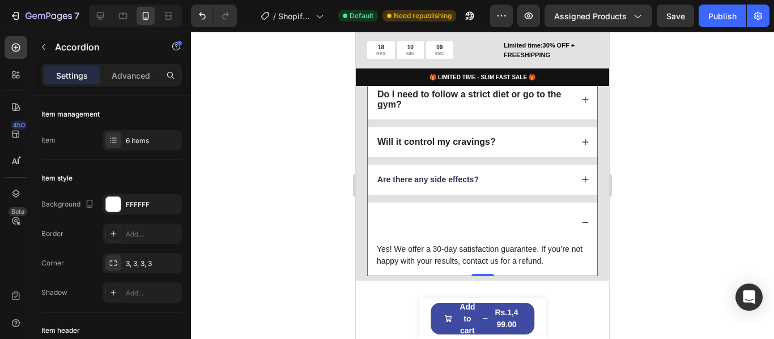
click at [454, 213] on div at bounding box center [474, 223] width 197 height 24
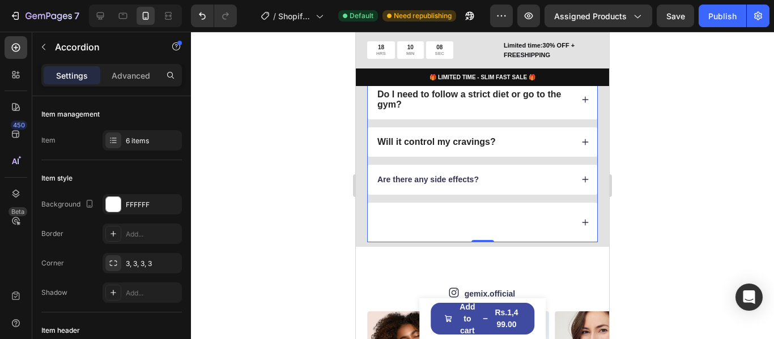
click at [454, 213] on div at bounding box center [474, 223] width 197 height 24
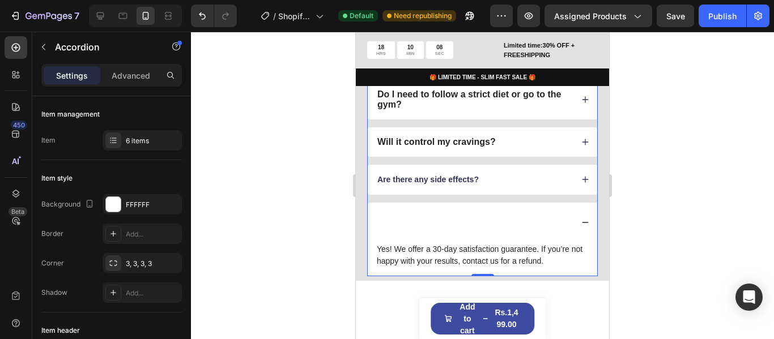
click at [442, 213] on div at bounding box center [474, 223] width 197 height 24
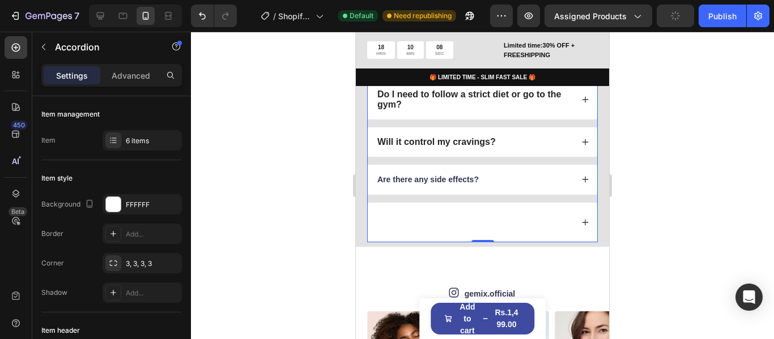
click at [400, 228] on div at bounding box center [474, 223] width 197 height 24
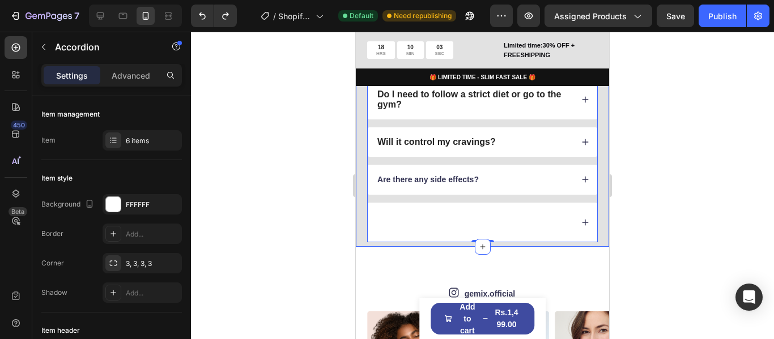
click at [692, 214] on div at bounding box center [482, 186] width 583 height 308
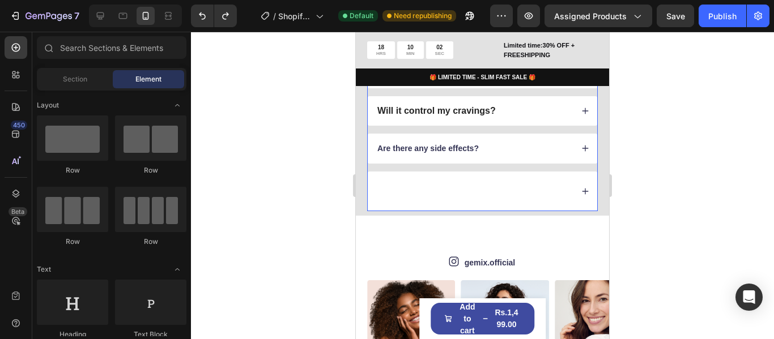
scroll to position [1685, 0]
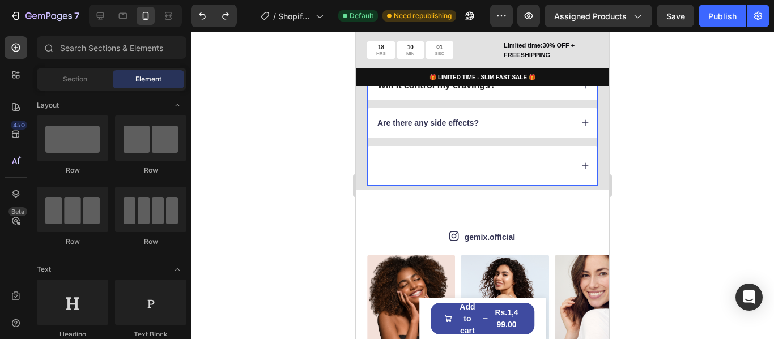
click at [450, 157] on div at bounding box center [474, 166] width 197 height 24
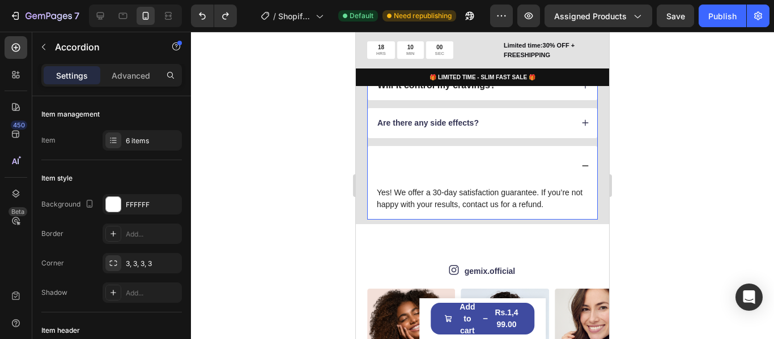
click at [450, 157] on div at bounding box center [474, 166] width 197 height 24
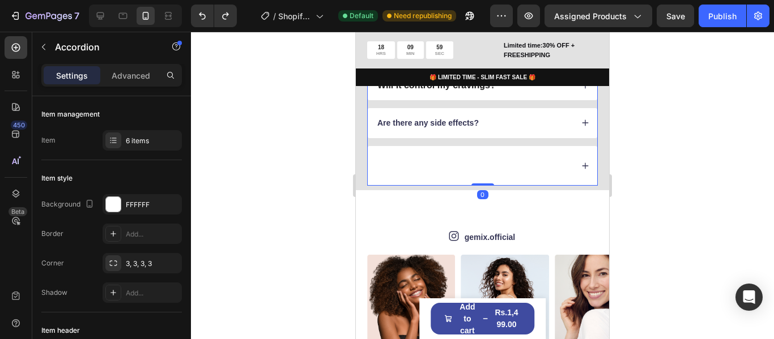
click at [544, 163] on div at bounding box center [474, 166] width 197 height 24
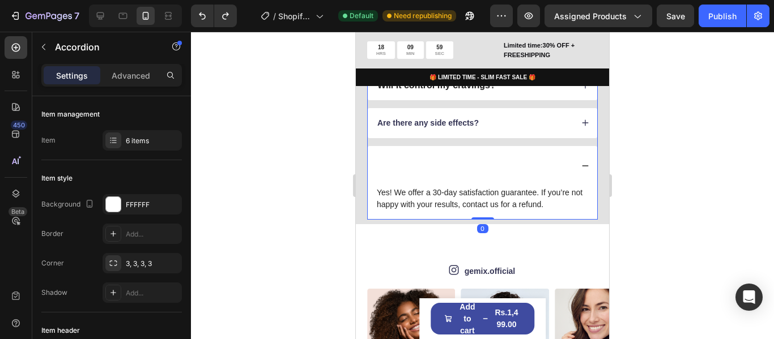
click at [388, 166] on div at bounding box center [474, 166] width 197 height 24
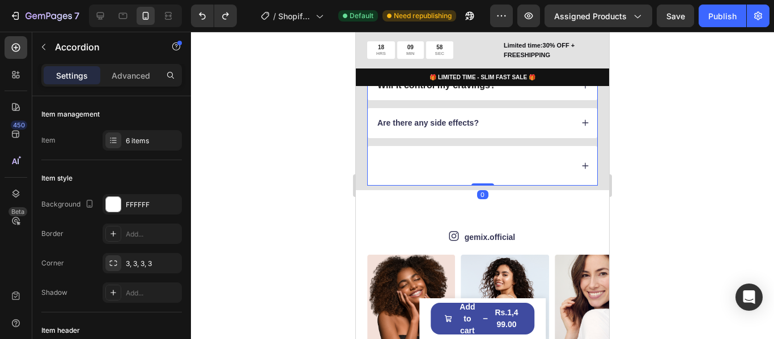
click at [388, 166] on div at bounding box center [474, 166] width 197 height 24
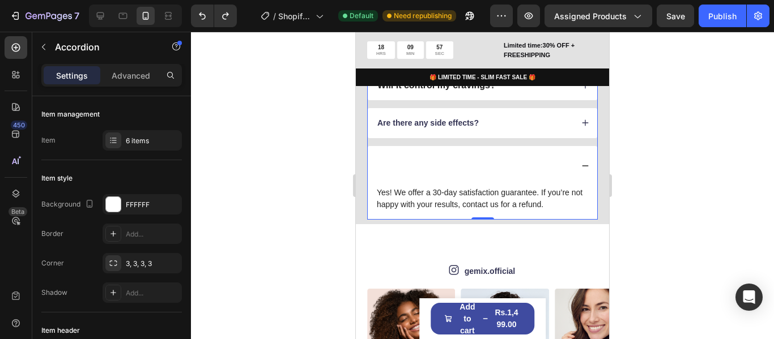
click at [581, 169] on icon at bounding box center [585, 166] width 8 height 8
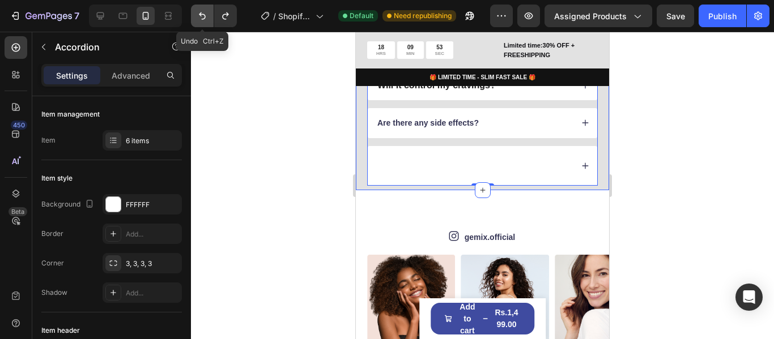
click at [201, 14] on icon "Undo/Redo" at bounding box center [202, 15] width 11 height 11
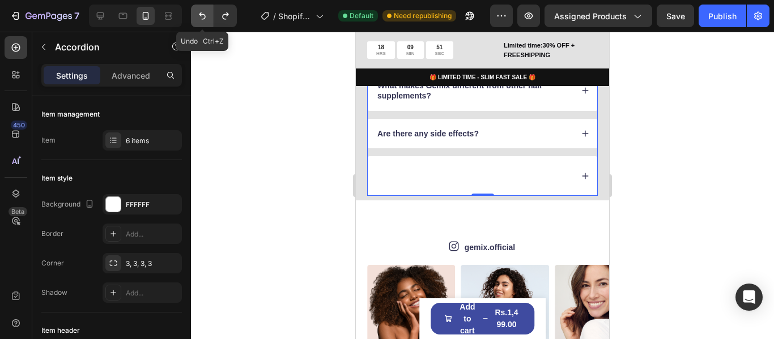
click at [204, 14] on icon "Undo/Redo" at bounding box center [202, 15] width 11 height 11
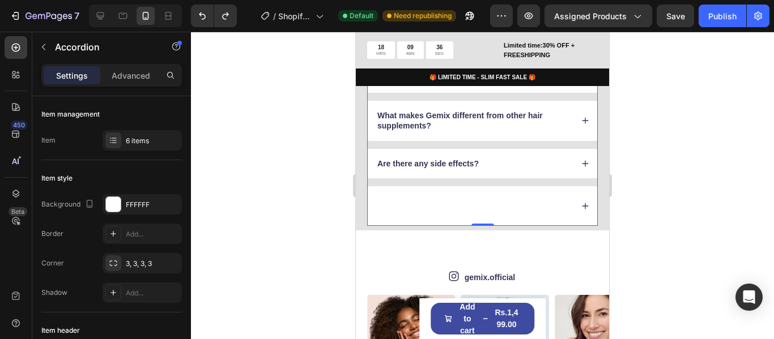
scroll to position [1629, 0]
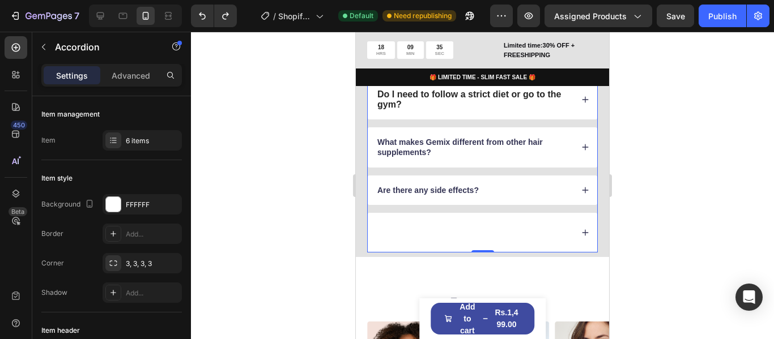
click at [547, 188] on div "Are there any side effects?" at bounding box center [474, 191] width 197 height 14
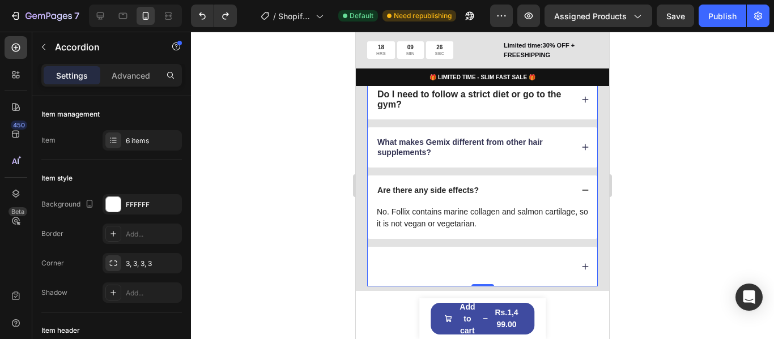
click at [496, 200] on div "Are there any side effects?" at bounding box center [482, 190] width 229 height 29
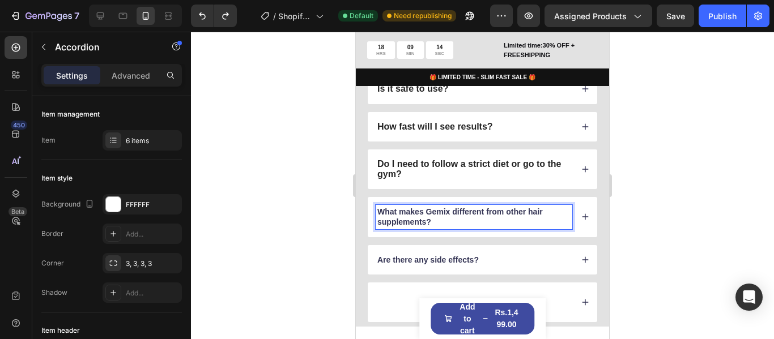
scroll to position [1572, 0]
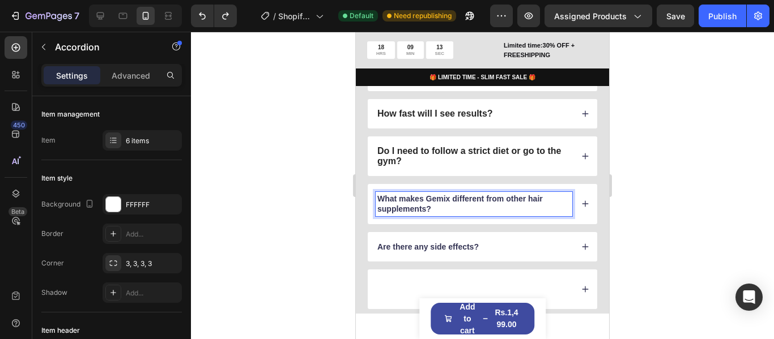
click at [488, 200] on p "What makes Gemix different from other hair supplements?" at bounding box center [473, 204] width 193 height 20
click at [488, 201] on p "What makes Gemix different from other hair supplements?" at bounding box center [473, 204] width 193 height 20
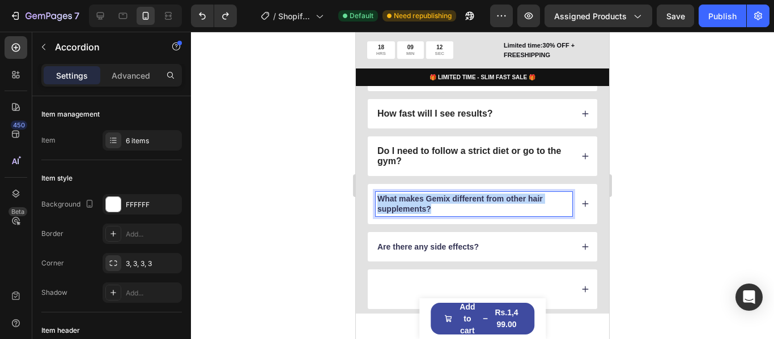
click at [488, 201] on p "What makes Gemix different from other hair supplements?" at bounding box center [473, 204] width 193 height 20
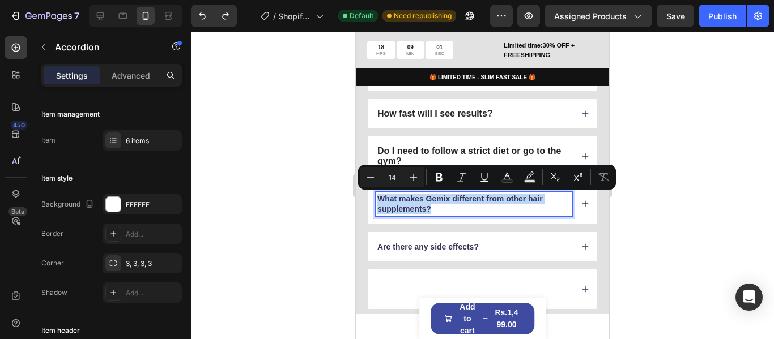
click at [407, 199] on p "What makes Gemix different from other hair supplements?" at bounding box center [473, 204] width 193 height 20
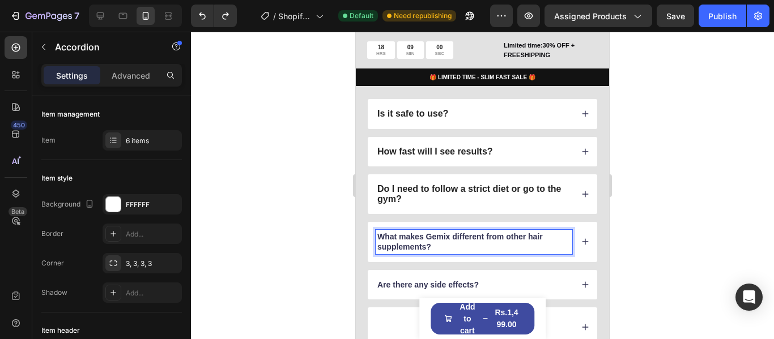
scroll to position [1515, 0]
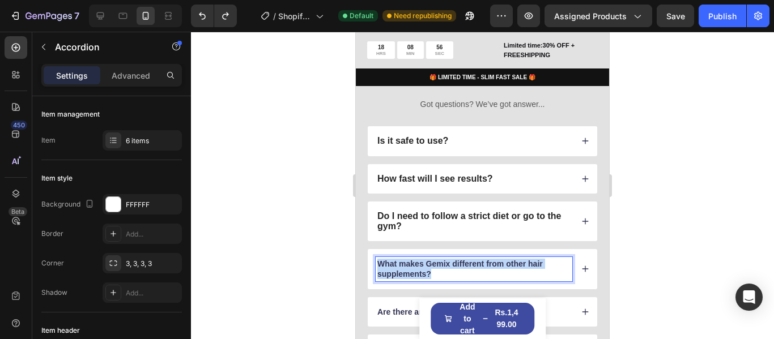
drag, startPoint x: 439, startPoint y: 265, endPoint x: 378, endPoint y: 249, distance: 62.5
click at [378, 257] on div "What makes Gemix different from other hair supplements?" at bounding box center [474, 269] width 197 height 24
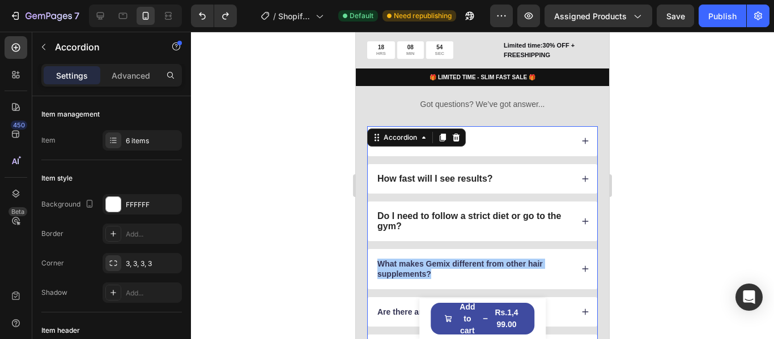
click at [667, 133] on div at bounding box center [482, 186] width 583 height 308
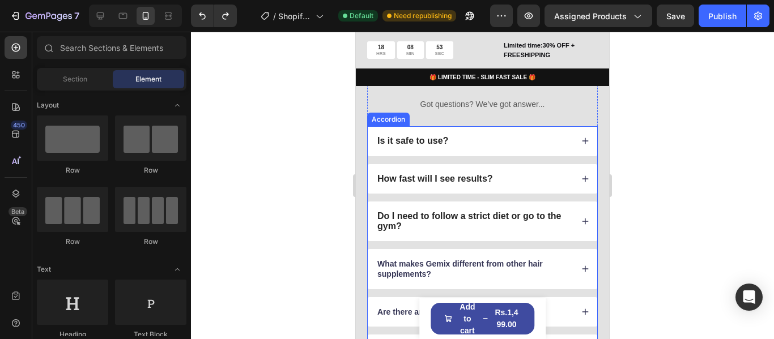
click at [527, 211] on strong "Do I need to follow a strict diet or go to the gym?" at bounding box center [469, 221] width 184 height 20
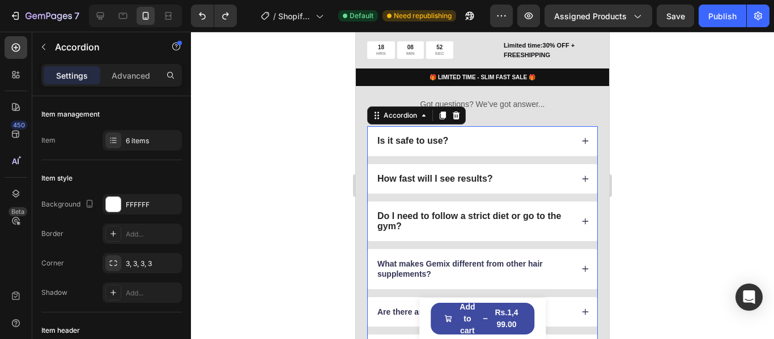
click at [581, 218] on icon at bounding box center [585, 222] width 8 height 8
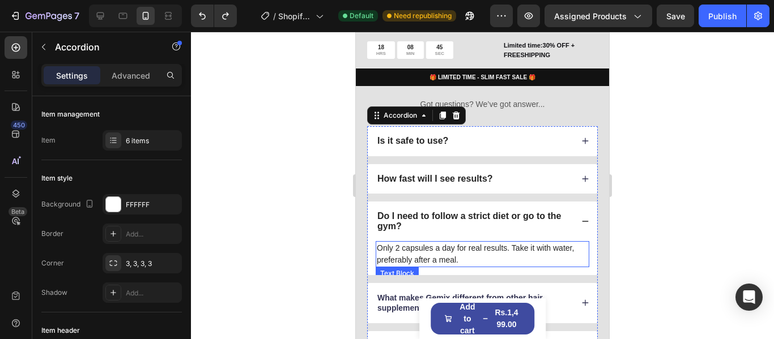
click at [448, 243] on p "Only 2 capsules a day for real results. Take it with water, preferably after a …" at bounding box center [482, 254] width 211 height 24
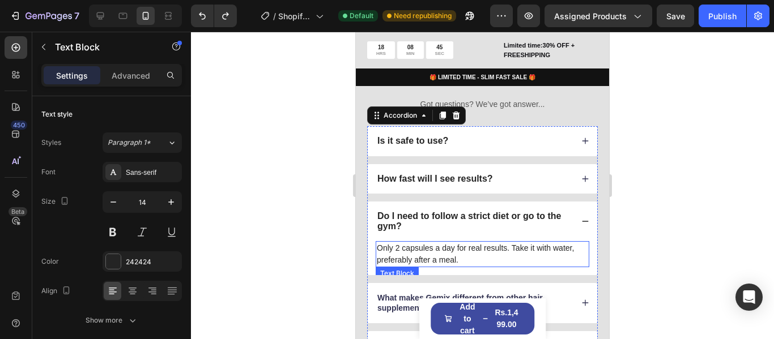
click at [448, 243] on p "Only 2 capsules a day for real results. Take it with water, preferably after a …" at bounding box center [482, 254] width 211 height 24
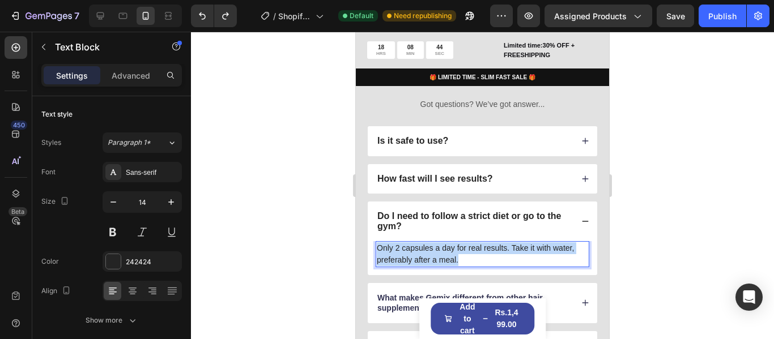
click at [448, 243] on p "Only 2 capsules a day for real results. Take it with water, preferably after a …" at bounding box center [482, 254] width 211 height 24
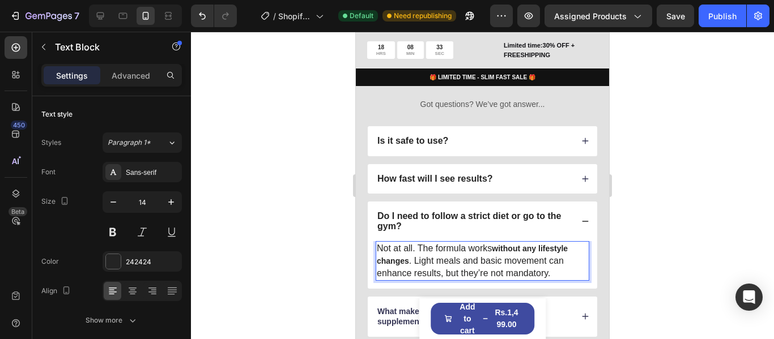
click at [667, 227] on div at bounding box center [482, 186] width 583 height 308
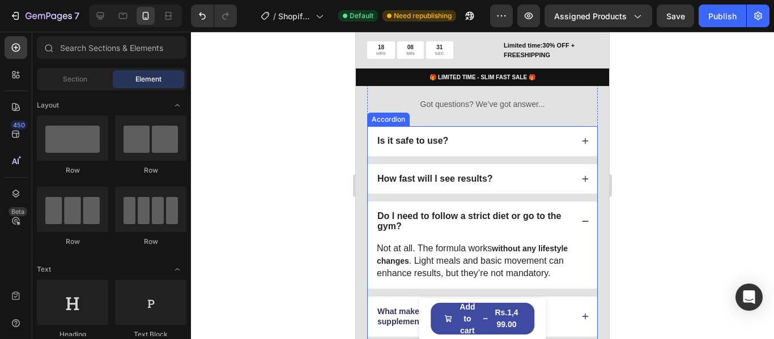
click at [581, 172] on div "How fast will I see results?" at bounding box center [482, 178] width 229 height 29
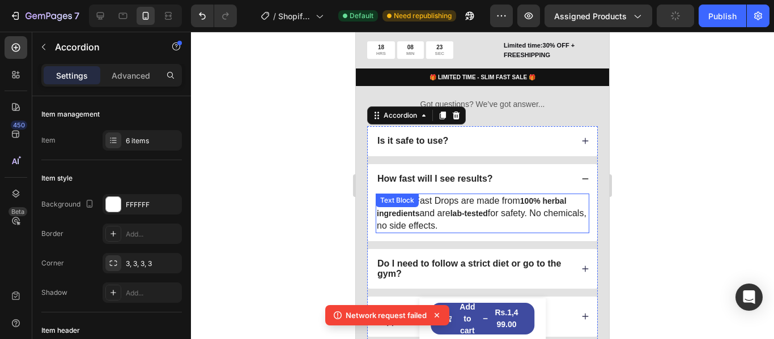
click at [433, 196] on div "Yes. SlimFast Drops are made from 100% herbal ingredients and are lab-tested fo…" at bounding box center [483, 214] width 214 height 40
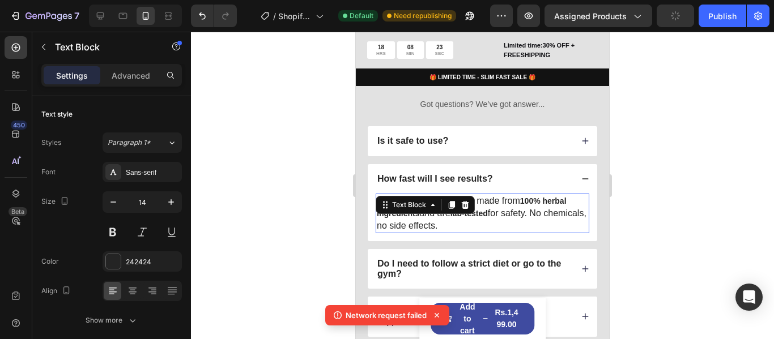
click at [433, 204] on icon at bounding box center [432, 205] width 3 height 2
click at [508, 198] on p "Yes. SlimFast Drops are made from 100% herbal ingredients and are lab-tested fo…" at bounding box center [482, 213] width 211 height 37
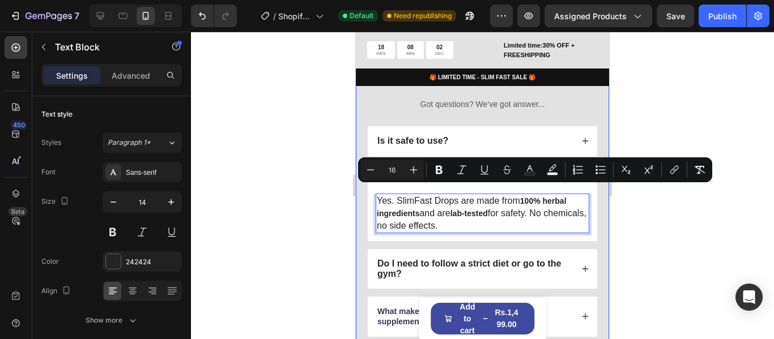
click at [659, 220] on div at bounding box center [482, 186] width 583 height 308
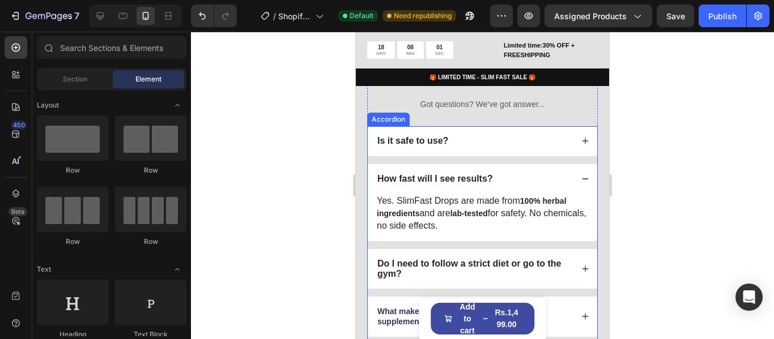
click at [486, 134] on div "Is it safe to use?" at bounding box center [474, 141] width 197 height 14
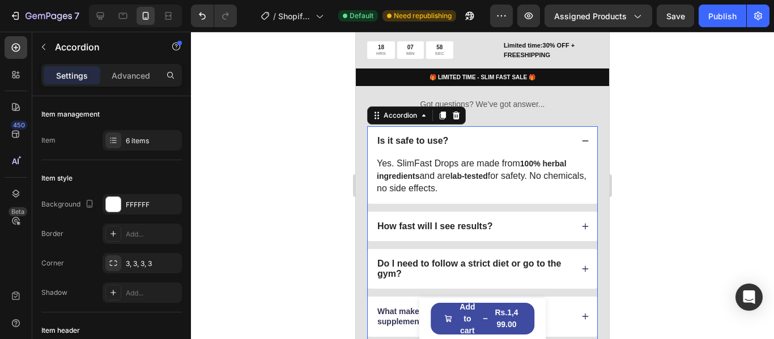
click at [503, 227] on div "How fast will I see results?" at bounding box center [482, 226] width 229 height 29
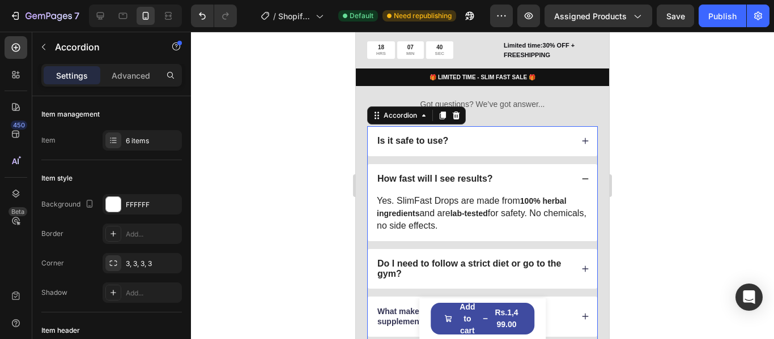
click at [473, 134] on div "Is it safe to use?" at bounding box center [474, 141] width 197 height 14
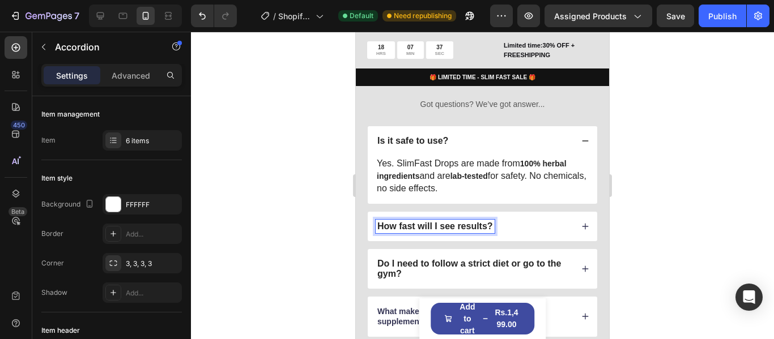
click at [528, 220] on div "How fast will I see results?" at bounding box center [474, 227] width 197 height 14
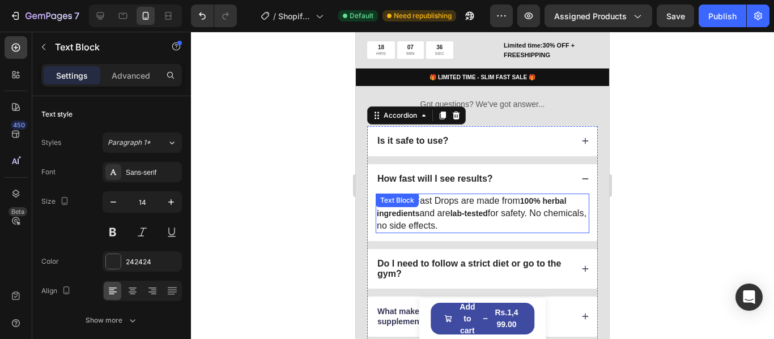
click at [518, 219] on p "Yes. SlimFast Drops are made from 100% herbal ingredients and are lab-tested fo…" at bounding box center [482, 213] width 211 height 37
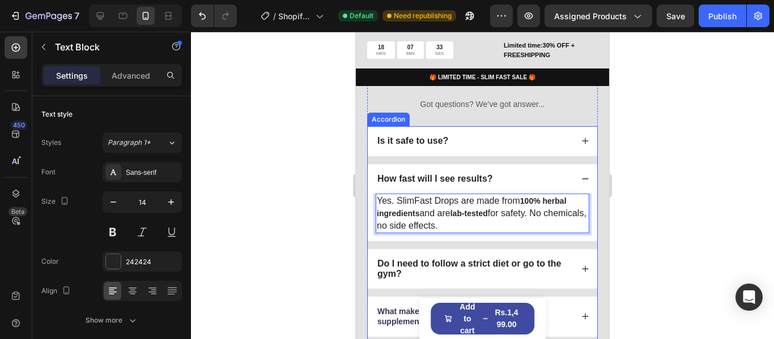
drag, startPoint x: 468, startPoint y: 212, endPoint x: 374, endPoint y: 185, distance: 97.9
click at [374, 194] on div "Yes. SlimFast Drops are made from 100% herbal ingredients and are lab-tested fo…" at bounding box center [482, 218] width 229 height 48
click at [527, 263] on p "Do I need to follow a strict diet or go to the gym?" at bounding box center [473, 269] width 193 height 20
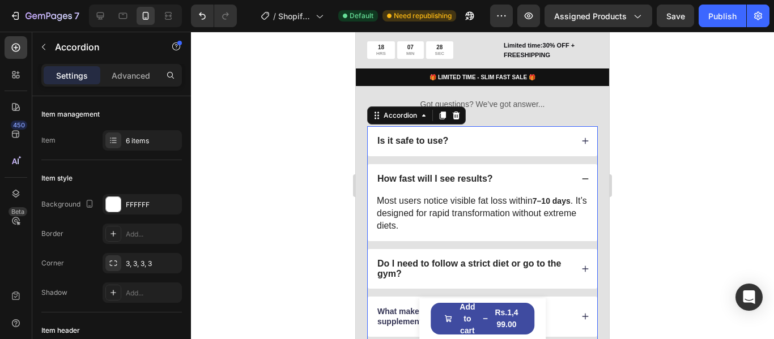
click at [581, 265] on icon at bounding box center [585, 269] width 8 height 8
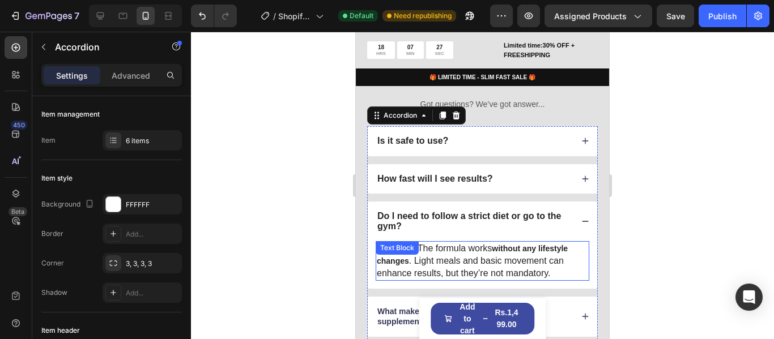
click at [495, 257] on p "Not at all. The formula works without any lifestyle changes . Light meals and b…" at bounding box center [482, 260] width 211 height 37
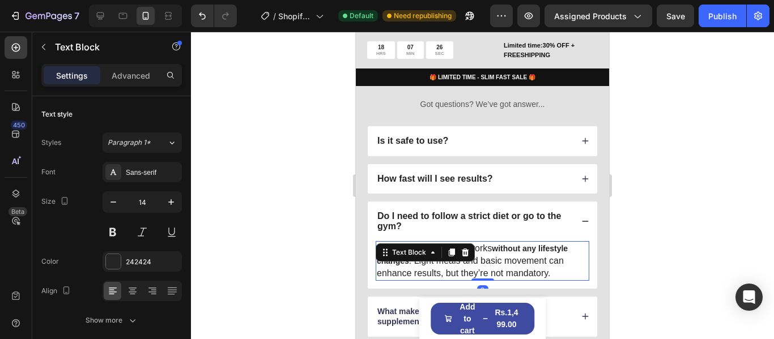
click at [548, 262] on span ". Light meals and basic movement can enhance results, but they’re not mandatory." at bounding box center [470, 267] width 187 height 22
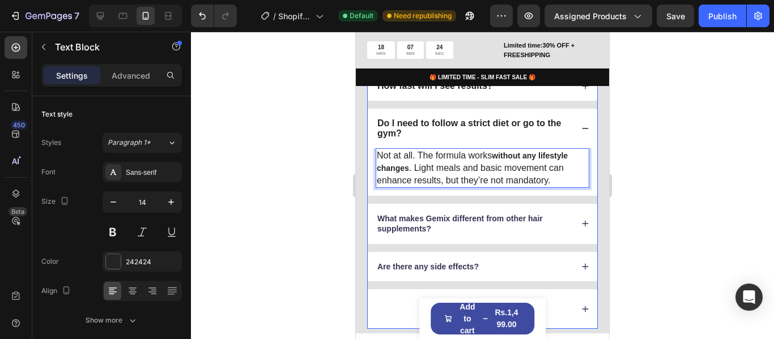
scroll to position [1629, 0]
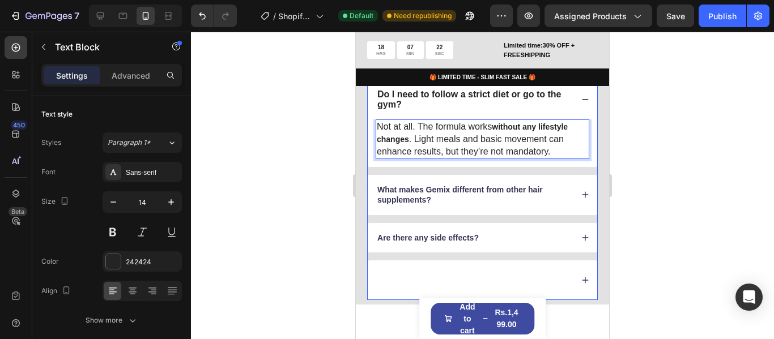
click at [442, 202] on p "What makes Gemix different from other hair supplements?" at bounding box center [473, 195] width 193 height 20
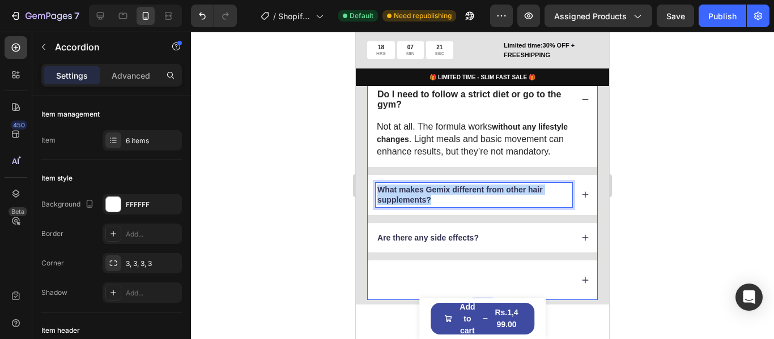
click at [442, 202] on p "What makes Gemix different from other hair supplements?" at bounding box center [473, 195] width 193 height 20
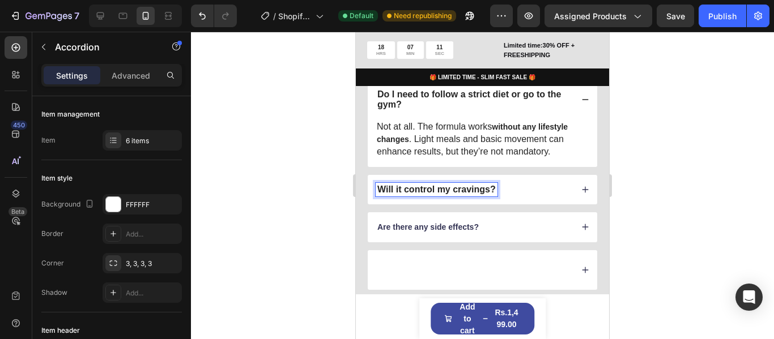
click at [581, 187] on icon at bounding box center [585, 190] width 8 height 8
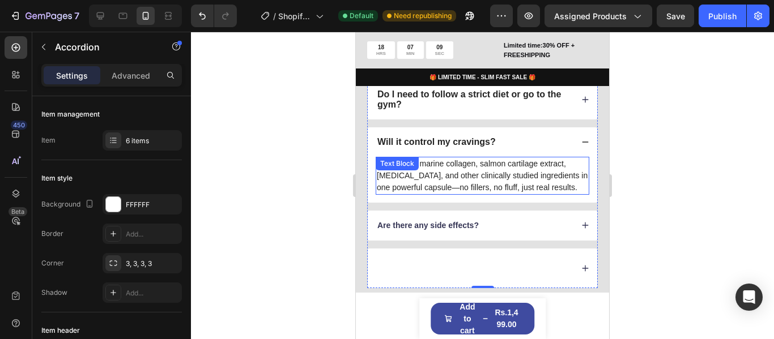
click at [492, 173] on p "It combines marine collagen, salmon cartilage extract, biotin, and other clinic…" at bounding box center [482, 176] width 211 height 36
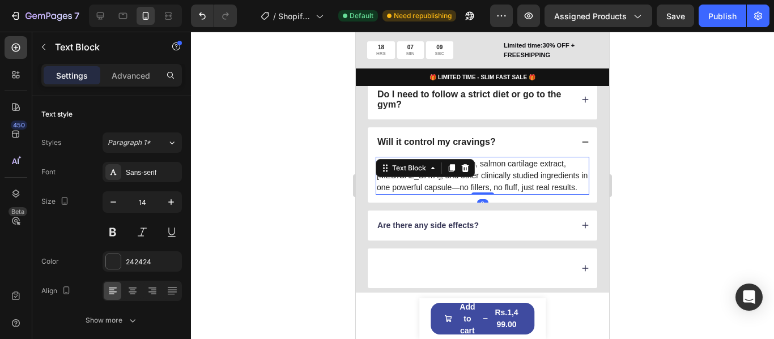
click at [492, 173] on p "It combines marine collagen, salmon cartilage extract, biotin, and other clinic…" at bounding box center [482, 176] width 211 height 36
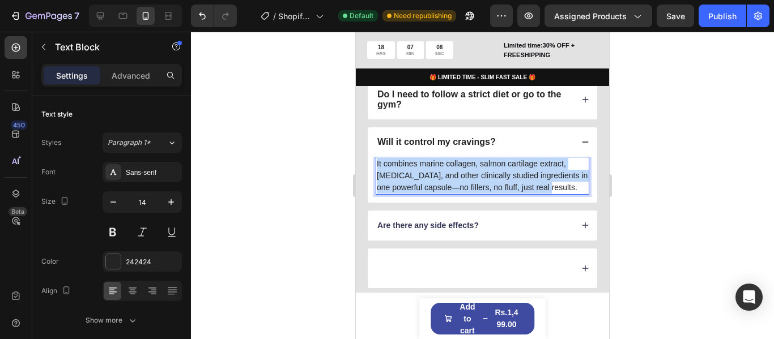
click at [492, 173] on p "It combines marine collagen, salmon cartilage extract, biotin, and other clinic…" at bounding box center [482, 176] width 211 height 36
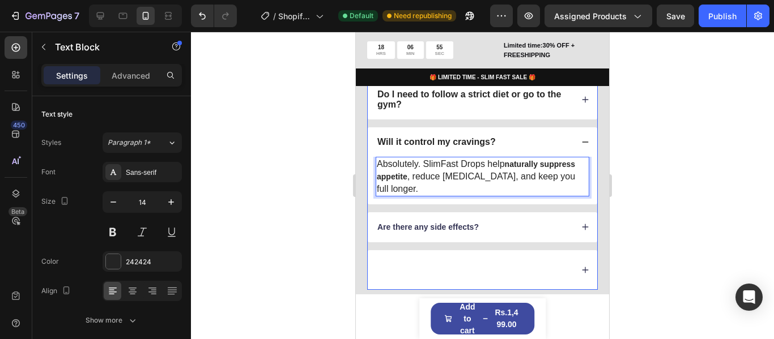
click at [553, 226] on div "Are there any side effects?" at bounding box center [474, 227] width 197 height 14
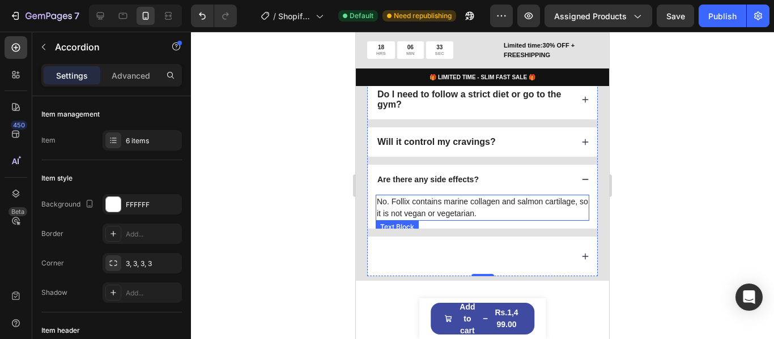
click at [446, 203] on p "No. Follix contains marine collagen and salmon cartilage, so it is not vegan or…" at bounding box center [482, 208] width 211 height 24
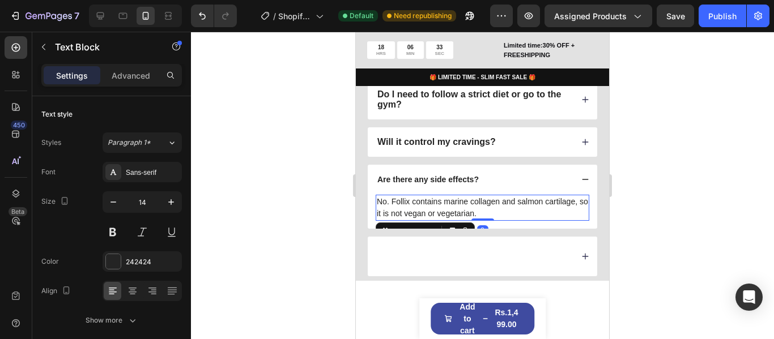
click at [446, 203] on p "No. Follix contains marine collagen and salmon cartilage, so it is not vegan or…" at bounding box center [482, 208] width 211 height 24
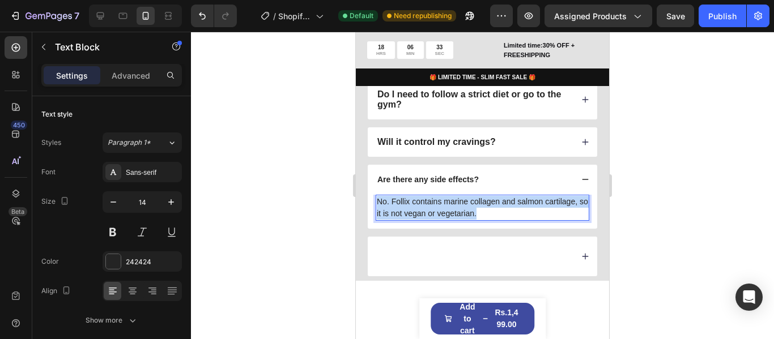
click at [446, 203] on p "No. Follix contains marine collagen and salmon cartilage, so it is not vegan or…" at bounding box center [482, 208] width 211 height 24
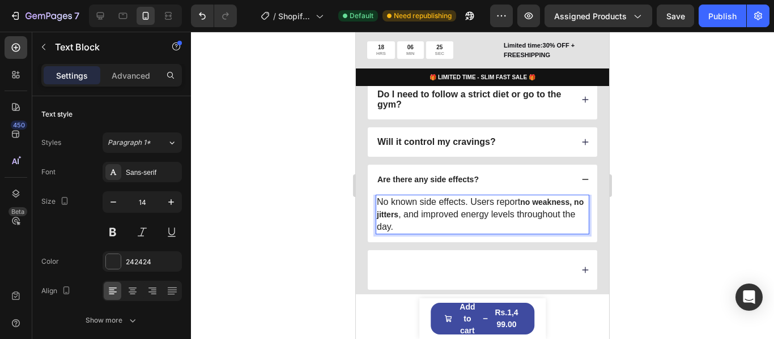
click at [334, 184] on div at bounding box center [482, 186] width 583 height 308
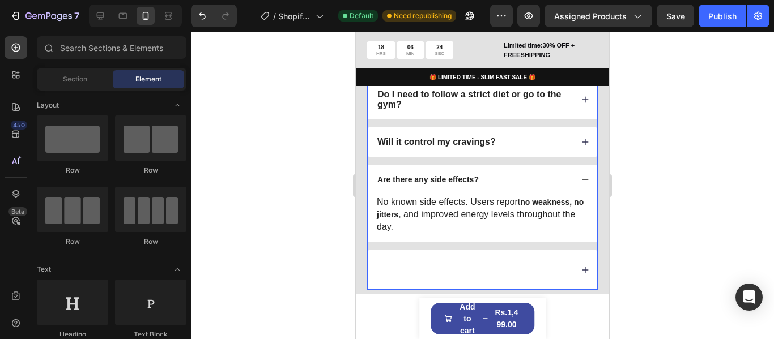
click at [501, 255] on div at bounding box center [482, 270] width 229 height 40
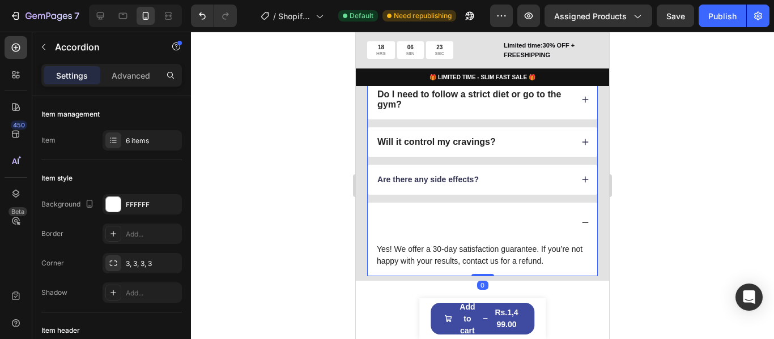
click at [483, 218] on div at bounding box center [474, 223] width 197 height 24
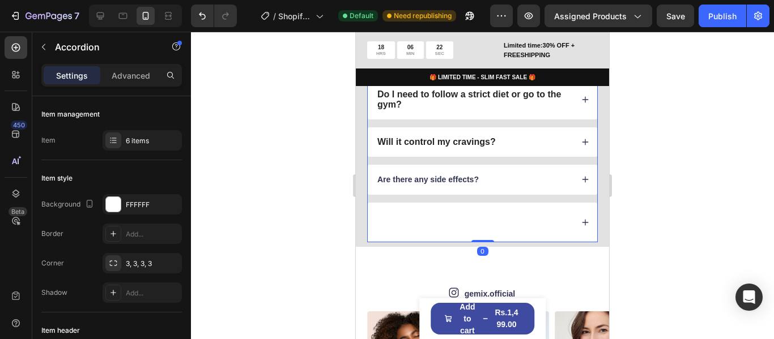
click at [414, 220] on div at bounding box center [474, 223] width 197 height 24
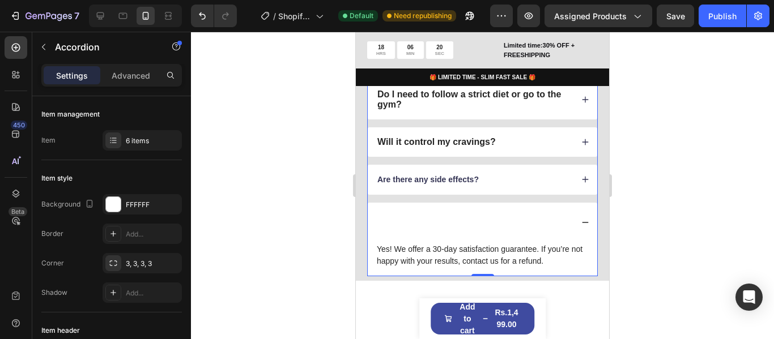
click at [401, 219] on div at bounding box center [474, 223] width 197 height 24
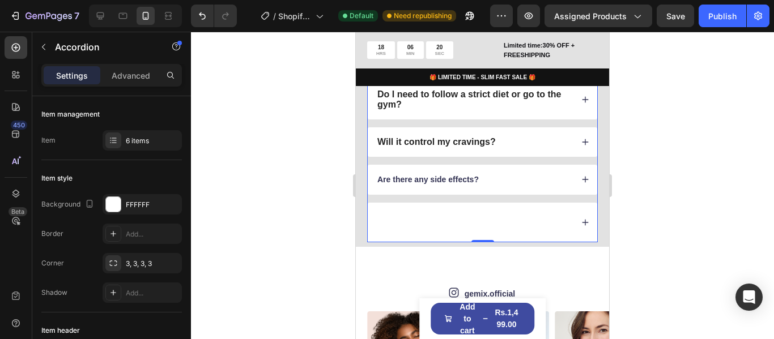
click at [400, 229] on div at bounding box center [474, 223] width 197 height 24
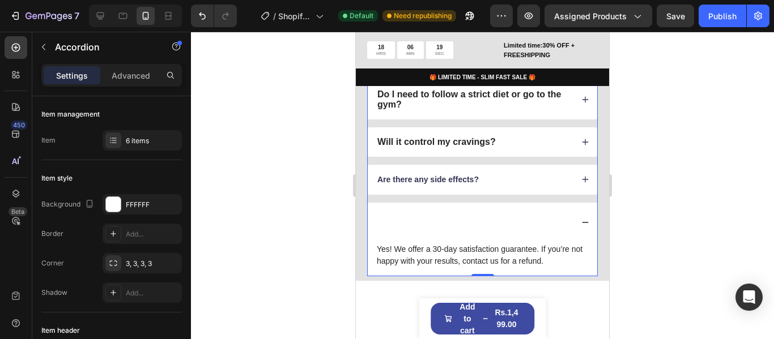
click at [469, 240] on div at bounding box center [482, 223] width 229 height 40
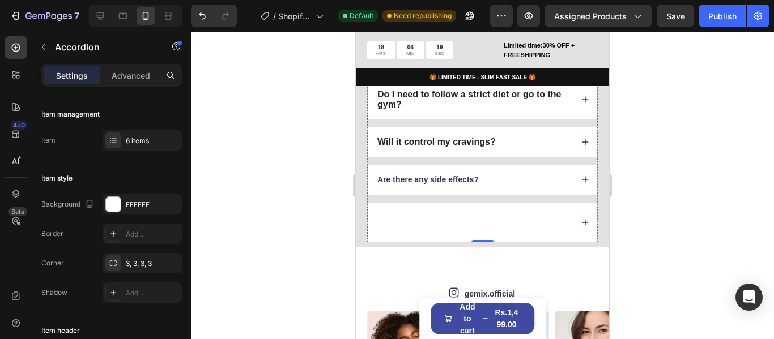
click at [485, 242] on div at bounding box center [482, 241] width 23 height 2
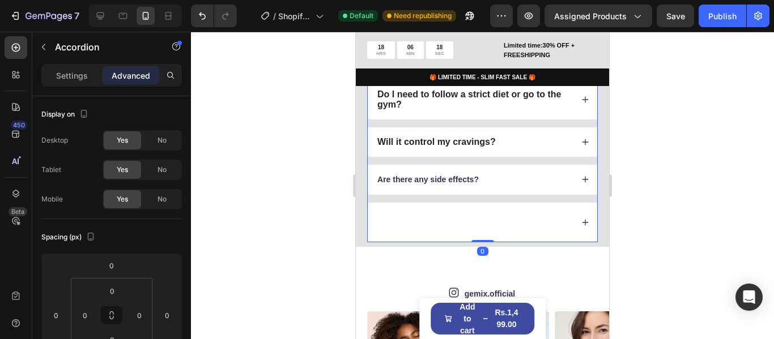
click at [571, 220] on div at bounding box center [482, 223] width 229 height 40
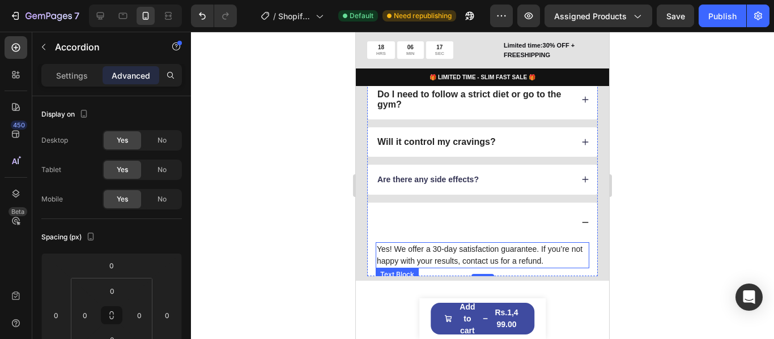
click at [488, 247] on p "Yes! We offer a 30-day satisfaction guarantee. If you’re not happy with your re…" at bounding box center [482, 256] width 211 height 24
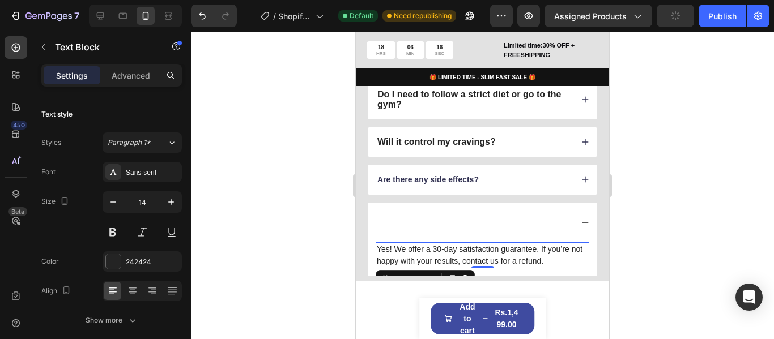
click at [488, 247] on p "Yes! We offer a 30-day satisfaction guarantee. If you’re not happy with your re…" at bounding box center [482, 256] width 211 height 24
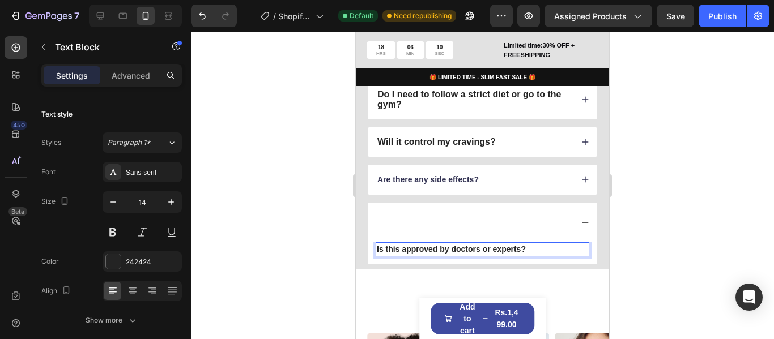
click at [529, 248] on p "Is this approved by doctors or experts?" at bounding box center [482, 250] width 211 height 12
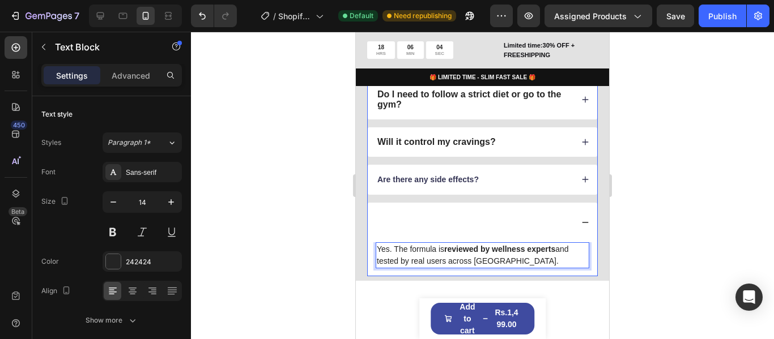
click at [410, 227] on div at bounding box center [474, 223] width 197 height 24
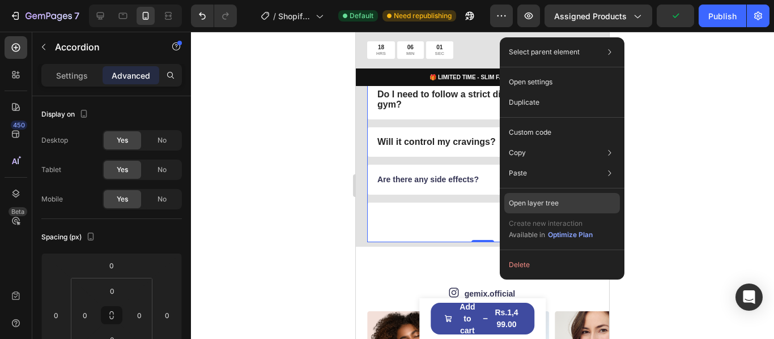
click at [539, 205] on p "Open layer tree" at bounding box center [534, 203] width 50 height 10
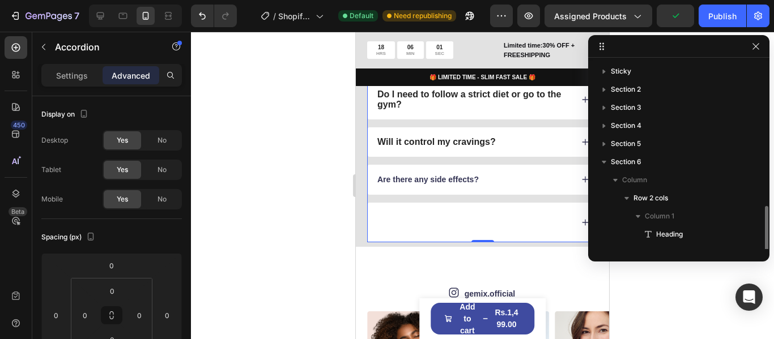
scroll to position [85, 0]
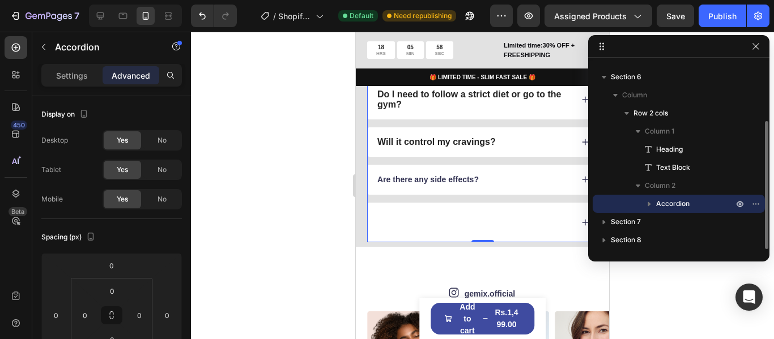
click at [647, 204] on icon "button" at bounding box center [648, 203] width 11 height 11
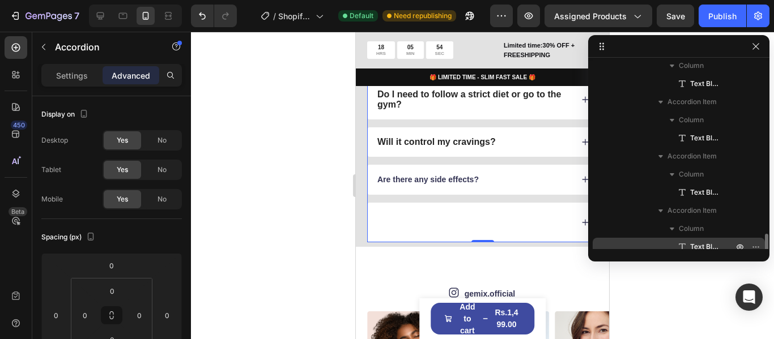
scroll to position [411, 0]
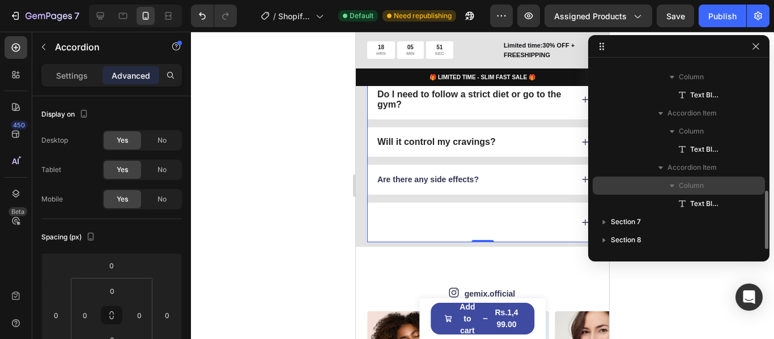
click at [688, 184] on span "Column" at bounding box center [691, 185] width 25 height 11
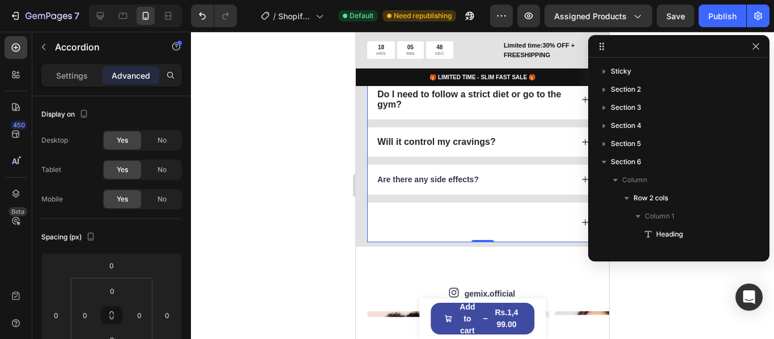
scroll to position [411, 0]
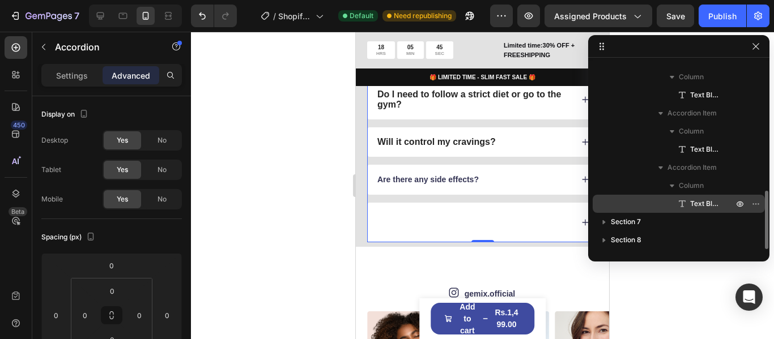
click at [695, 199] on span "Text Block" at bounding box center [706, 203] width 32 height 11
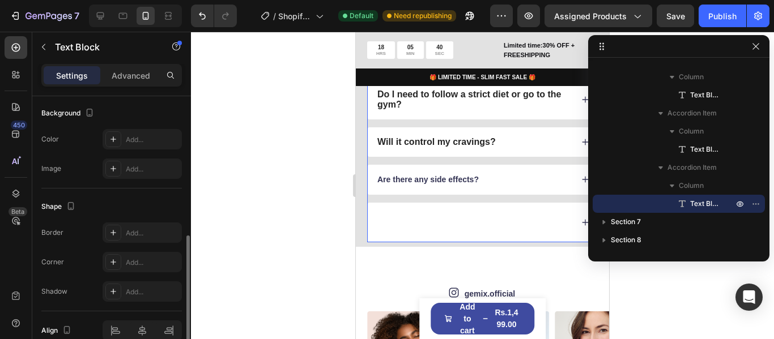
scroll to position [396, 0]
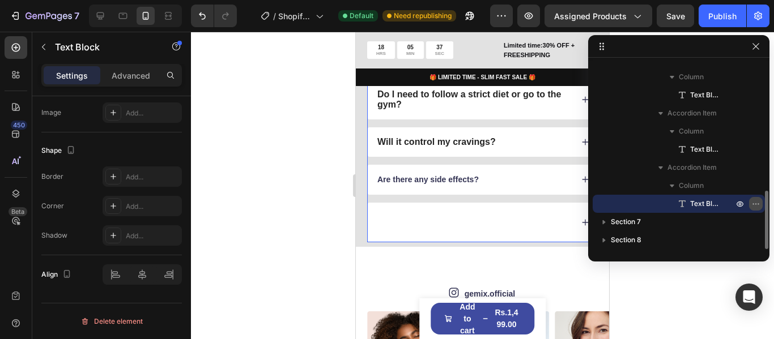
click at [756, 202] on icon "button" at bounding box center [755, 203] width 9 height 9
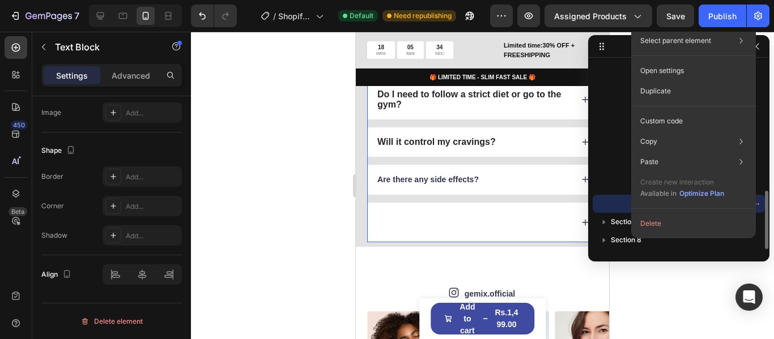
click at [604, 207] on div "Text Block" at bounding box center [678, 204] width 163 height 18
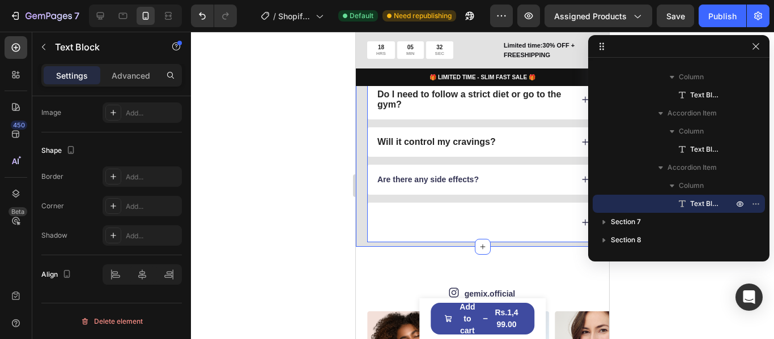
click at [293, 204] on div at bounding box center [482, 186] width 583 height 308
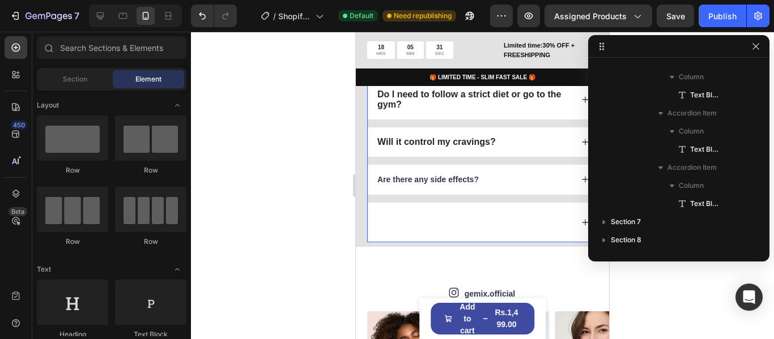
click at [475, 206] on div at bounding box center [482, 223] width 229 height 40
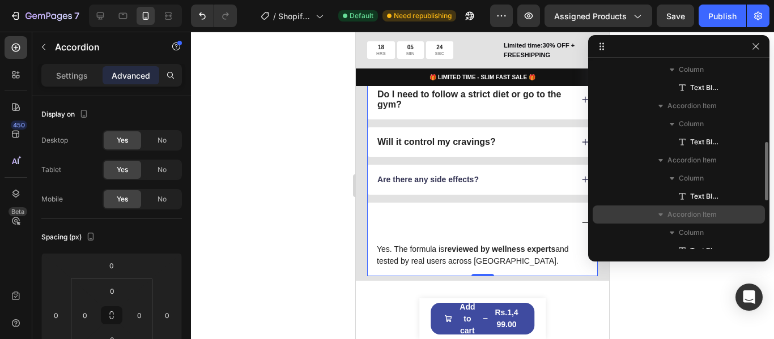
scroll to position [312, 0]
click at [714, 207] on span "Accordion Item" at bounding box center [691, 212] width 49 height 11
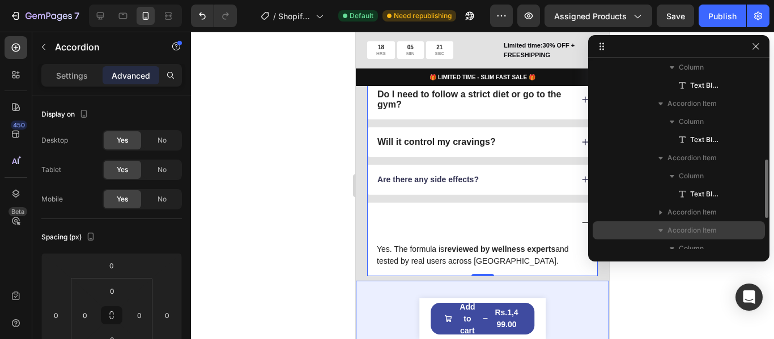
scroll to position [369, 0]
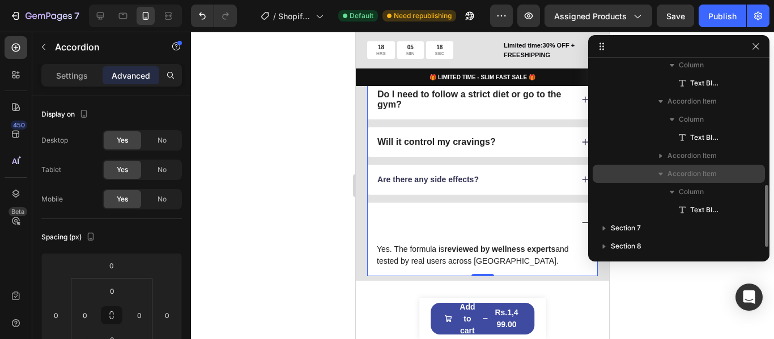
click at [705, 174] on span "Accordion Item" at bounding box center [691, 173] width 49 height 11
click at [709, 174] on span "Accordion Item" at bounding box center [691, 173] width 49 height 11
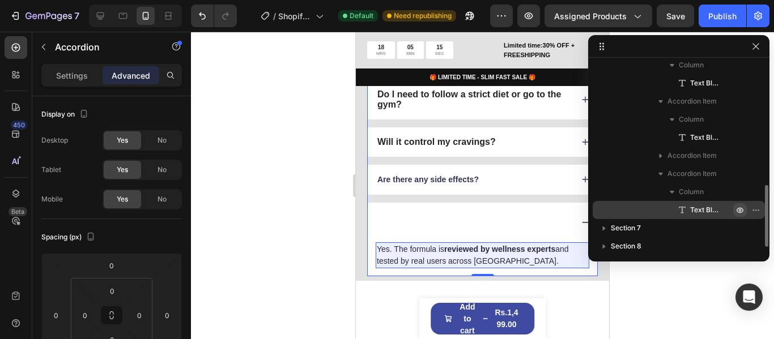
click at [740, 212] on icon "button" at bounding box center [739, 210] width 9 height 9
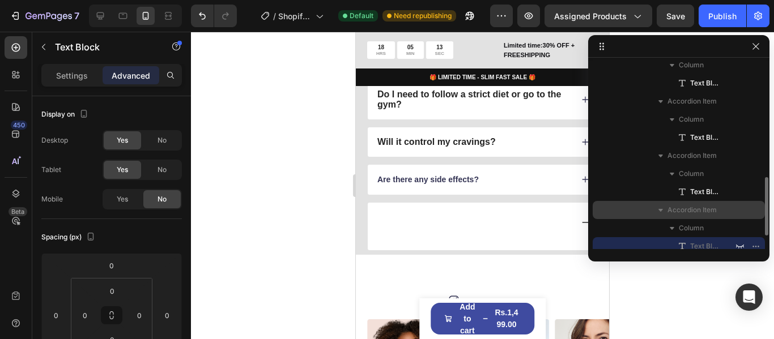
click at [711, 210] on span "Accordion Item" at bounding box center [691, 209] width 49 height 11
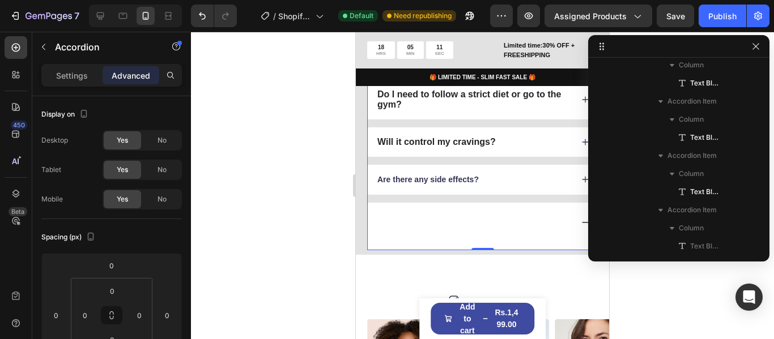
click at [406, 222] on div at bounding box center [474, 223] width 197 height 24
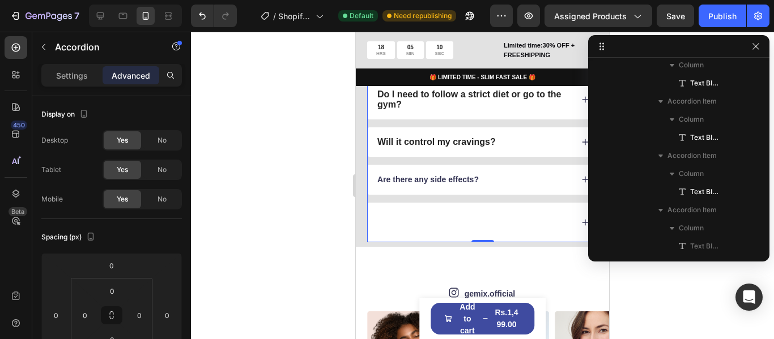
click at [263, 208] on div at bounding box center [482, 186] width 583 height 308
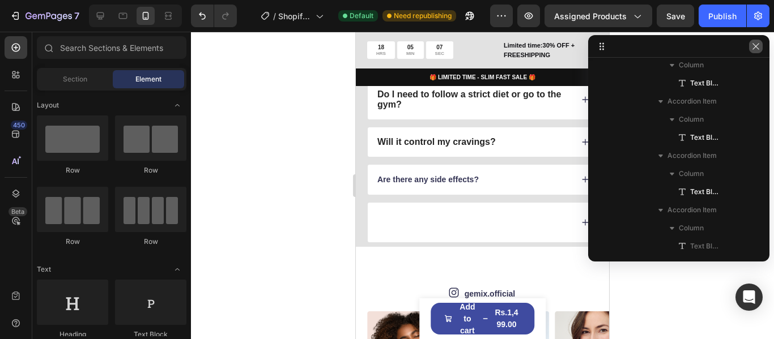
click at [758, 48] on icon "button" at bounding box center [755, 46] width 9 height 9
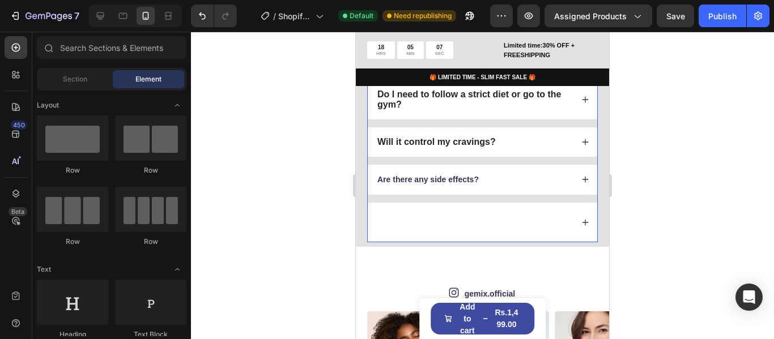
click at [531, 216] on div at bounding box center [474, 223] width 197 height 24
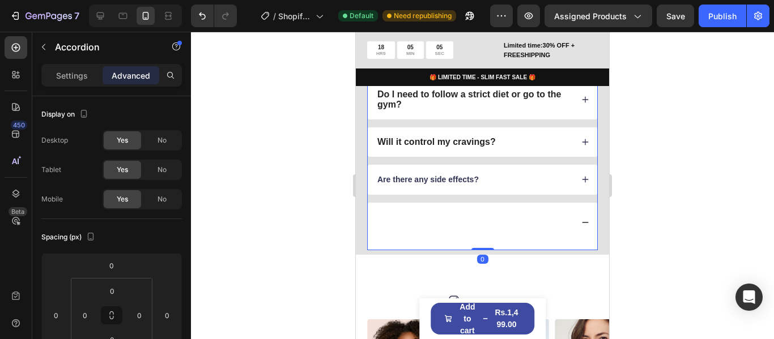
click at [581, 225] on icon at bounding box center [585, 223] width 8 height 8
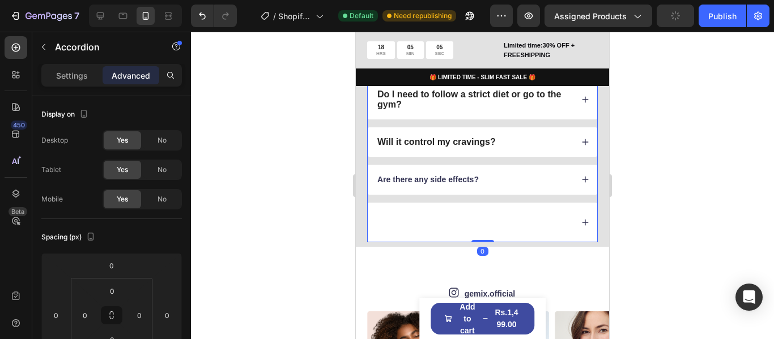
click at [581, 225] on icon at bounding box center [585, 223] width 8 height 8
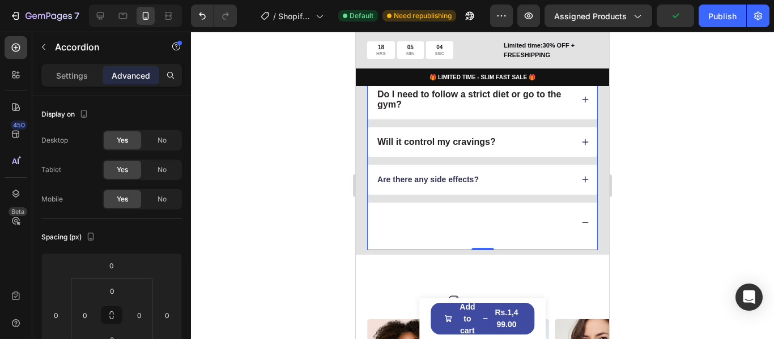
click at [522, 225] on div at bounding box center [474, 223] width 197 height 24
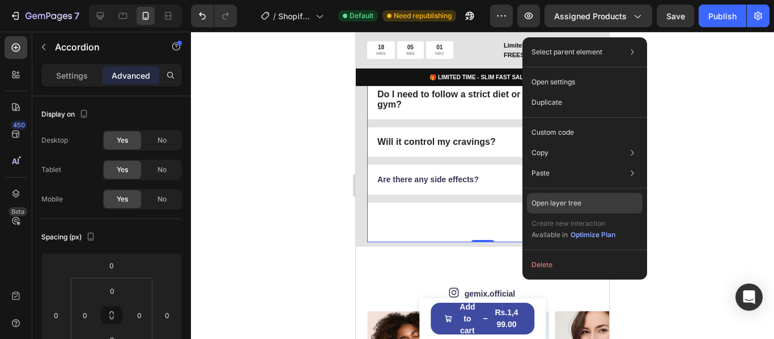
click at [562, 200] on p "Open layer tree" at bounding box center [556, 203] width 50 height 10
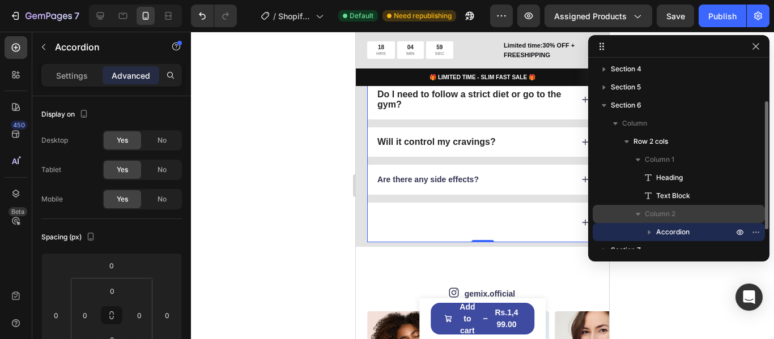
scroll to position [85, 0]
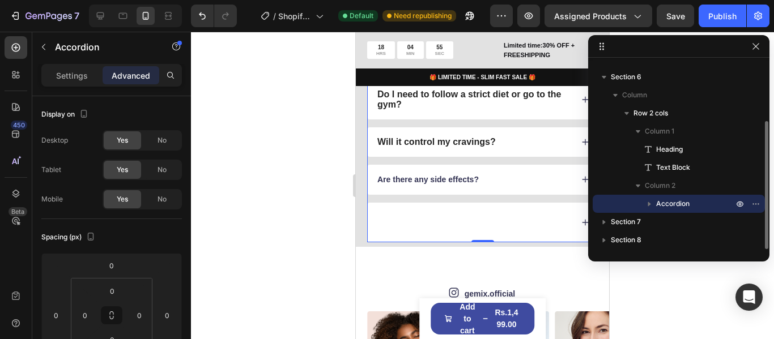
click at [650, 202] on icon "button" at bounding box center [648, 203] width 11 height 11
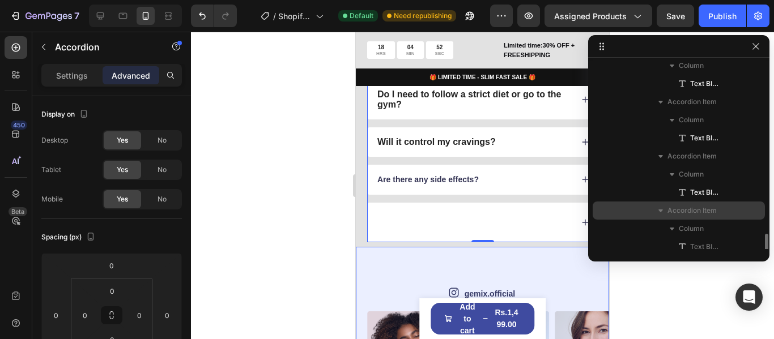
scroll to position [411, 0]
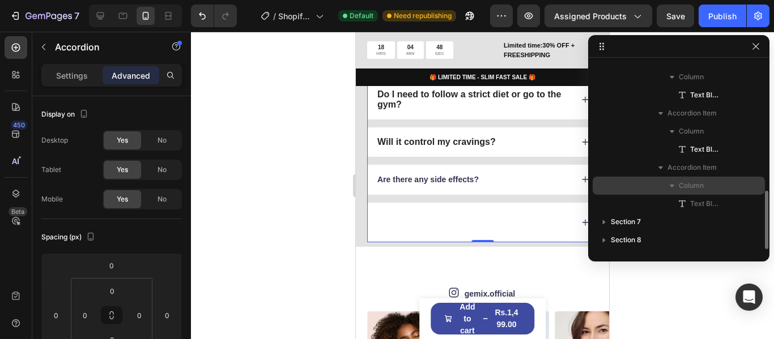
click at [691, 186] on span "Column" at bounding box center [691, 185] width 25 height 11
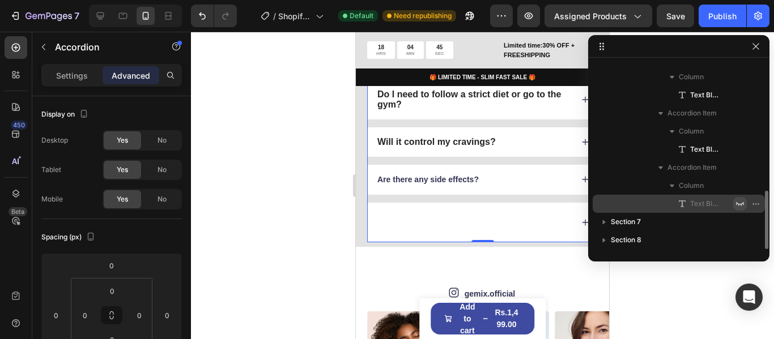
click at [741, 205] on icon "button" at bounding box center [740, 204] width 8 height 4
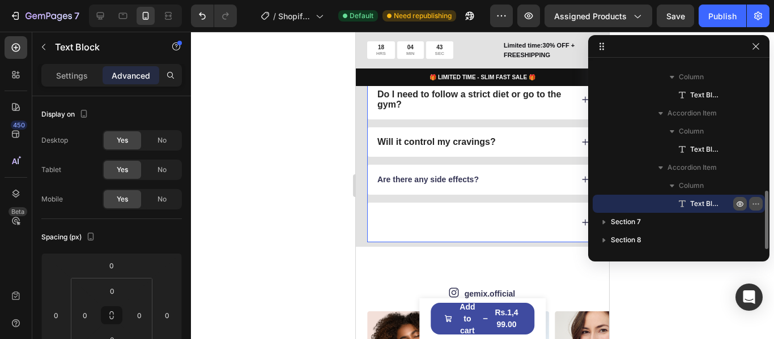
click at [757, 204] on icon "button" at bounding box center [755, 203] width 9 height 9
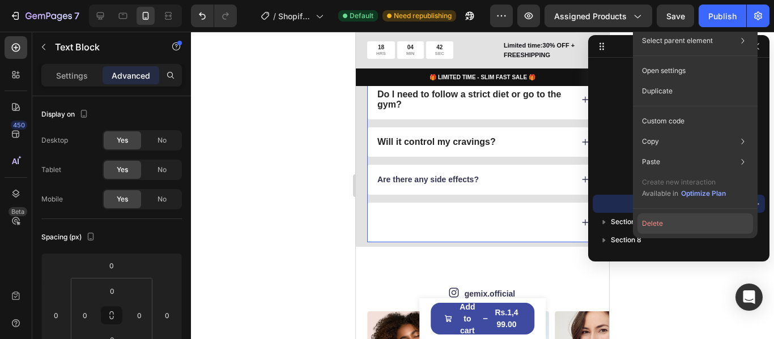
click at [646, 222] on button "Delete" at bounding box center [695, 224] width 116 height 20
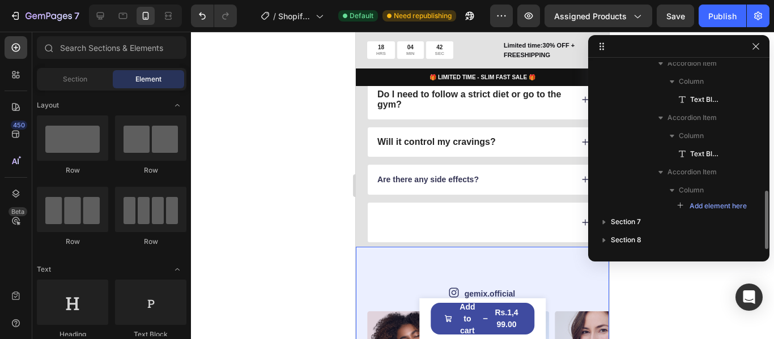
scroll to position [407, 0]
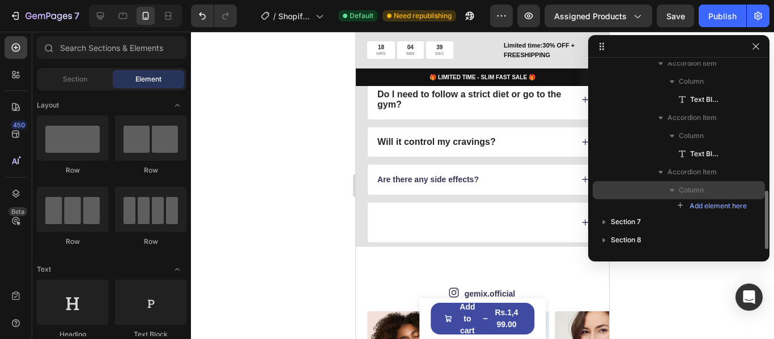
click at [672, 189] on icon "button" at bounding box center [671, 190] width 11 height 11
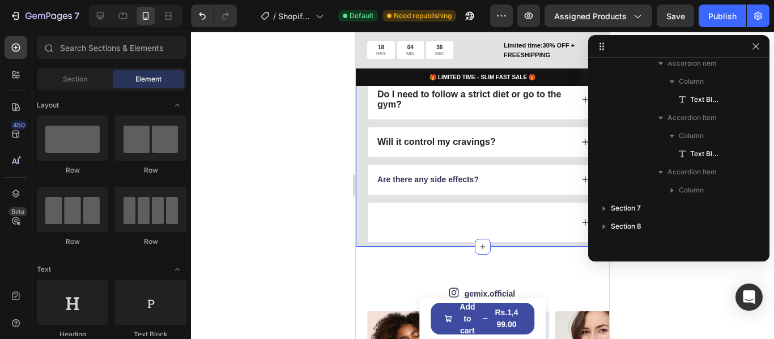
click at [277, 208] on div at bounding box center [482, 186] width 583 height 308
click at [754, 48] on icon "button" at bounding box center [755, 46] width 9 height 9
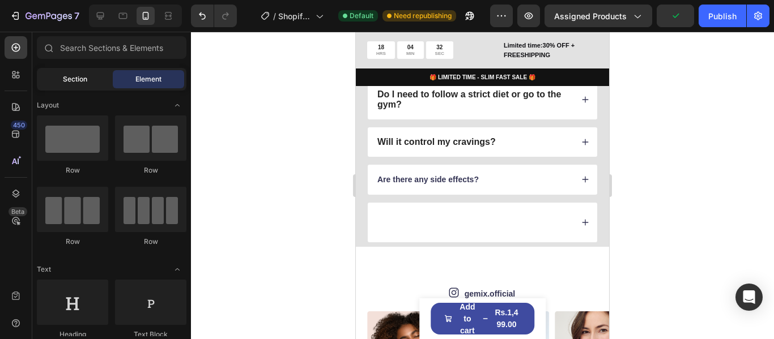
click at [80, 80] on span "Section" at bounding box center [75, 79] width 24 height 10
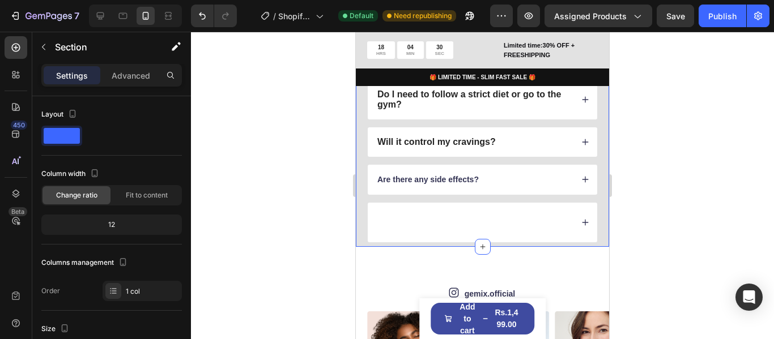
click at [593, 208] on div "FAQs Heading Got questions? We’ve got answer... Text Block Is it safe to use? H…" at bounding box center [482, 91] width 253 height 311
click at [121, 221] on div "12" at bounding box center [112, 225] width 136 height 16
click at [111, 228] on div "12" at bounding box center [112, 225] width 136 height 16
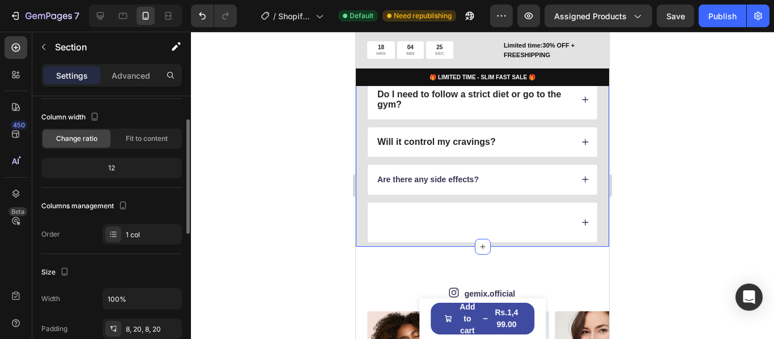
scroll to position [113, 0]
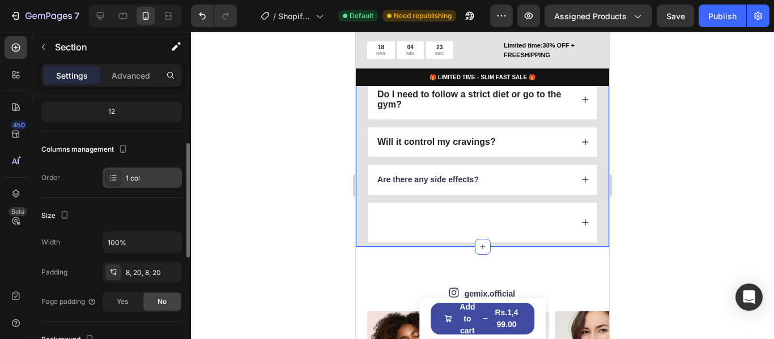
click at [127, 182] on div "1 col" at bounding box center [152, 178] width 53 height 10
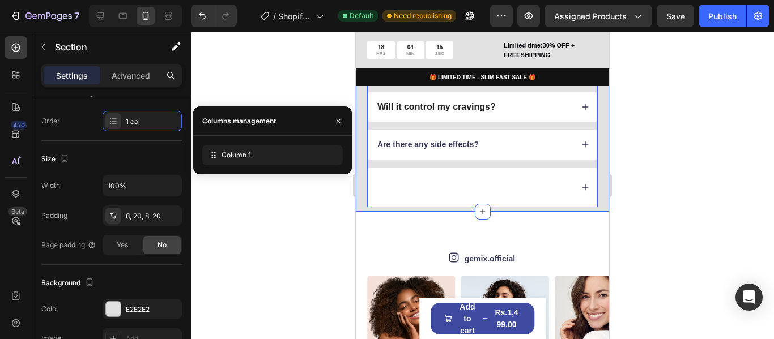
scroll to position [1402, 0]
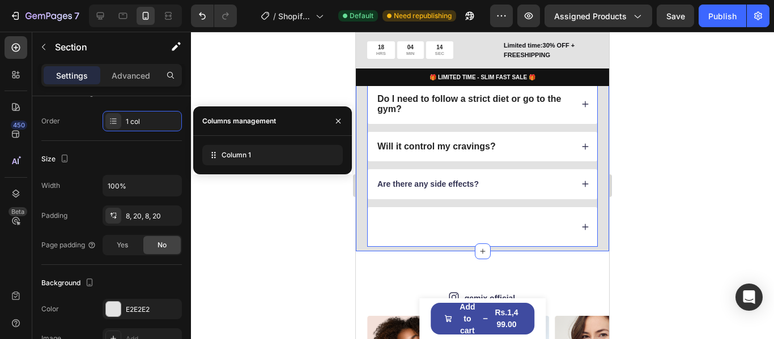
click at [495, 177] on div "Are there any side effects?" at bounding box center [482, 183] width 229 height 29
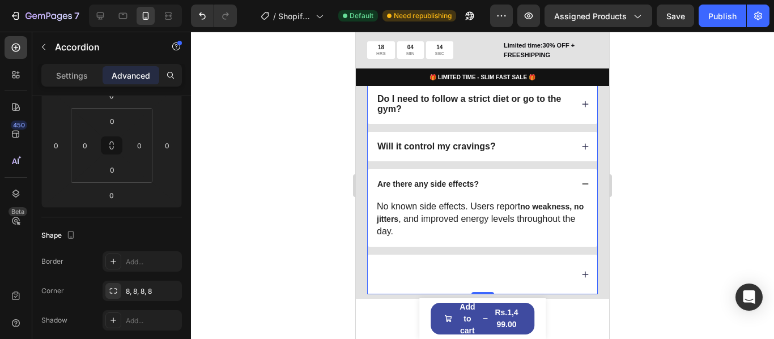
scroll to position [0, 0]
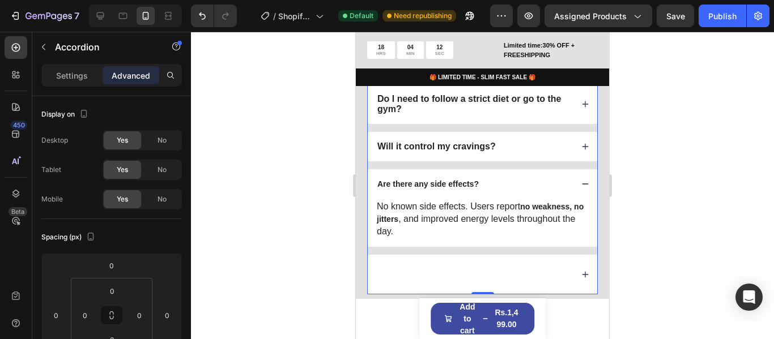
click at [513, 182] on div "Are there any side effects?" at bounding box center [474, 184] width 197 height 14
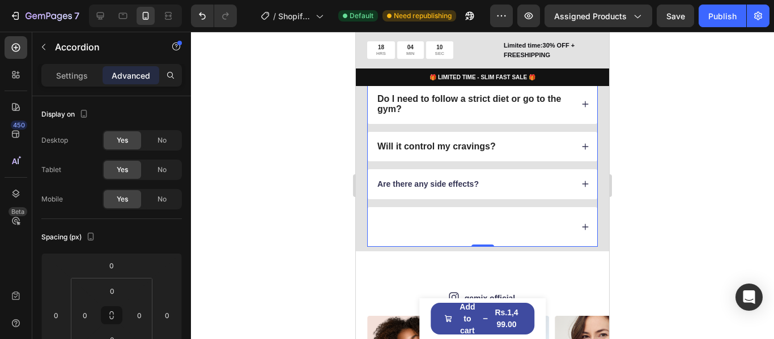
click at [581, 225] on icon at bounding box center [585, 227] width 8 height 8
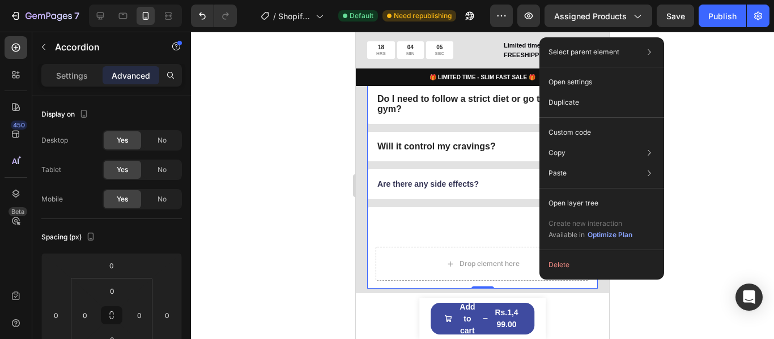
click at [476, 219] on div at bounding box center [474, 227] width 197 height 24
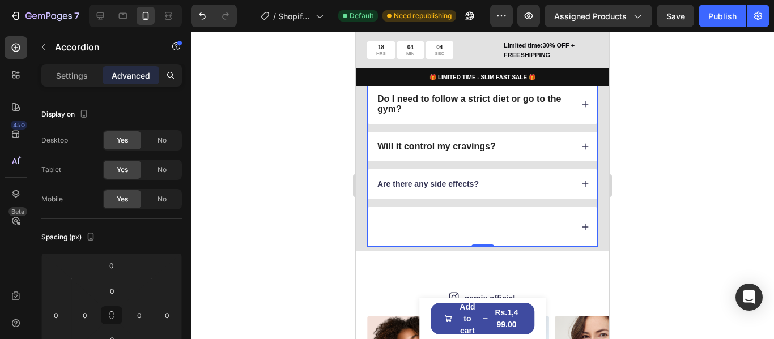
click at [431, 221] on div at bounding box center [474, 227] width 197 height 24
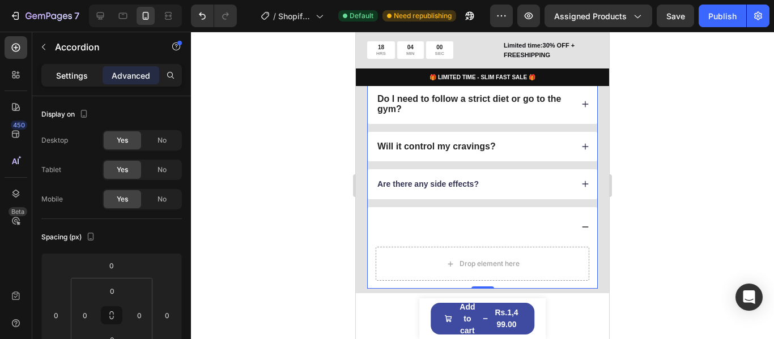
click at [60, 77] on p "Settings" at bounding box center [72, 76] width 32 height 12
type input "14"
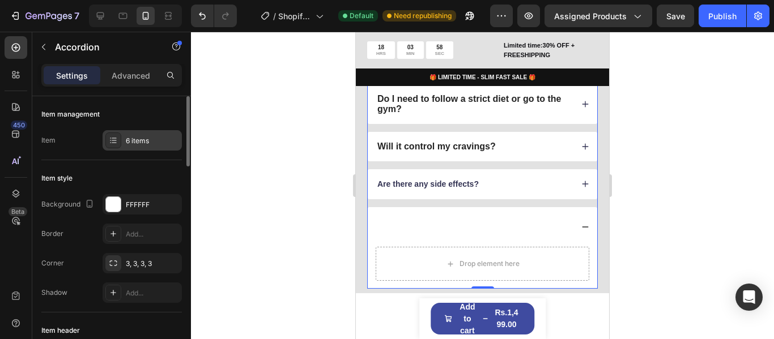
click at [127, 137] on div "6 items" at bounding box center [152, 141] width 53 height 10
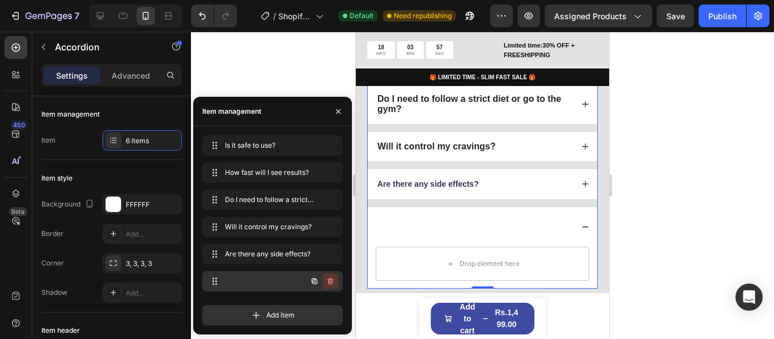
click at [330, 278] on icon "button" at bounding box center [330, 281] width 9 height 9
click at [323, 281] on div "Delete" at bounding box center [322, 281] width 21 height 10
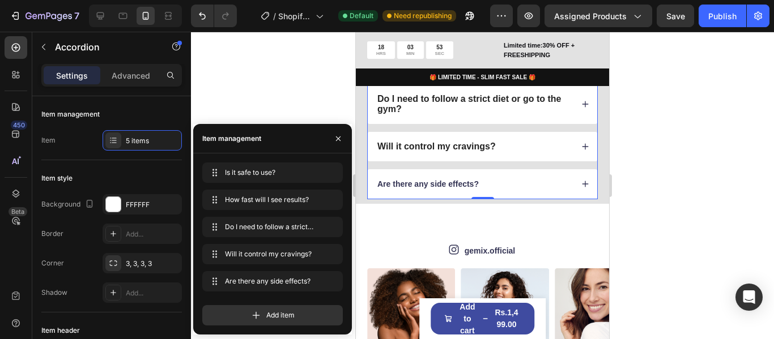
click at [507, 182] on div "Are there any side effects?" at bounding box center [474, 184] width 197 height 14
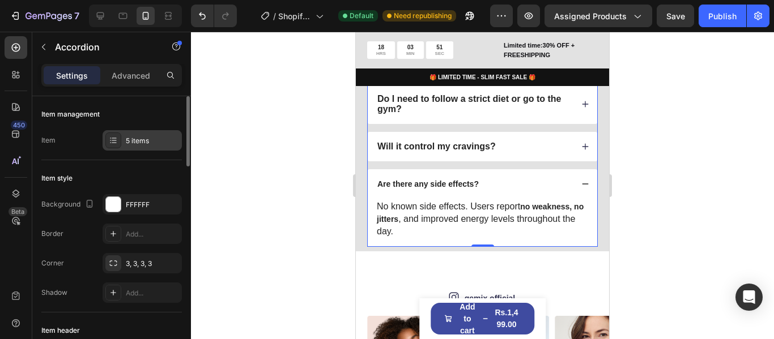
click at [153, 140] on div "5 items" at bounding box center [152, 141] width 53 height 10
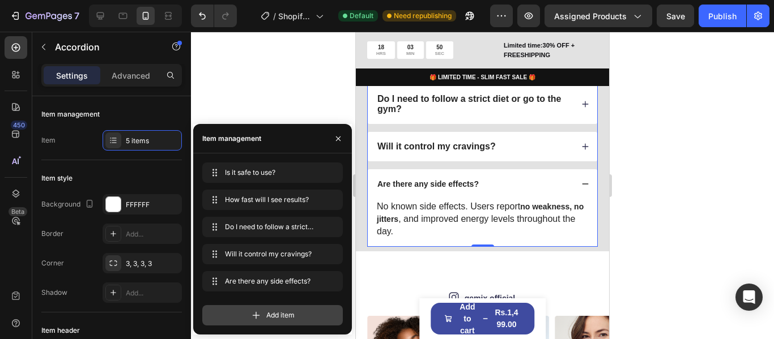
click at [276, 317] on span "Add item" at bounding box center [280, 315] width 28 height 10
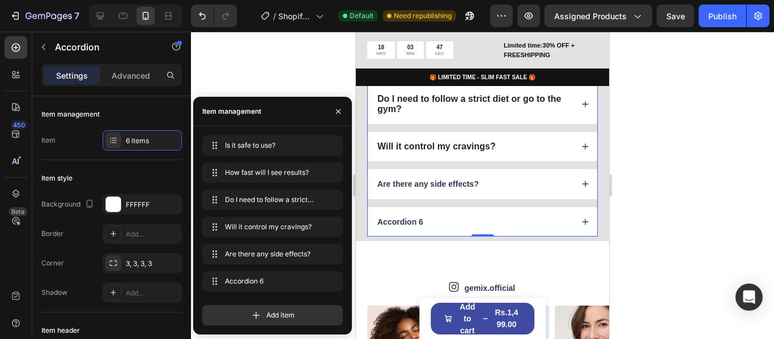
click at [414, 226] on div "Accordion 6" at bounding box center [400, 222] width 49 height 14
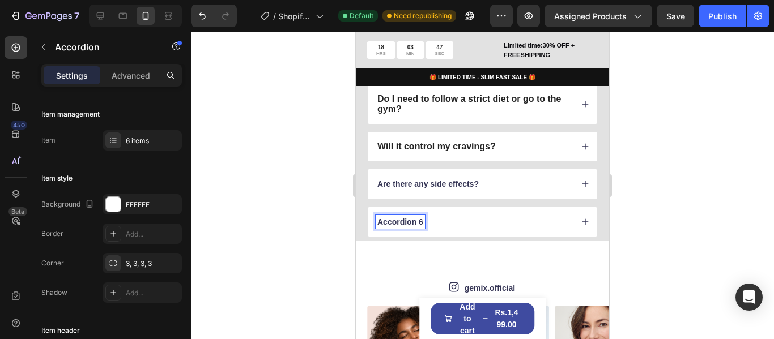
click at [414, 221] on p "Accordion 6" at bounding box center [400, 222] width 46 height 10
click at [581, 221] on icon at bounding box center [585, 222] width 8 height 8
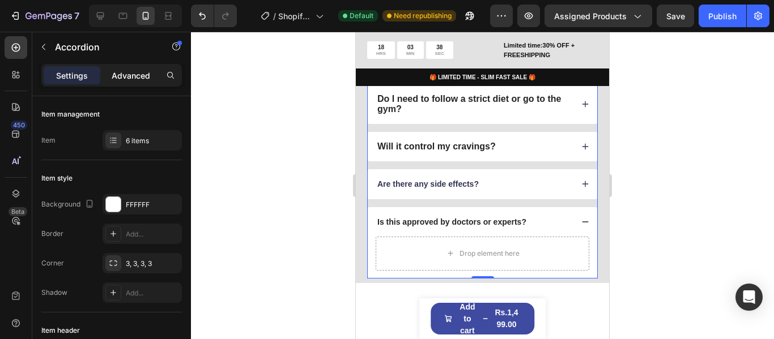
click at [142, 76] on p "Advanced" at bounding box center [131, 76] width 39 height 12
type input "100%"
type input "100"
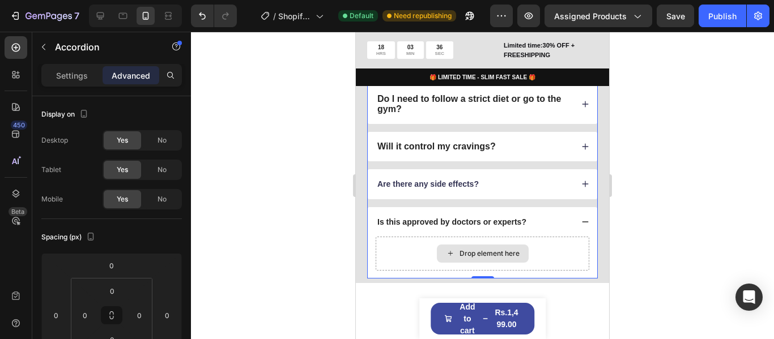
click at [553, 251] on div "Drop element here" at bounding box center [483, 254] width 214 height 34
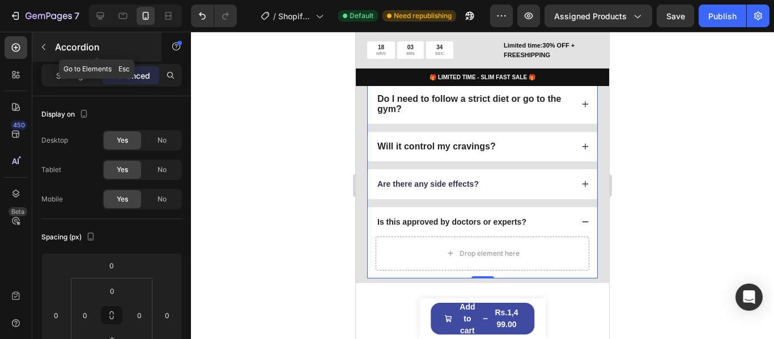
click at [49, 47] on button "button" at bounding box center [44, 47] width 18 height 18
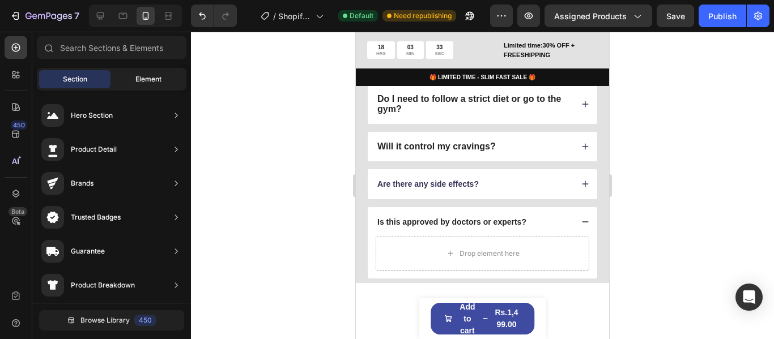
click at [133, 77] on div "Element" at bounding box center [148, 79] width 71 height 18
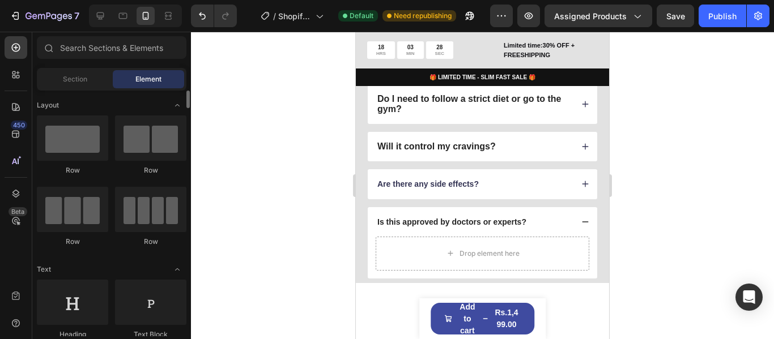
scroll to position [113, 0]
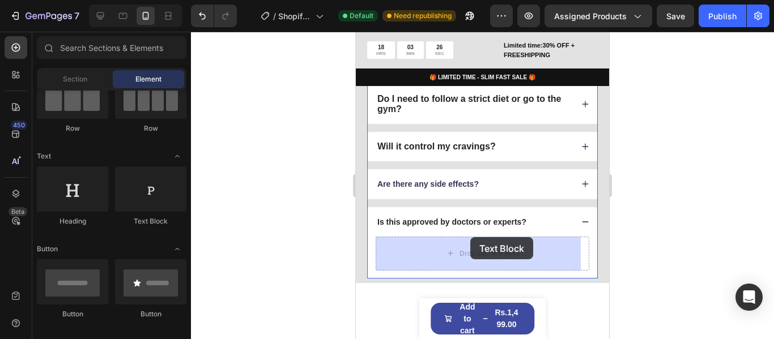
drag, startPoint x: 505, startPoint y: 229, endPoint x: 493, endPoint y: 257, distance: 29.7
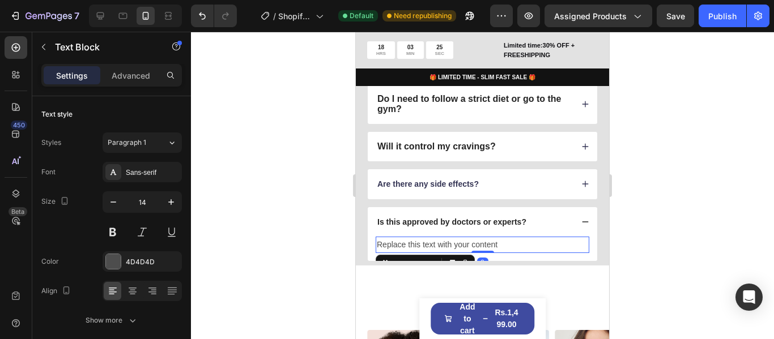
click at [453, 242] on div "Replace this text with your content" at bounding box center [483, 245] width 214 height 16
click at [453, 242] on p "Replace this text with your content" at bounding box center [482, 245] width 211 height 14
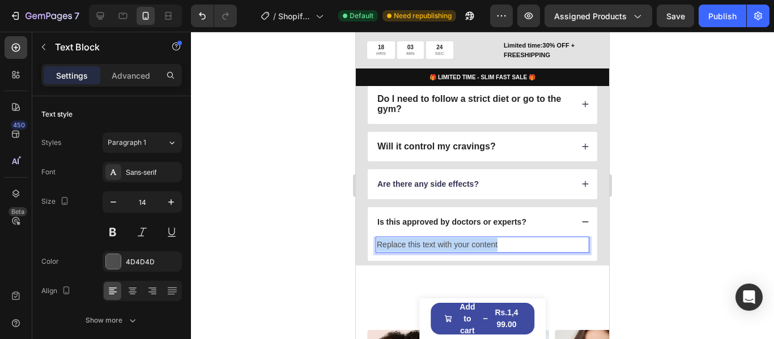
click at [453, 242] on p "Replace this text with your content" at bounding box center [482, 245] width 211 height 14
click at [310, 198] on div at bounding box center [482, 186] width 583 height 308
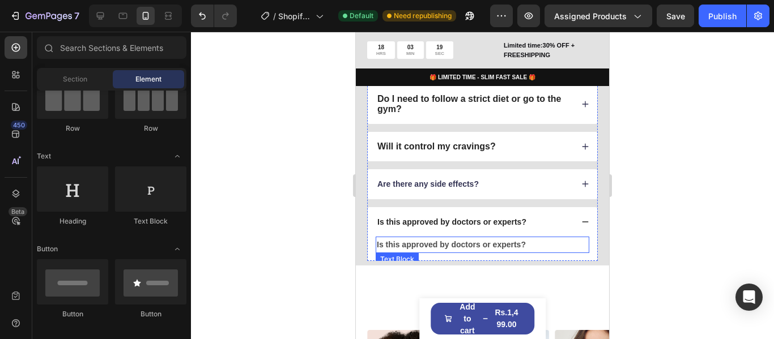
click at [481, 244] on strong "Is this approved by doctors or experts?" at bounding box center [451, 244] width 149 height 9
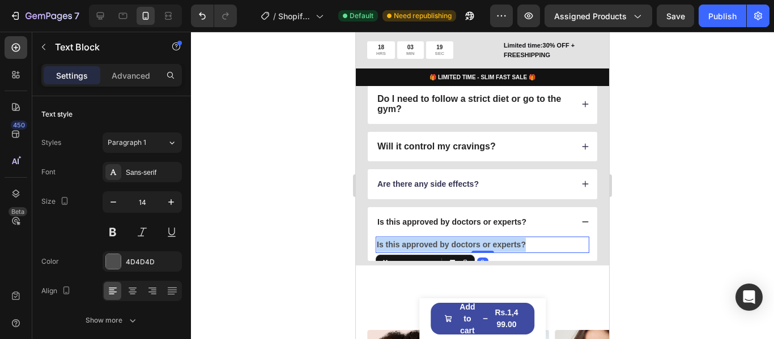
click at [481, 244] on strong "Is this approved by doctors or experts?" at bounding box center [451, 244] width 149 height 9
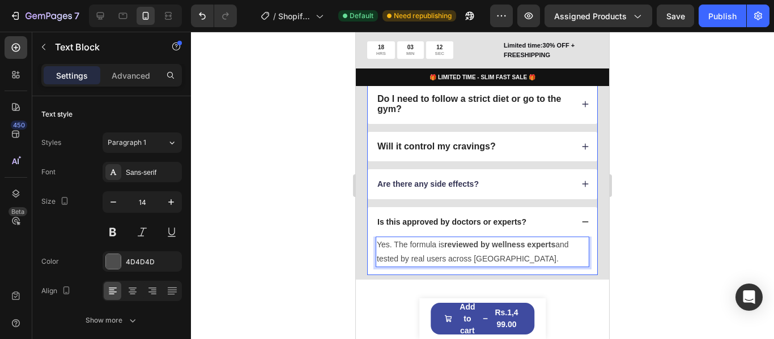
click at [581, 219] on icon at bounding box center [585, 222] width 8 height 8
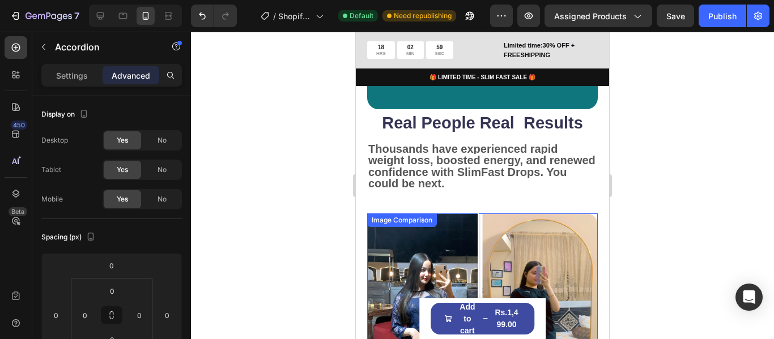
scroll to position [892, 0]
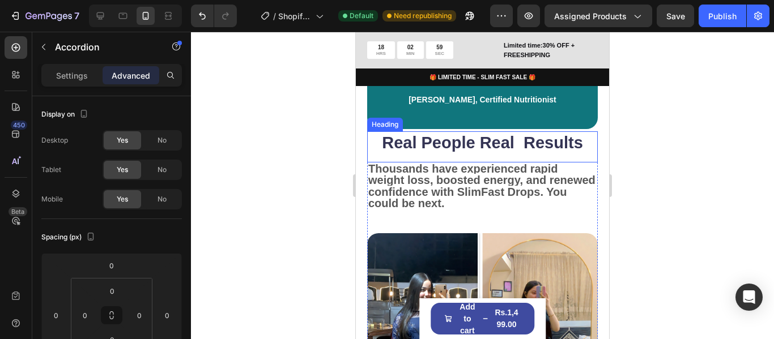
click at [483, 152] on strong "Real People Real Results" at bounding box center [482, 143] width 201 height 18
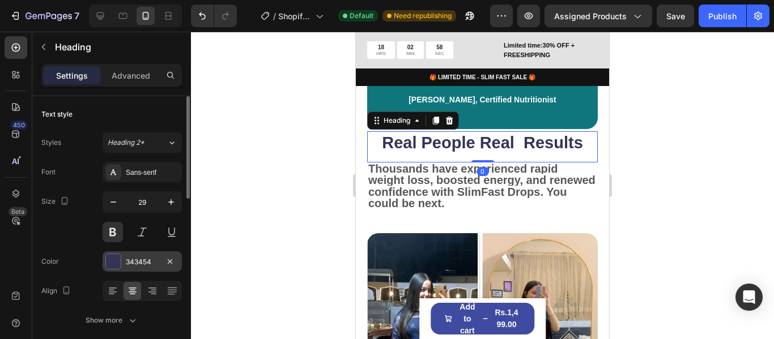
click at [112, 263] on div at bounding box center [113, 261] width 15 height 15
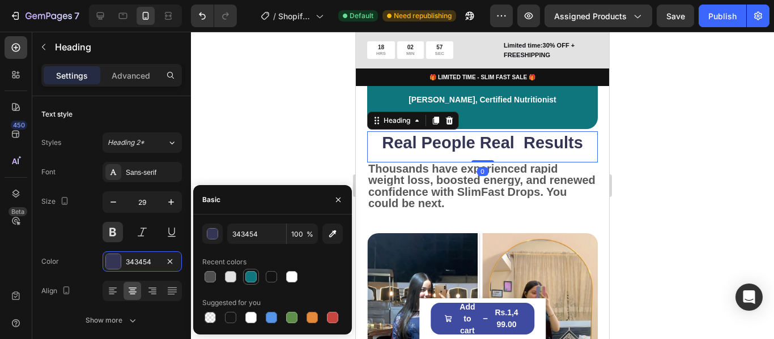
click at [249, 274] on div at bounding box center [250, 276] width 11 height 11
type input "10767D"
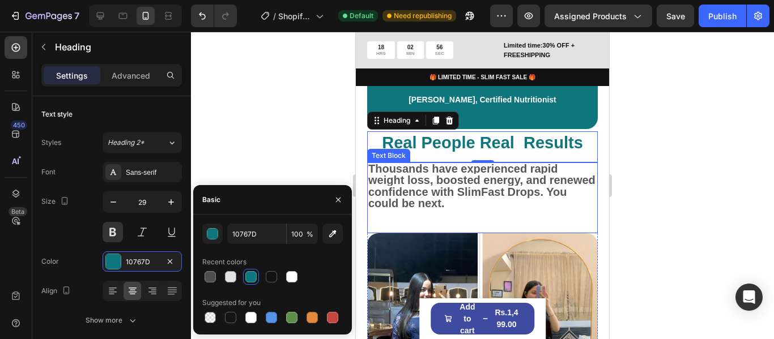
click at [472, 189] on strong "Thousands have experienced rapid weight loss, boosted energy, and renewed confi…" at bounding box center [481, 186] width 227 height 47
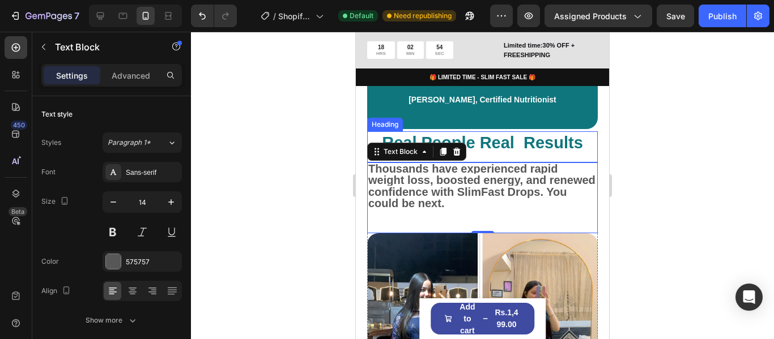
click at [502, 150] on strong "Real People Real Results" at bounding box center [482, 143] width 201 height 18
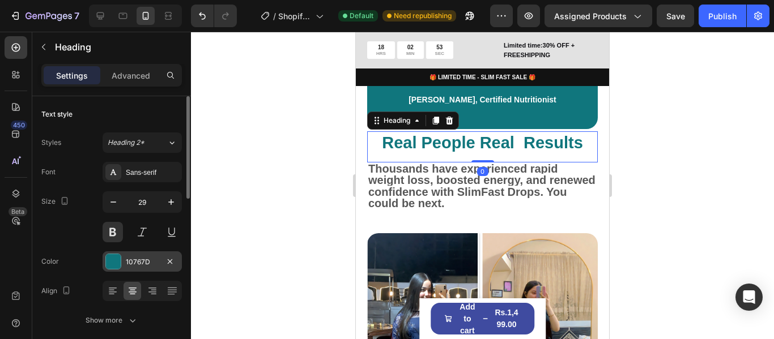
click at [134, 259] on div "10767D" at bounding box center [142, 262] width 33 height 10
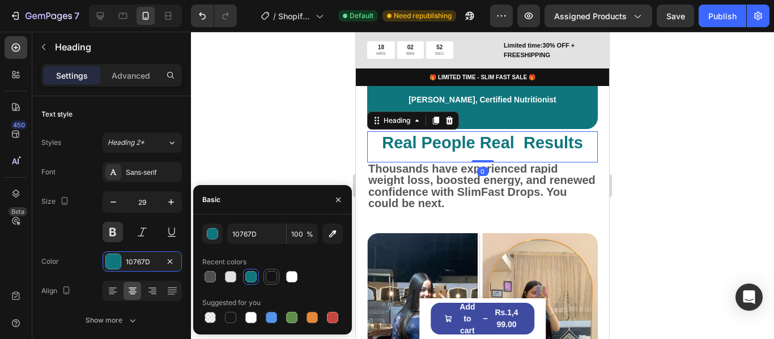
click at [270, 278] on div at bounding box center [271, 276] width 11 height 11
type input "121212"
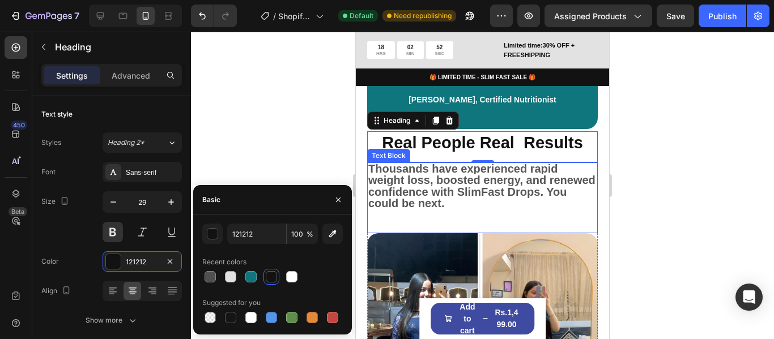
click at [433, 201] on strong "Thousands have experienced rapid weight loss, boosted energy, and renewed confi…" at bounding box center [481, 186] width 227 height 47
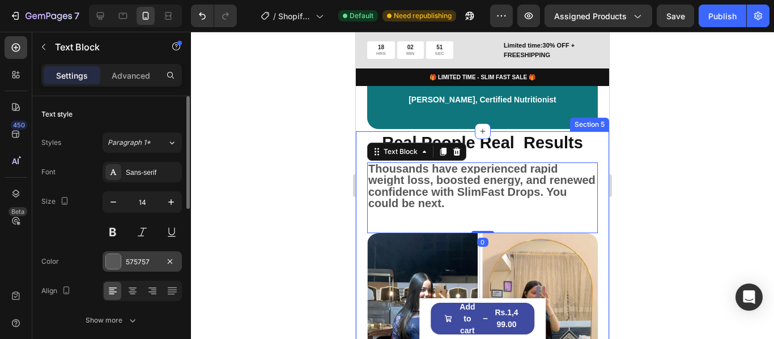
click at [109, 265] on div at bounding box center [113, 261] width 15 height 15
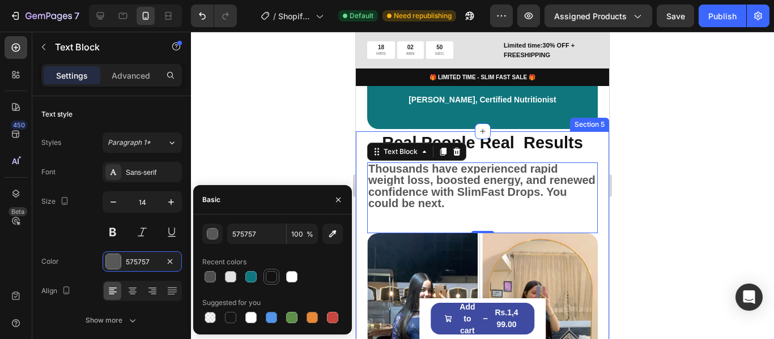
click at [270, 280] on div at bounding box center [271, 276] width 11 height 11
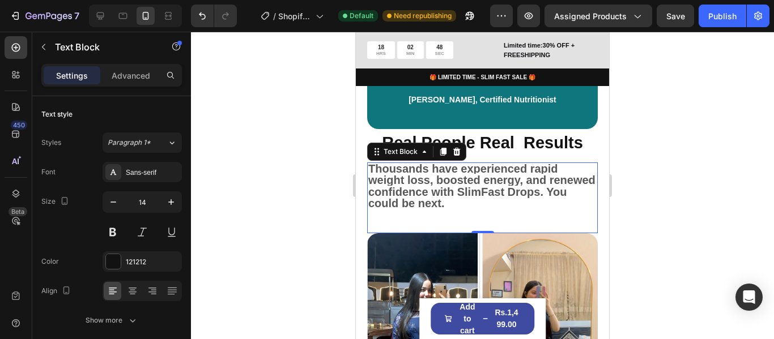
click at [453, 203] on strong "Thousands have experienced rapid weight loss, boosted energy, and renewed confi…" at bounding box center [481, 186] width 227 height 47
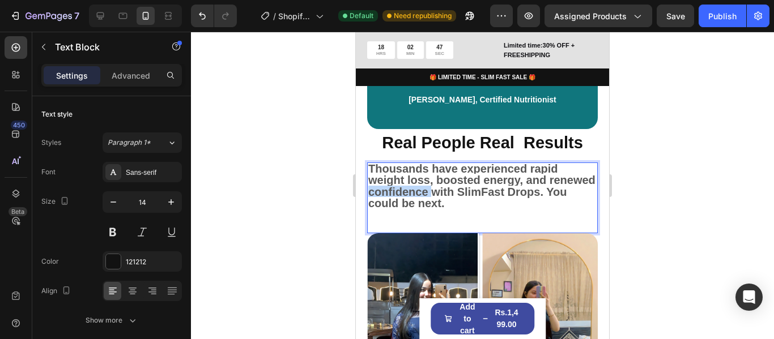
click at [453, 203] on strong "Thousands have experienced rapid weight loss, boosted energy, and renewed confi…" at bounding box center [481, 186] width 227 height 47
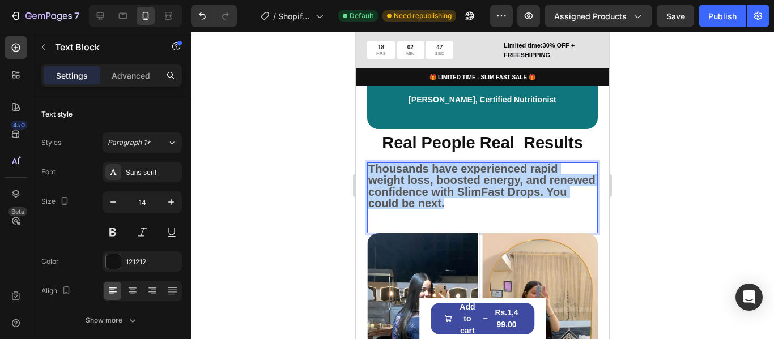
click at [453, 203] on strong "Thousands have experienced rapid weight loss, boosted energy, and renewed confi…" at bounding box center [481, 186] width 227 height 47
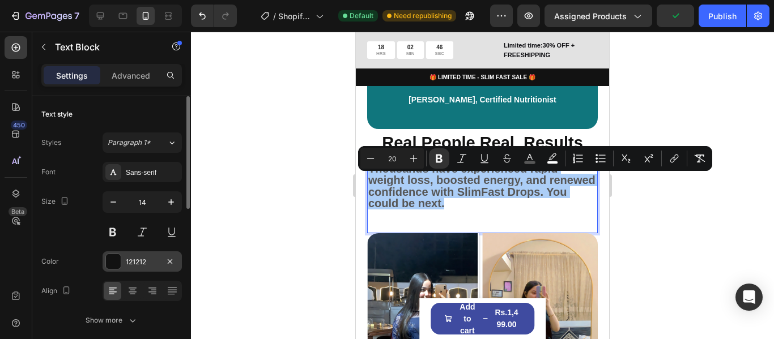
click at [112, 259] on div at bounding box center [113, 261] width 15 height 15
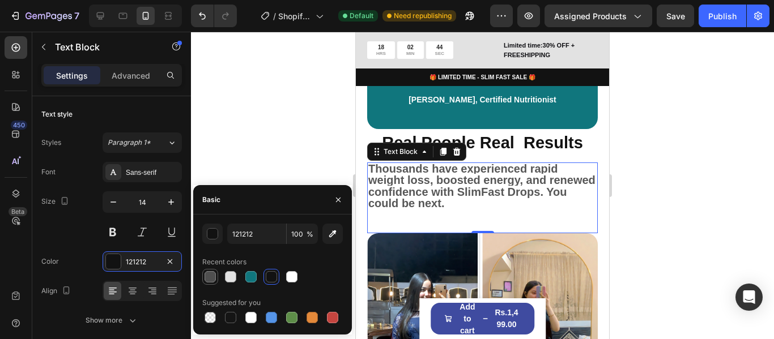
click at [214, 274] on div at bounding box center [209, 276] width 11 height 11
click at [269, 279] on div at bounding box center [271, 276] width 11 height 11
type input "121212"
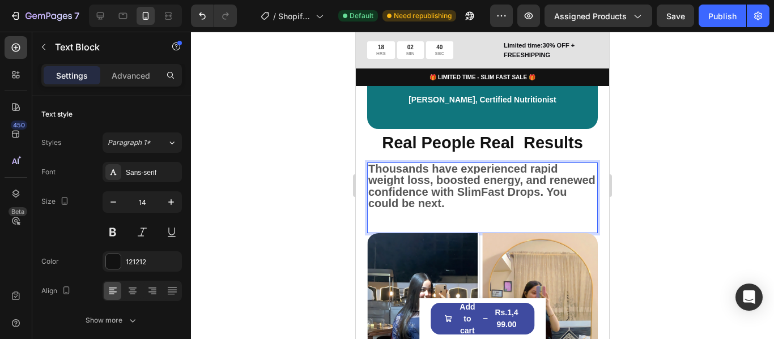
click at [457, 210] on strong "Thousands have experienced rapid weight loss, boosted energy, and renewed confi…" at bounding box center [481, 186] width 227 height 47
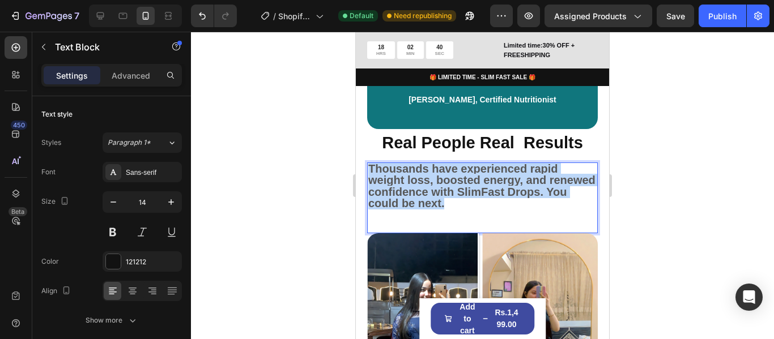
click at [457, 210] on strong "Thousands have experienced rapid weight loss, boosted energy, and renewed confi…" at bounding box center [481, 186] width 227 height 47
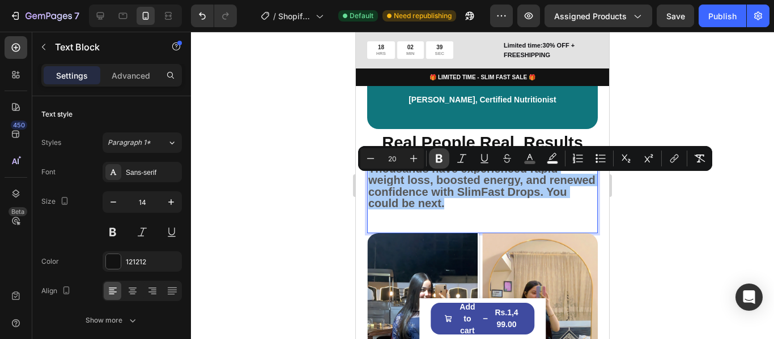
click at [439, 154] on icon "Editor contextual toolbar" at bounding box center [438, 158] width 11 height 11
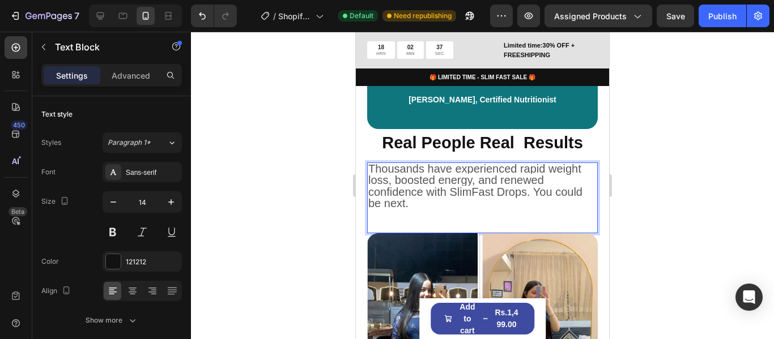
click at [445, 195] on span "Thousands have experienced rapid weight loss, boosted energy, and renewed confi…" at bounding box center [475, 186] width 214 height 47
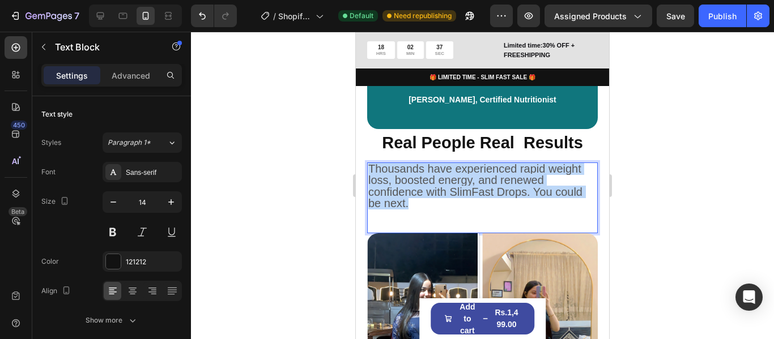
click at [445, 195] on span "Thousands have experienced rapid weight loss, boosted energy, and renewed confi…" at bounding box center [475, 186] width 214 height 47
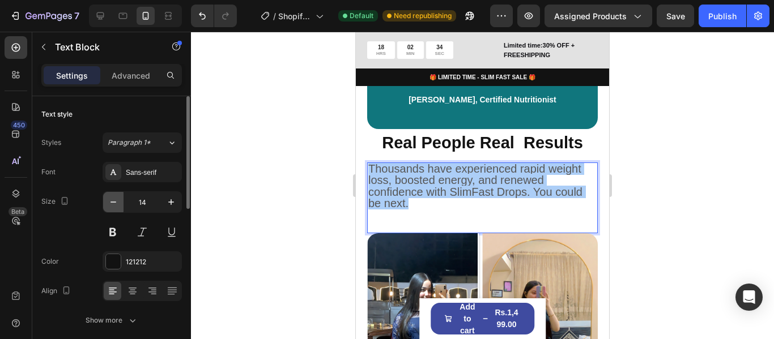
click at [116, 204] on icon "button" at bounding box center [113, 202] width 11 height 11
type input "12"
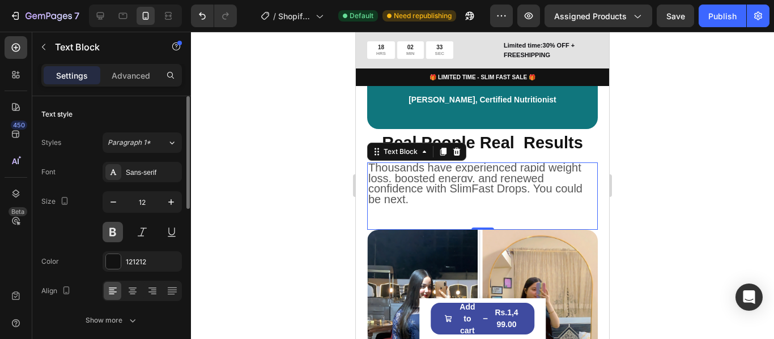
click at [117, 235] on button at bounding box center [113, 232] width 20 height 20
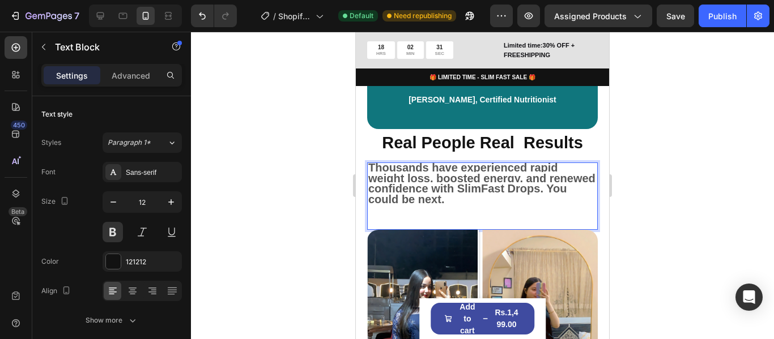
click at [463, 207] on div "Thousands have experienced rapid weight loss, boosted energy, and renewed confi…" at bounding box center [482, 185] width 231 height 44
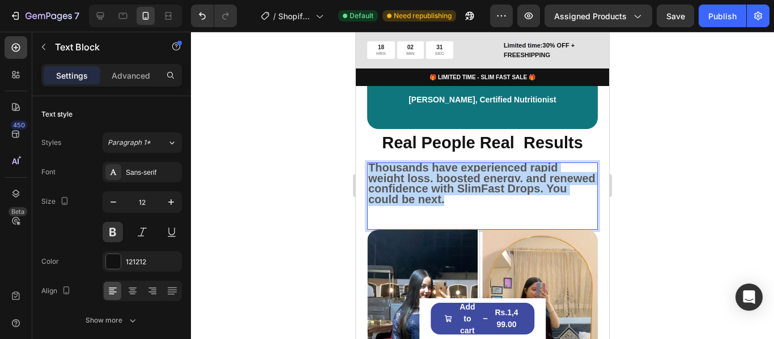
click at [463, 207] on div "Thousands have experienced rapid weight loss, boosted energy, and renewed confi…" at bounding box center [482, 185] width 231 height 44
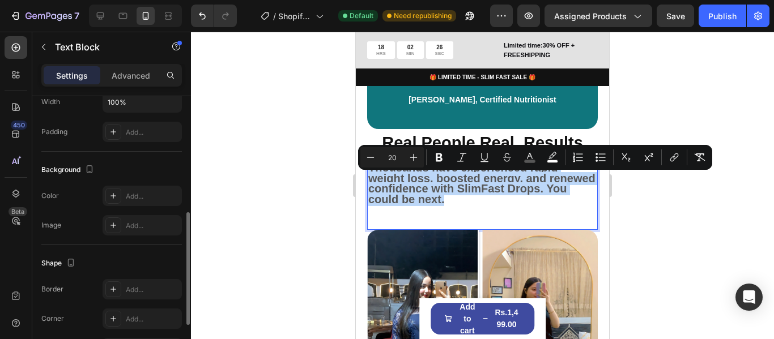
scroll to position [170, 0]
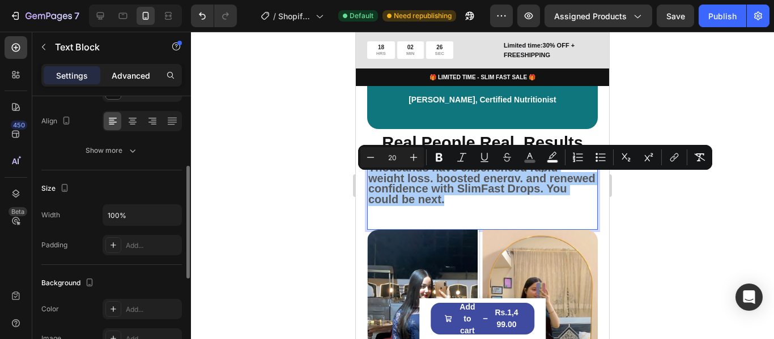
click at [121, 72] on p "Advanced" at bounding box center [131, 76] width 39 height 12
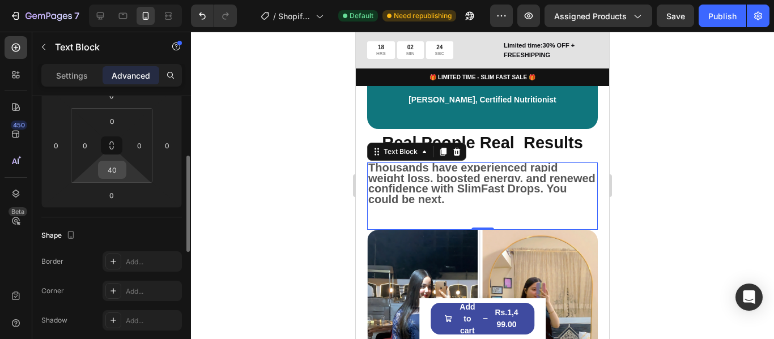
click at [112, 164] on input "40" at bounding box center [112, 169] width 23 height 17
click at [113, 164] on input "40" at bounding box center [112, 169] width 23 height 17
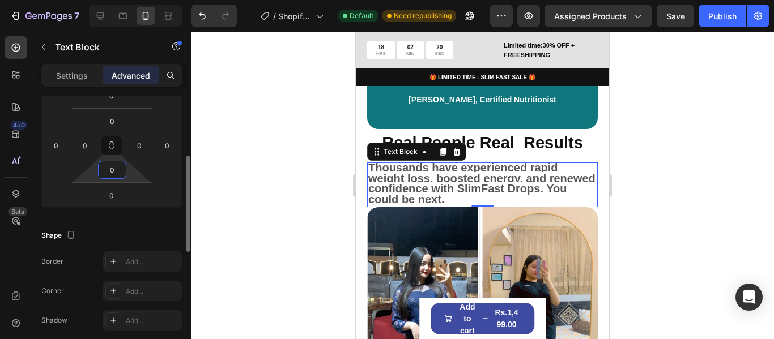
type input "10"
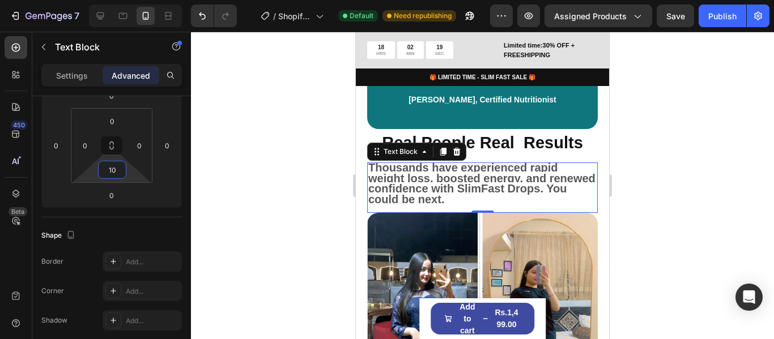
click at [249, 154] on div at bounding box center [482, 186] width 583 height 308
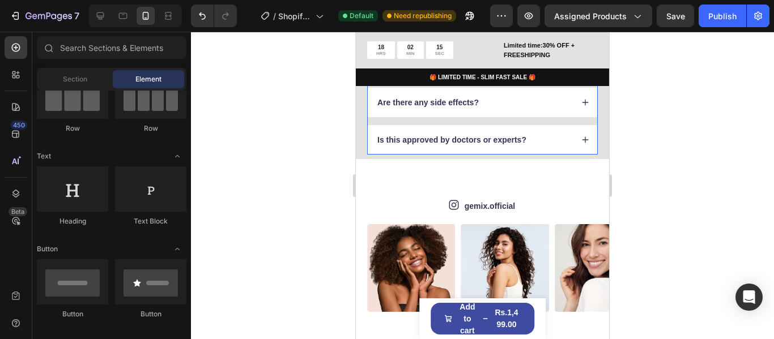
scroll to position [1629, 0]
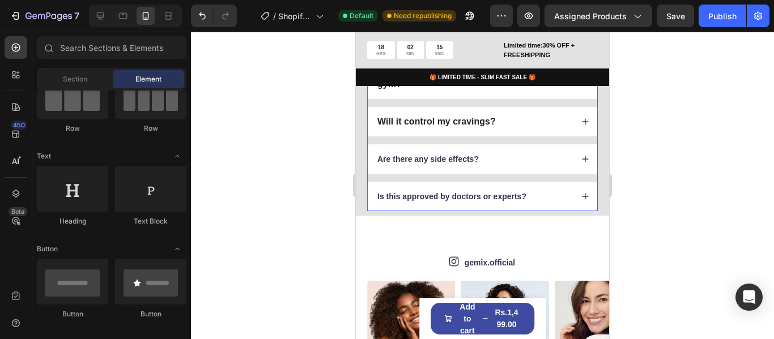
click at [445, 161] on strong "Are there any side effects?" at bounding box center [427, 159] width 101 height 9
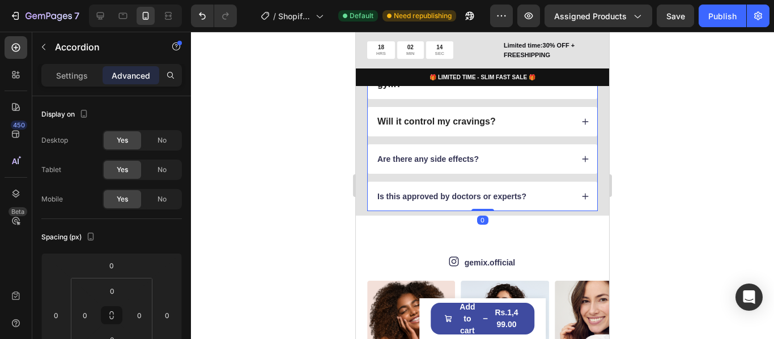
click at [445, 161] on strong "Are there any side effects?" at bounding box center [427, 159] width 101 height 9
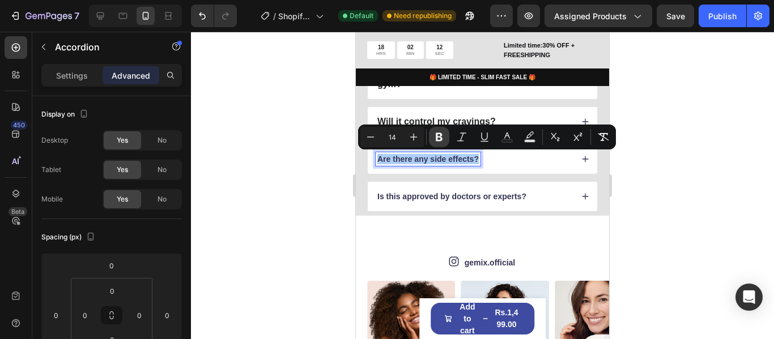
click at [440, 130] on button "Bold" at bounding box center [439, 137] width 20 height 20
click at [444, 191] on p "Is this approved by doctors or experts?" at bounding box center [451, 196] width 149 height 10
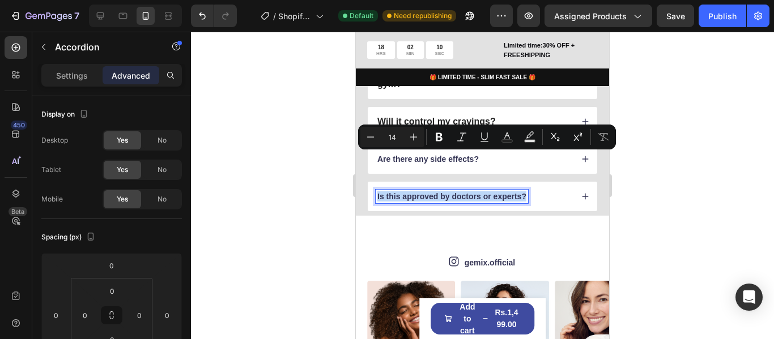
click at [446, 194] on strong "Is this approved by doctors or experts?" at bounding box center [451, 196] width 149 height 9
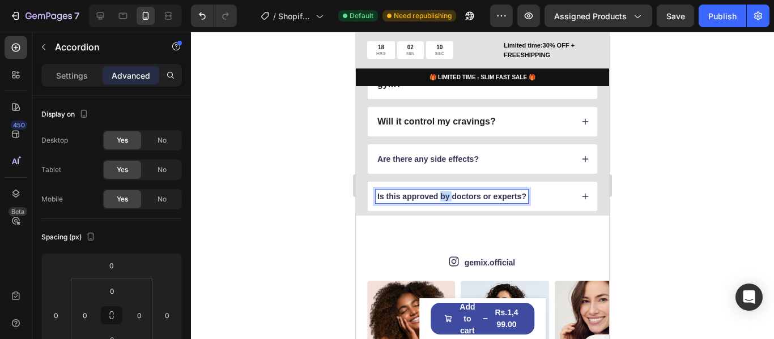
click at [446, 194] on strong "Is this approved by doctors or experts?" at bounding box center [451, 196] width 149 height 9
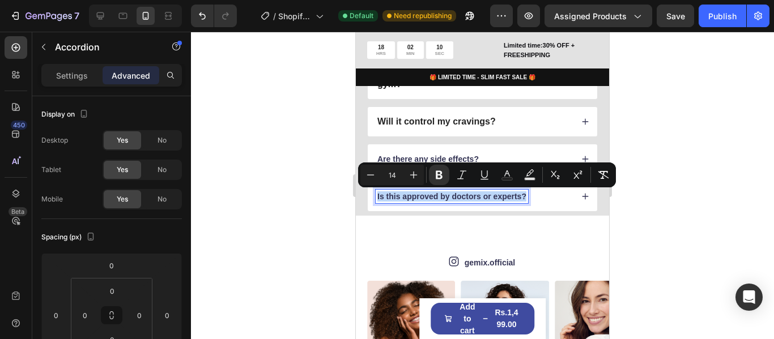
click at [446, 194] on strong "Is this approved by doctors or experts?" at bounding box center [451, 196] width 149 height 9
type input "16"
click at [440, 122] on strong "Will it control my cravings?" at bounding box center [436, 122] width 118 height 10
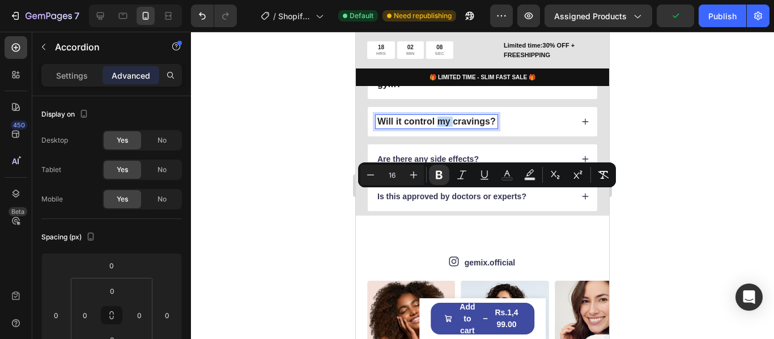
click at [440, 122] on strong "Will it control my cravings?" at bounding box center [436, 122] width 118 height 10
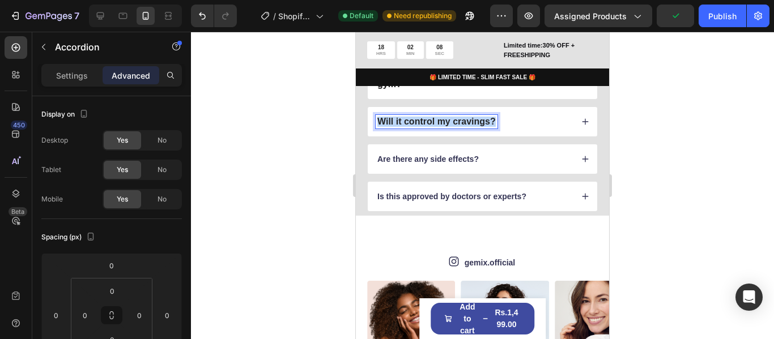
click at [440, 122] on strong "Will it control my cravings?" at bounding box center [436, 122] width 118 height 10
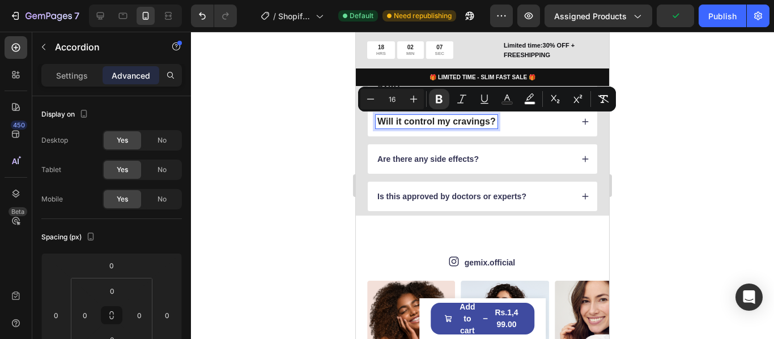
click at [441, 162] on p "Are there any side effects?" at bounding box center [427, 159] width 101 height 10
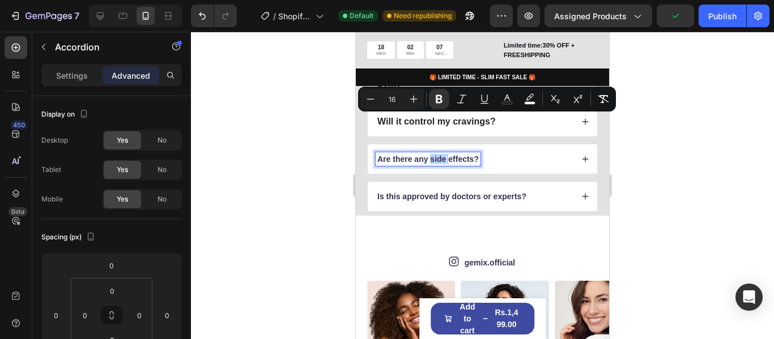
click at [441, 162] on p "Are there any side effects?" at bounding box center [427, 159] width 101 height 10
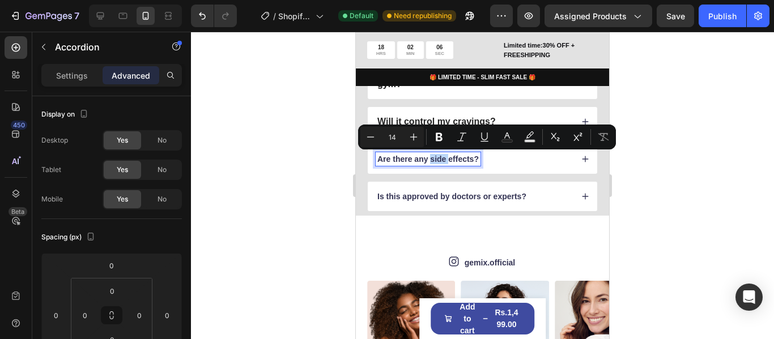
click at [441, 162] on p "Are there any side effects?" at bounding box center [427, 159] width 101 height 10
click at [409, 127] on button "Plus" at bounding box center [413, 137] width 20 height 20
type input "16"
click at [420, 191] on p "Is this approved by doctors or experts?" at bounding box center [451, 196] width 149 height 10
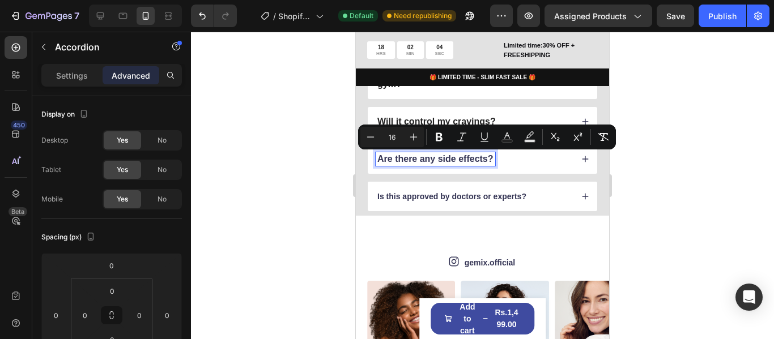
click at [420, 191] on p "Is this approved by doctors or experts?" at bounding box center [451, 196] width 149 height 10
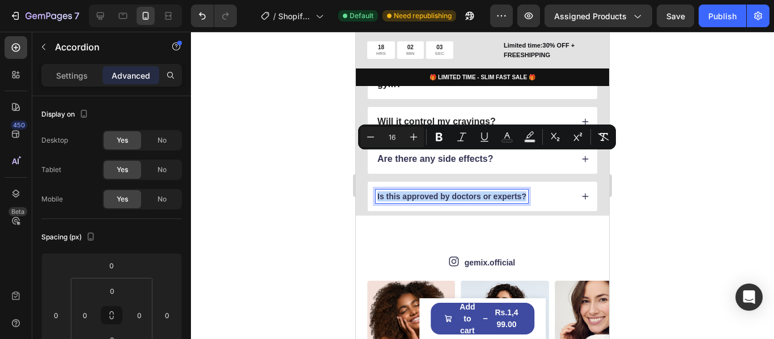
click at [446, 199] on strong "Is this approved by doctors or experts?" at bounding box center [451, 196] width 149 height 9
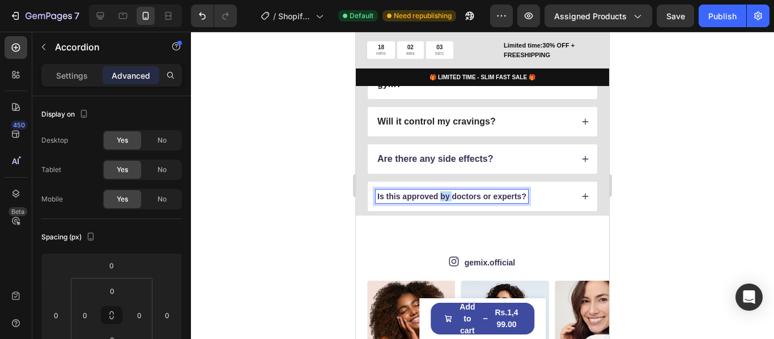
click at [446, 199] on strong "Is this approved by doctors or experts?" at bounding box center [451, 196] width 149 height 9
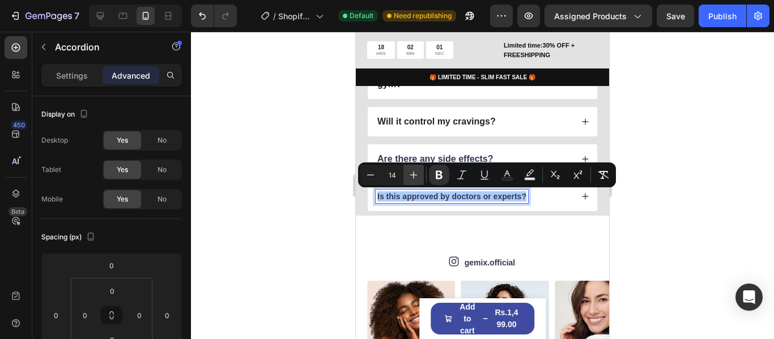
click at [417, 175] on icon "Editor contextual toolbar" at bounding box center [413, 175] width 7 height 7
type input "16"
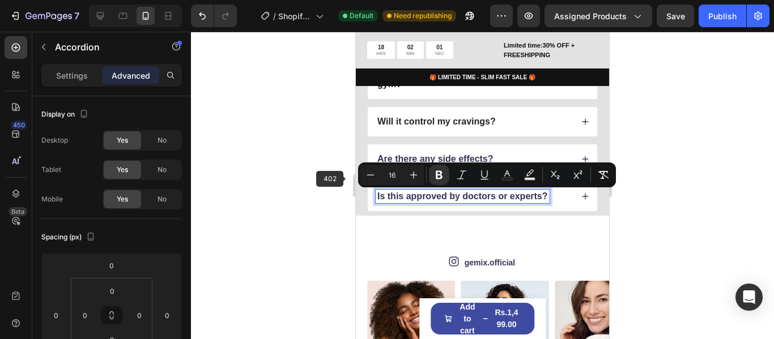
click at [319, 178] on div at bounding box center [482, 186] width 583 height 308
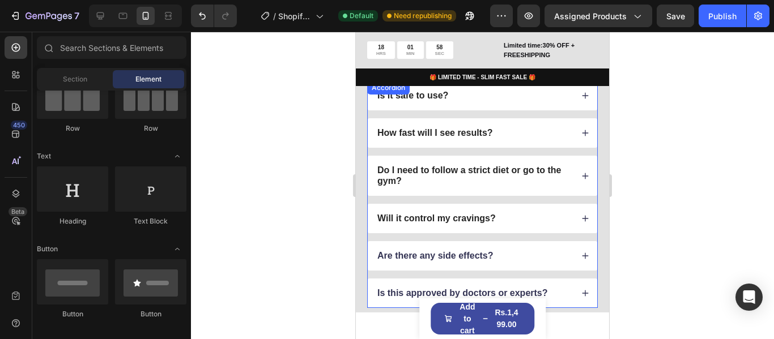
scroll to position [1515, 0]
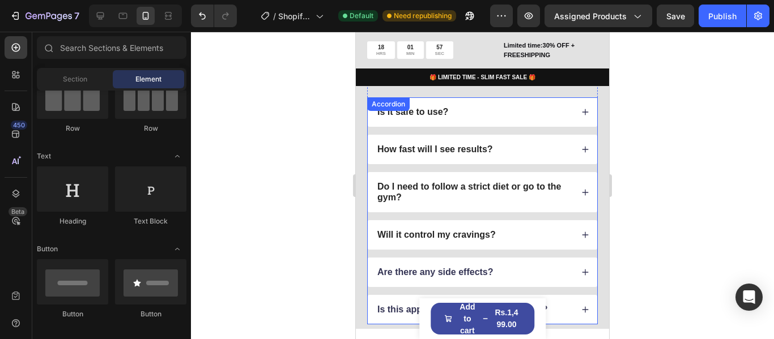
click at [468, 187] on strong "Do I need to follow a strict diet or go to the gym?" at bounding box center [469, 192] width 184 height 20
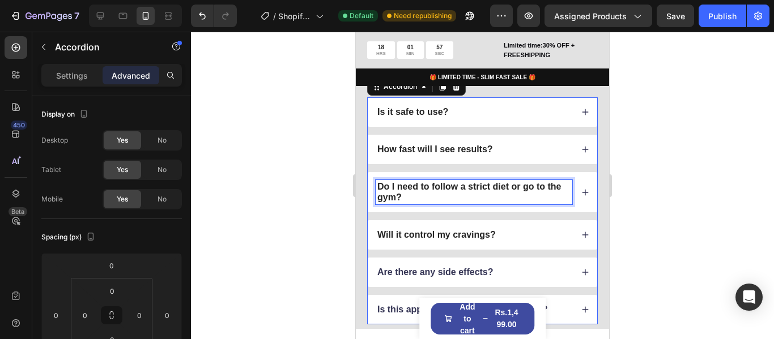
click at [468, 187] on strong "Do I need to follow a strict diet or go to the gym?" at bounding box center [469, 192] width 184 height 20
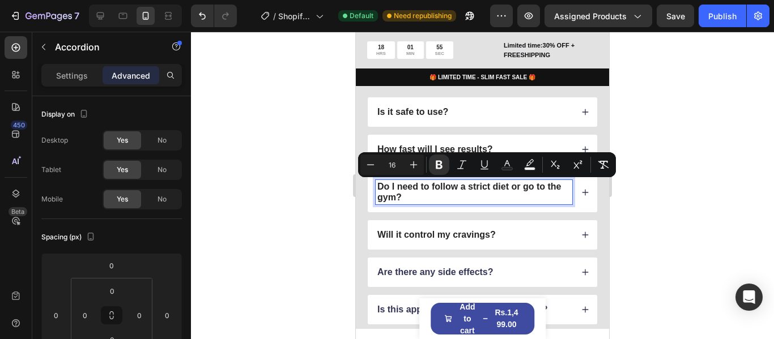
click at [424, 109] on strong "Is it safe to use?" at bounding box center [412, 112] width 71 height 10
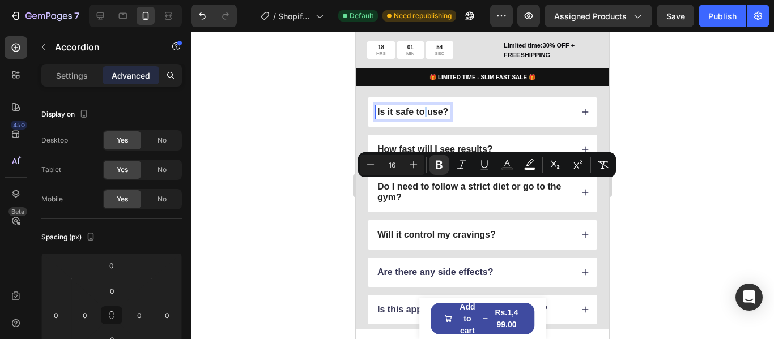
click at [424, 109] on strong "Is it safe to use?" at bounding box center [412, 112] width 71 height 10
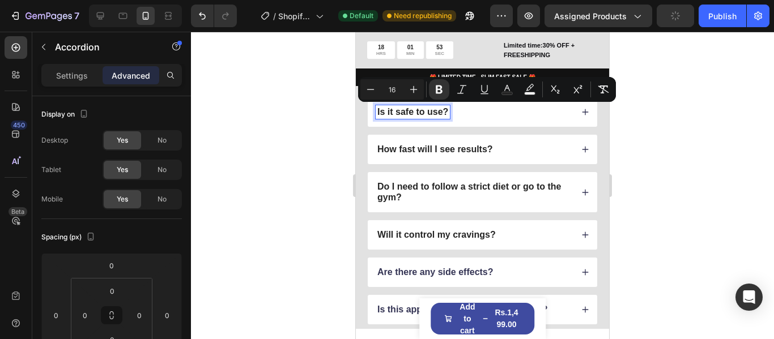
click at [425, 151] on strong "How fast will I see results?" at bounding box center [435, 149] width 116 height 10
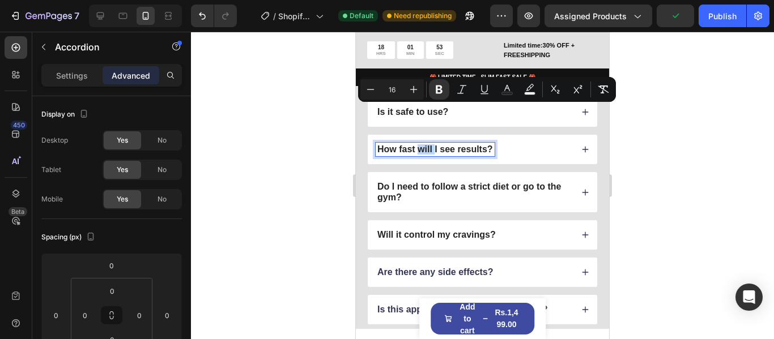
click at [425, 151] on strong "How fast will I see results?" at bounding box center [435, 149] width 116 height 10
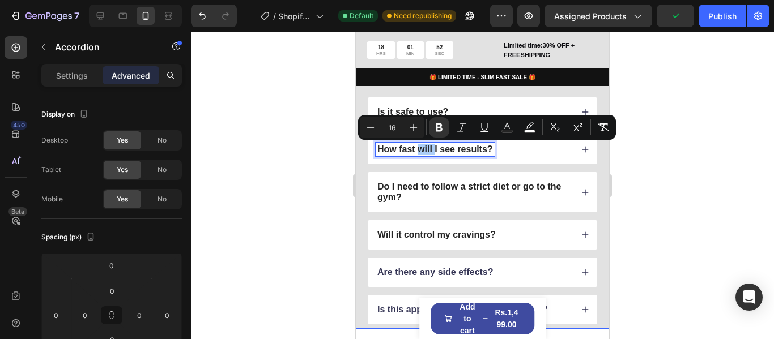
click at [308, 157] on div at bounding box center [482, 186] width 583 height 308
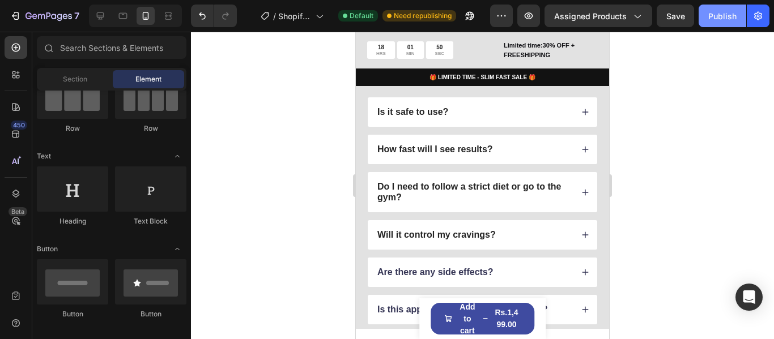
click at [717, 22] on div "Publish" at bounding box center [722, 16] width 28 height 12
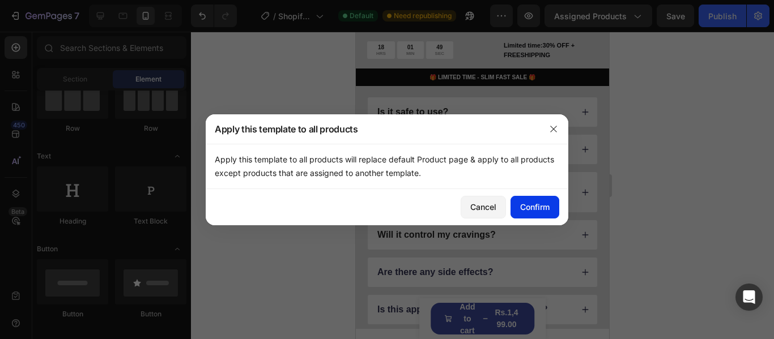
click at [548, 214] on button "Confirm" at bounding box center [534, 207] width 49 height 23
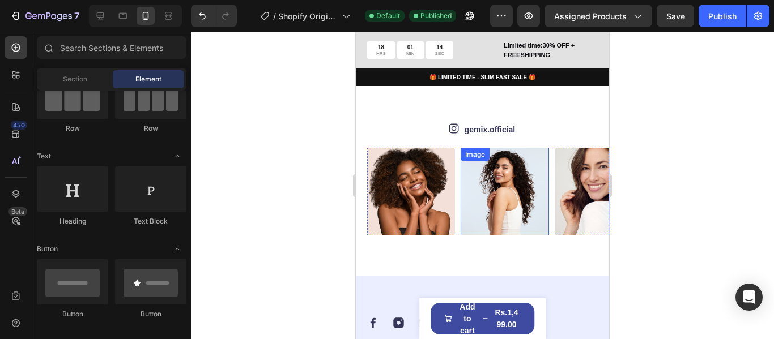
scroll to position [1742, 0]
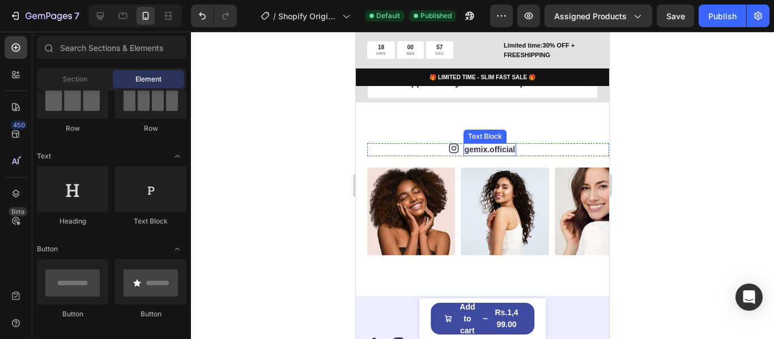
click at [475, 151] on link "gemix.official" at bounding box center [489, 149] width 50 height 9
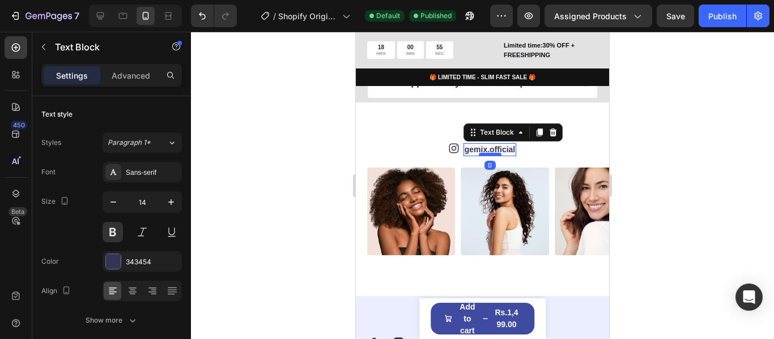
click at [489, 154] on div at bounding box center [490, 154] width 23 height 3
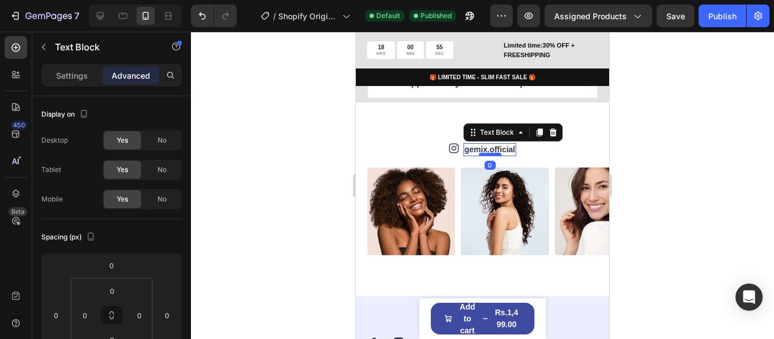
click at [489, 154] on div at bounding box center [490, 154] width 23 height 3
click at [493, 147] on link "gemix.official" at bounding box center [489, 149] width 50 height 9
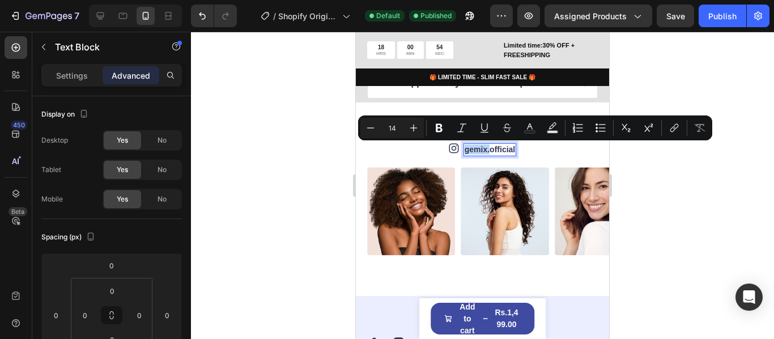
click at [493, 147] on link "gemix.official" at bounding box center [489, 149] width 50 height 9
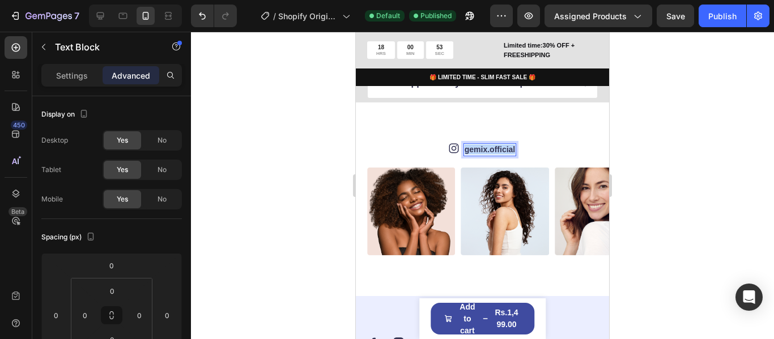
click at [493, 147] on link "gemix.official" at bounding box center [489, 149] width 50 height 9
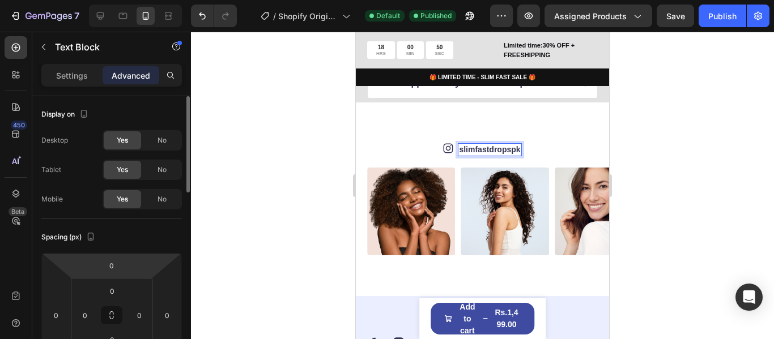
scroll to position [57, 0]
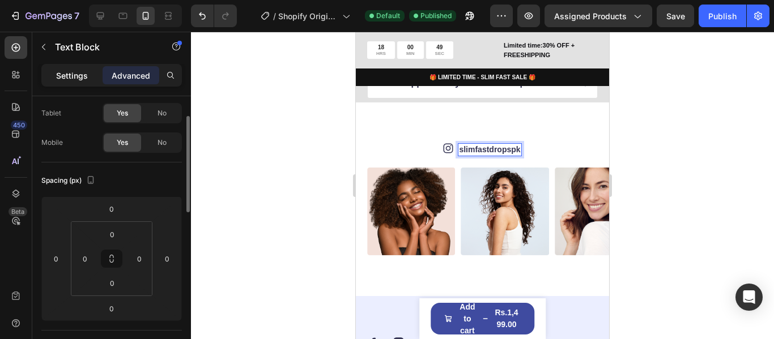
click at [86, 82] on div "Settings" at bounding box center [72, 75] width 57 height 18
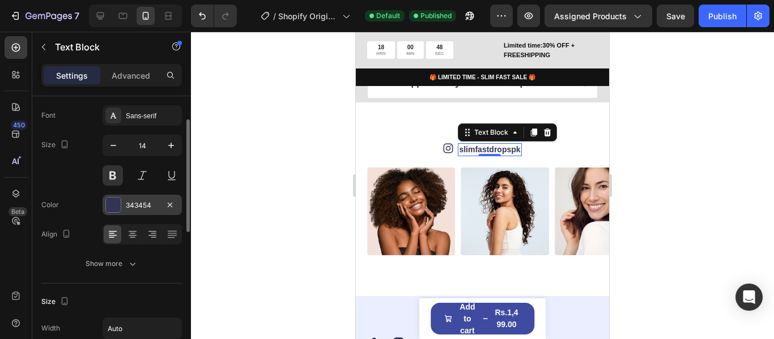
click at [129, 206] on div "343454" at bounding box center [142, 206] width 33 height 10
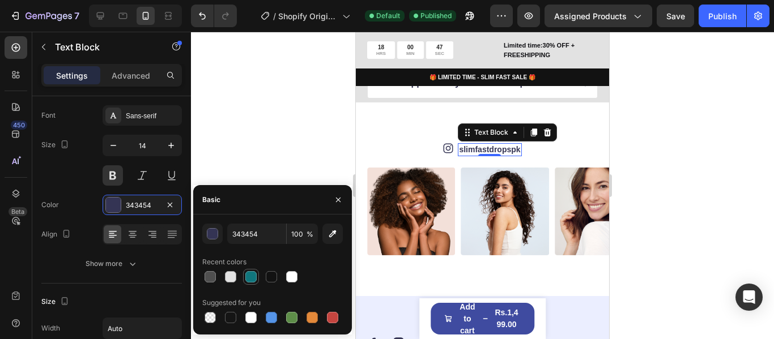
click at [252, 279] on div at bounding box center [250, 276] width 11 height 11
type input "10767D"
click at [446, 150] on icon at bounding box center [448, 148] width 5 height 5
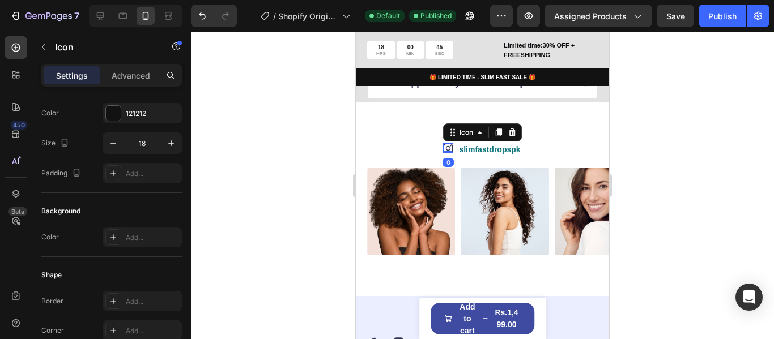
scroll to position [0, 0]
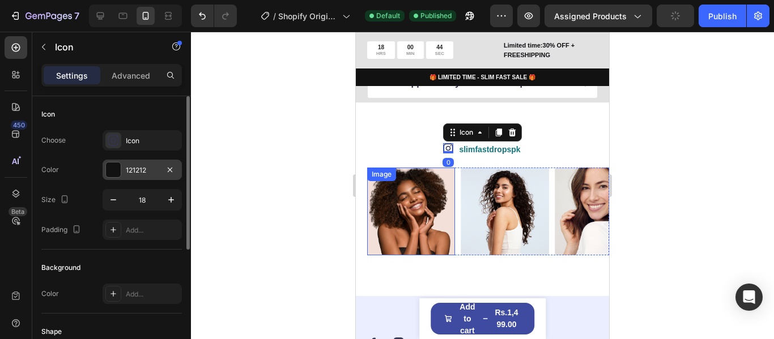
click at [136, 171] on div "121212" at bounding box center [142, 170] width 33 height 10
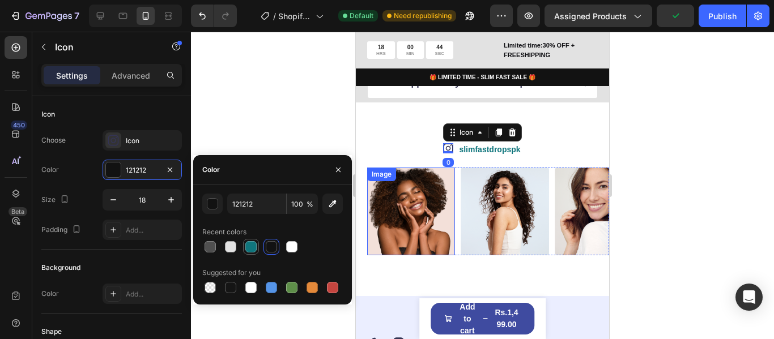
click at [252, 248] on div at bounding box center [250, 246] width 11 height 11
type input "10767D"
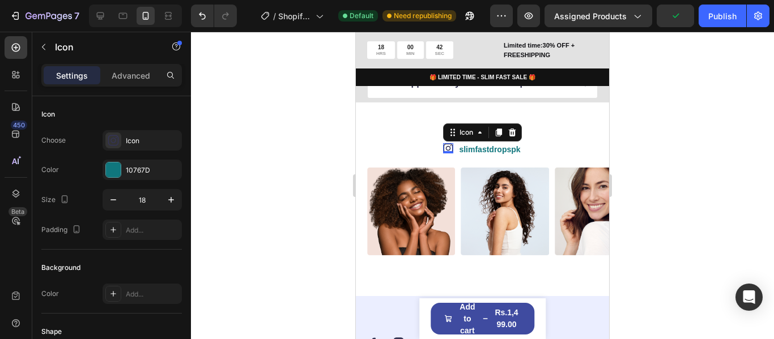
click at [280, 117] on div at bounding box center [482, 186] width 583 height 308
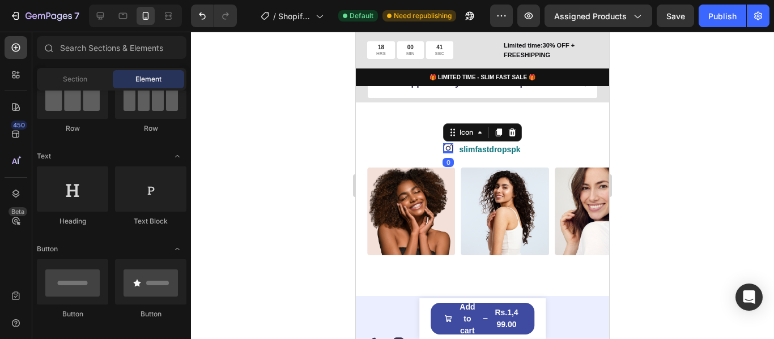
click at [443, 148] on icon at bounding box center [448, 148] width 10 height 10
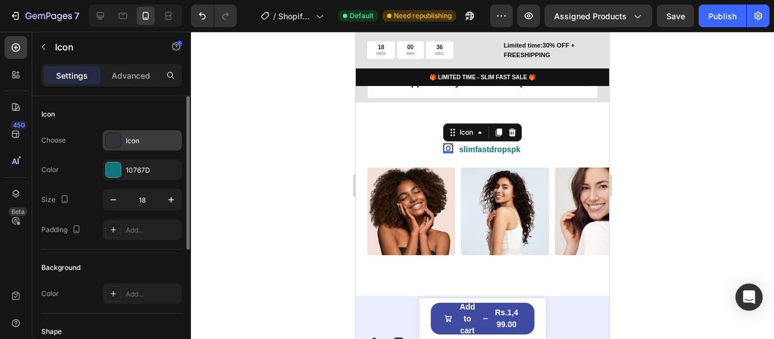
click at [134, 142] on div "Icon" at bounding box center [152, 141] width 53 height 10
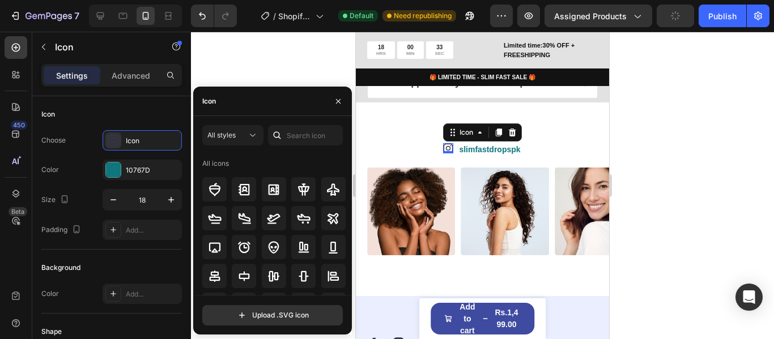
click at [255, 104] on div "Icon" at bounding box center [272, 101] width 159 height 29
click at [288, 131] on input "text" at bounding box center [305, 135] width 75 height 20
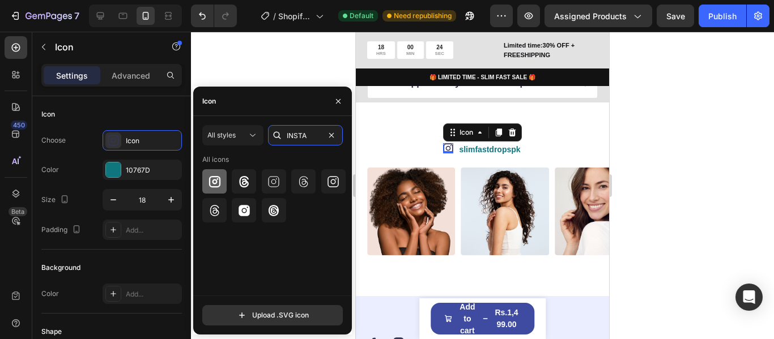
type input "INSTA"
click at [212, 177] on icon at bounding box center [213, 181] width 11 height 11
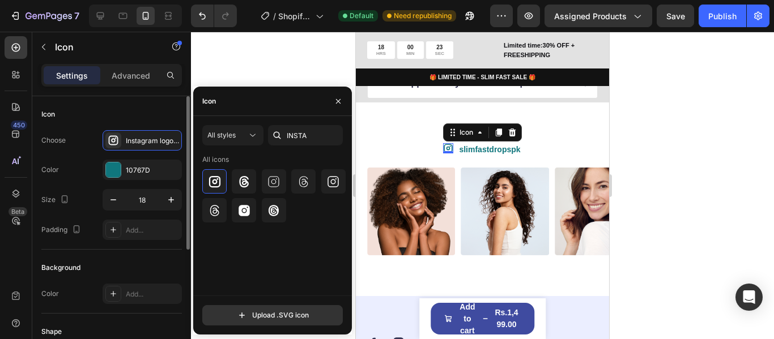
click at [146, 116] on div "Icon" at bounding box center [111, 114] width 140 height 18
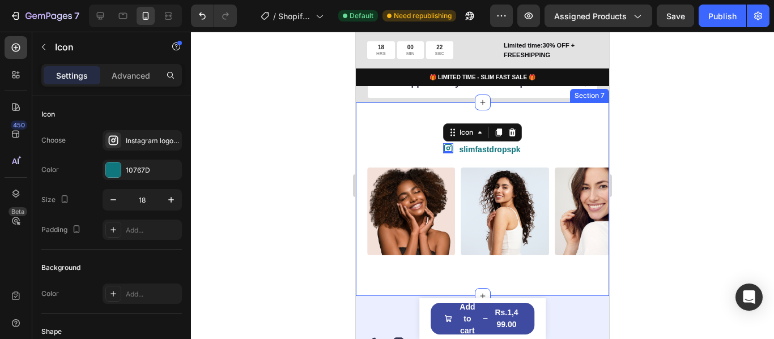
click at [561, 136] on div "Icon 0 slimfastdropspk ⁠⁠⁠⁠⁠⁠⁠ Text Block Row Image Image Image Image Image Ima…" at bounding box center [482, 200] width 253 height 194
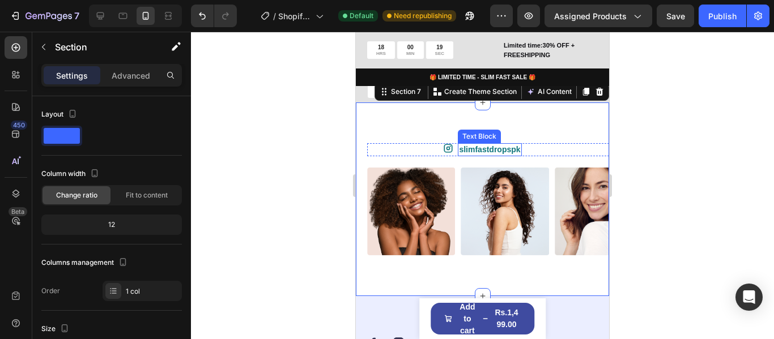
click at [499, 150] on strong "slimfastdropspk" at bounding box center [489, 149] width 61 height 9
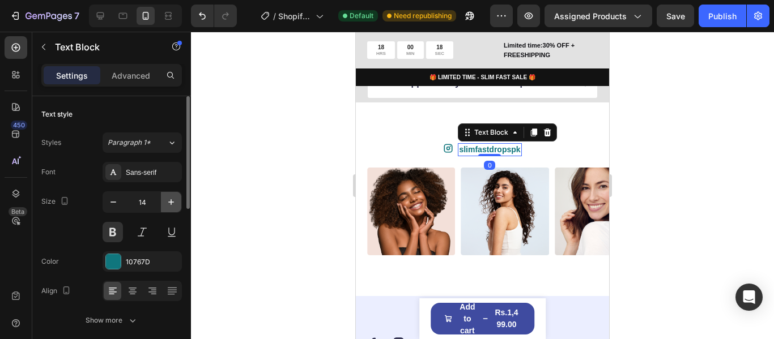
click at [164, 201] on button "button" at bounding box center [171, 202] width 20 height 20
type input "16"
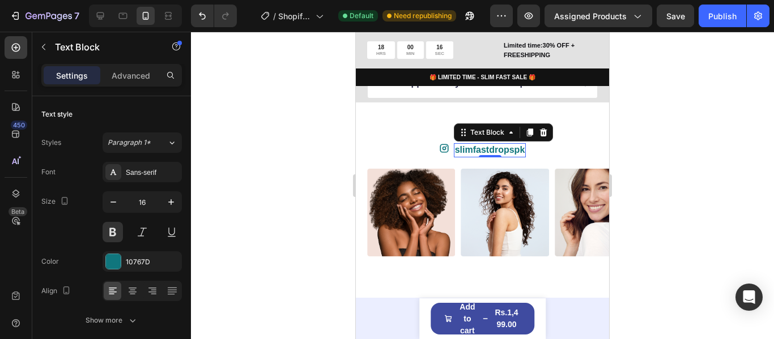
click at [228, 151] on div at bounding box center [482, 186] width 583 height 308
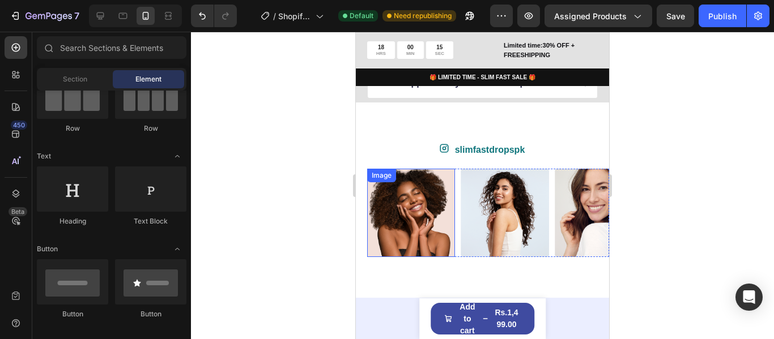
click at [407, 206] on img at bounding box center [411, 213] width 88 height 88
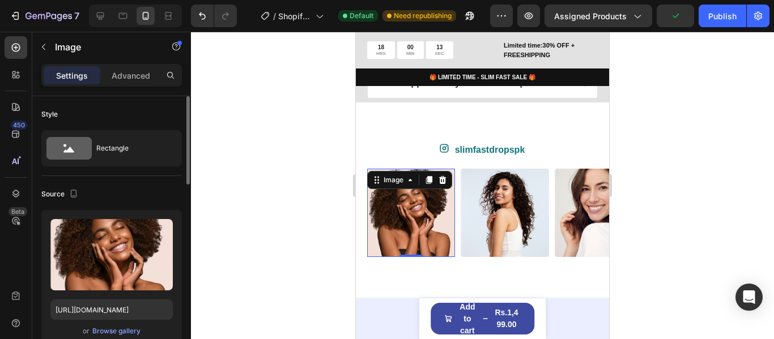
scroll to position [57, 0]
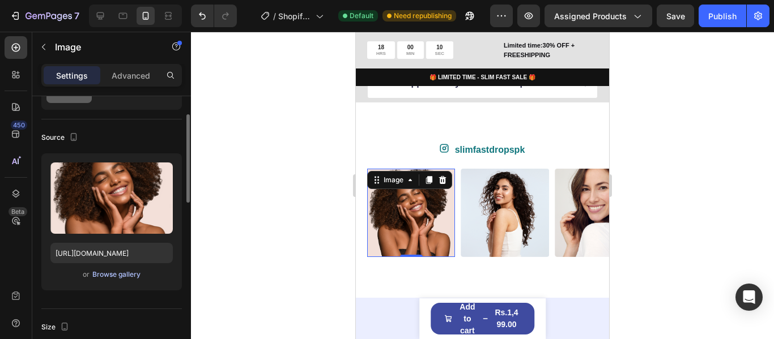
click at [115, 277] on div "Browse gallery" at bounding box center [116, 275] width 48 height 10
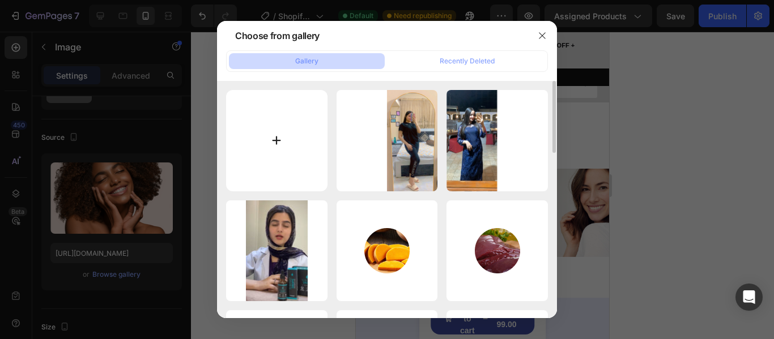
click at [306, 159] on input "file" at bounding box center [276, 140] width 101 height 101
type input "C:\fakepath\IMG-20250826-WA0044.jpg"
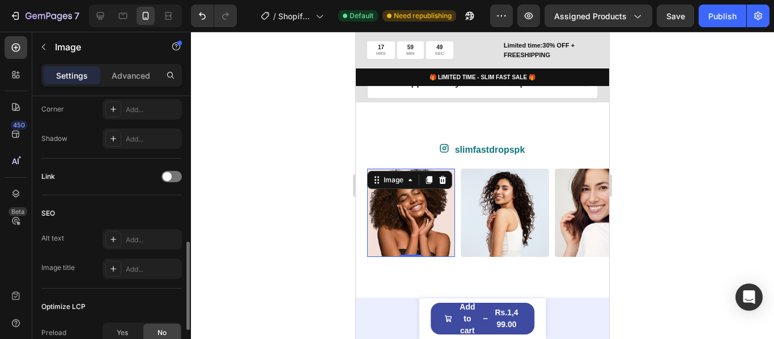
scroll to position [566, 0]
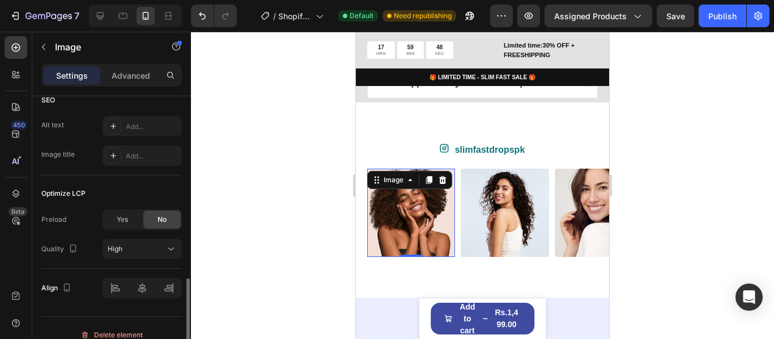
type input "[URL][DOMAIN_NAME]"
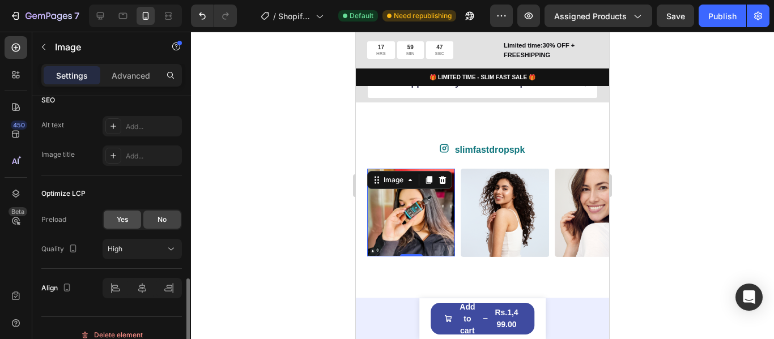
click at [127, 219] on span "Yes" at bounding box center [122, 220] width 11 height 10
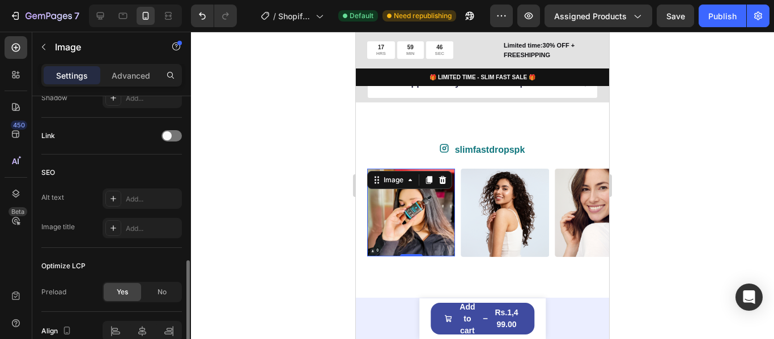
scroll to position [437, 0]
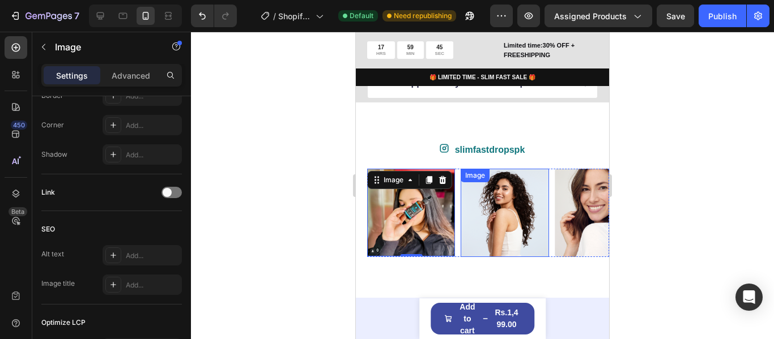
click at [496, 219] on img at bounding box center [505, 213] width 88 height 88
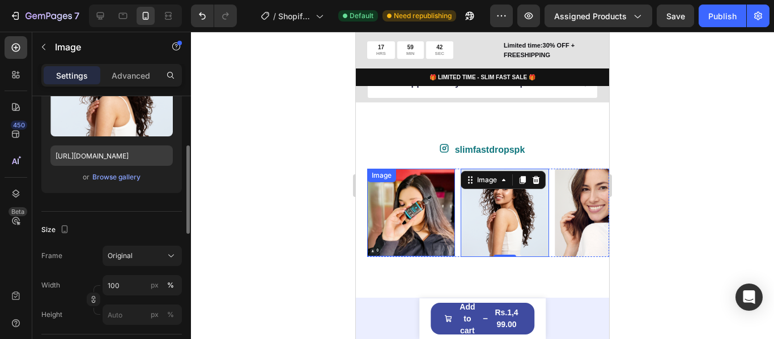
scroll to position [97, 0]
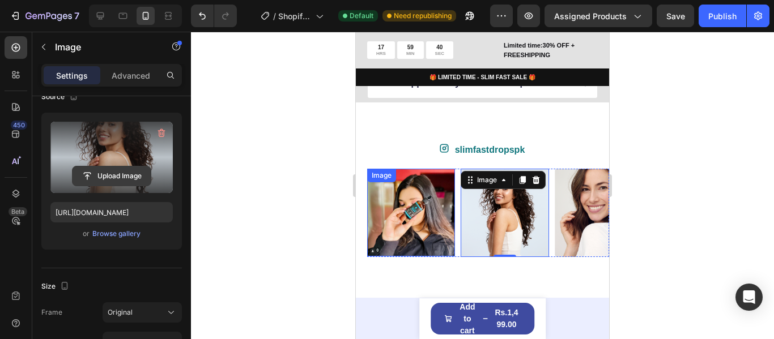
click at [130, 174] on input "file" at bounding box center [112, 176] width 78 height 19
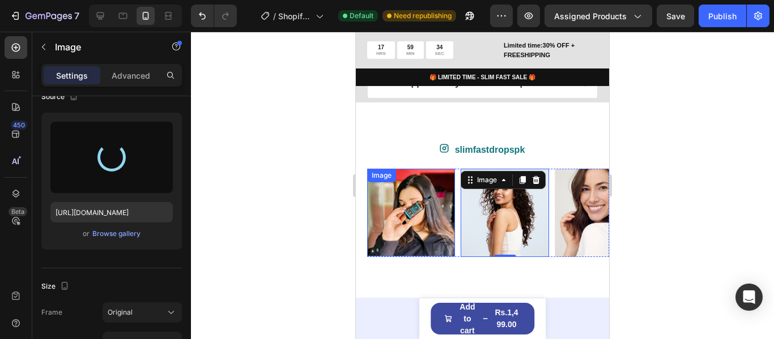
type input "[URL][DOMAIN_NAME]"
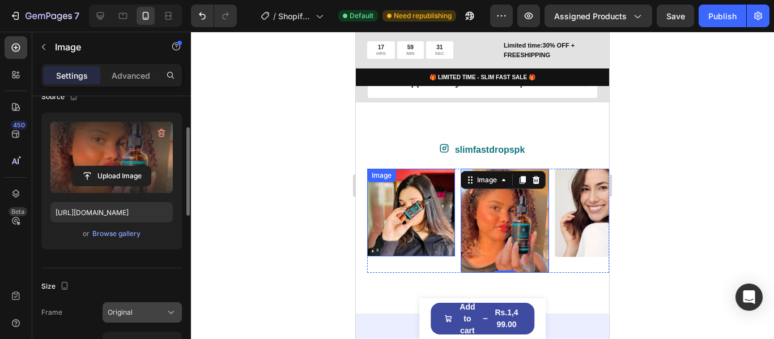
click at [159, 309] on div "Original" at bounding box center [136, 313] width 56 height 10
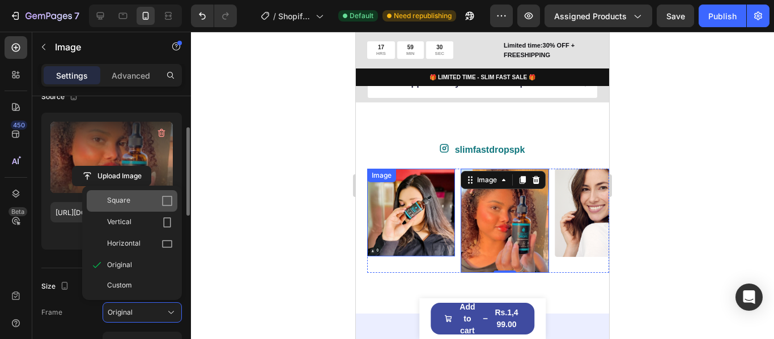
click at [148, 206] on div "Square" at bounding box center [140, 200] width 66 height 11
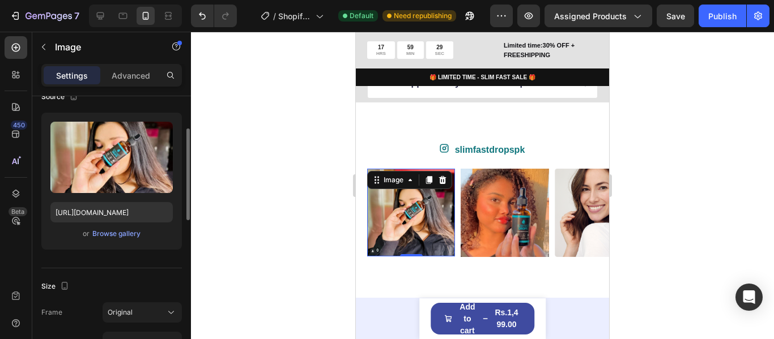
click at [388, 242] on img at bounding box center [411, 213] width 88 height 88
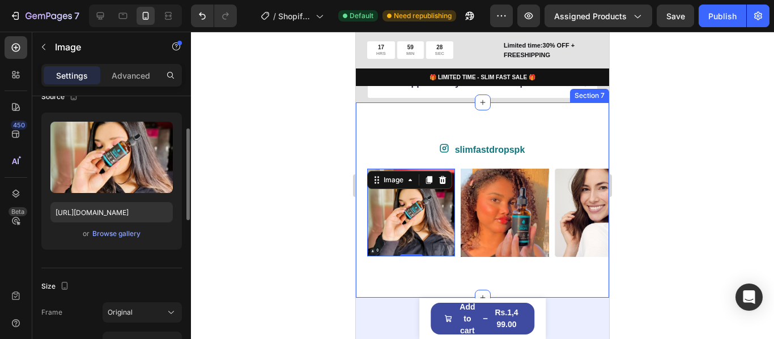
click at [144, 323] on div "Frame Original Width 100 px % Height px %" at bounding box center [111, 341] width 140 height 79
click at [147, 313] on div "Original" at bounding box center [136, 313] width 56 height 10
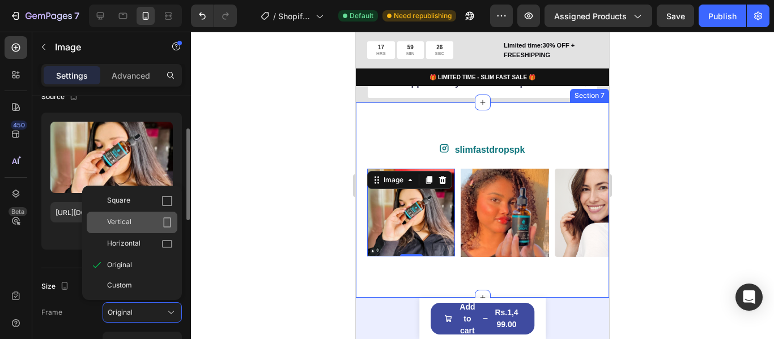
click at [151, 227] on div "Vertical" at bounding box center [140, 222] width 66 height 11
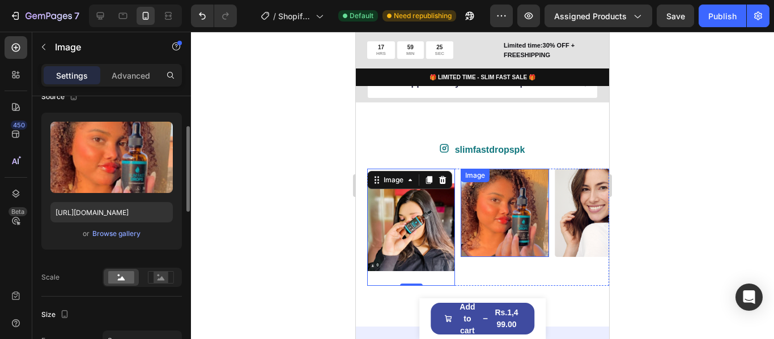
click at [489, 230] on img at bounding box center [505, 213] width 88 height 88
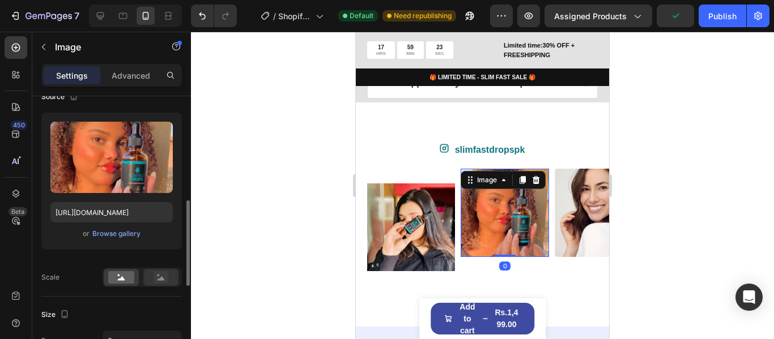
scroll to position [154, 0]
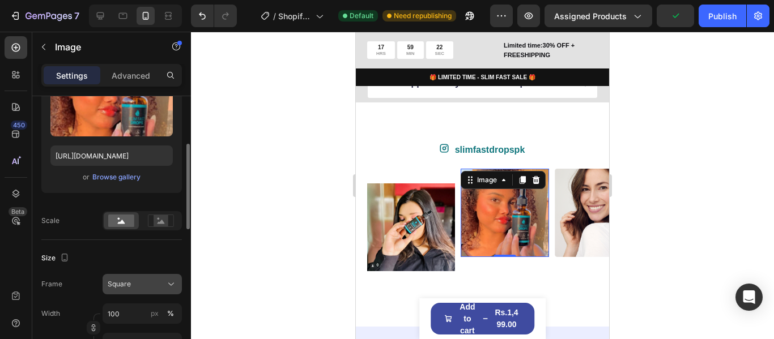
click at [177, 282] on button "Square" at bounding box center [142, 284] width 79 height 20
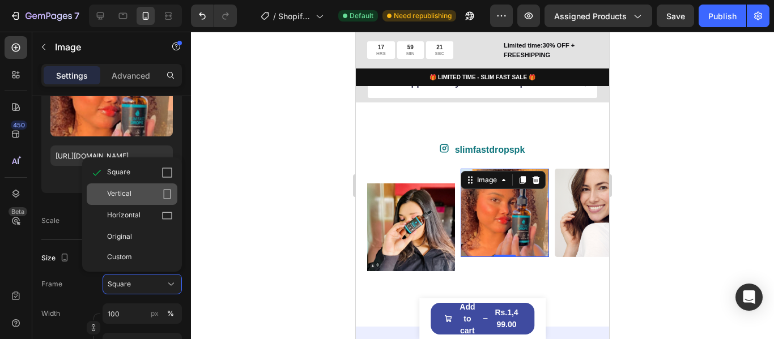
click at [168, 197] on icon at bounding box center [166, 194] width 11 height 11
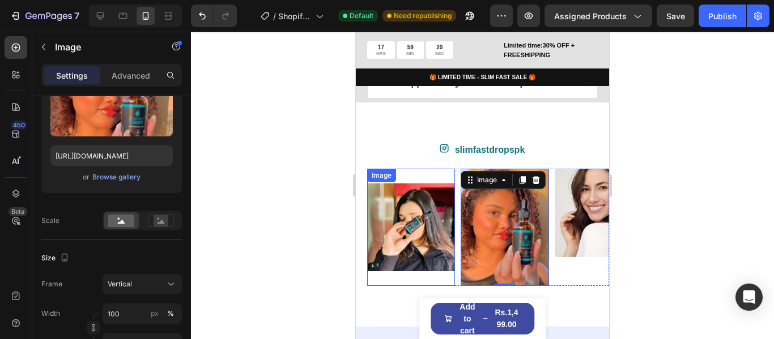
click at [442, 227] on img at bounding box center [411, 227] width 88 height 117
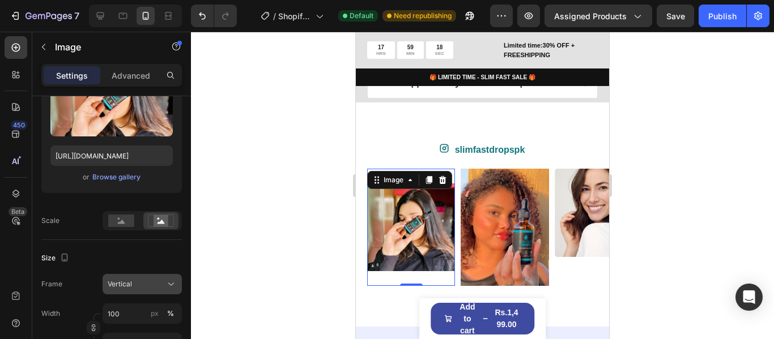
click at [168, 278] on button "Vertical" at bounding box center [142, 284] width 79 height 20
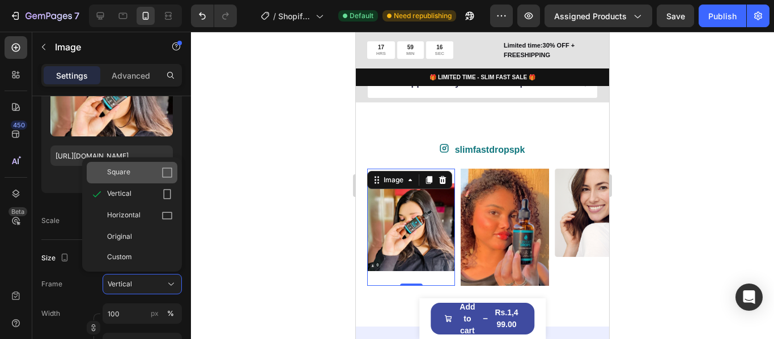
click at [164, 174] on icon at bounding box center [166, 172] width 11 height 11
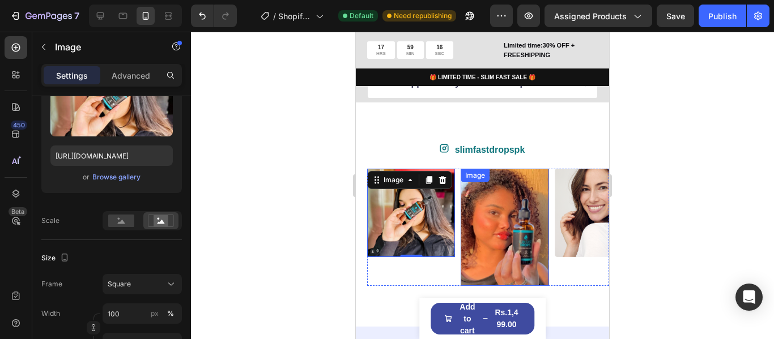
click at [496, 231] on img at bounding box center [505, 227] width 88 height 117
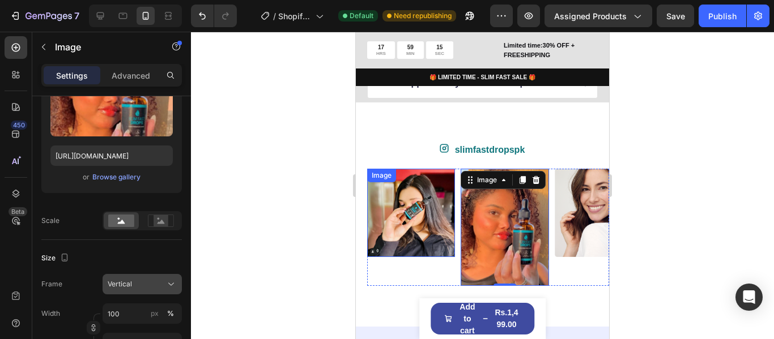
click at [169, 277] on button "Vertical" at bounding box center [142, 284] width 79 height 20
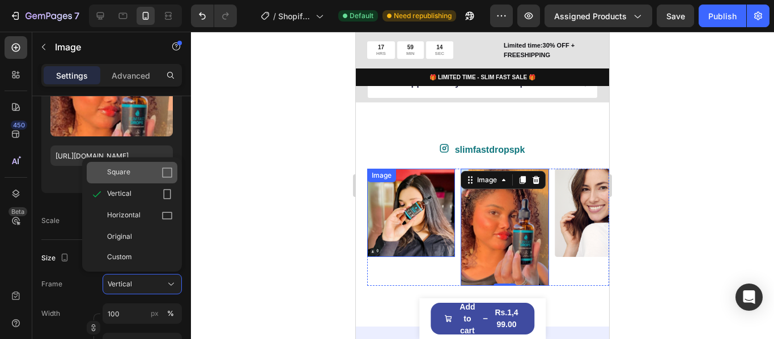
click at [154, 170] on div "Square" at bounding box center [140, 172] width 66 height 11
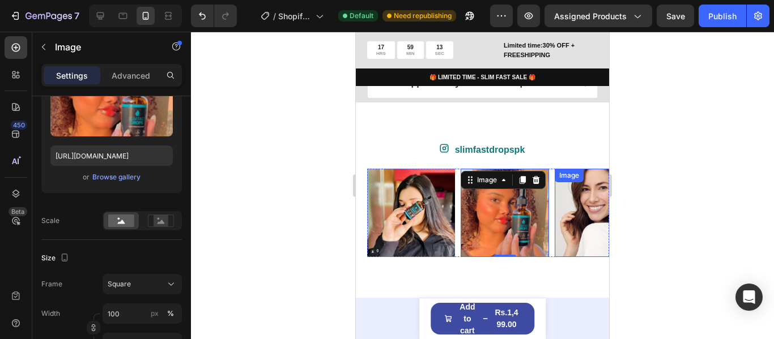
click at [568, 231] on img at bounding box center [599, 213] width 88 height 88
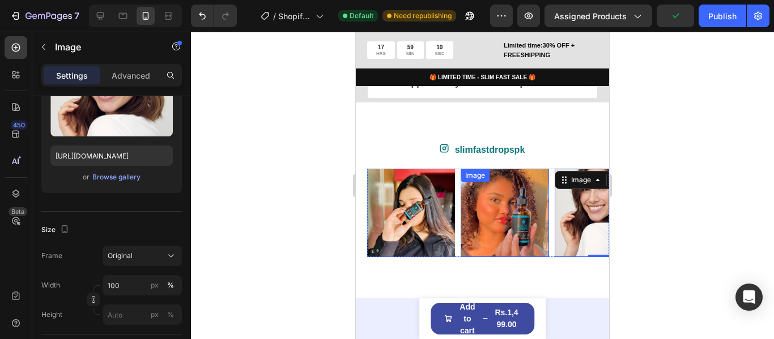
click at [502, 224] on img at bounding box center [505, 213] width 88 height 88
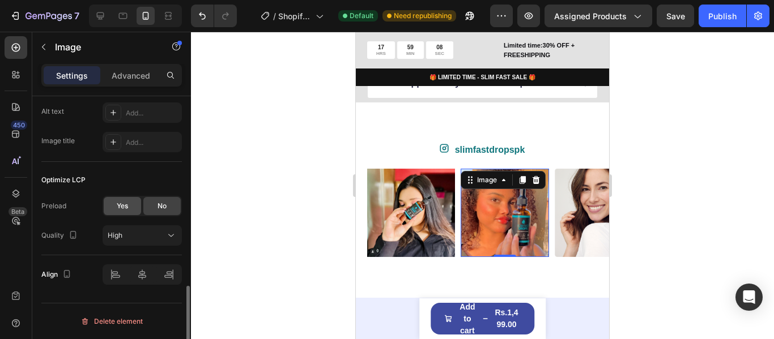
click at [120, 201] on span "Yes" at bounding box center [122, 206] width 11 height 10
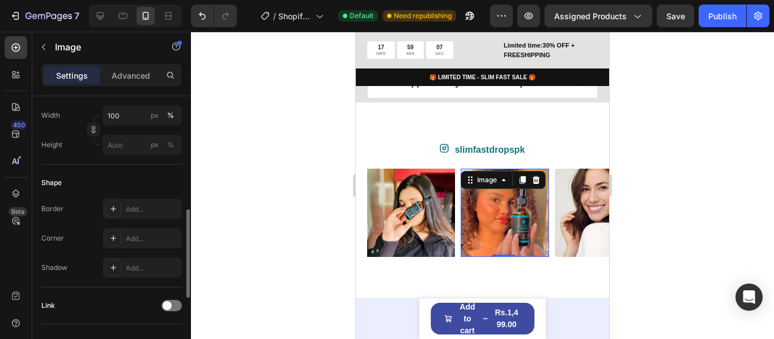
scroll to position [239, 0]
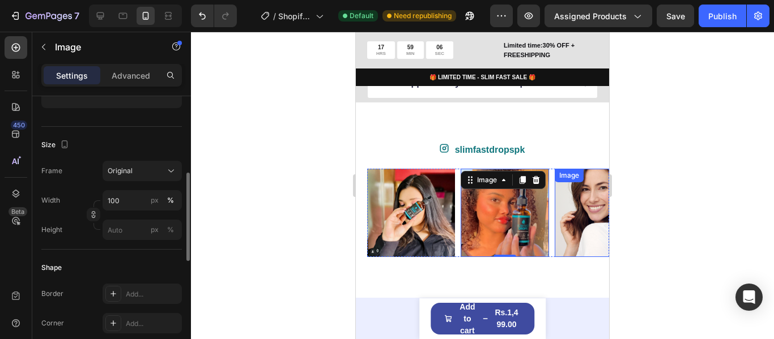
click at [570, 229] on img at bounding box center [599, 213] width 88 height 88
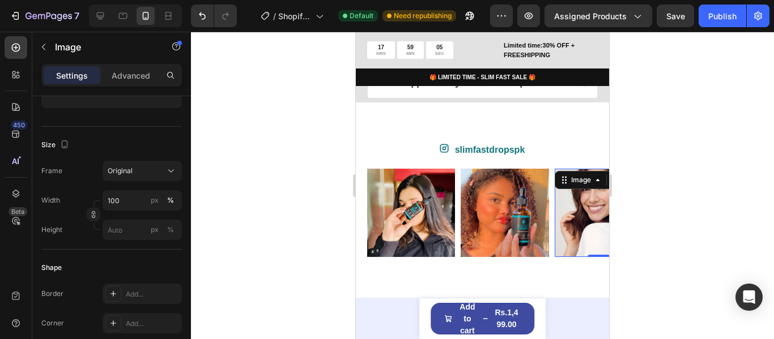
scroll to position [126, 0]
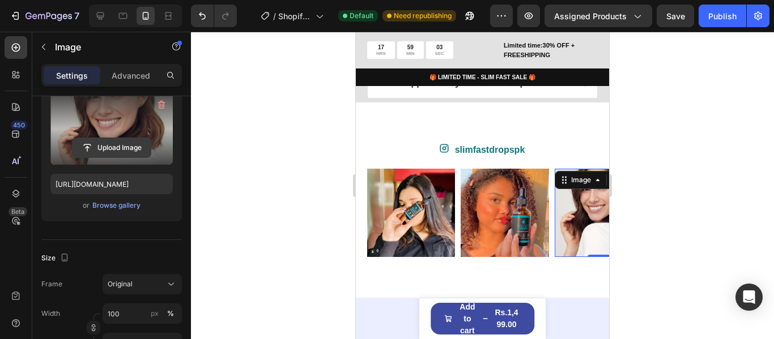
click at [137, 148] on input "file" at bounding box center [112, 147] width 78 height 19
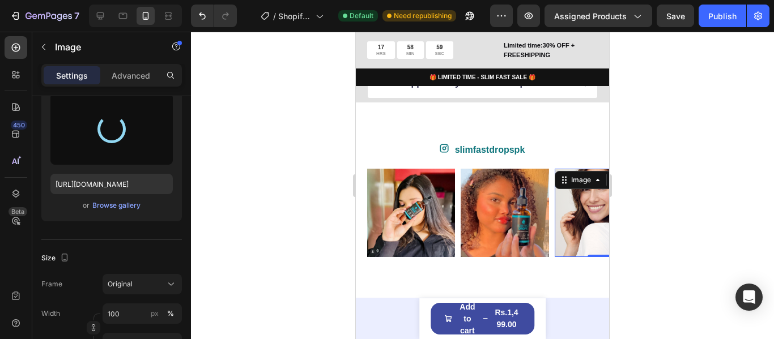
scroll to position [182, 0]
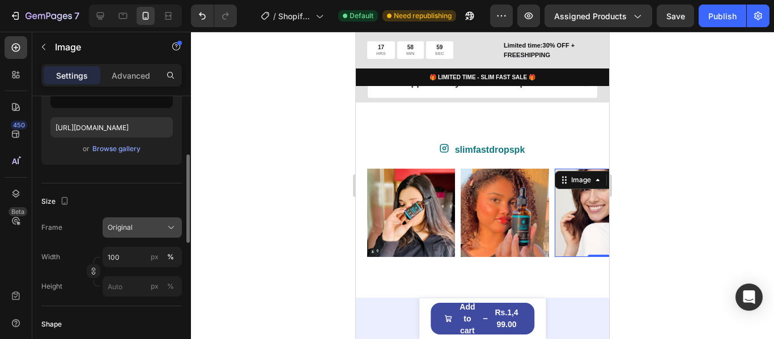
click at [139, 236] on button "Original" at bounding box center [142, 228] width 79 height 20
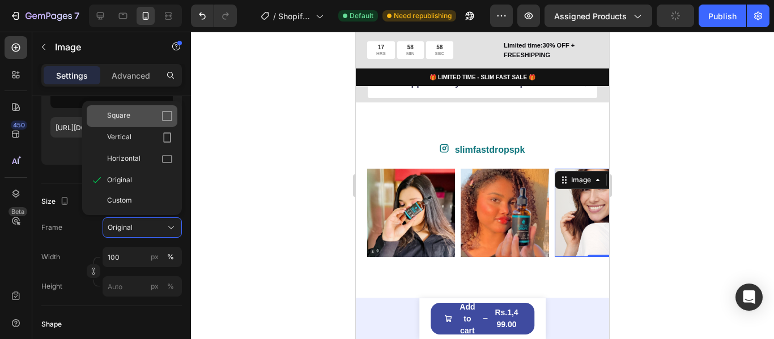
click at [143, 115] on div "Square" at bounding box center [140, 115] width 66 height 11
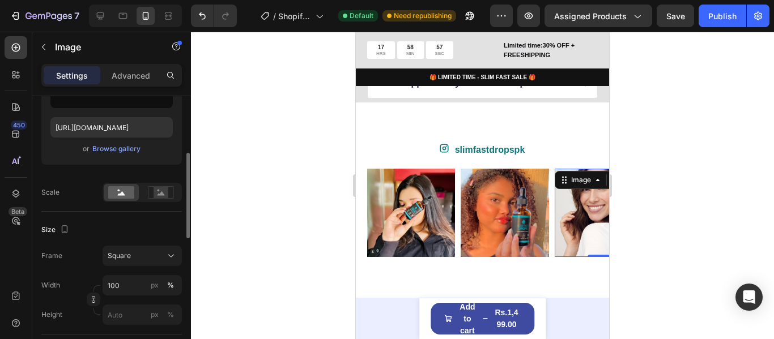
type input "[URL][DOMAIN_NAME]"
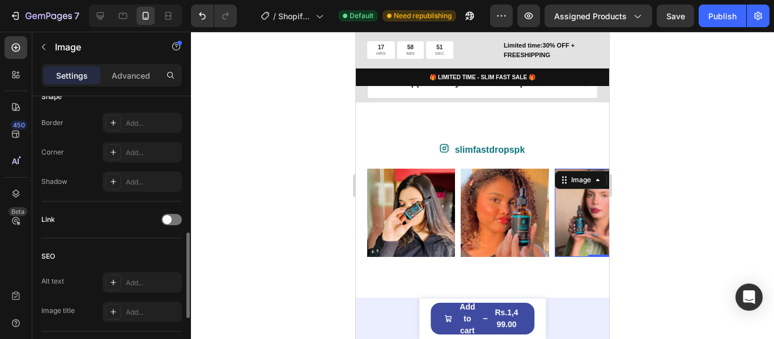
scroll to position [608, 0]
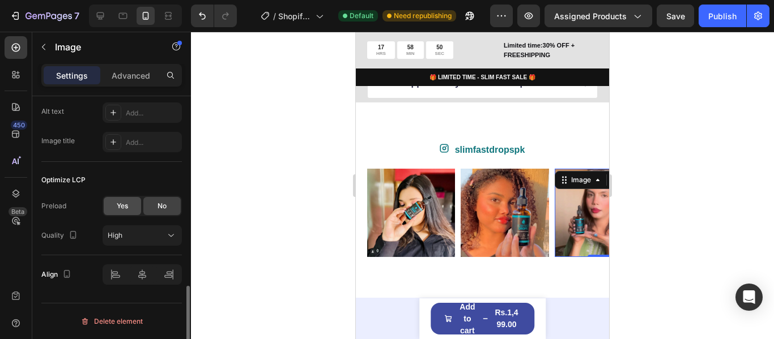
click at [127, 204] on span "Yes" at bounding box center [122, 206] width 11 height 10
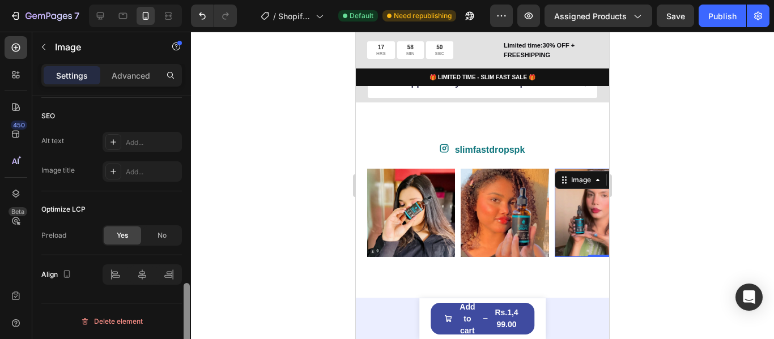
scroll to position [579, 0]
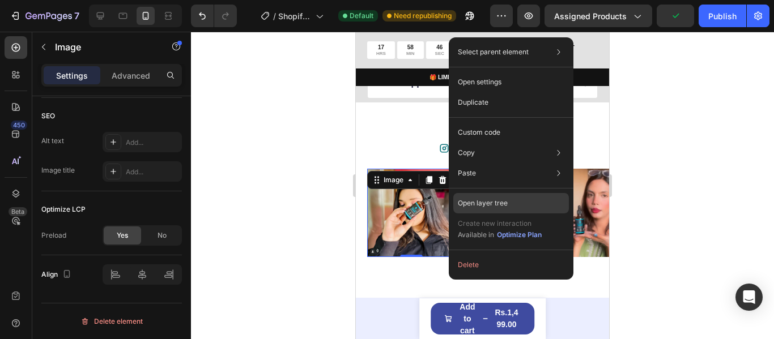
click at [491, 204] on p "Open layer tree" at bounding box center [483, 203] width 50 height 10
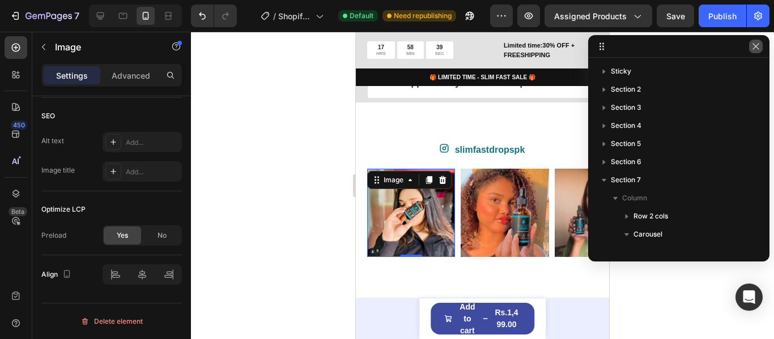
click at [757, 51] on button "button" at bounding box center [756, 47] width 14 height 14
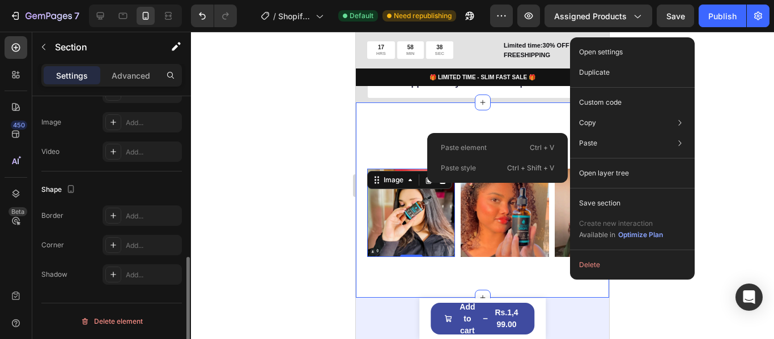
scroll to position [0, 0]
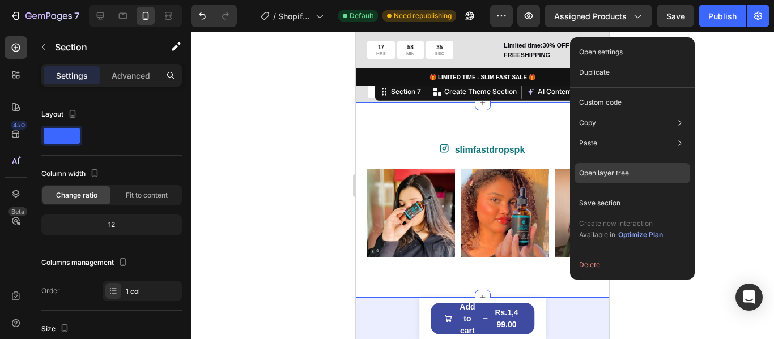
click at [613, 169] on p "Open layer tree" at bounding box center [604, 173] width 50 height 10
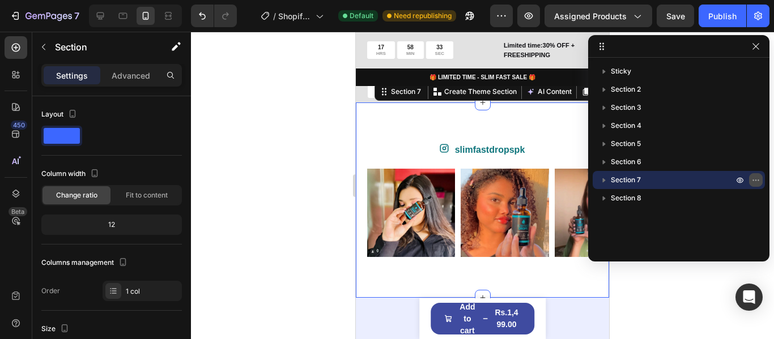
click at [758, 175] on button "button" at bounding box center [756, 180] width 14 height 14
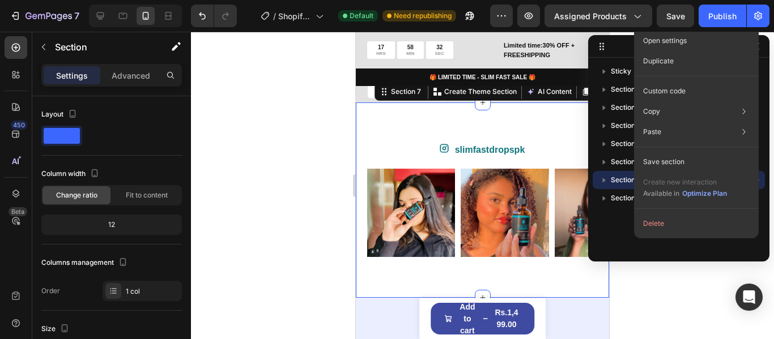
click at [615, 186] on div "Section 7" at bounding box center [678, 180] width 163 height 18
click at [678, 272] on div at bounding box center [482, 186] width 583 height 308
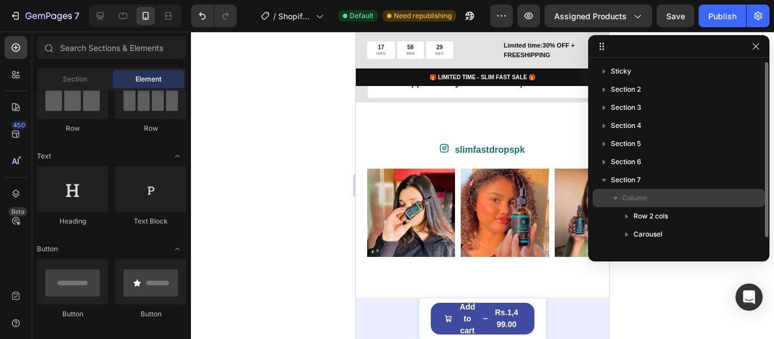
click at [627, 196] on span "Column" at bounding box center [634, 198] width 25 height 11
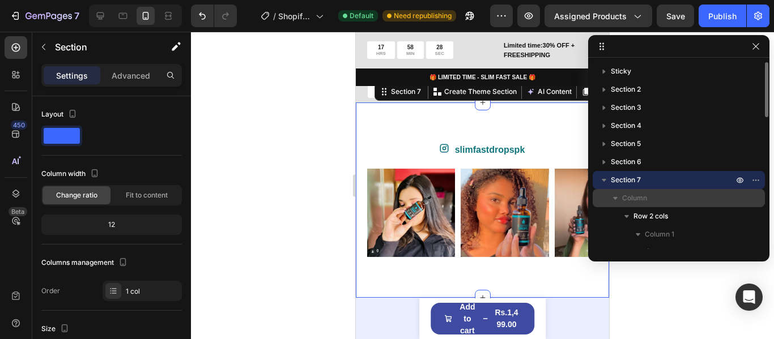
click at [637, 203] on span "Column" at bounding box center [634, 198] width 25 height 11
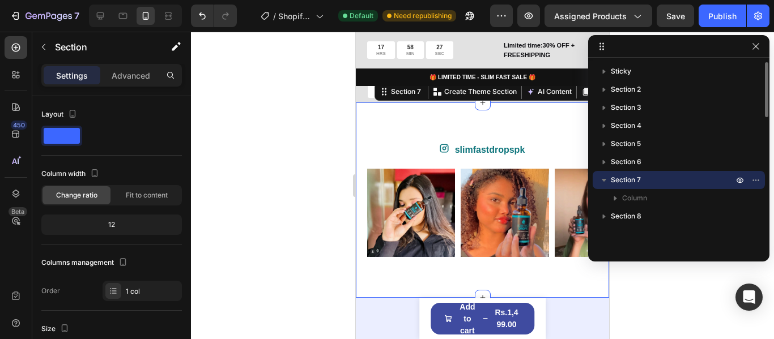
click at [633, 181] on span "Section 7" at bounding box center [626, 179] width 30 height 11
click at [755, 178] on icon "button" at bounding box center [755, 180] width 9 height 9
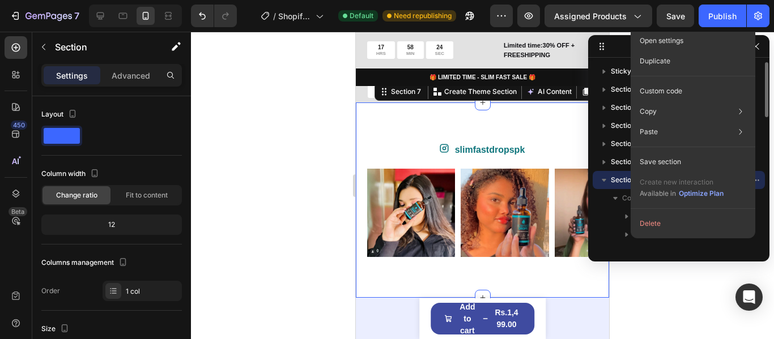
click at [616, 186] on div "Section 7" at bounding box center [678, 180] width 163 height 18
click at [520, 191] on img at bounding box center [505, 213] width 88 height 88
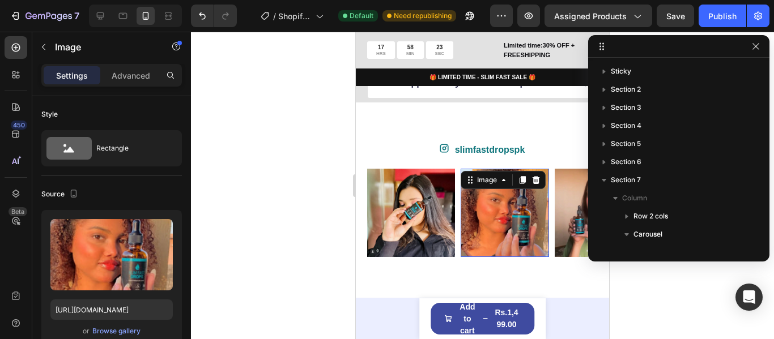
scroll to position [160, 0]
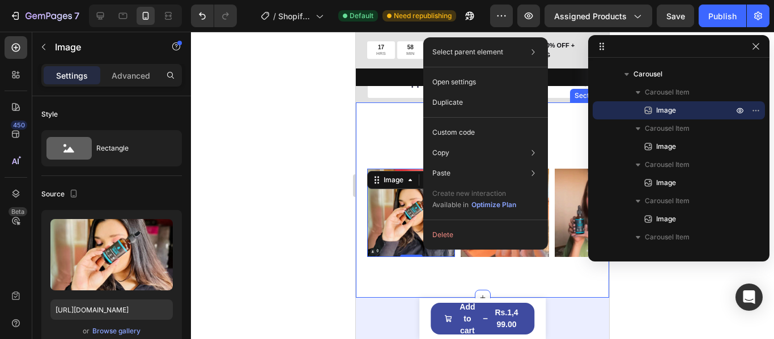
click at [554, 110] on div "Icon slimfastdropspk ⁠⁠⁠⁠⁠⁠⁠ Text Block Row Image 0 Image Image Image Image Ima…" at bounding box center [482, 200] width 253 height 195
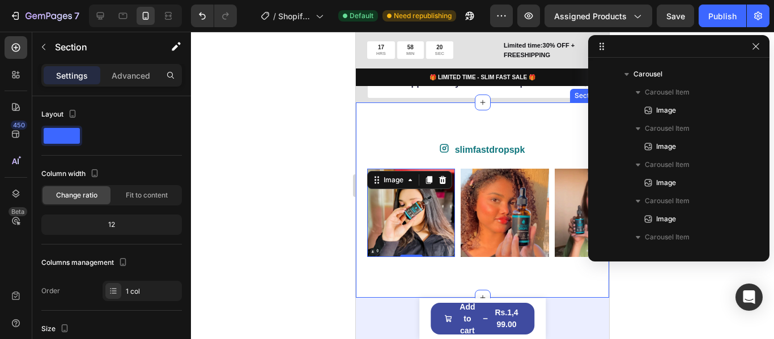
scroll to position [33, 0]
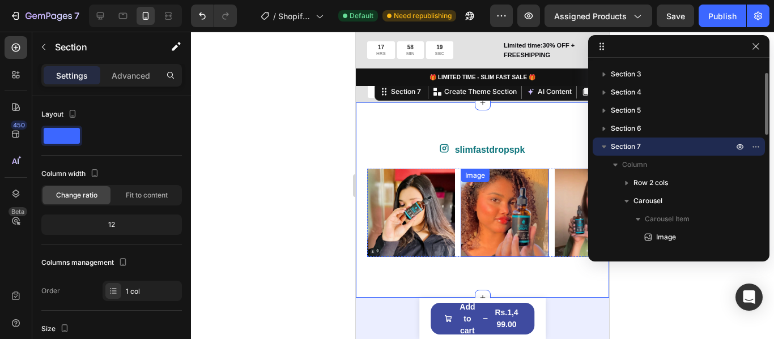
click at [473, 193] on img at bounding box center [505, 213] width 88 height 88
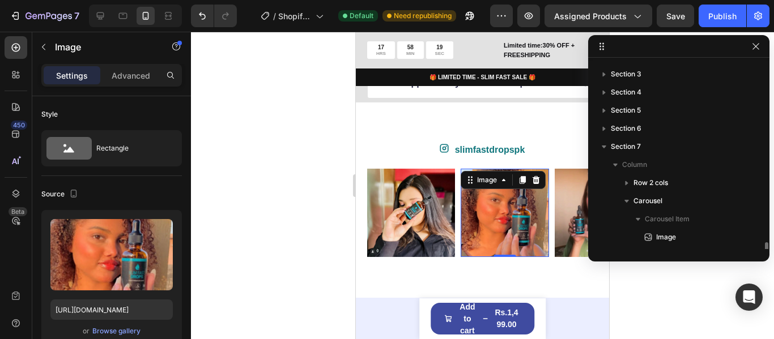
scroll to position [160, 0]
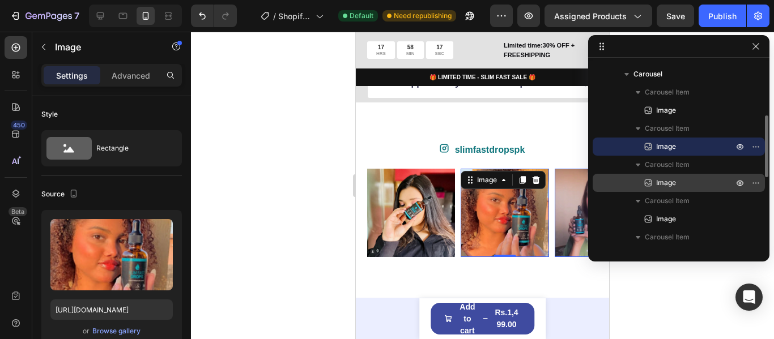
click at [658, 182] on span "Image" at bounding box center [666, 182] width 20 height 11
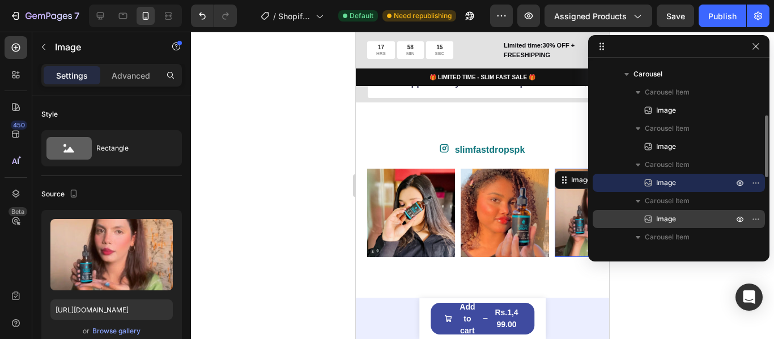
click at [663, 219] on span "Image" at bounding box center [666, 219] width 20 height 11
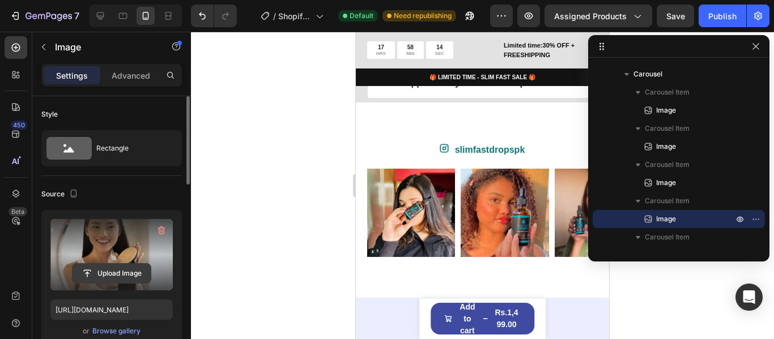
click at [115, 272] on input "file" at bounding box center [112, 273] width 78 height 19
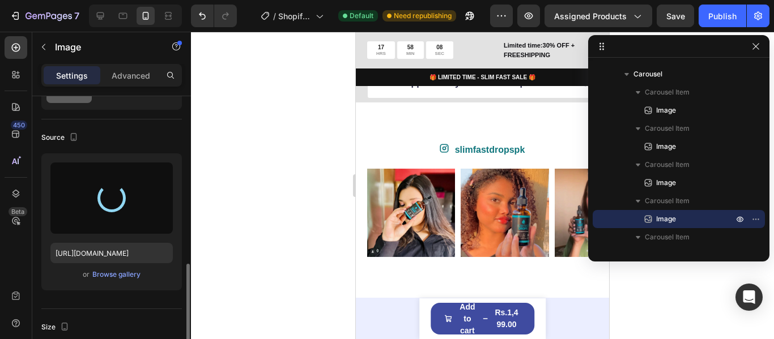
scroll to position [170, 0]
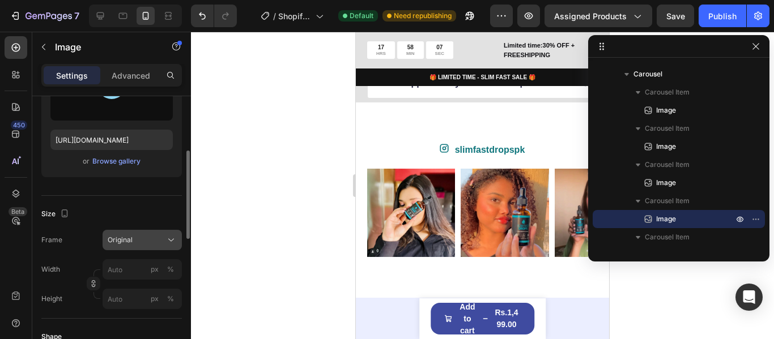
click at [157, 242] on div "Original" at bounding box center [136, 240] width 56 height 10
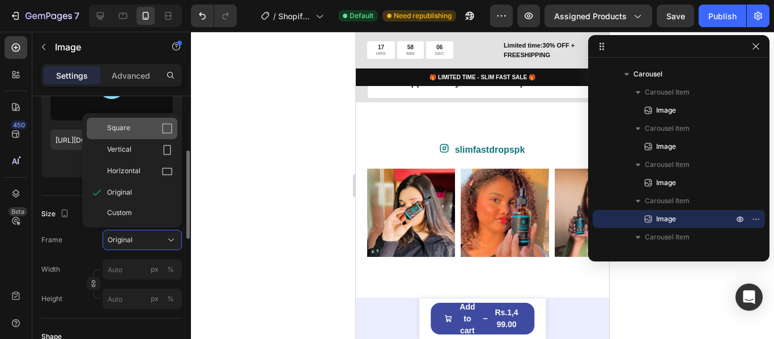
type input "[URL][DOMAIN_NAME]"
click at [159, 134] on div "Square" at bounding box center [132, 129] width 91 height 22
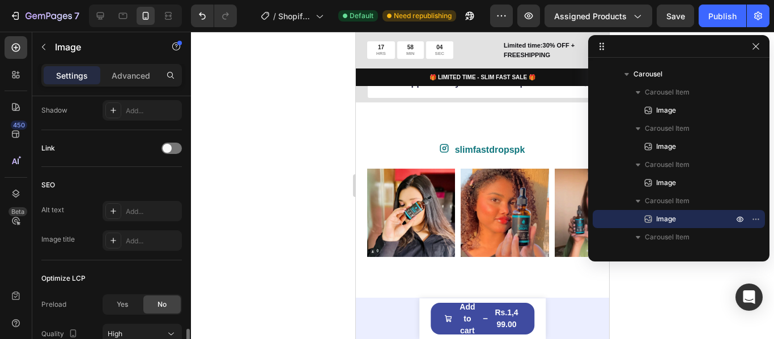
scroll to position [566, 0]
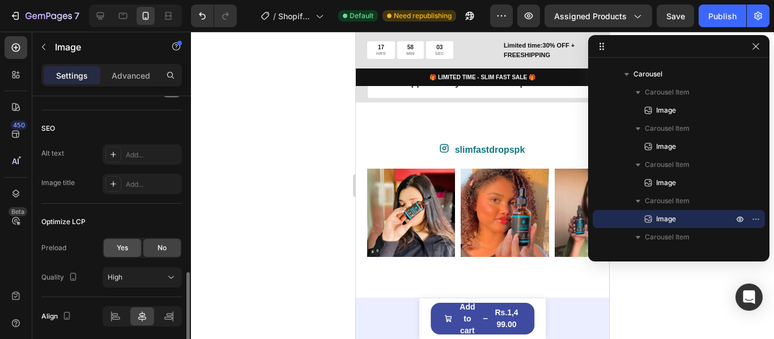
click at [117, 245] on span "Yes" at bounding box center [122, 248] width 11 height 10
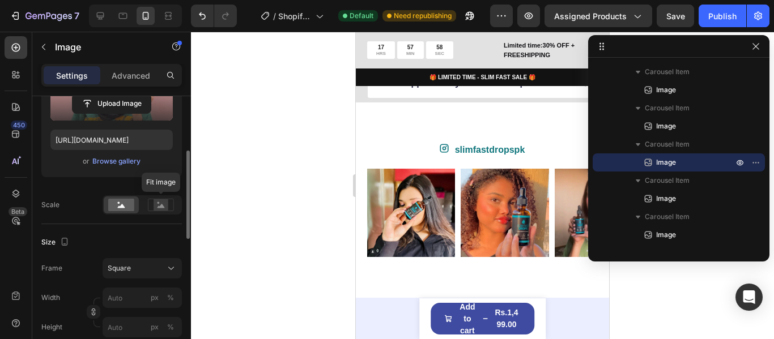
scroll to position [113, 0]
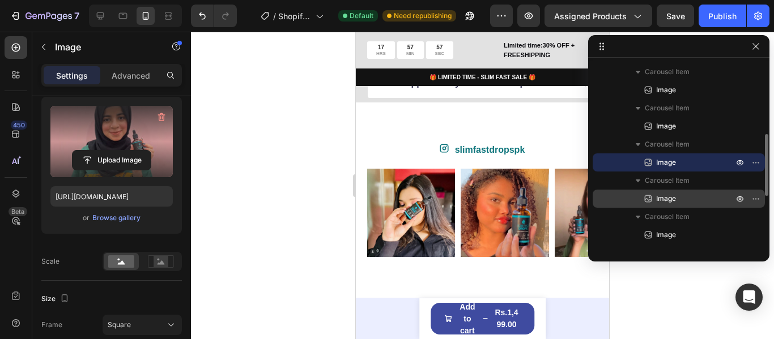
click at [668, 198] on span "Image" at bounding box center [666, 198] width 20 height 11
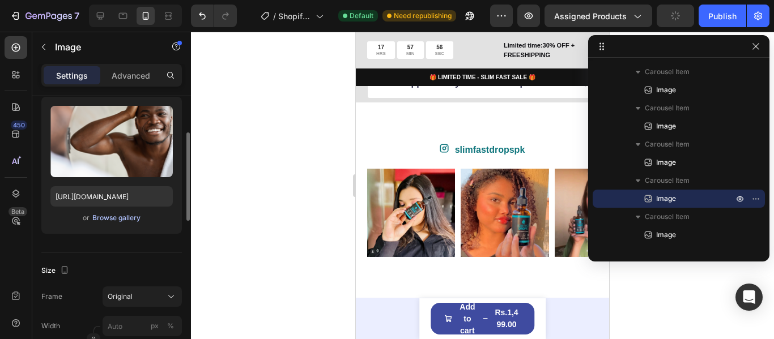
click at [127, 222] on div "Browse gallery" at bounding box center [116, 218] width 48 height 10
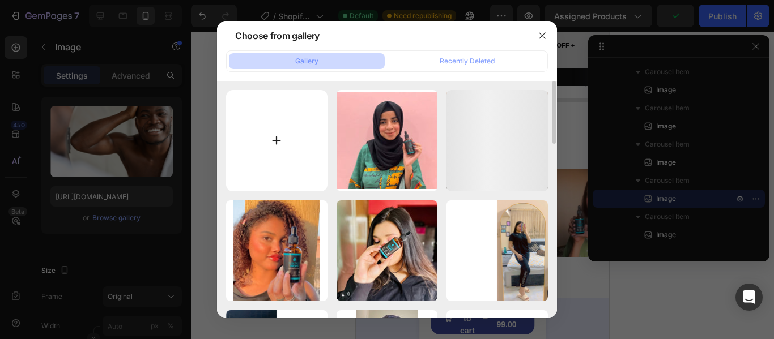
click at [279, 150] on input "file" at bounding box center [276, 140] width 101 height 101
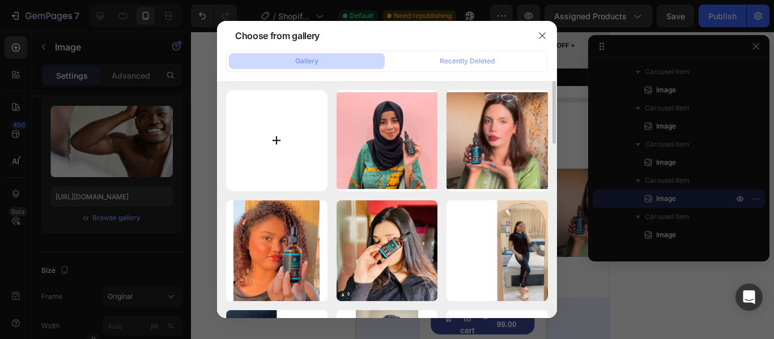
type input "C:\fakepath\IMG-20250826-WA0053.jpg"
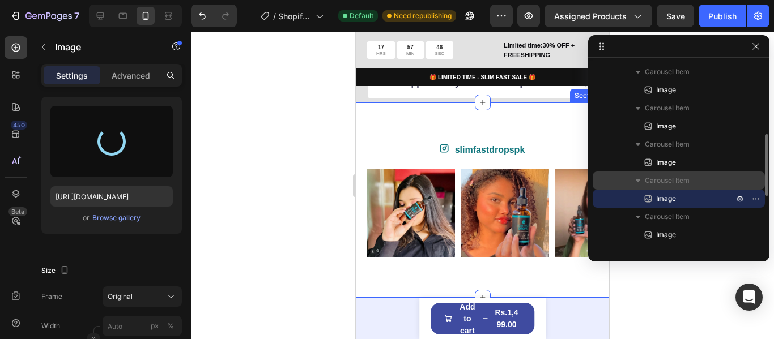
type input "[URL][DOMAIN_NAME]"
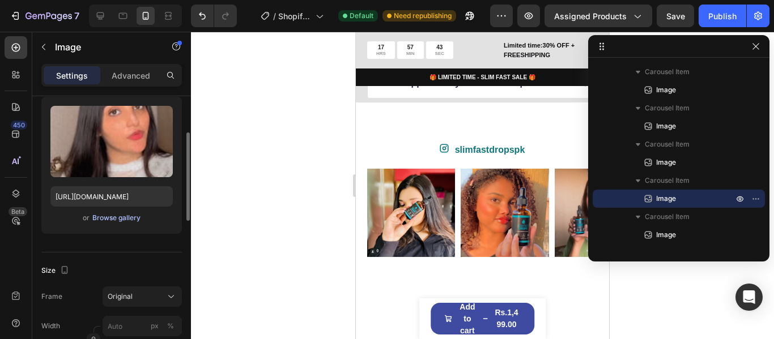
click at [122, 218] on div "Browse gallery" at bounding box center [116, 218] width 48 height 10
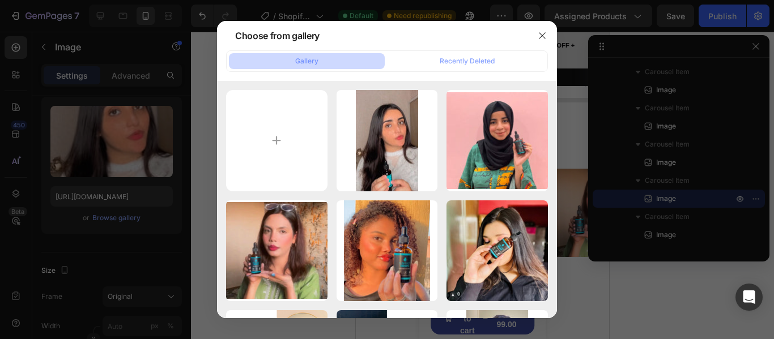
click at [671, 233] on div at bounding box center [387, 169] width 774 height 339
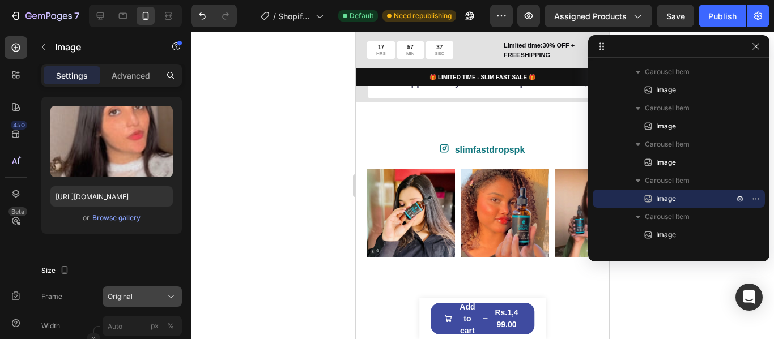
click at [163, 289] on button "Original" at bounding box center [142, 297] width 79 height 20
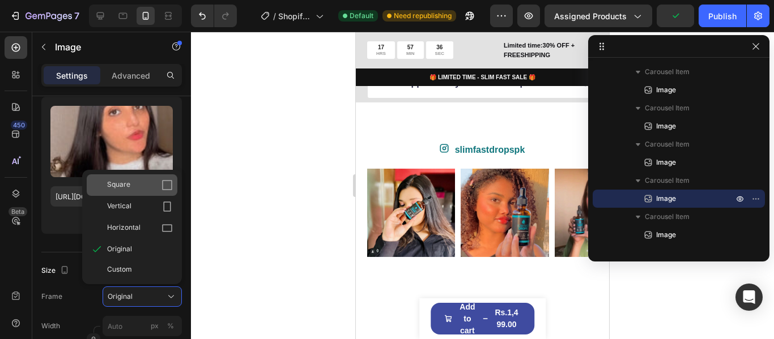
click at [160, 189] on div "Square" at bounding box center [140, 185] width 66 height 11
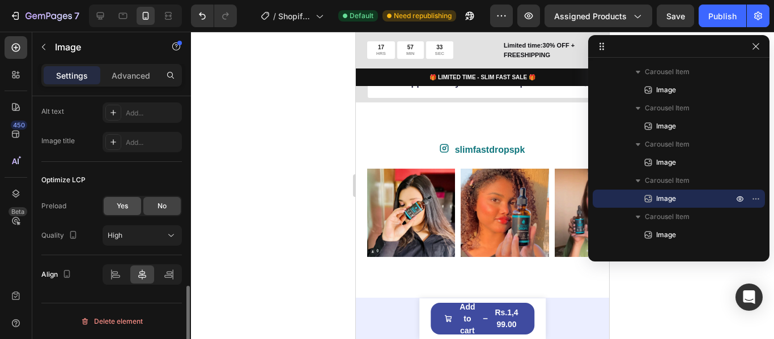
click at [116, 206] on div "Yes" at bounding box center [122, 206] width 37 height 18
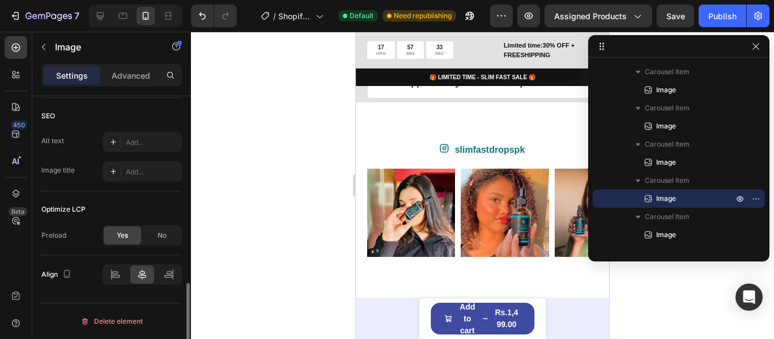
scroll to position [579, 0]
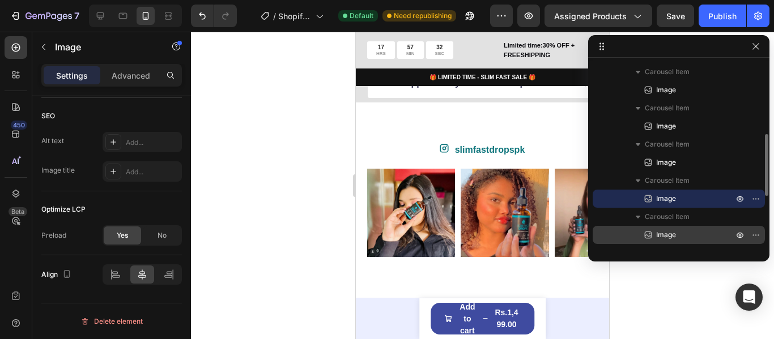
click at [668, 229] on span "Image" at bounding box center [666, 234] width 20 height 11
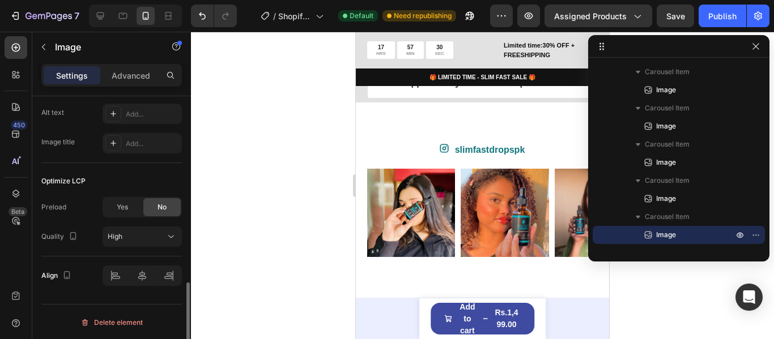
click at [124, 198] on div "Yes No" at bounding box center [142, 207] width 79 height 20
click at [135, 200] on div "Yes" at bounding box center [122, 206] width 37 height 18
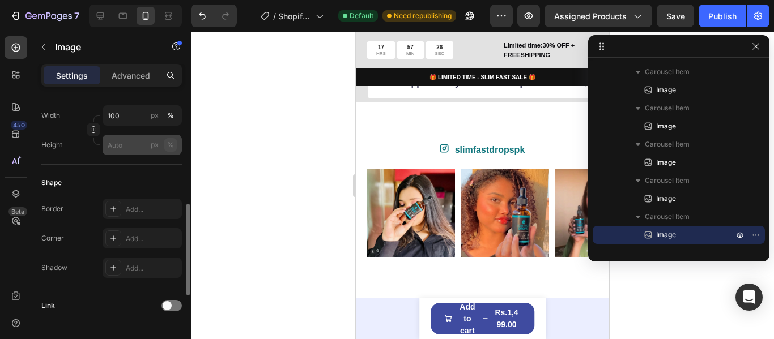
scroll to position [267, 0]
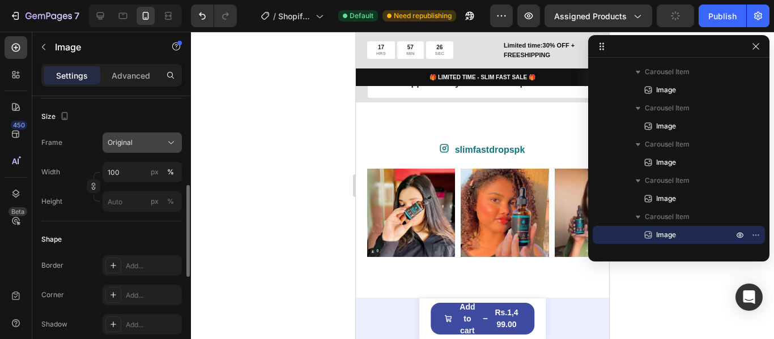
click at [164, 147] on div "Original" at bounding box center [142, 142] width 69 height 11
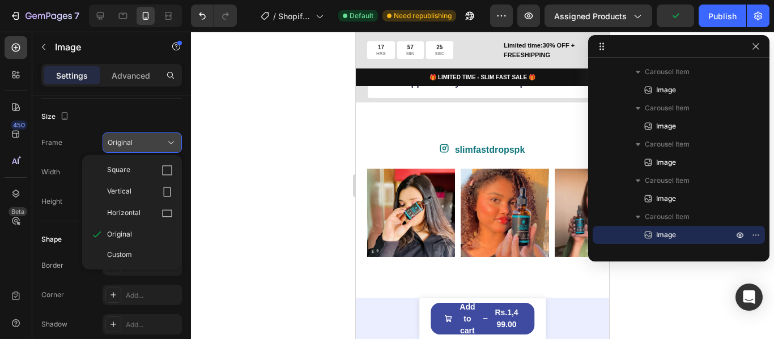
click at [163, 172] on icon at bounding box center [166, 170] width 11 height 11
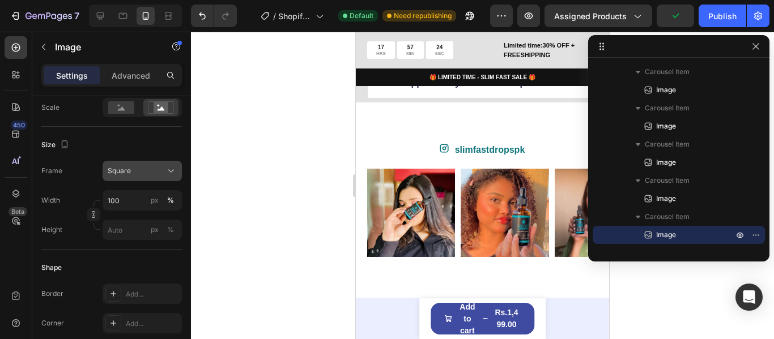
scroll to position [154, 0]
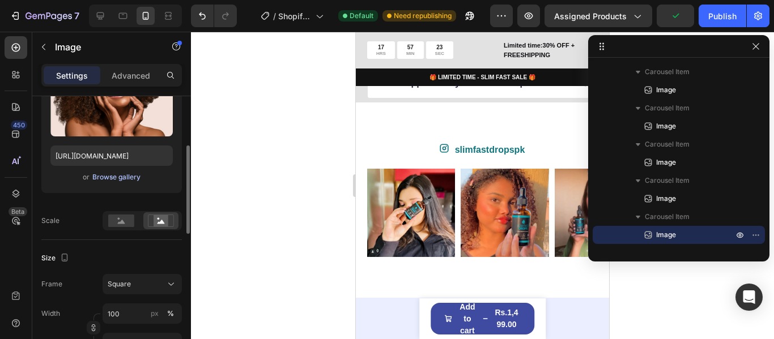
click at [125, 177] on div "Browse gallery" at bounding box center [116, 177] width 48 height 10
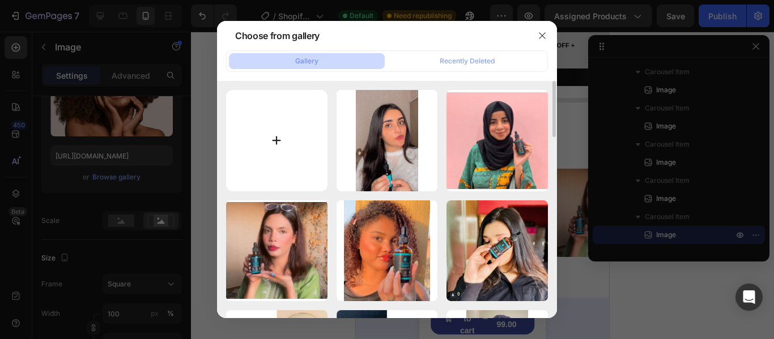
click at [288, 136] on input "file" at bounding box center [276, 140] width 101 height 101
type input "C:\fakepath\IMG-20250826-WA0058.jpg"
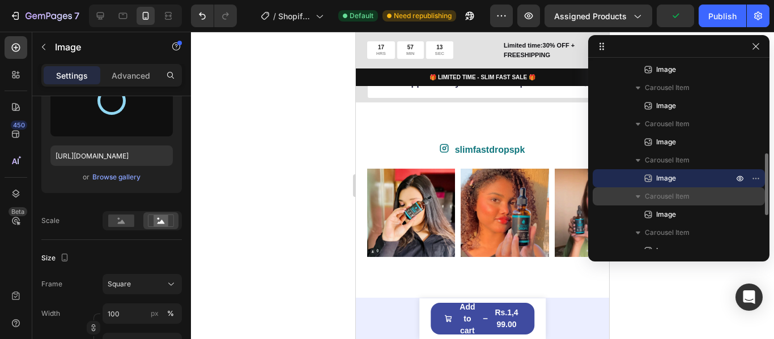
scroll to position [330, 0]
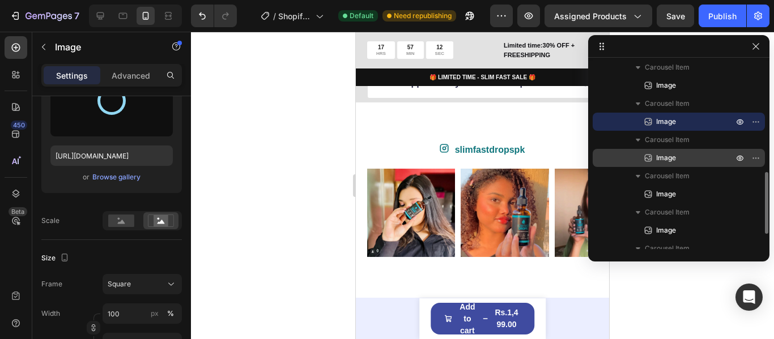
type input "[URL][DOMAIN_NAME]"
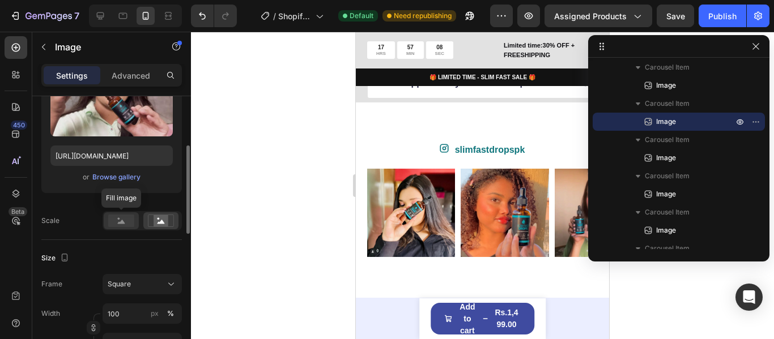
click at [124, 220] on rect at bounding box center [121, 221] width 26 height 12
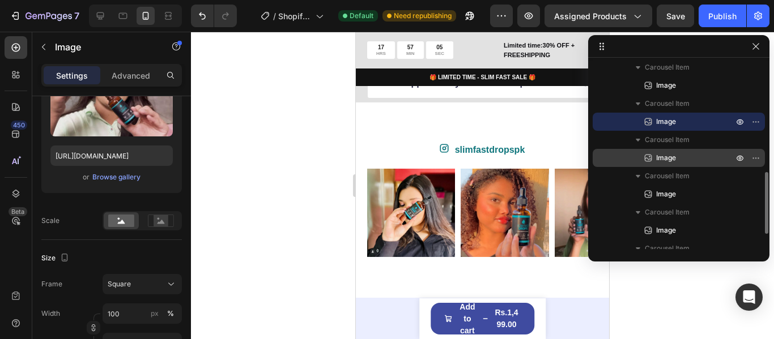
click at [650, 156] on icon at bounding box center [647, 157] width 11 height 11
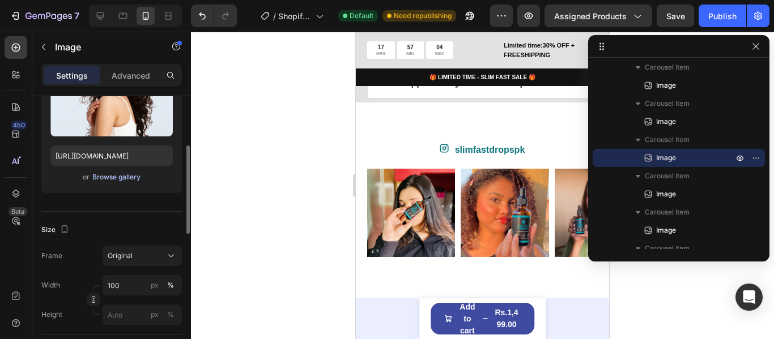
click at [109, 177] on div "Browse gallery" at bounding box center [116, 177] width 48 height 10
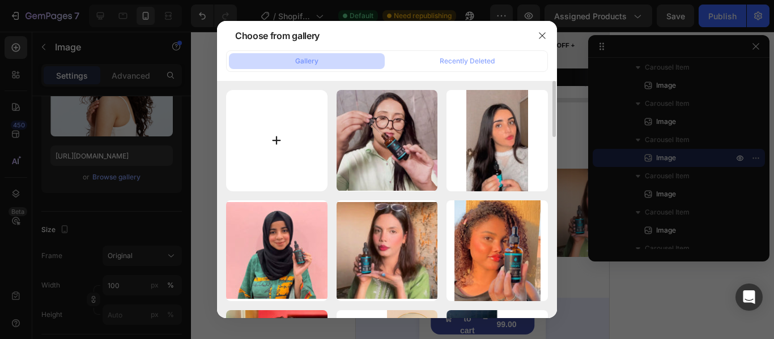
click at [266, 154] on input "file" at bounding box center [276, 140] width 101 height 101
type input "C:\fakepath\IMG-20250826-WA0040.jpg"
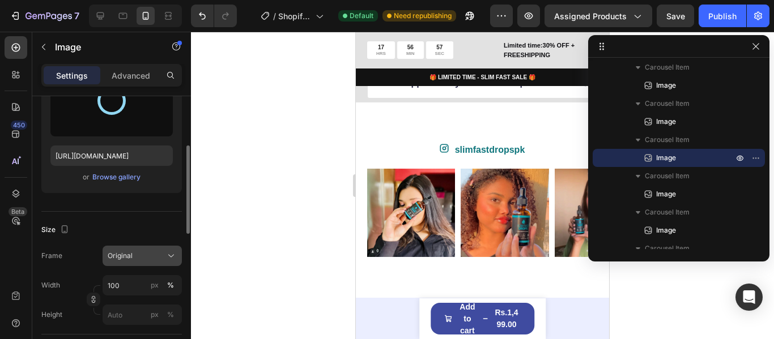
click at [159, 264] on button "Original" at bounding box center [142, 256] width 79 height 20
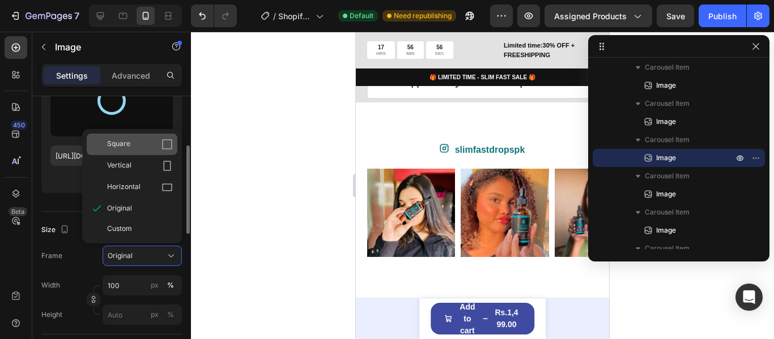
type input "[URL][DOMAIN_NAME]"
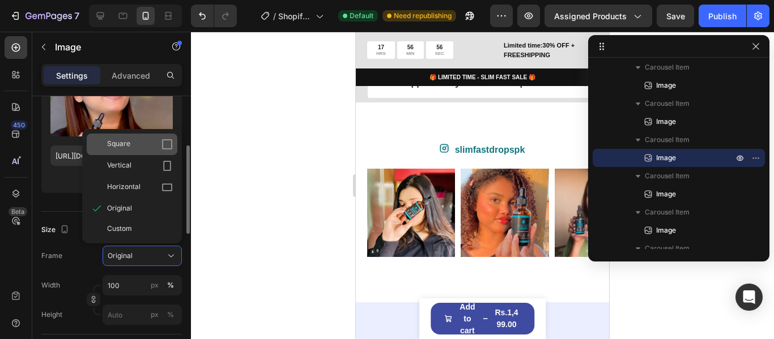
click at [157, 146] on div "Square" at bounding box center [140, 144] width 66 height 11
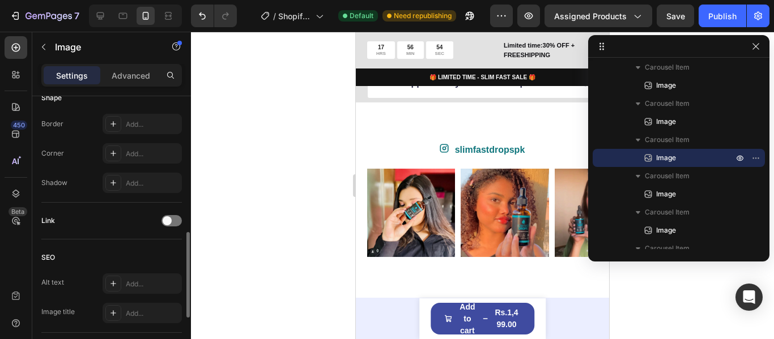
scroll to position [607, 0]
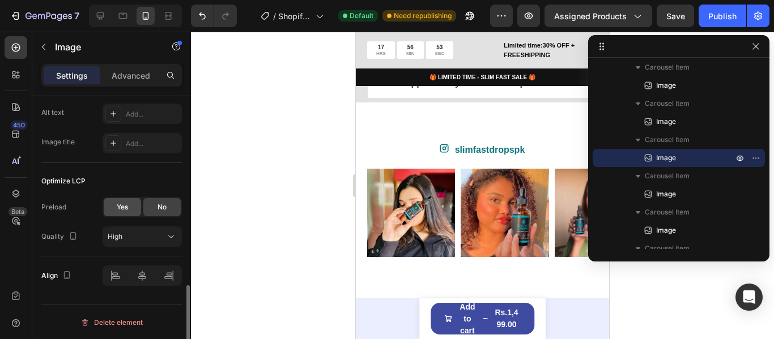
click at [123, 206] on span "Yes" at bounding box center [122, 207] width 11 height 10
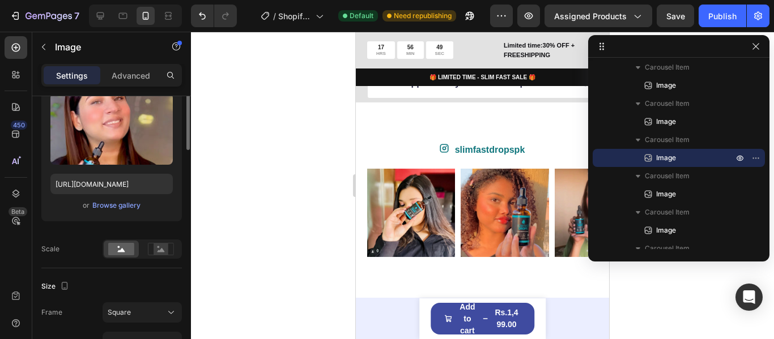
scroll to position [69, 0]
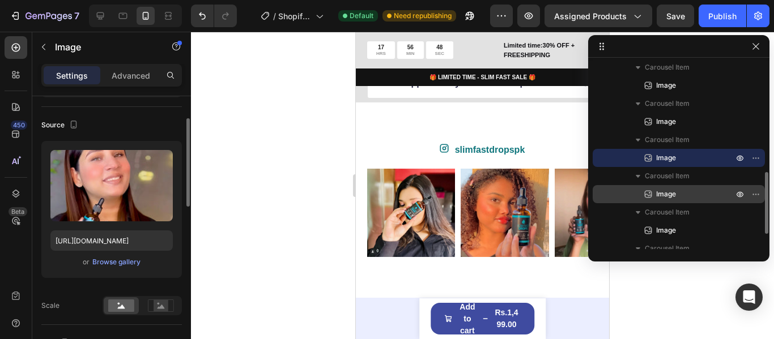
click at [688, 199] on p "Image" at bounding box center [681, 194] width 79 height 11
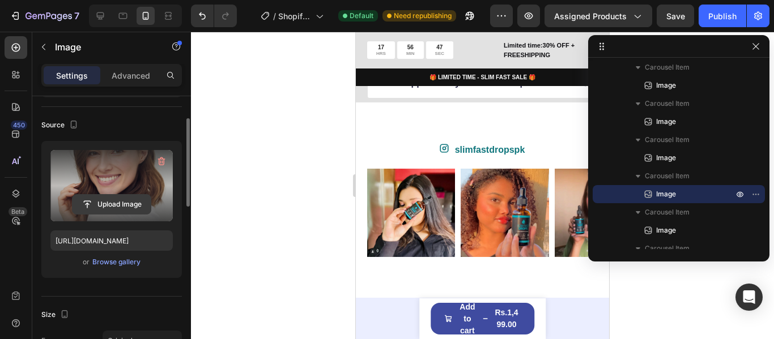
click at [132, 202] on input "file" at bounding box center [112, 204] width 78 height 19
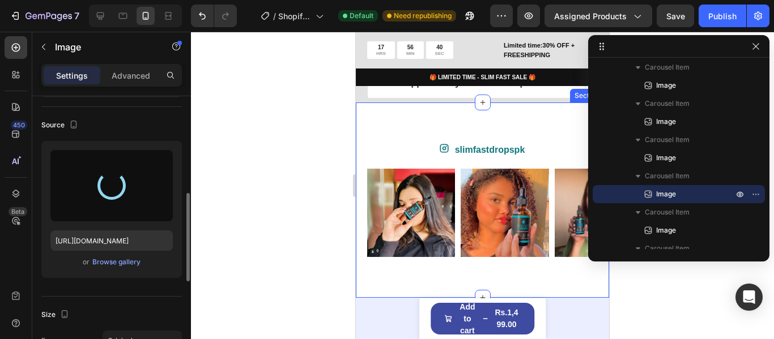
scroll to position [126, 0]
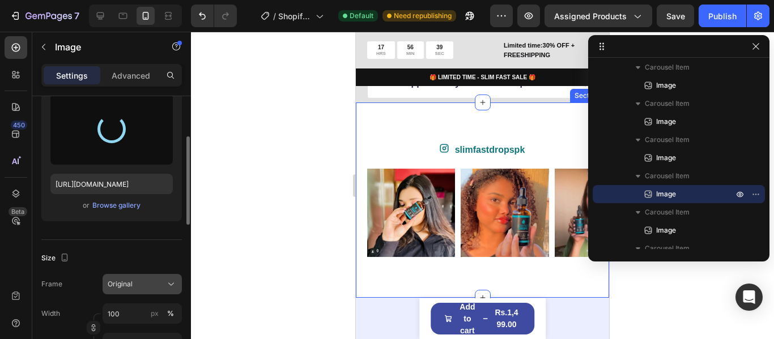
type input "[URL][DOMAIN_NAME]"
click at [140, 279] on div "Original" at bounding box center [136, 284] width 56 height 10
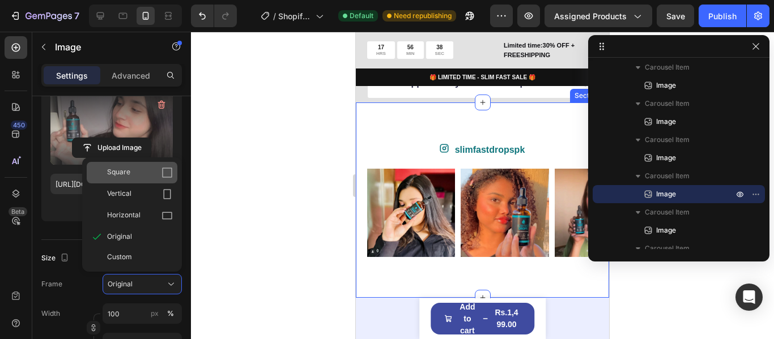
click at [146, 178] on div "Square" at bounding box center [132, 173] width 91 height 22
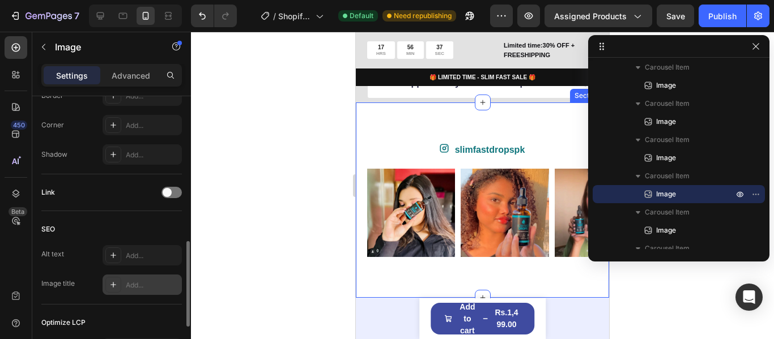
scroll to position [579, 0]
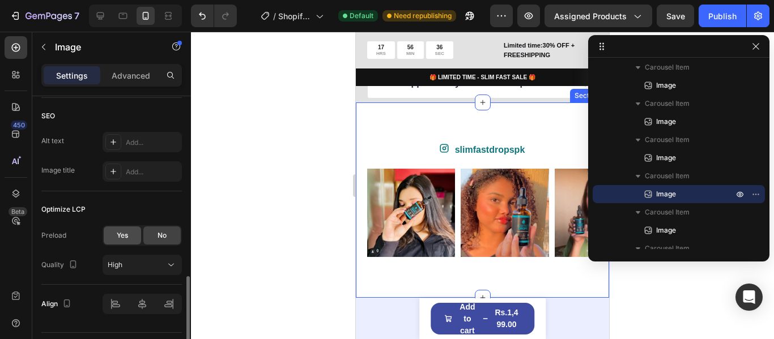
click at [121, 235] on span "Yes" at bounding box center [122, 236] width 11 height 10
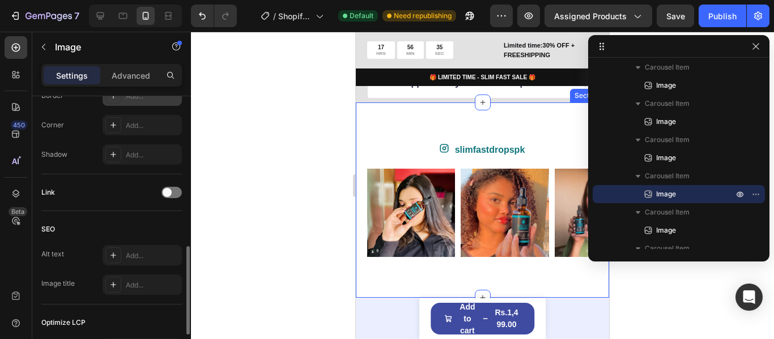
scroll to position [352, 0]
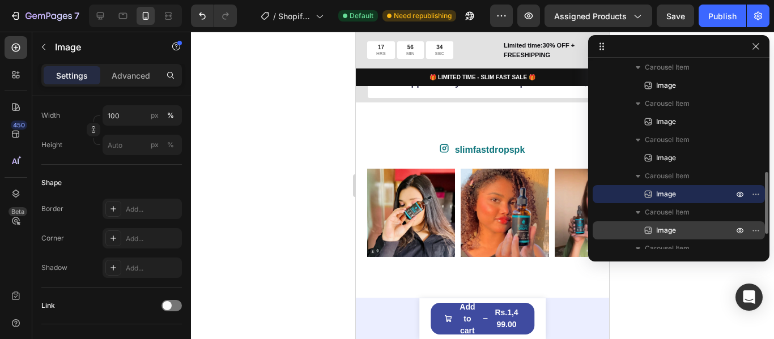
click at [679, 230] on p "Image" at bounding box center [681, 230] width 79 height 11
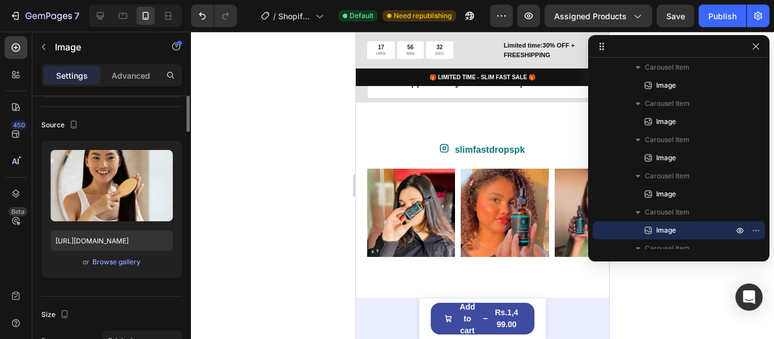
scroll to position [12, 0]
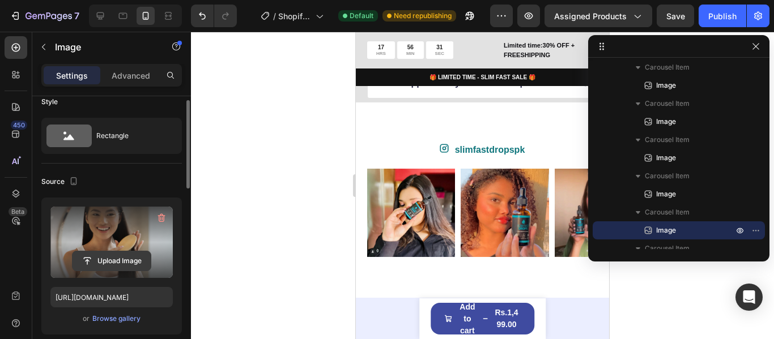
click at [134, 257] on input "file" at bounding box center [112, 261] width 78 height 19
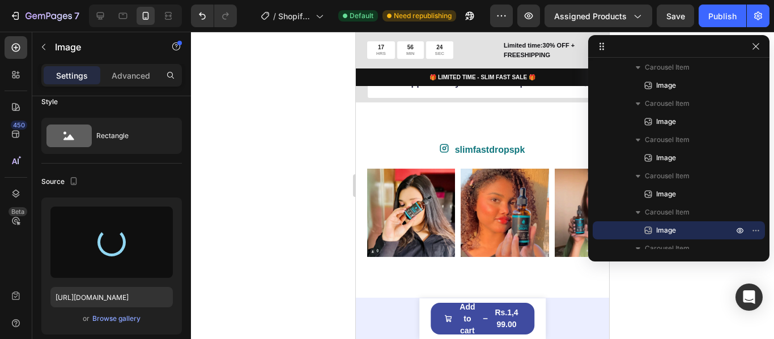
scroll to position [126, 0]
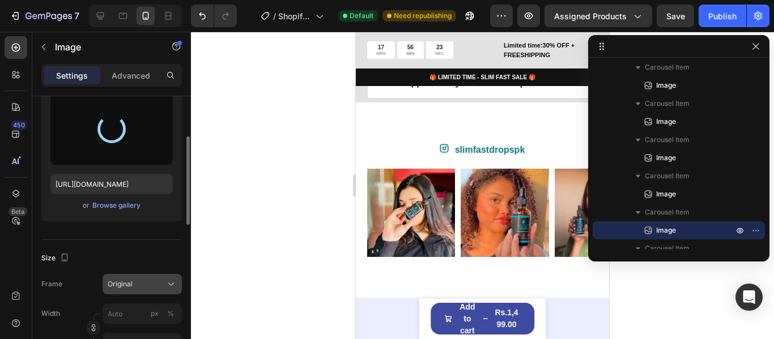
click at [166, 282] on icon at bounding box center [170, 284] width 11 height 11
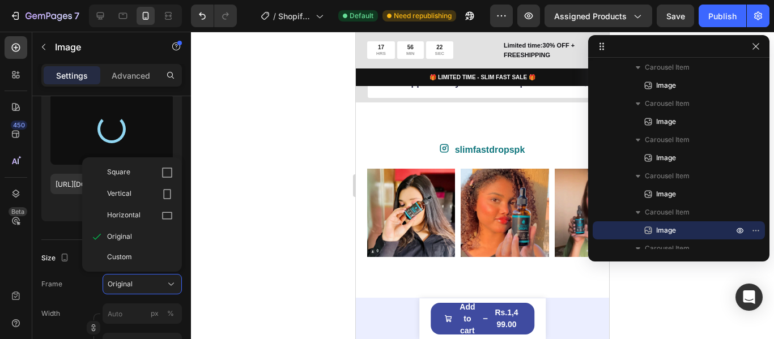
click at [160, 178] on div "Square" at bounding box center [140, 172] width 66 height 11
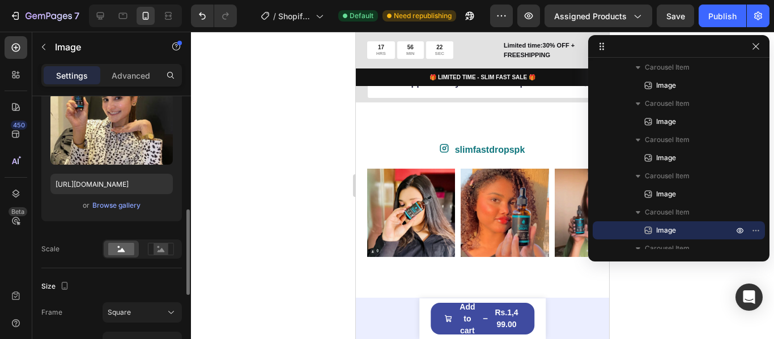
type input "[URL][DOMAIN_NAME]"
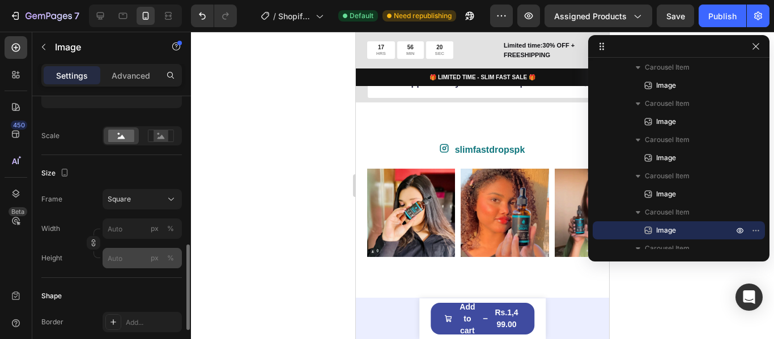
scroll to position [296, 0]
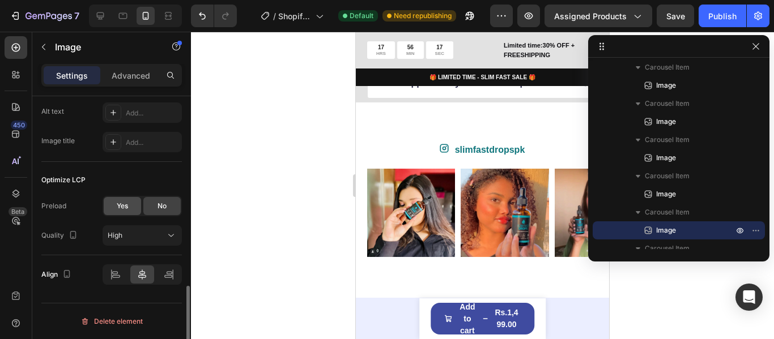
click at [135, 207] on div "Yes" at bounding box center [122, 206] width 37 height 18
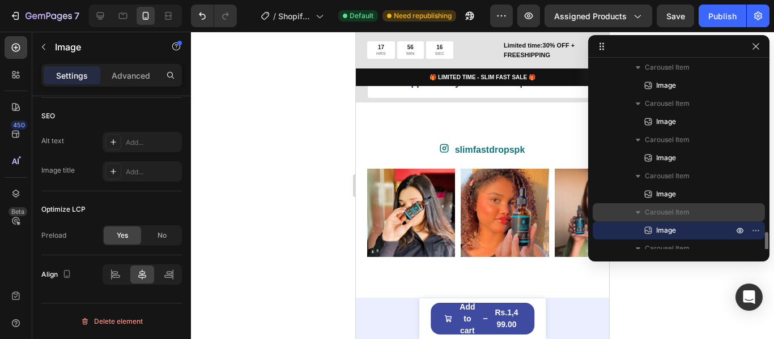
scroll to position [375, 0]
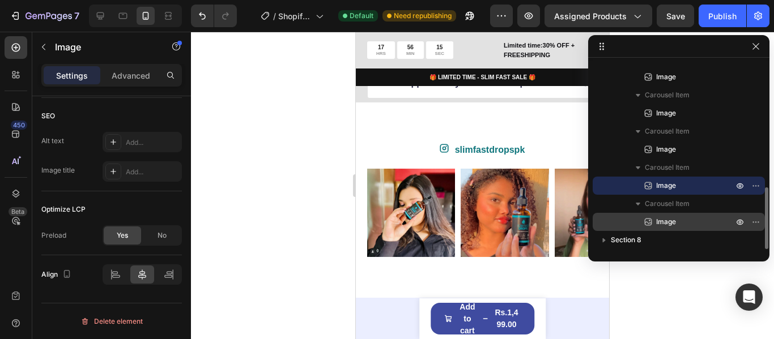
click at [672, 219] on span "Image" at bounding box center [666, 221] width 20 height 11
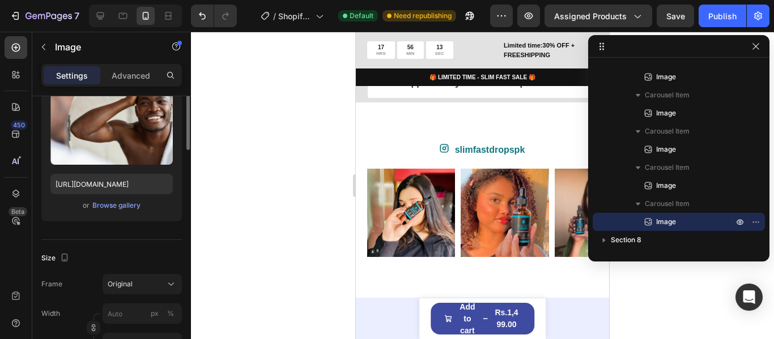
scroll to position [69, 0]
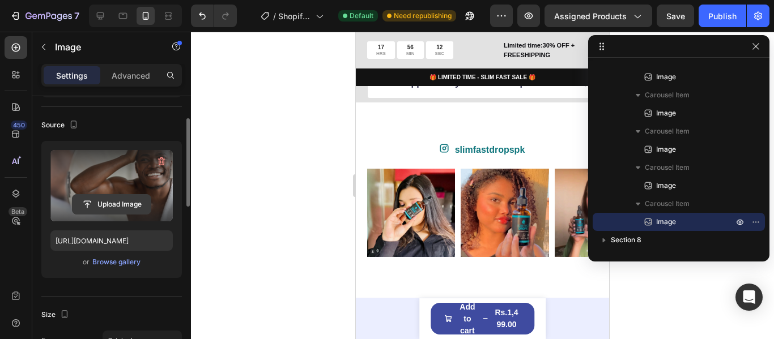
click at [117, 208] on input "file" at bounding box center [112, 204] width 78 height 19
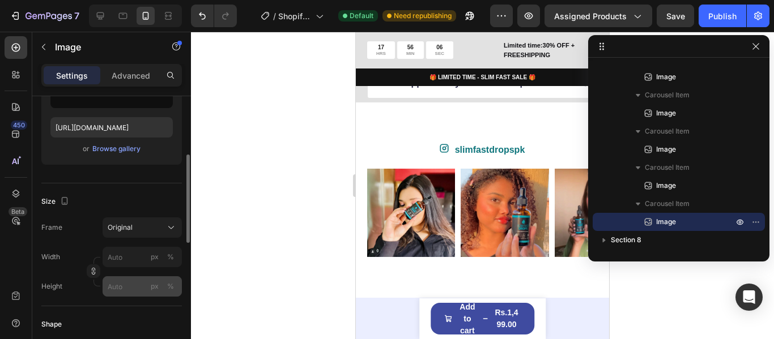
scroll to position [239, 0]
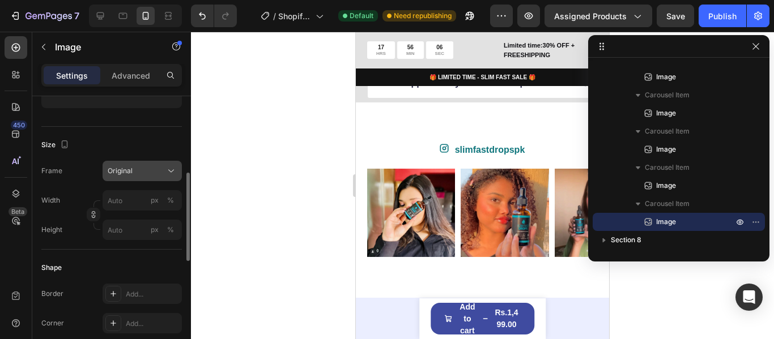
click at [160, 167] on div "Original" at bounding box center [136, 171] width 56 height 10
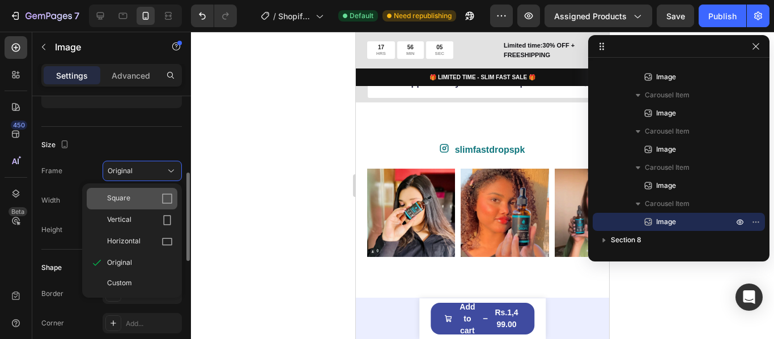
click at [166, 203] on icon at bounding box center [167, 199] width 10 height 10
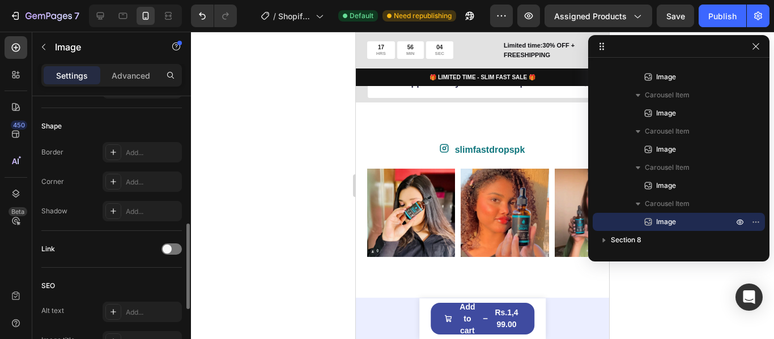
type input "[URL][DOMAIN_NAME]"
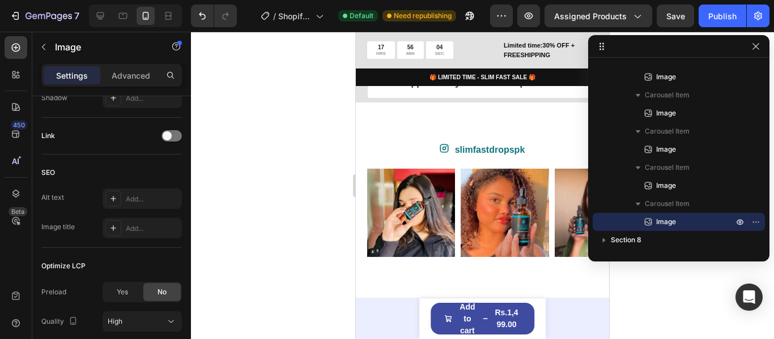
scroll to position [608, 0]
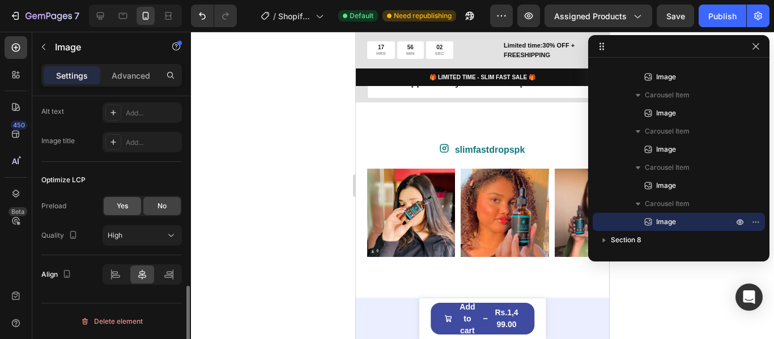
click at [129, 210] on div "Yes" at bounding box center [122, 206] width 37 height 18
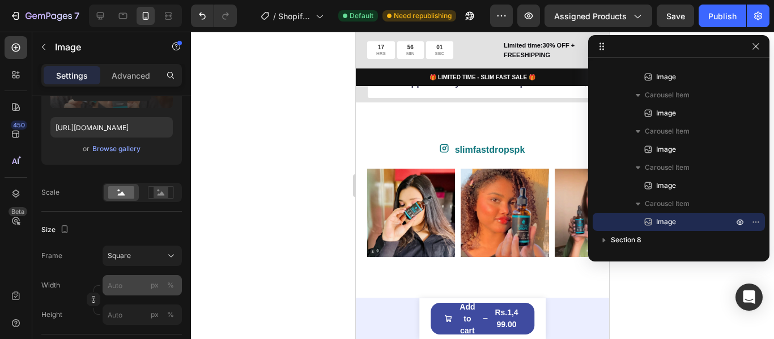
scroll to position [69, 0]
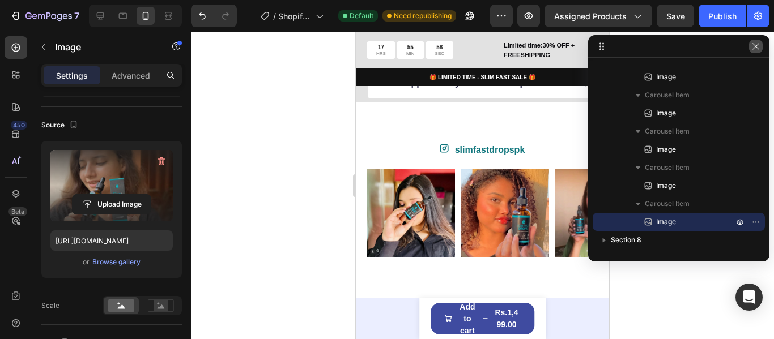
click at [755, 48] on icon "button" at bounding box center [755, 46] width 9 height 9
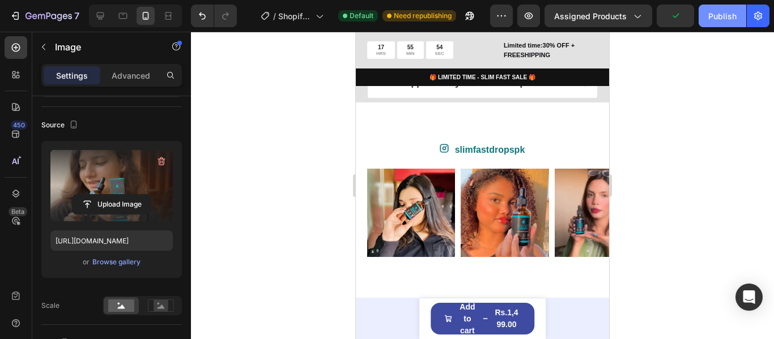
click at [713, 14] on div "Publish" at bounding box center [722, 16] width 28 height 12
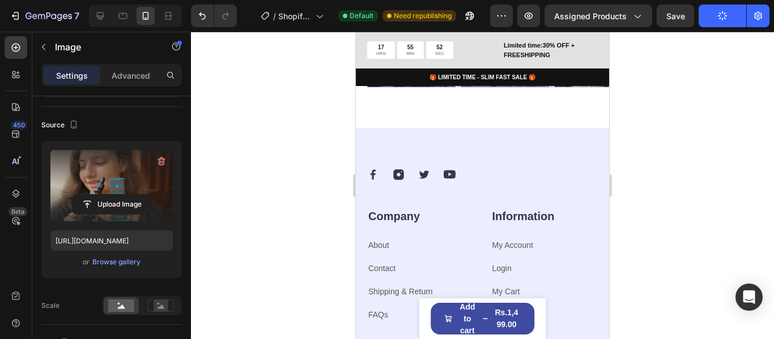
scroll to position [1968, 0]
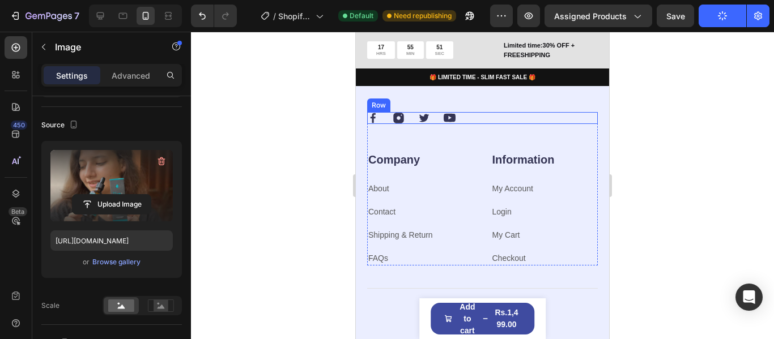
click at [539, 123] on div "Image Image Image Image Row" at bounding box center [482, 118] width 231 height 12
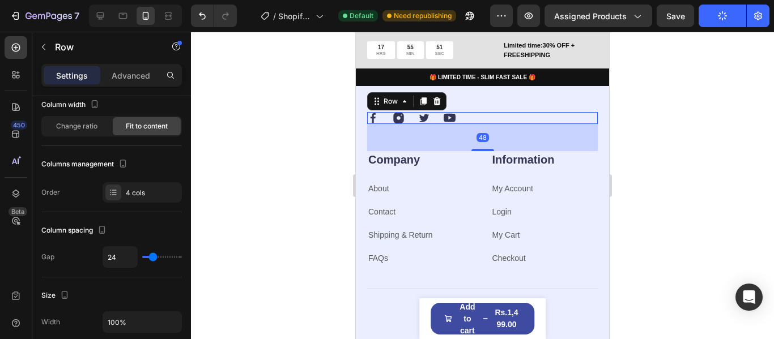
scroll to position [0, 0]
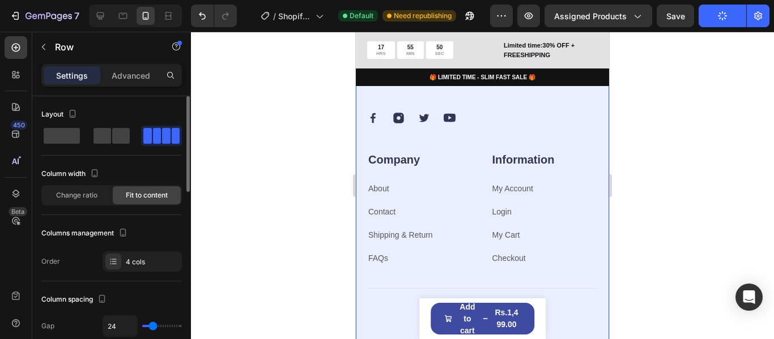
click at [553, 101] on div "Image Image Image Image Row Company Heading About Text block Contact Text block…" at bounding box center [482, 227] width 253 height 313
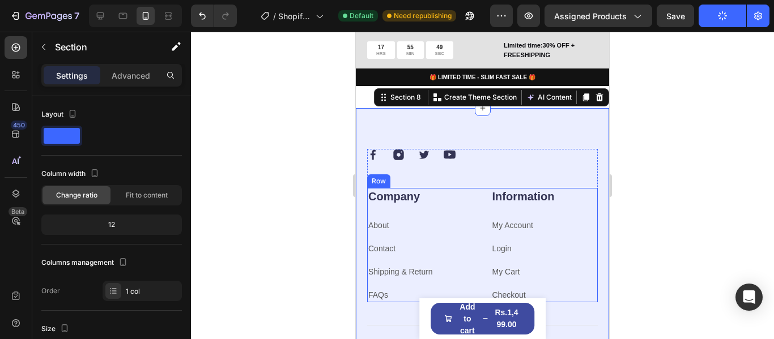
scroll to position [1912, 0]
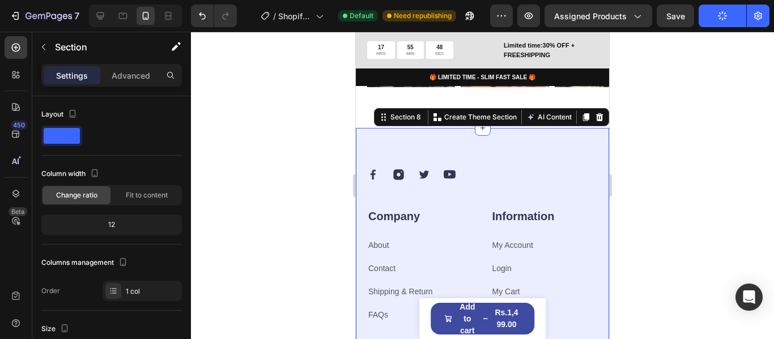
click at [464, 150] on div "Image Image Image Image Row Company Heading About Text block Contact Text block…" at bounding box center [482, 284] width 253 height 313
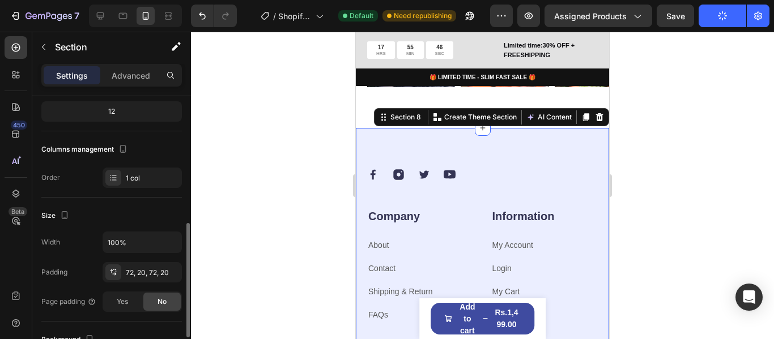
scroll to position [227, 0]
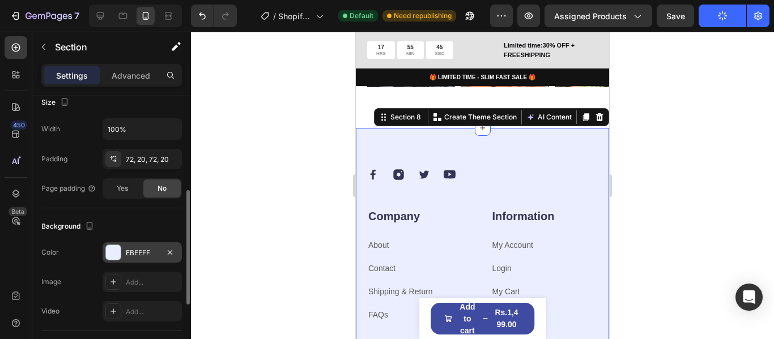
click at [125, 249] on div "EBEEFF" at bounding box center [142, 252] width 79 height 20
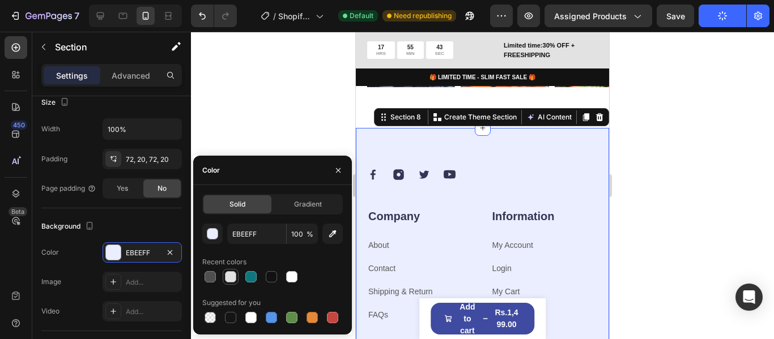
click at [234, 271] on div at bounding box center [231, 277] width 14 height 14
type input "E2E2E2"
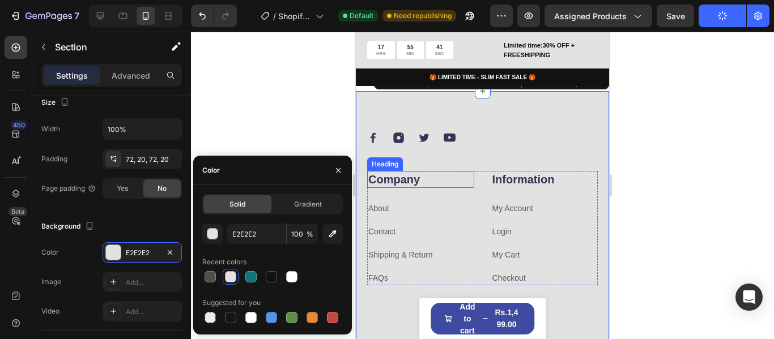
scroll to position [1968, 0]
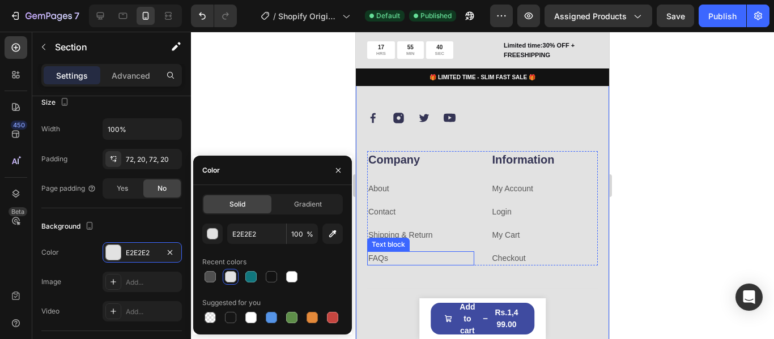
click at [374, 257] on link "FAQs" at bounding box center [378, 258] width 20 height 9
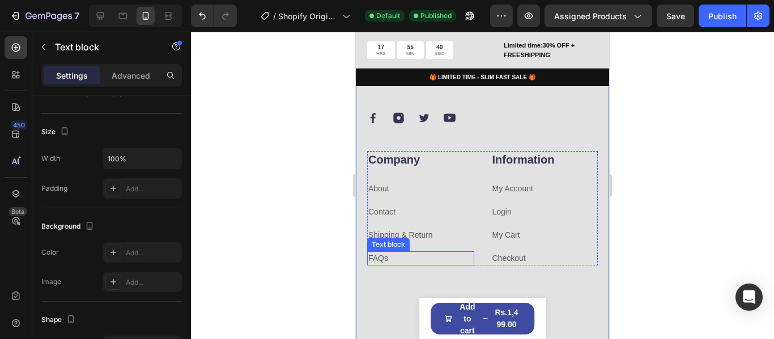
scroll to position [0, 0]
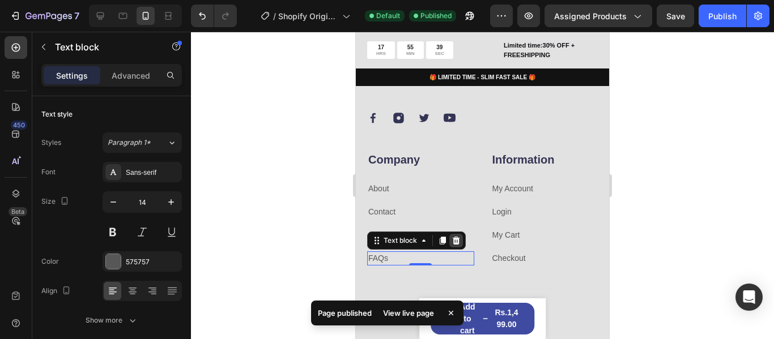
click at [454, 243] on icon at bounding box center [456, 241] width 7 height 8
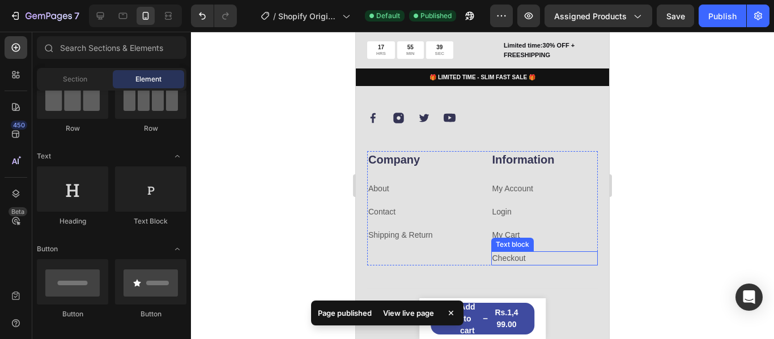
click at [499, 256] on link "Checkout" at bounding box center [508, 258] width 33 height 9
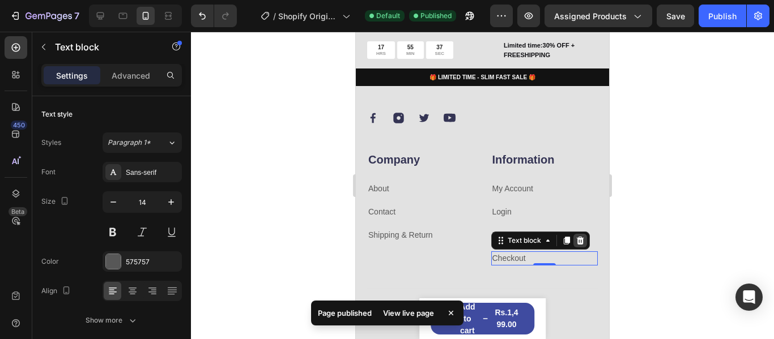
click at [576, 236] on icon at bounding box center [580, 240] width 9 height 9
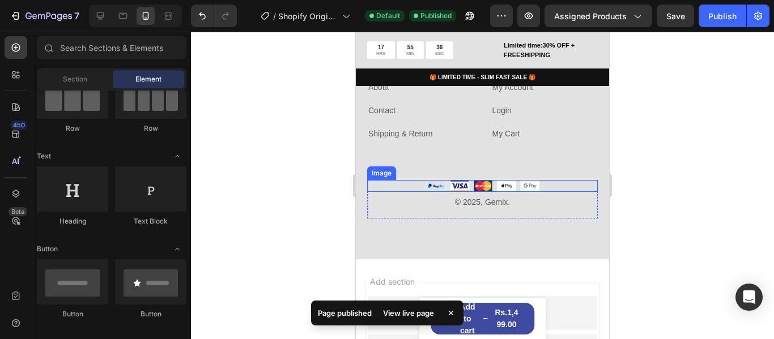
scroll to position [2082, 0]
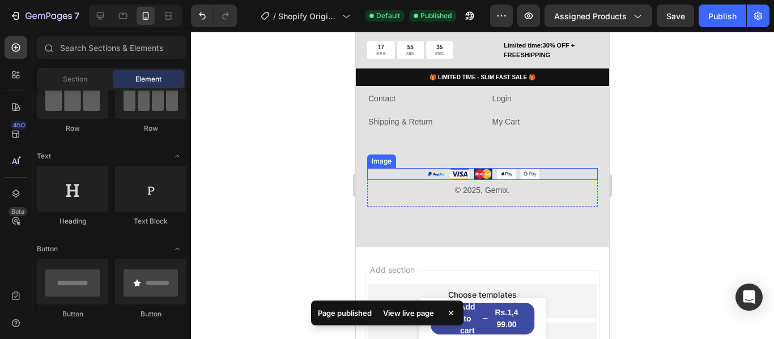
click at [532, 169] on img at bounding box center [482, 174] width 113 height 12
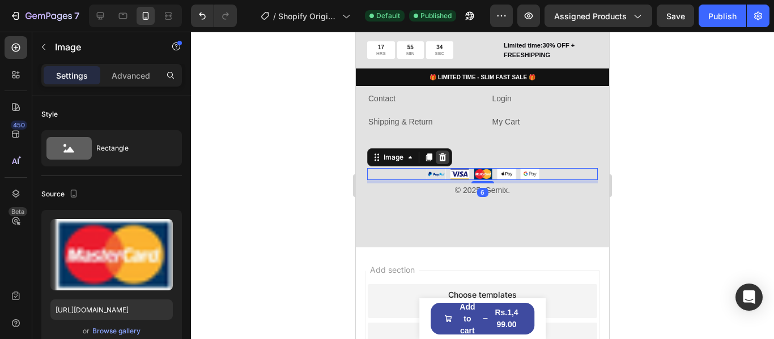
click at [443, 155] on icon at bounding box center [442, 158] width 7 height 8
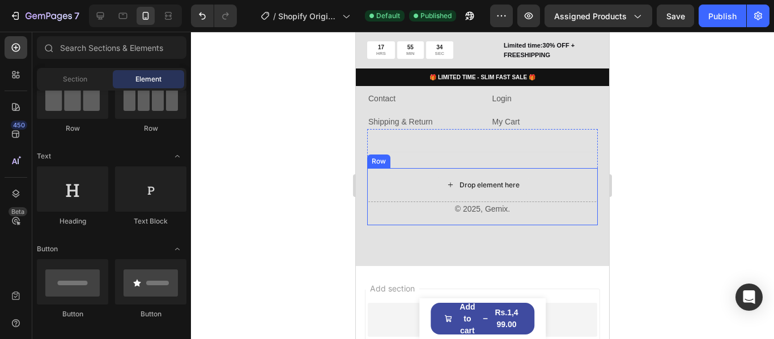
click at [490, 206] on p "© 2025, Gemix." at bounding box center [482, 209] width 228 height 12
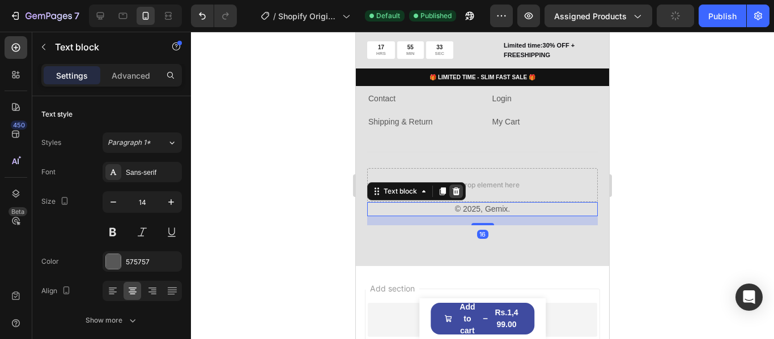
click at [452, 187] on icon at bounding box center [455, 191] width 9 height 9
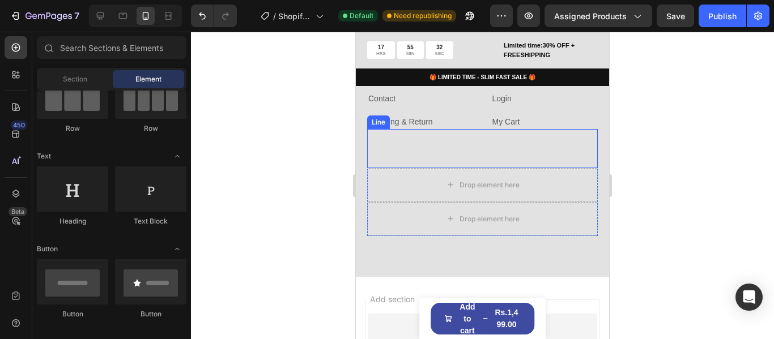
click at [521, 159] on div "Title Line" at bounding box center [482, 148] width 231 height 39
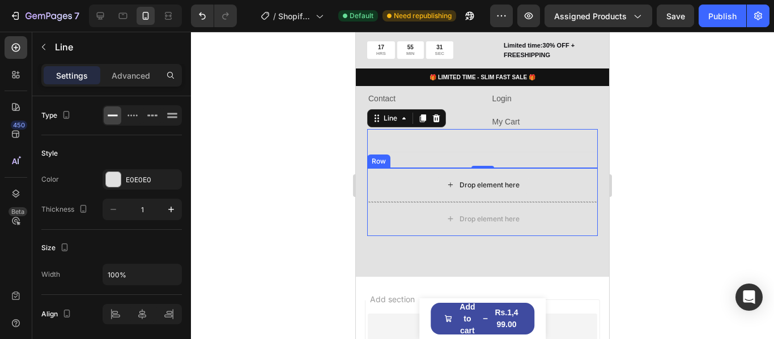
click at [532, 202] on div "Drop element here" at bounding box center [482, 219] width 231 height 34
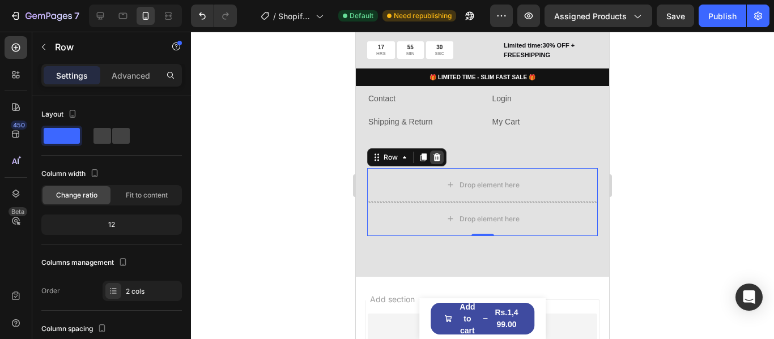
click at [437, 156] on icon at bounding box center [436, 158] width 7 height 8
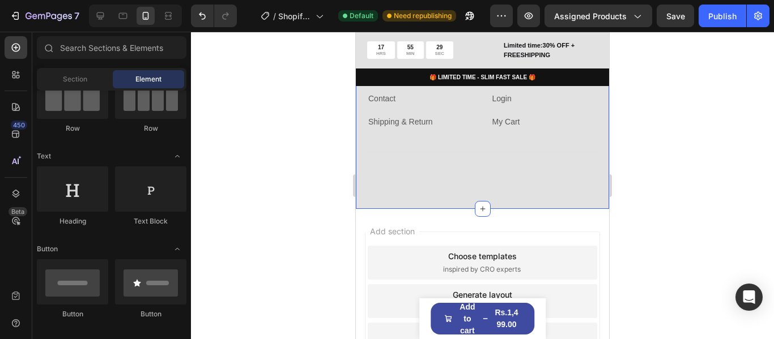
click at [462, 184] on div "Image Image Image Image Row Company Heading About Text block Contact Text block…" at bounding box center [482, 83] width 253 height 251
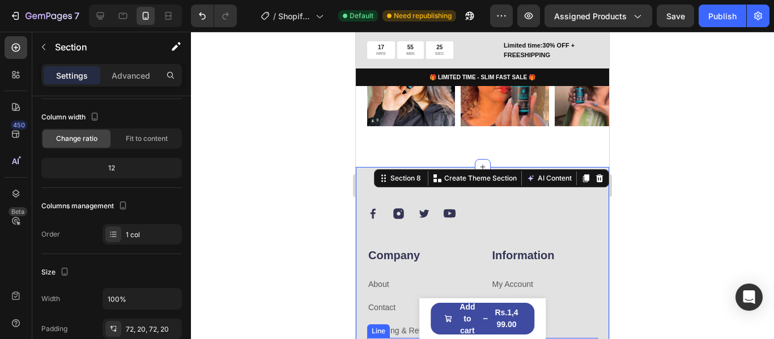
scroll to position [1855, 0]
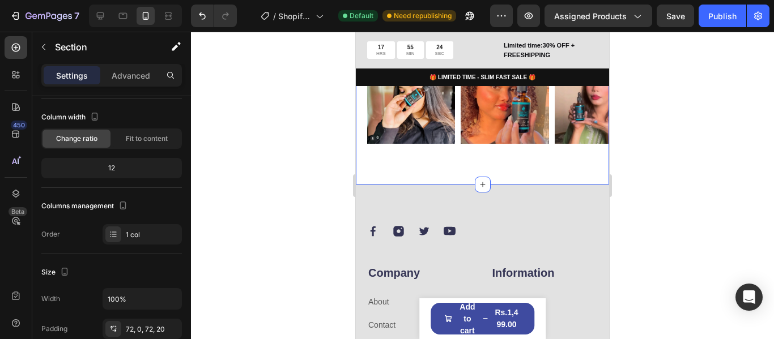
click at [513, 184] on div "Icon slimfastdropspk Text Block Row Image Image Image Image Image Image Image I…" at bounding box center [482, 86] width 253 height 195
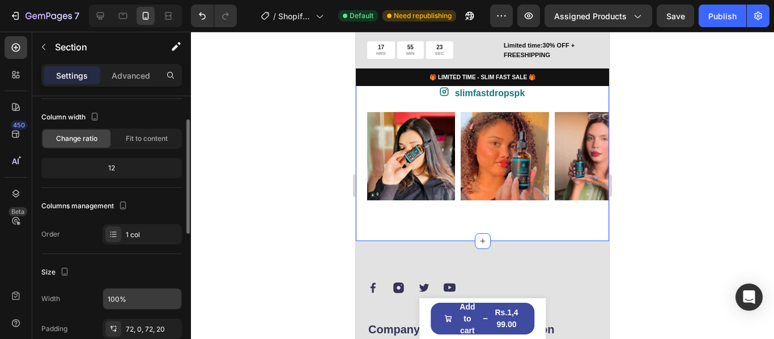
scroll to position [170, 0]
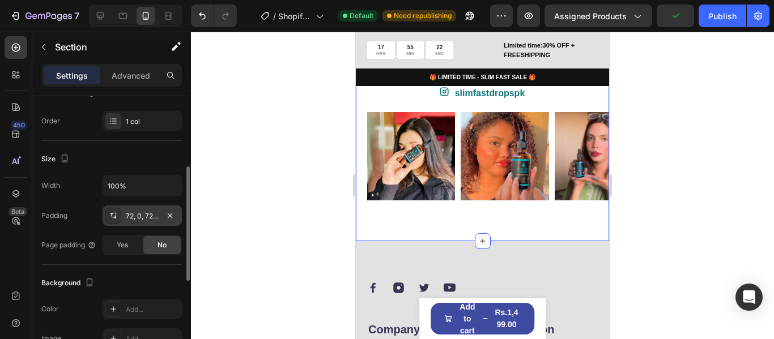
click at [140, 218] on div "72, 0, 72, 20" at bounding box center [142, 216] width 33 height 10
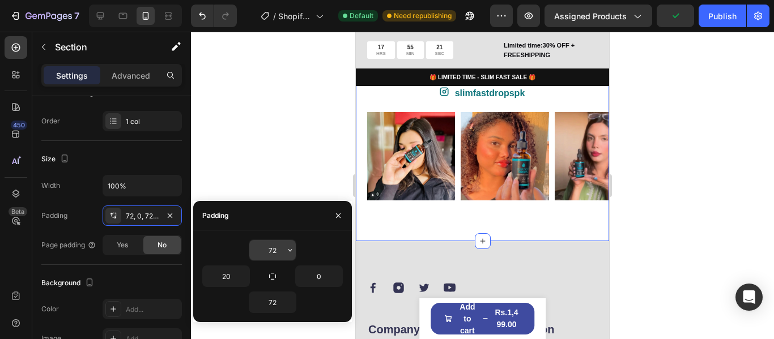
click at [294, 254] on icon "button" at bounding box center [289, 250] width 9 height 9
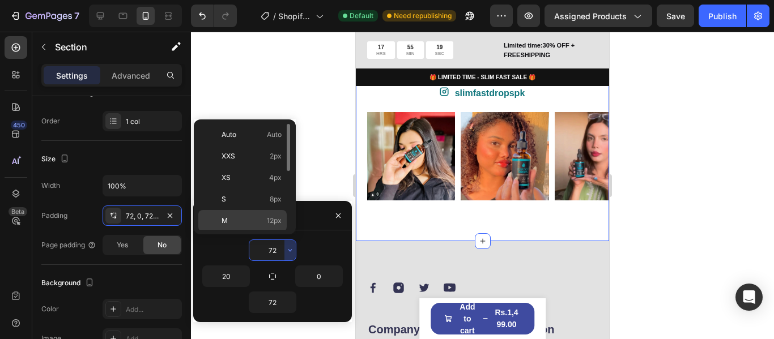
click at [272, 219] on span "12px" at bounding box center [274, 221] width 15 height 10
type input "12"
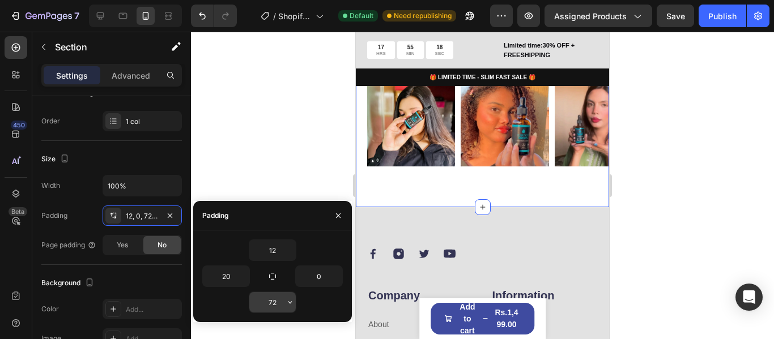
click at [285, 303] on button "button" at bounding box center [289, 302] width 11 height 20
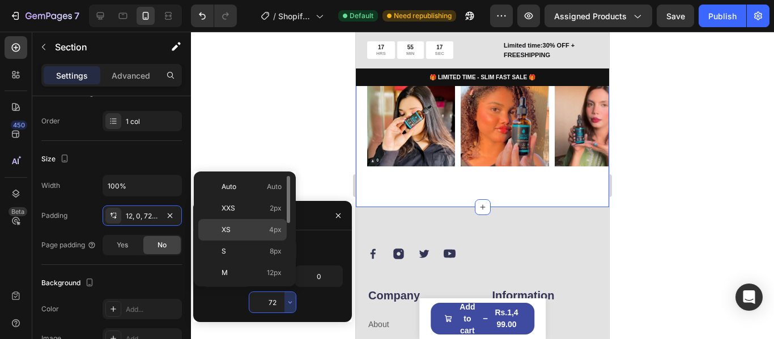
click at [274, 231] on span "4px" at bounding box center [275, 230] width 12 height 10
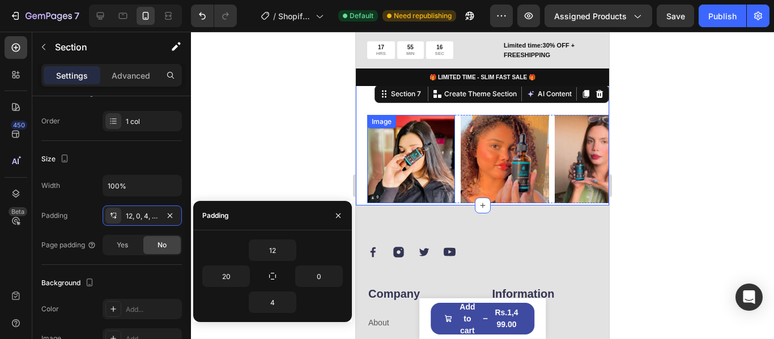
scroll to position [1742, 0]
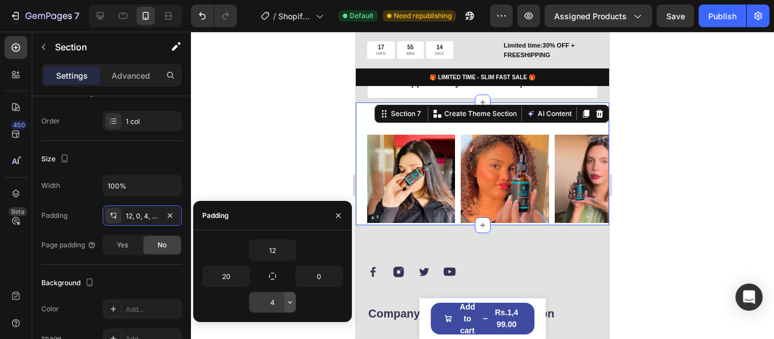
click at [288, 299] on icon "button" at bounding box center [289, 302] width 9 height 9
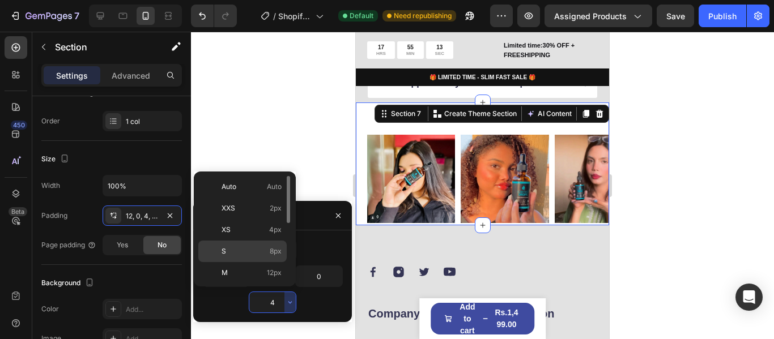
click at [271, 256] on span "8px" at bounding box center [276, 251] width 12 height 10
type input "8"
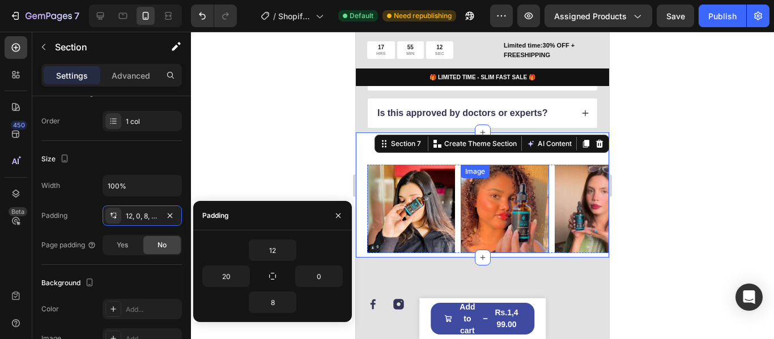
scroll to position [1685, 0]
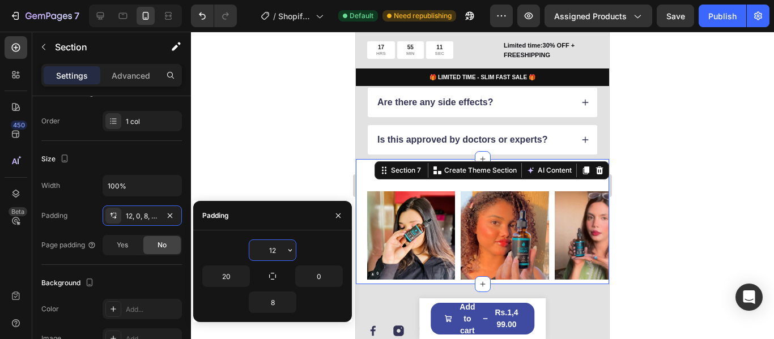
click at [284, 250] on input "12" at bounding box center [272, 250] width 46 height 20
click at [291, 252] on icon "button" at bounding box center [289, 250] width 9 height 9
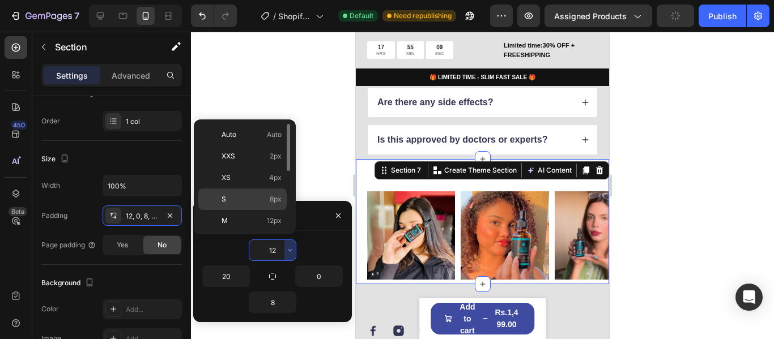
click at [275, 196] on span "8px" at bounding box center [276, 199] width 12 height 10
type input "8"
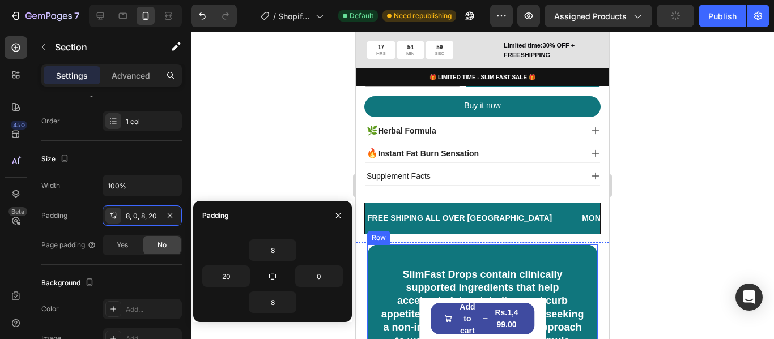
scroll to position [552, 0]
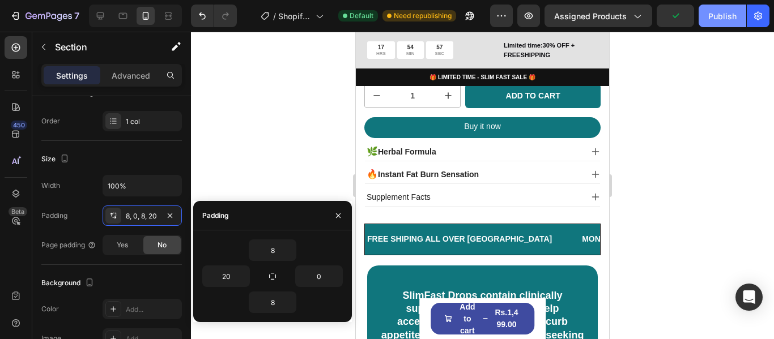
click at [729, 12] on div "Publish" at bounding box center [722, 16] width 28 height 12
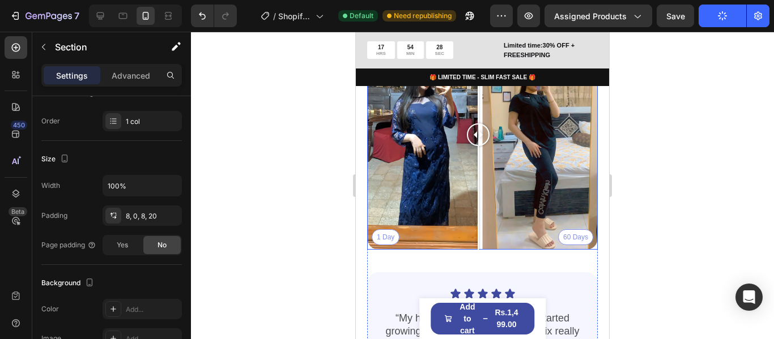
scroll to position [1119, 0]
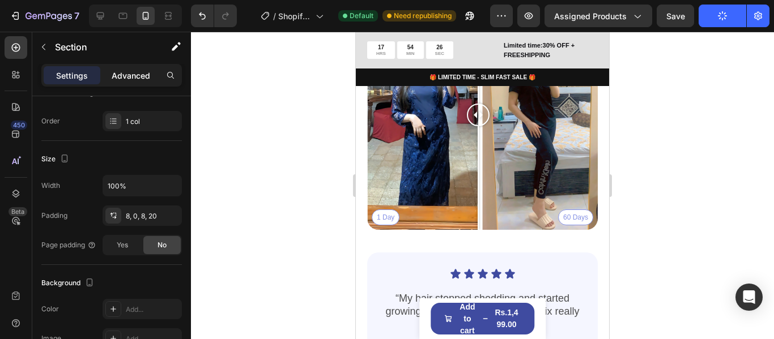
click at [130, 76] on p "Advanced" at bounding box center [131, 76] width 39 height 12
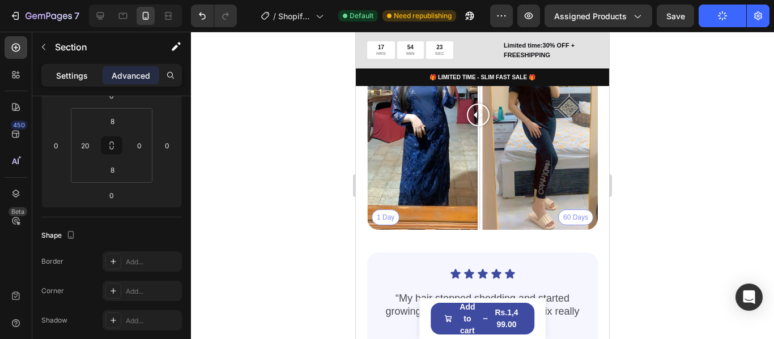
click at [90, 80] on div "Settings" at bounding box center [72, 75] width 57 height 18
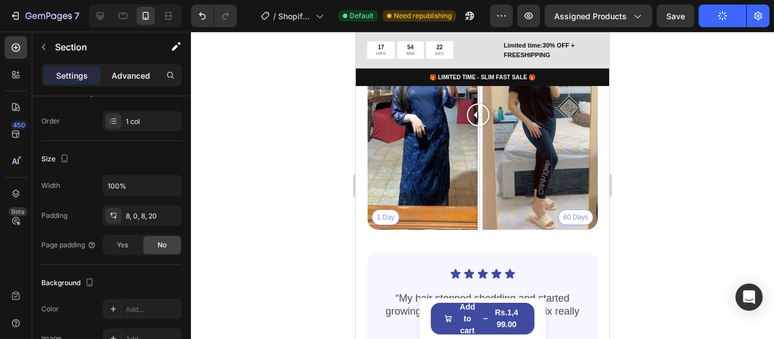
click at [141, 78] on p "Advanced" at bounding box center [131, 76] width 39 height 12
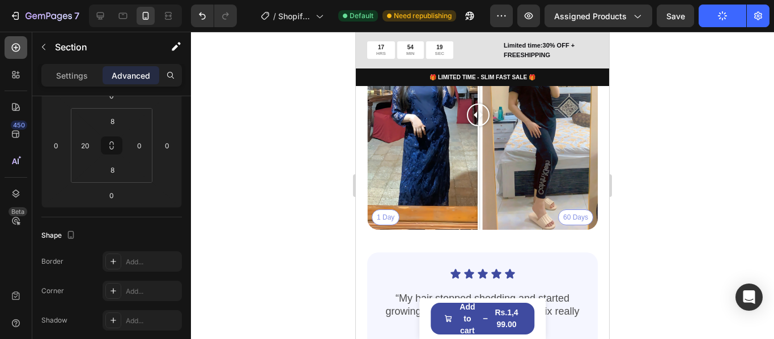
click at [14, 52] on icon at bounding box center [15, 47] width 11 height 11
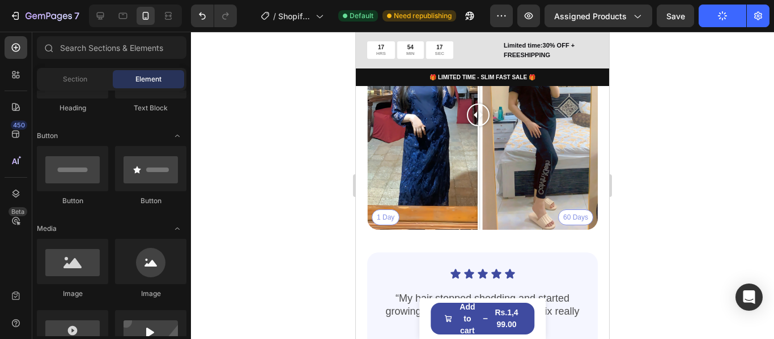
scroll to position [283, 0]
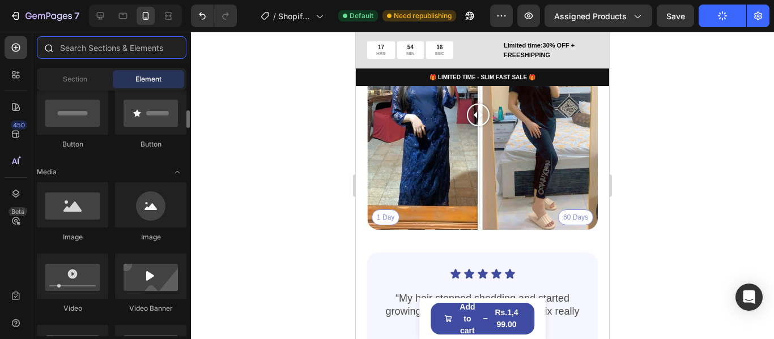
click at [129, 54] on input "text" at bounding box center [112, 47] width 150 height 23
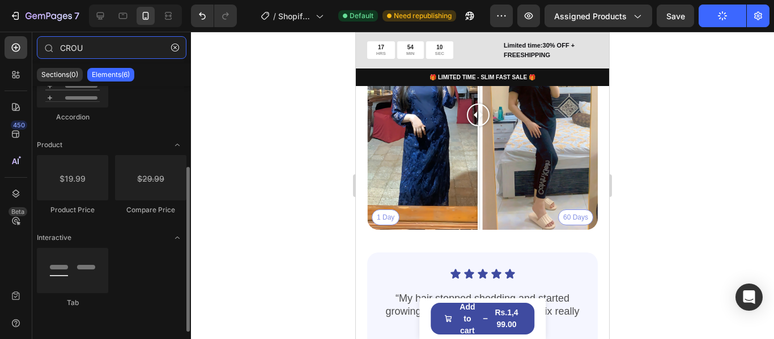
scroll to position [0, 0]
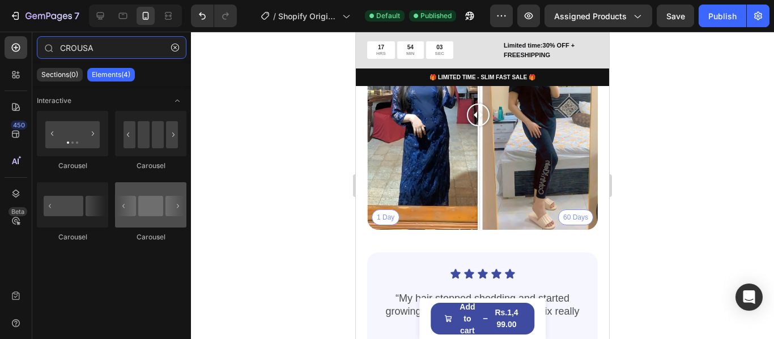
type input "CROUSA"
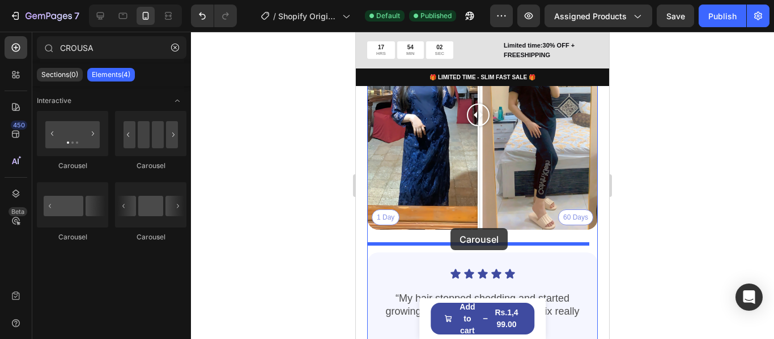
drag, startPoint x: 484, startPoint y: 240, endPoint x: 450, endPoint y: 228, distance: 35.8
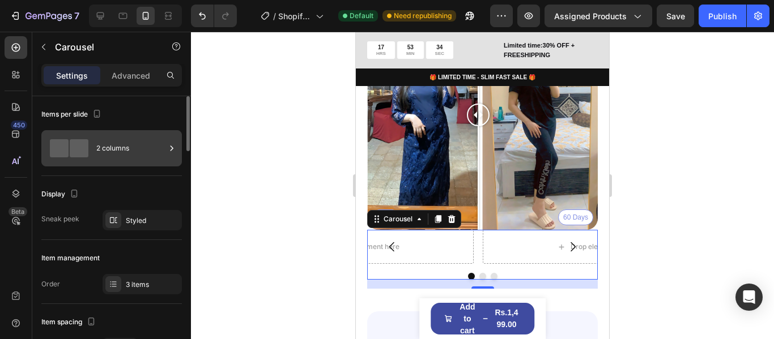
click at [96, 152] on div "2 columns" at bounding box center [130, 148] width 69 height 26
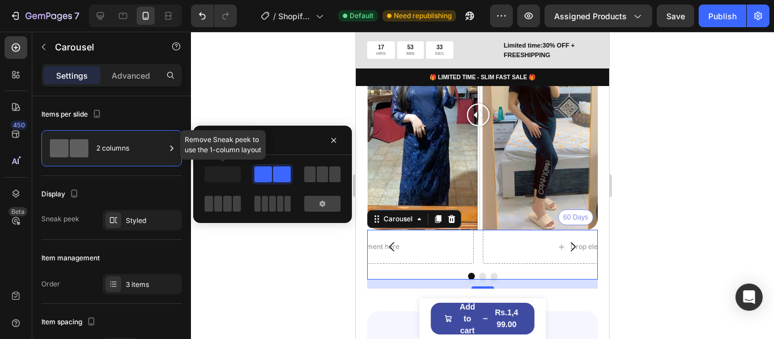
click at [236, 176] on span at bounding box center [222, 175] width 36 height 16
click at [217, 173] on span at bounding box center [222, 175] width 36 height 16
click at [207, 167] on span at bounding box center [222, 175] width 36 height 16
click at [228, 177] on span at bounding box center [222, 175] width 36 height 16
click at [320, 177] on span at bounding box center [322, 175] width 11 height 16
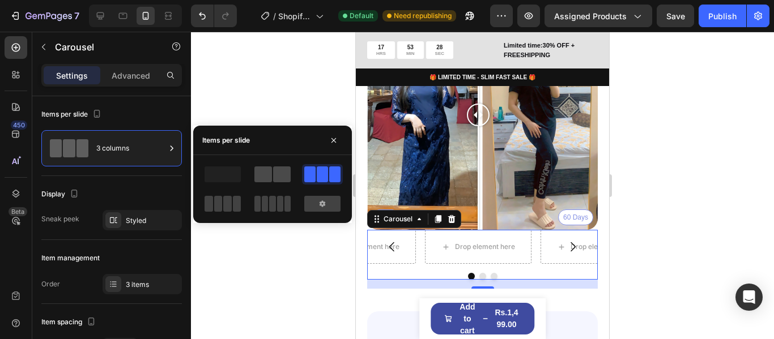
click at [262, 177] on span at bounding box center [263, 175] width 18 height 16
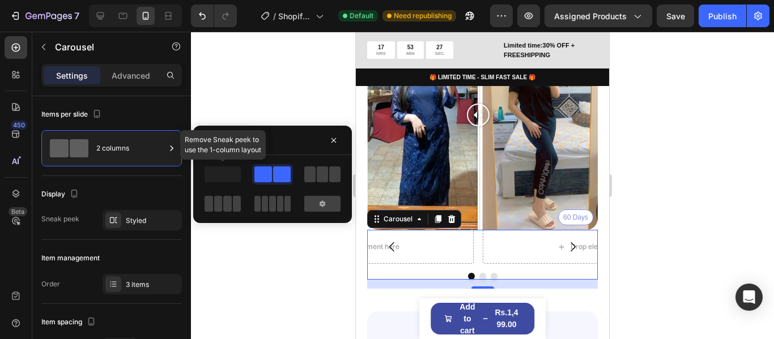
click at [213, 176] on span at bounding box center [222, 175] width 36 height 16
click at [387, 240] on icon "Carousel Back Arrow" at bounding box center [392, 247] width 14 height 14
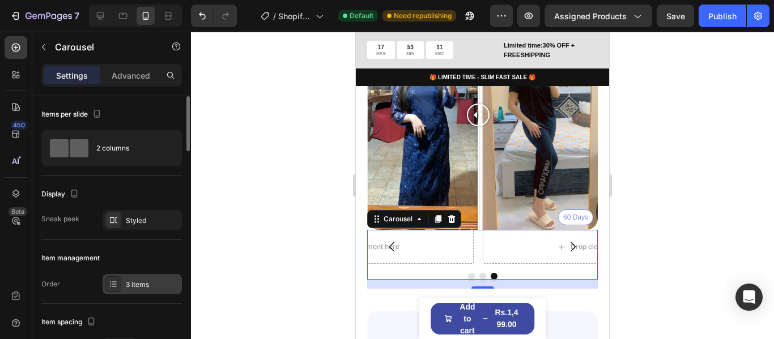
click at [114, 278] on div at bounding box center [113, 284] width 16 height 16
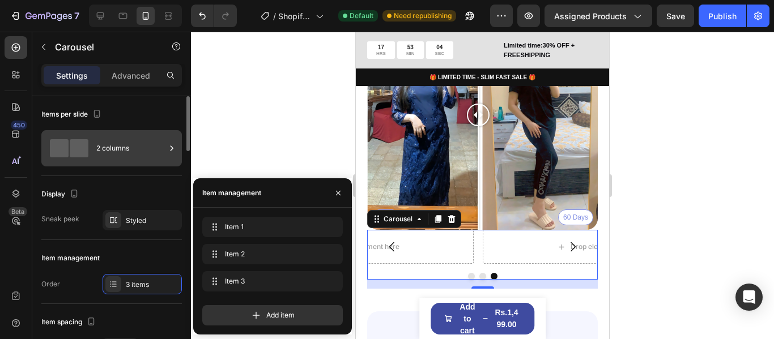
click at [61, 139] on div at bounding box center [68, 148] width 45 height 26
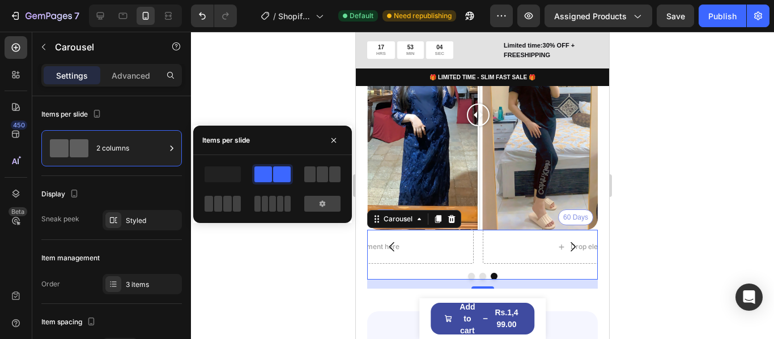
click at [227, 164] on div at bounding box center [272, 189] width 159 height 68
click at [335, 140] on icon "button" at bounding box center [333, 140] width 9 height 9
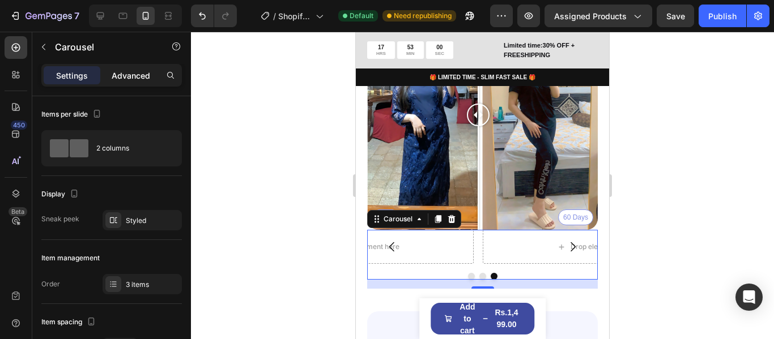
click at [143, 75] on p "Advanced" at bounding box center [131, 76] width 39 height 12
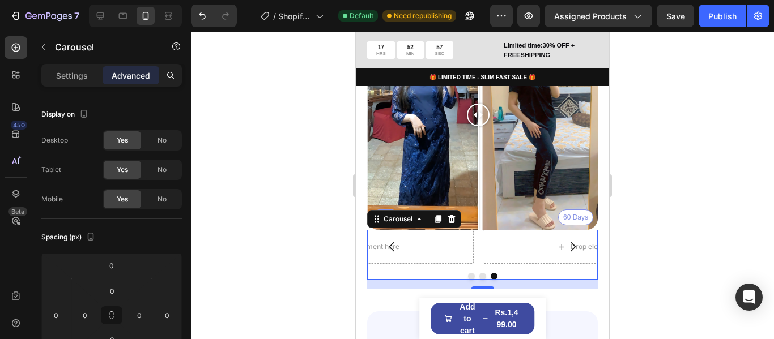
click at [523, 264] on div "Drop element here Drop element here Drop element here Carousel 16" at bounding box center [482, 255] width 231 height 50
click at [101, 16] on icon at bounding box center [100, 15] width 7 height 7
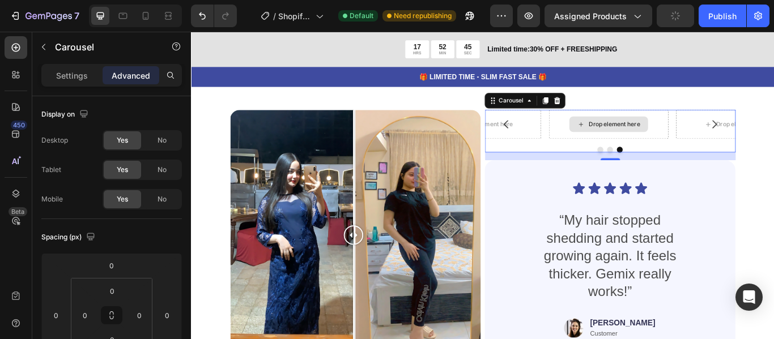
scroll to position [1188, 0]
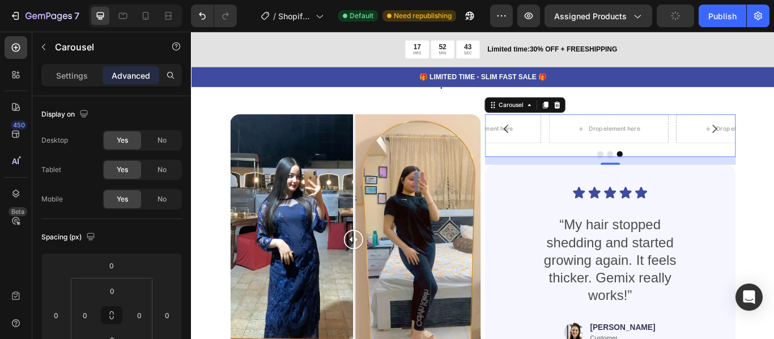
click at [628, 168] on div "Drop element here Drop element here Drop element here Carousel 16" at bounding box center [679, 153] width 292 height 50
click at [614, 118] on icon at bounding box center [617, 117] width 7 height 8
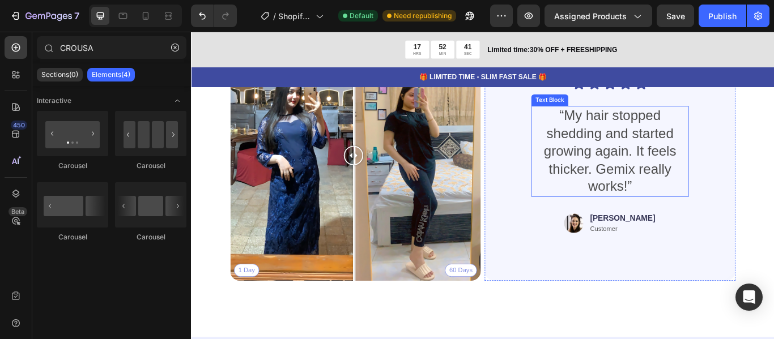
scroll to position [1302, 0]
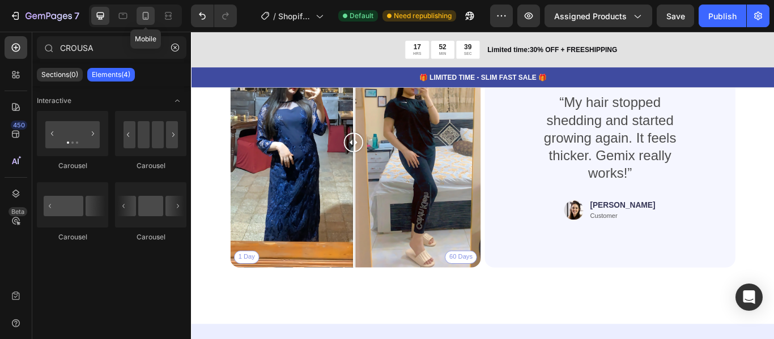
click at [142, 14] on icon at bounding box center [145, 15] width 11 height 11
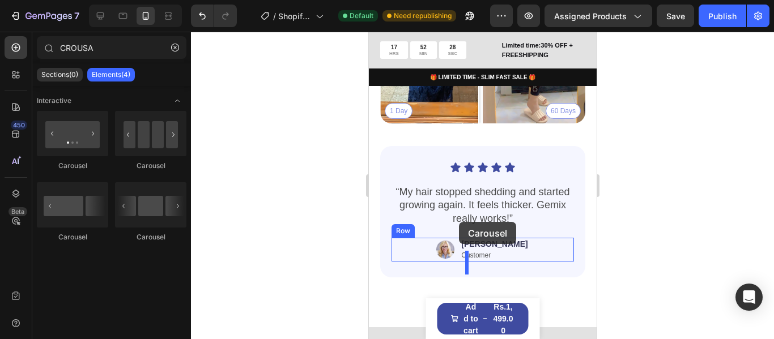
scroll to position [1209, 0]
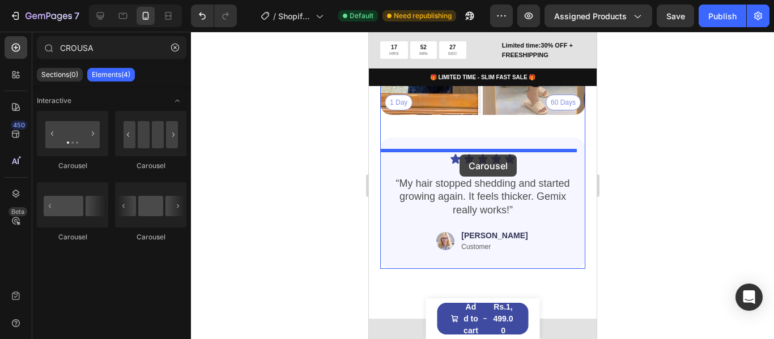
drag, startPoint x: 444, startPoint y: 174, endPoint x: 459, endPoint y: 155, distance: 24.6
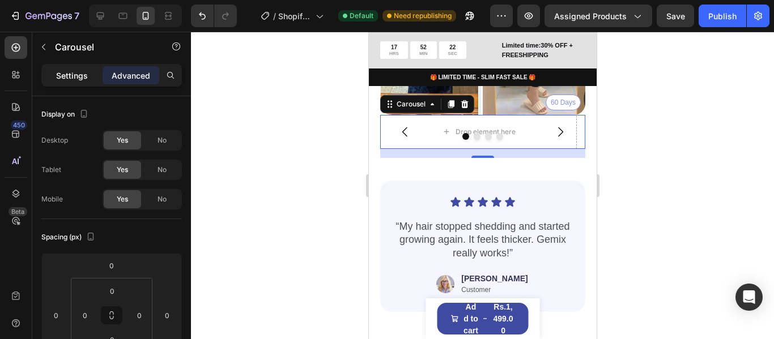
click at [72, 74] on p "Settings" at bounding box center [72, 76] width 32 height 12
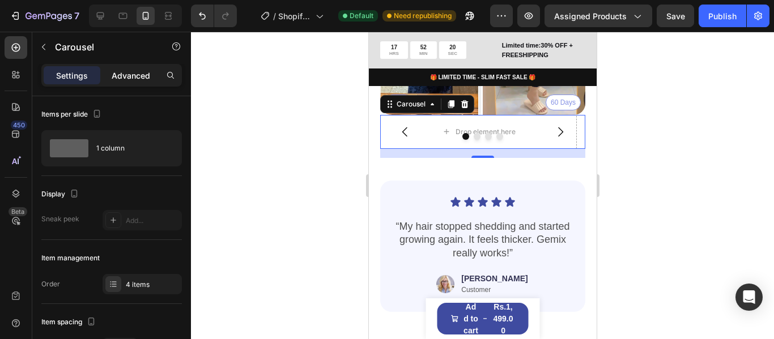
click at [138, 73] on p "Advanced" at bounding box center [131, 76] width 39 height 12
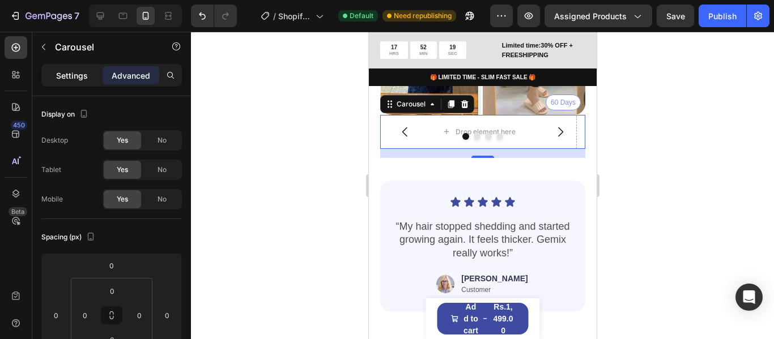
click at [64, 67] on div "Settings" at bounding box center [72, 75] width 57 height 18
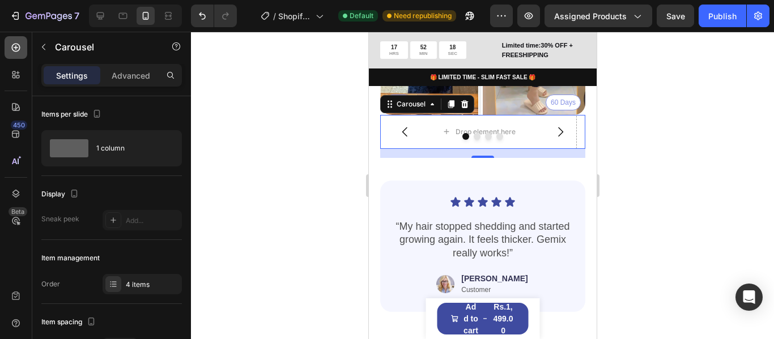
click at [13, 50] on icon at bounding box center [16, 48] width 8 height 8
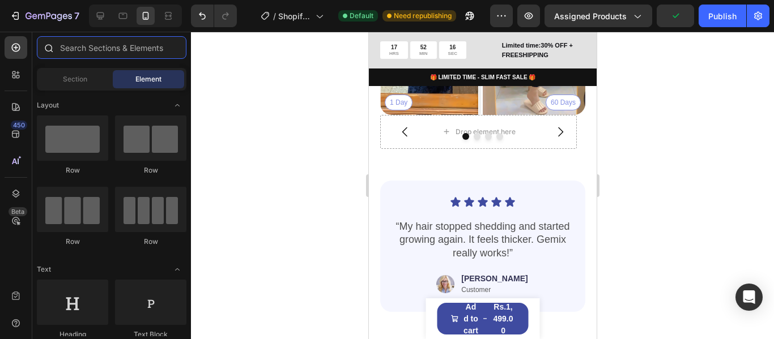
click at [146, 49] on input "text" at bounding box center [112, 47] width 150 height 23
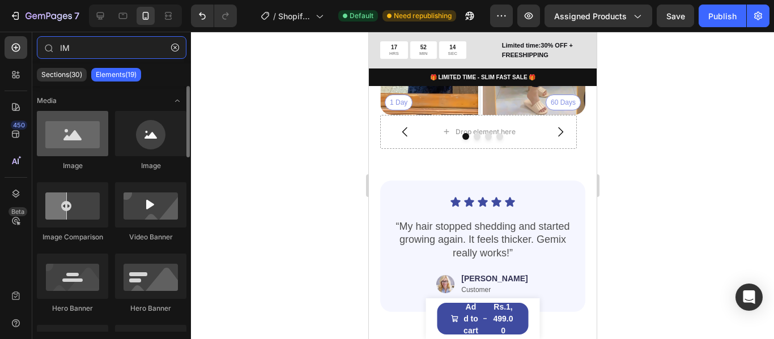
type input "IM"
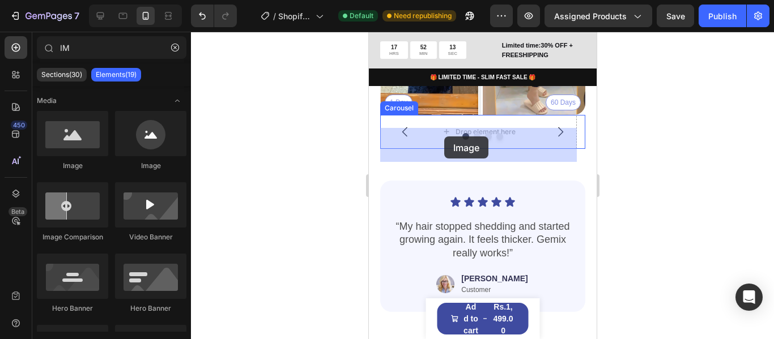
drag, startPoint x: 424, startPoint y: 168, endPoint x: 448, endPoint y: 135, distance: 40.1
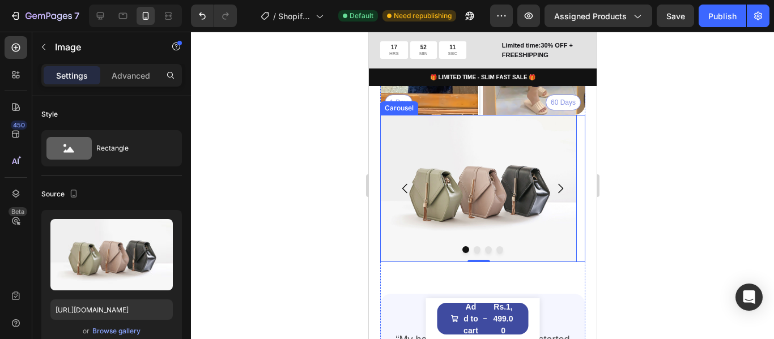
click at [407, 195] on icon "Carousel Back Arrow" at bounding box center [405, 189] width 14 height 14
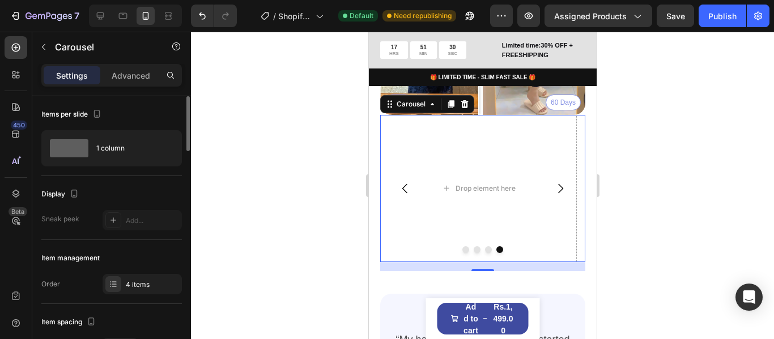
scroll to position [57, 0]
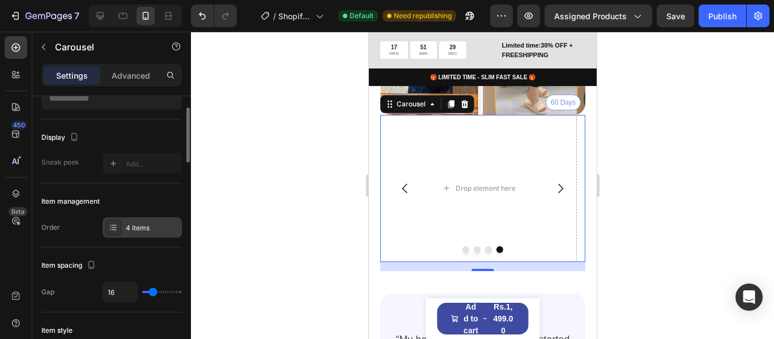
click at [133, 221] on div "4 items" at bounding box center [142, 228] width 79 height 20
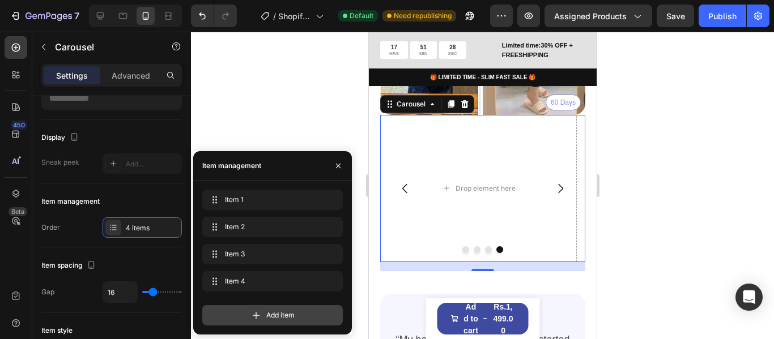
click at [276, 308] on div "Add item" at bounding box center [272, 315] width 140 height 20
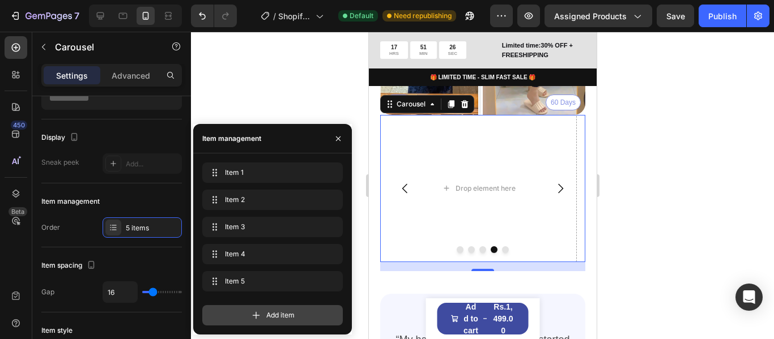
click at [274, 309] on div "Add item" at bounding box center [272, 315] width 140 height 20
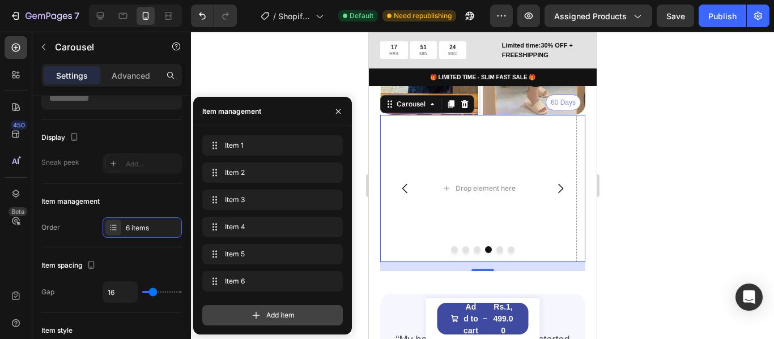
click at [274, 309] on div "Add item" at bounding box center [272, 315] width 140 height 20
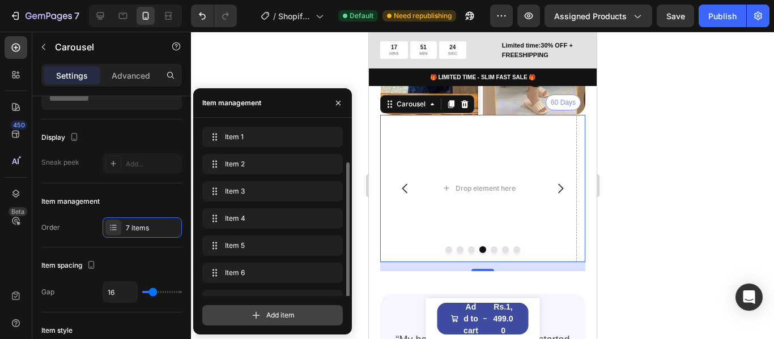
scroll to position [19, 0]
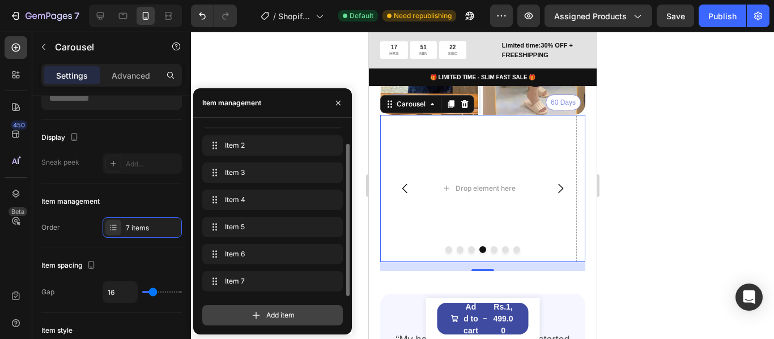
click at [274, 309] on div "Add item" at bounding box center [272, 315] width 140 height 20
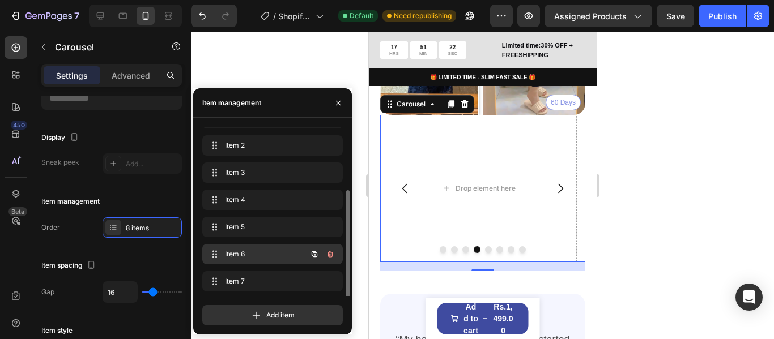
scroll to position [46, 0]
click at [270, 57] on div at bounding box center [482, 186] width 583 height 308
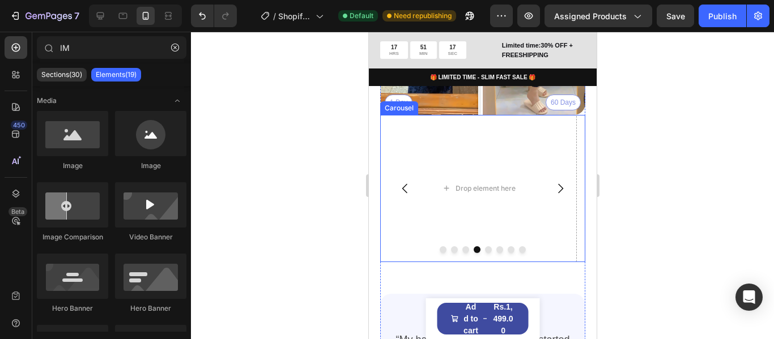
click at [403, 195] on icon "Carousel Back Arrow" at bounding box center [405, 189] width 14 height 14
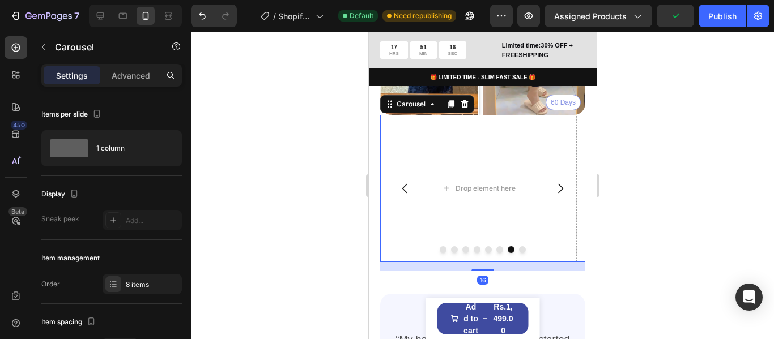
click at [403, 195] on icon "Carousel Back Arrow" at bounding box center [405, 189] width 14 height 14
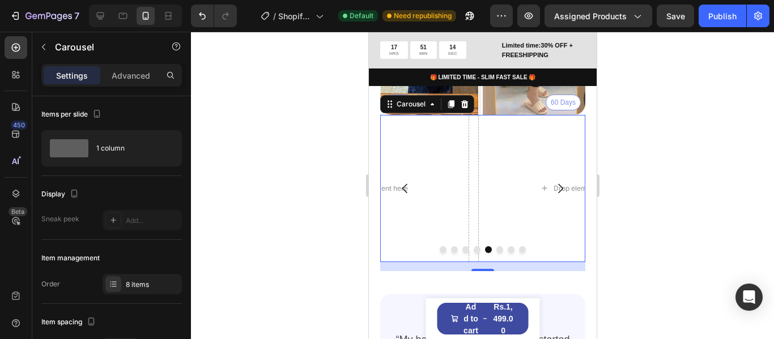
click at [403, 195] on icon "Carousel Back Arrow" at bounding box center [405, 189] width 14 height 14
click at [22, 45] on div at bounding box center [16, 47] width 23 height 23
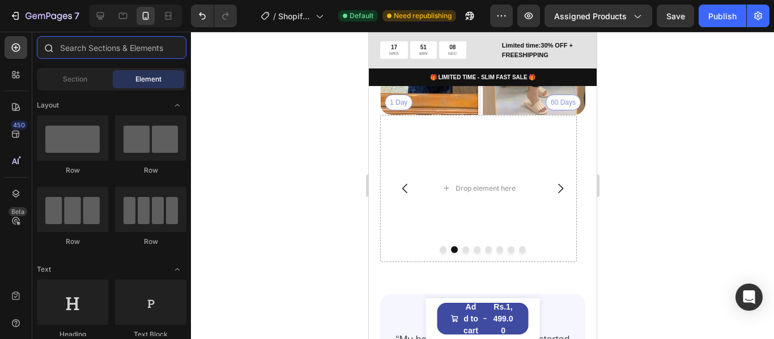
click at [120, 47] on input "text" at bounding box center [112, 47] width 150 height 23
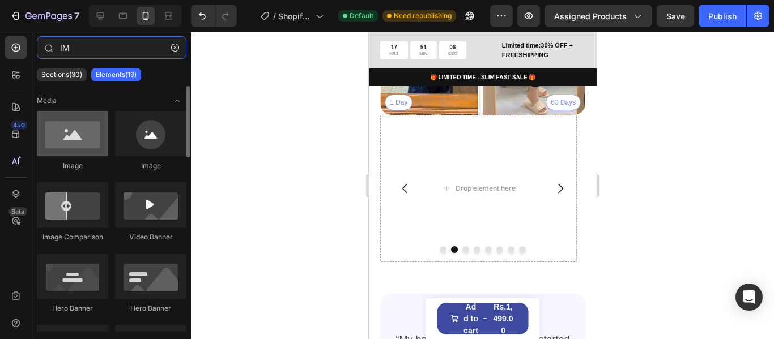
type input "IM"
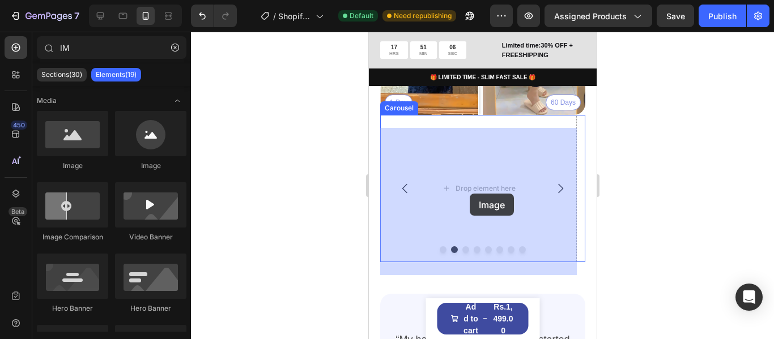
drag, startPoint x: 466, startPoint y: 184, endPoint x: 700, endPoint y: 219, distance: 236.6
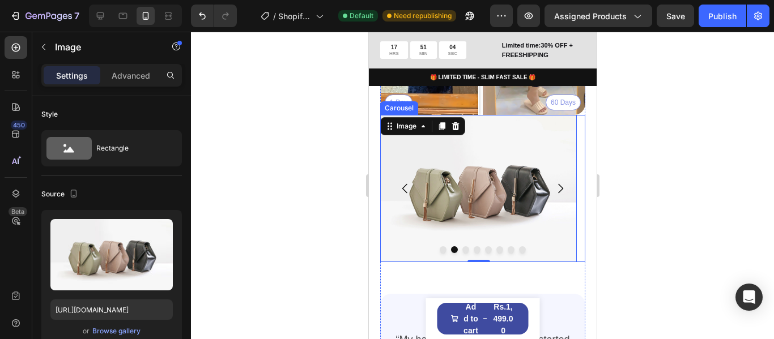
click at [402, 195] on icon "Carousel Back Arrow" at bounding box center [405, 189] width 14 height 14
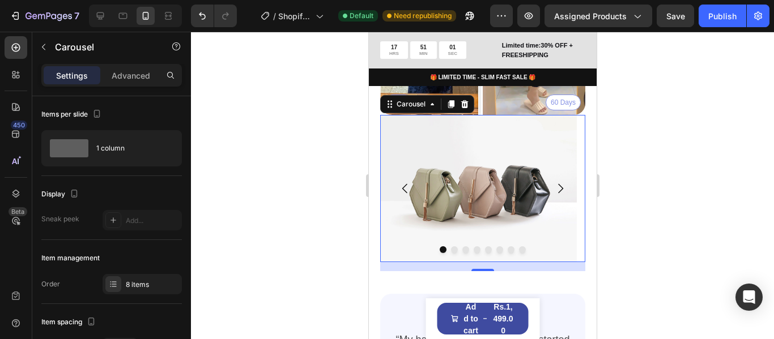
click at [553, 195] on icon "Carousel Next Arrow" at bounding box center [560, 189] width 14 height 14
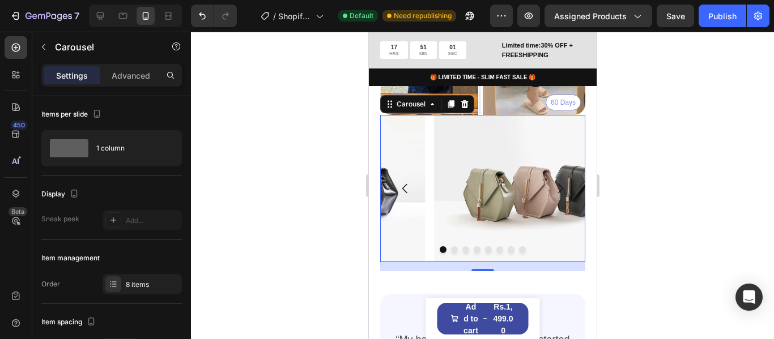
click at [553, 195] on icon "Carousel Next Arrow" at bounding box center [560, 189] width 14 height 14
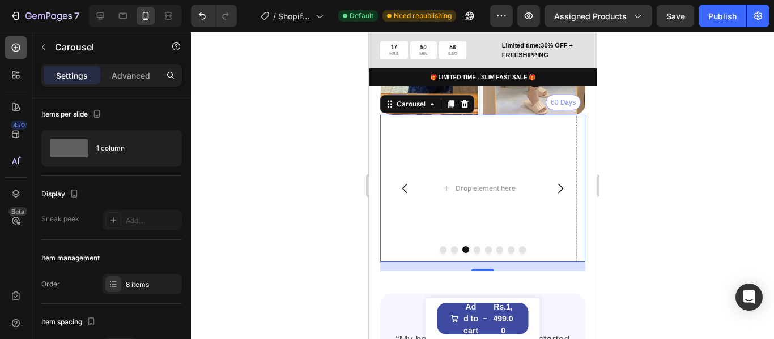
click at [10, 47] on icon at bounding box center [15, 47] width 11 height 11
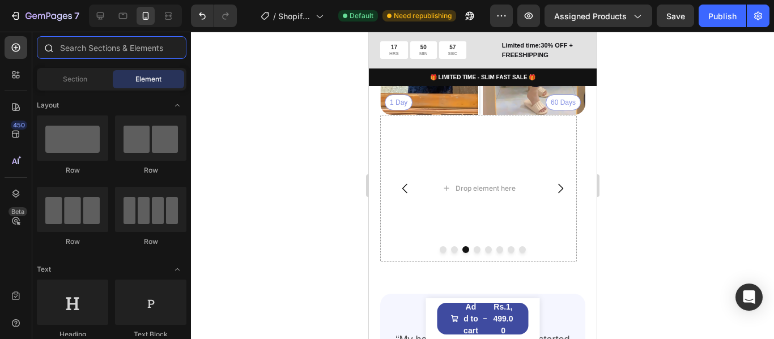
click at [83, 52] on input "text" at bounding box center [112, 47] width 150 height 23
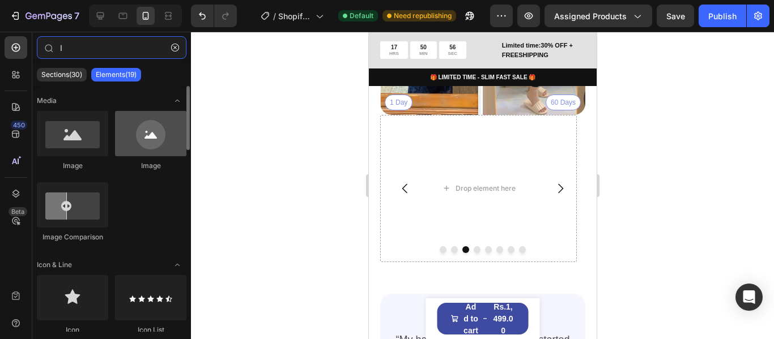
type input "I"
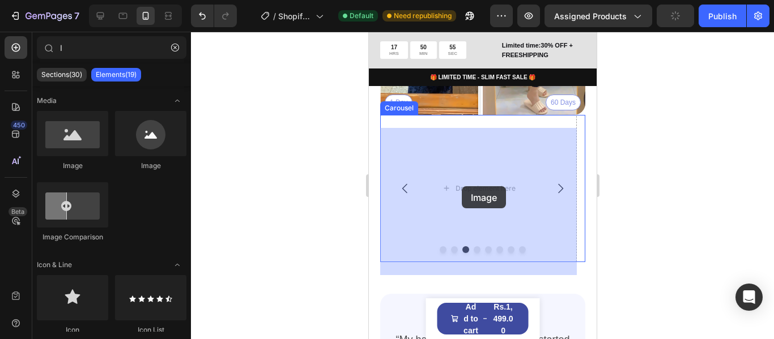
drag, startPoint x: 502, startPoint y: 177, endPoint x: 461, endPoint y: 186, distance: 42.3
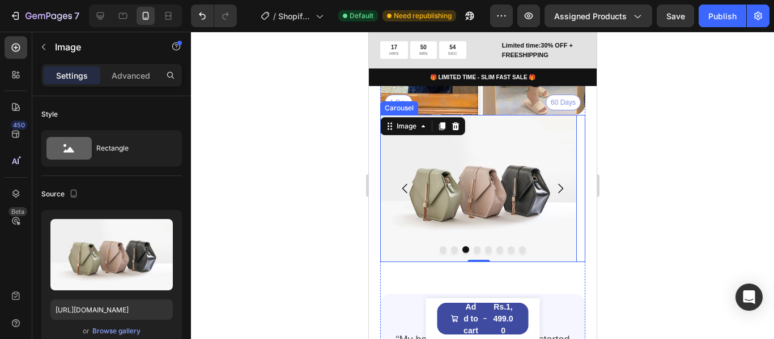
click at [553, 195] on icon "Carousel Next Arrow" at bounding box center [560, 189] width 14 height 14
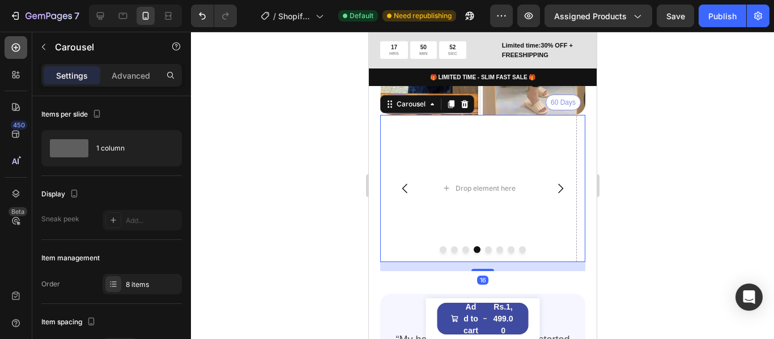
click at [16, 48] on icon at bounding box center [16, 48] width 8 height 8
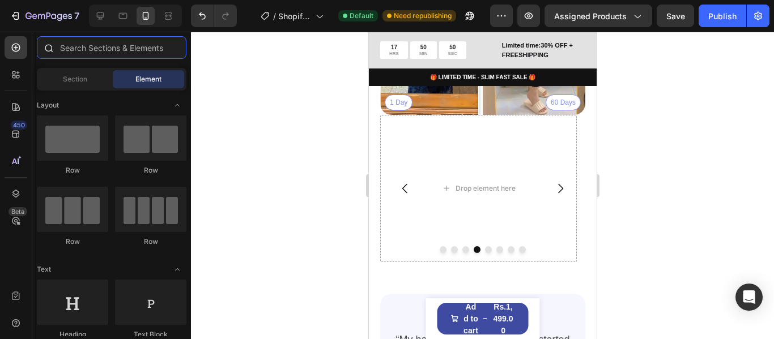
click at [120, 46] on input "text" at bounding box center [112, 47] width 150 height 23
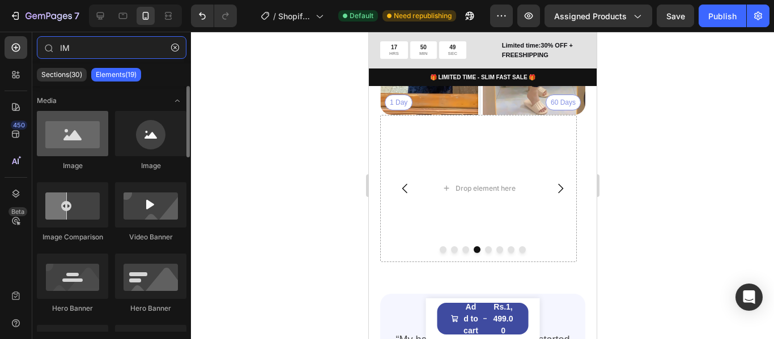
type input "IM"
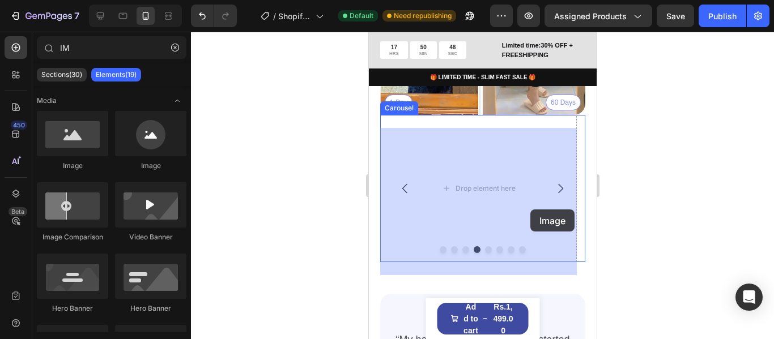
drag, startPoint x: 444, startPoint y: 169, endPoint x: 441, endPoint y: 194, distance: 24.5
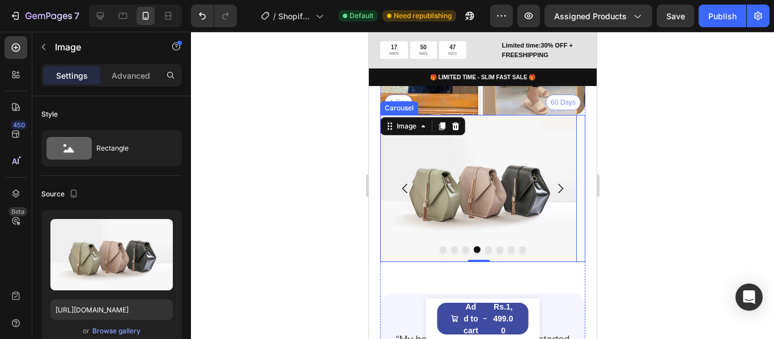
click at [554, 195] on icon "Carousel Next Arrow" at bounding box center [560, 189] width 14 height 14
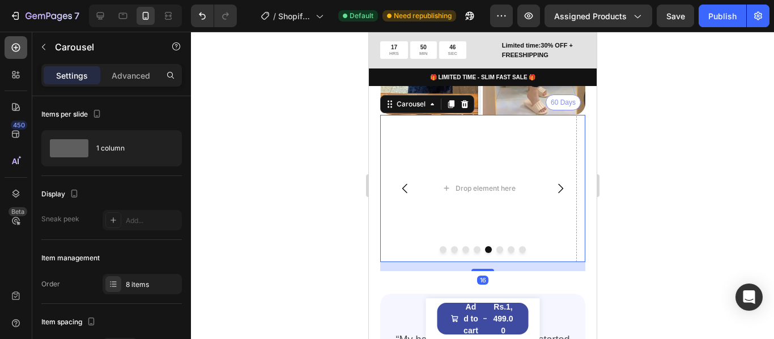
click at [11, 46] on icon at bounding box center [15, 47] width 11 height 11
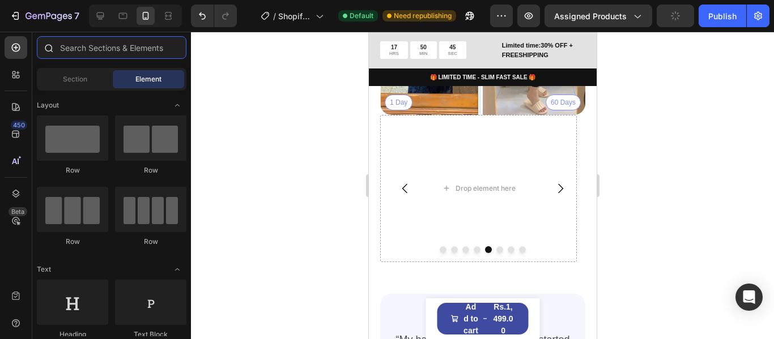
click at [115, 56] on input "text" at bounding box center [112, 47] width 150 height 23
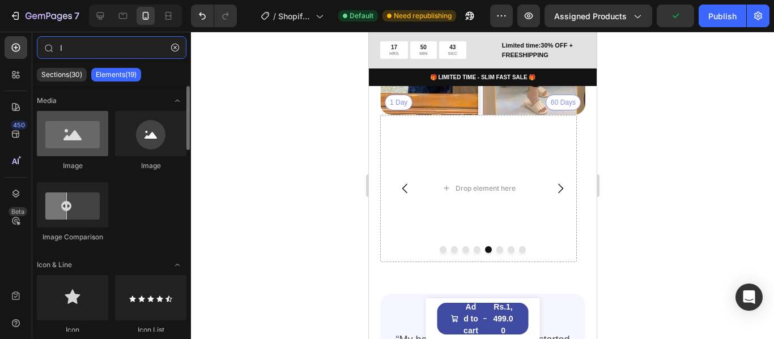
type input "I"
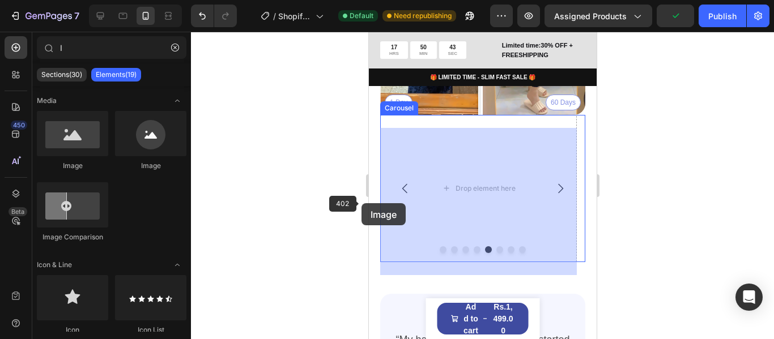
drag, startPoint x: 470, startPoint y: 180, endPoint x: 506, endPoint y: 222, distance: 55.4
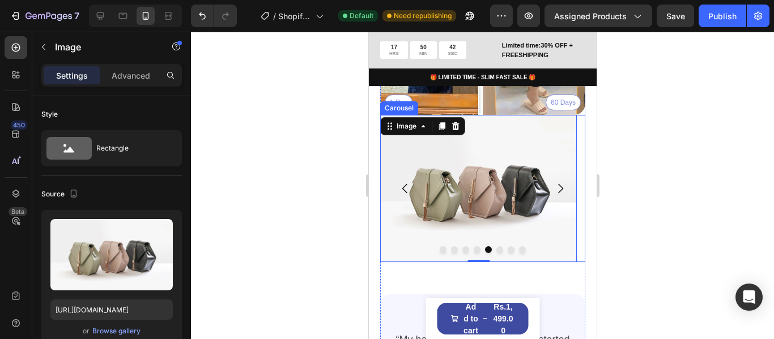
click at [553, 195] on icon "Carousel Next Arrow" at bounding box center [560, 189] width 14 height 14
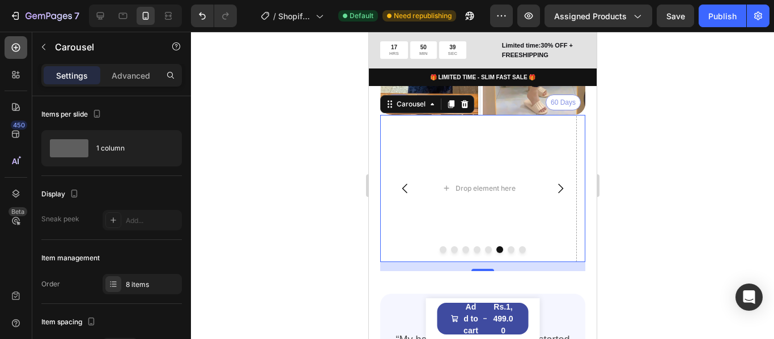
click at [8, 46] on div at bounding box center [16, 47] width 23 height 23
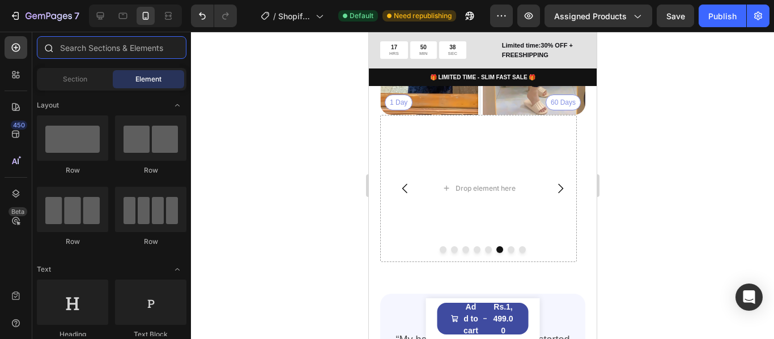
click at [90, 53] on input "text" at bounding box center [112, 47] width 150 height 23
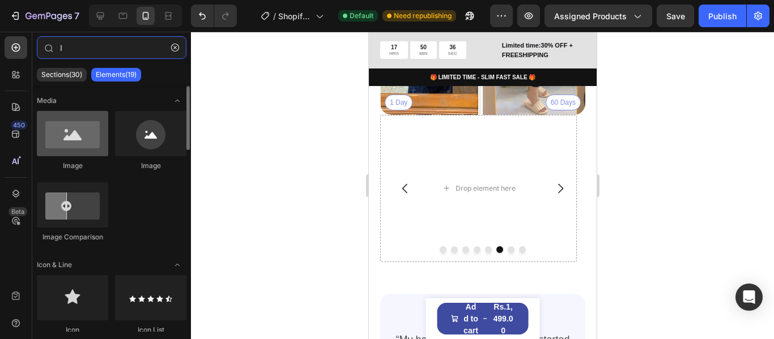
type input "I"
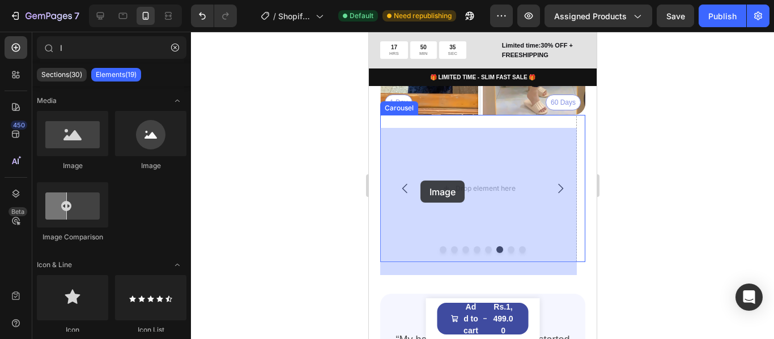
drag, startPoint x: 474, startPoint y: 178, endPoint x: 458, endPoint y: 185, distance: 17.3
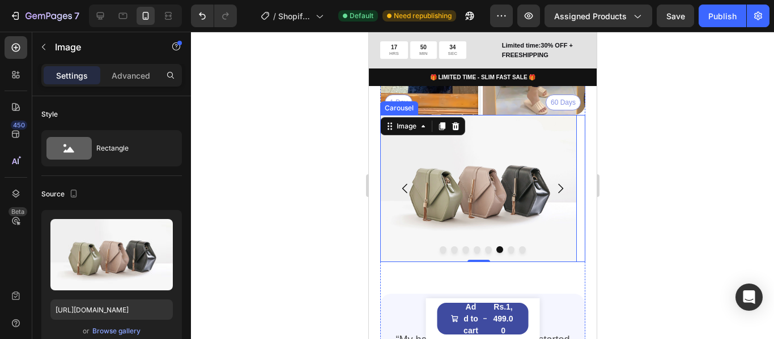
click at [553, 195] on icon "Carousel Next Arrow" at bounding box center [560, 189] width 14 height 14
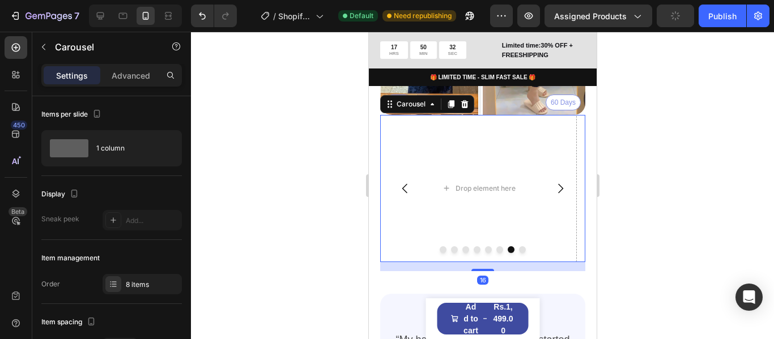
click at [16, 48] on icon at bounding box center [15, 47] width 11 height 11
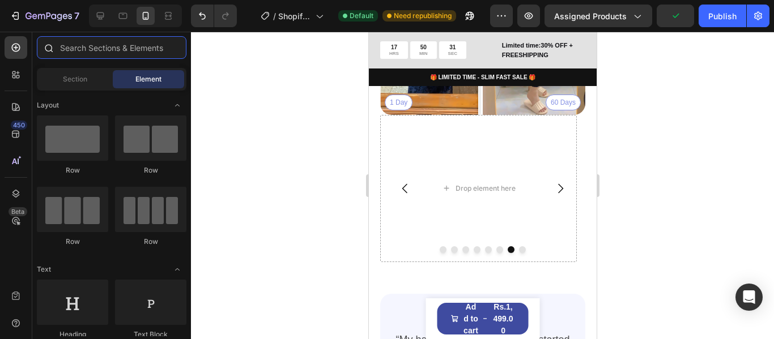
click at [105, 56] on input "text" at bounding box center [112, 47] width 150 height 23
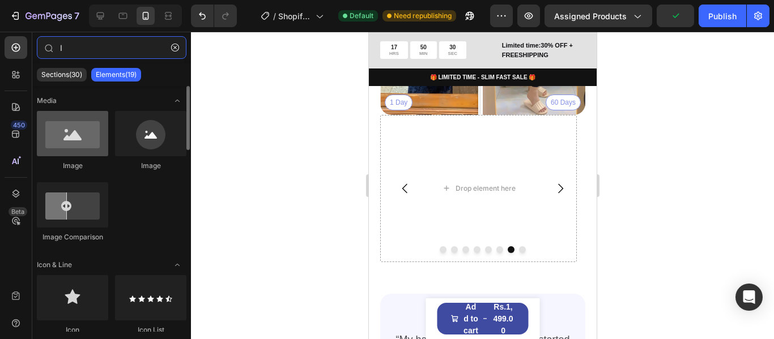
type input "I"
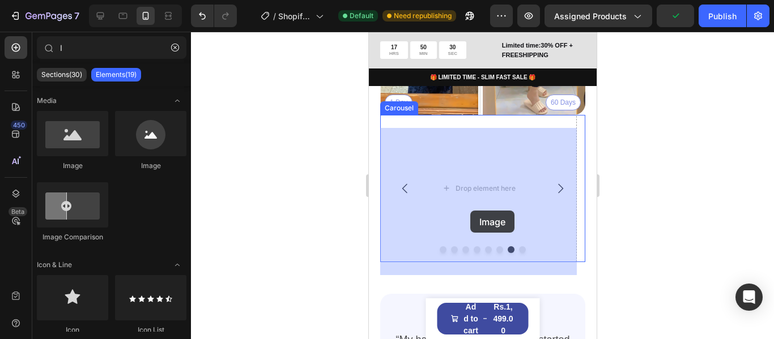
drag, startPoint x: 467, startPoint y: 165, endPoint x: 540, endPoint y: 202, distance: 81.6
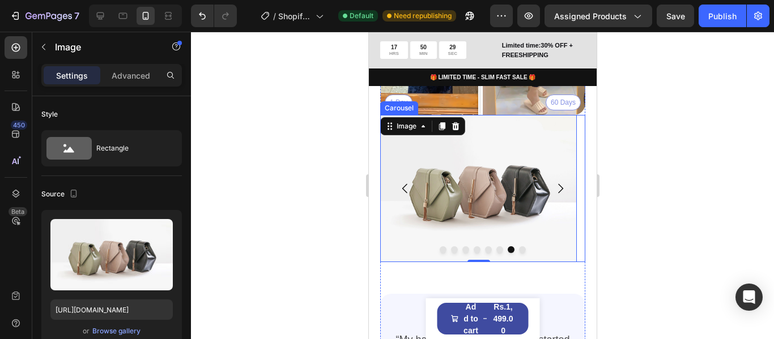
click at [556, 195] on icon "Carousel Next Arrow" at bounding box center [560, 189] width 14 height 14
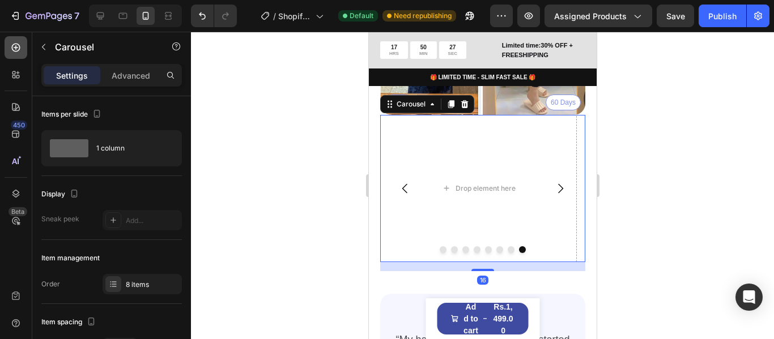
click at [19, 47] on icon at bounding box center [15, 47] width 11 height 11
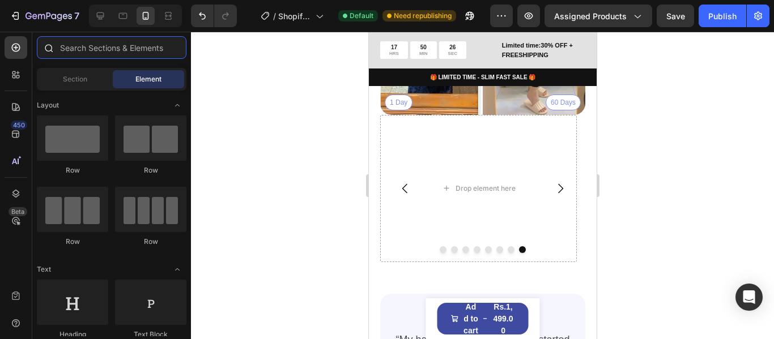
click at [112, 52] on input "text" at bounding box center [112, 47] width 150 height 23
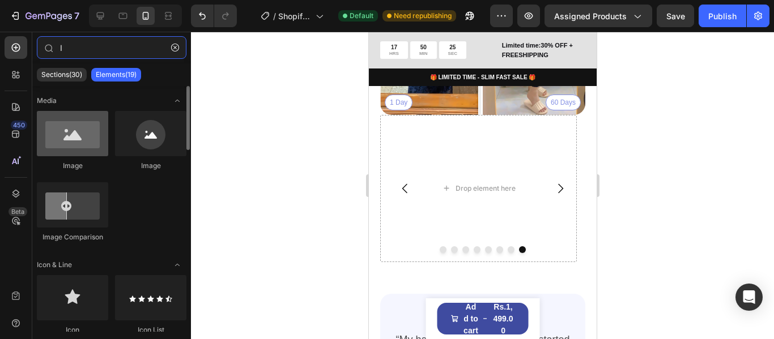
type input "I"
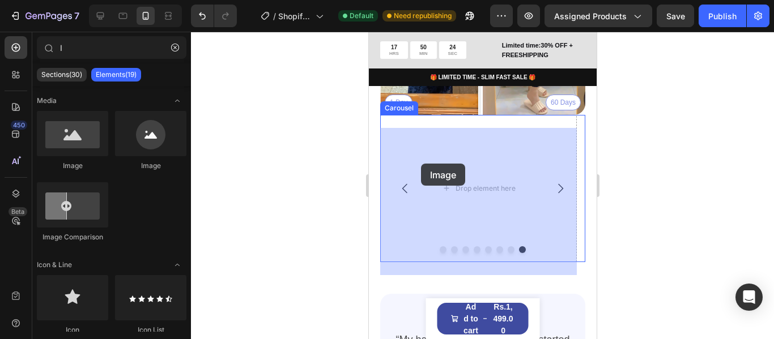
drag, startPoint x: 448, startPoint y: 169, endPoint x: 425, endPoint y: 164, distance: 23.1
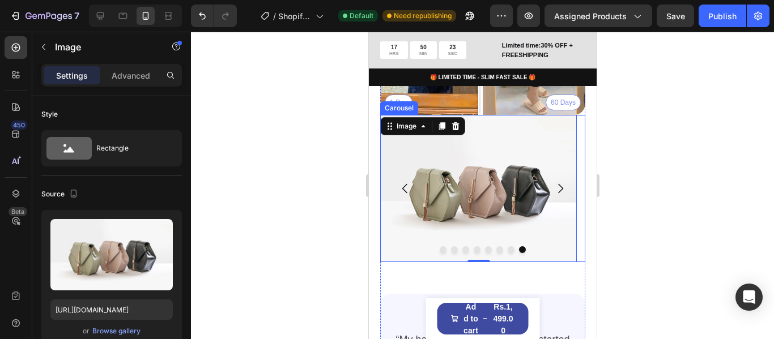
click at [411, 195] on icon "Carousel Back Arrow" at bounding box center [405, 189] width 14 height 14
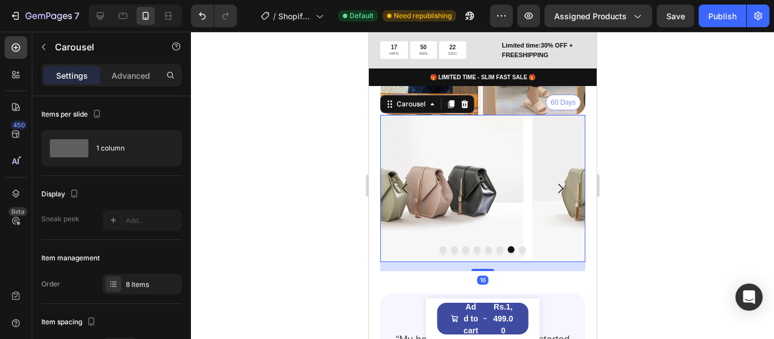
click at [411, 195] on icon "Carousel Back Arrow" at bounding box center [405, 189] width 14 height 14
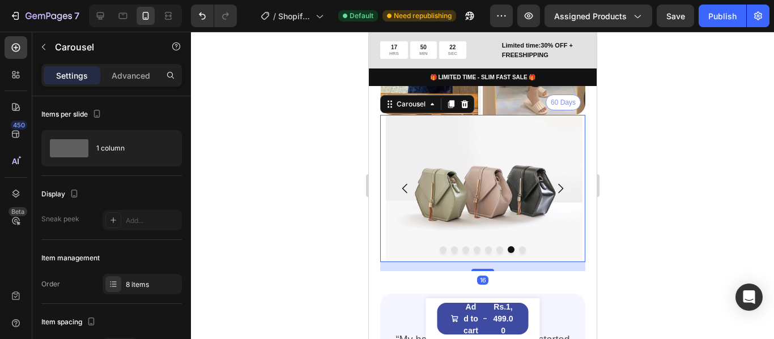
click at [411, 195] on icon "Carousel Back Arrow" at bounding box center [405, 189] width 14 height 14
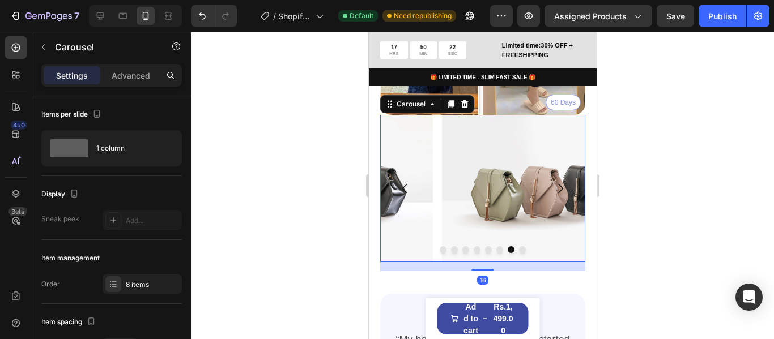
click at [411, 195] on icon "Carousel Back Arrow" at bounding box center [405, 189] width 14 height 14
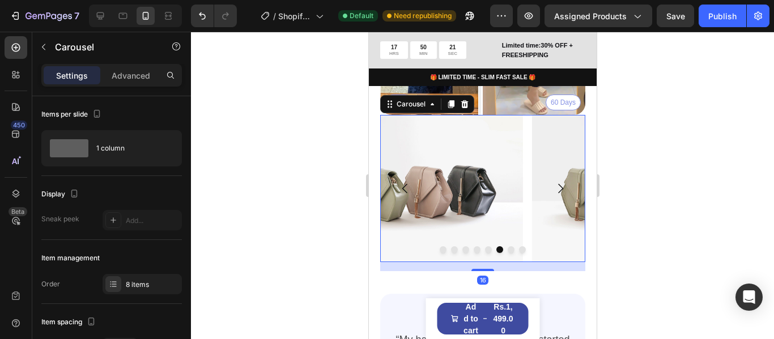
click at [411, 195] on icon "Carousel Back Arrow" at bounding box center [405, 189] width 14 height 14
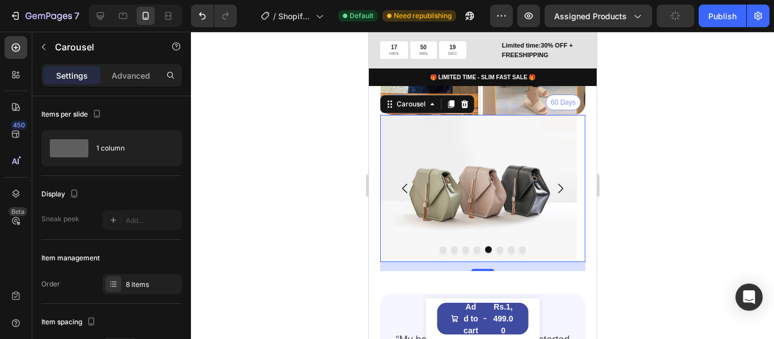
click at [407, 195] on icon "Carousel Back Arrow" at bounding box center [405, 189] width 14 height 14
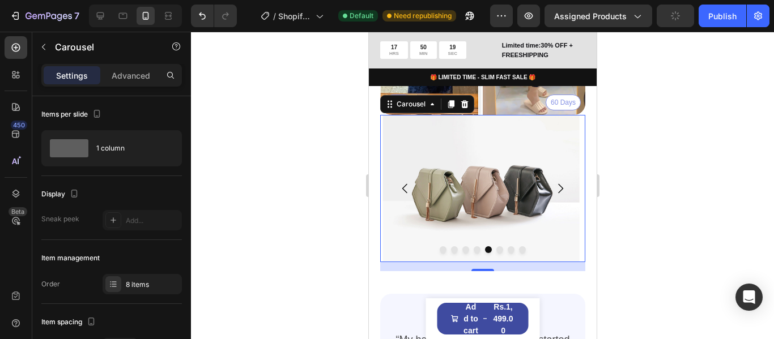
click at [407, 195] on icon "Carousel Back Arrow" at bounding box center [405, 189] width 14 height 14
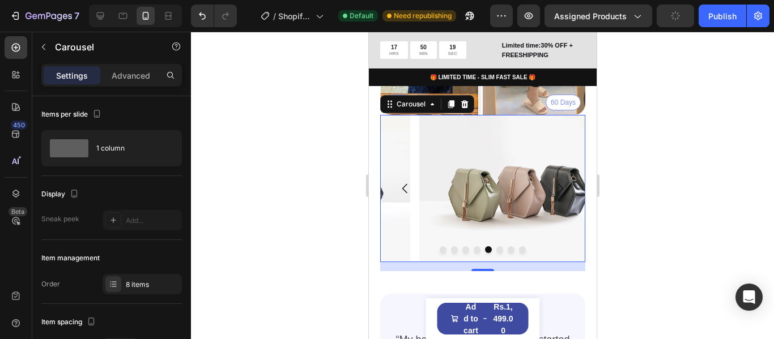
click at [407, 195] on icon "Carousel Back Arrow" at bounding box center [405, 189] width 14 height 14
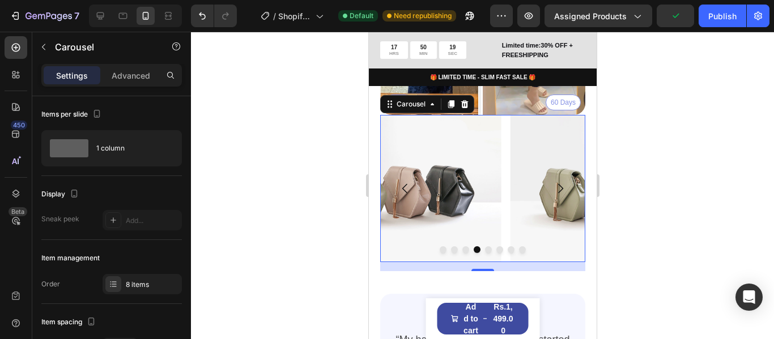
click at [407, 195] on icon "Carousel Back Arrow" at bounding box center [405, 189] width 14 height 14
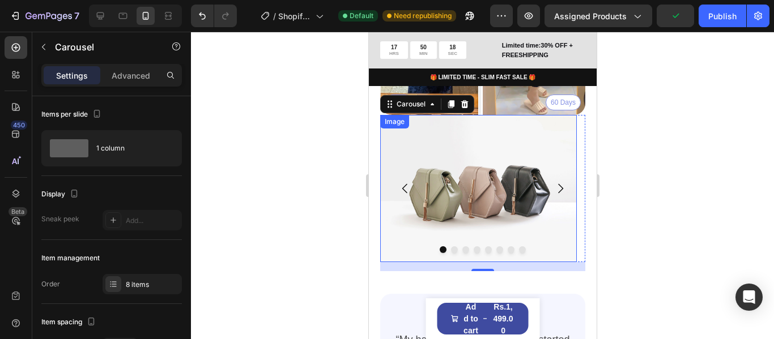
click at [488, 204] on img at bounding box center [478, 188] width 197 height 147
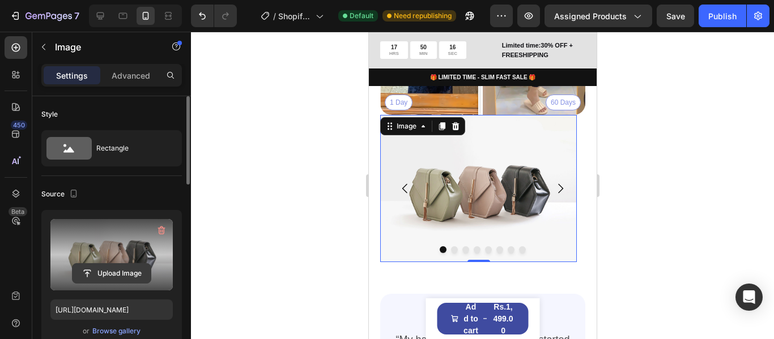
click at [122, 278] on input "file" at bounding box center [112, 273] width 78 height 19
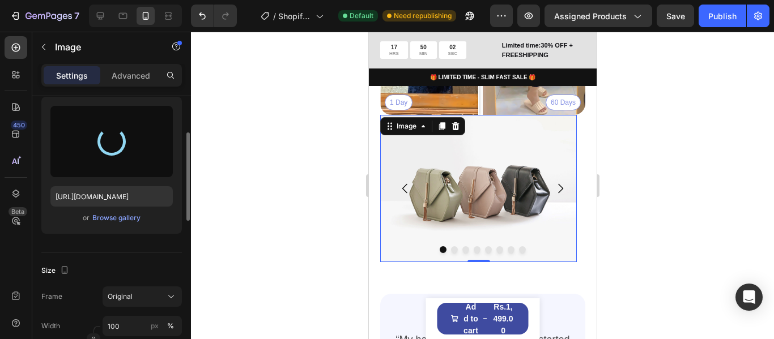
scroll to position [170, 0]
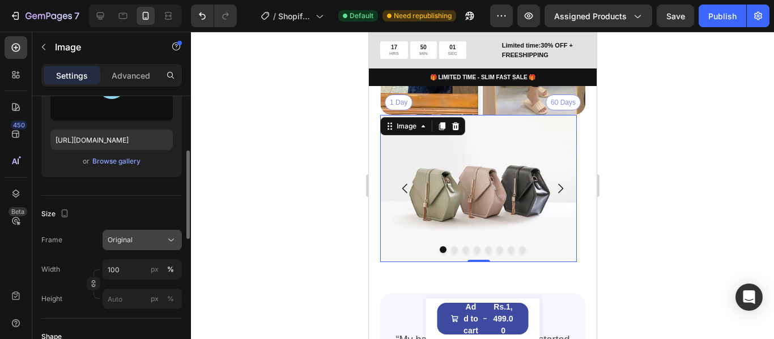
click at [164, 242] on div "Original" at bounding box center [142, 240] width 69 height 11
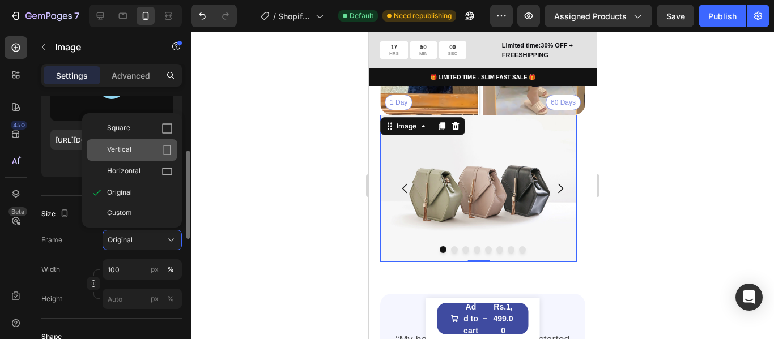
type input "[URL][DOMAIN_NAME]"
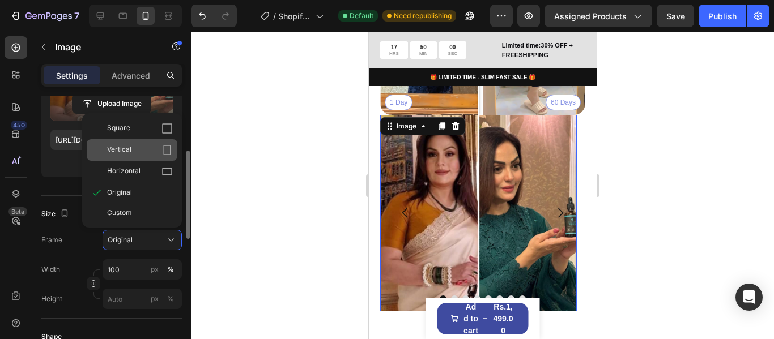
click at [163, 144] on div "Vertical" at bounding box center [132, 150] width 91 height 22
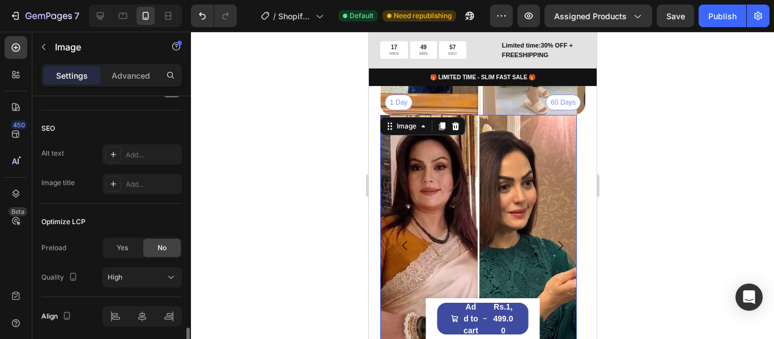
scroll to position [608, 0]
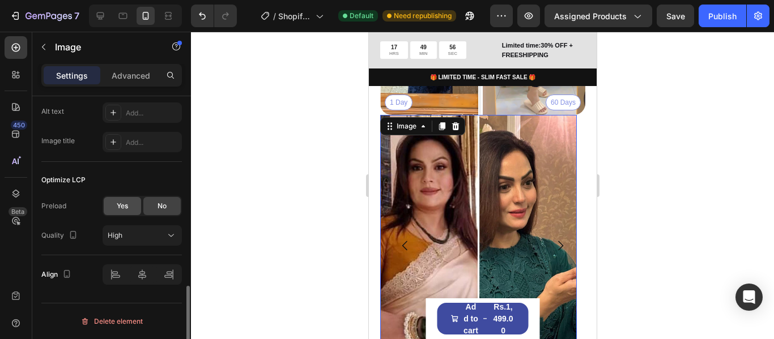
click at [130, 208] on div "Yes" at bounding box center [122, 206] width 37 height 18
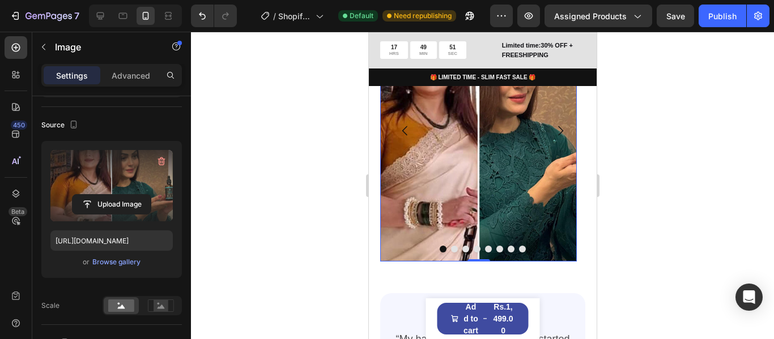
scroll to position [1323, 0]
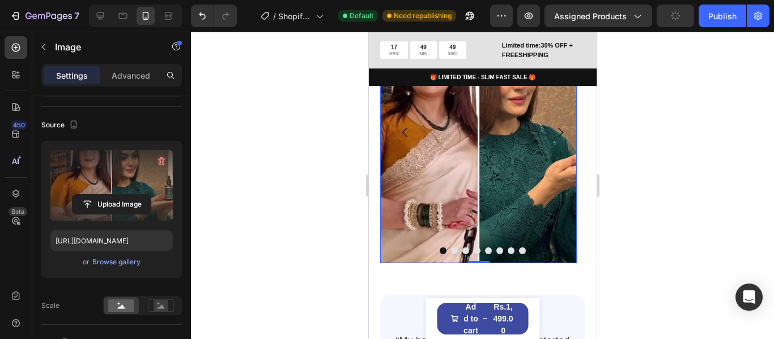
click at [539, 168] on img at bounding box center [478, 133] width 197 height 262
click at [450, 254] on button "Dot" at bounding box center [453, 251] width 7 height 7
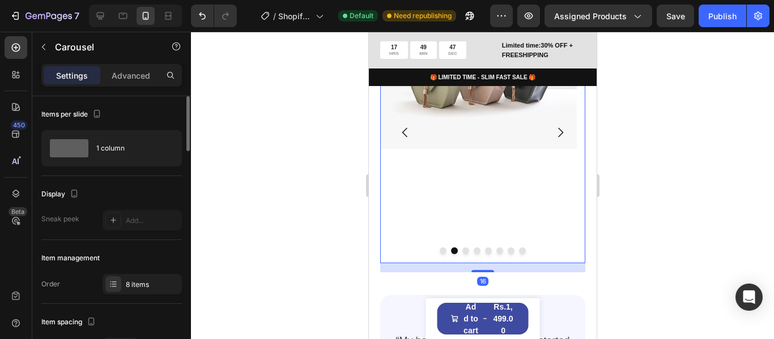
scroll to position [1209, 0]
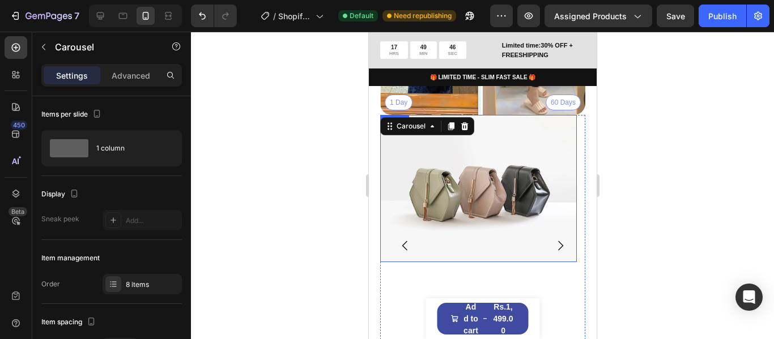
click at [488, 189] on img at bounding box center [478, 188] width 197 height 147
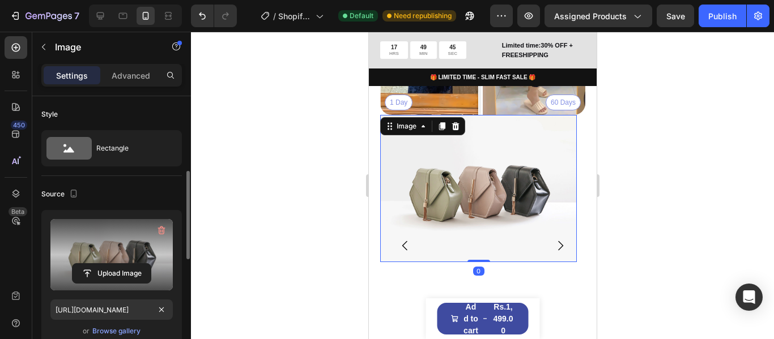
scroll to position [57, 0]
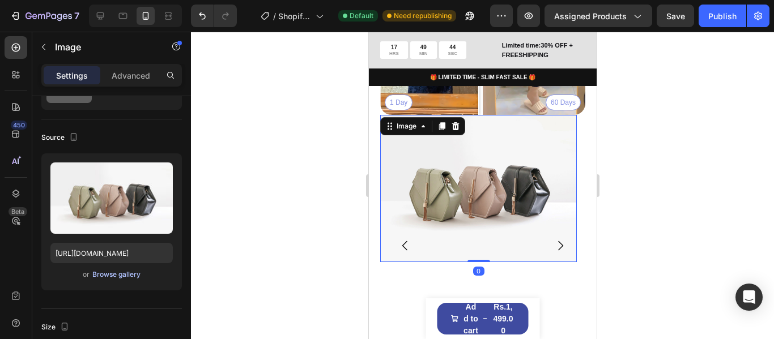
click at [122, 278] on div "Browse gallery" at bounding box center [116, 275] width 48 height 10
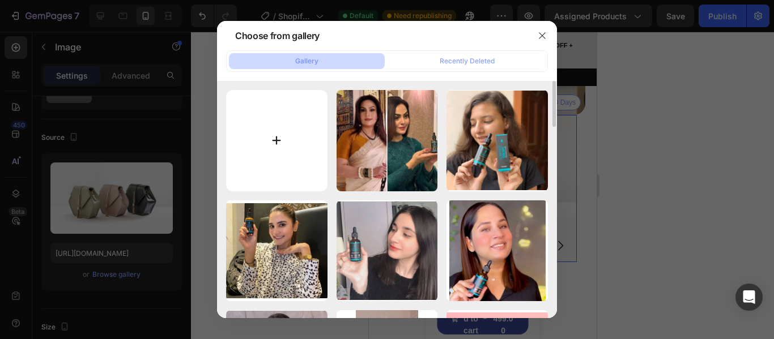
click at [304, 146] on input "file" at bounding box center [276, 140] width 101 height 101
type input "C:\fakepath\IMG-20250803-WA0023.jpg"
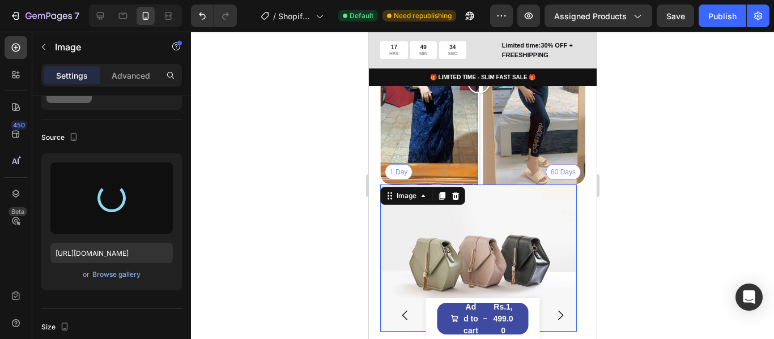
scroll to position [1209, 0]
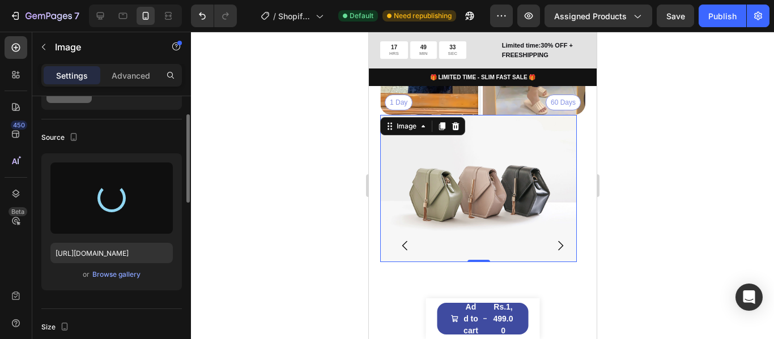
type input "https://cdn.shopify.com/s/files/1/0711/7016/2862/files/gempages_581705365507277…"
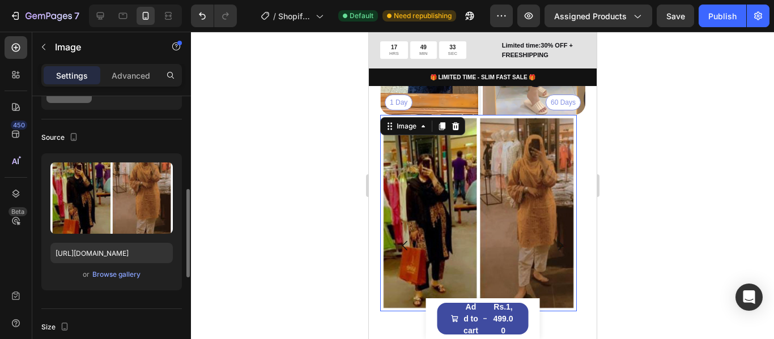
scroll to position [113, 0]
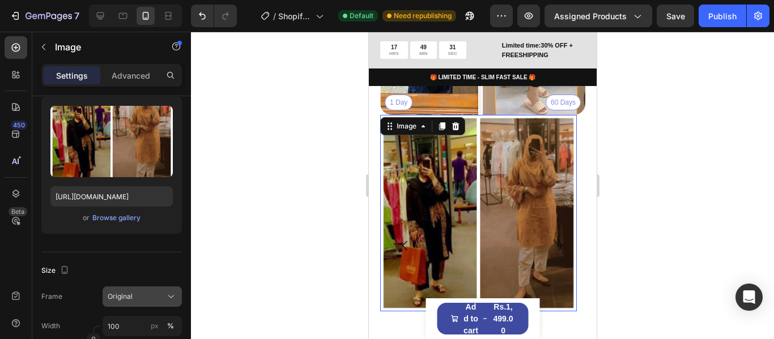
click at [168, 304] on button "Original" at bounding box center [142, 297] width 79 height 20
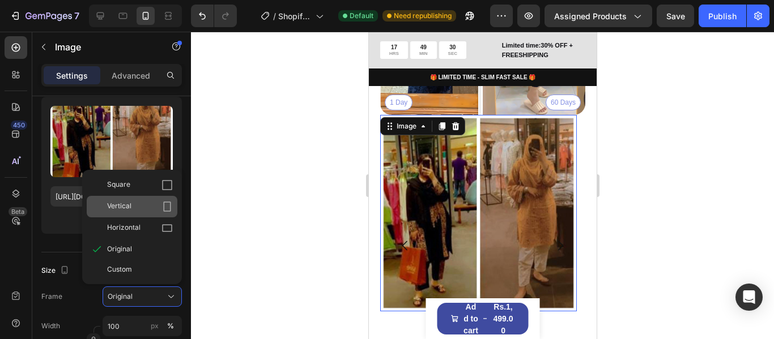
click at [158, 206] on div "Vertical" at bounding box center [140, 206] width 66 height 11
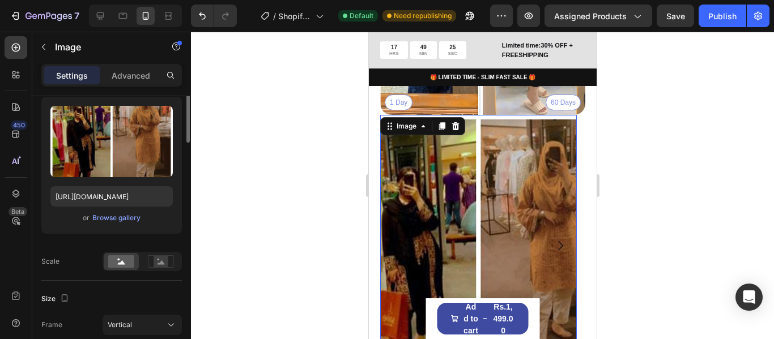
scroll to position [0, 0]
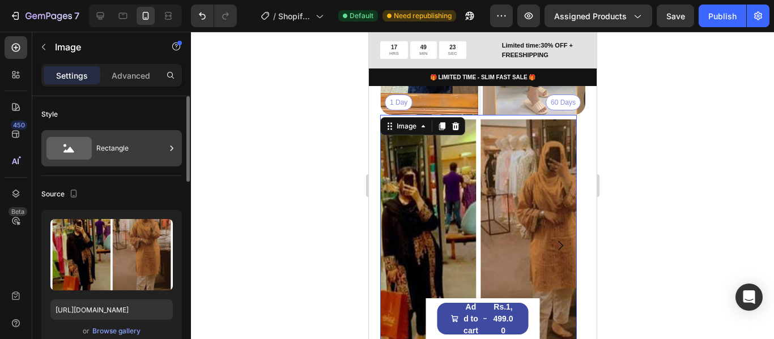
click at [123, 146] on div "Rectangle" at bounding box center [130, 148] width 69 height 26
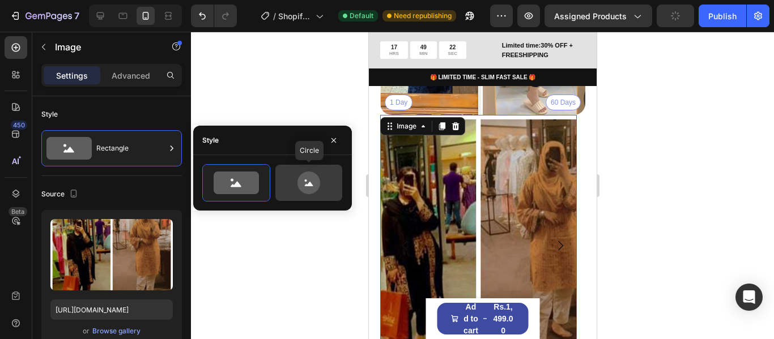
click at [295, 177] on icon at bounding box center [308, 183] width 53 height 23
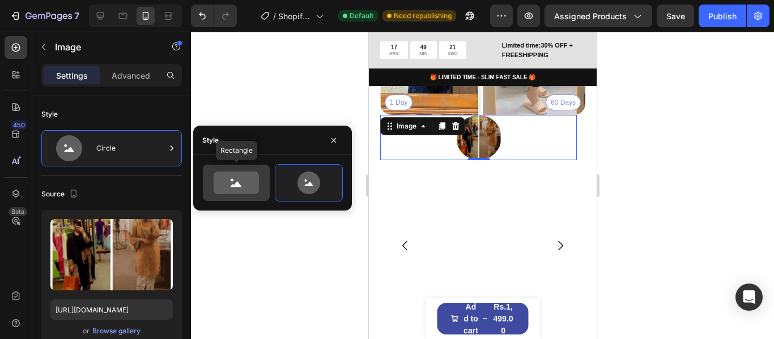
click at [245, 181] on icon at bounding box center [236, 183] width 45 height 23
type input "100"
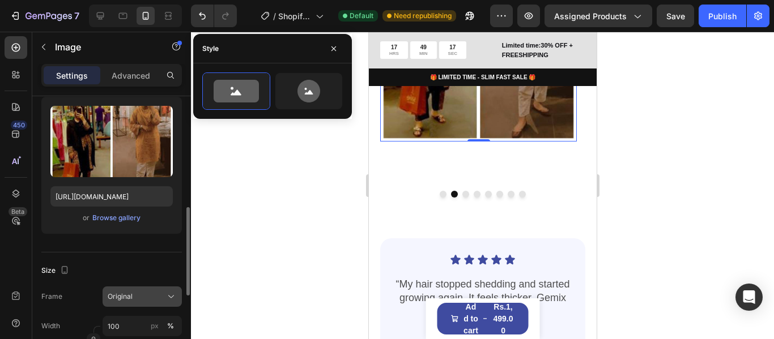
scroll to position [170, 0]
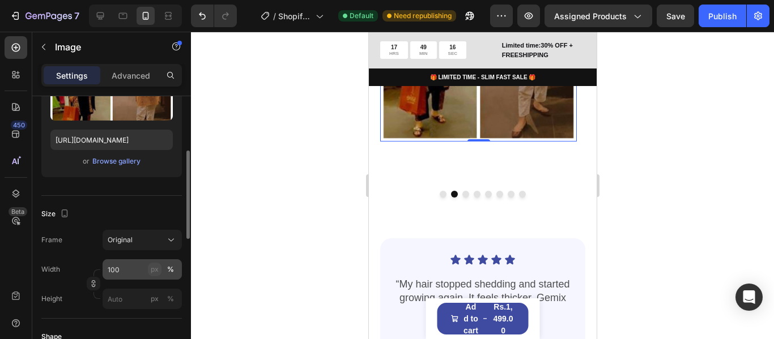
click at [151, 267] on div "px" at bounding box center [155, 270] width 8 height 10
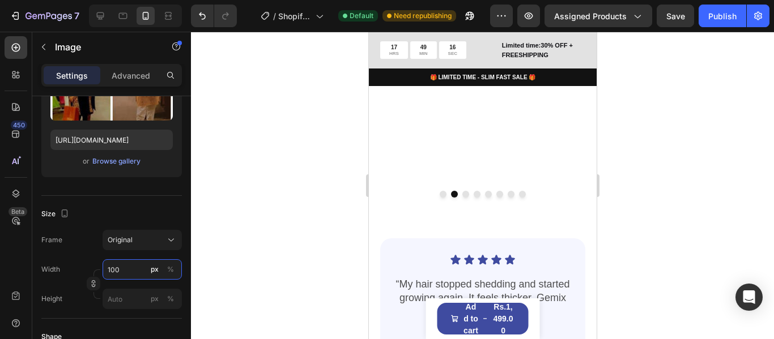
click at [122, 268] on input "100" at bounding box center [142, 269] width 79 height 20
click at [122, 267] on input "100" at bounding box center [142, 269] width 79 height 20
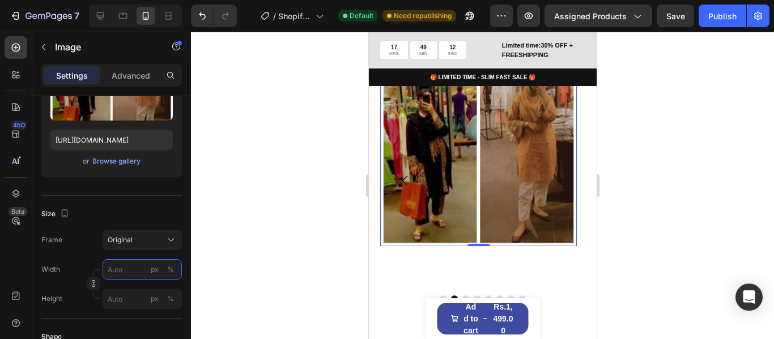
scroll to position [1209, 0]
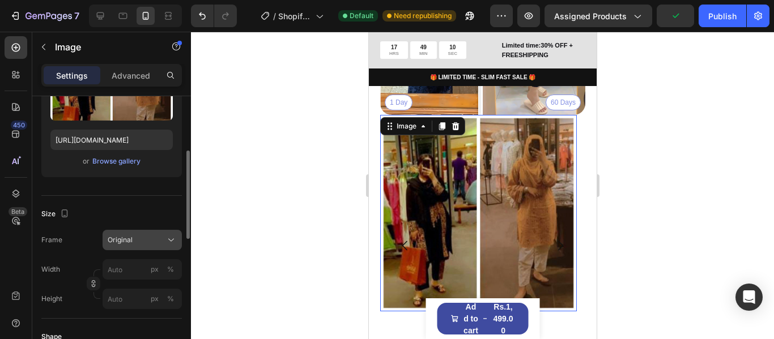
click at [161, 240] on div "Original" at bounding box center [136, 240] width 56 height 10
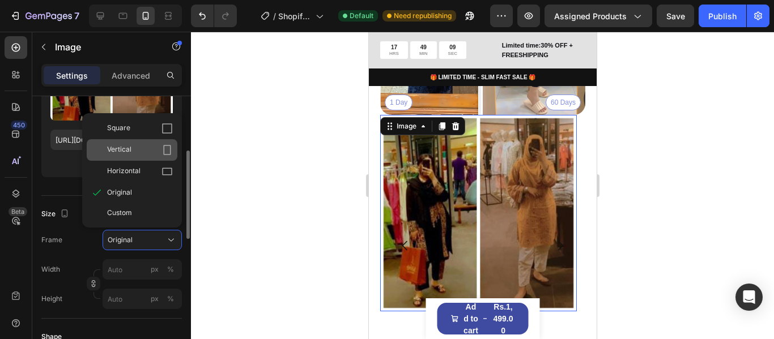
click at [160, 144] on div "Vertical" at bounding box center [132, 150] width 91 height 22
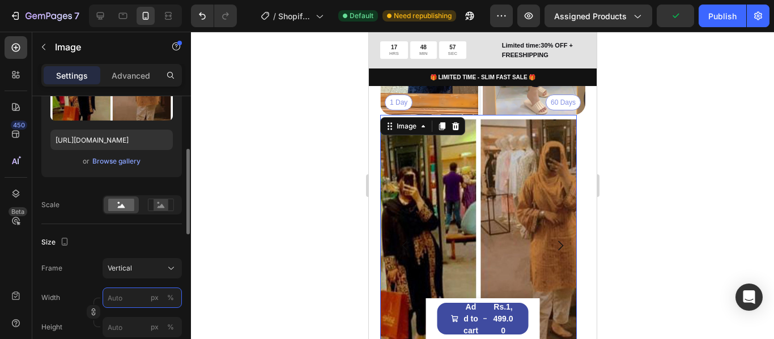
click at [131, 300] on input "px %" at bounding box center [142, 298] width 79 height 20
click at [152, 202] on icon at bounding box center [161, 205] width 26 height 12
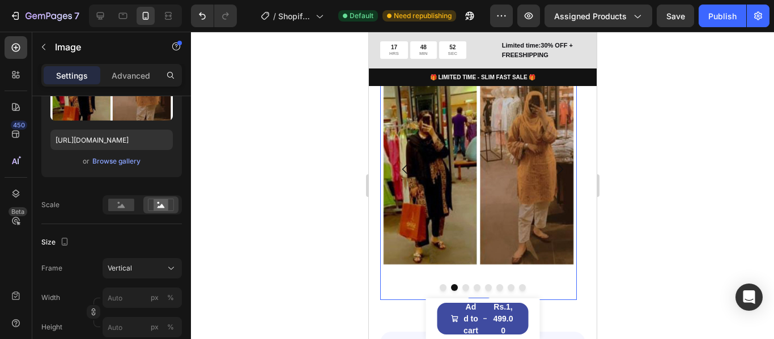
scroll to position [1266, 0]
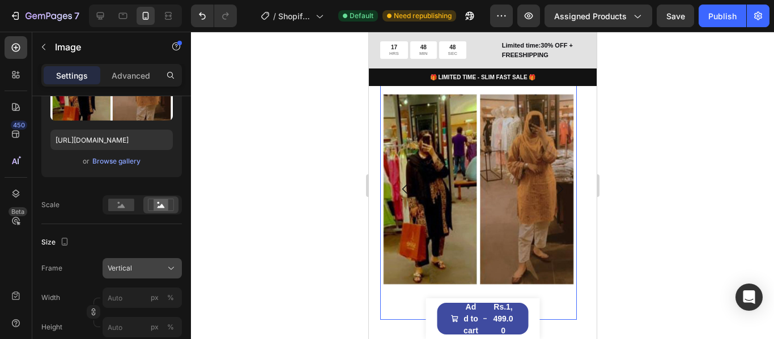
click at [160, 270] on div "Vertical" at bounding box center [136, 268] width 56 height 10
click at [55, 195] on div "Upload Image https://cdn.shopify.com/s/files/1/0711/7016/2862/files/gempages_58…" at bounding box center [111, 127] width 140 height 174
click at [459, 214] on img at bounding box center [478, 189] width 197 height 262
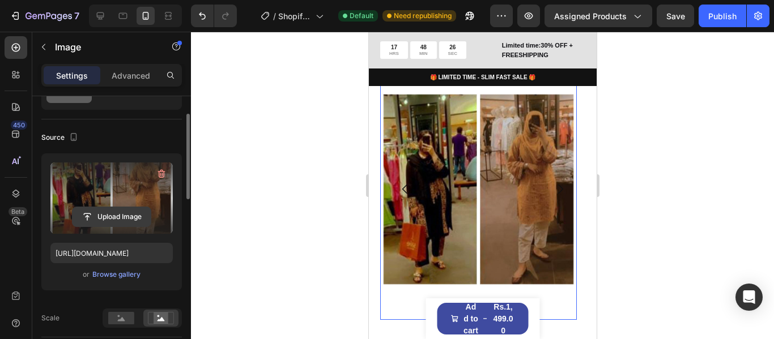
scroll to position [0, 0]
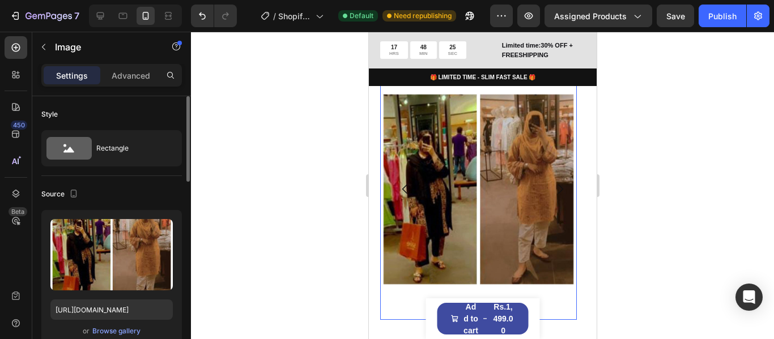
click at [472, 184] on img at bounding box center [478, 189] width 197 height 262
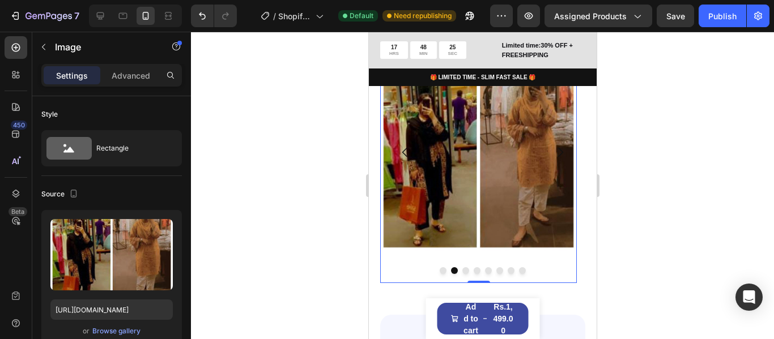
scroll to position [1323, 0]
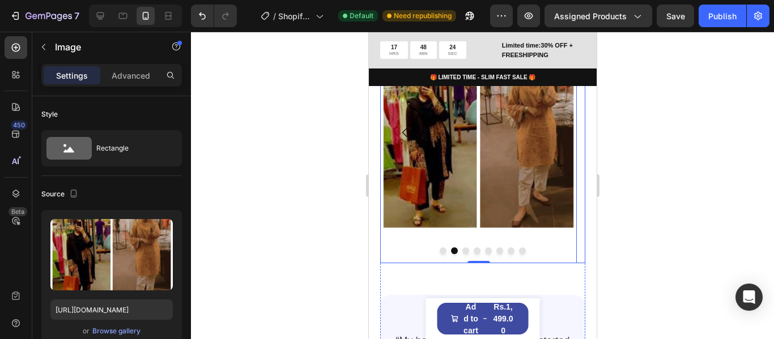
click at [408, 254] on div at bounding box center [482, 251] width 205 height 7
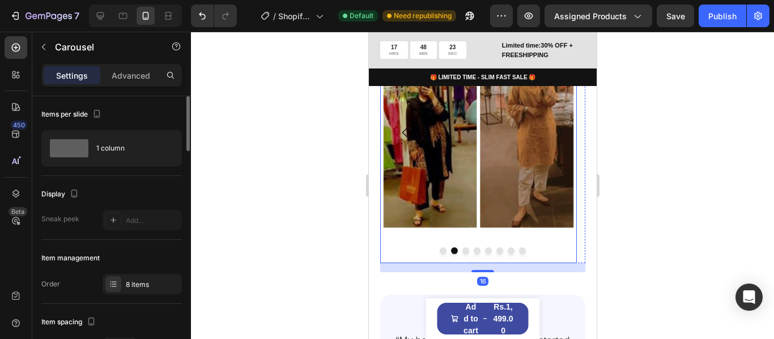
scroll to position [113, 0]
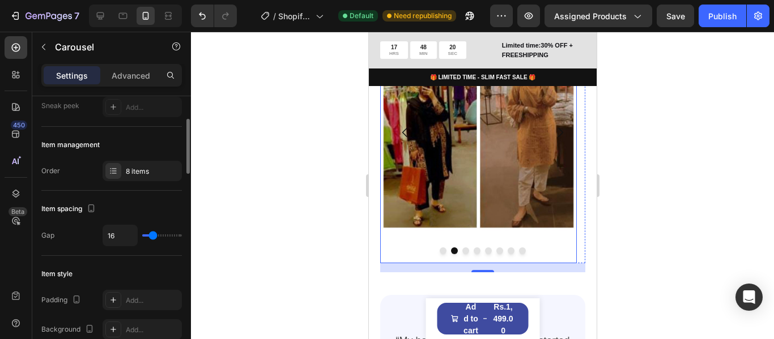
type input "62"
type input "80"
drag, startPoint x: 149, startPoint y: 235, endPoint x: 180, endPoint y: 236, distance: 30.6
type input "80"
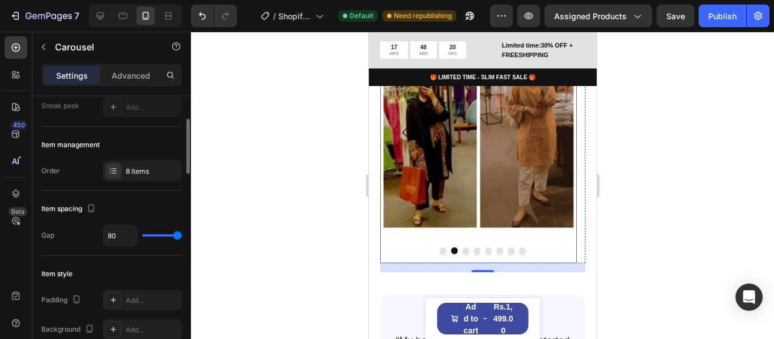
click at [180, 236] on input "range" at bounding box center [162, 236] width 40 height 2
type input "0"
drag, startPoint x: 180, startPoint y: 237, endPoint x: 139, endPoint y: 232, distance: 40.5
type input "0"
click at [142, 235] on input "range" at bounding box center [162, 236] width 40 height 2
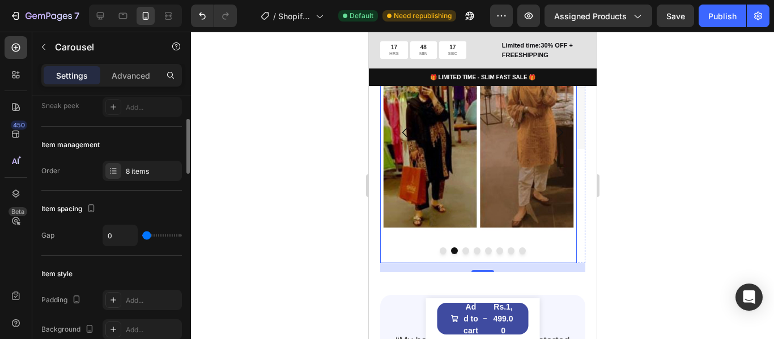
scroll to position [170, 0]
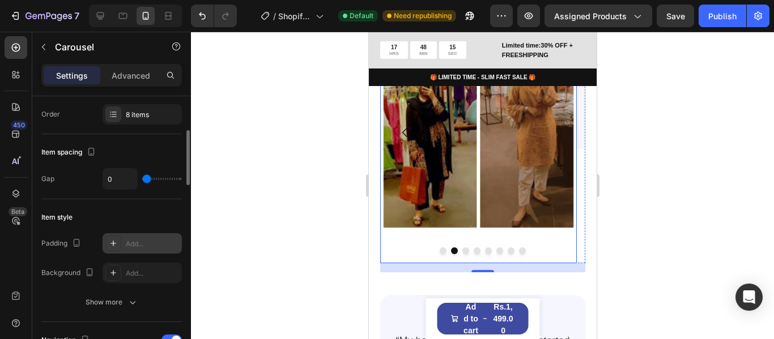
click at [132, 246] on div "Add..." at bounding box center [152, 244] width 53 height 10
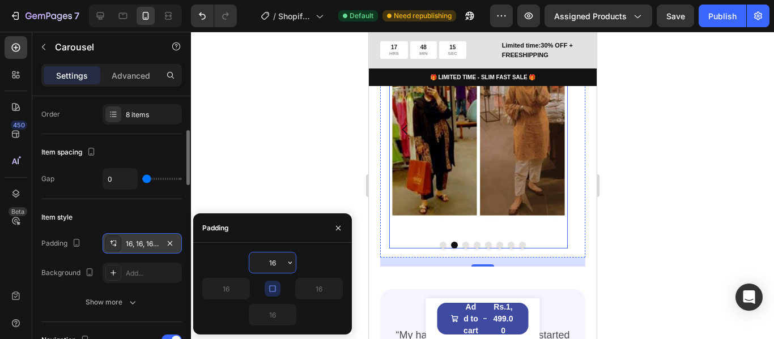
scroll to position [1320, 0]
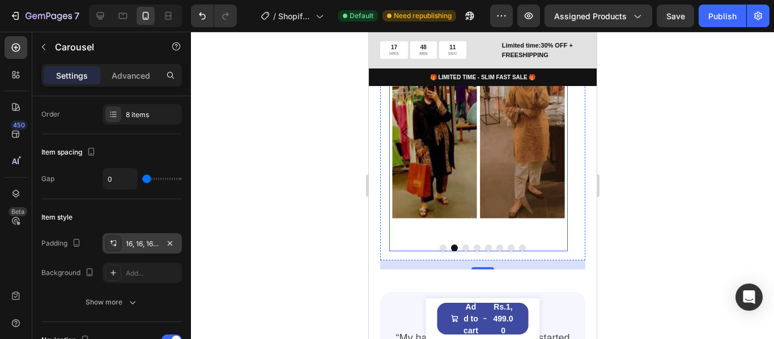
click at [676, 125] on div at bounding box center [482, 186] width 583 height 308
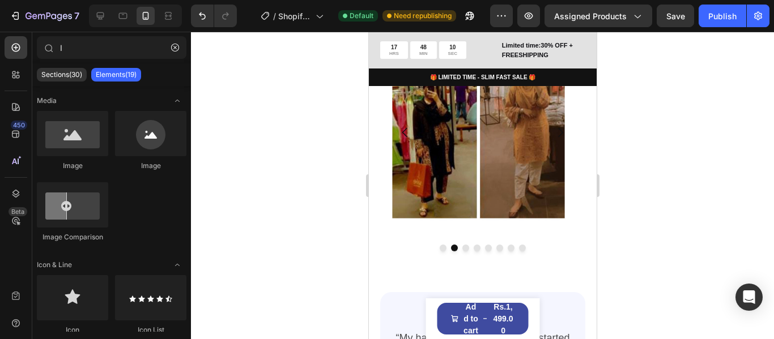
click at [318, 149] on div at bounding box center [482, 186] width 583 height 308
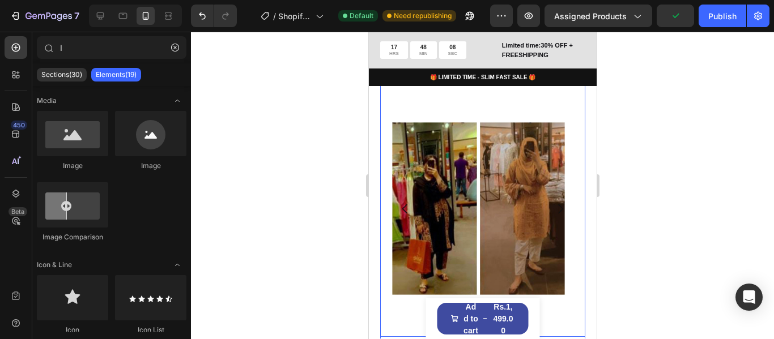
scroll to position [1263, 0]
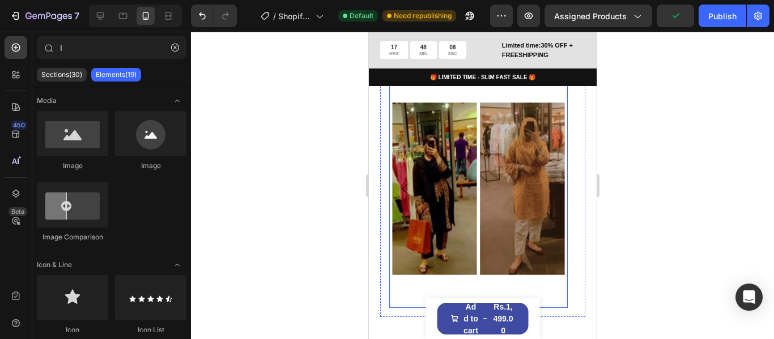
click at [499, 173] on img at bounding box center [478, 189] width 178 height 238
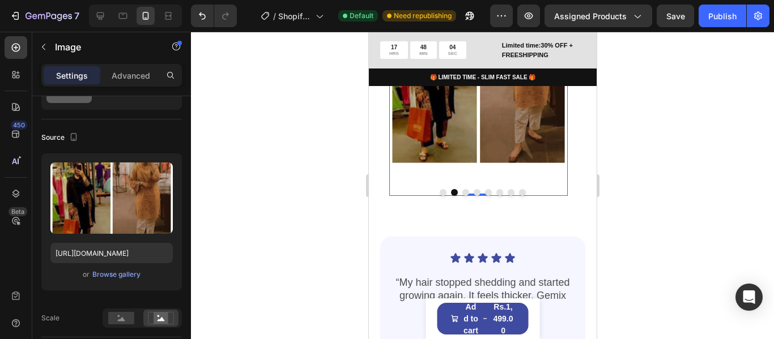
scroll to position [1377, 0]
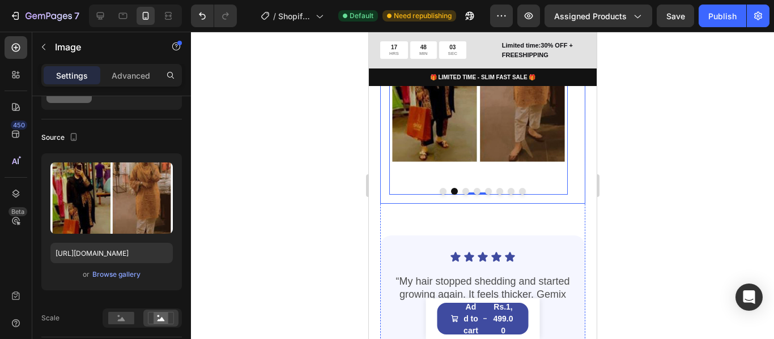
click at [462, 195] on button "Dot" at bounding box center [465, 191] width 7 height 7
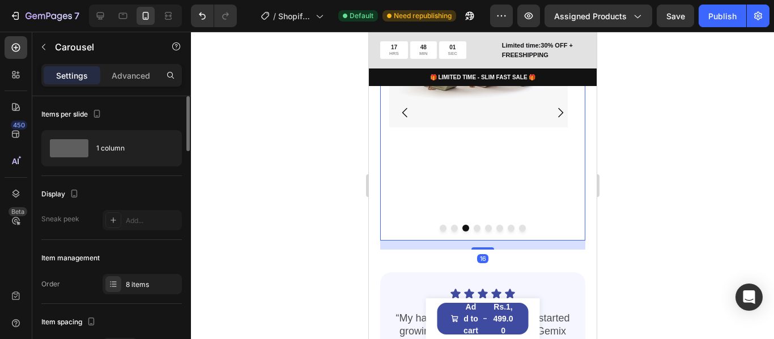
scroll to position [1320, 0]
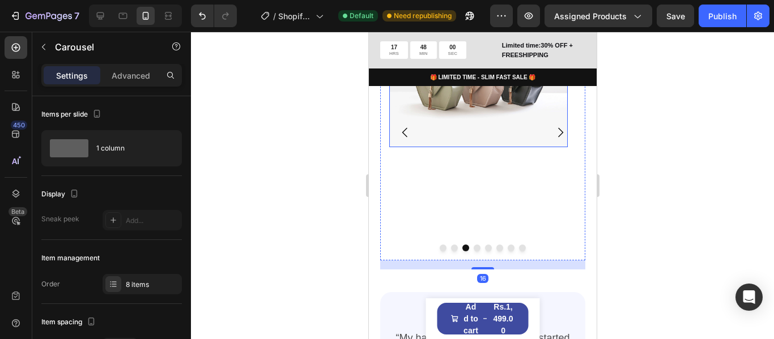
click at [439, 133] on img at bounding box center [478, 81] width 178 height 134
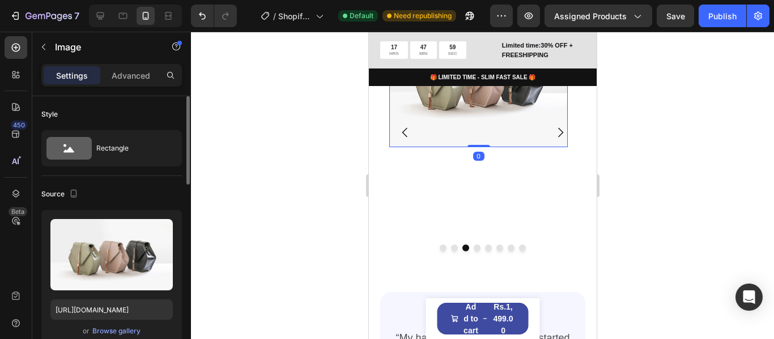
scroll to position [57, 0]
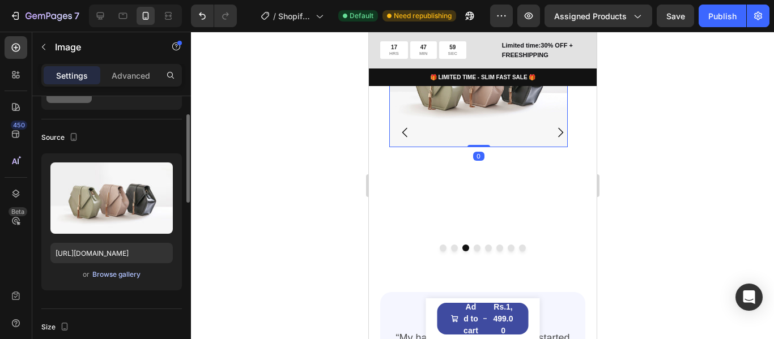
click at [116, 271] on div "Browse gallery" at bounding box center [116, 275] width 48 height 10
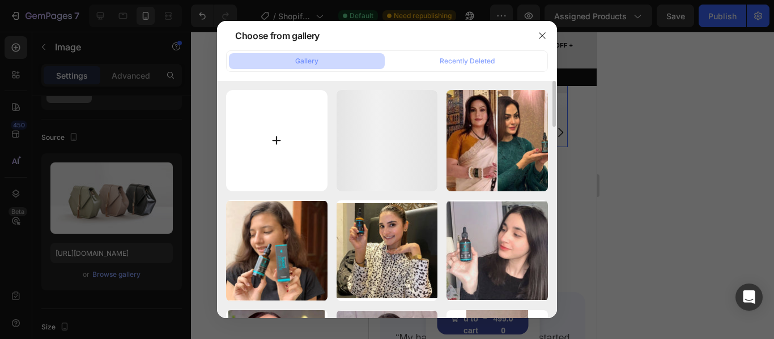
click at [302, 153] on input "file" at bounding box center [276, 140] width 101 height 101
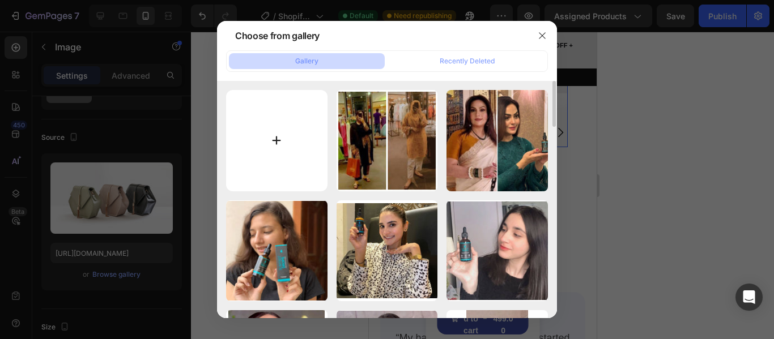
type input "C:\fakepath\IMG-20250803-WA0024.jpg"
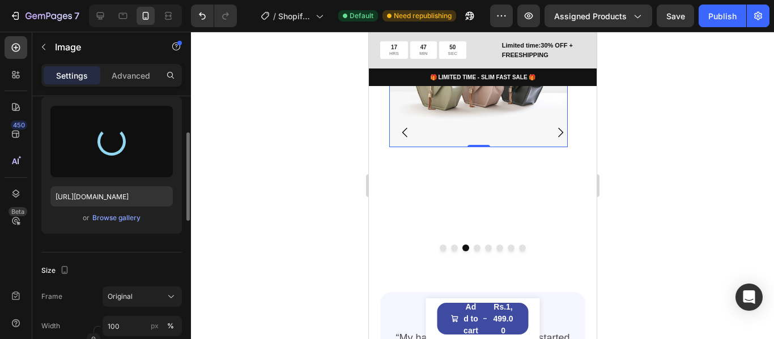
scroll to position [227, 0]
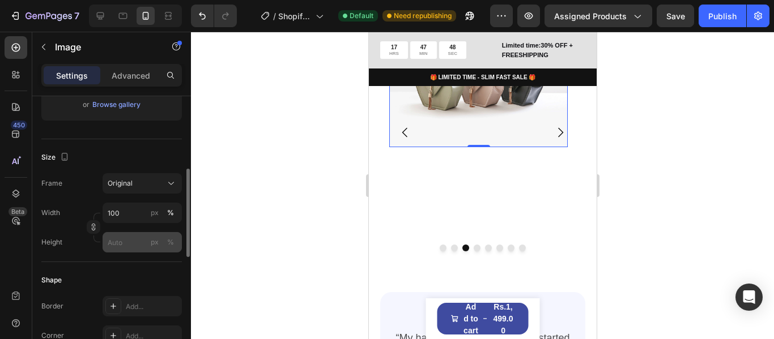
type input "https://cdn.shopify.com/s/files/1/0711/7016/2862/files/gempages_581705365507277…"
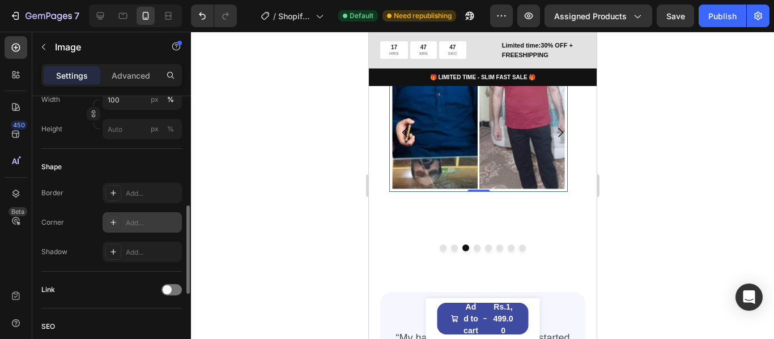
scroll to position [397, 0]
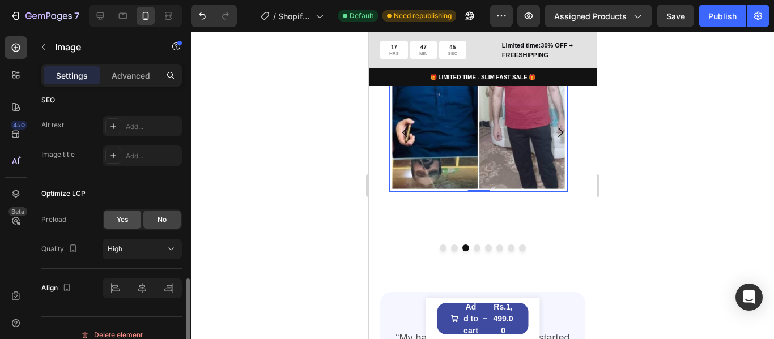
click at [132, 221] on div "Yes" at bounding box center [122, 220] width 37 height 18
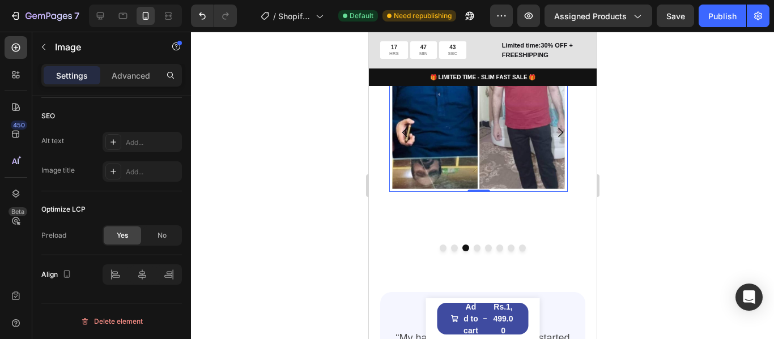
scroll to position [1263, 0]
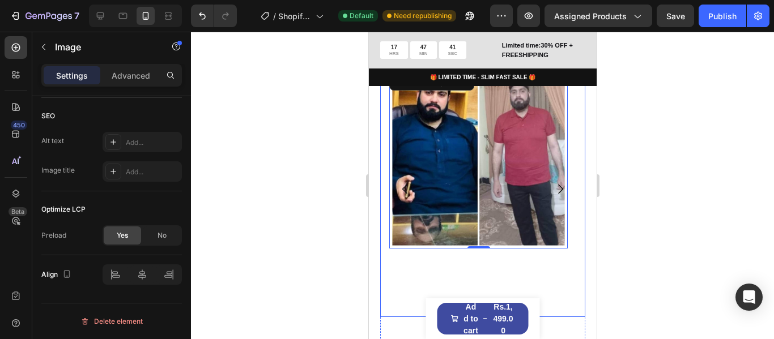
click at [554, 196] on icon "Carousel Next Arrow" at bounding box center [560, 189] width 14 height 14
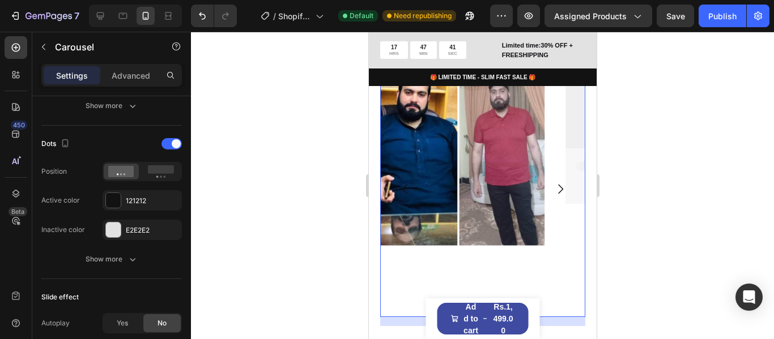
scroll to position [0, 0]
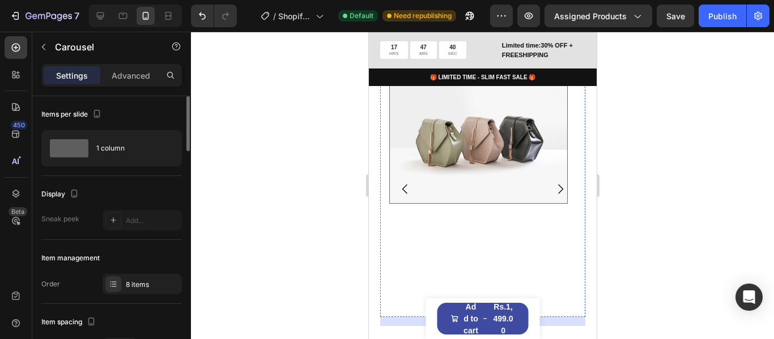
click at [467, 171] on img at bounding box center [478, 137] width 178 height 134
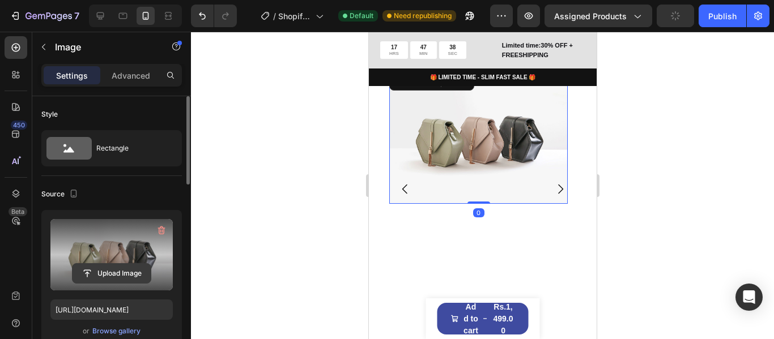
click at [120, 275] on input "file" at bounding box center [112, 273] width 78 height 19
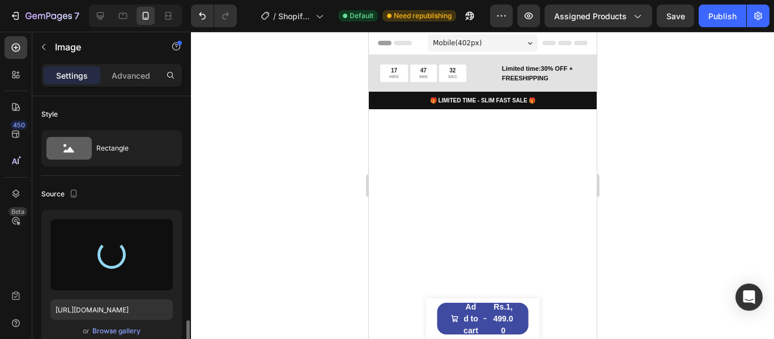
scroll to position [1263, 0]
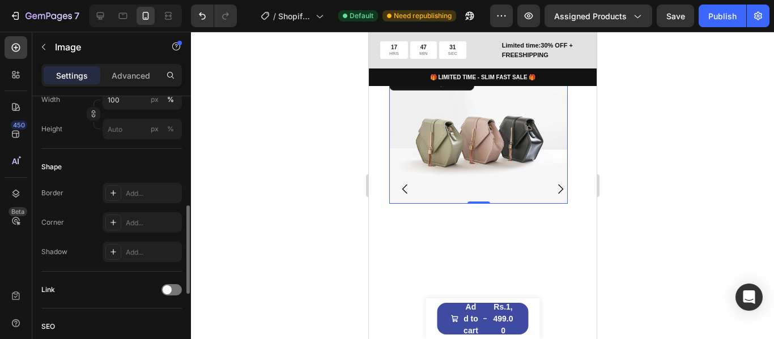
type input "[URL][DOMAIN_NAME]"
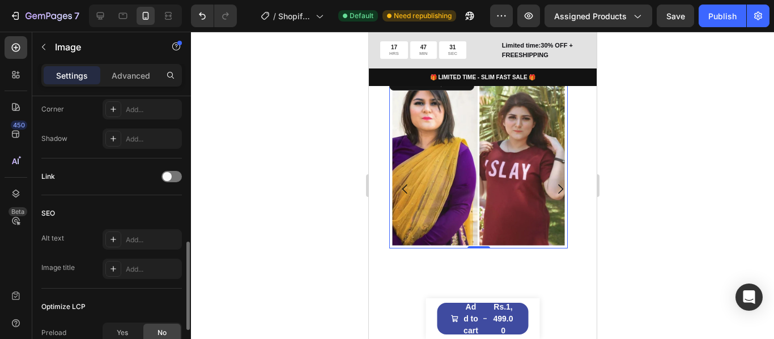
scroll to position [510, 0]
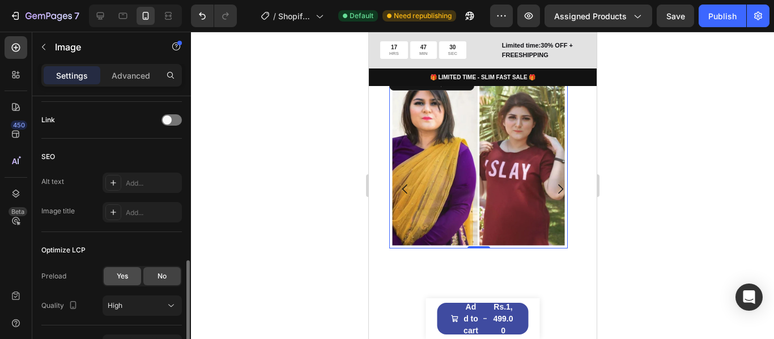
click at [127, 278] on span "Yes" at bounding box center [122, 276] width 11 height 10
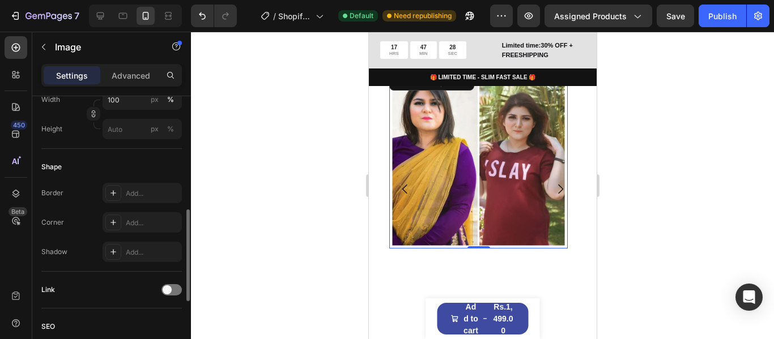
scroll to position [283, 0]
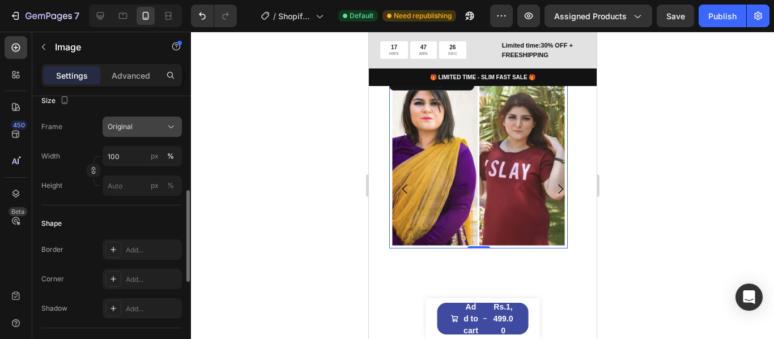
click at [174, 127] on icon at bounding box center [170, 126] width 11 height 11
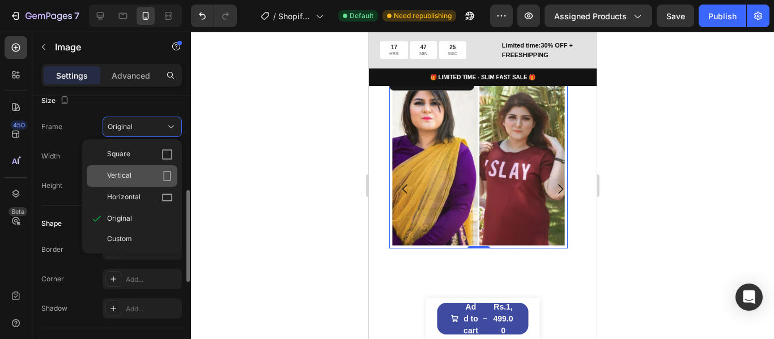
click at [155, 175] on div "Vertical" at bounding box center [140, 176] width 66 height 11
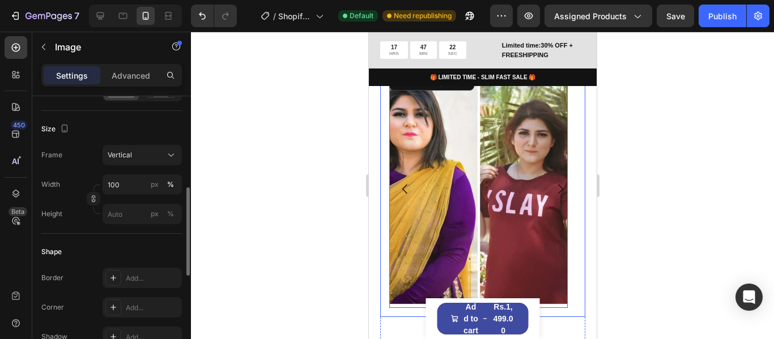
click at [557, 194] on icon "Carousel Next Arrow" at bounding box center [559, 190] width 5 height 10
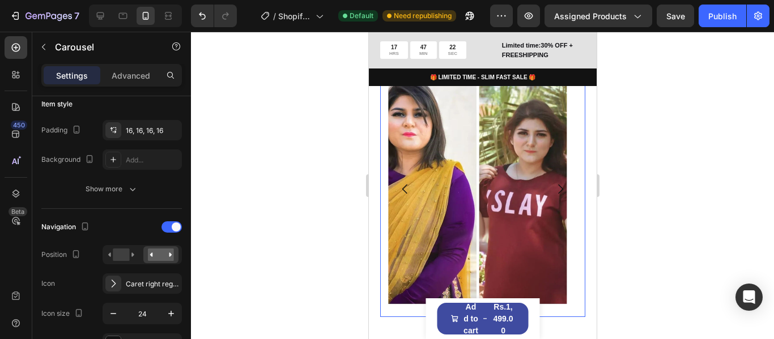
scroll to position [0, 0]
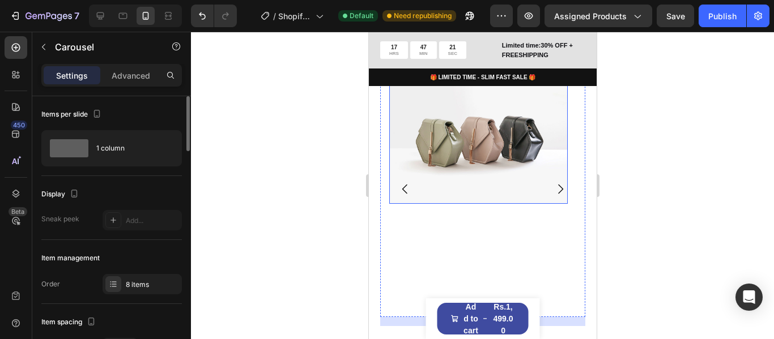
click at [505, 193] on img at bounding box center [478, 137] width 178 height 134
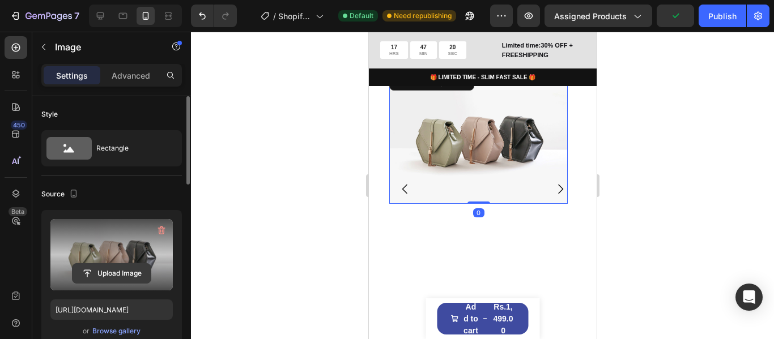
click at [119, 273] on input "file" at bounding box center [112, 273] width 78 height 19
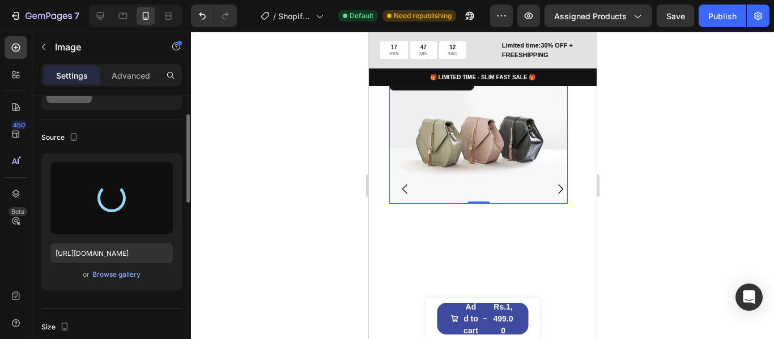
scroll to position [113, 0]
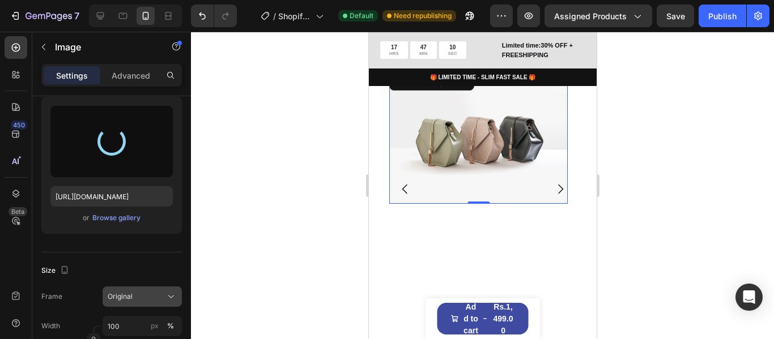
click at [147, 292] on div "Original" at bounding box center [136, 297] width 56 height 10
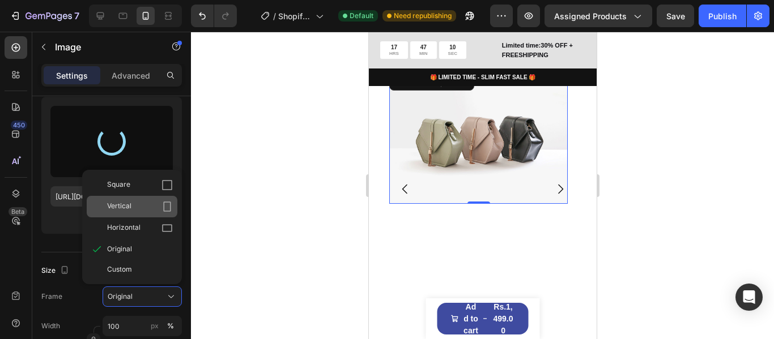
type input "[URL][DOMAIN_NAME]"
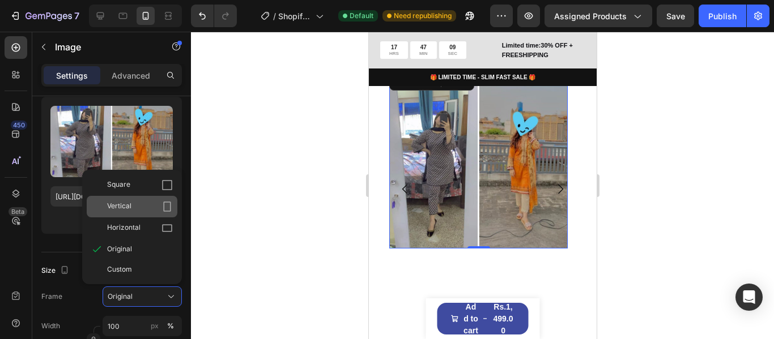
click at [159, 203] on div "Vertical" at bounding box center [140, 206] width 66 height 11
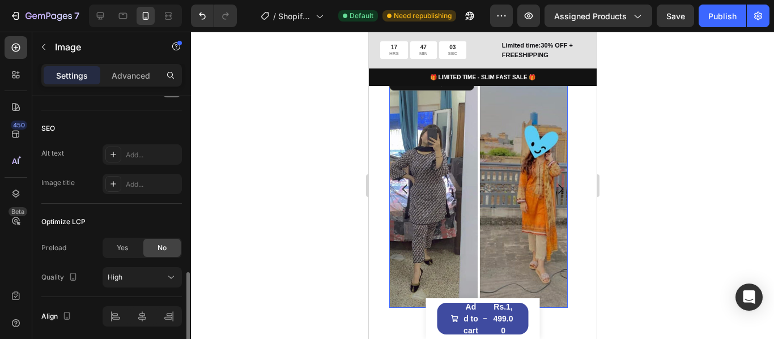
scroll to position [608, 0]
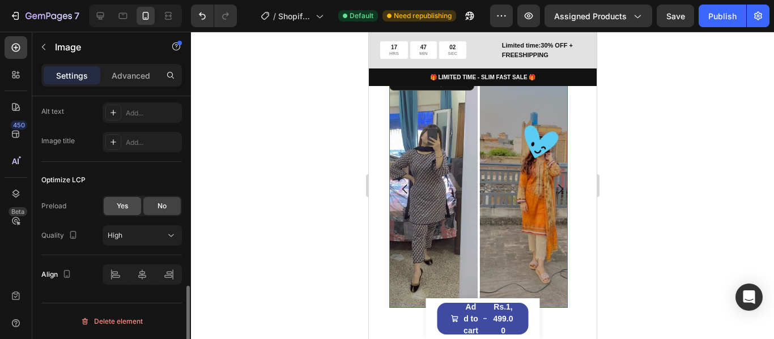
click at [115, 207] on div "Yes" at bounding box center [122, 206] width 37 height 18
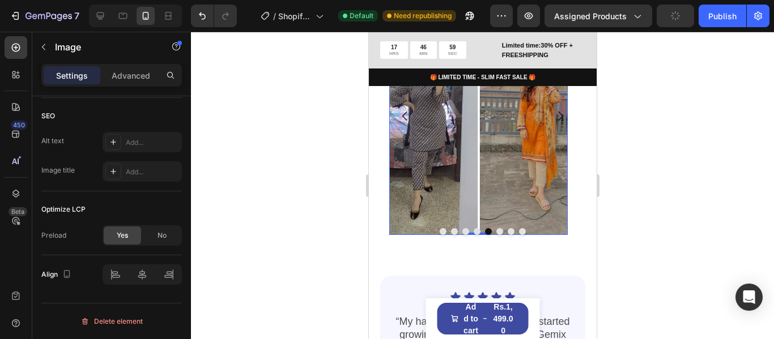
scroll to position [1377, 0]
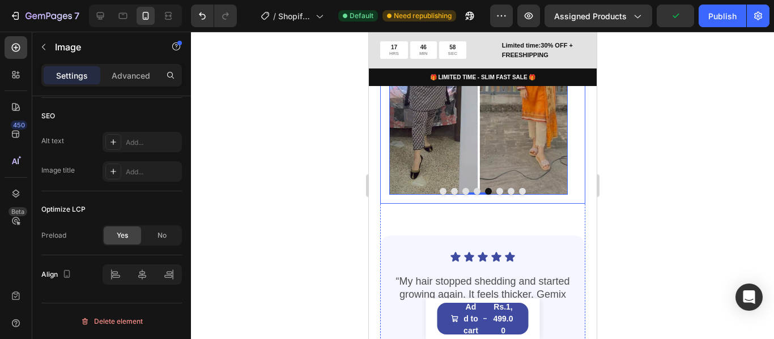
click at [496, 195] on button "Dot" at bounding box center [499, 191] width 7 height 7
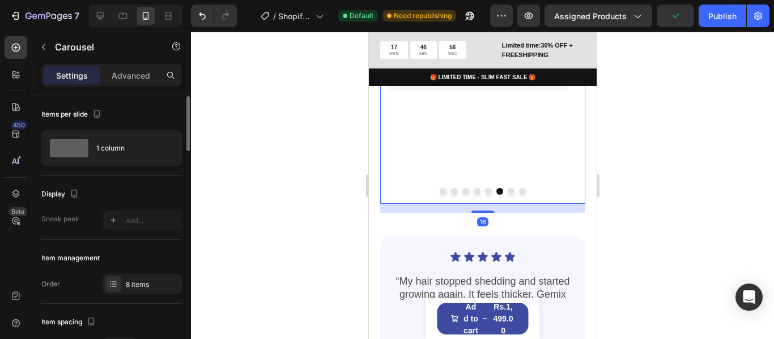
scroll to position [113, 0]
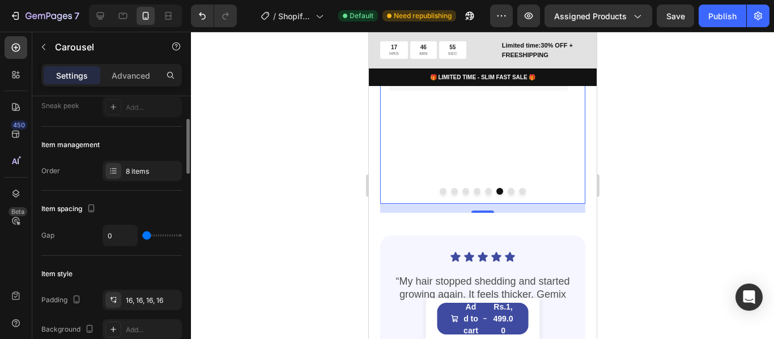
click at [518, 152] on div "Image" at bounding box center [478, 76] width 178 height 238
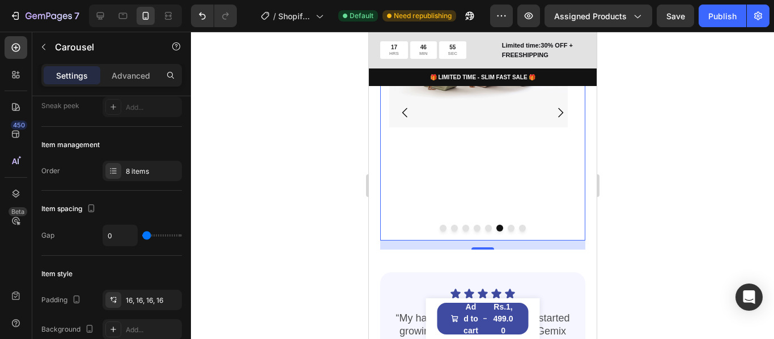
scroll to position [1320, 0]
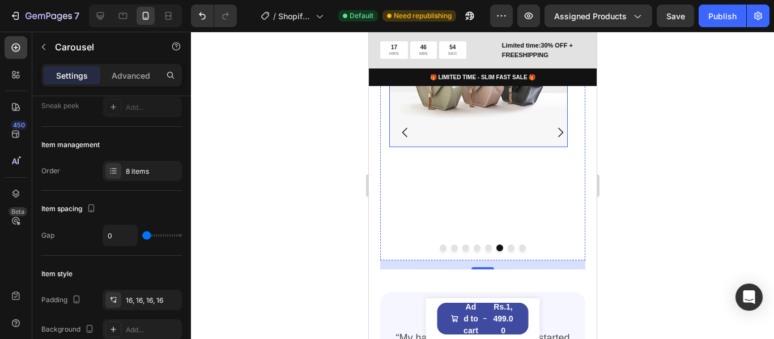
click at [472, 147] on img at bounding box center [478, 81] width 178 height 134
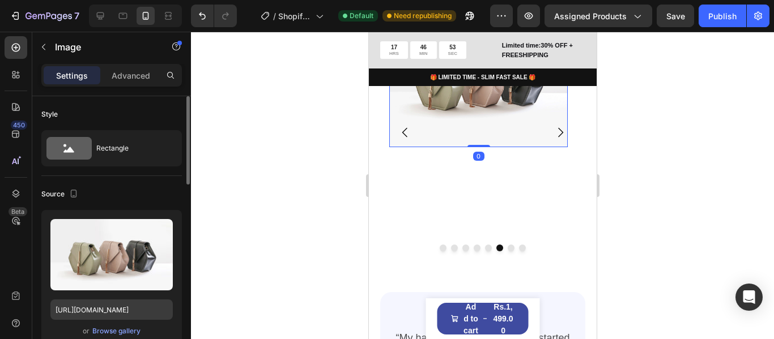
scroll to position [57, 0]
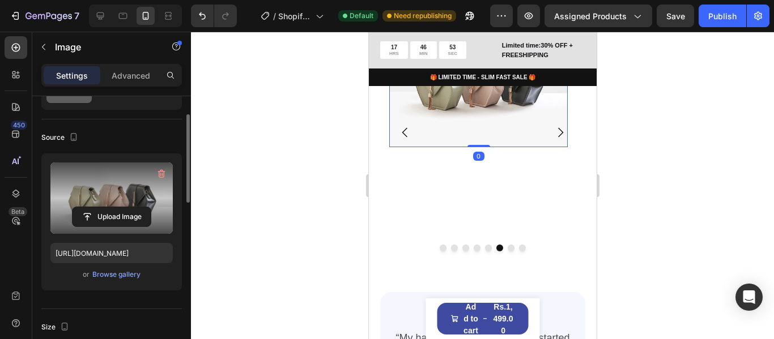
click at [112, 204] on label at bounding box center [111, 198] width 122 height 71
click at [112, 207] on input "file" at bounding box center [112, 216] width 78 height 19
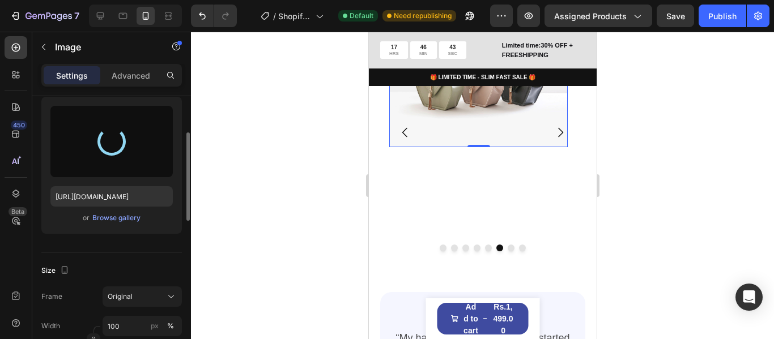
scroll to position [170, 0]
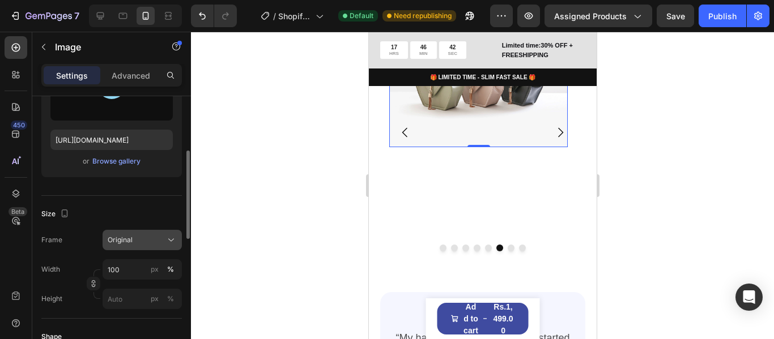
click at [139, 248] on button "Original" at bounding box center [142, 240] width 79 height 20
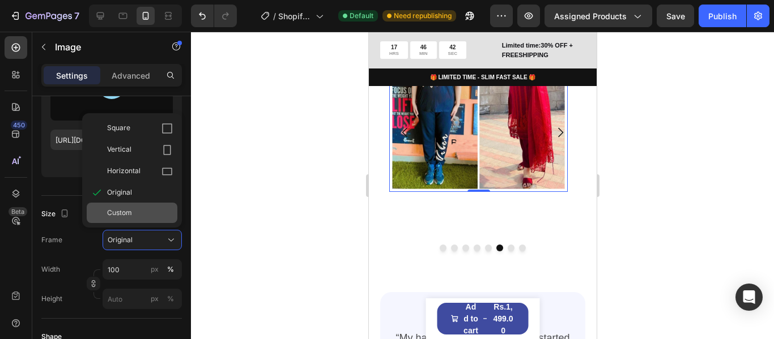
type input "[URL][DOMAIN_NAME]"
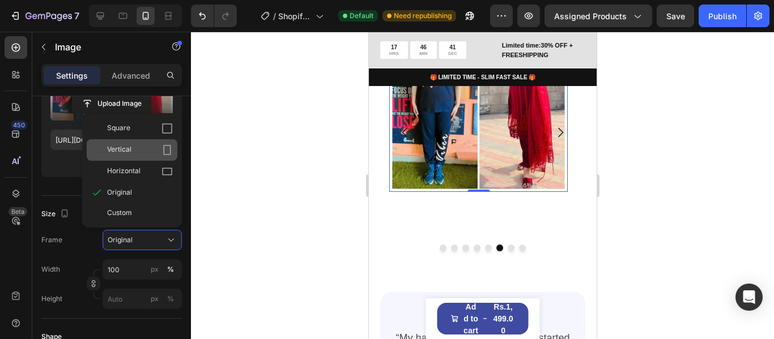
click at [160, 150] on div "Vertical" at bounding box center [140, 149] width 66 height 11
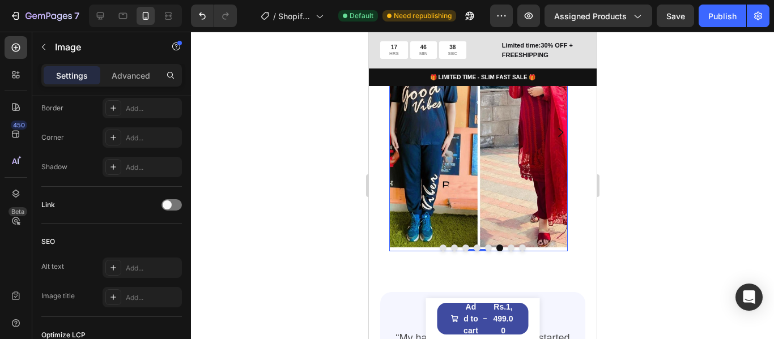
scroll to position [566, 0]
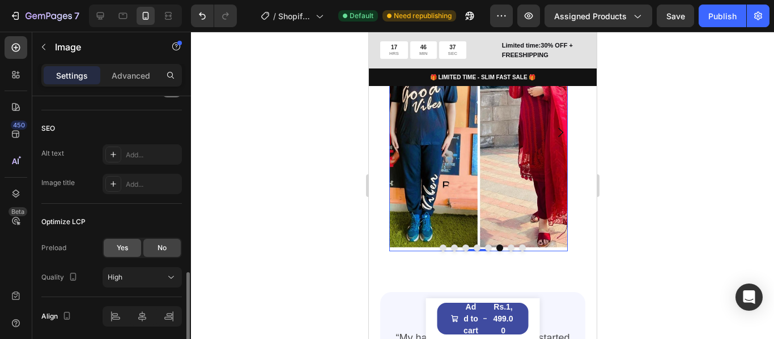
click at [133, 251] on div "Yes" at bounding box center [122, 248] width 37 height 18
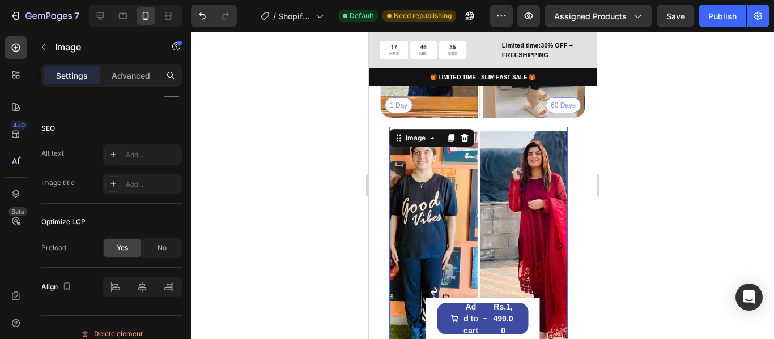
scroll to position [1263, 0]
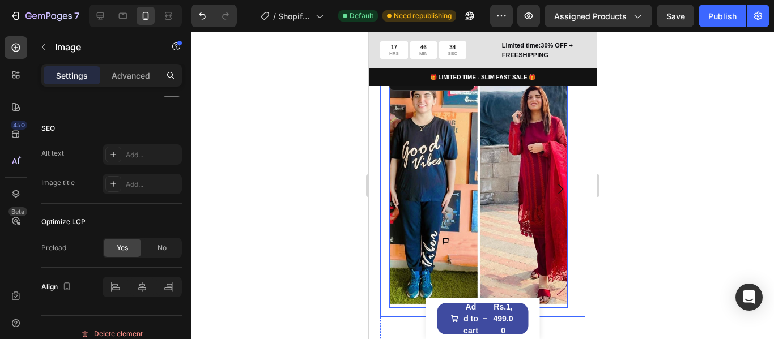
click at [553, 196] on icon "Carousel Next Arrow" at bounding box center [560, 189] width 14 height 14
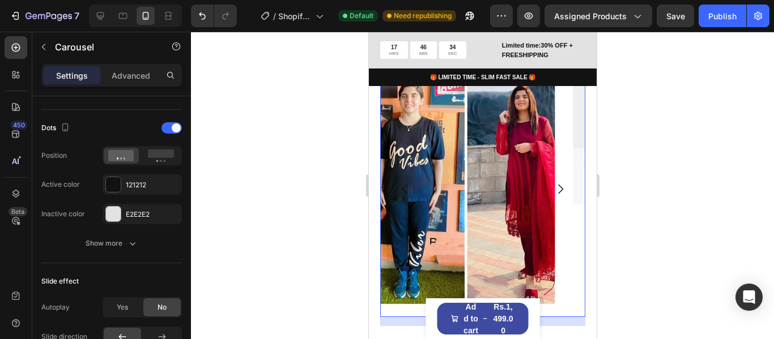
scroll to position [0, 0]
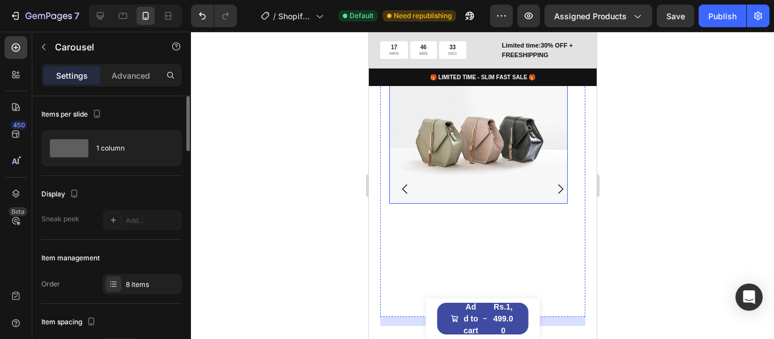
click at [440, 194] on img at bounding box center [478, 137] width 178 height 134
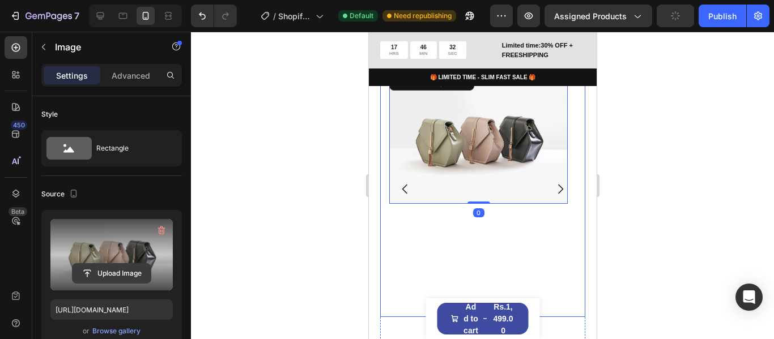
click at [125, 271] on input "file" at bounding box center [112, 273] width 78 height 19
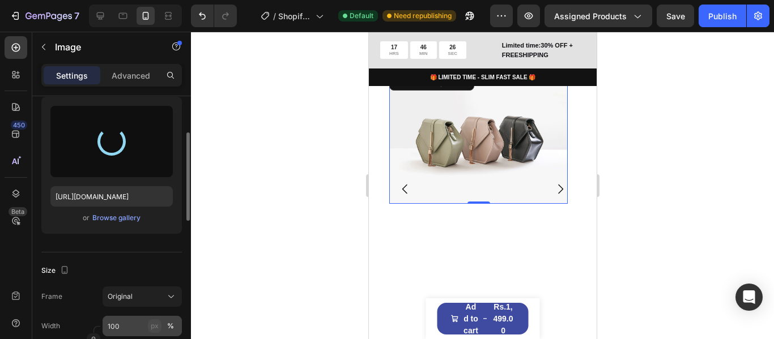
scroll to position [170, 0]
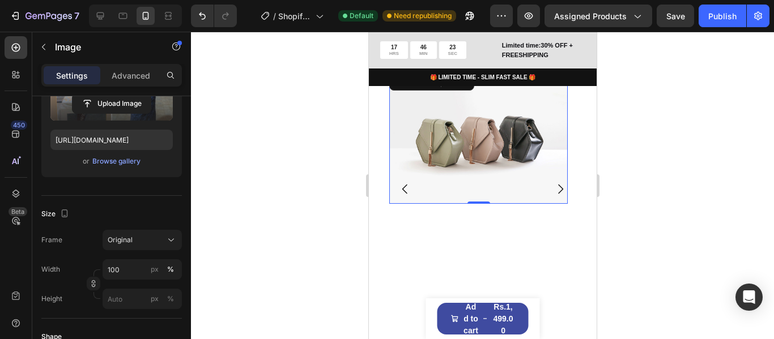
type input "https://cdn.shopify.com/s/files/1/0711/7016/2862/files/gempages_581705365507277…"
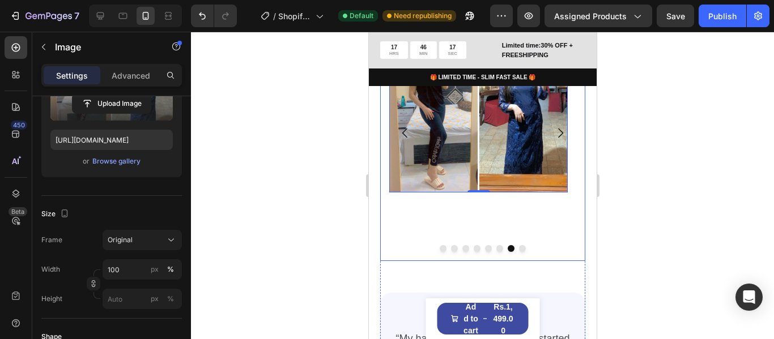
scroll to position [1320, 0]
click at [553, 139] on icon "Carousel Next Arrow" at bounding box center [560, 133] width 14 height 14
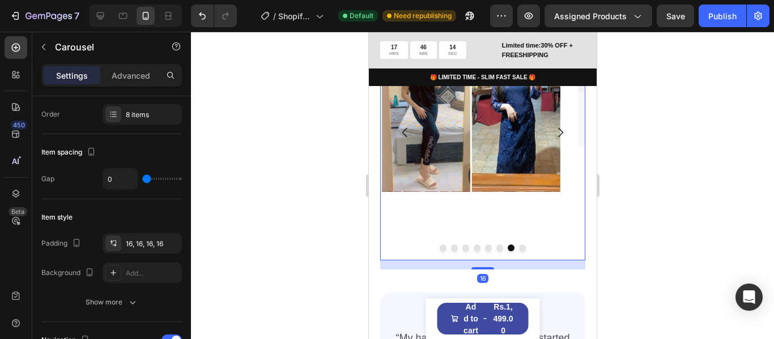
scroll to position [0, 0]
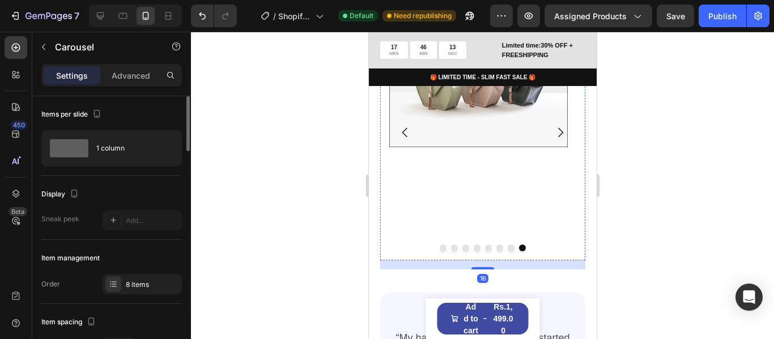
click at [462, 138] on img at bounding box center [478, 81] width 178 height 134
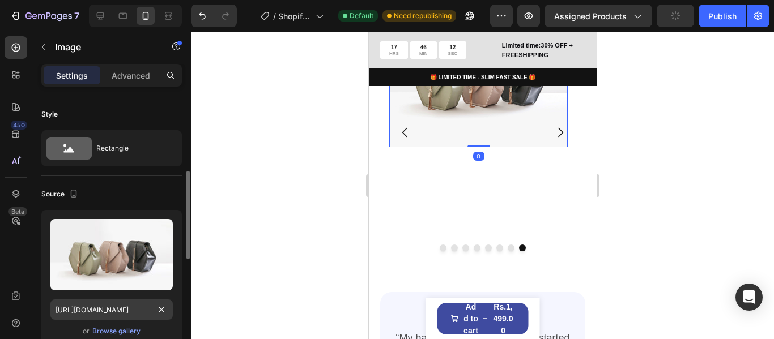
scroll to position [57, 0]
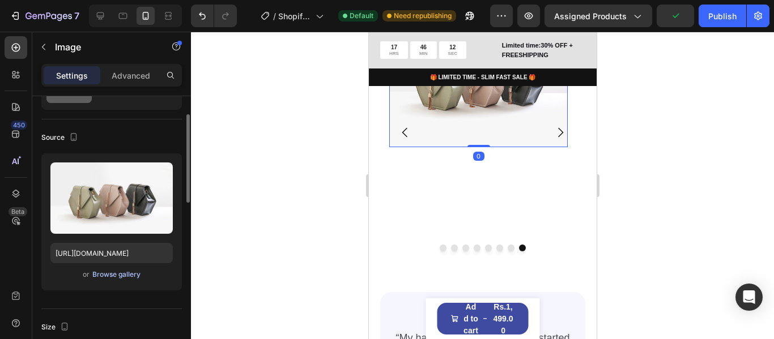
click at [127, 276] on div "Browse gallery" at bounding box center [116, 275] width 48 height 10
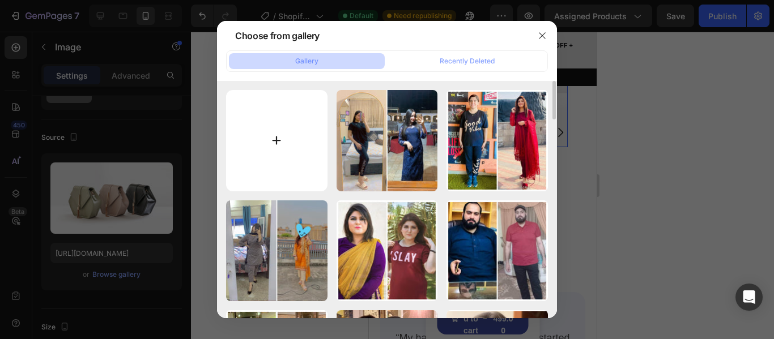
click at [286, 131] on input "file" at bounding box center [276, 140] width 101 height 101
type input "C:\fakepath\IMG-20250803-WA0030.jpg"
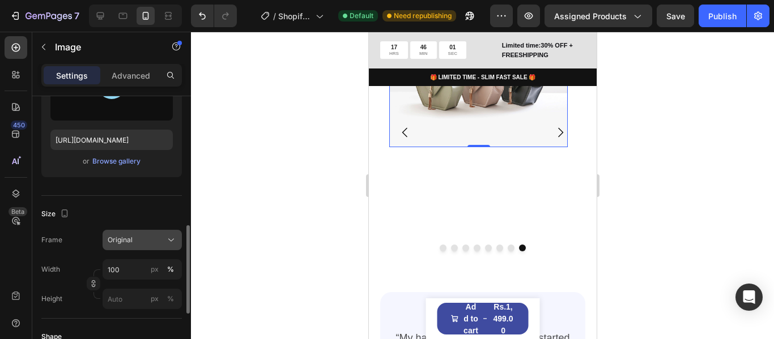
scroll to position [227, 0]
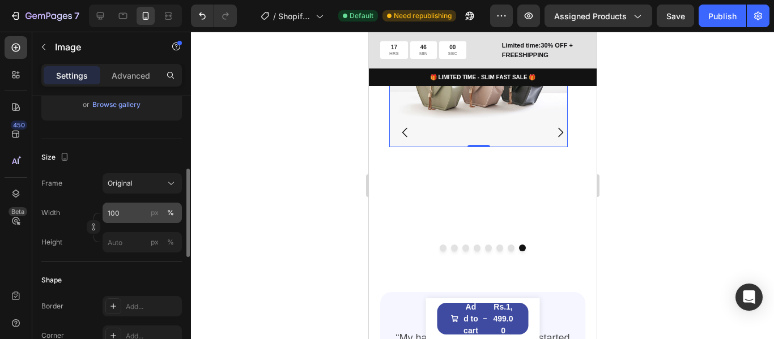
type input "https://cdn.shopify.com/s/files/1/0711/7016/2862/files/gempages_581705365507277…"
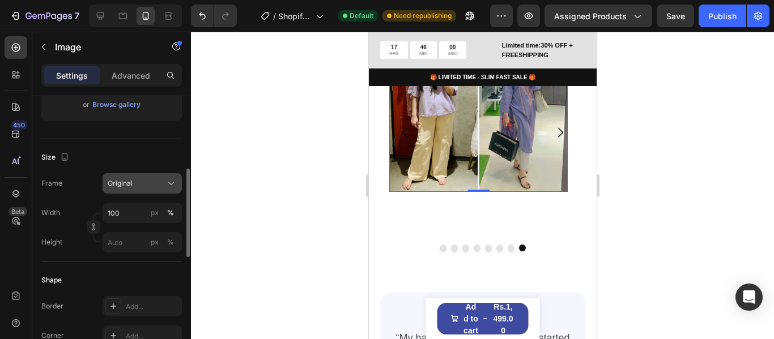
click at [139, 184] on div "Original" at bounding box center [136, 183] width 56 height 10
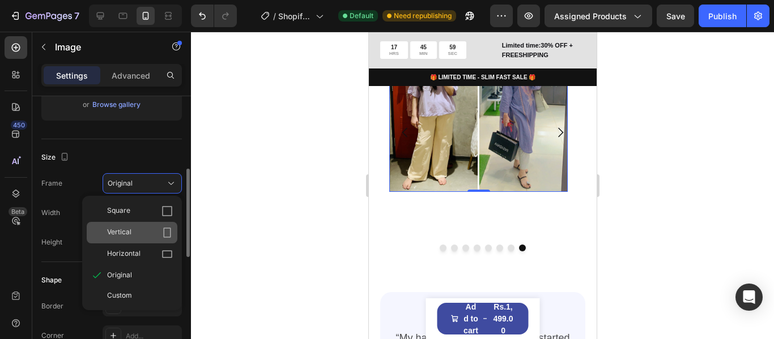
click at [146, 235] on div "Vertical" at bounding box center [140, 232] width 66 height 11
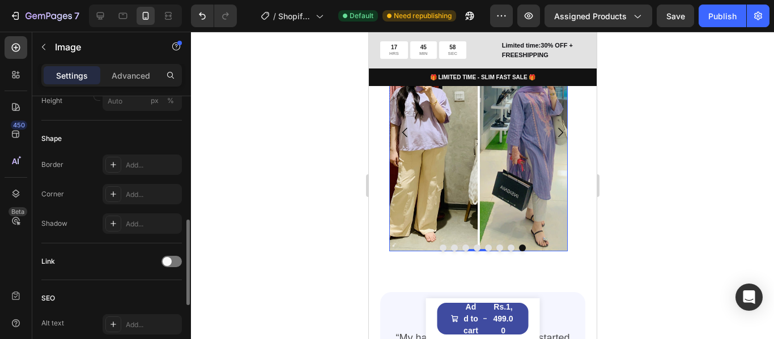
scroll to position [510, 0]
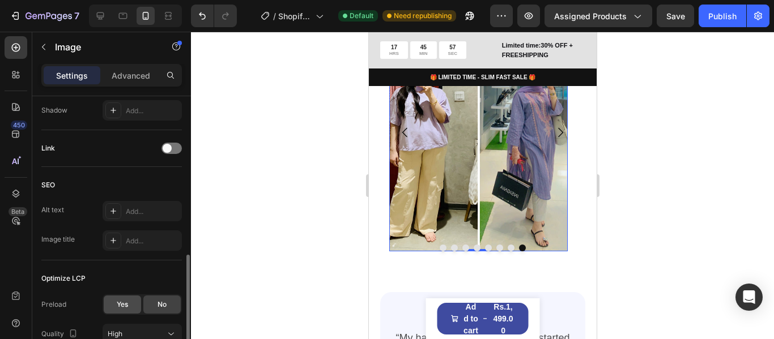
click at [126, 301] on span "Yes" at bounding box center [122, 305] width 11 height 10
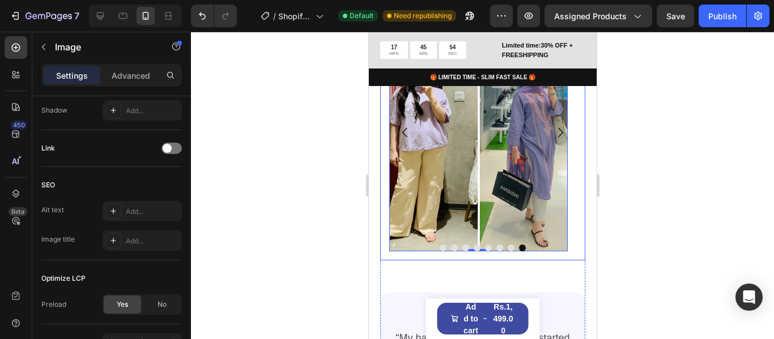
click at [411, 142] on button "Carousel Back Arrow" at bounding box center [405, 133] width 32 height 32
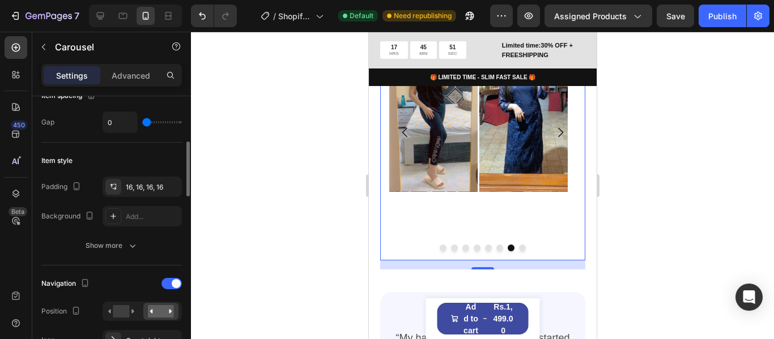
scroll to position [283, 0]
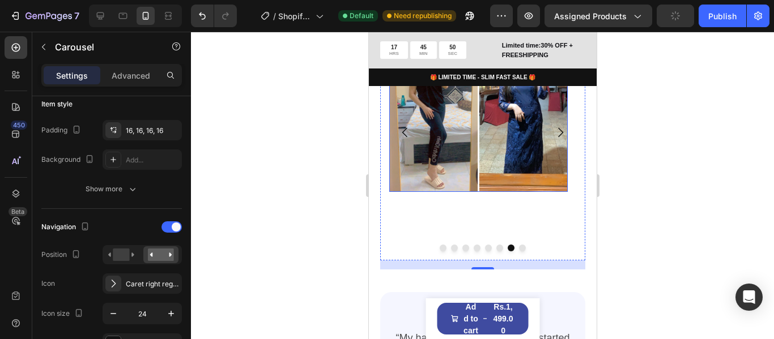
click at [449, 148] on img at bounding box center [478, 103] width 178 height 178
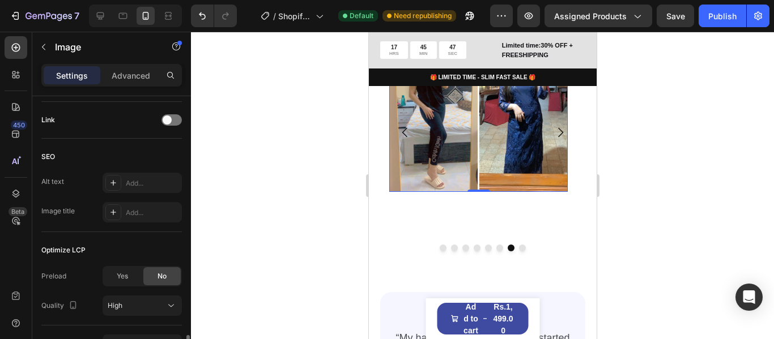
scroll to position [566, 0]
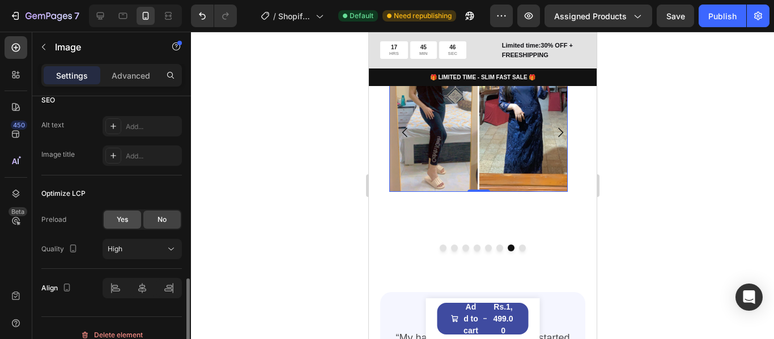
click at [125, 215] on span "Yes" at bounding box center [122, 220] width 11 height 10
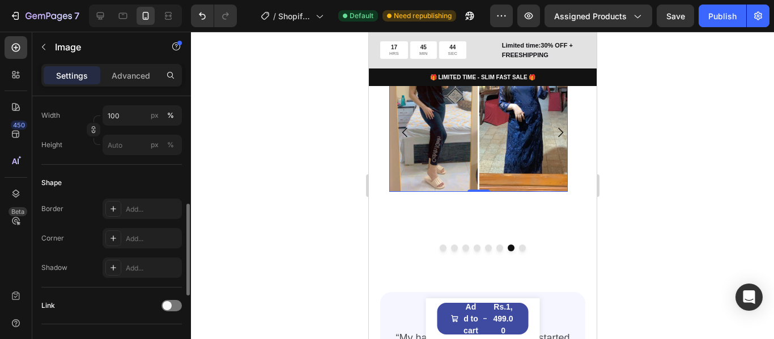
scroll to position [211, 0]
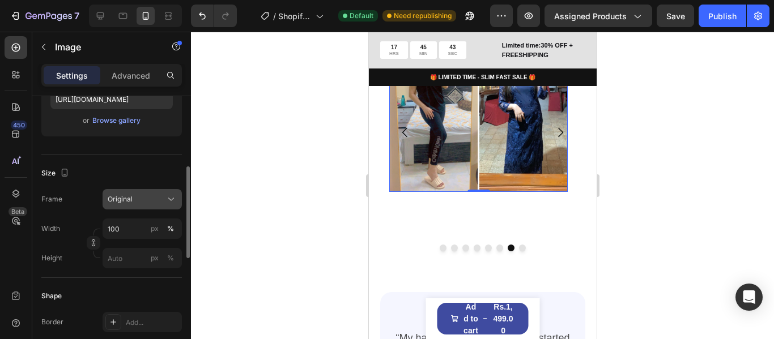
click at [150, 196] on div "Original" at bounding box center [136, 199] width 56 height 10
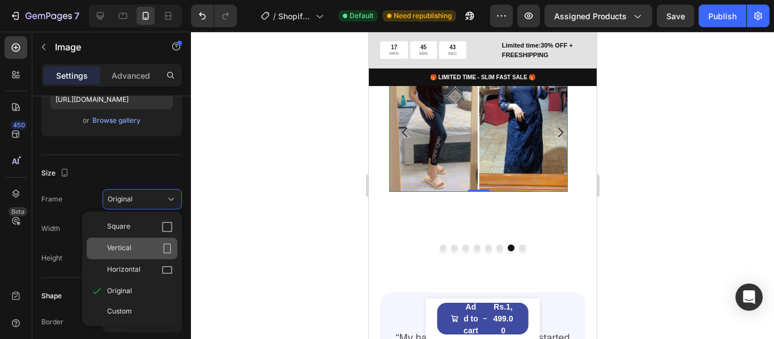
click at [159, 246] on div "Vertical" at bounding box center [140, 248] width 66 height 11
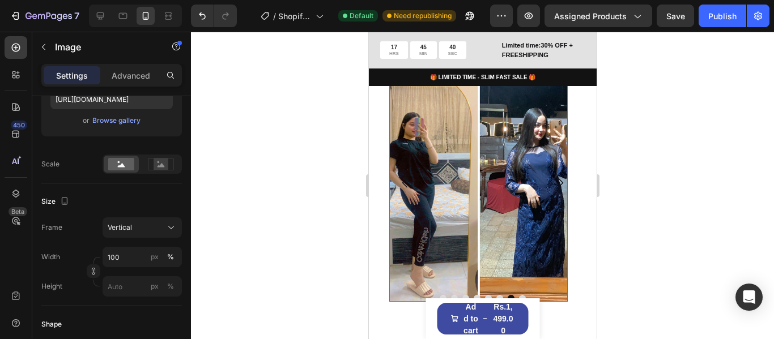
scroll to position [1263, 0]
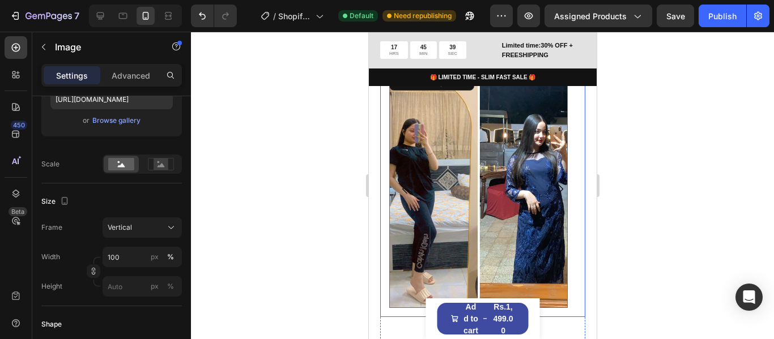
click at [406, 196] on icon "Carousel Back Arrow" at bounding box center [405, 189] width 14 height 14
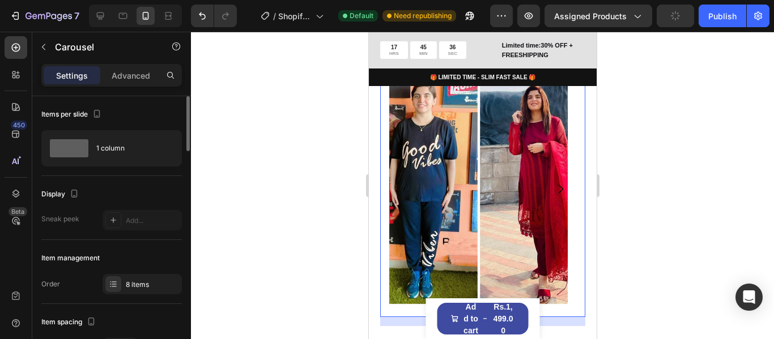
scroll to position [170, 0]
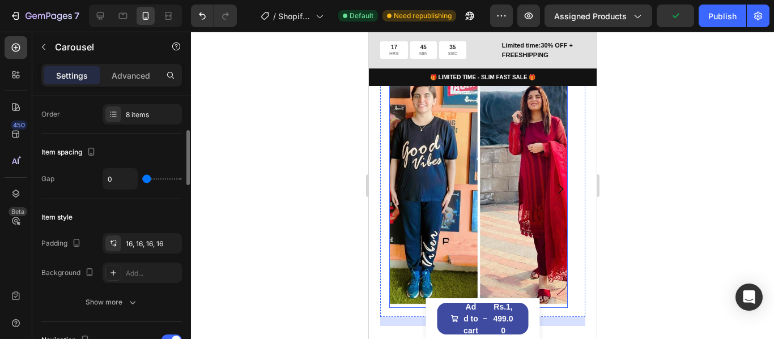
click at [448, 189] on img at bounding box center [478, 189] width 178 height 238
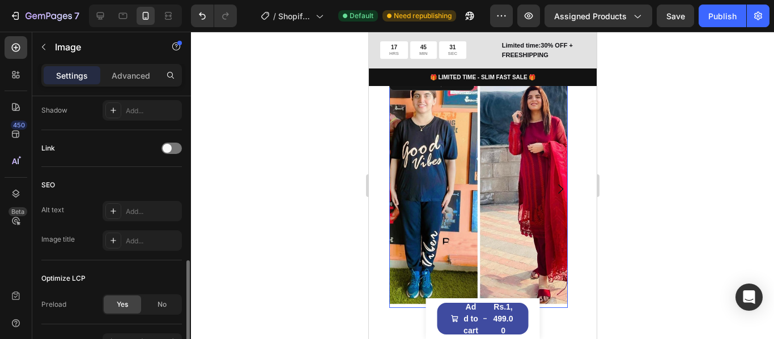
scroll to position [566, 0]
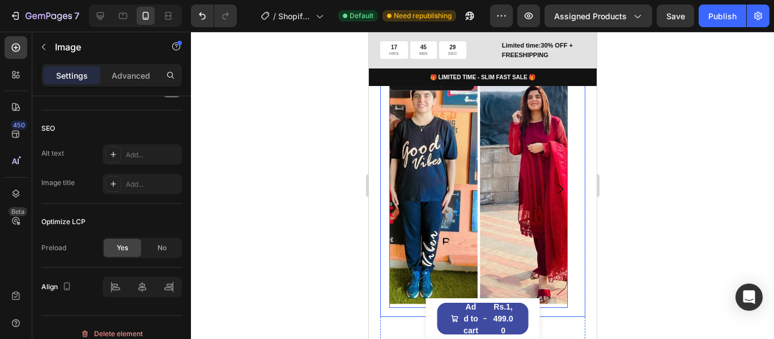
click at [398, 186] on button "Carousel Back Arrow" at bounding box center [405, 189] width 32 height 32
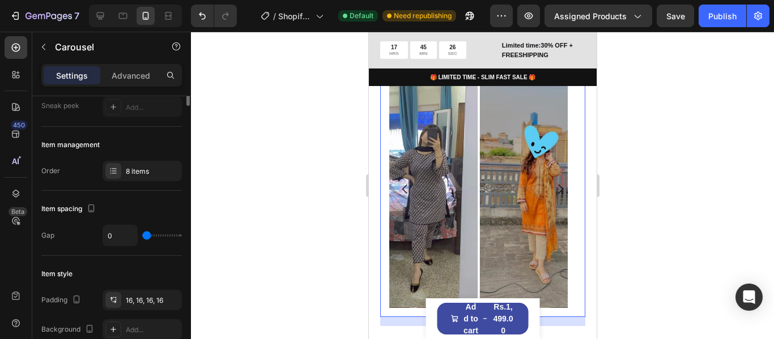
scroll to position [0, 0]
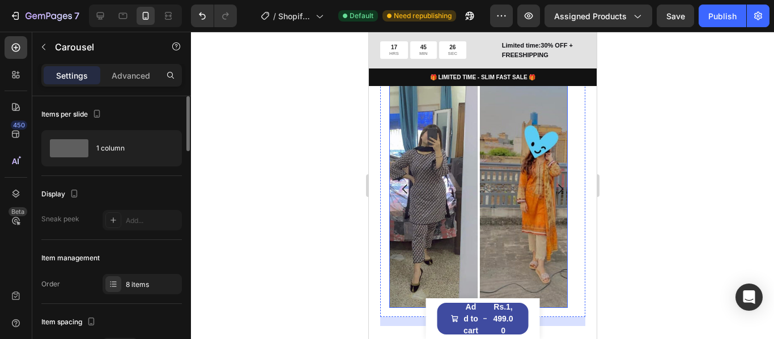
click at [471, 185] on img at bounding box center [478, 189] width 178 height 238
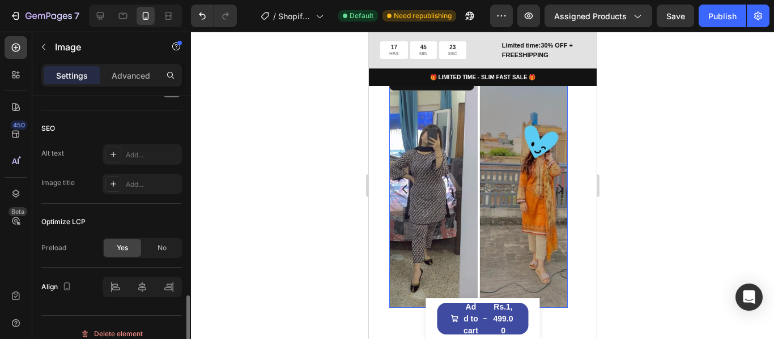
scroll to position [579, 0]
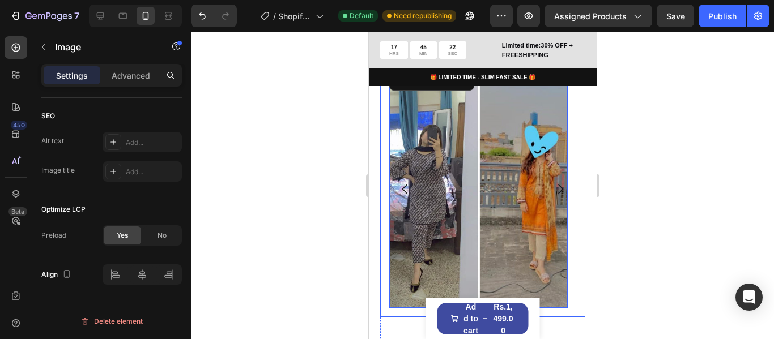
click at [402, 196] on icon "Carousel Back Arrow" at bounding box center [405, 189] width 14 height 14
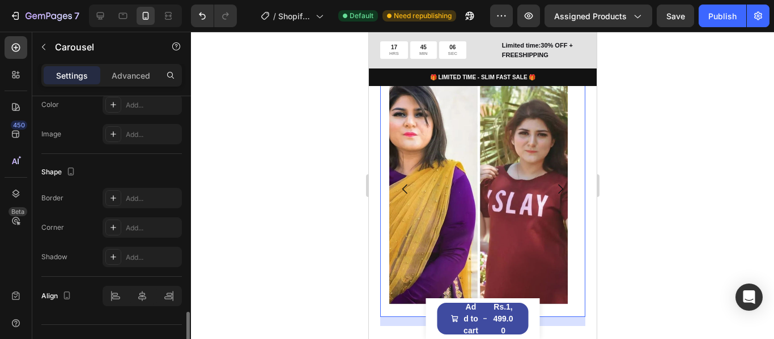
scroll to position [1098, 0]
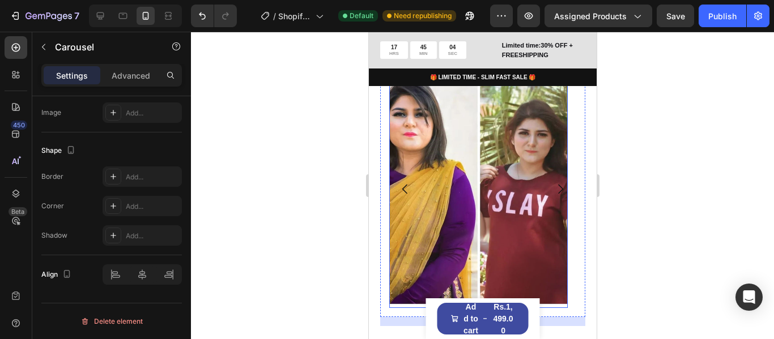
click at [459, 197] on img at bounding box center [478, 189] width 178 height 238
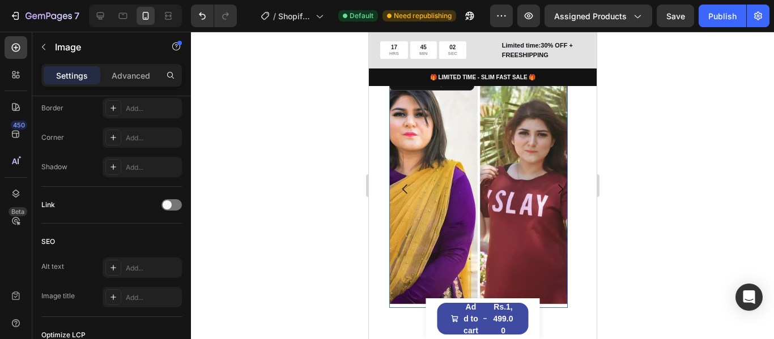
scroll to position [579, 0]
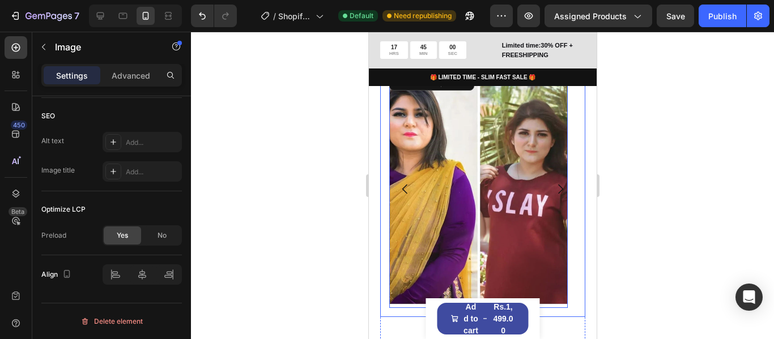
click at [399, 195] on button "Carousel Back Arrow" at bounding box center [405, 189] width 32 height 32
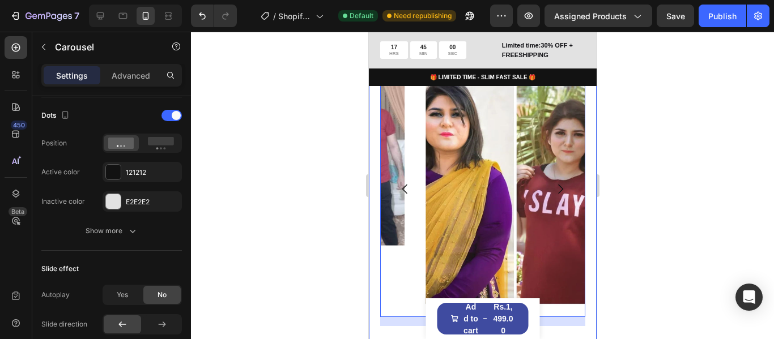
scroll to position [0, 0]
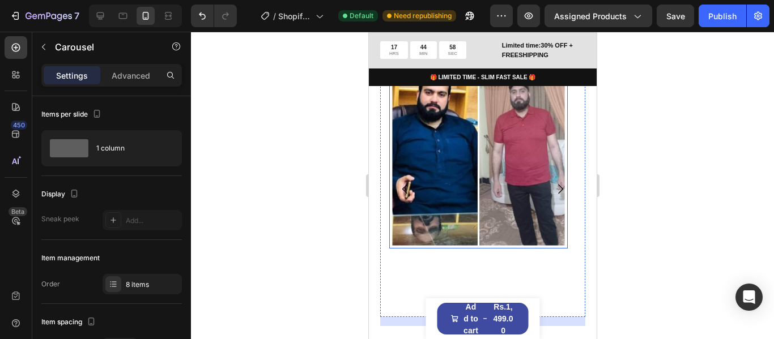
click at [487, 207] on img at bounding box center [478, 159] width 178 height 178
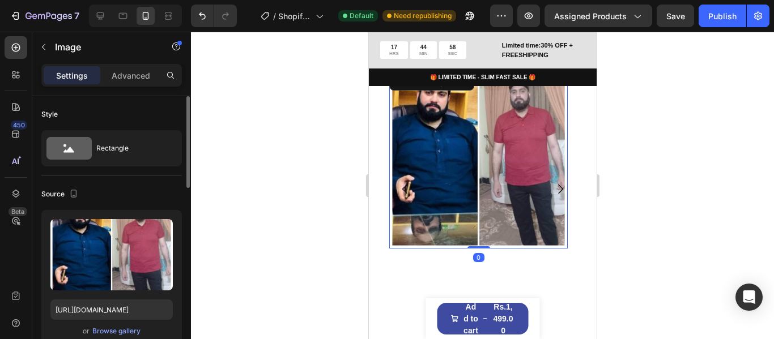
scroll to position [113, 0]
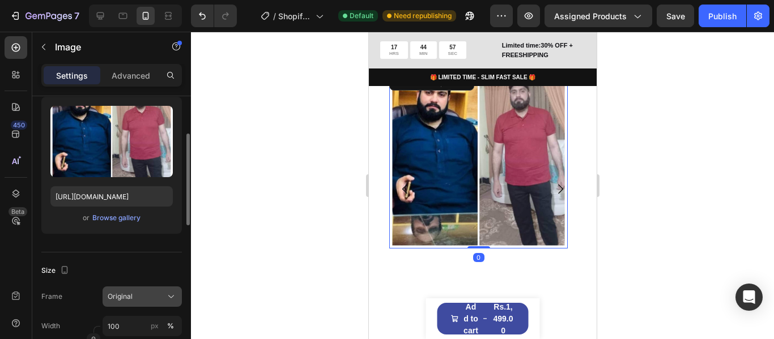
click at [159, 287] on button "Original" at bounding box center [142, 297] width 79 height 20
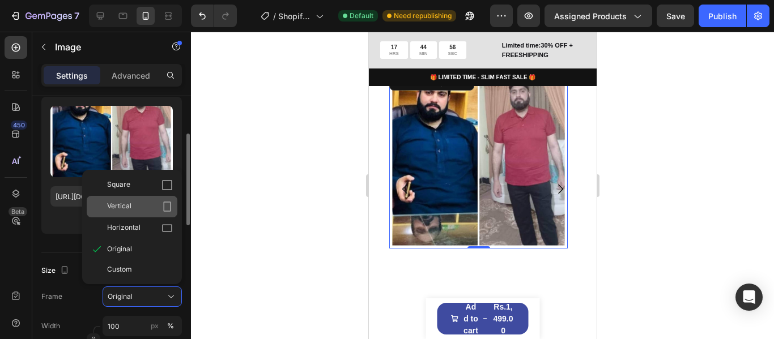
click at [148, 210] on div "Vertical" at bounding box center [140, 206] width 66 height 11
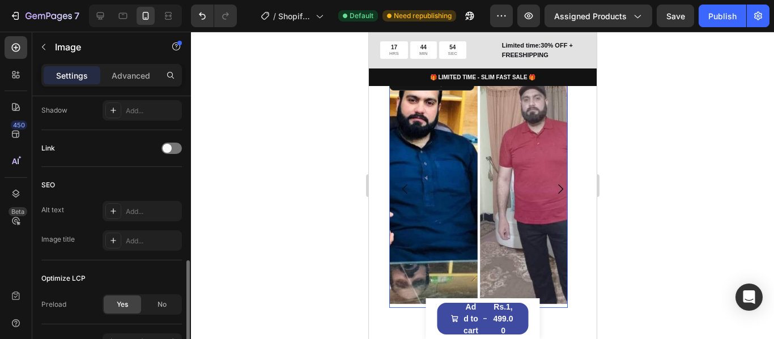
scroll to position [579, 0]
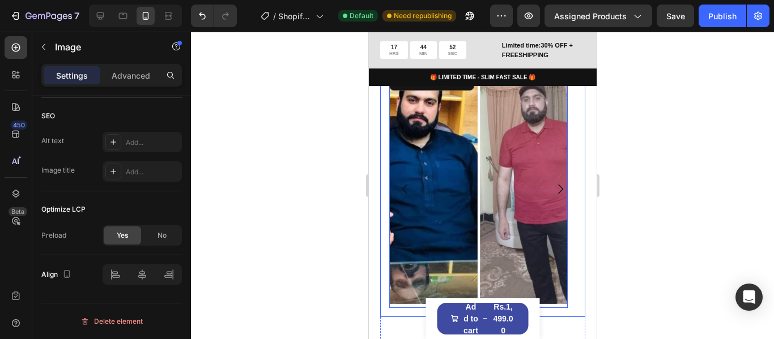
click at [408, 196] on icon "Carousel Back Arrow" at bounding box center [405, 189] width 14 height 14
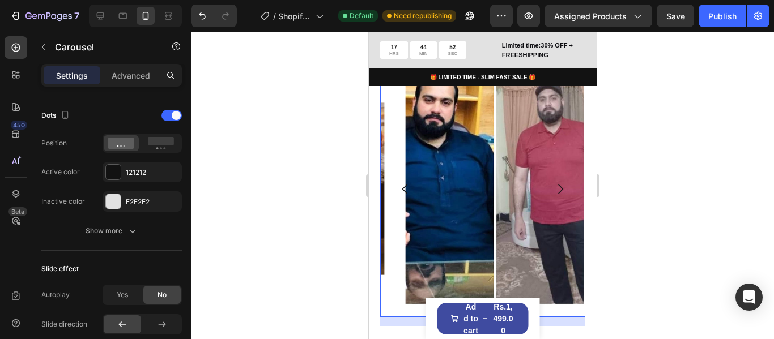
scroll to position [0, 0]
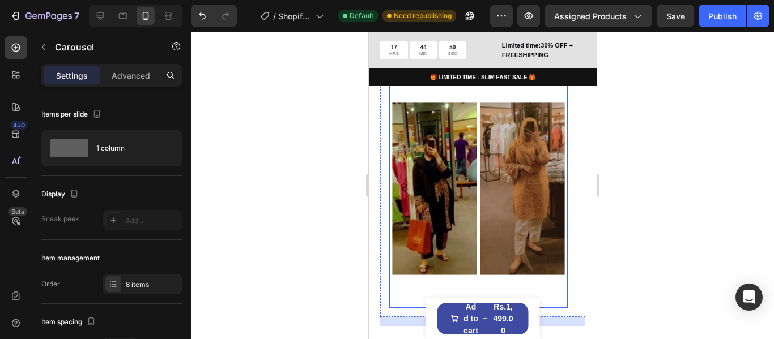
click at [429, 214] on img at bounding box center [478, 189] width 178 height 238
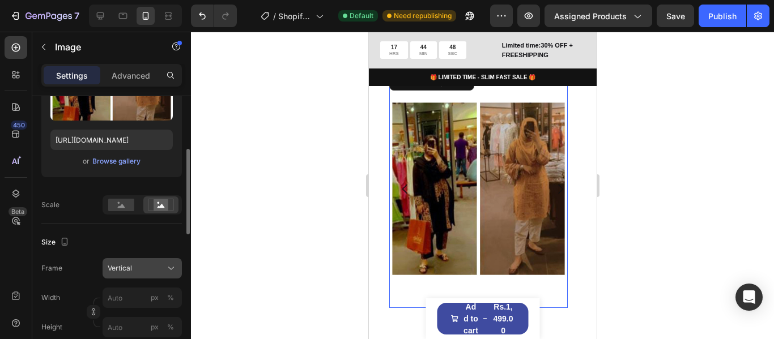
scroll to position [227, 0]
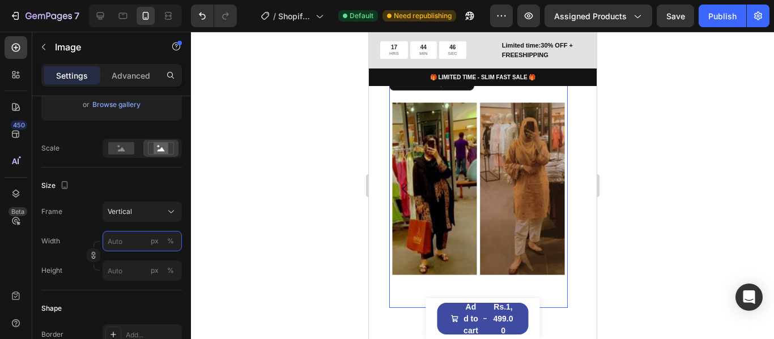
click at [142, 239] on input "px %" at bounding box center [142, 241] width 79 height 20
click at [142, 238] on input "px %" at bounding box center [142, 241] width 79 height 20
type input "1"
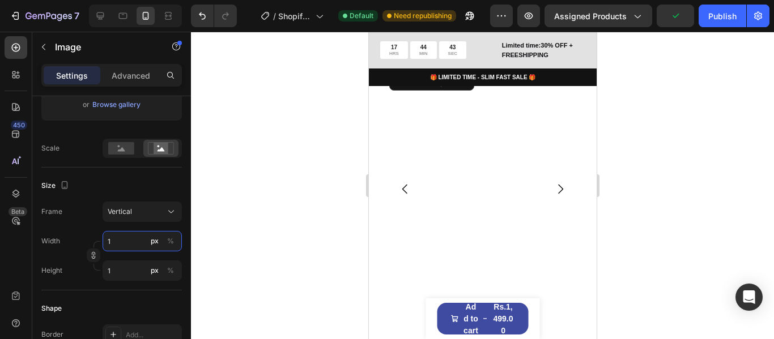
type input "10"
type input "13"
type input "100"
type input "133"
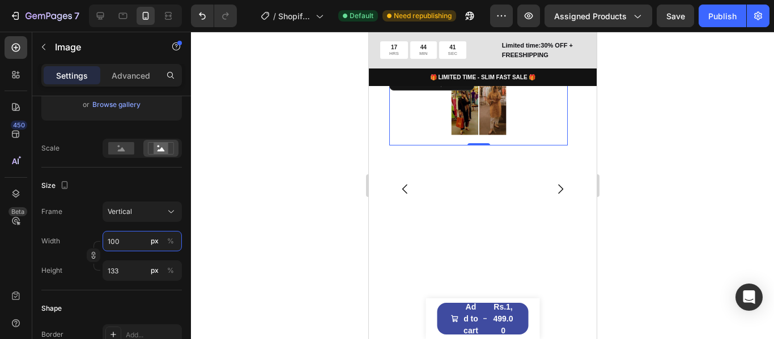
type input "100"
click at [119, 185] on div "Size" at bounding box center [111, 186] width 140 height 18
click at [122, 271] on input "133" at bounding box center [142, 271] width 79 height 20
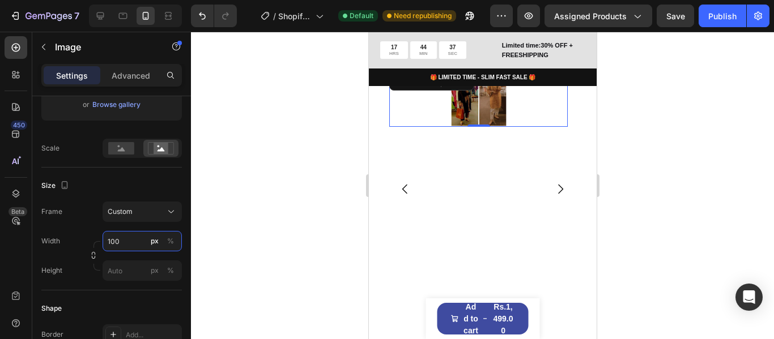
click at [144, 238] on div "Width 100 px % Height px %" at bounding box center [111, 256] width 140 height 50
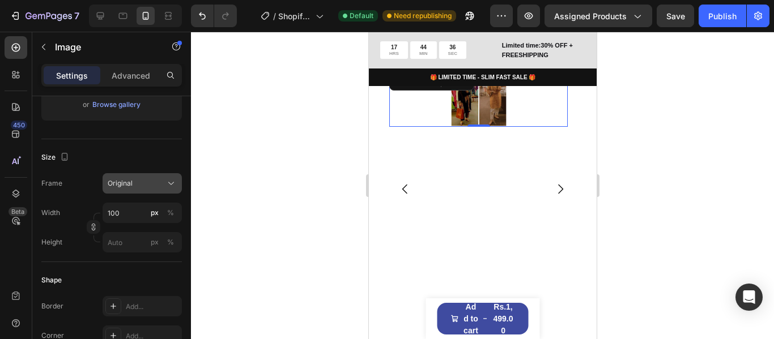
click at [167, 191] on button "Original" at bounding box center [142, 183] width 79 height 20
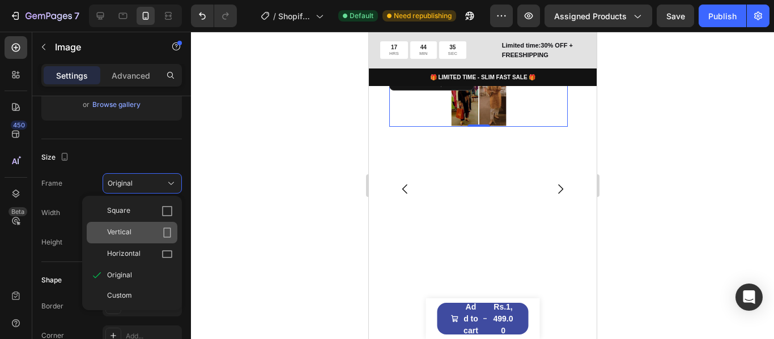
click at [151, 232] on div "Vertical" at bounding box center [140, 232] width 66 height 11
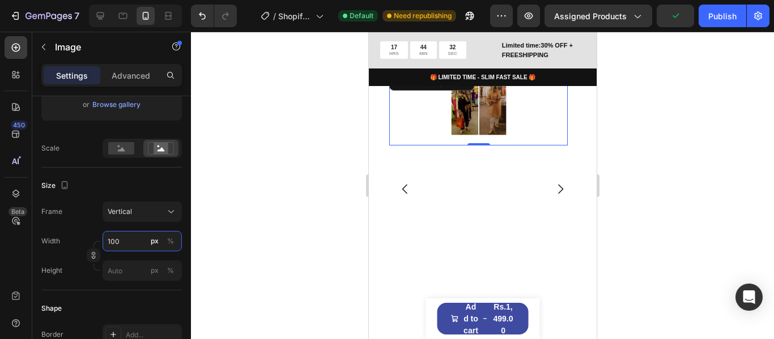
click at [131, 238] on input "100" at bounding box center [142, 241] width 79 height 20
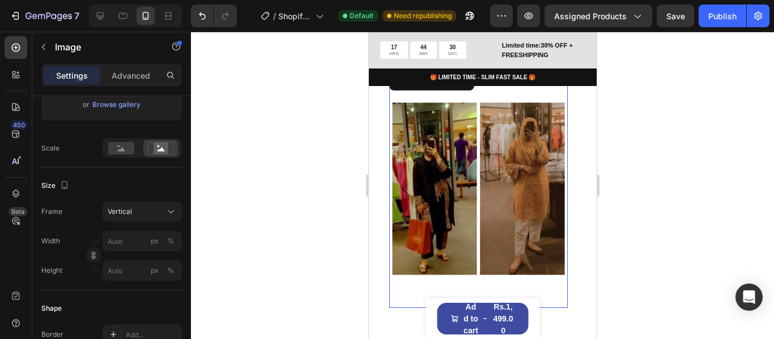
click at [150, 183] on div "Size" at bounding box center [111, 186] width 140 height 18
click at [553, 196] on icon "Carousel Next Arrow" at bounding box center [560, 189] width 14 height 14
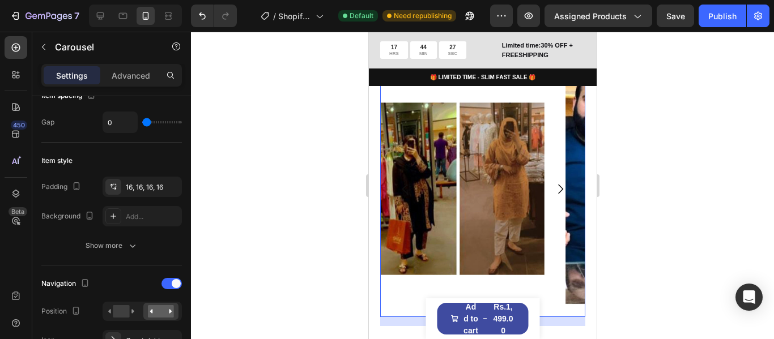
scroll to position [0, 0]
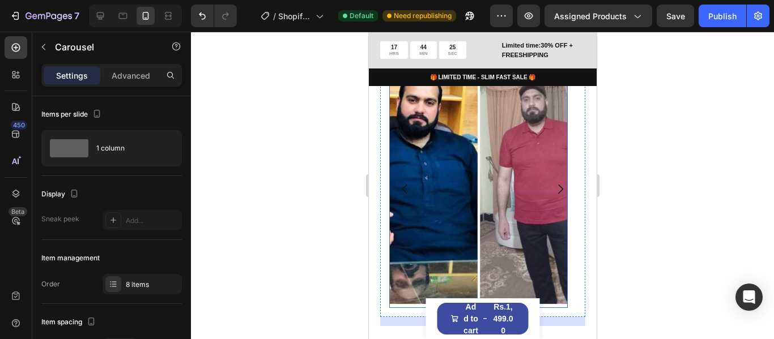
click at [500, 213] on img at bounding box center [478, 189] width 178 height 238
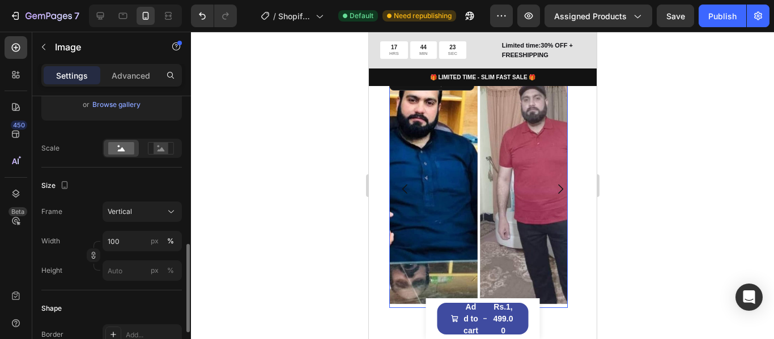
scroll to position [283, 0]
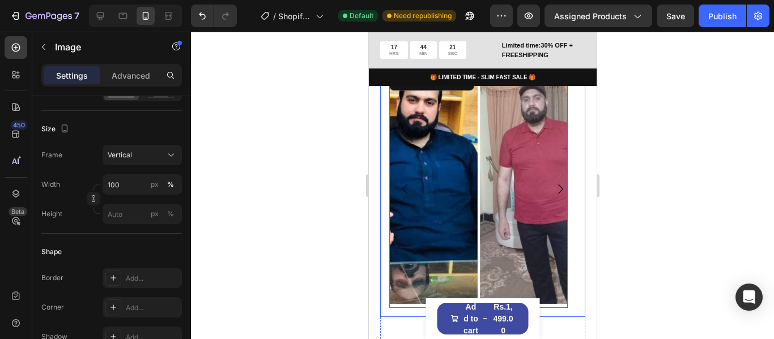
click at [403, 196] on icon "Carousel Back Arrow" at bounding box center [405, 189] width 14 height 14
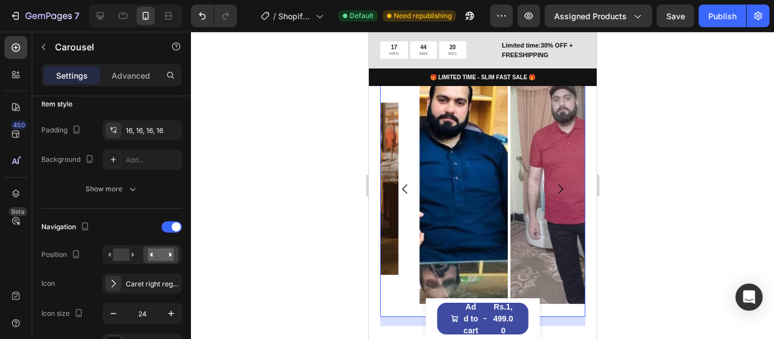
scroll to position [0, 0]
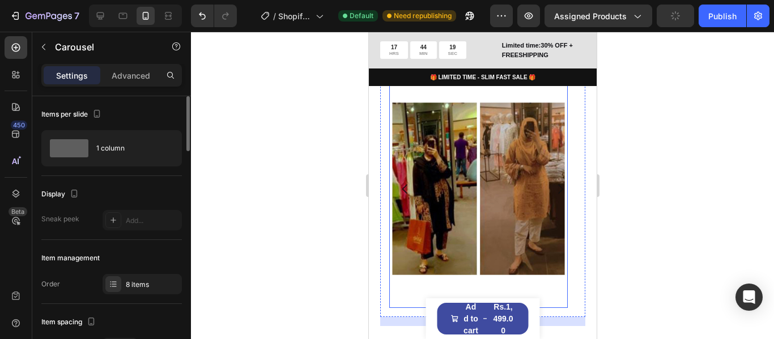
click at [434, 193] on img at bounding box center [478, 189] width 178 height 238
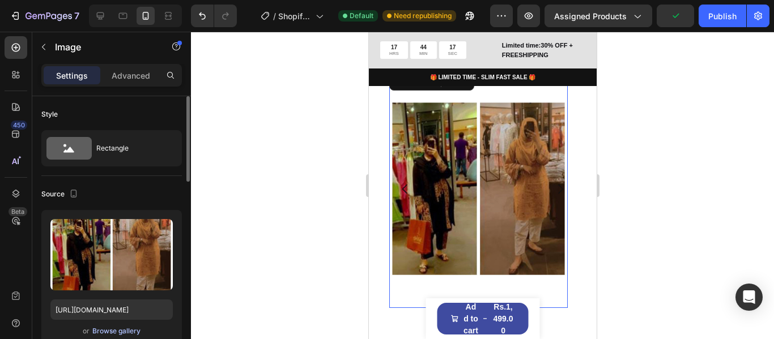
click at [128, 333] on div "Browse gallery" at bounding box center [116, 331] width 48 height 10
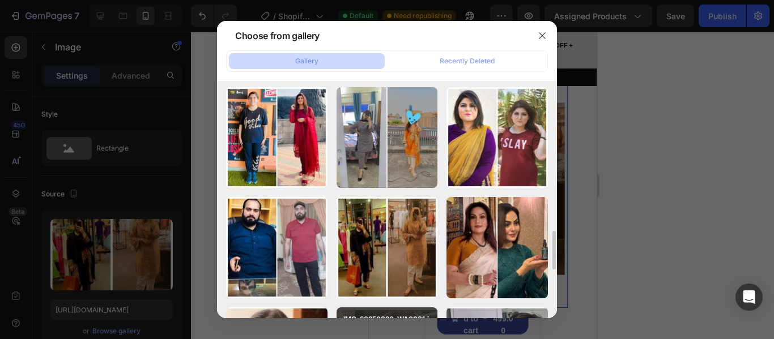
scroll to position [227, 0]
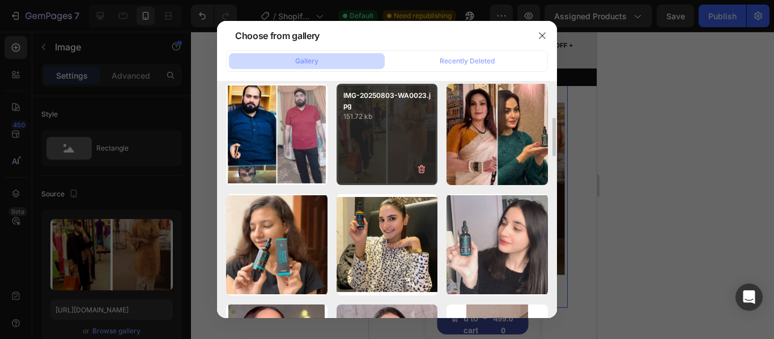
click at [397, 150] on div "IMG-20250803-WA0023.jpg 151.72 kb" at bounding box center [386, 134] width 101 height 101
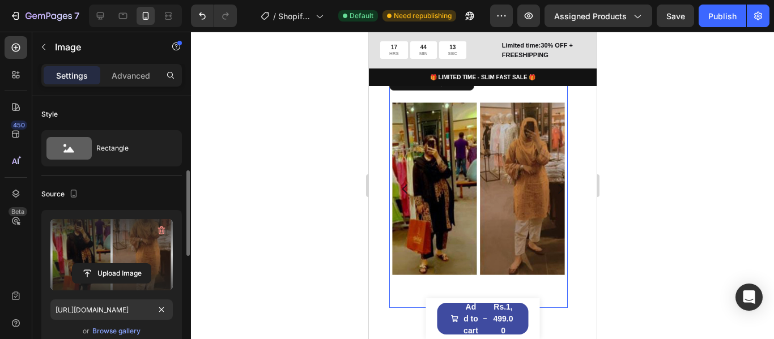
scroll to position [113, 0]
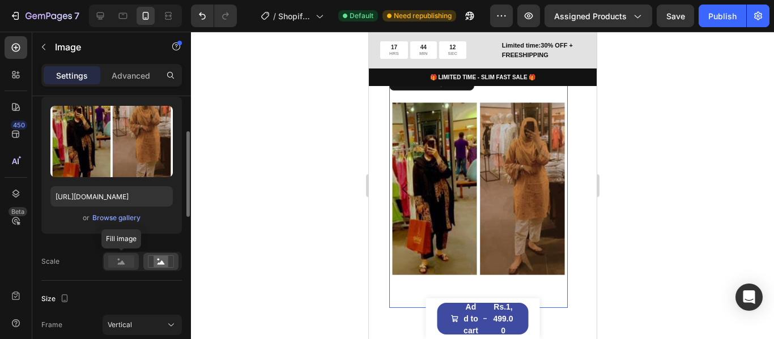
click at [131, 263] on rect at bounding box center [121, 261] width 26 height 12
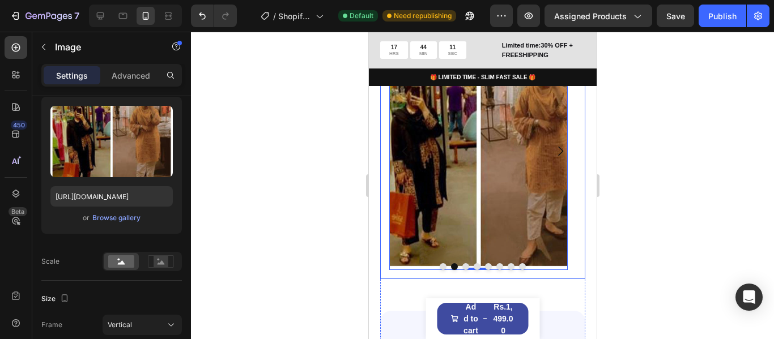
scroll to position [1320, 0]
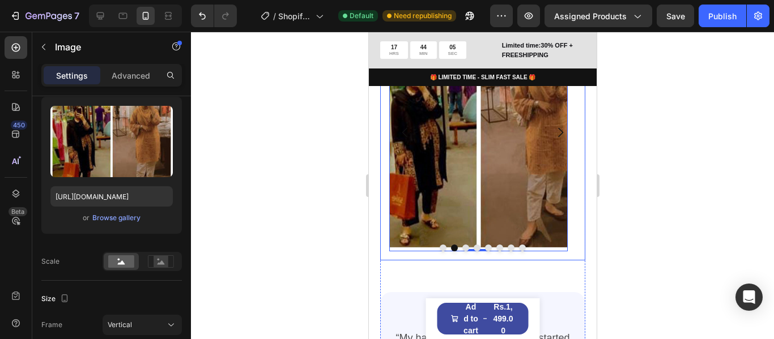
click at [414, 147] on button "Carousel Back Arrow" at bounding box center [405, 133] width 32 height 32
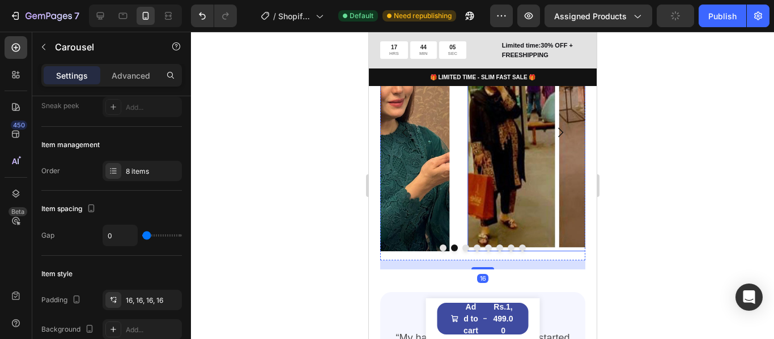
scroll to position [0, 0]
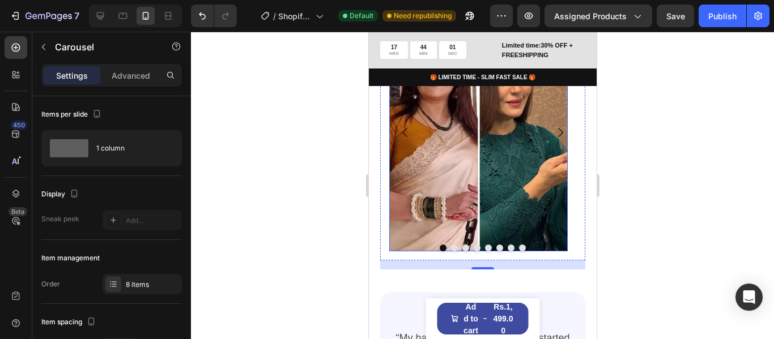
click at [564, 168] on img at bounding box center [478, 133] width 178 height 238
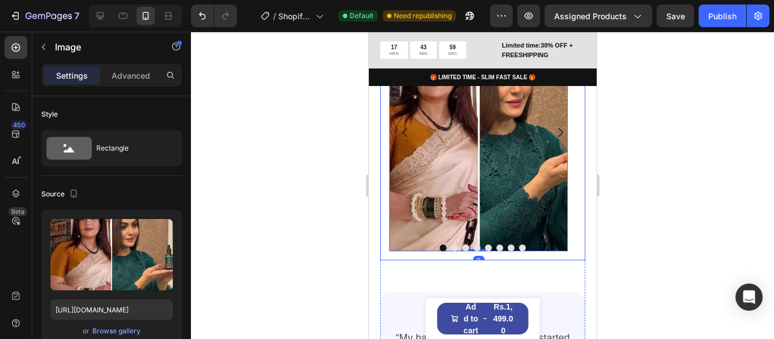
click at [557, 139] on icon "Carousel Next Arrow" at bounding box center [560, 133] width 14 height 14
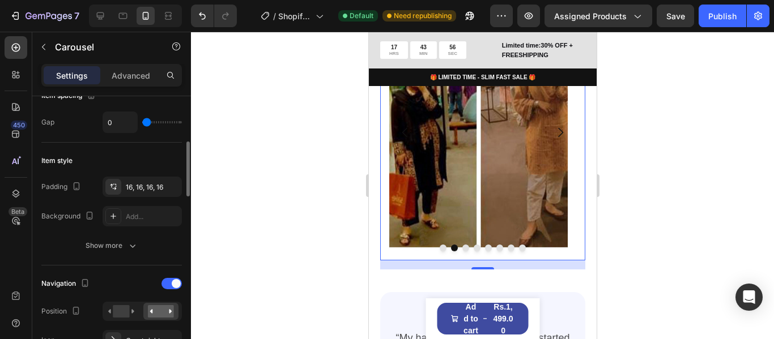
scroll to position [283, 0]
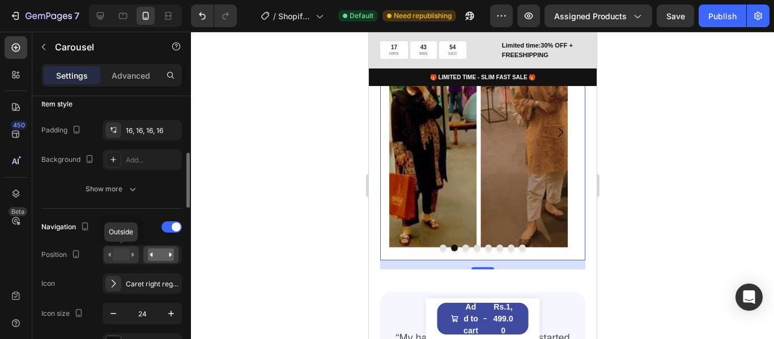
click at [132, 261] on icon at bounding box center [121, 255] width 26 height 12
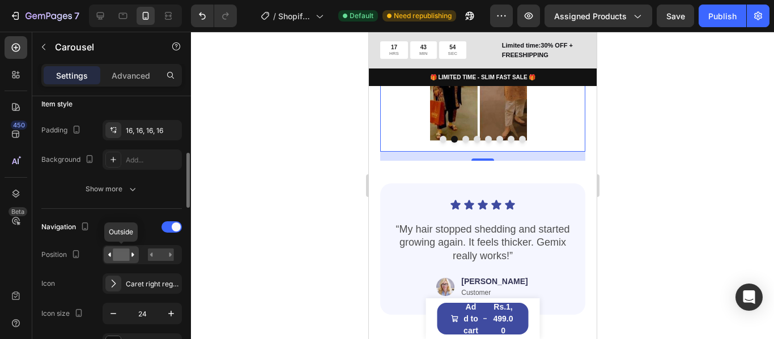
scroll to position [1265, 0]
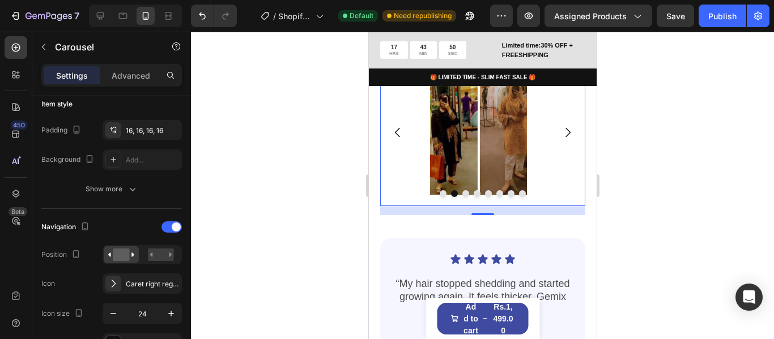
click at [562, 139] on icon "Carousel Next Arrow" at bounding box center [567, 133] width 14 height 14
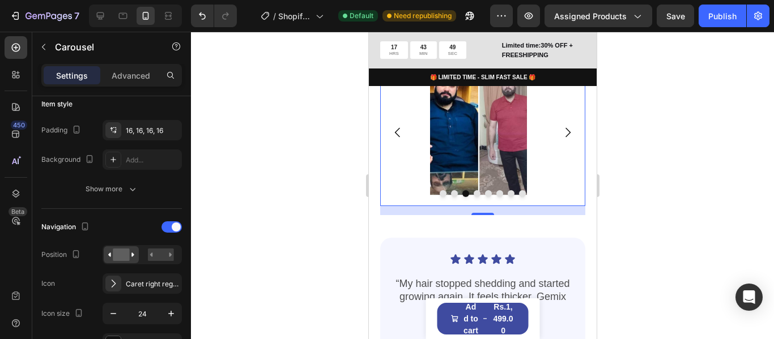
click at [562, 139] on icon "Carousel Next Arrow" at bounding box center [567, 133] width 14 height 14
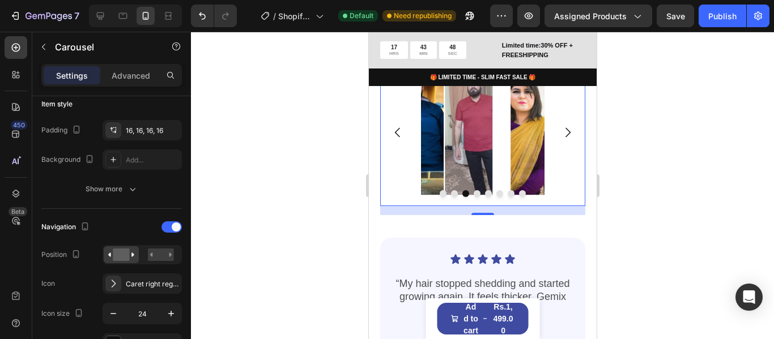
click at [562, 139] on icon "Carousel Next Arrow" at bounding box center [567, 133] width 14 height 14
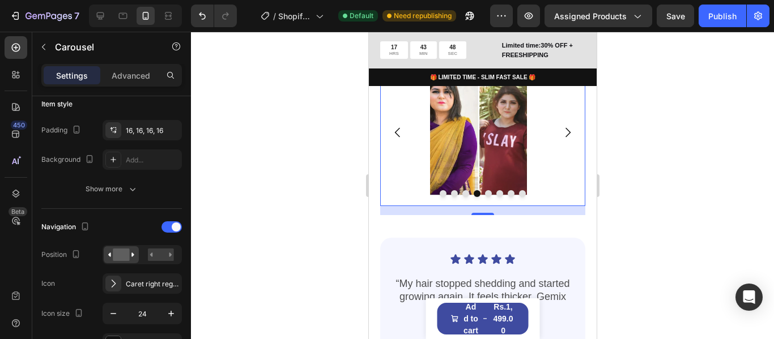
click at [562, 139] on icon "Carousel Next Arrow" at bounding box center [567, 133] width 14 height 14
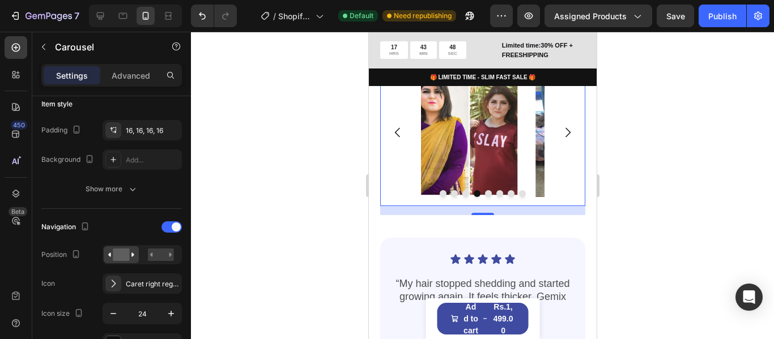
click at [562, 139] on icon "Carousel Next Arrow" at bounding box center [567, 133] width 14 height 14
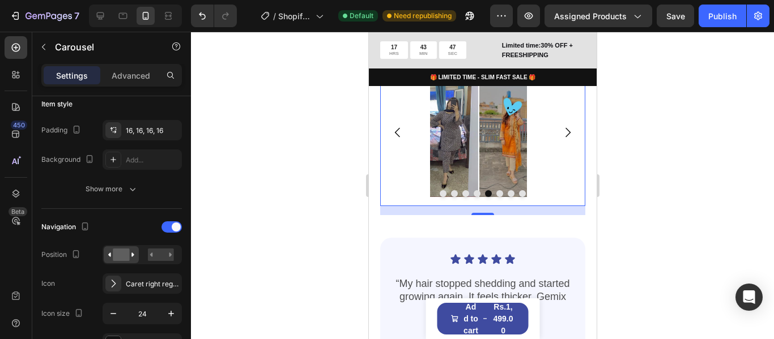
scroll to position [1209, 0]
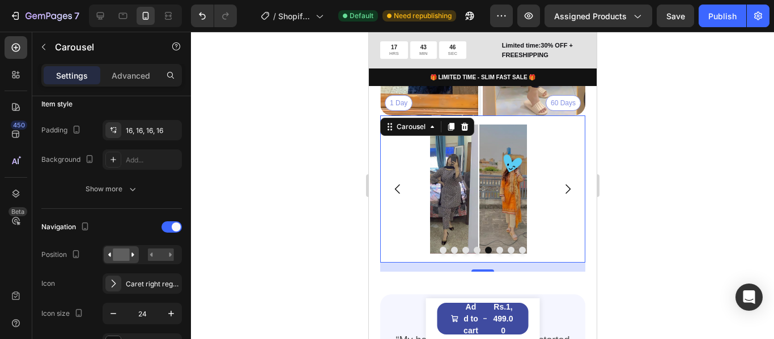
click at [564, 196] on icon "Carousel Next Arrow" at bounding box center [567, 189] width 14 height 14
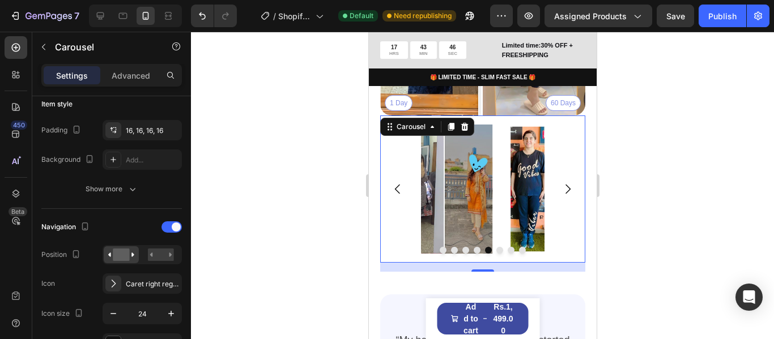
click at [564, 196] on icon "Carousel Next Arrow" at bounding box center [567, 189] width 14 height 14
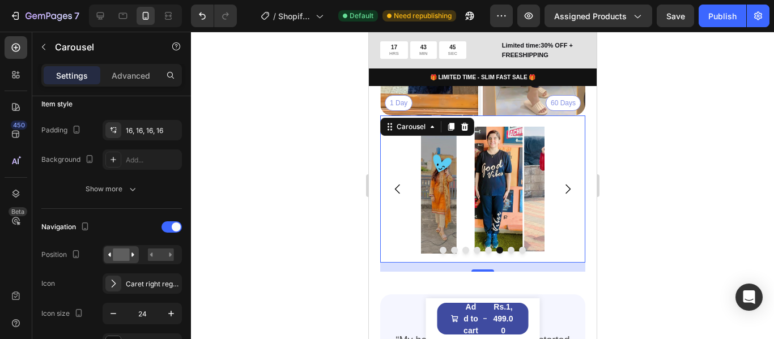
click at [564, 196] on icon "Carousel Next Arrow" at bounding box center [567, 189] width 14 height 14
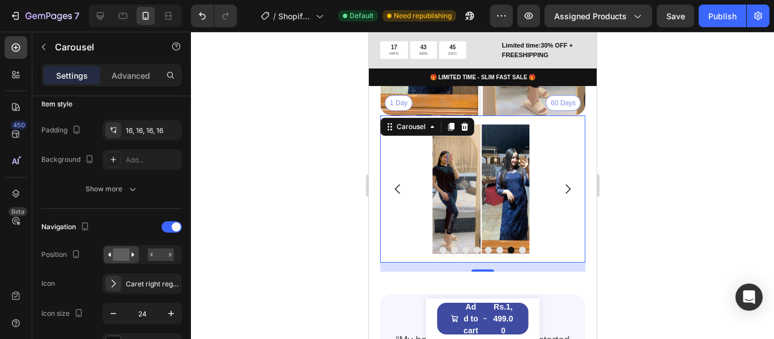
click at [564, 196] on icon "Carousel Next Arrow" at bounding box center [567, 189] width 14 height 14
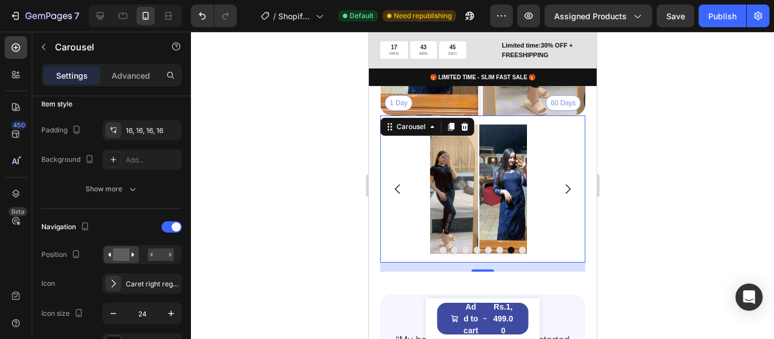
click at [564, 196] on icon "Carousel Next Arrow" at bounding box center [567, 189] width 14 height 14
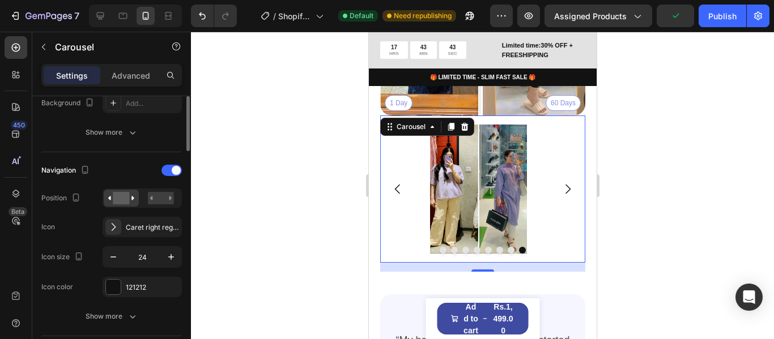
scroll to position [283, 0]
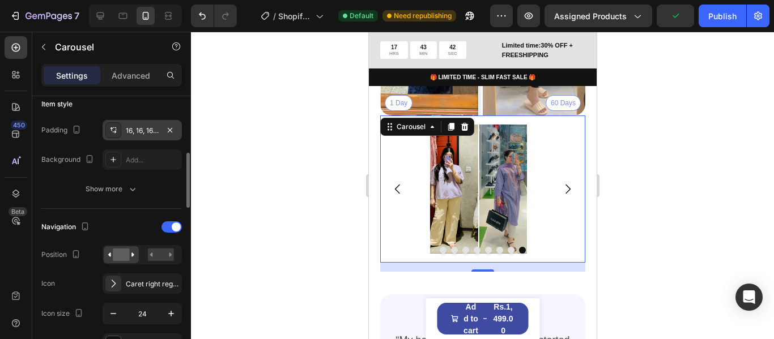
click at [146, 127] on div "16, 16, 16, 16" at bounding box center [142, 131] width 33 height 10
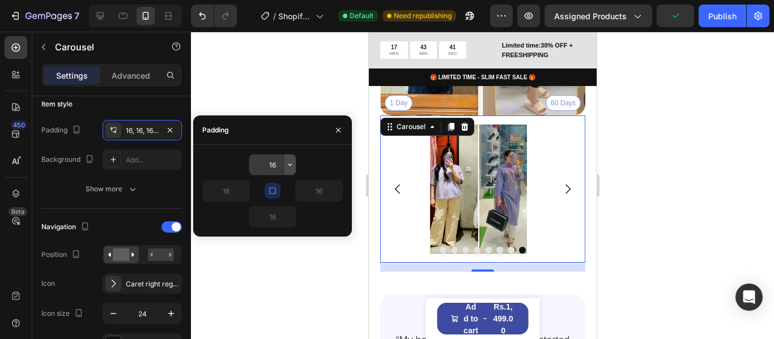
click at [286, 167] on icon "button" at bounding box center [289, 164] width 9 height 9
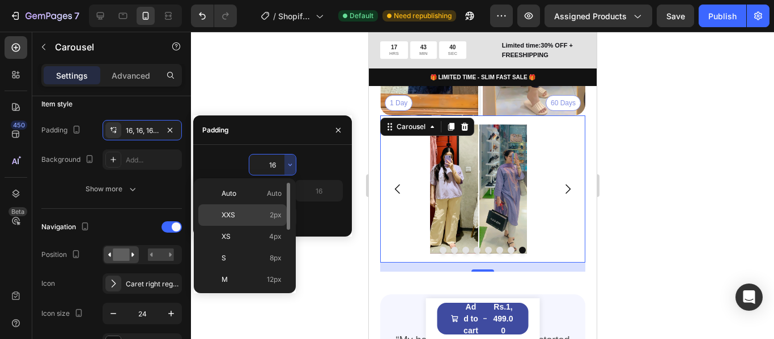
click at [262, 212] on p "XXS 2px" at bounding box center [251, 215] width 60 height 10
type input "2"
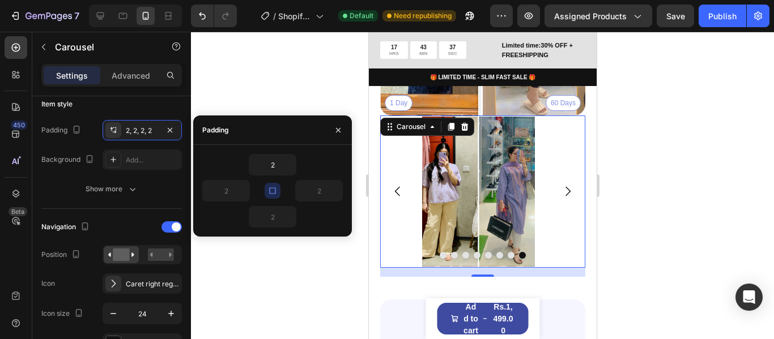
click at [278, 90] on div at bounding box center [482, 186] width 583 height 308
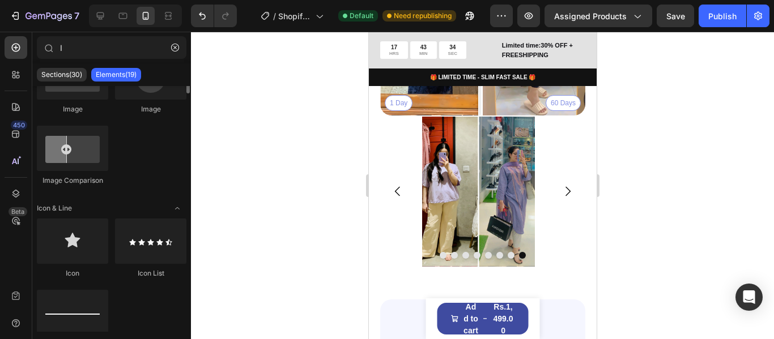
scroll to position [0, 0]
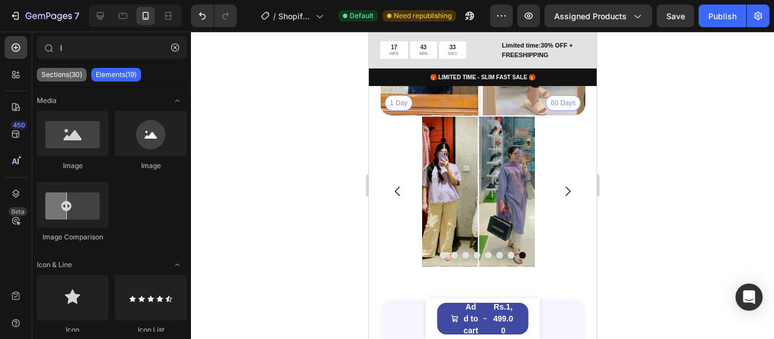
click at [58, 71] on p "Sections(30)" at bounding box center [61, 74] width 41 height 9
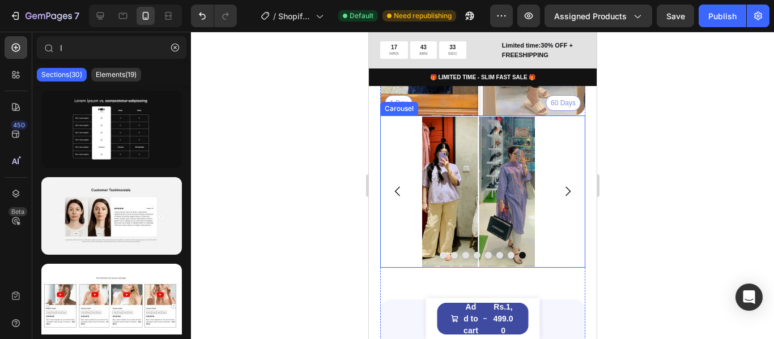
click at [439, 181] on img at bounding box center [477, 192] width 113 height 150
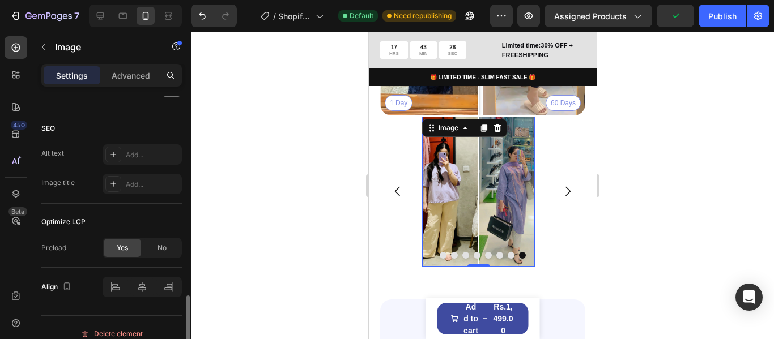
scroll to position [579, 0]
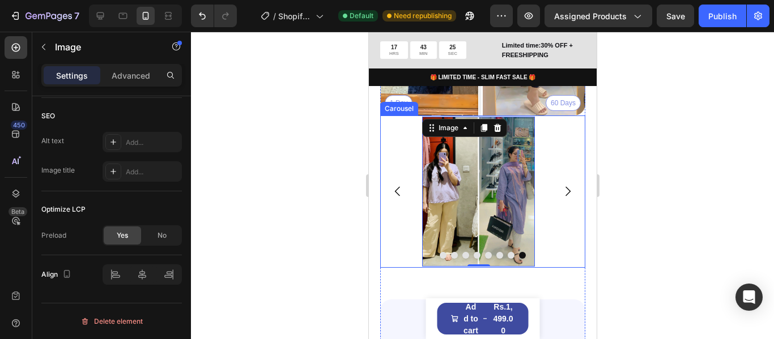
click at [395, 197] on icon "Carousel Back Arrow" at bounding box center [396, 192] width 5 height 10
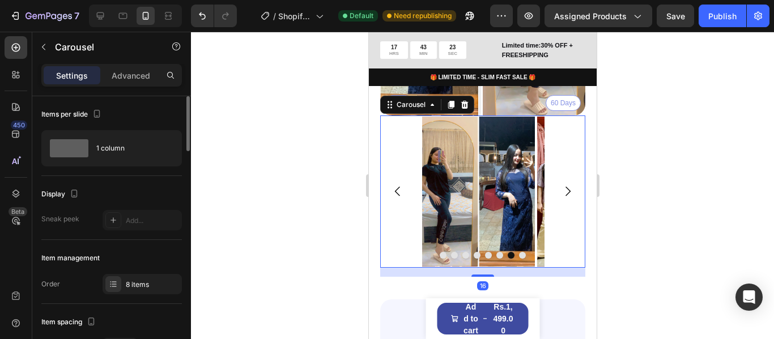
scroll to position [113, 0]
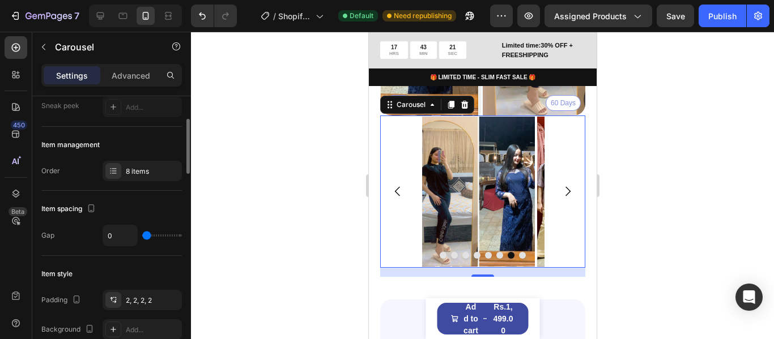
type input "24"
type input "25"
type input "28"
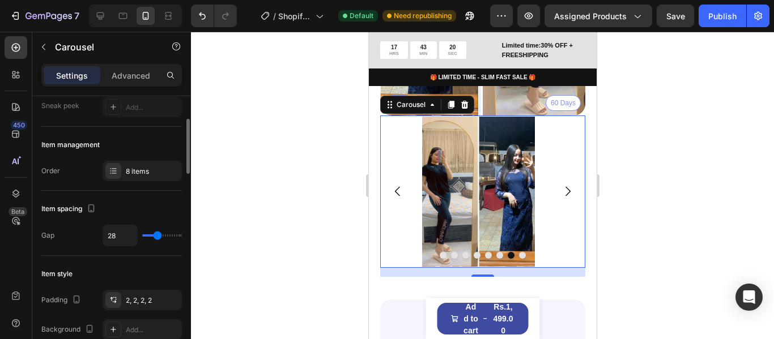
drag, startPoint x: 148, startPoint y: 235, endPoint x: 157, endPoint y: 237, distance: 9.9
type input "28"
click at [157, 237] on input "range" at bounding box center [162, 236] width 40 height 2
type input "0"
drag, startPoint x: 157, startPoint y: 237, endPoint x: 136, endPoint y: 235, distance: 21.1
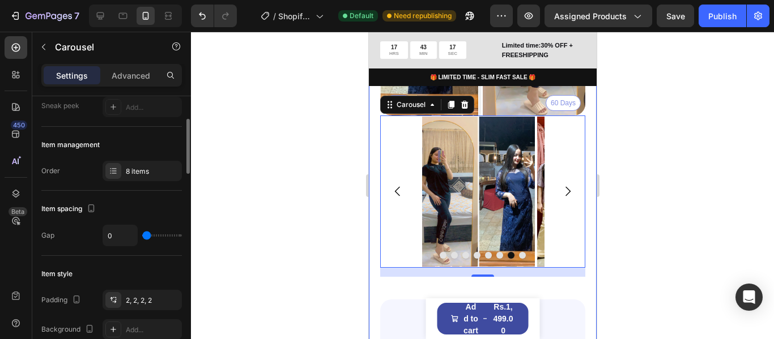
type input "0"
click at [142, 235] on input "range" at bounding box center [162, 236] width 40 height 2
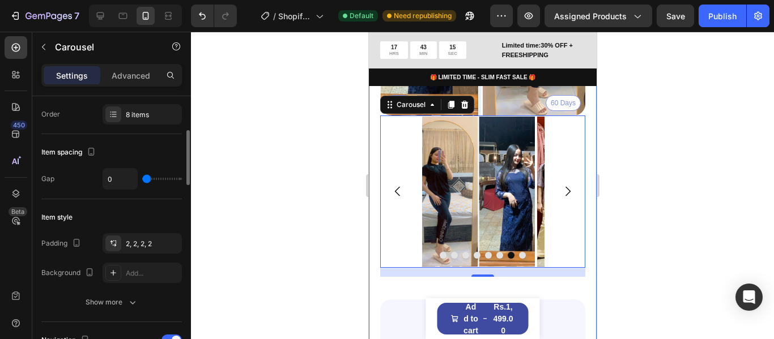
scroll to position [227, 0]
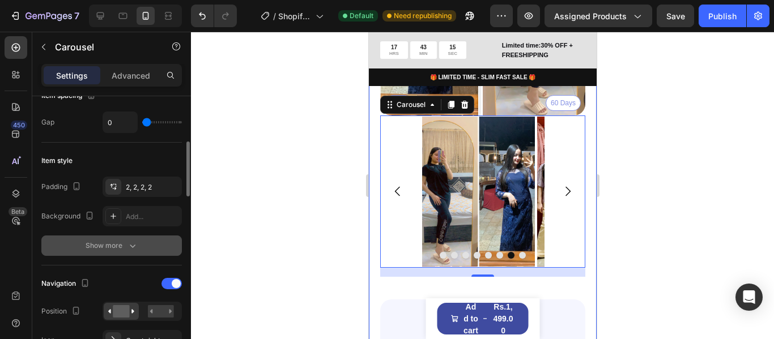
click at [130, 246] on icon "button" at bounding box center [133, 246] width 6 height 3
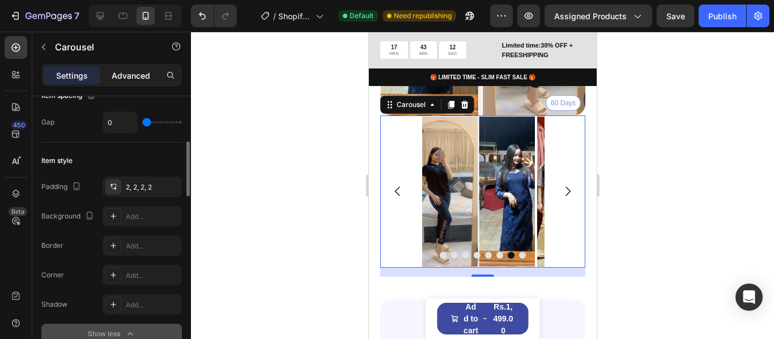
click at [129, 68] on div "Advanced" at bounding box center [131, 75] width 57 height 18
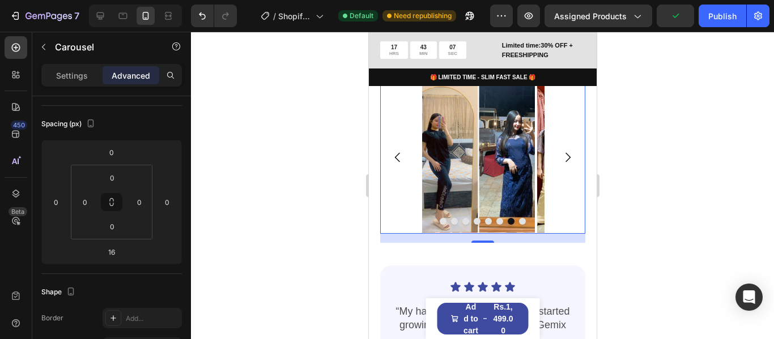
scroll to position [1322, 0]
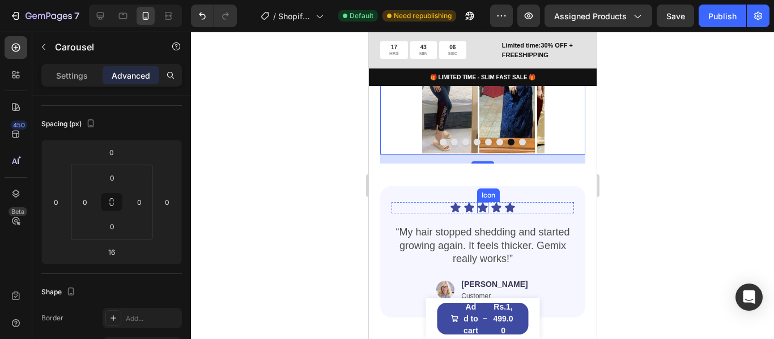
click at [483, 214] on div "Icon Icon Icon Icon Icon" at bounding box center [482, 207] width 182 height 11
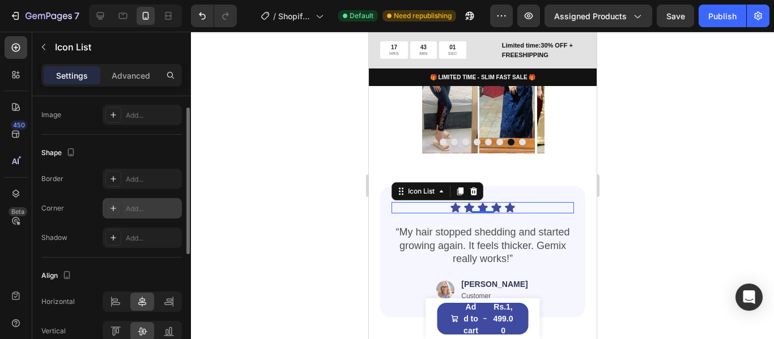
scroll to position [71, 0]
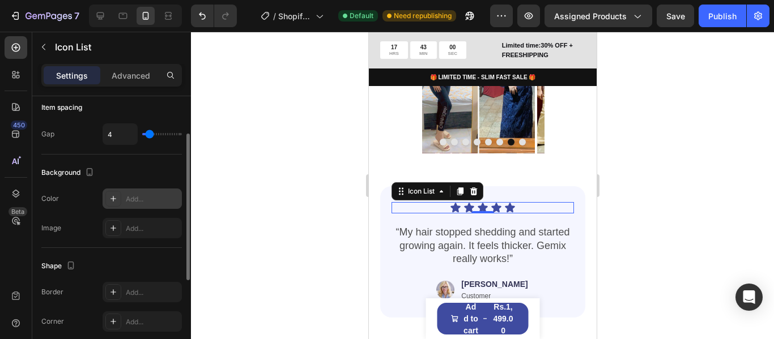
click at [135, 200] on div "Add..." at bounding box center [152, 199] width 53 height 10
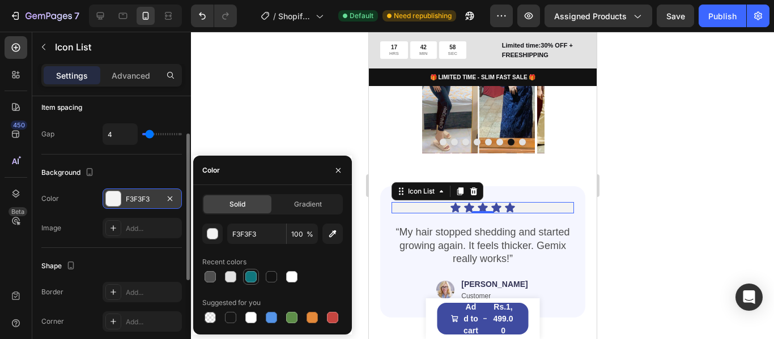
click at [254, 279] on div at bounding box center [250, 276] width 11 height 11
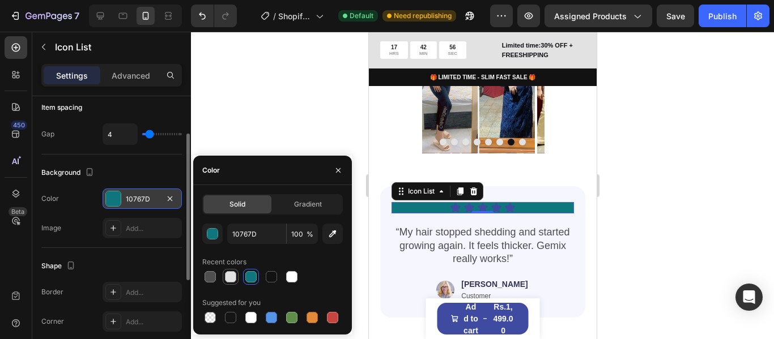
click at [233, 280] on div at bounding box center [230, 276] width 11 height 11
type input "E2E2E2"
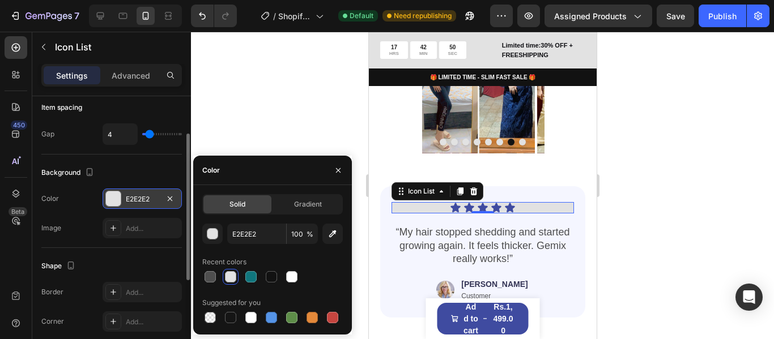
scroll to position [127, 0]
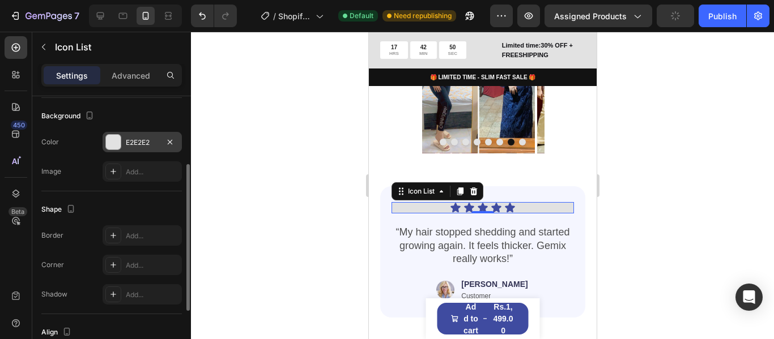
click at [148, 241] on div "Add..." at bounding box center [152, 236] width 53 height 10
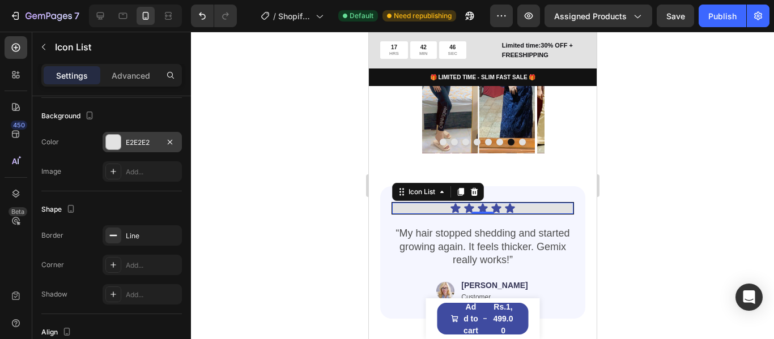
click at [261, 160] on div at bounding box center [482, 186] width 583 height 308
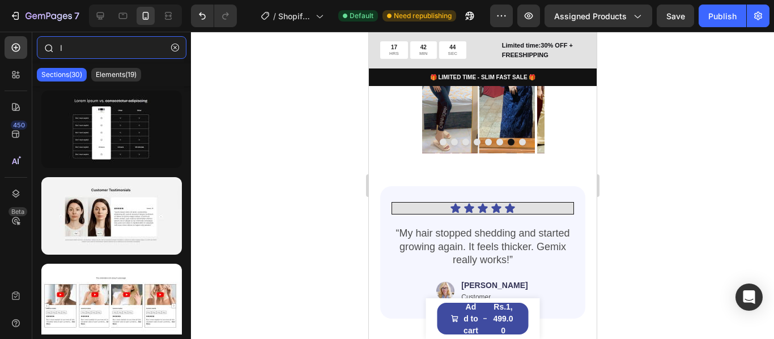
click at [71, 51] on input "I" at bounding box center [112, 47] width 150 height 23
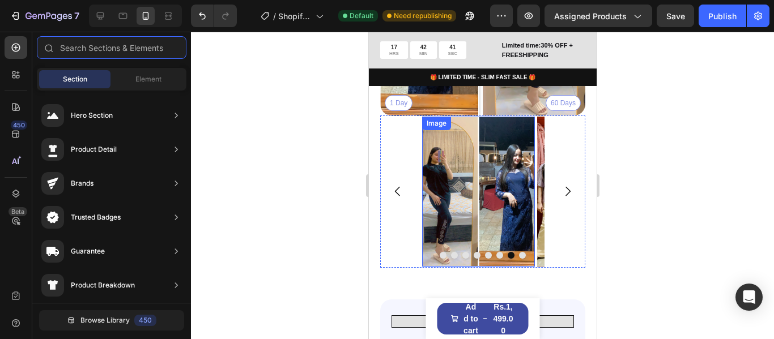
scroll to position [1096, 0]
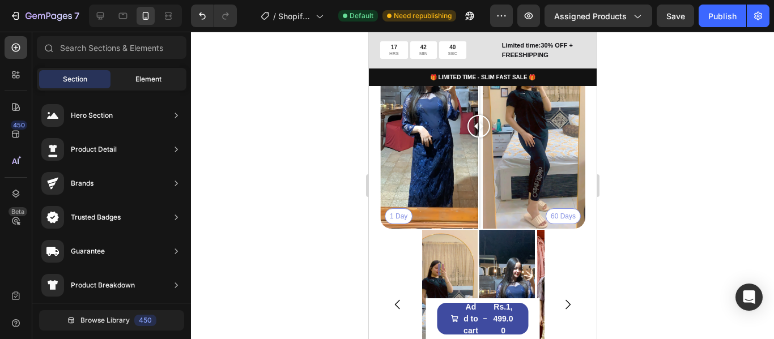
click at [137, 78] on span "Element" at bounding box center [148, 79] width 26 height 10
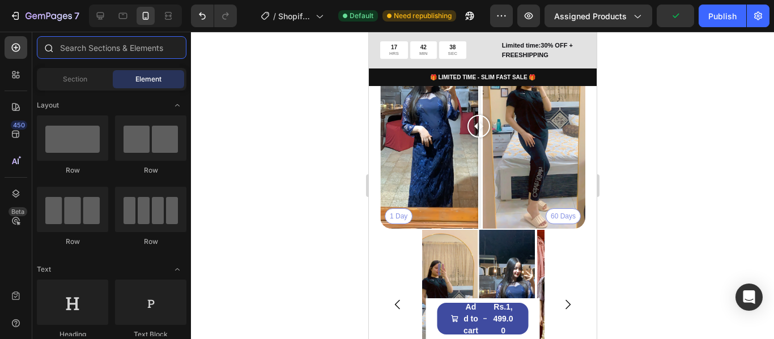
click at [102, 52] on input "text" at bounding box center [112, 47] width 150 height 23
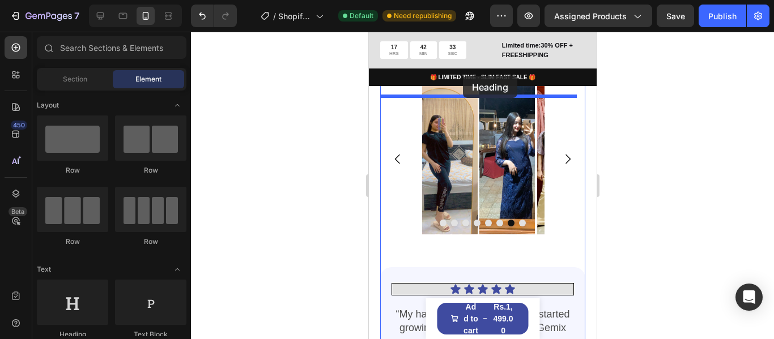
scroll to position [1233, 0]
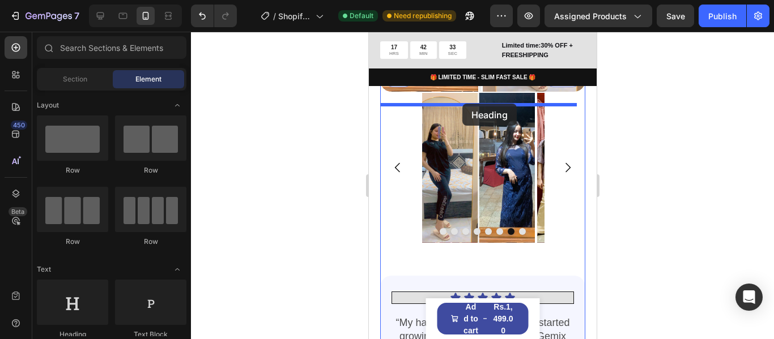
drag, startPoint x: 441, startPoint y: 355, endPoint x: 462, endPoint y: 104, distance: 251.8
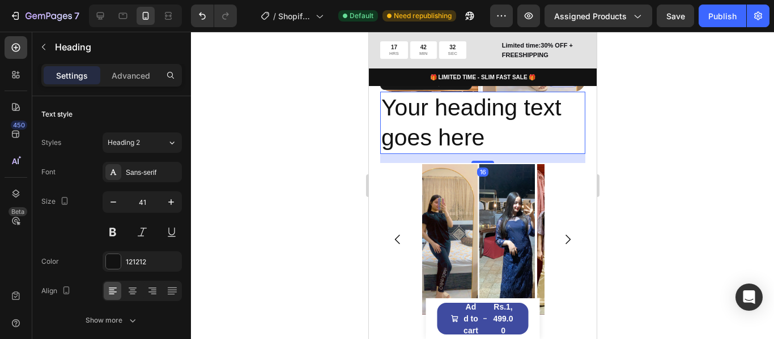
click at [424, 120] on h2 "Your heading text goes here" at bounding box center [482, 123] width 205 height 63
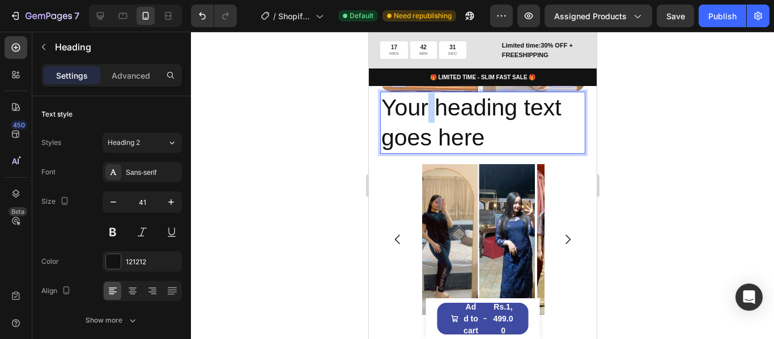
click at [424, 120] on p "Your heading text goes here" at bounding box center [482, 123] width 203 height 61
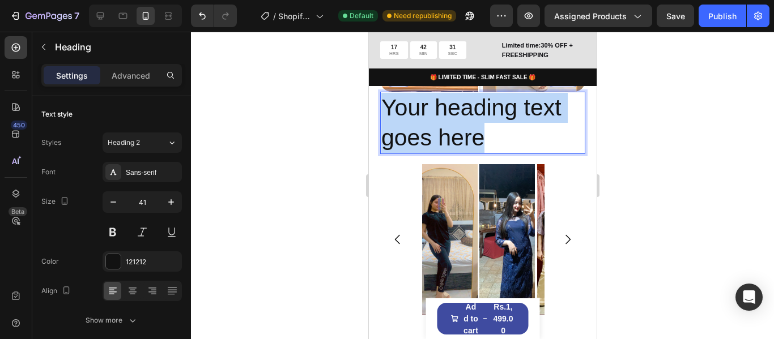
click at [424, 120] on p "Your heading text goes here" at bounding box center [482, 123] width 203 height 61
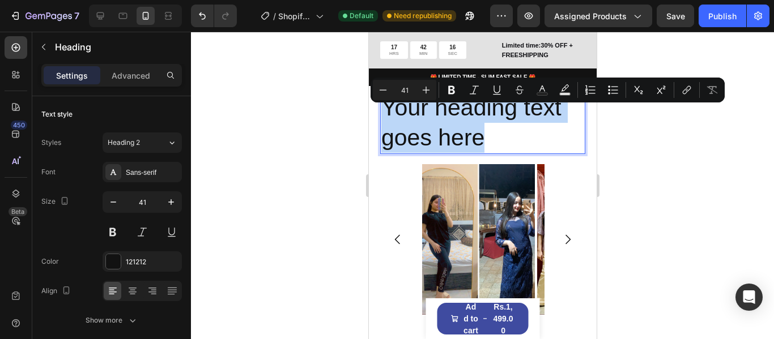
click at [405, 143] on p "Your heading text goes here" at bounding box center [482, 123] width 203 height 61
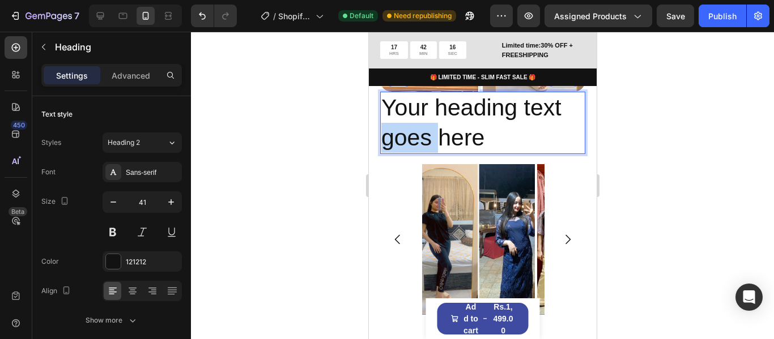
click at [406, 143] on p "Your heading text goes here" at bounding box center [482, 123] width 203 height 61
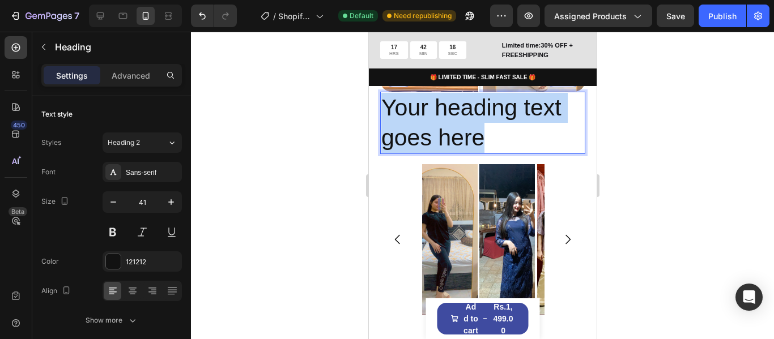
click at [406, 143] on p "Your heading text goes here" at bounding box center [482, 123] width 203 height 61
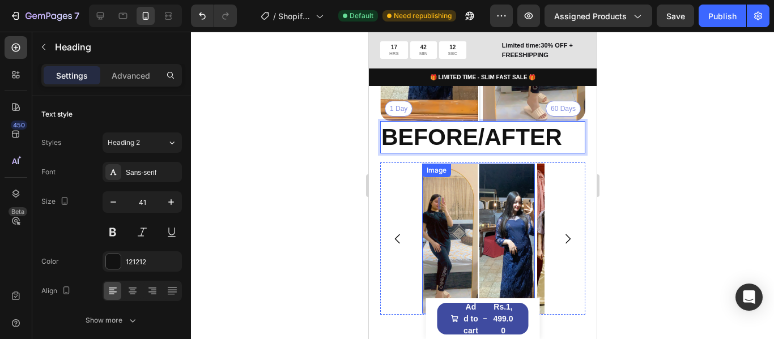
scroll to position [1176, 0]
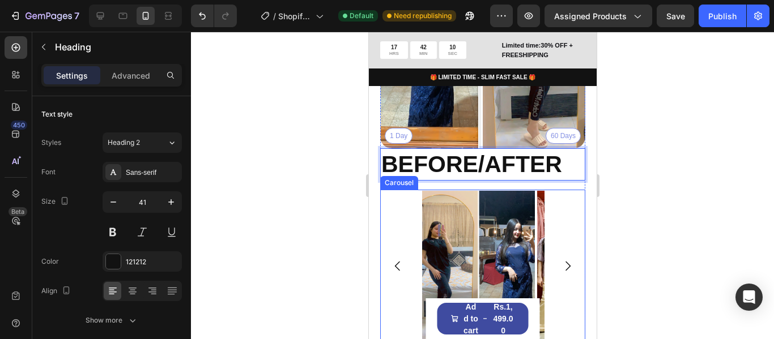
click at [552, 227] on div "Image Image Image Image Image Image Image Image" at bounding box center [482, 266] width 205 height 152
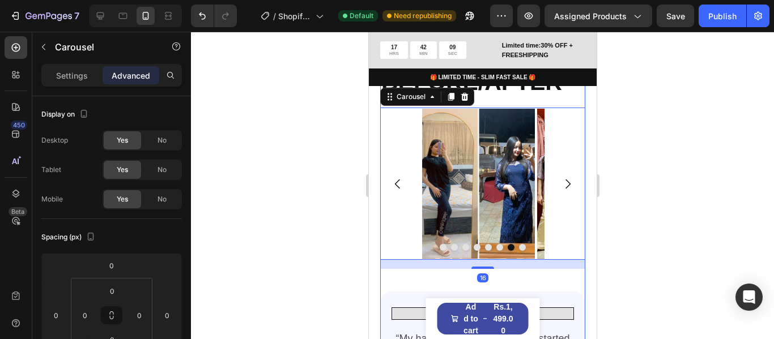
scroll to position [1289, 0]
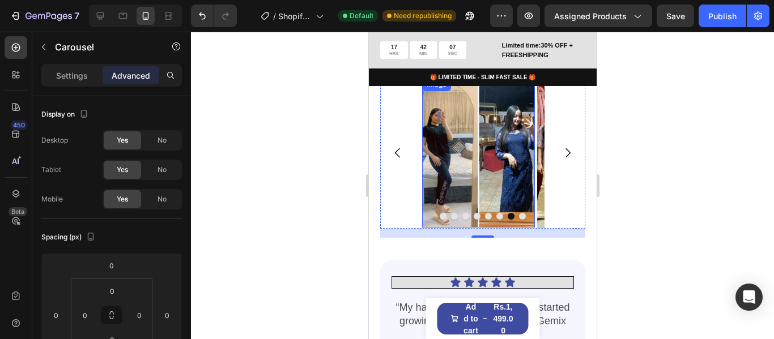
click at [453, 202] on img at bounding box center [477, 153] width 113 height 150
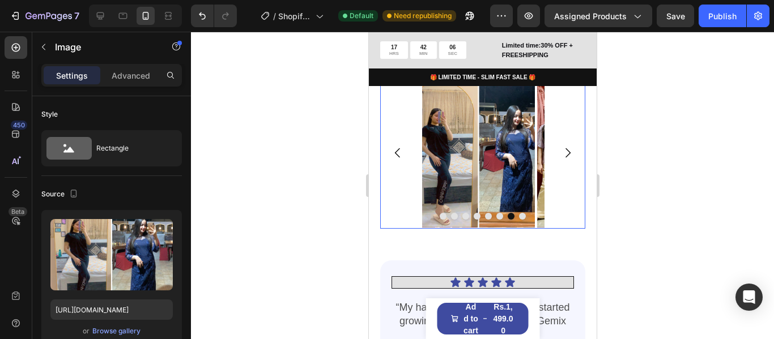
click at [560, 160] on icon "Carousel Next Arrow" at bounding box center [567, 153] width 14 height 14
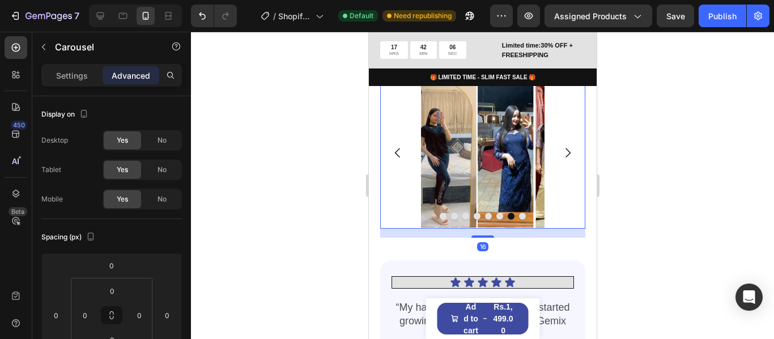
click at [560, 160] on icon "Carousel Next Arrow" at bounding box center [567, 153] width 14 height 14
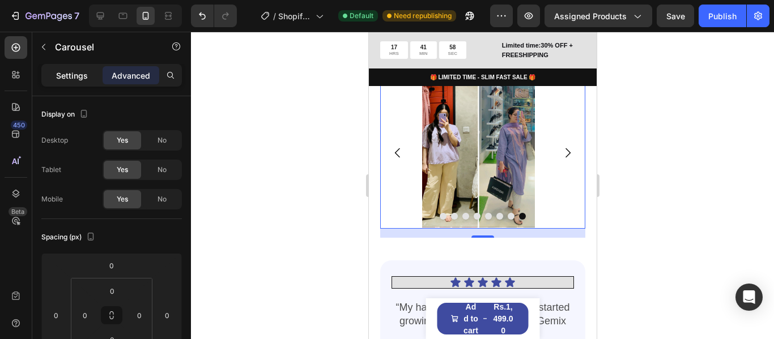
click at [73, 76] on p "Settings" at bounding box center [72, 76] width 32 height 12
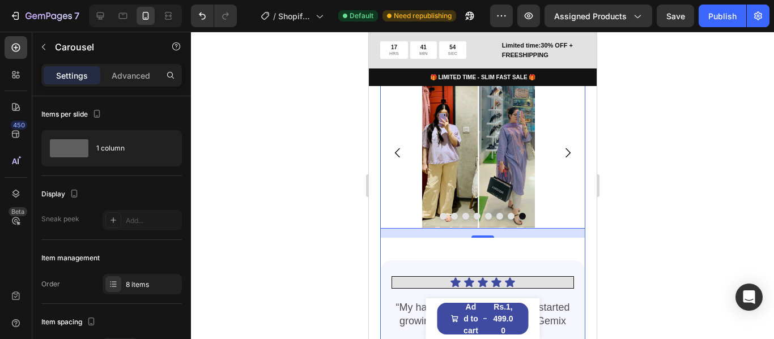
click at [488, 270] on div "⁠⁠⁠⁠⁠⁠⁠ BEFORE/AFTER Heading Image Image Image Image Image Image Image Image Ca…" at bounding box center [482, 214] width 205 height 359
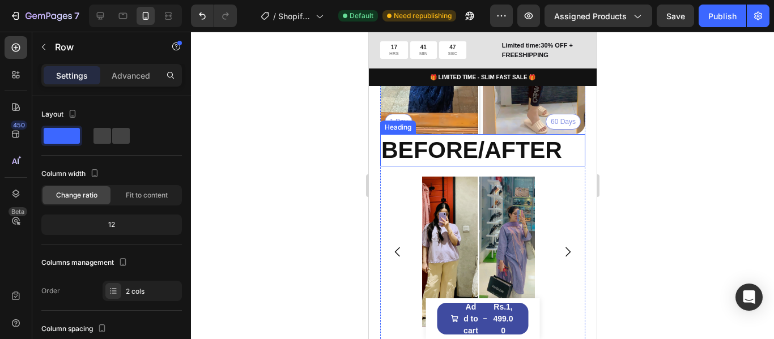
scroll to position [1176, 0]
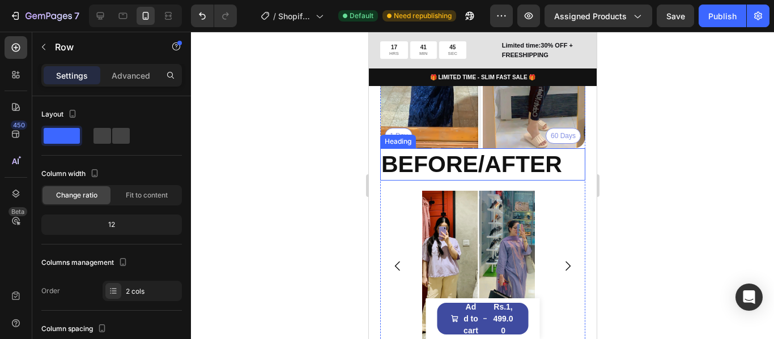
click at [493, 177] on strong "BEFORE/AFTER" at bounding box center [471, 164] width 181 height 26
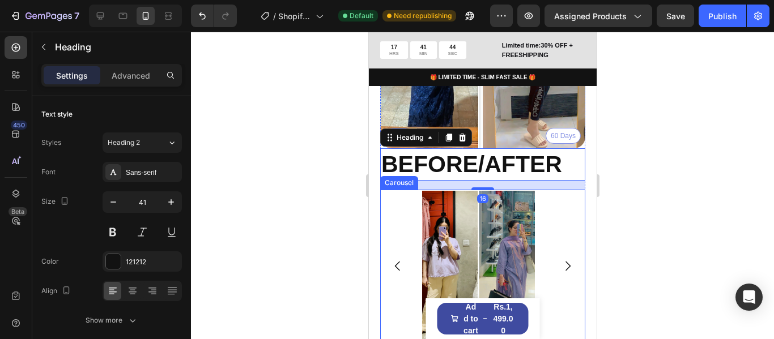
click at [547, 210] on div "Image Image Image Image Image Image Image Image" at bounding box center [482, 266] width 205 height 152
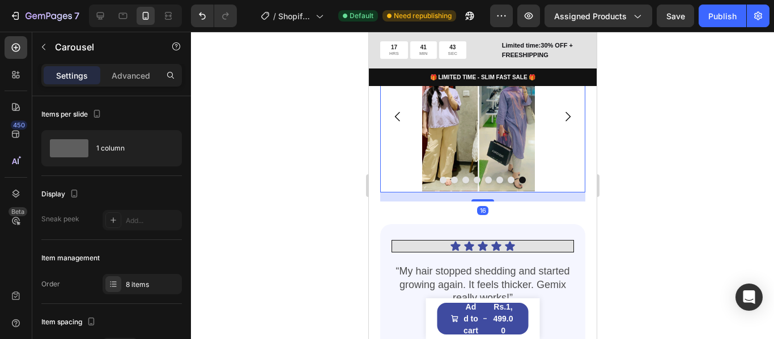
scroll to position [1346, 0]
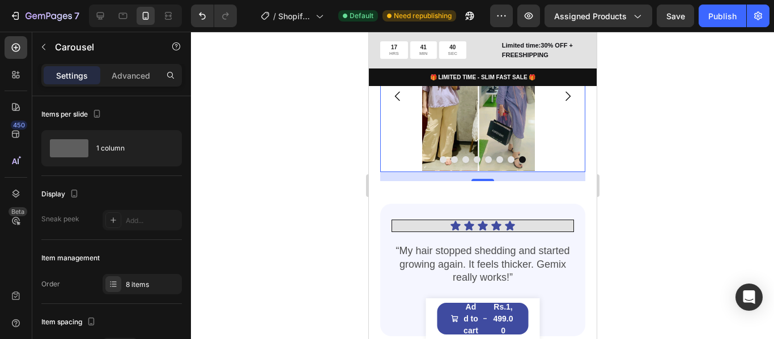
click at [327, 180] on div at bounding box center [482, 186] width 583 height 308
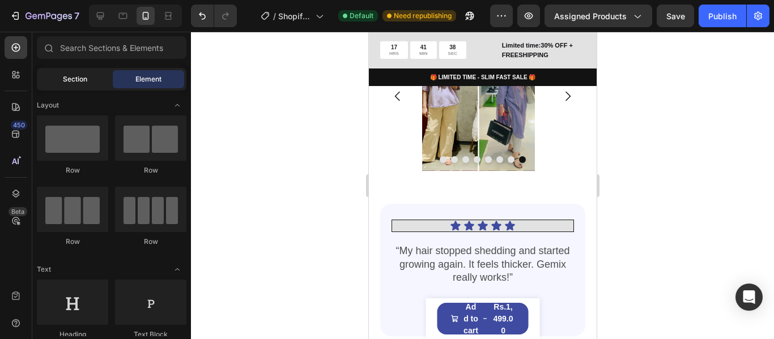
click at [63, 84] on div "Section" at bounding box center [74, 79] width 71 height 18
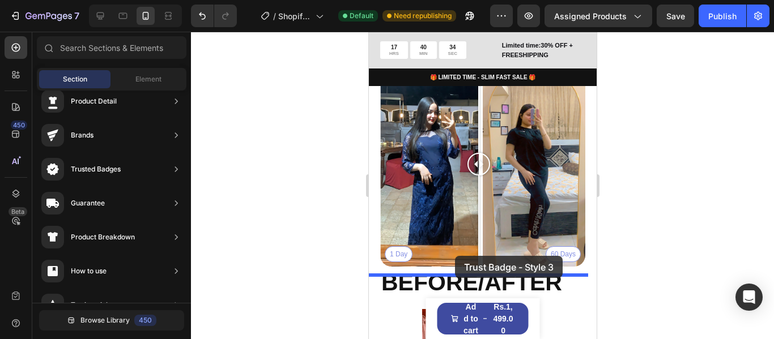
scroll to position [1045, 0]
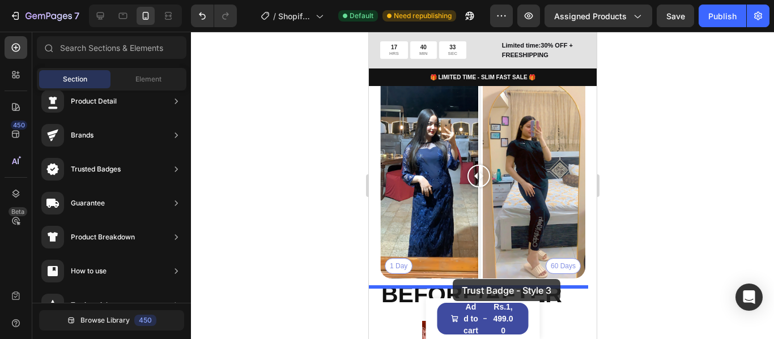
drag, startPoint x: 630, startPoint y: 230, endPoint x: 452, endPoint y: 279, distance: 184.6
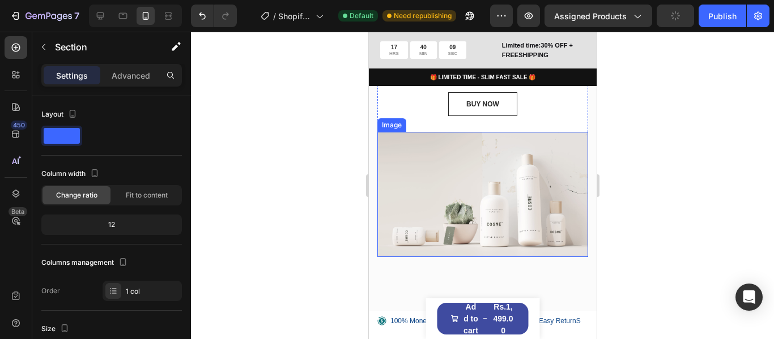
scroll to position [104, 0]
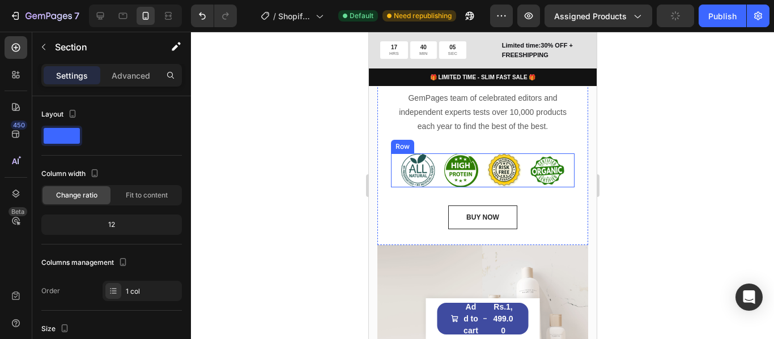
click at [562, 182] on div "Image Image Image Image Row" at bounding box center [482, 171] width 184 height 34
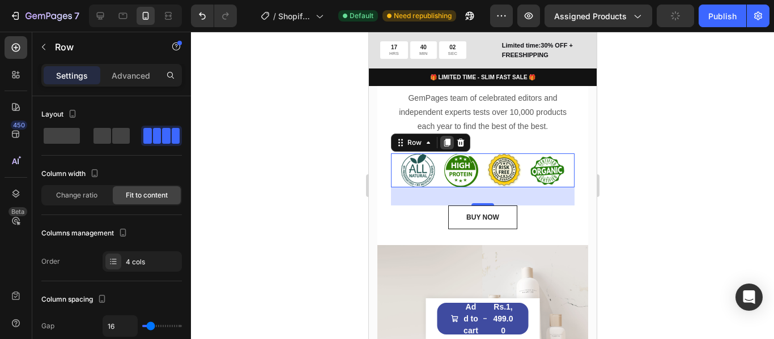
click at [445, 140] on icon at bounding box center [447, 143] width 6 height 8
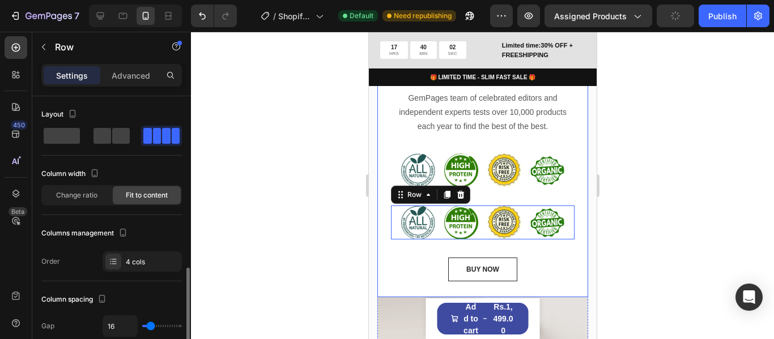
scroll to position [127, 0]
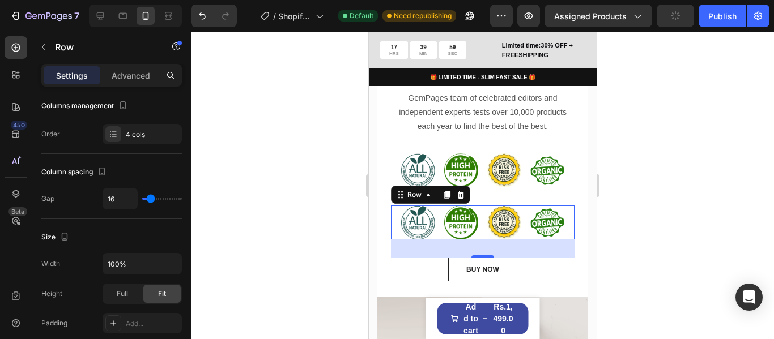
click at [562, 228] on div "Image Image Image Image Row 32" at bounding box center [482, 223] width 184 height 34
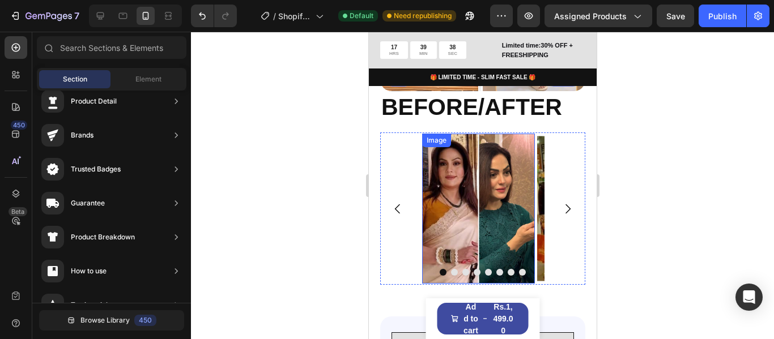
scroll to position [1655, 0]
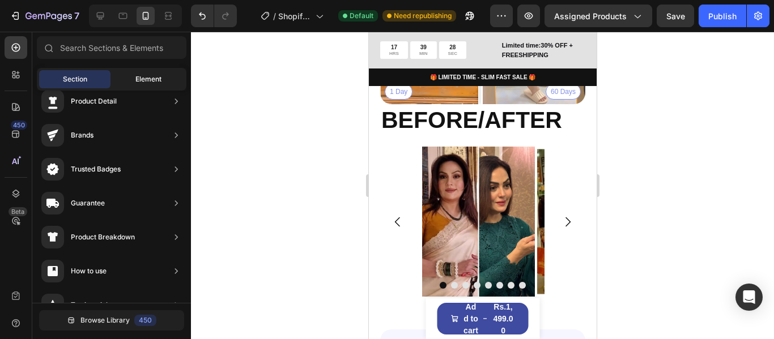
click at [130, 74] on div "Element" at bounding box center [148, 79] width 71 height 18
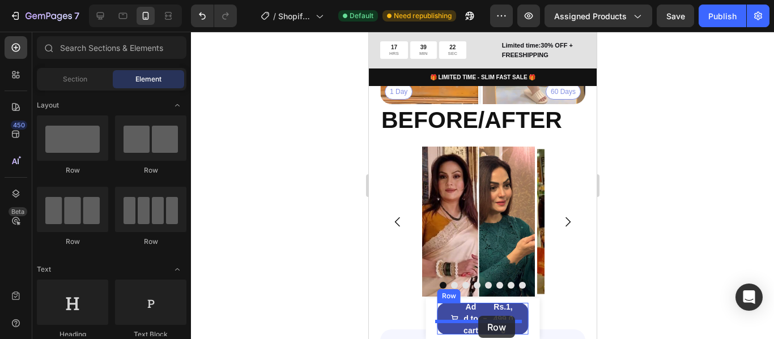
scroll to position [1674, 0]
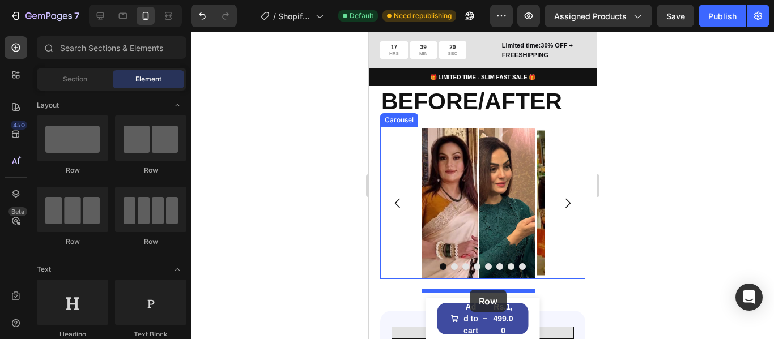
drag, startPoint x: 521, startPoint y: 253, endPoint x: 469, endPoint y: 290, distance: 63.3
click at [469, 290] on div "Product Cart Button" at bounding box center [474, 296] width 74 height 14
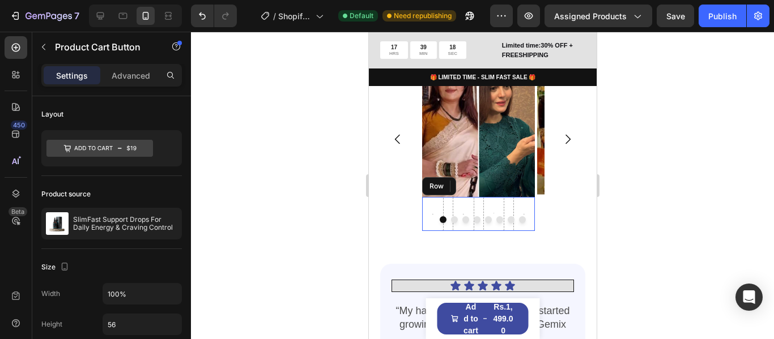
scroll to position [1787, 0]
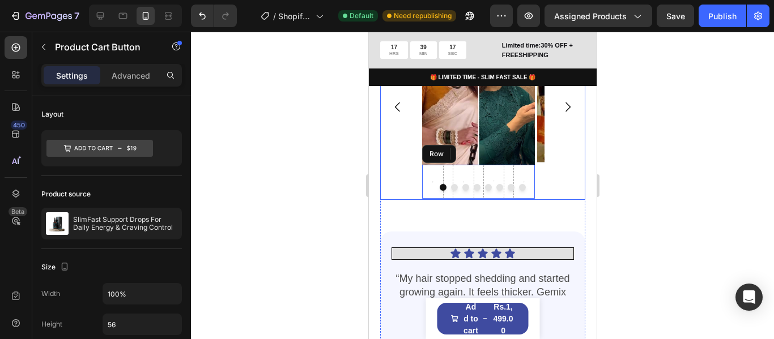
click at [430, 191] on div at bounding box center [482, 187] width 205 height 7
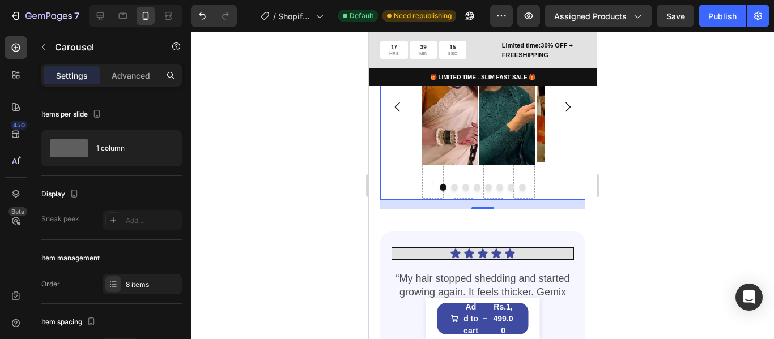
click at [473, 191] on button "Dot" at bounding box center [476, 187] width 7 height 7
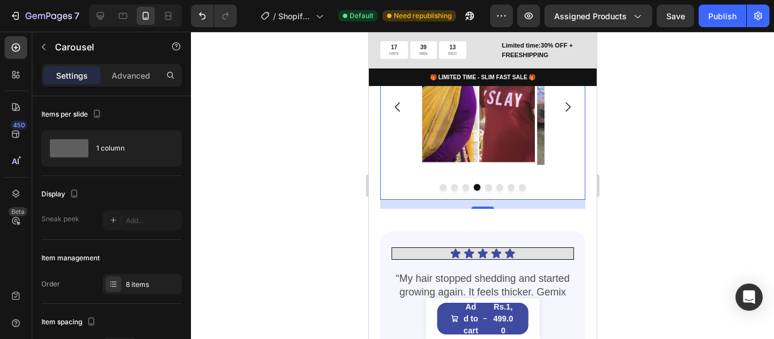
click at [475, 191] on button "Dot" at bounding box center [476, 187] width 7 height 7
click at [451, 191] on button "Dot" at bounding box center [453, 187] width 7 height 7
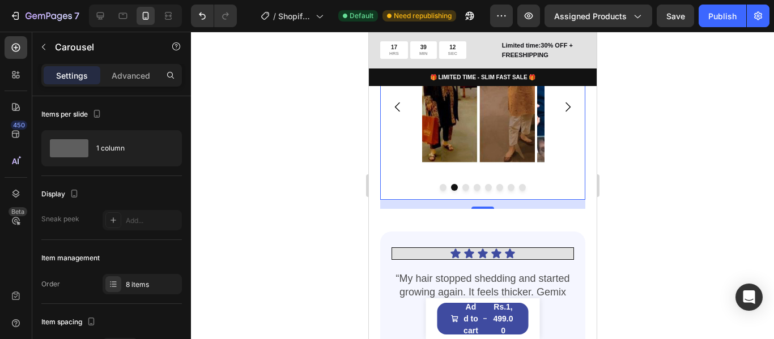
click at [439, 191] on button "Dot" at bounding box center [442, 187] width 7 height 7
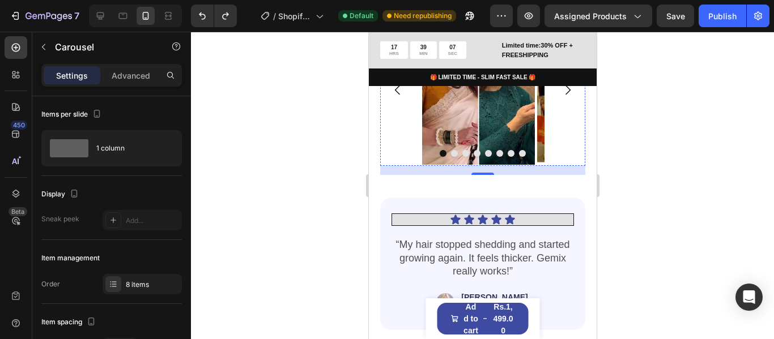
scroll to position [1770, 0]
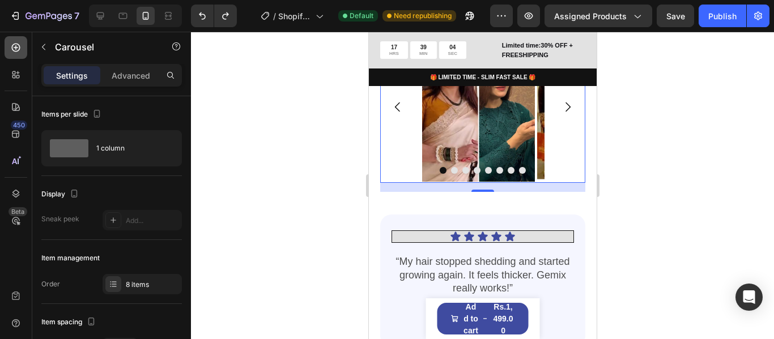
click at [23, 46] on div at bounding box center [16, 47] width 23 height 23
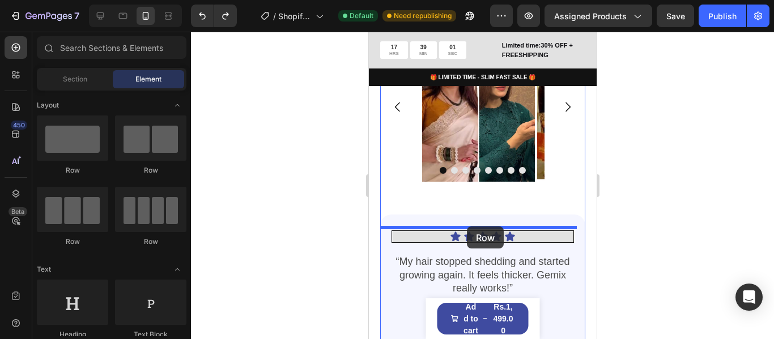
drag, startPoint x: 548, startPoint y: 256, endPoint x: 466, endPoint y: 227, distance: 87.3
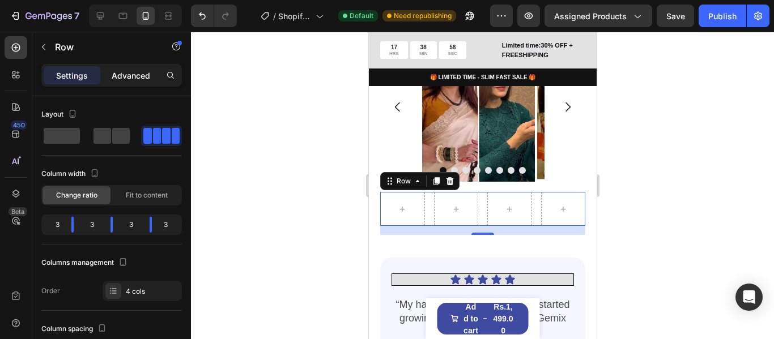
click at [112, 72] on p "Advanced" at bounding box center [131, 76] width 39 height 12
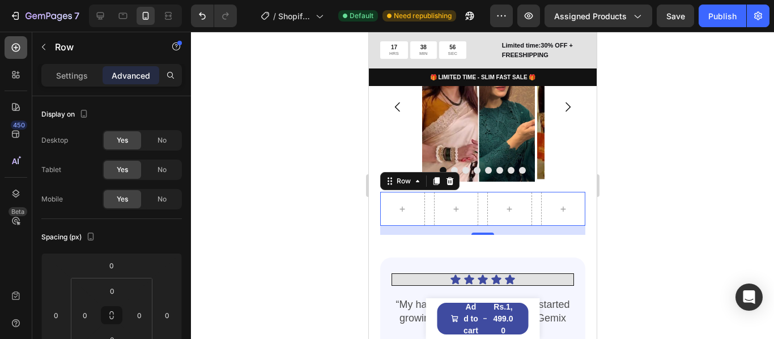
click at [15, 47] on icon at bounding box center [15, 47] width 11 height 11
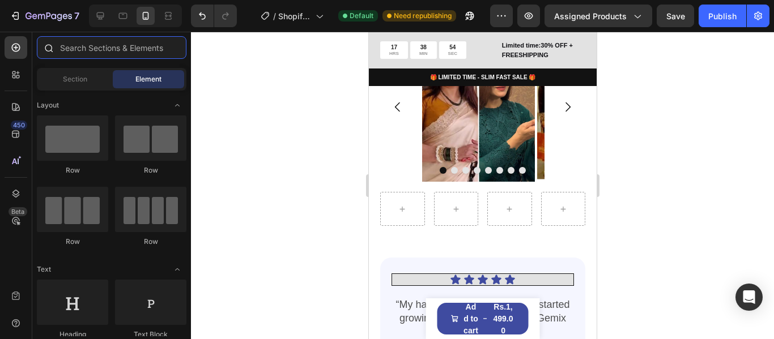
click at [108, 49] on input "text" at bounding box center [112, 47] width 150 height 23
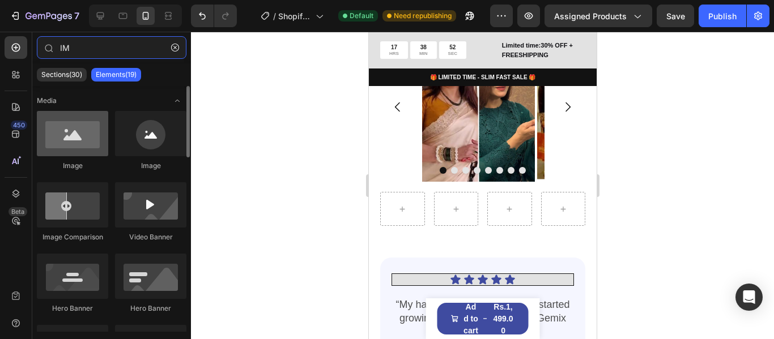
type input "IM"
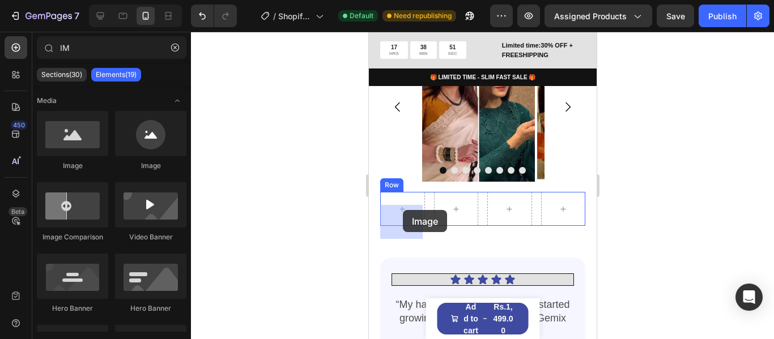
drag, startPoint x: 449, startPoint y: 172, endPoint x: 610, endPoint y: 224, distance: 169.1
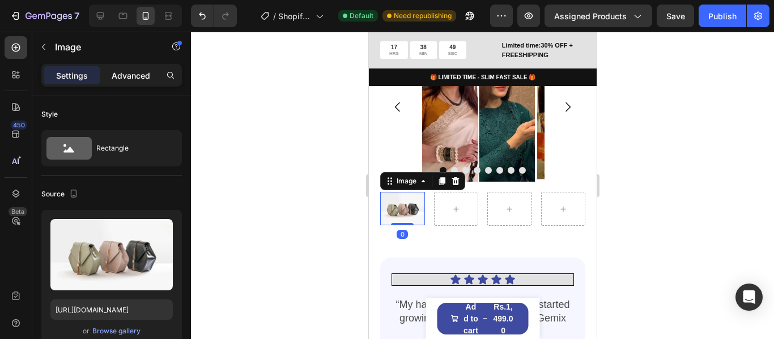
click at [124, 72] on p "Advanced" at bounding box center [131, 76] width 39 height 12
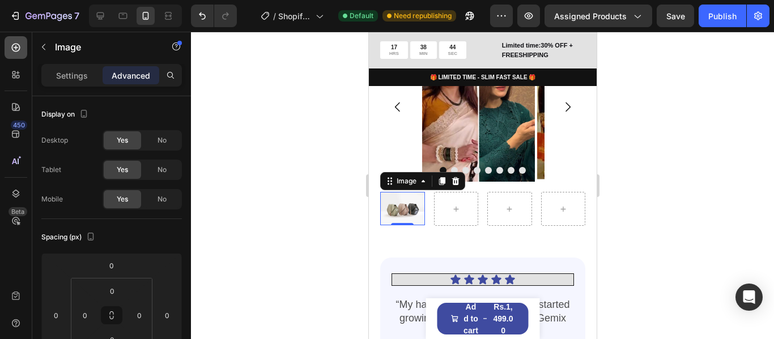
click at [17, 45] on icon at bounding box center [15, 47] width 11 height 11
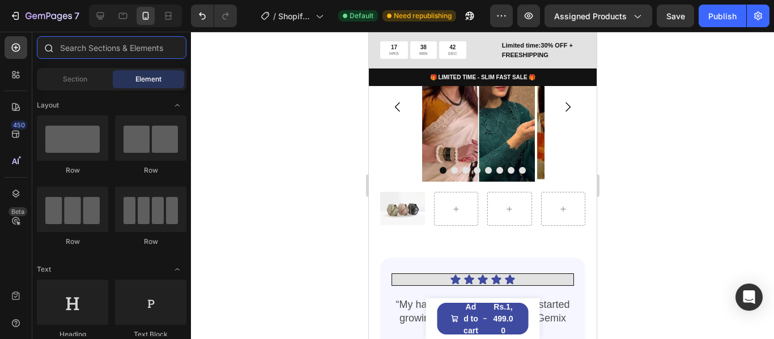
click at [133, 52] on input "text" at bounding box center [112, 47] width 150 height 23
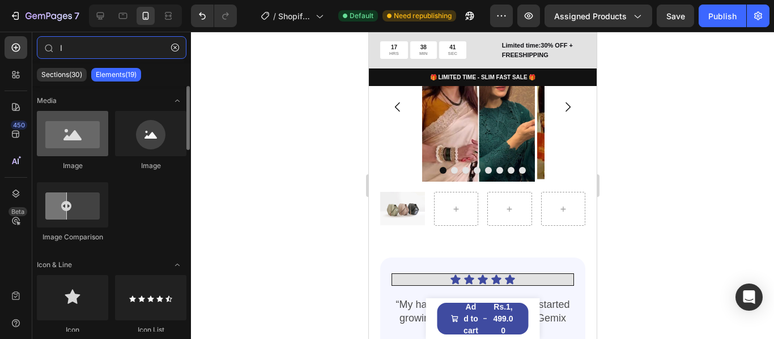
type input "I"
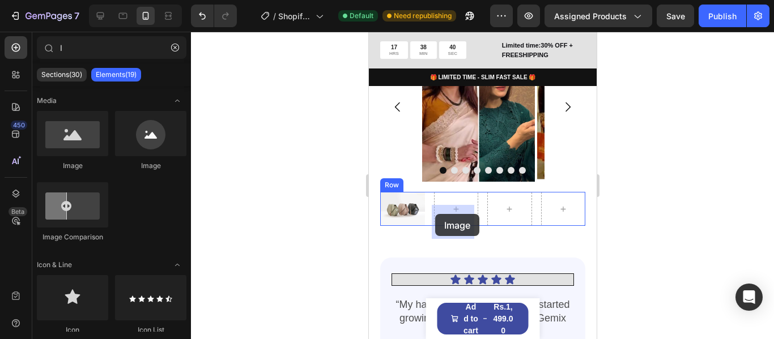
drag, startPoint x: 474, startPoint y: 177, endPoint x: 557, endPoint y: 143, distance: 89.9
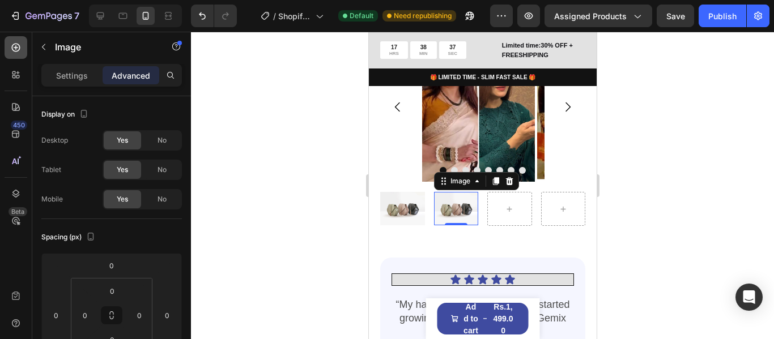
click at [23, 49] on div at bounding box center [16, 47] width 23 height 23
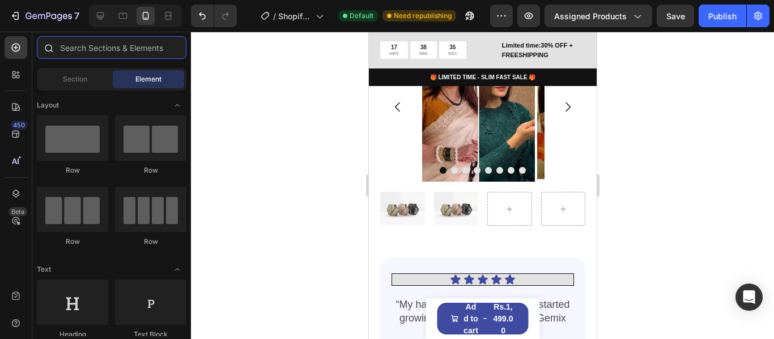
click at [121, 48] on input "text" at bounding box center [112, 47] width 150 height 23
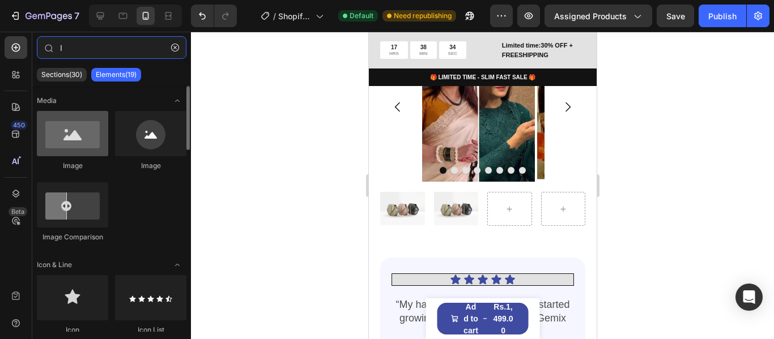
type input "I"
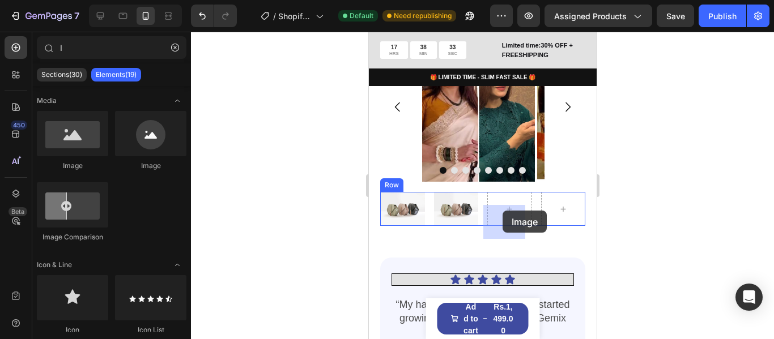
drag, startPoint x: 436, startPoint y: 171, endPoint x: 485, endPoint y: 208, distance: 62.2
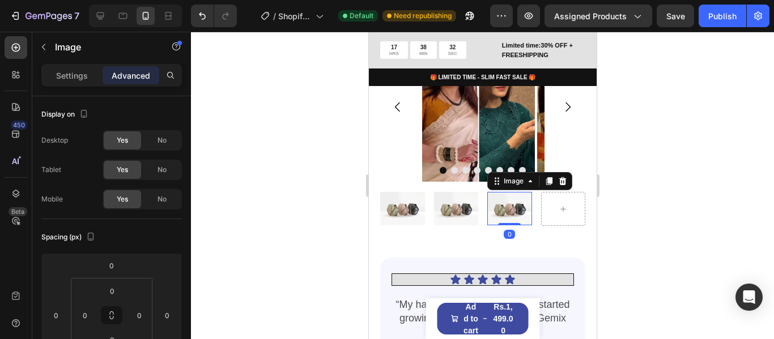
click at [17, 42] on icon at bounding box center [15, 47] width 11 height 11
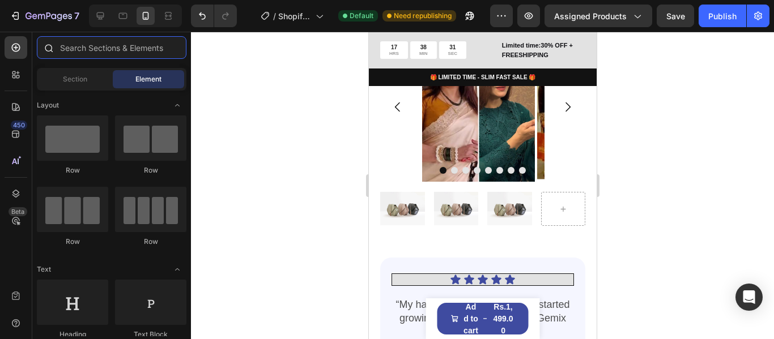
click at [108, 48] on input "text" at bounding box center [112, 47] width 150 height 23
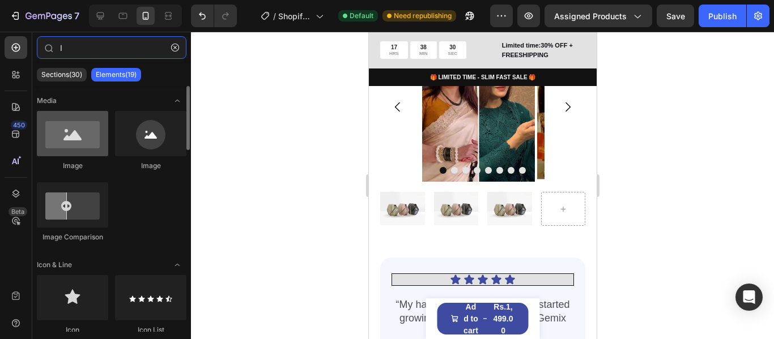
type input "I"
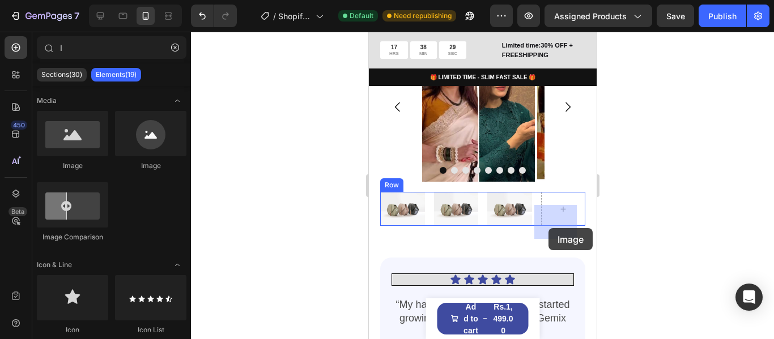
drag, startPoint x: 460, startPoint y: 167, endPoint x: 544, endPoint y: 219, distance: 99.2
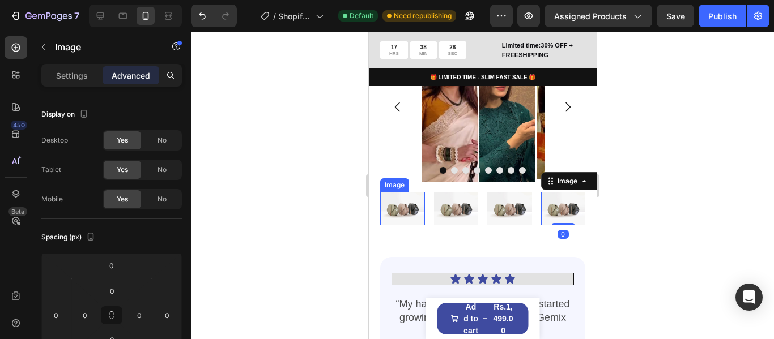
click at [391, 219] on img at bounding box center [402, 208] width 45 height 33
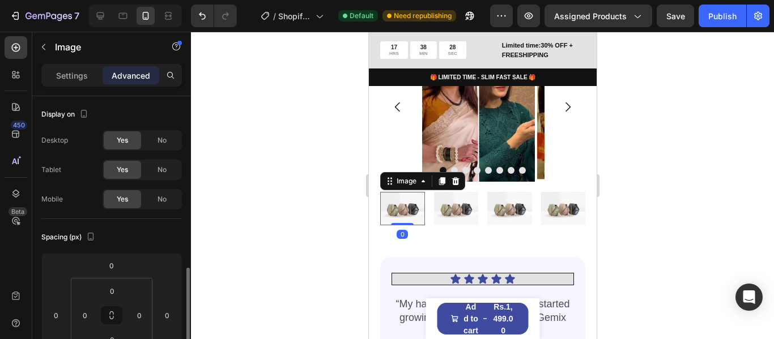
scroll to position [127, 0]
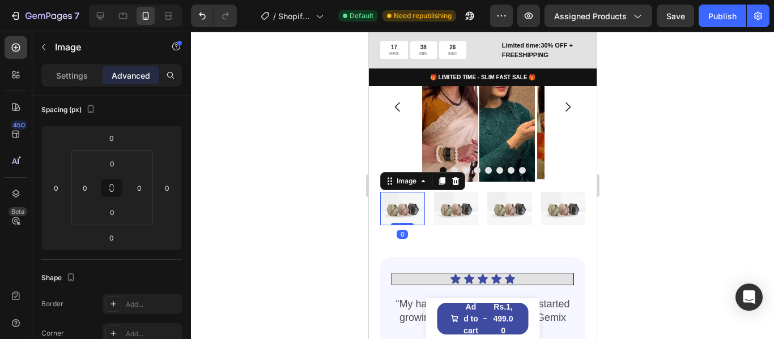
click at [410, 216] on img at bounding box center [402, 208] width 45 height 33
click at [81, 82] on div "Settings" at bounding box center [72, 75] width 57 height 18
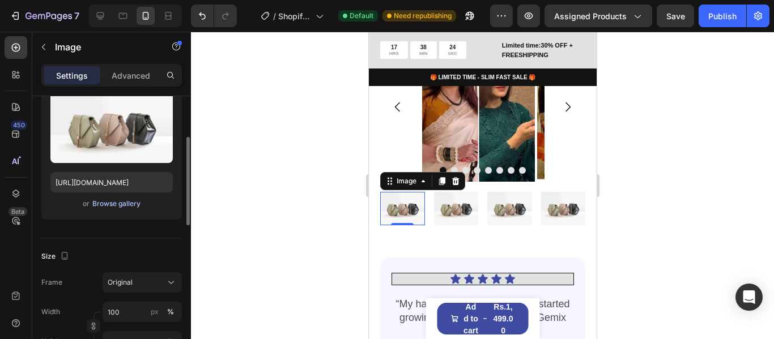
click at [125, 204] on div "Browse gallery" at bounding box center [116, 204] width 48 height 10
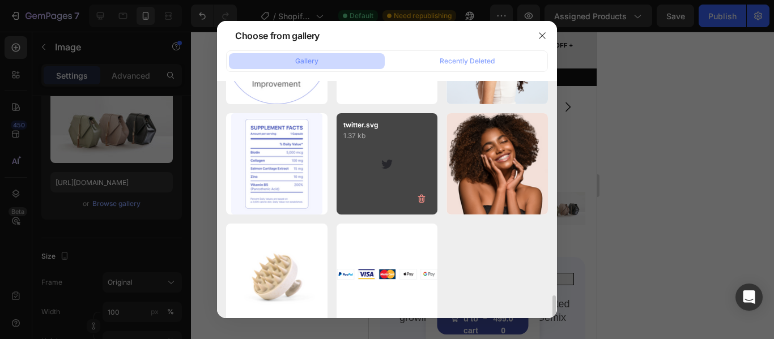
scroll to position [1205, 0]
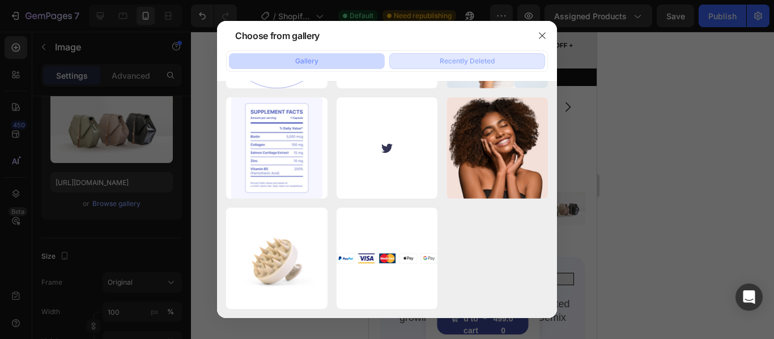
click at [493, 64] on div "Recently Deleted" at bounding box center [467, 61] width 55 height 10
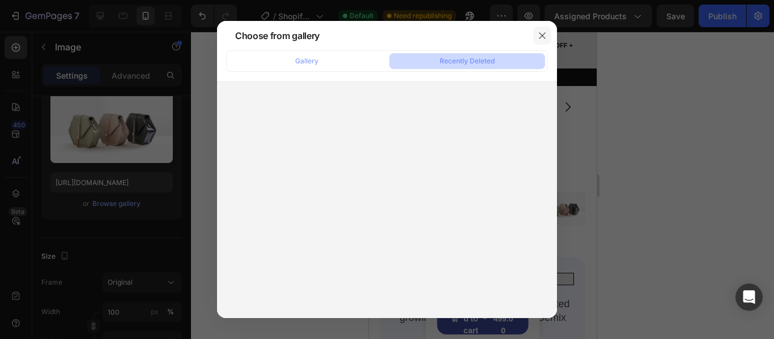
click at [539, 39] on icon "button" at bounding box center [542, 35] width 6 height 6
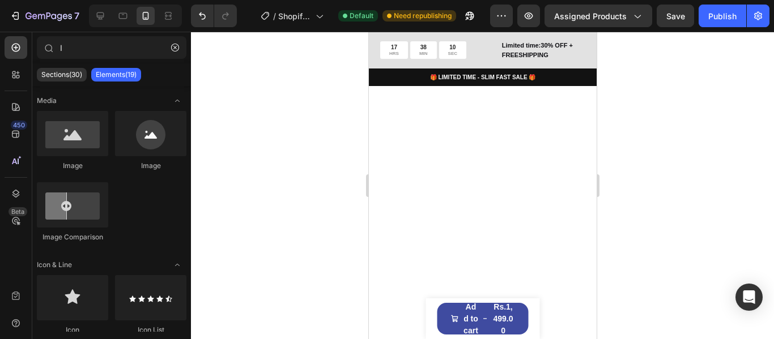
scroll to position [0, 0]
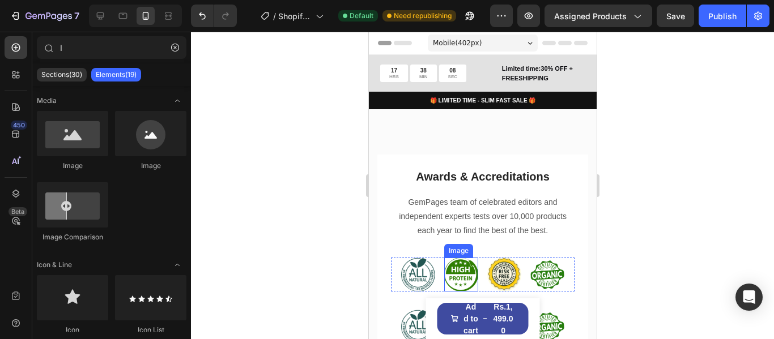
click at [462, 273] on img at bounding box center [461, 275] width 34 height 34
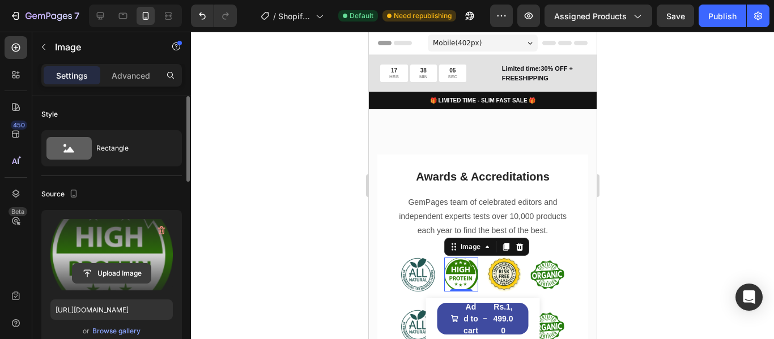
click at [131, 274] on input "file" at bounding box center [112, 273] width 78 height 19
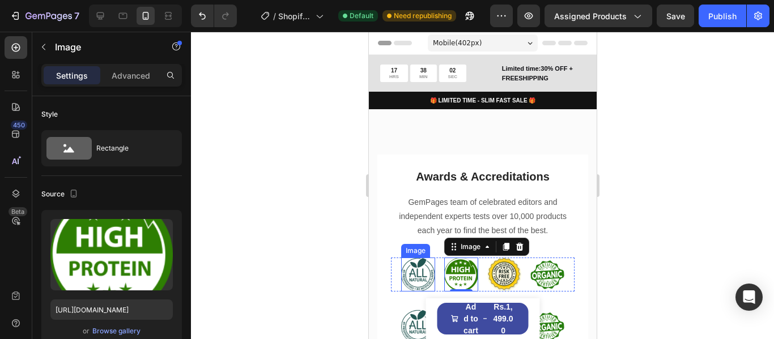
click at [421, 272] on img at bounding box center [417, 275] width 34 height 34
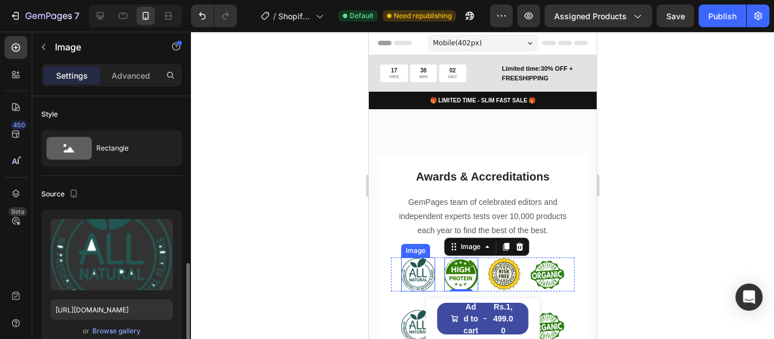
scroll to position [127, 0]
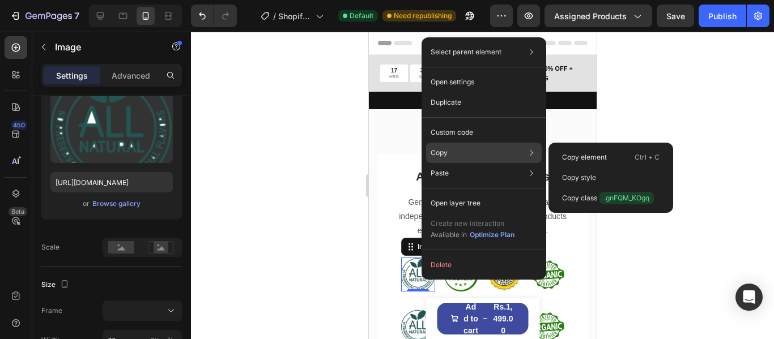
click at [451, 154] on div "Copy Copy element Ctrl + C Copy style Copy class .gnFQM_KOgq" at bounding box center [484, 153] width 116 height 20
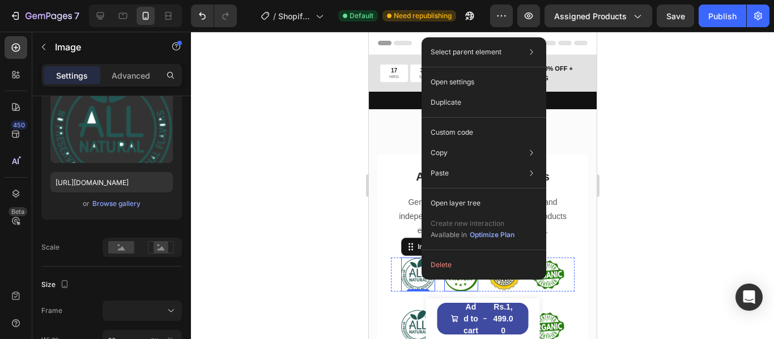
click at [449, 287] on img at bounding box center [461, 275] width 34 height 34
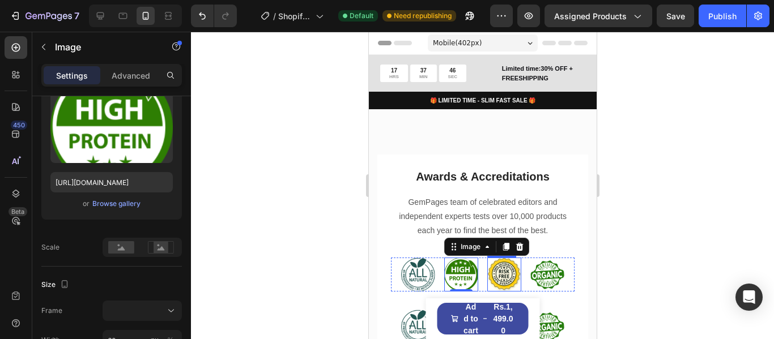
click at [489, 276] on img at bounding box center [504, 275] width 34 height 34
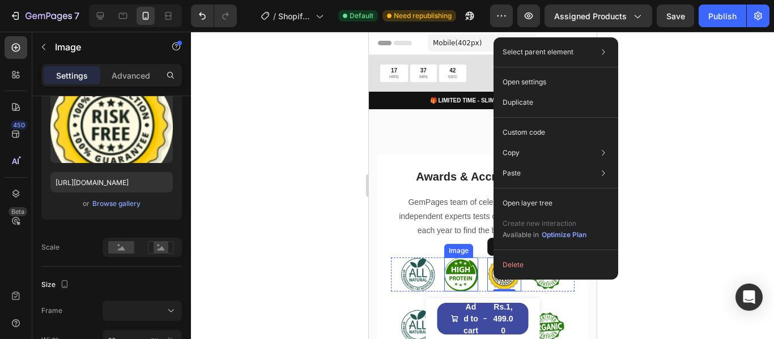
click at [462, 270] on img at bounding box center [461, 275] width 34 height 34
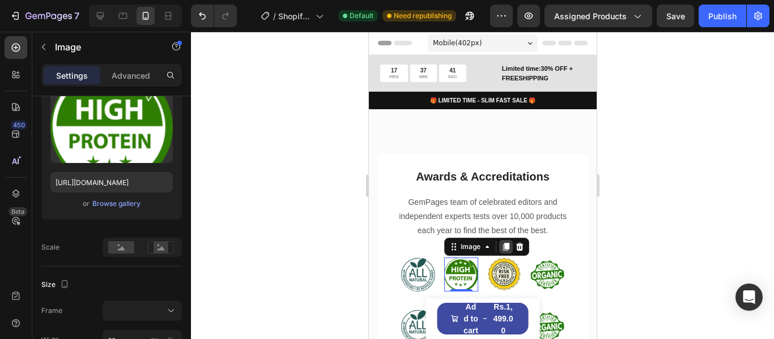
click at [502, 244] on icon at bounding box center [505, 247] width 6 height 8
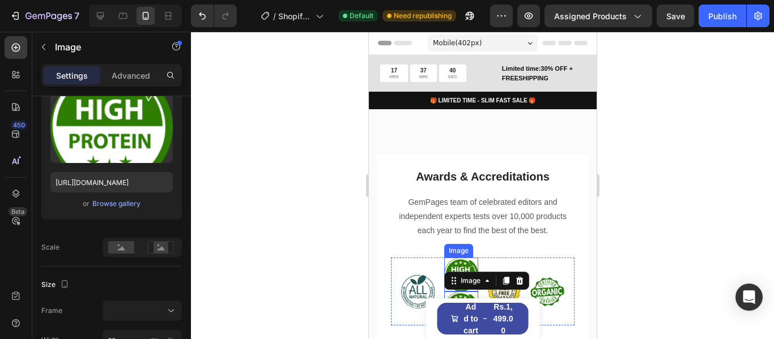
click at [464, 266] on img at bounding box center [461, 275] width 34 height 34
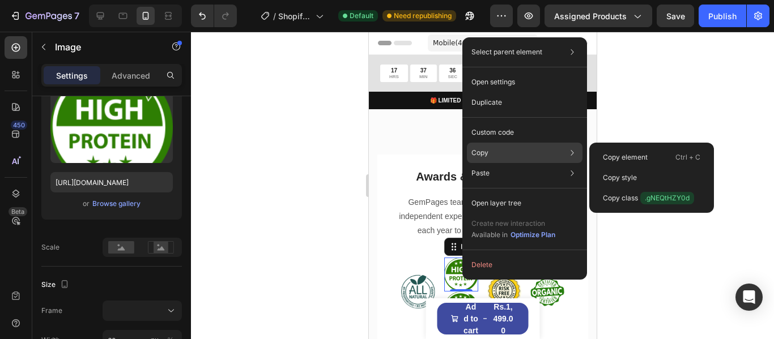
click at [510, 154] on div "Copy Copy element Ctrl + C Copy style Copy class .gNEQtHZY0d" at bounding box center [525, 153] width 116 height 20
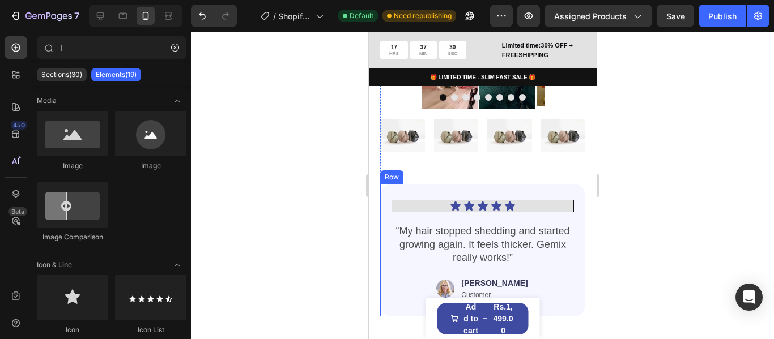
scroll to position [1821, 0]
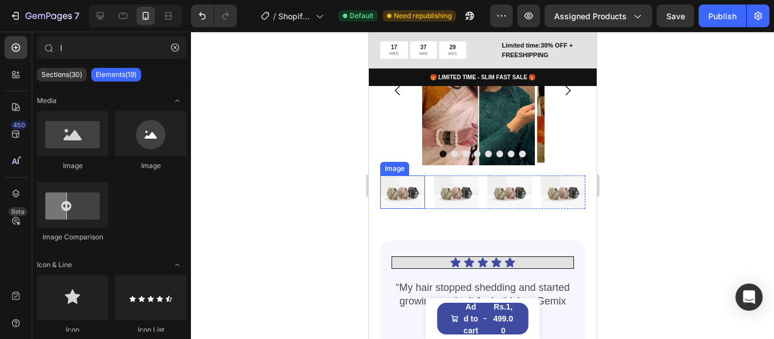
click at [404, 207] on img at bounding box center [402, 192] width 45 height 33
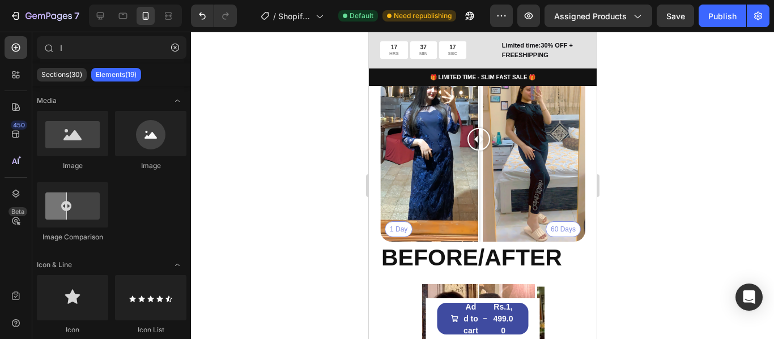
scroll to position [1245, 0]
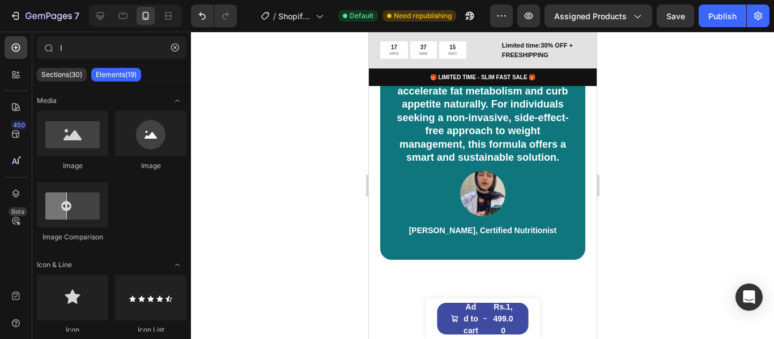
click at [612, 41] on div at bounding box center [482, 186] width 583 height 308
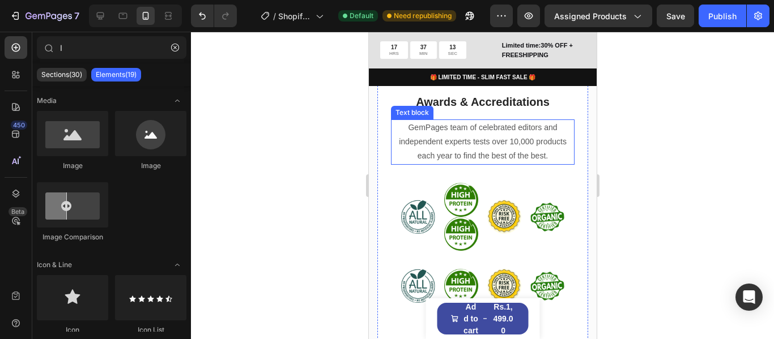
scroll to position [82, 0]
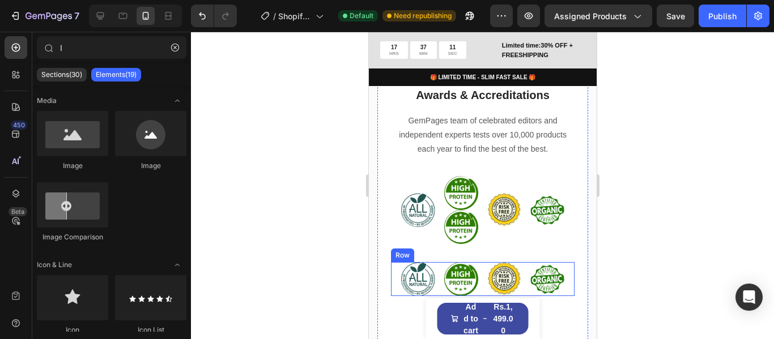
click at [521, 267] on div "Image Image Image Image Row" at bounding box center [482, 279] width 184 height 34
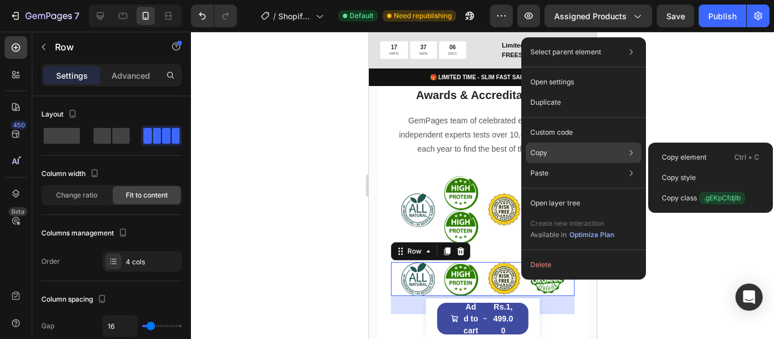
click at [542, 151] on p "Copy" at bounding box center [538, 153] width 17 height 10
click at [675, 157] on p "Copy element" at bounding box center [684, 157] width 45 height 10
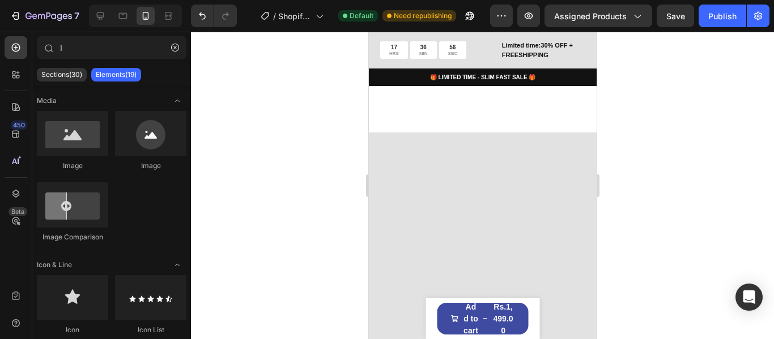
scroll to position [1821, 0]
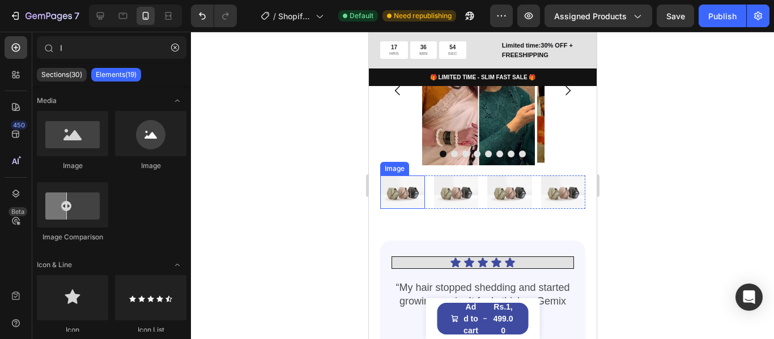
click at [416, 206] on img at bounding box center [402, 192] width 45 height 33
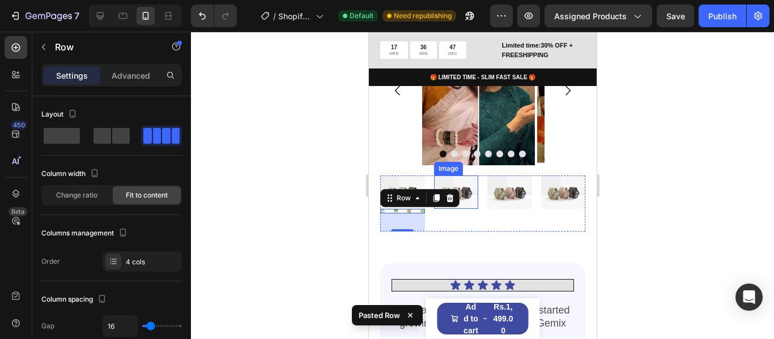
click at [464, 204] on img at bounding box center [455, 192] width 45 height 33
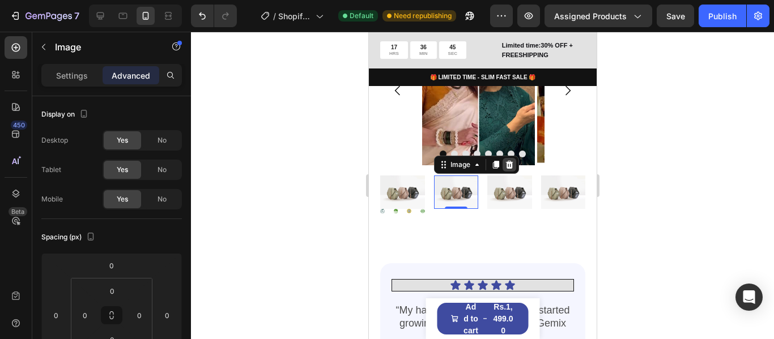
click at [507, 169] on icon at bounding box center [508, 164] width 9 height 9
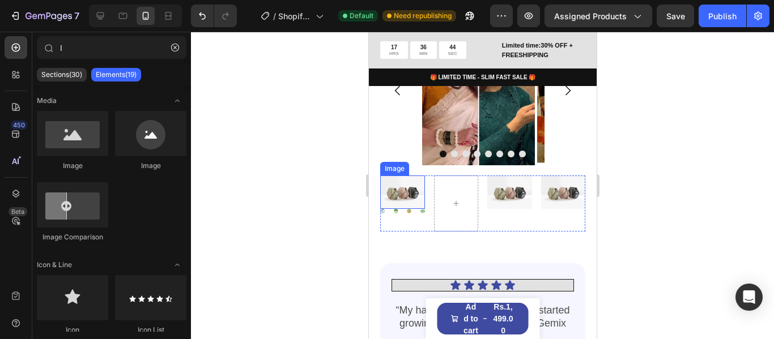
click at [416, 199] on img at bounding box center [402, 192] width 45 height 33
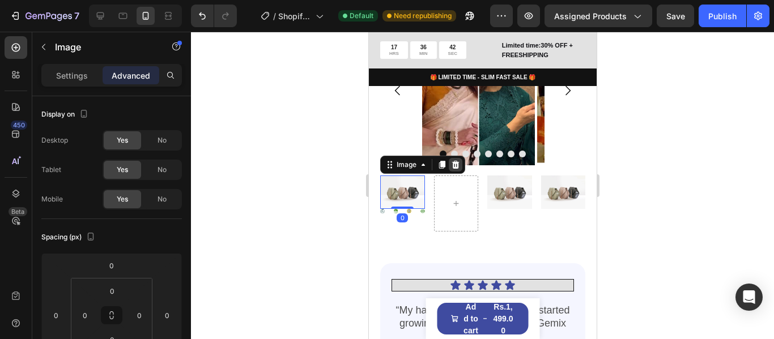
click at [459, 172] on div at bounding box center [455, 165] width 14 height 14
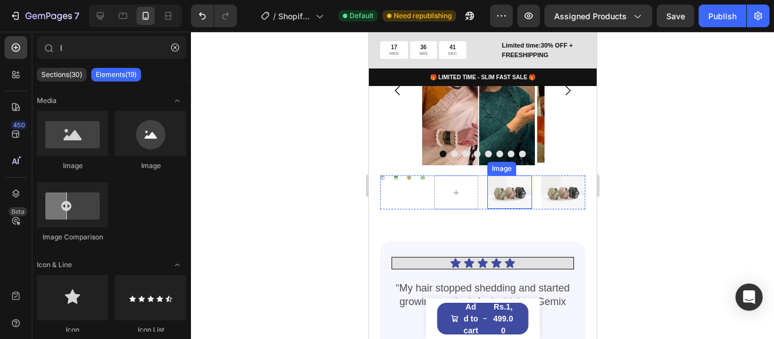
click at [493, 208] on img at bounding box center [509, 192] width 45 height 33
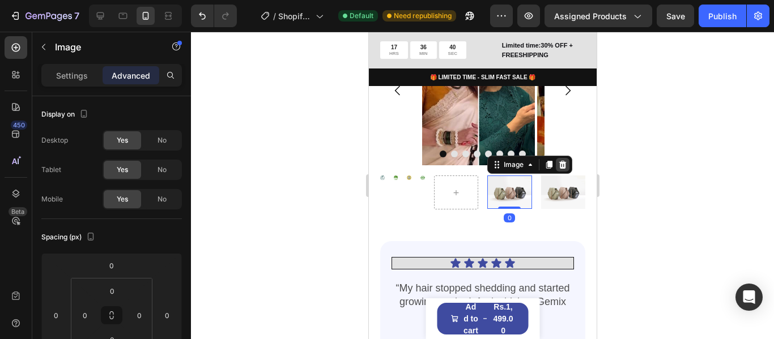
click at [559, 169] on icon at bounding box center [562, 165] width 7 height 8
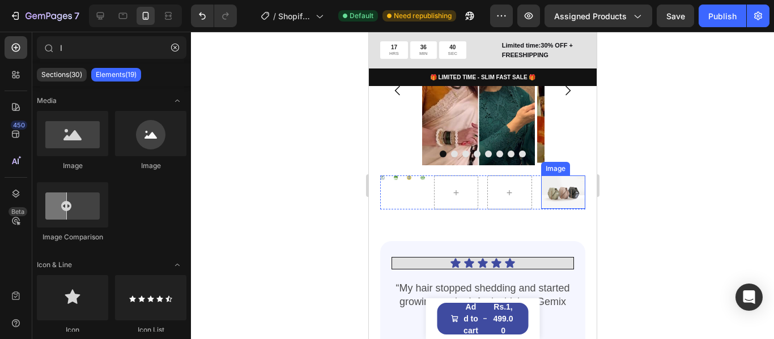
click at [544, 205] on img at bounding box center [562, 192] width 45 height 33
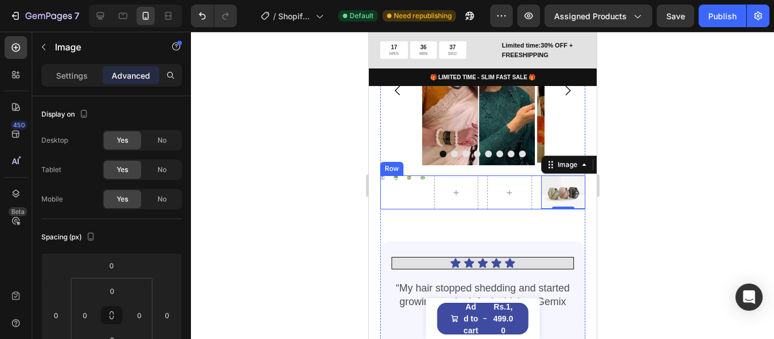
click at [414, 209] on div "Image Image Image Image Row" at bounding box center [402, 193] width 45 height 34
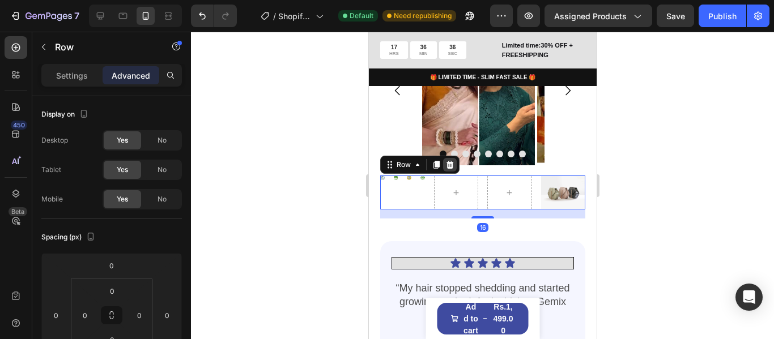
click at [452, 169] on icon at bounding box center [449, 164] width 9 height 9
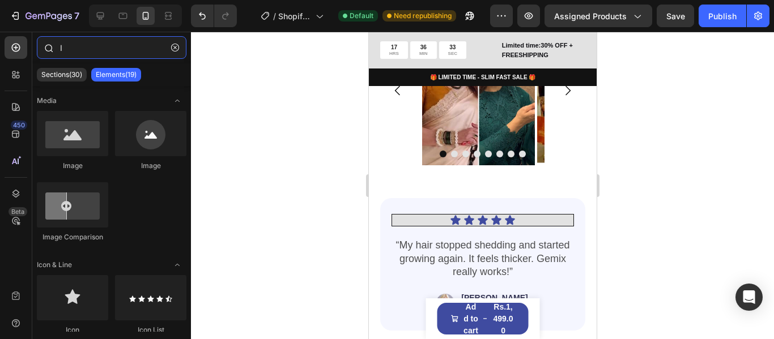
click at [68, 50] on input "I" at bounding box center [112, 47] width 150 height 23
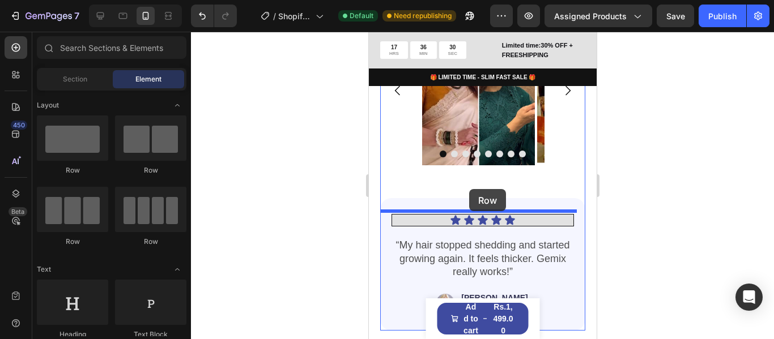
drag, startPoint x: 467, startPoint y: 180, endPoint x: 468, endPoint y: 189, distance: 9.2
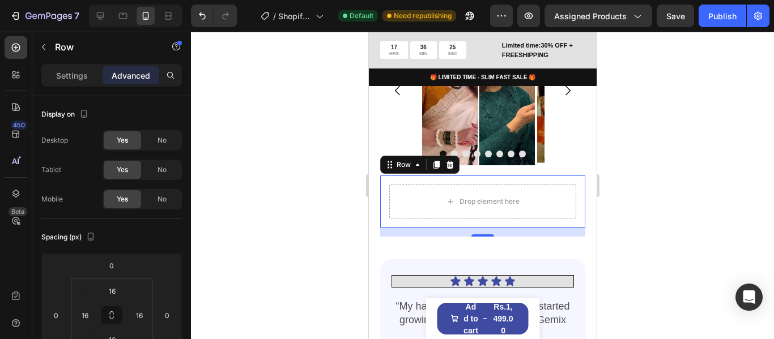
click at [383, 212] on div "Drop element here Row 16" at bounding box center [482, 202] width 205 height 52
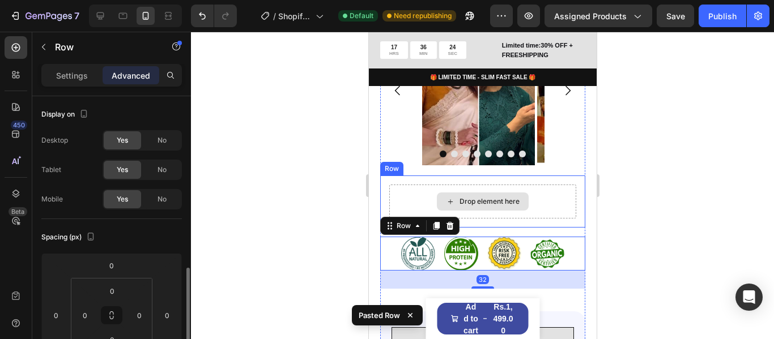
scroll to position [127, 0]
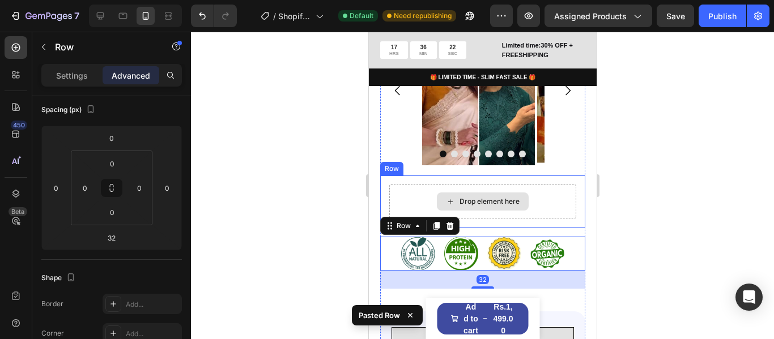
click at [566, 214] on div "Drop element here" at bounding box center [482, 202] width 187 height 34
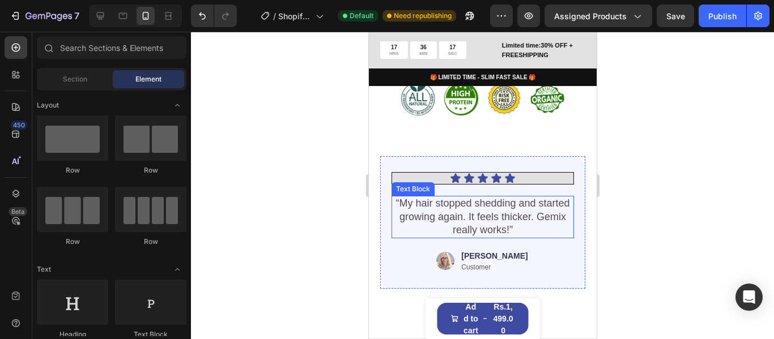
scroll to position [1934, 0]
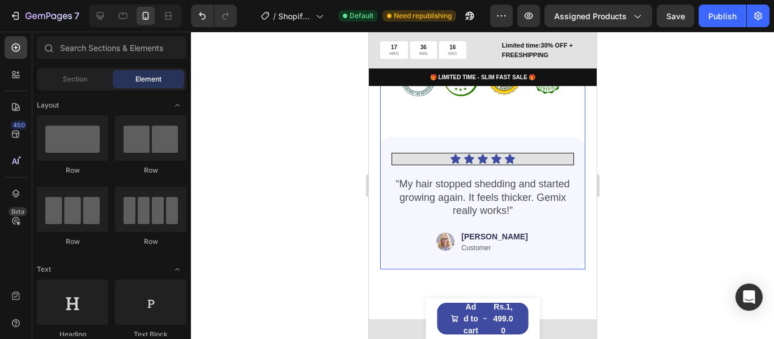
click at [496, 128] on div "BEFORE/AFTER Heading Image Image Image Image Image Image Image Image Carousel I…" at bounding box center [482, 65] width 205 height 411
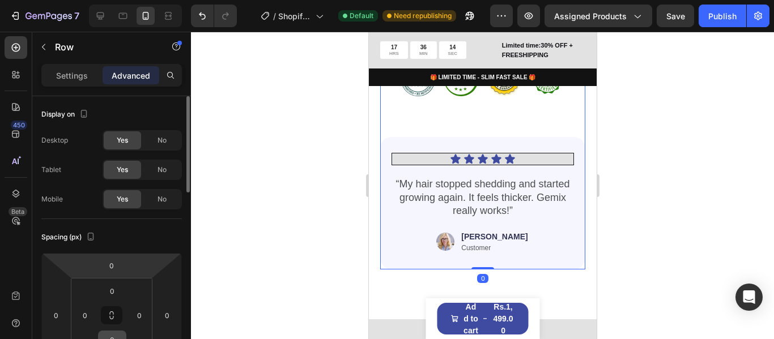
scroll to position [57, 0]
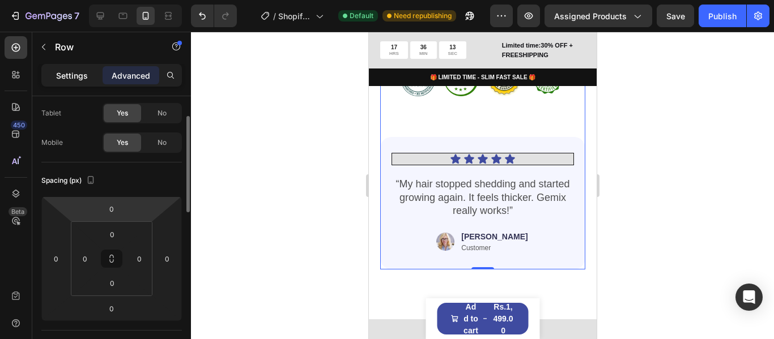
click at [75, 80] on p "Settings" at bounding box center [72, 76] width 32 height 12
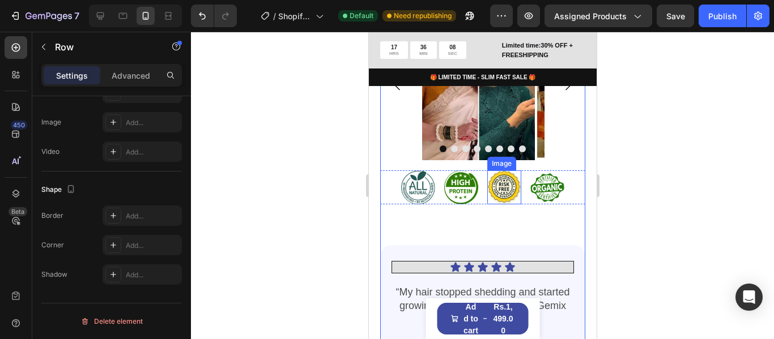
scroll to position [1821, 0]
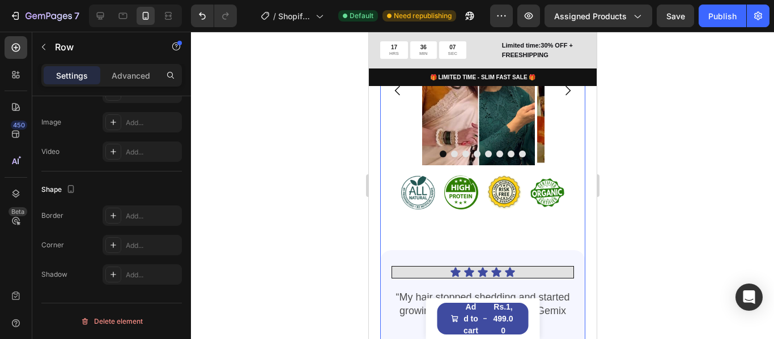
click at [471, 253] on div "BEFORE/AFTER Heading Image Image Image Image Image Image Image Image Carousel I…" at bounding box center [482, 178] width 205 height 411
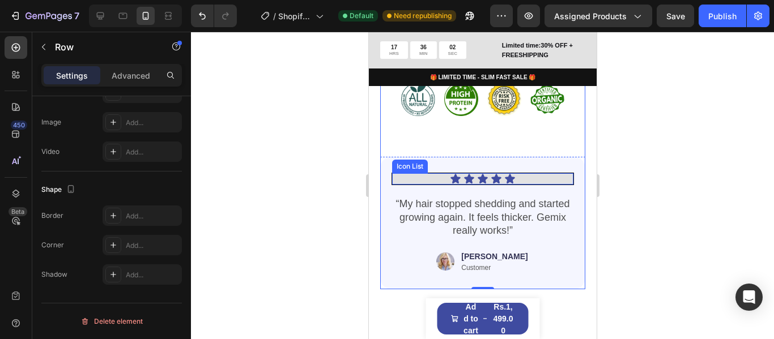
scroll to position [1934, 0]
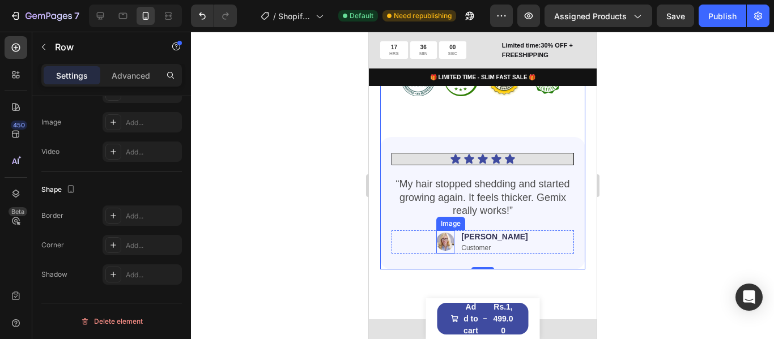
click at [454, 252] on img at bounding box center [445, 243] width 18 height 24
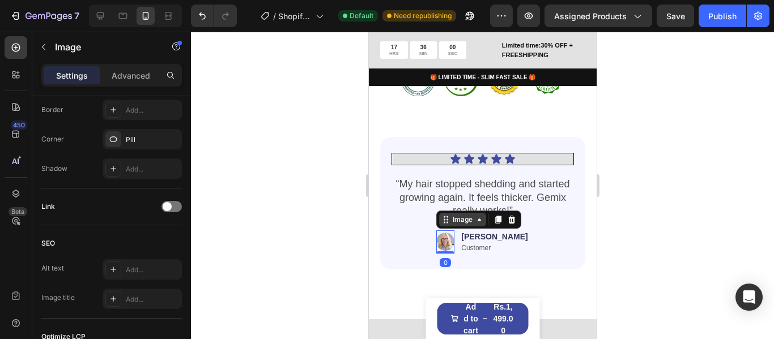
scroll to position [0, 0]
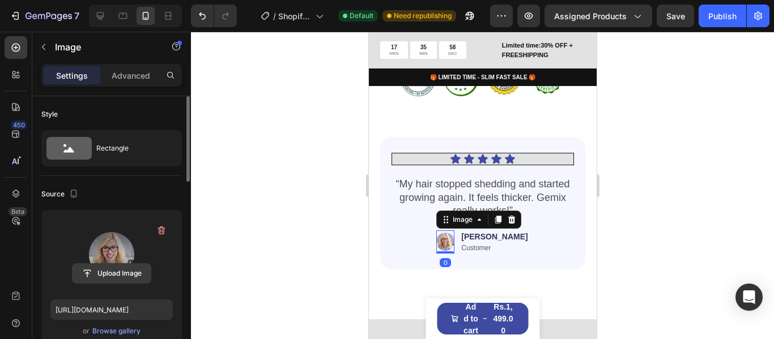
click at [111, 272] on input "file" at bounding box center [112, 273] width 78 height 19
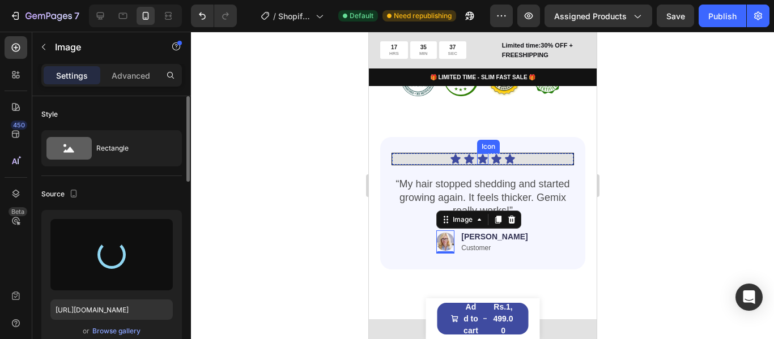
click at [482, 165] on icon at bounding box center [481, 159] width 11 height 11
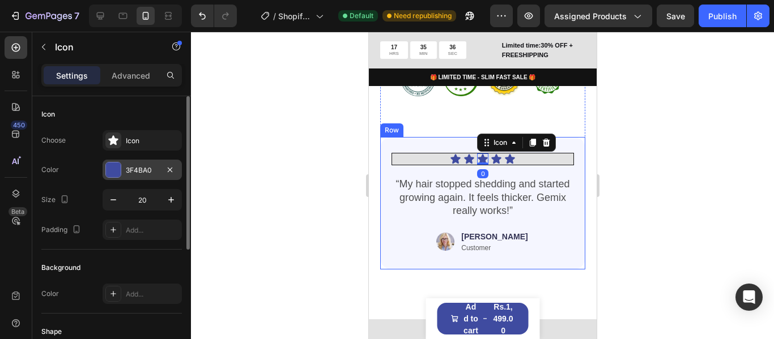
drag, startPoint x: 118, startPoint y: 168, endPoint x: 125, endPoint y: 170, distance: 7.0
click at [118, 169] on div at bounding box center [113, 170] width 15 height 15
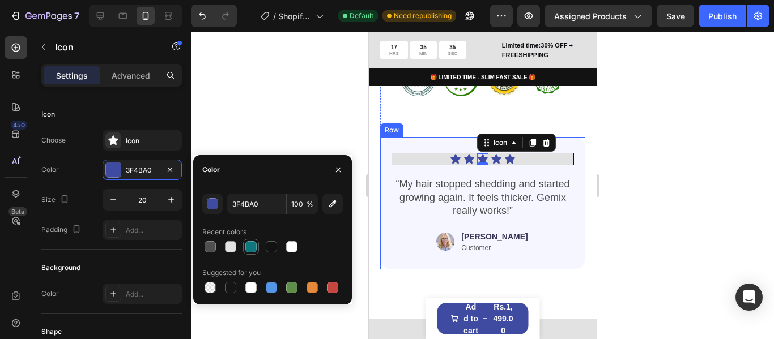
click at [244, 246] on div at bounding box center [251, 247] width 16 height 16
type input "10767D"
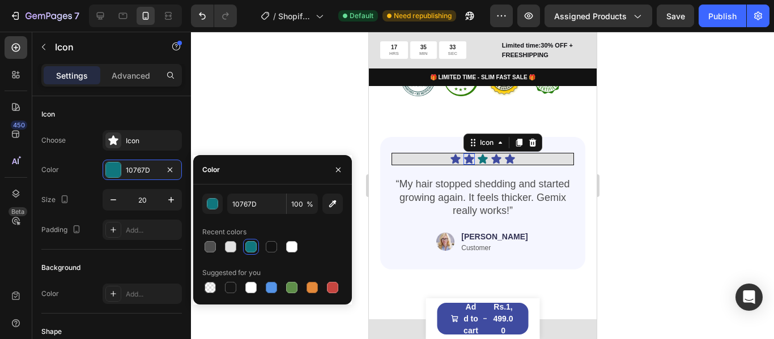
click at [464, 164] on icon at bounding box center [468, 160] width 10 height 10
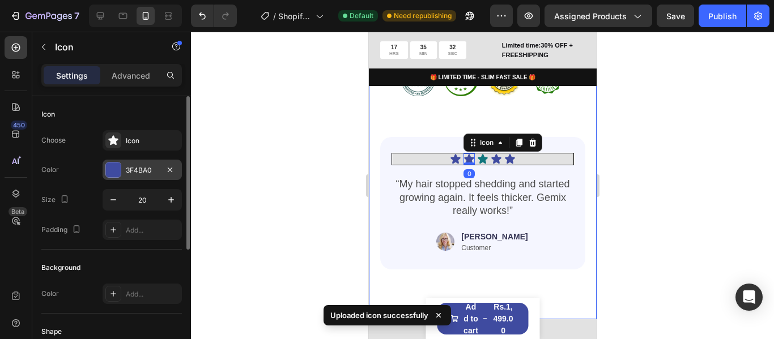
click at [124, 164] on div "3F4BA0" at bounding box center [142, 170] width 79 height 20
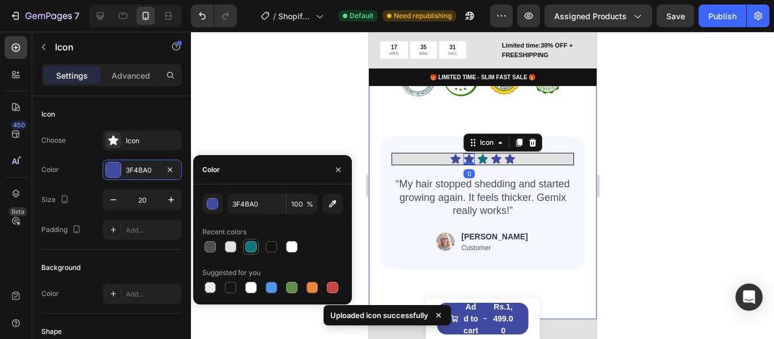
click at [252, 246] on div at bounding box center [250, 246] width 11 height 11
type input "10767D"
click at [452, 164] on icon at bounding box center [455, 160] width 10 height 10
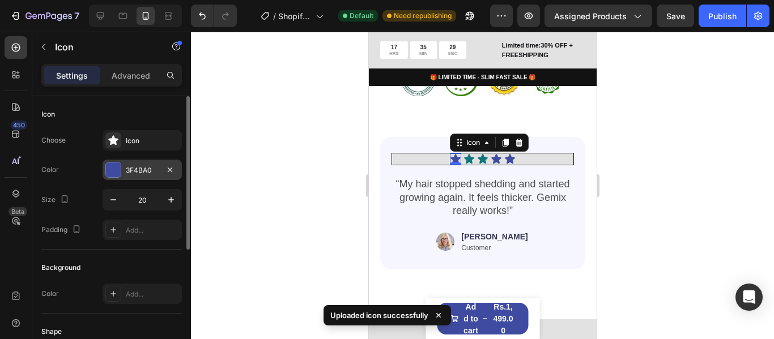
click at [115, 165] on div at bounding box center [113, 170] width 15 height 15
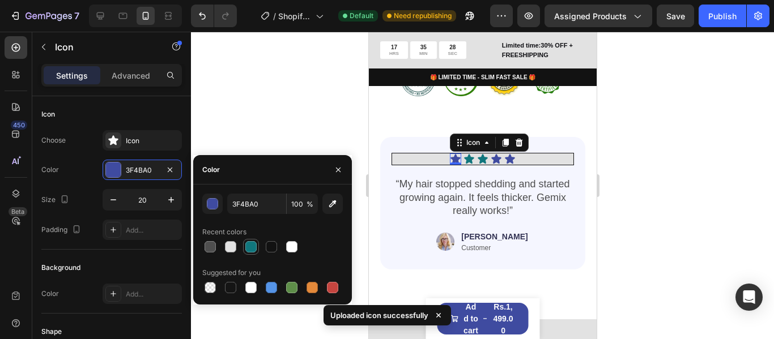
click at [253, 249] on div at bounding box center [250, 246] width 11 height 11
type input "10767D"
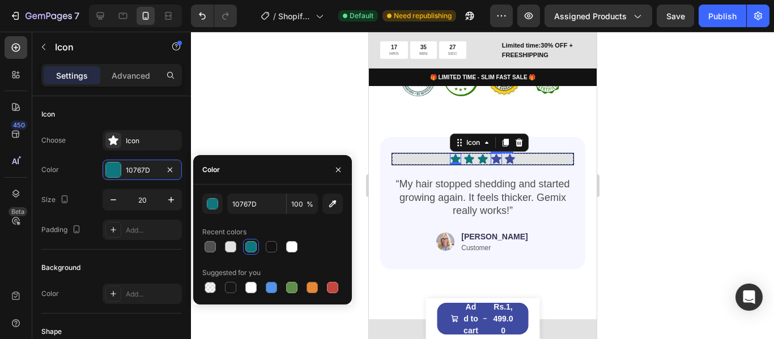
click at [491, 164] on icon at bounding box center [496, 160] width 10 height 10
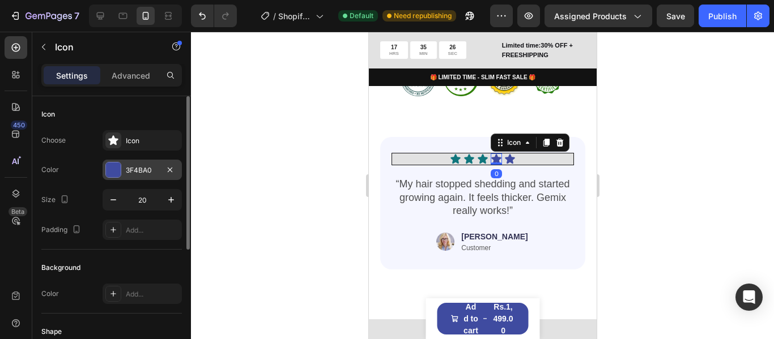
click at [110, 171] on div at bounding box center [113, 170] width 15 height 15
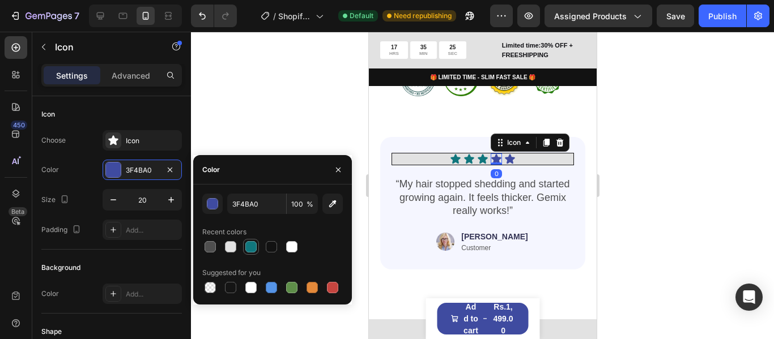
click at [253, 242] on div at bounding box center [250, 246] width 11 height 11
type input "10767D"
click at [506, 164] on icon at bounding box center [509, 160] width 10 height 10
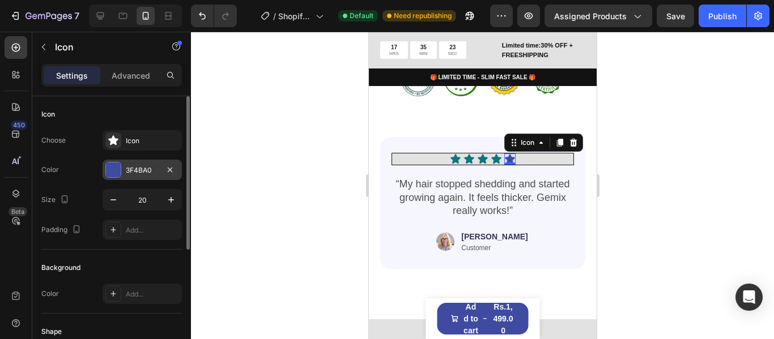
click at [117, 165] on div at bounding box center [113, 170] width 15 height 15
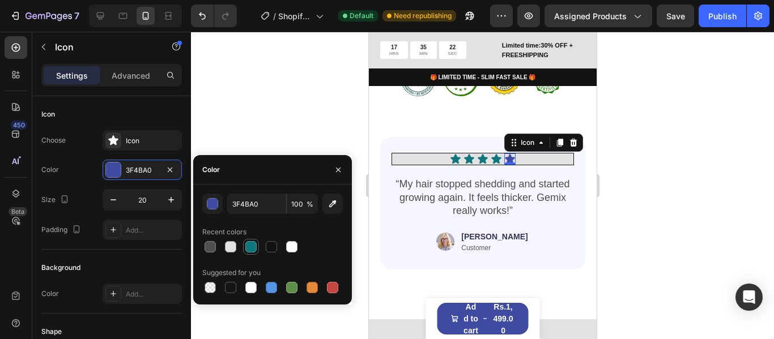
click at [252, 244] on div at bounding box center [250, 246] width 11 height 11
type input "10767D"
click at [454, 250] on img at bounding box center [445, 243] width 18 height 24
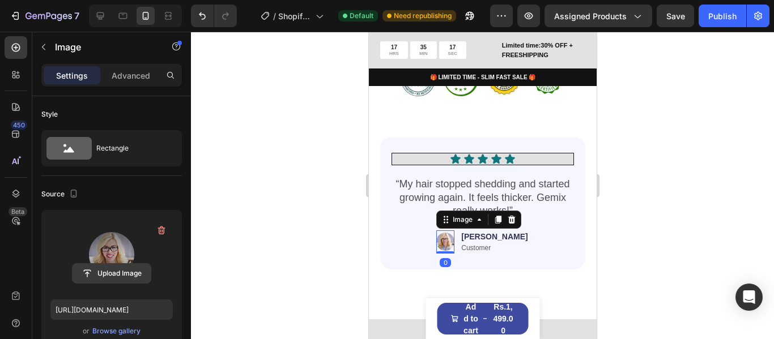
click at [122, 276] on input "file" at bounding box center [112, 273] width 78 height 19
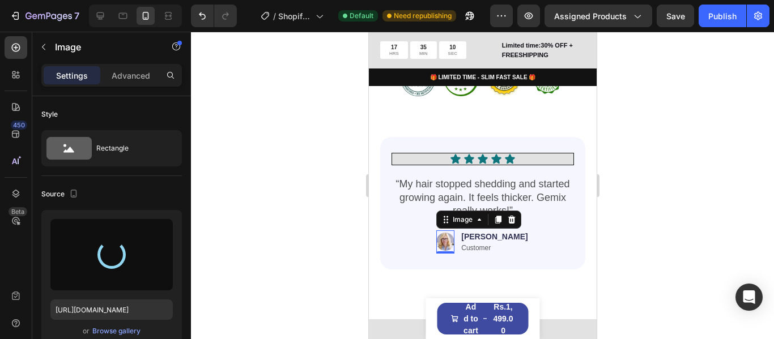
type input "https://cdn.shopify.com/s/files/1/0711/7016/2862/files/gempages_581705365507277…"
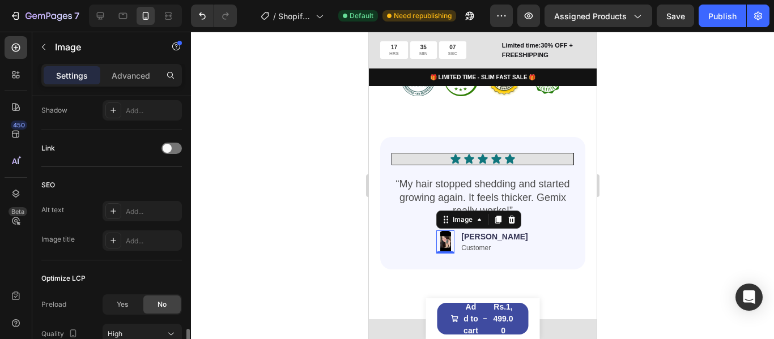
scroll to position [566, 0]
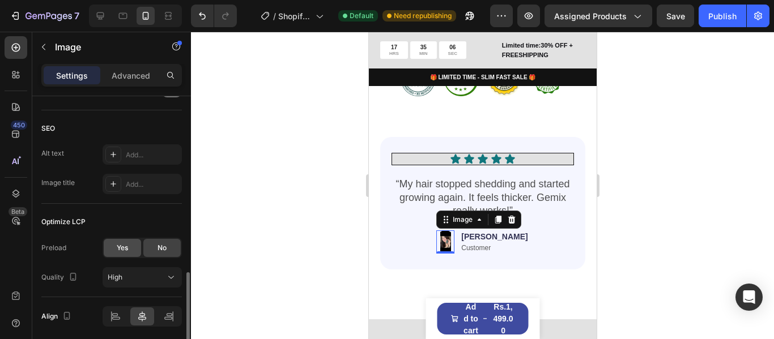
click at [126, 244] on span "Yes" at bounding box center [122, 248] width 11 height 10
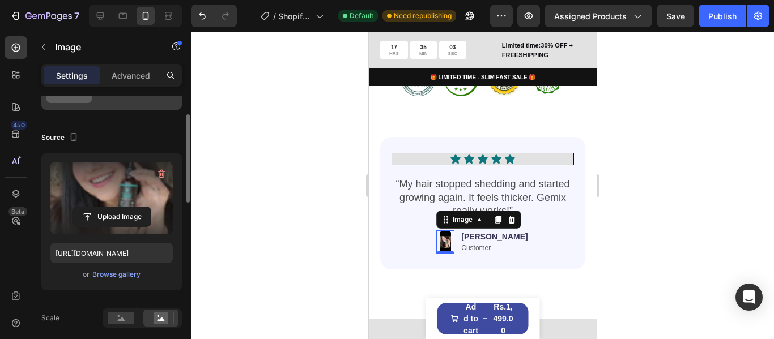
scroll to position [0, 0]
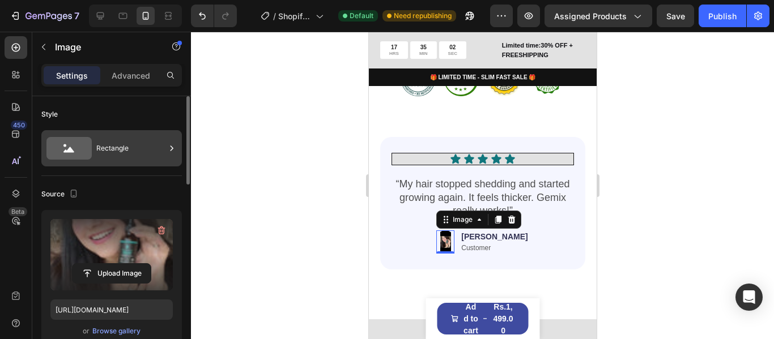
click at [173, 154] on icon at bounding box center [171, 148] width 11 height 11
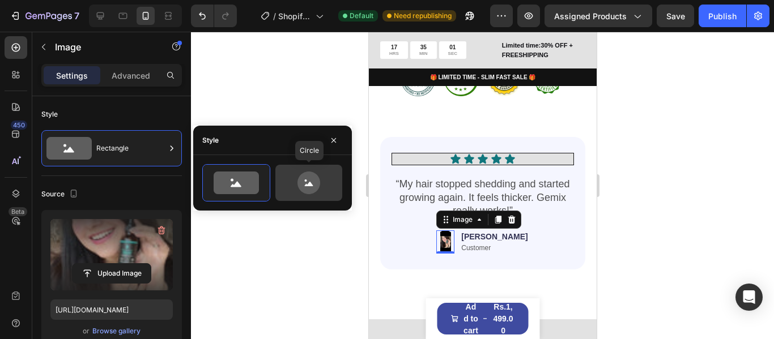
click at [296, 178] on icon at bounding box center [308, 183] width 53 height 23
type input "80"
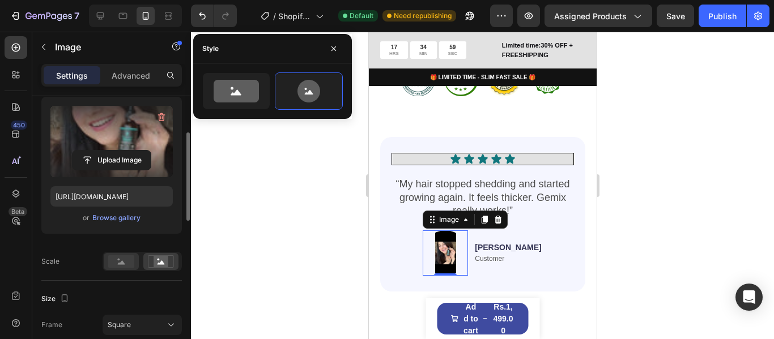
scroll to position [227, 0]
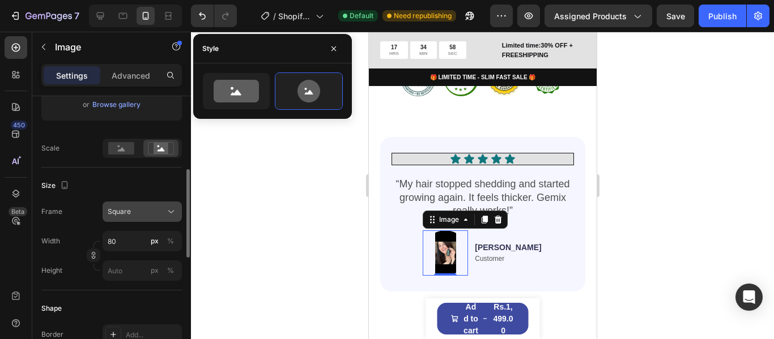
click at [165, 217] on icon at bounding box center [170, 211] width 11 height 11
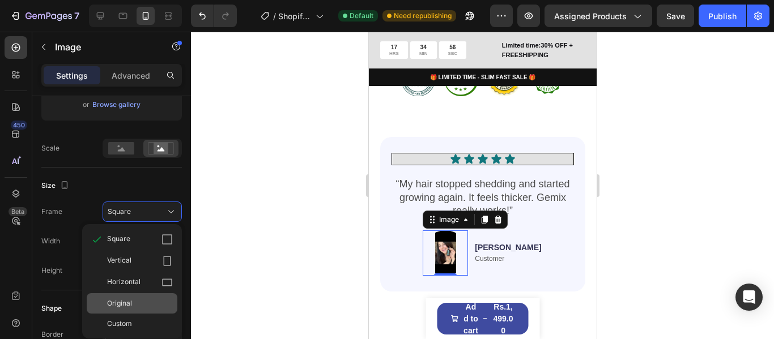
click at [163, 297] on div "Original" at bounding box center [132, 303] width 91 height 20
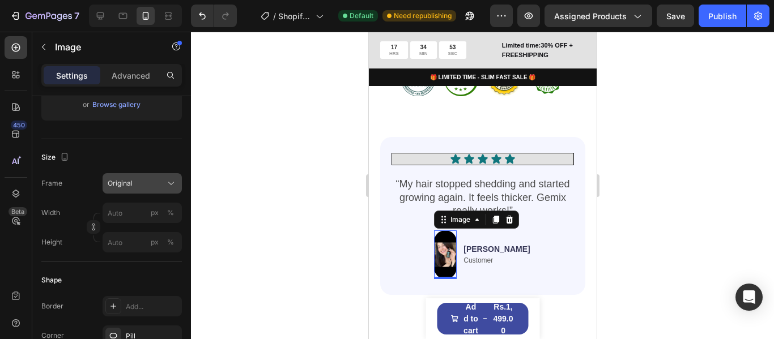
click at [146, 189] on button "Original" at bounding box center [142, 183] width 79 height 20
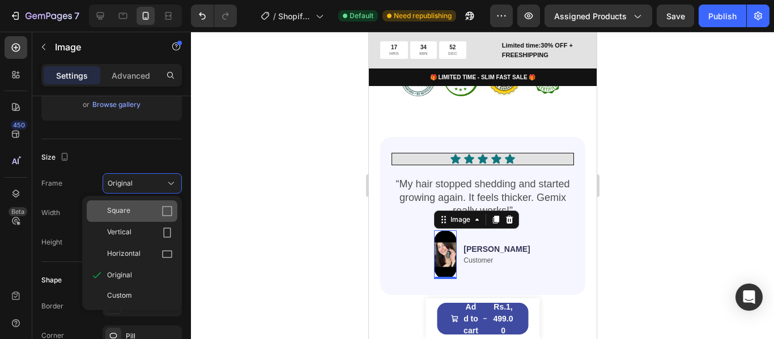
click at [165, 211] on icon at bounding box center [166, 211] width 11 height 11
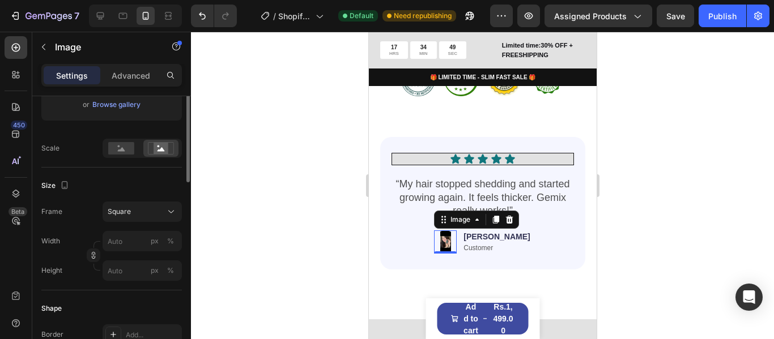
scroll to position [170, 0]
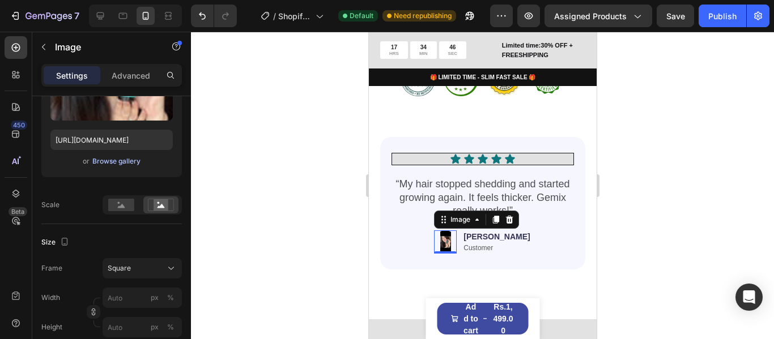
click at [120, 161] on div "Browse gallery" at bounding box center [116, 161] width 48 height 10
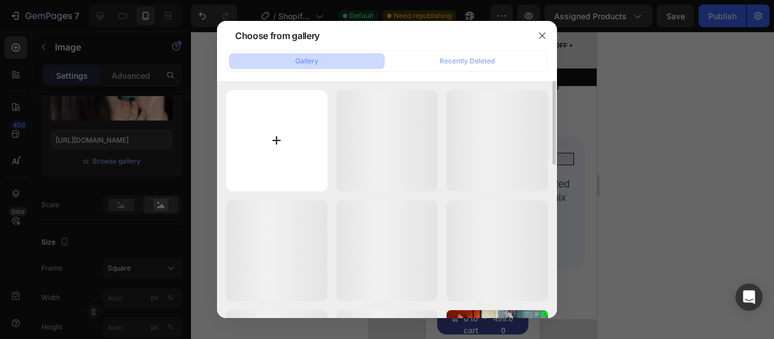
click at [301, 123] on input "file" at bounding box center [276, 140] width 101 height 101
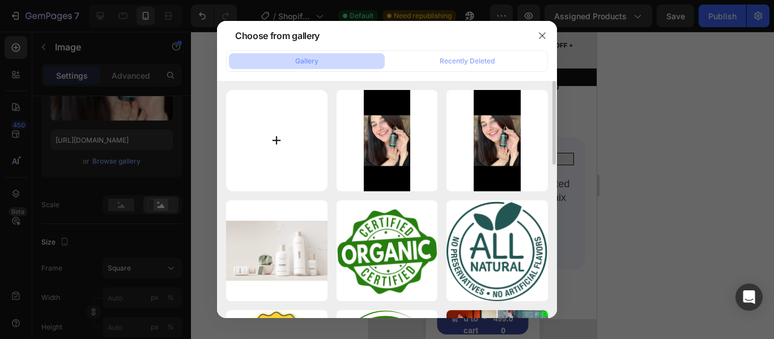
type input "C:\fakepath\IMG-20250826-WA0028.jpg"
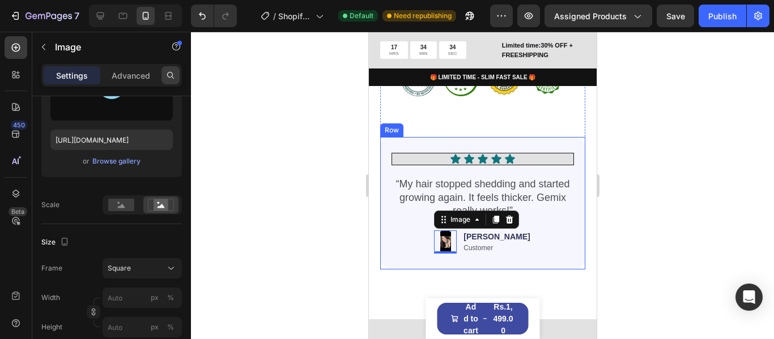
type input "https://cdn.shopify.com/s/files/1/0711/7016/2862/files/gempages_581705365507277…"
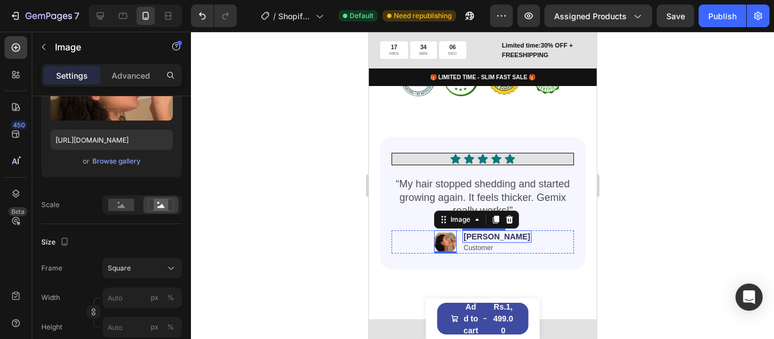
click at [493, 242] on p "Jessica" at bounding box center [496, 237] width 66 height 10
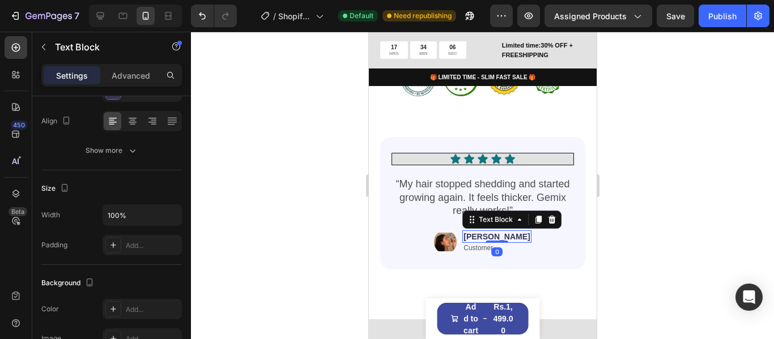
scroll to position [0, 0]
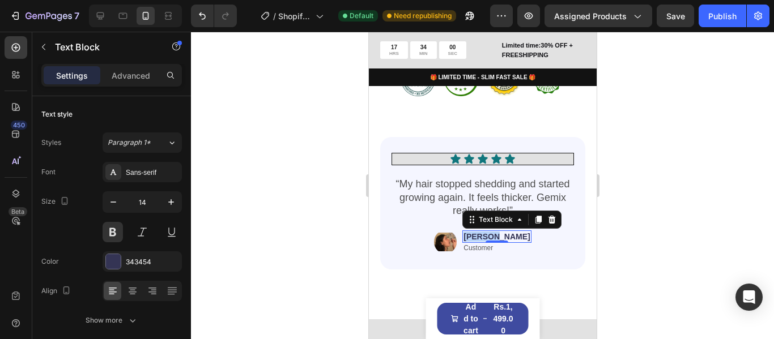
click at [483, 242] on p "Jessica" at bounding box center [496, 237] width 66 height 10
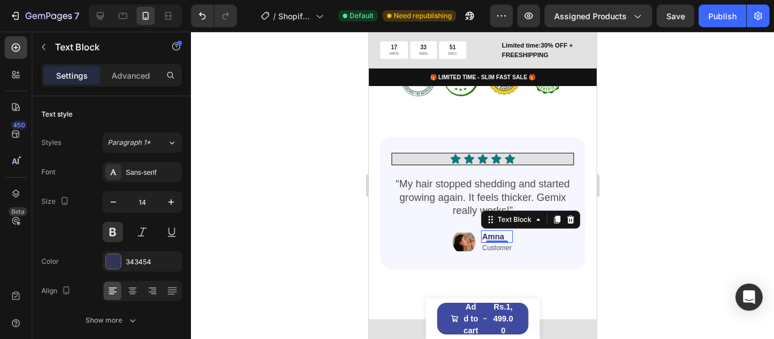
click at [492, 257] on div "0" at bounding box center [496, 252] width 11 height 9
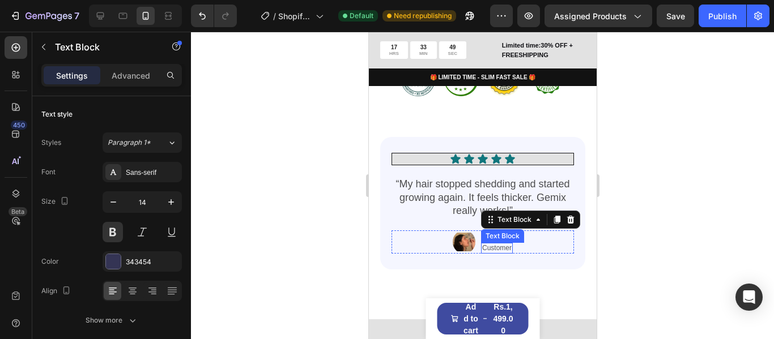
click at [496, 253] on p "Customer" at bounding box center [495, 248] width 29 height 9
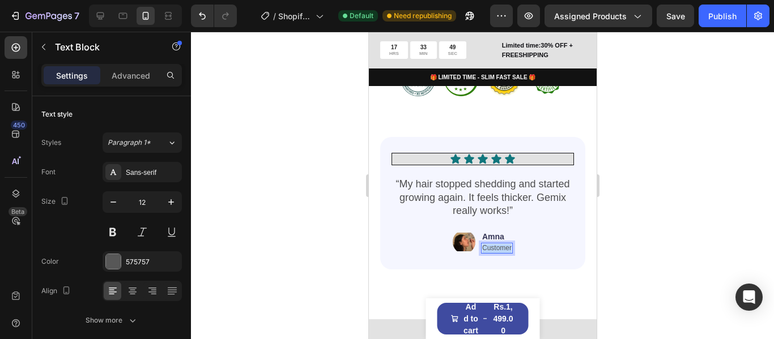
click at [496, 253] on p "Customer" at bounding box center [495, 248] width 29 height 9
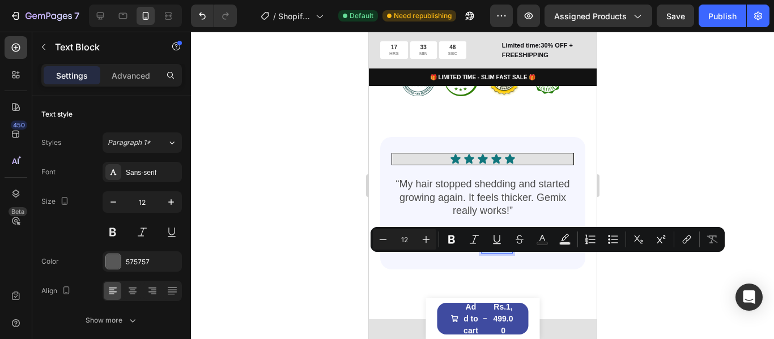
click at [496, 253] on p "Customer" at bounding box center [495, 248] width 29 height 9
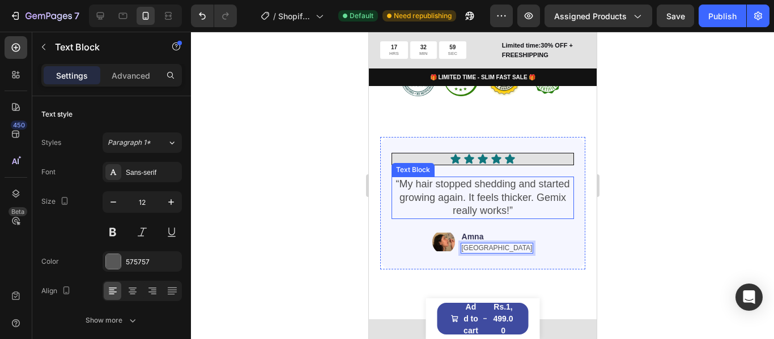
click at [468, 207] on p "“My hair stopped shedding and started growing again. It feels thicker. Gemix re…" at bounding box center [482, 198] width 180 height 40
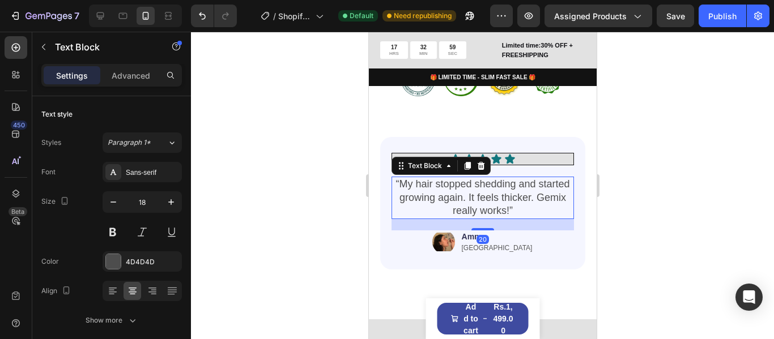
click at [468, 207] on p "“My hair stopped shedding and started growing again. It feels thicker. Gemix re…" at bounding box center [482, 198] width 180 height 40
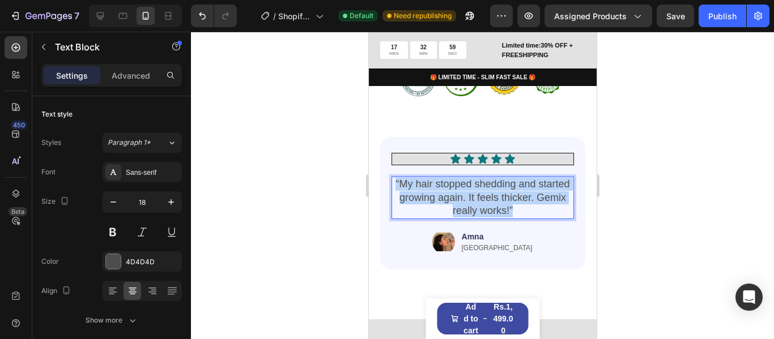
click at [468, 207] on p "“My hair stopped shedding and started growing again. It feels thicker. Gemix re…" at bounding box center [482, 198] width 180 height 40
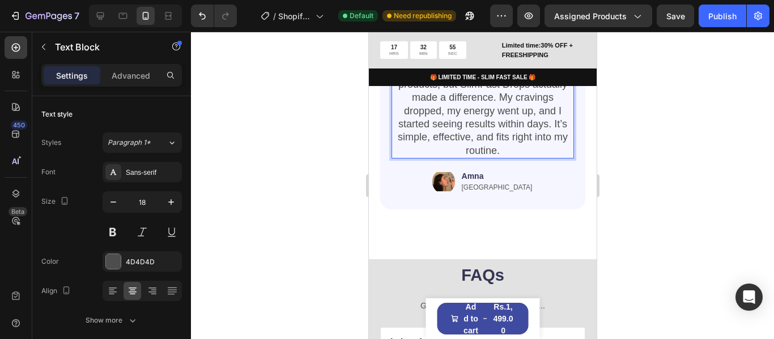
scroll to position [1991, 0]
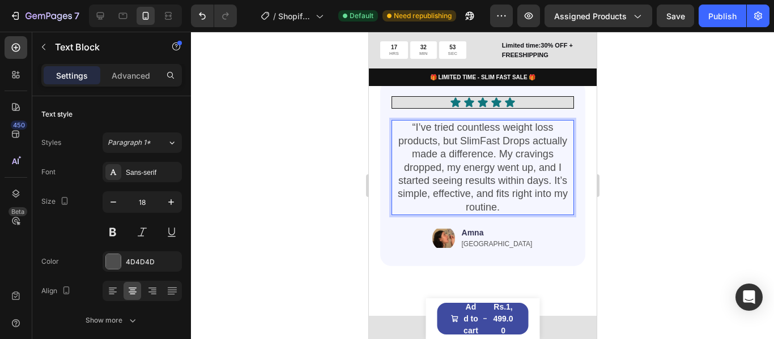
click at [412, 138] on p "“I’ve tried countless weight loss products, but SlimFast Drops actually made a …" at bounding box center [482, 167] width 180 height 93
click at [410, 138] on p "“I’ve tried countless weight loss products, but SlimFast Drops actually made a …" at bounding box center [482, 167] width 180 height 93
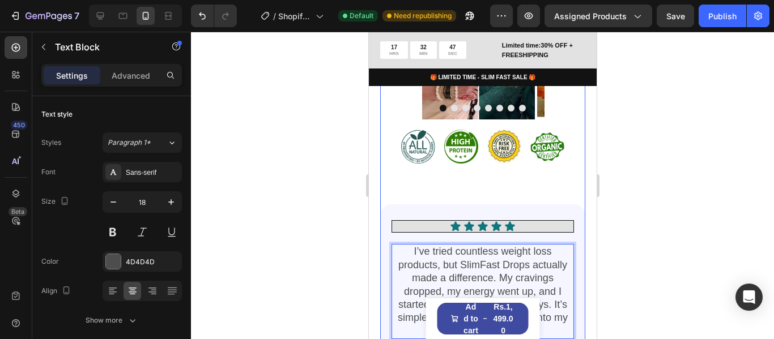
scroll to position [1934, 0]
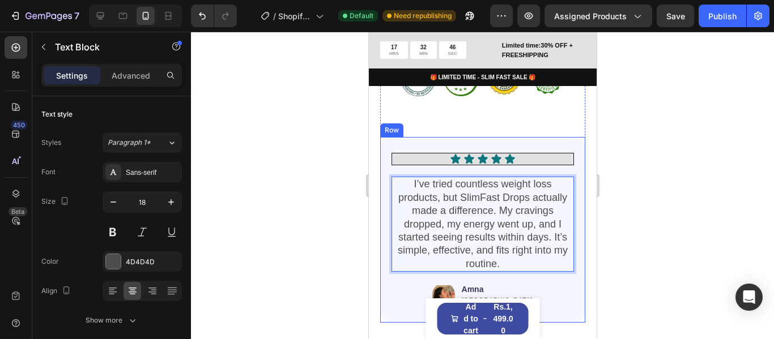
click at [568, 230] on div "Icon Icon Icon Icon Icon Icon List I’ve tried countless weight loss products, b…" at bounding box center [482, 230] width 205 height 186
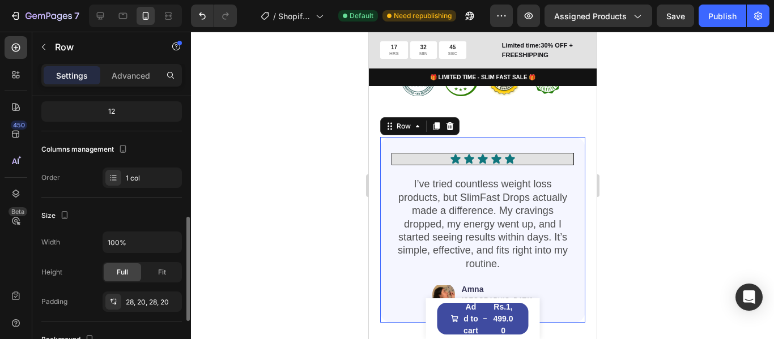
scroll to position [170, 0]
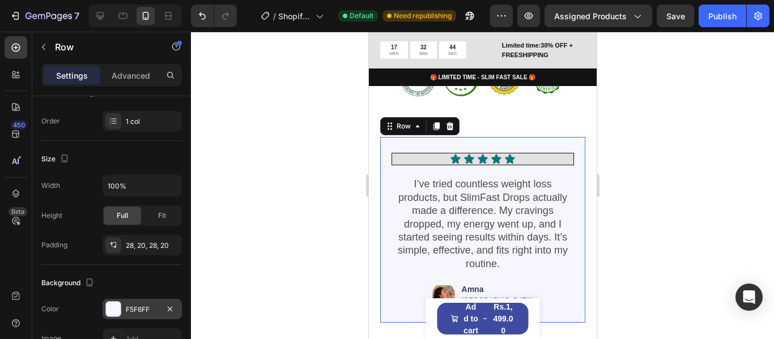
click at [134, 313] on div "F5F6FF" at bounding box center [142, 310] width 33 height 10
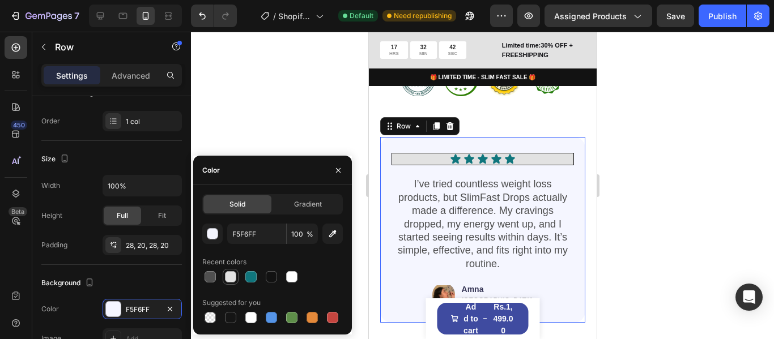
click at [233, 273] on div at bounding box center [230, 276] width 11 height 11
type input "E2E2E2"
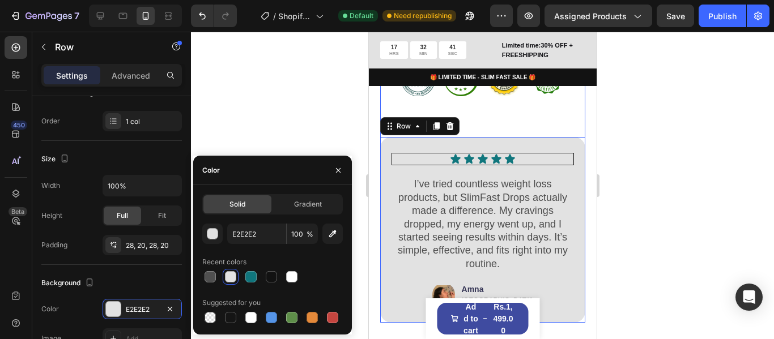
click at [503, 129] on div "BEFORE/AFTER Heading Image Image Image Image Image Image Image Image Carousel I…" at bounding box center [482, 91] width 205 height 463
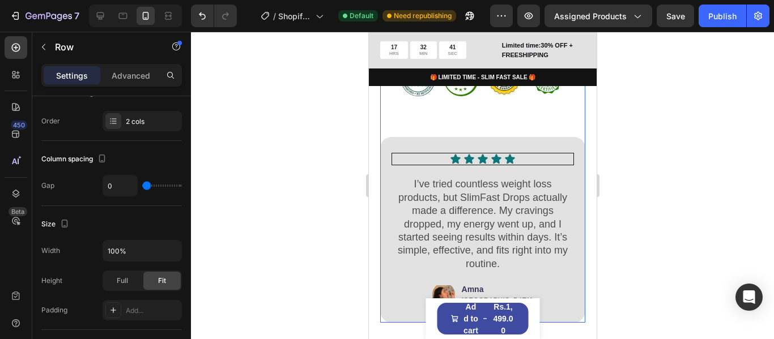
scroll to position [1877, 0]
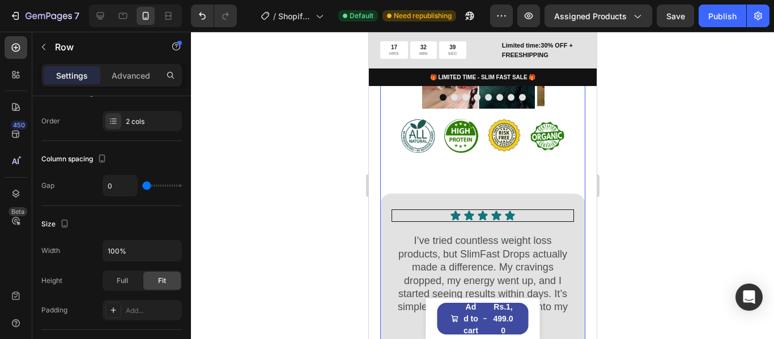
click at [495, 180] on div "BEFORE/AFTER Heading Image Image Image Image Image Image Image Image Carousel I…" at bounding box center [482, 147] width 205 height 463
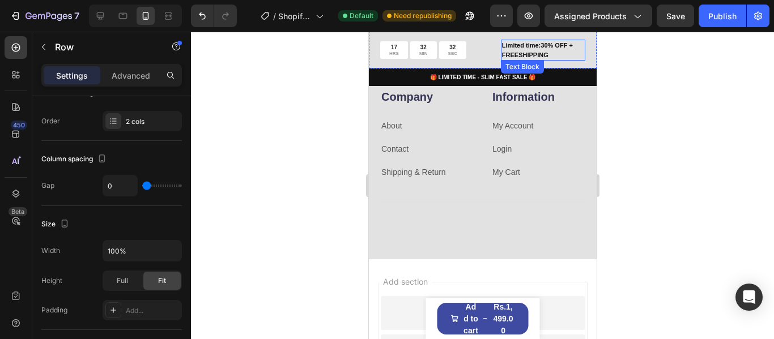
scroll to position [2727, 0]
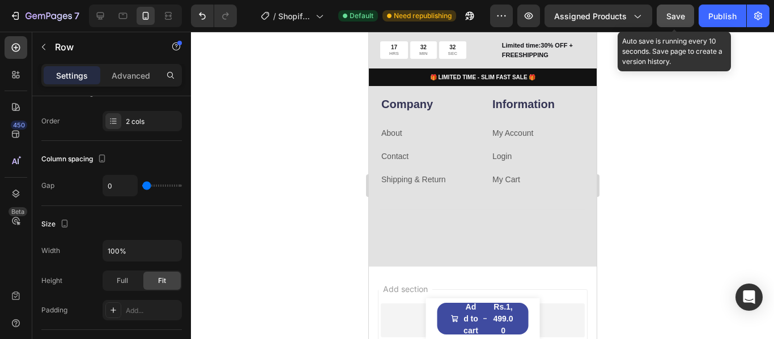
click at [677, 14] on span "Save" at bounding box center [675, 16] width 19 height 10
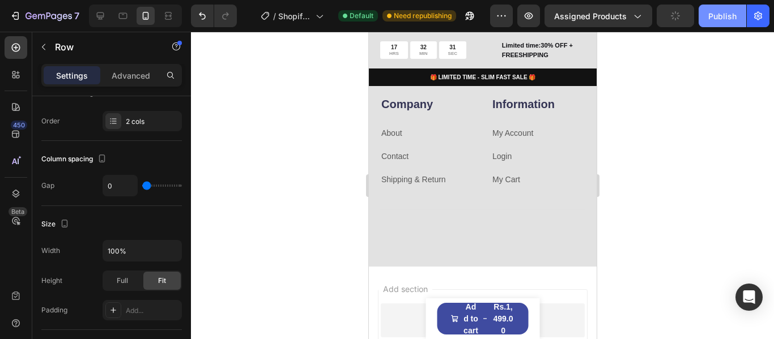
click at [717, 11] on div "Publish" at bounding box center [722, 16] width 28 height 12
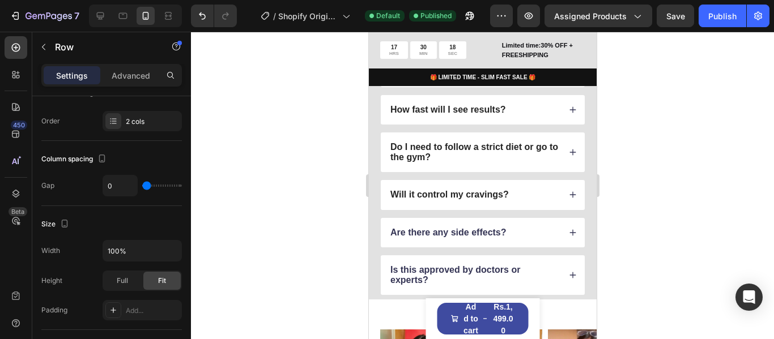
scroll to position [2310, 0]
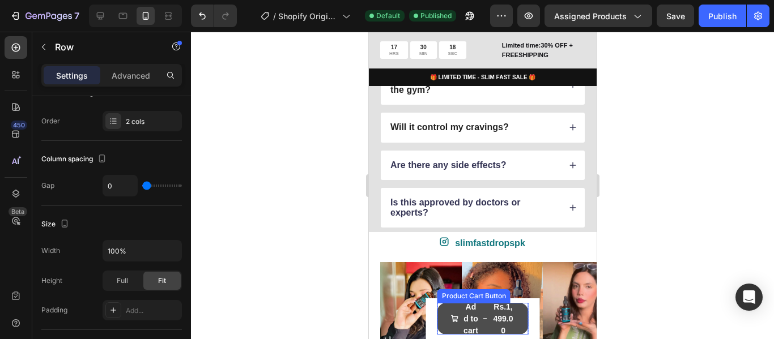
click at [484, 315] on button "Add to cart Rs.1,499.00" at bounding box center [482, 319] width 91 height 32
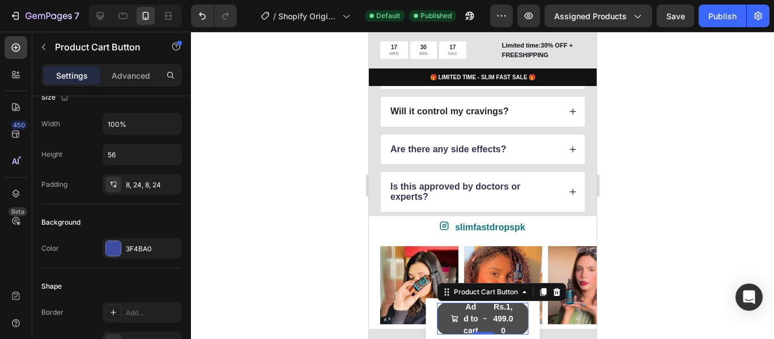
scroll to position [0, 0]
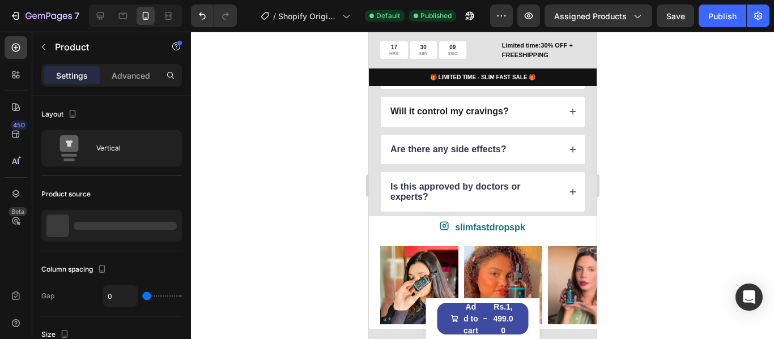
click at [530, 310] on div "Product Images SlimFast Support Drops For Daily Energy & Craving Control Produc…" at bounding box center [482, 319] width 114 height 41
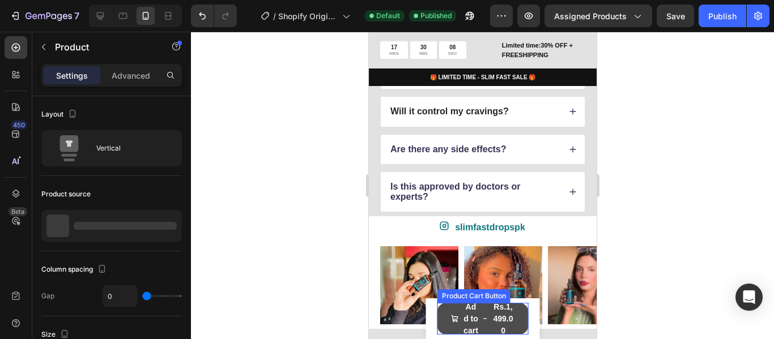
click at [495, 327] on div "Rs.1,499.00" at bounding box center [502, 319] width 23 height 38
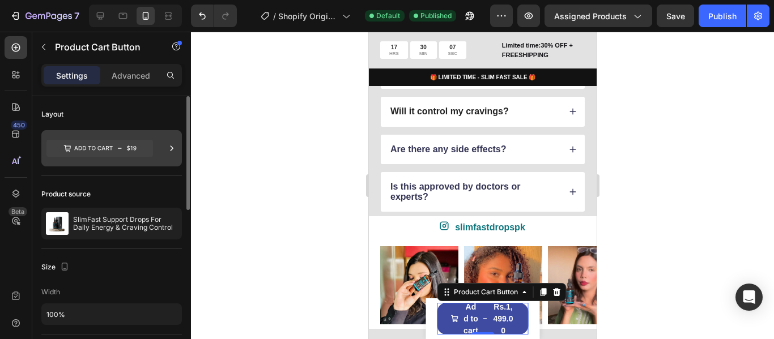
click at [126, 159] on icon at bounding box center [99, 148] width 106 height 26
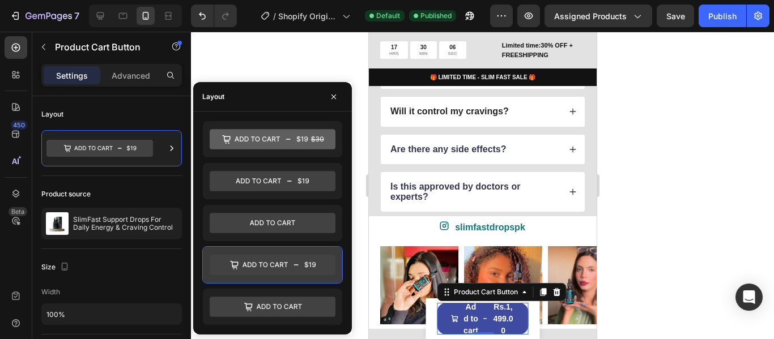
click at [297, 257] on icon at bounding box center [273, 265] width 126 height 20
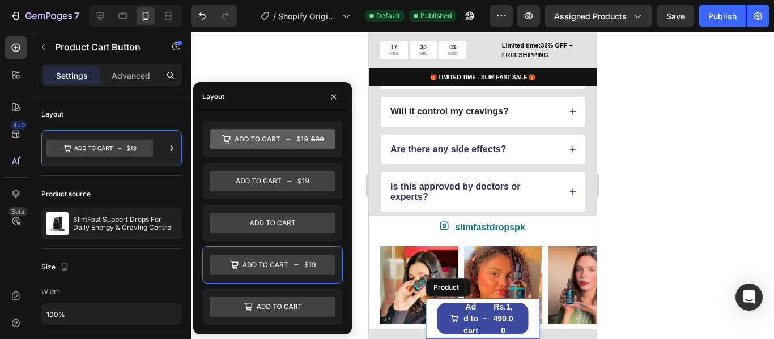
click at [524, 320] on div "Product Images SlimFast Support Drops For Daily Energy & Craving Control Produc…" at bounding box center [482, 319] width 114 height 41
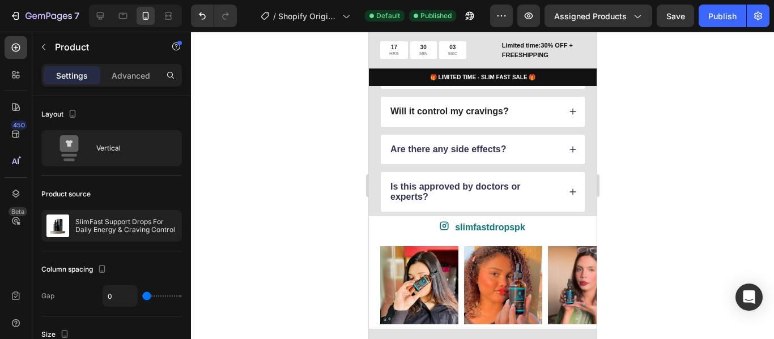
click at [525, 320] on img at bounding box center [502, 285] width 78 height 78
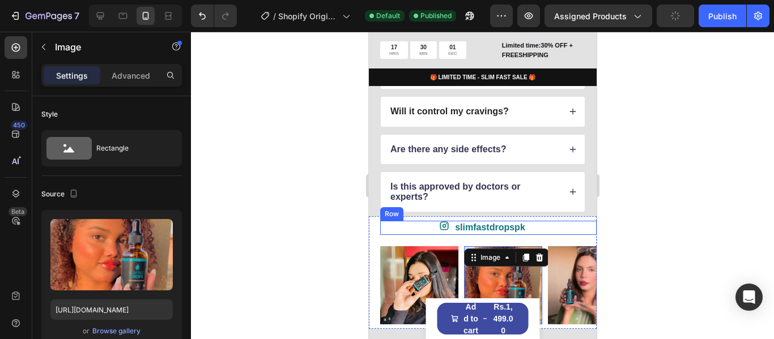
click at [547, 235] on div "Icon slimfastdropspk Text Block Row" at bounding box center [488, 228] width 216 height 14
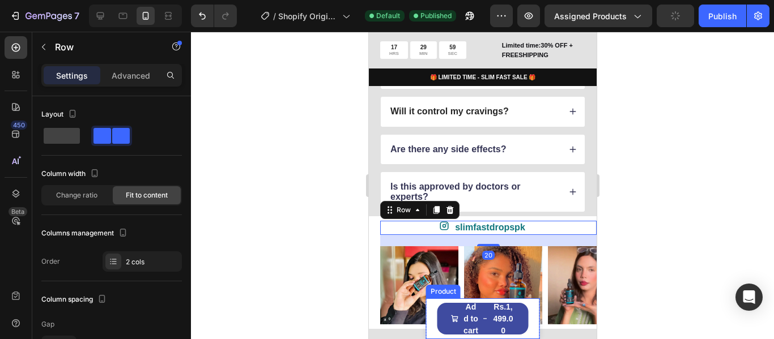
click at [525, 314] on div "Product Images SlimFast Support Drops For Daily Energy & Craving Control Produc…" at bounding box center [482, 319] width 114 height 41
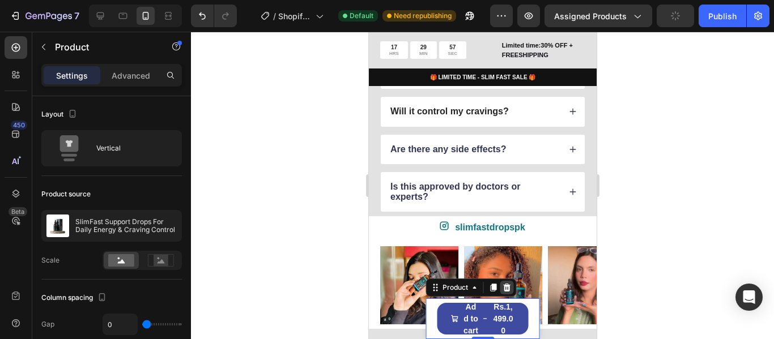
click at [508, 284] on icon at bounding box center [506, 287] width 9 height 9
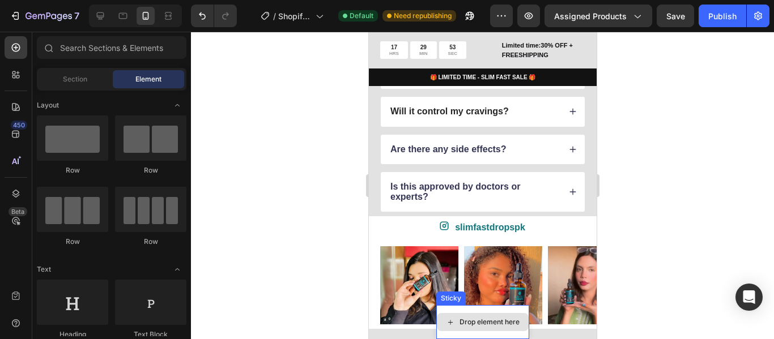
click at [506, 328] on div "Drop element here" at bounding box center [482, 322] width 92 height 18
click at [512, 336] on div "Drop element here" at bounding box center [482, 322] width 93 height 34
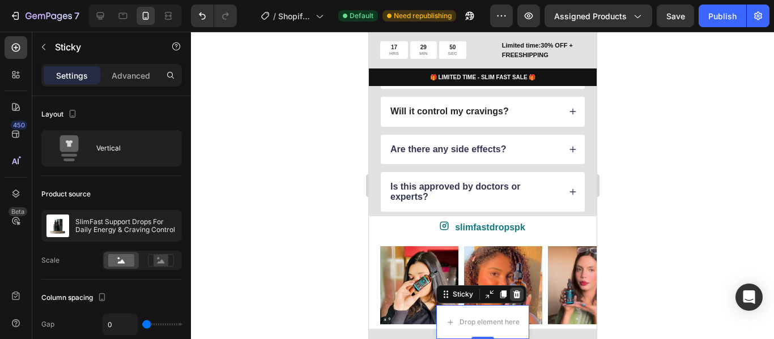
click at [513, 297] on icon at bounding box center [516, 295] width 7 height 8
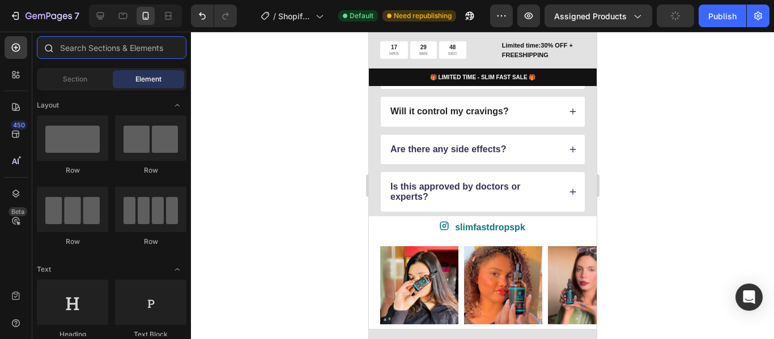
click at [130, 50] on input "text" at bounding box center [112, 47] width 150 height 23
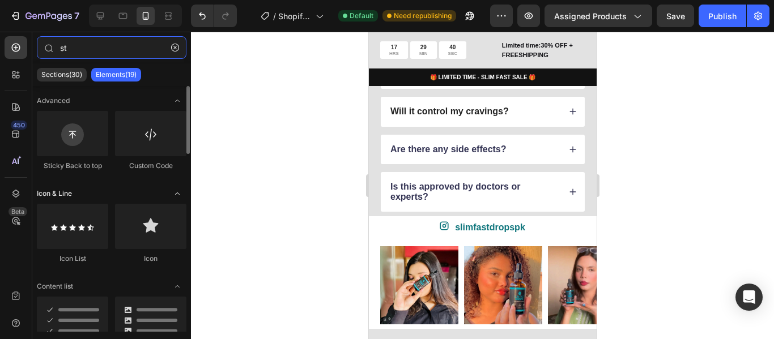
type input "s"
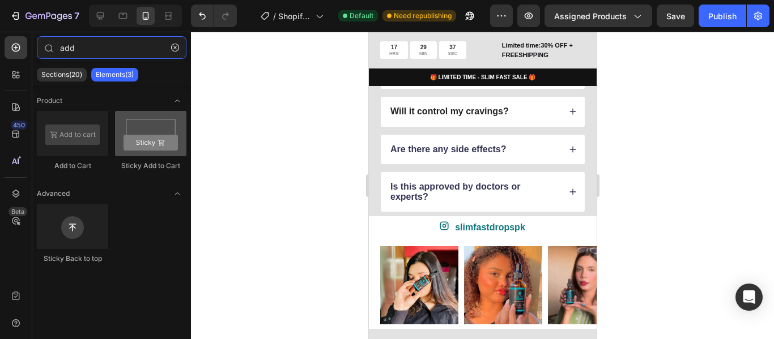
type input "add"
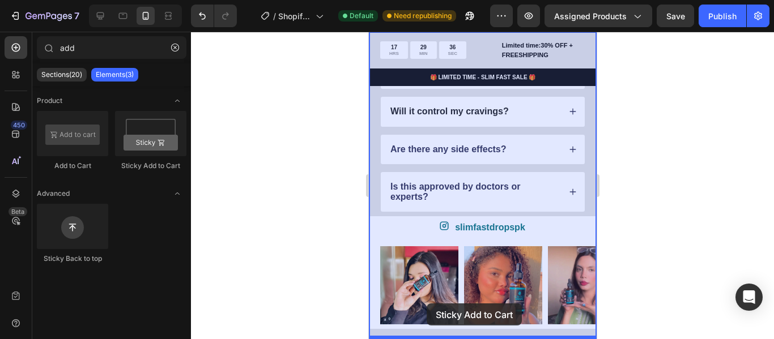
scroll to position [2374, 0]
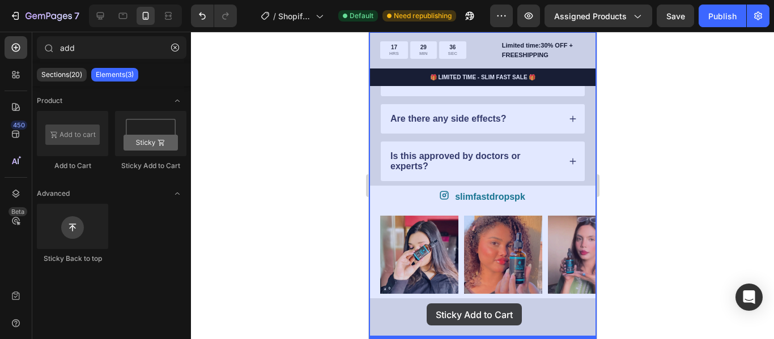
drag, startPoint x: 501, startPoint y: 182, endPoint x: 426, endPoint y: 304, distance: 142.7
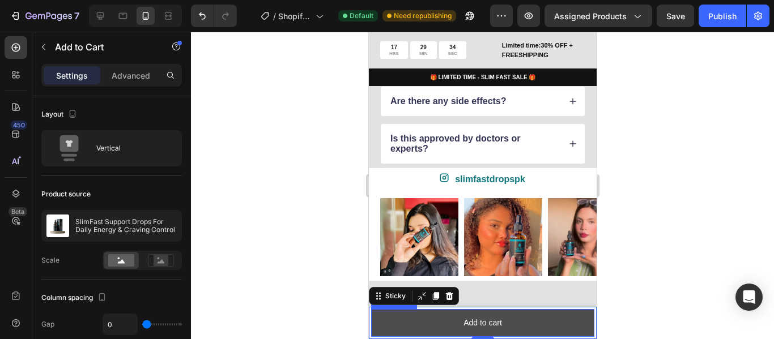
click at [530, 328] on button "Add to cart" at bounding box center [481, 323] width 223 height 28
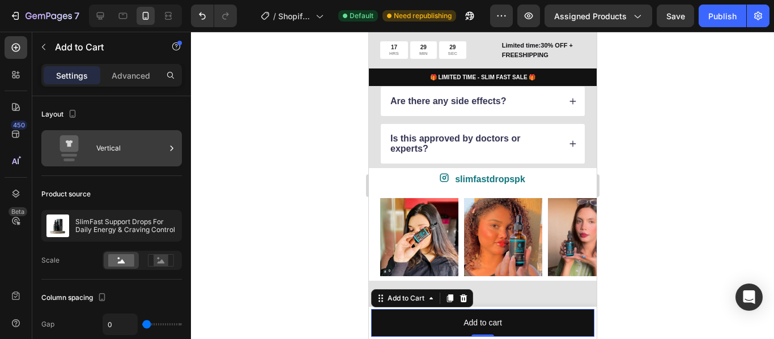
click at [108, 139] on div "Vertical" at bounding box center [130, 148] width 69 height 26
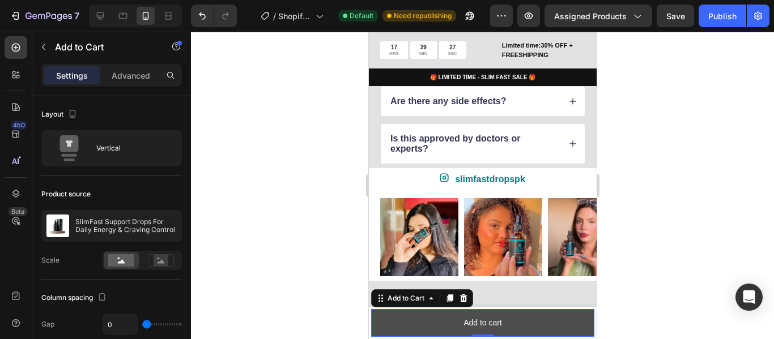
click at [548, 331] on button "Add to cart" at bounding box center [481, 323] width 223 height 28
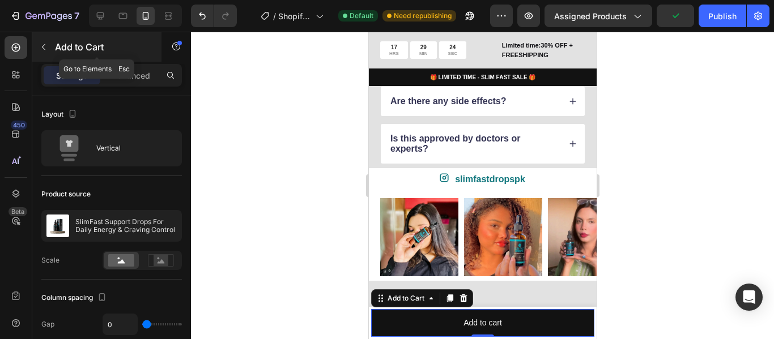
click at [46, 44] on icon "button" at bounding box center [43, 46] width 9 height 9
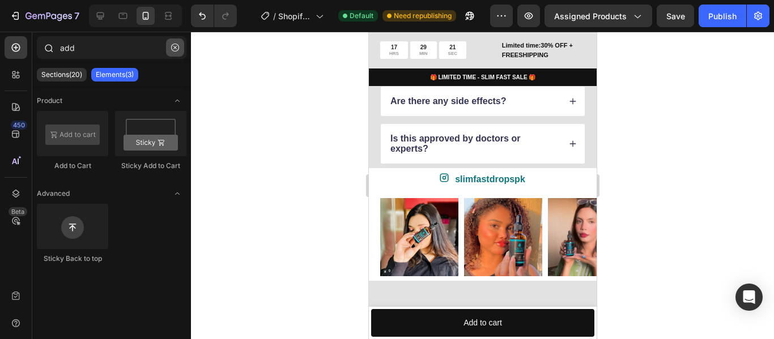
click at [169, 46] on button "button" at bounding box center [175, 48] width 18 height 18
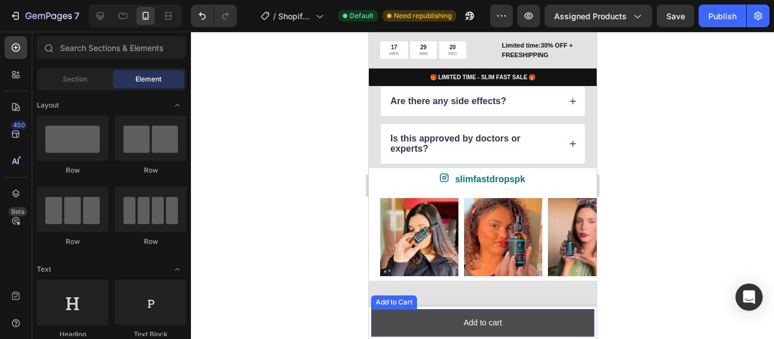
click at [543, 321] on button "Add to cart" at bounding box center [481, 323] width 223 height 28
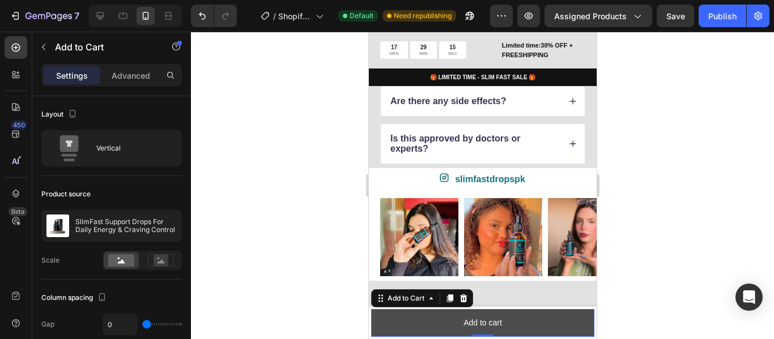
click at [435, 329] on button "Add to cart" at bounding box center [481, 323] width 223 height 28
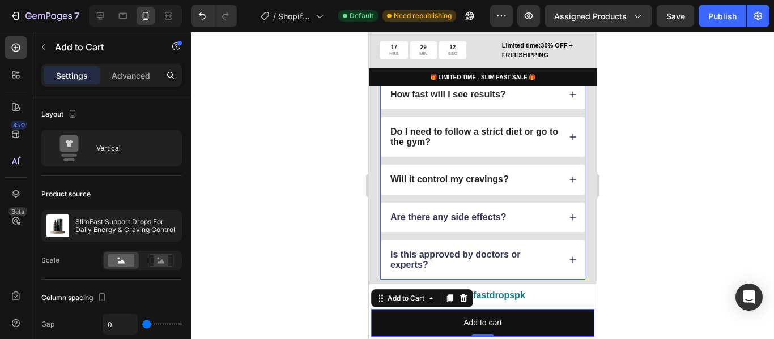
scroll to position [2261, 0]
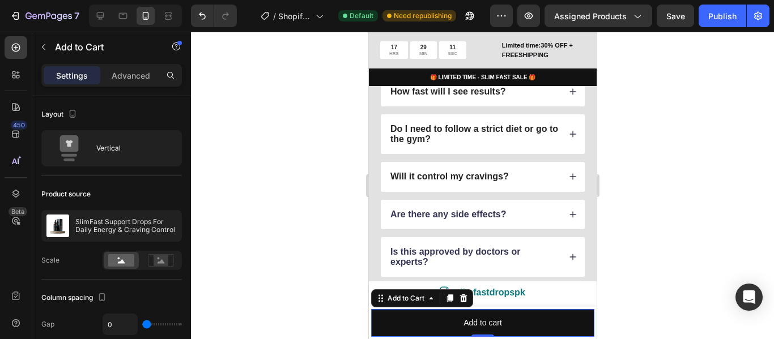
click at [270, 112] on div at bounding box center [482, 186] width 583 height 308
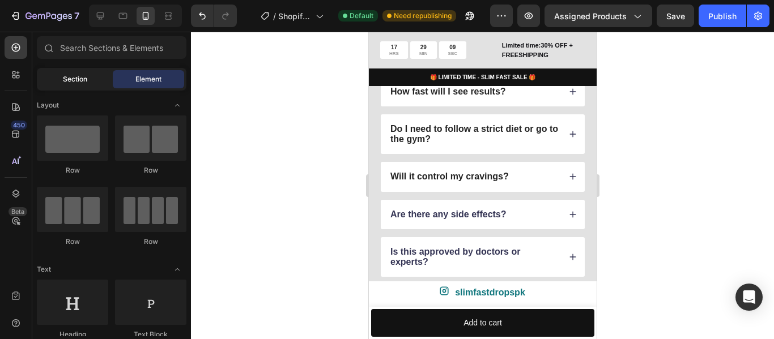
click at [70, 85] on div "Section" at bounding box center [74, 79] width 71 height 18
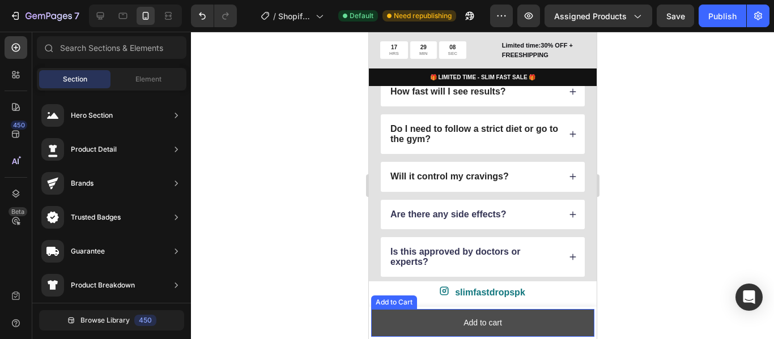
click at [544, 329] on button "Add to cart" at bounding box center [481, 323] width 223 height 28
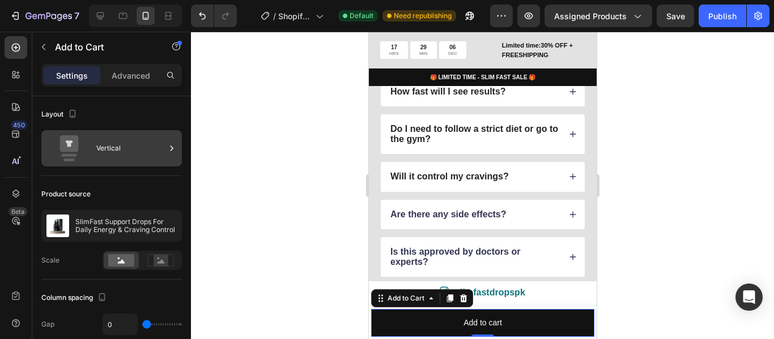
click at [86, 141] on icon at bounding box center [68, 148] width 45 height 26
click at [171, 148] on icon at bounding box center [171, 148] width 11 height 11
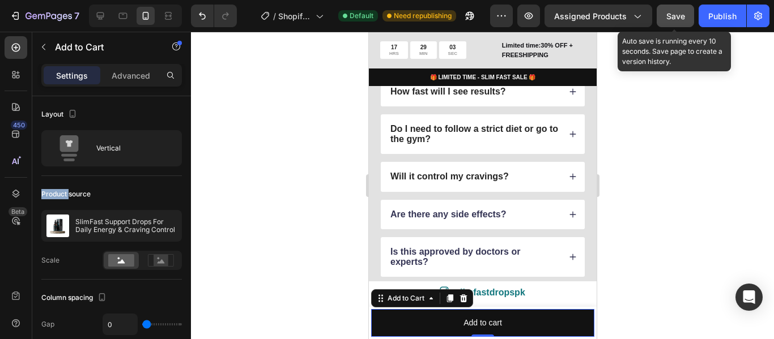
click at [674, 20] on span "Save" at bounding box center [675, 16] width 19 height 10
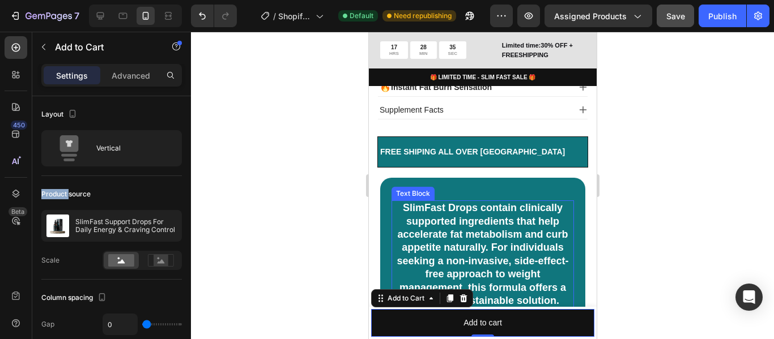
scroll to position [1237, 0]
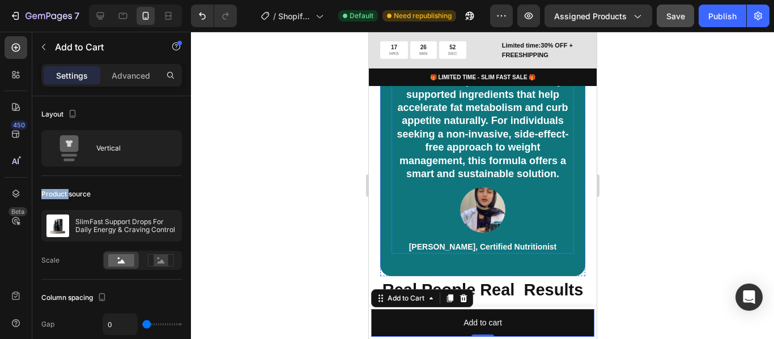
click at [403, 177] on div "SlimFast Drops contain clinically supported ingredients that help accelerate fa…" at bounding box center [482, 164] width 182 height 180
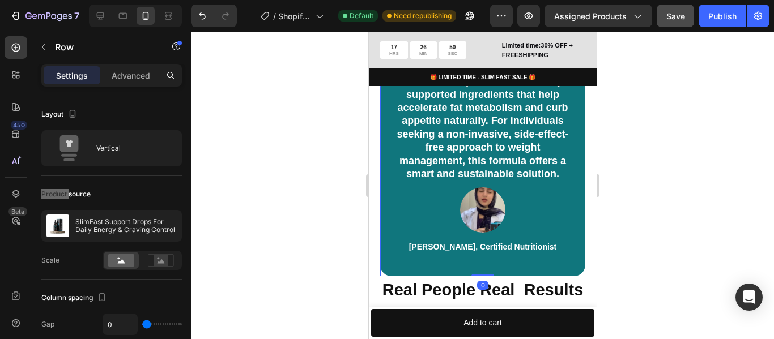
click at [385, 185] on div "SlimFast Drops contain clinically supported ingredients that help accelerate fa…" at bounding box center [482, 163] width 205 height 225
click at [556, 210] on div "Image [PERSON_NAME], Certified Nutritionist Text Block Row" at bounding box center [482, 220] width 182 height 66
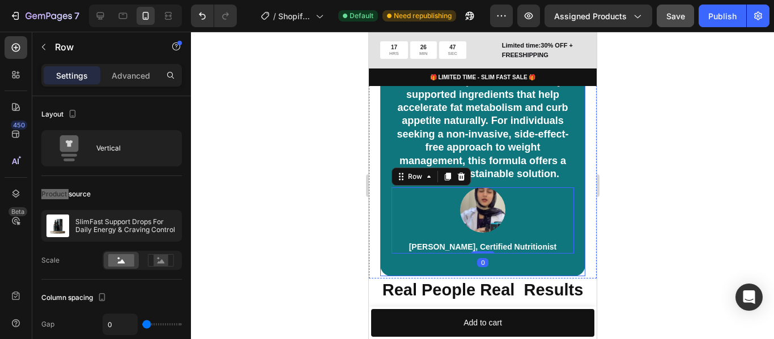
click at [571, 243] on div "SlimFast Drops contain clinically supported ingredients that help accelerate fa…" at bounding box center [482, 163] width 205 height 225
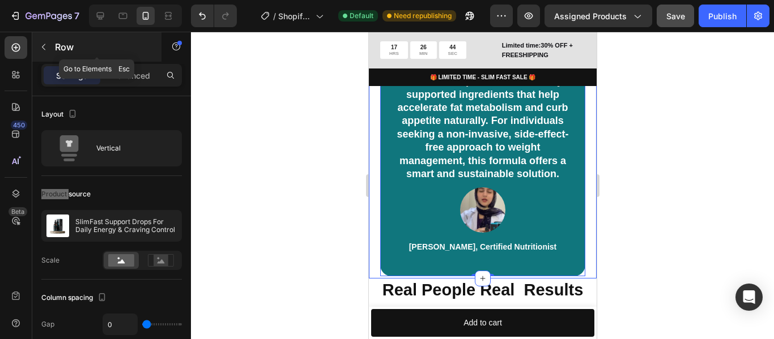
click at [45, 45] on icon "button" at bounding box center [43, 46] width 9 height 9
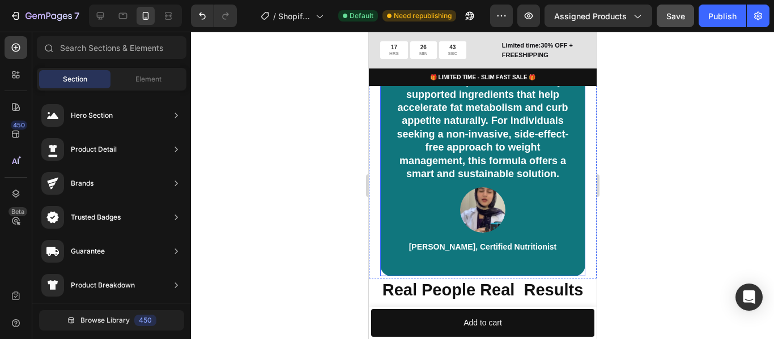
click at [573, 210] on div "SlimFast Drops contain clinically supported ingredients that help accelerate fa…" at bounding box center [482, 163] width 205 height 225
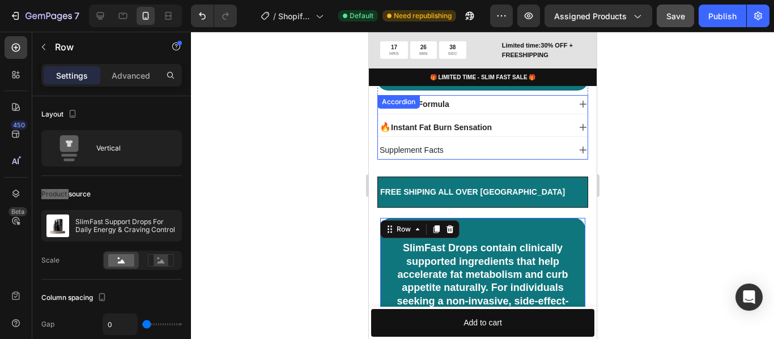
scroll to position [1067, 0]
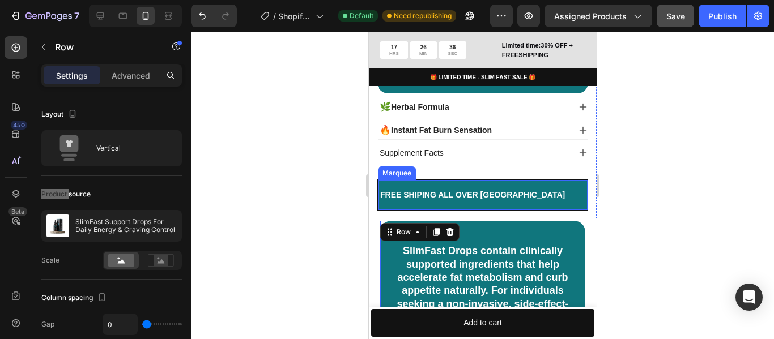
click at [536, 194] on div "FREE SHIPING ALL OVER PAKISTAN Text Block" at bounding box center [485, 195] width 215 height 27
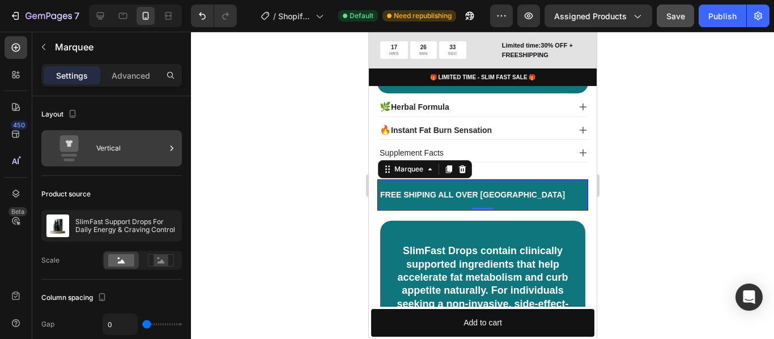
click at [172, 146] on icon at bounding box center [171, 148] width 11 height 11
click at [174, 151] on icon at bounding box center [171, 148] width 11 height 11
click at [171, 151] on icon at bounding box center [171, 148] width 11 height 11
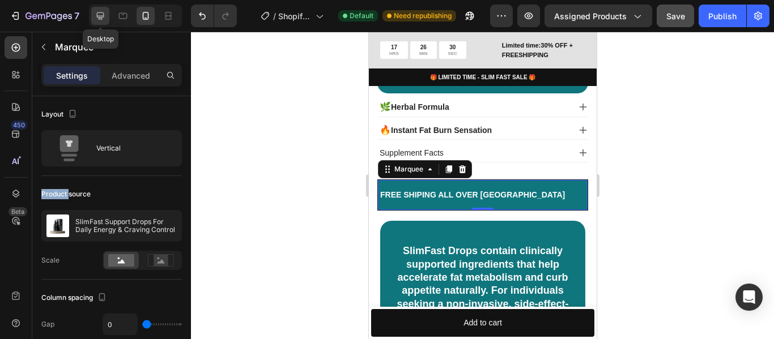
click at [104, 17] on icon at bounding box center [100, 15] width 11 height 11
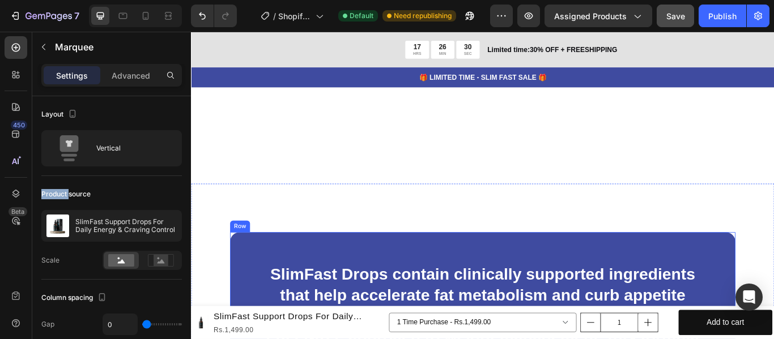
scroll to position [1259, 0]
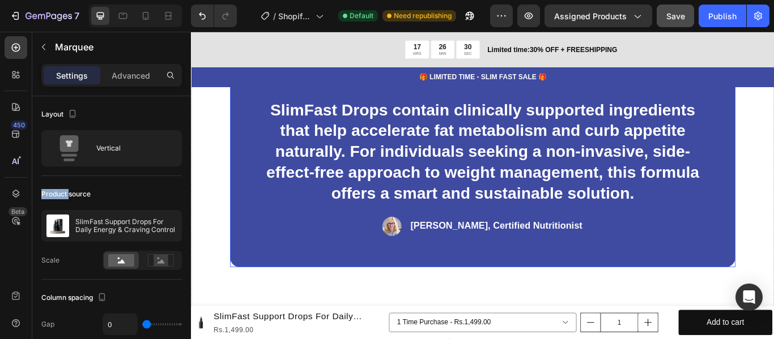
click at [719, 11] on div "Publish" at bounding box center [722, 16] width 28 height 12
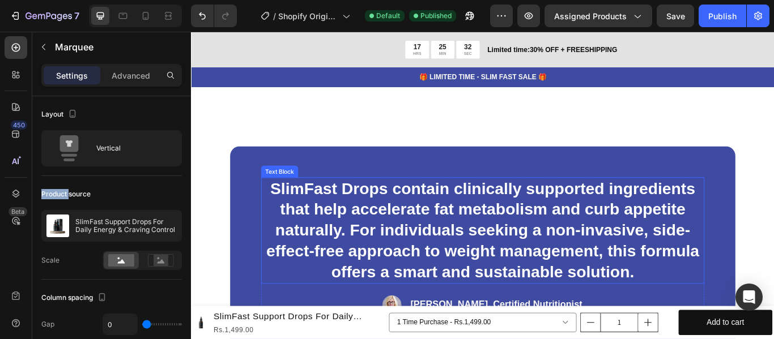
scroll to position [1357, 0]
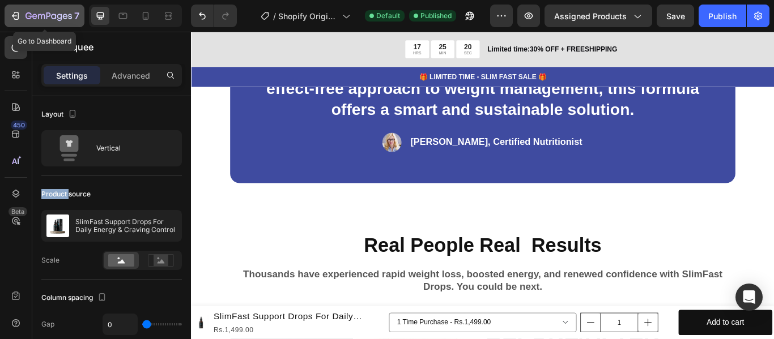
click at [18, 12] on icon "button" at bounding box center [16, 16] width 5 height 8
